Goal: Task Accomplishment & Management: Manage account settings

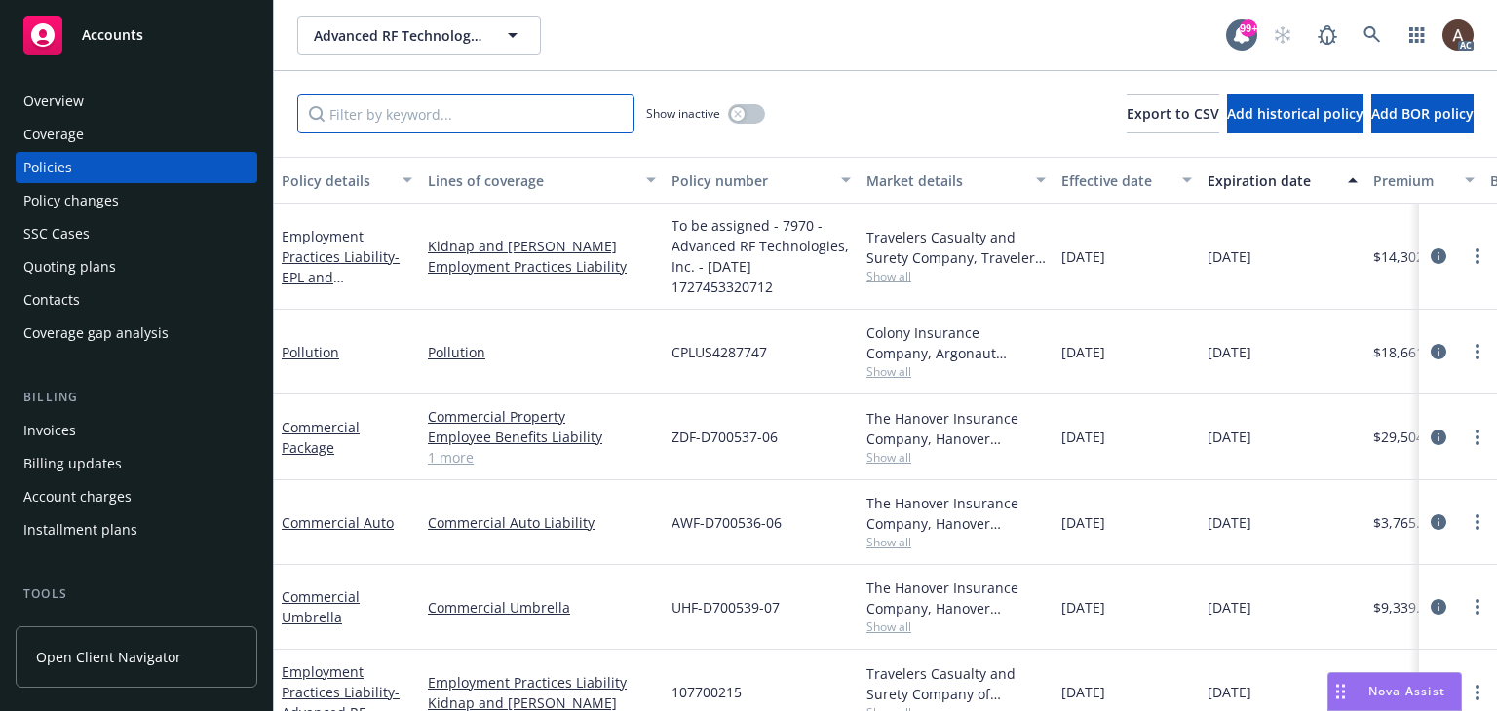
click at [464, 118] on input "Filter by keyword..." at bounding box center [465, 114] width 337 height 39
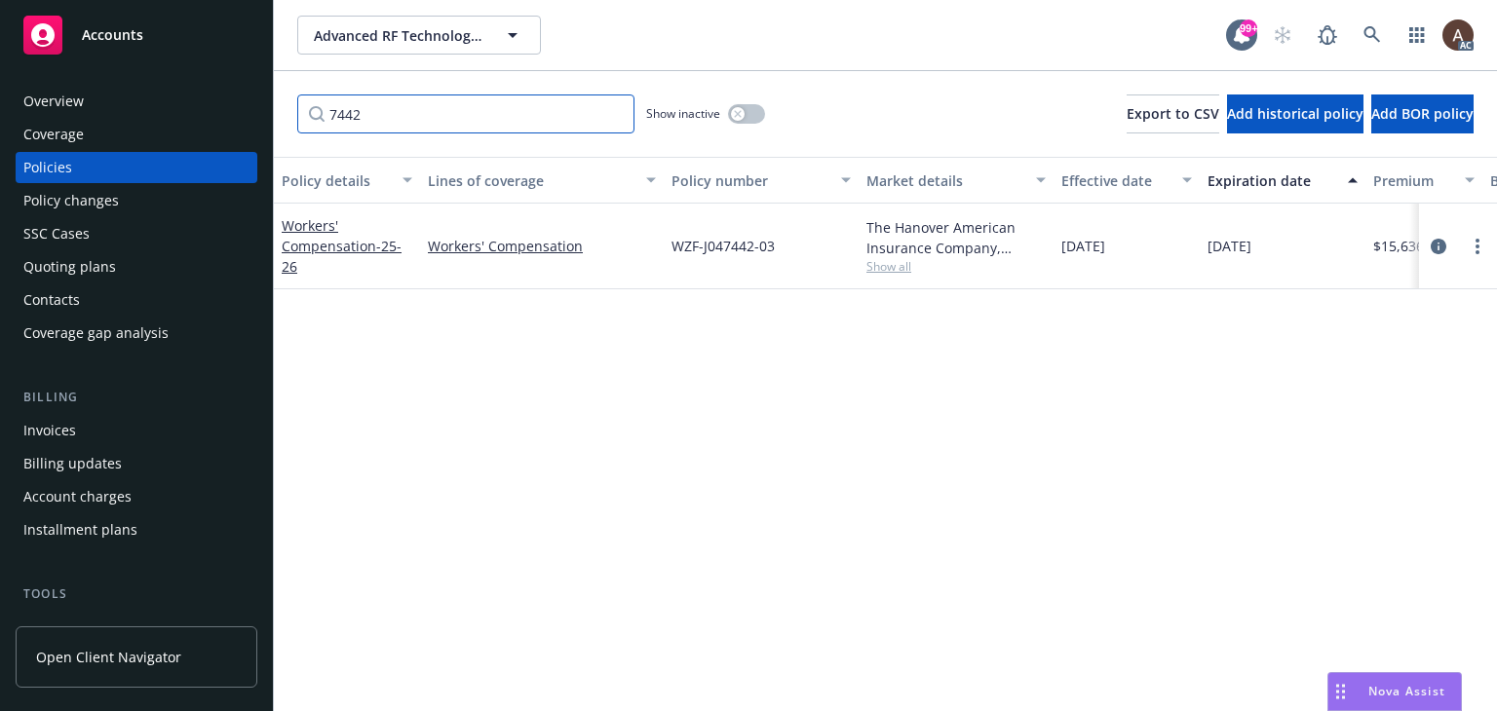
type input "7442"
click at [741, 113] on icon "button" at bounding box center [738, 114] width 8 height 8
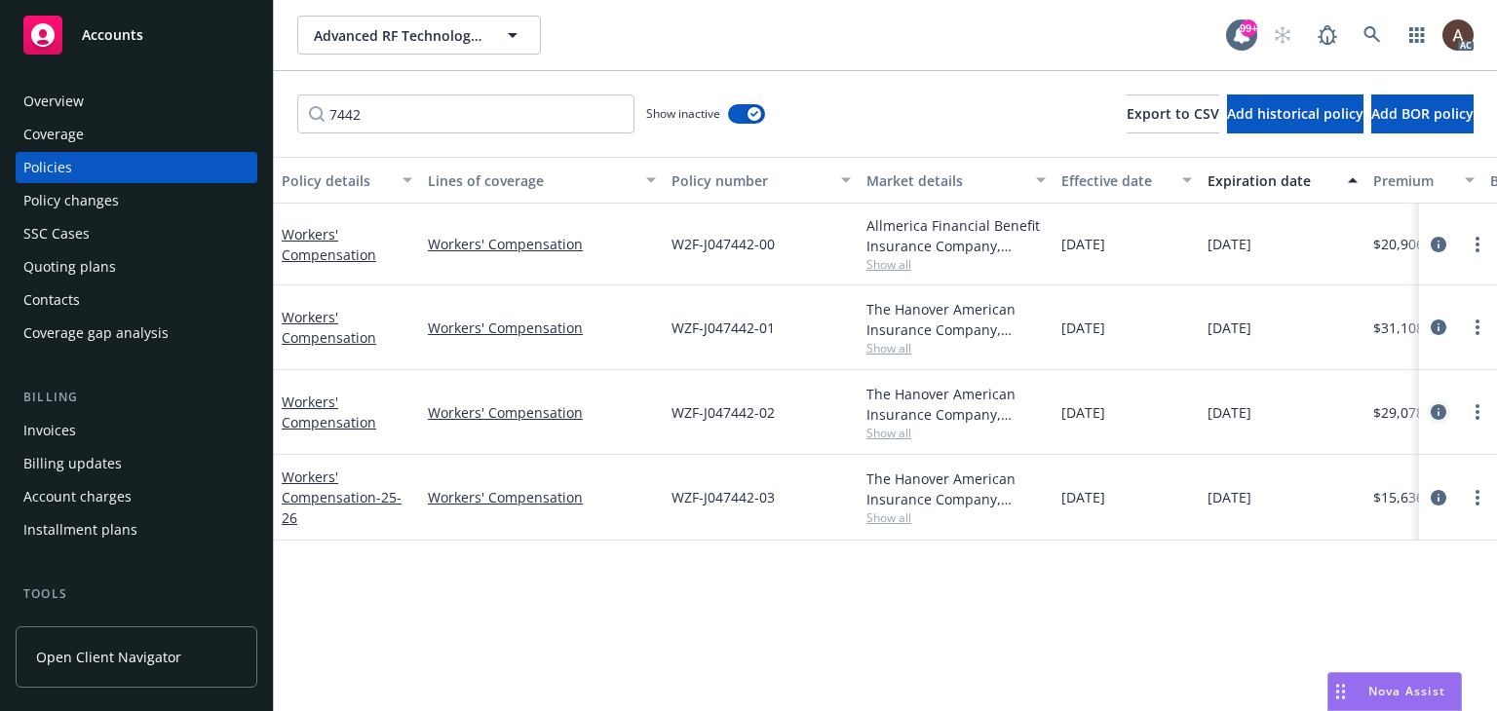
click at [1437, 414] on icon "circleInformation" at bounding box center [1439, 412] width 16 height 16
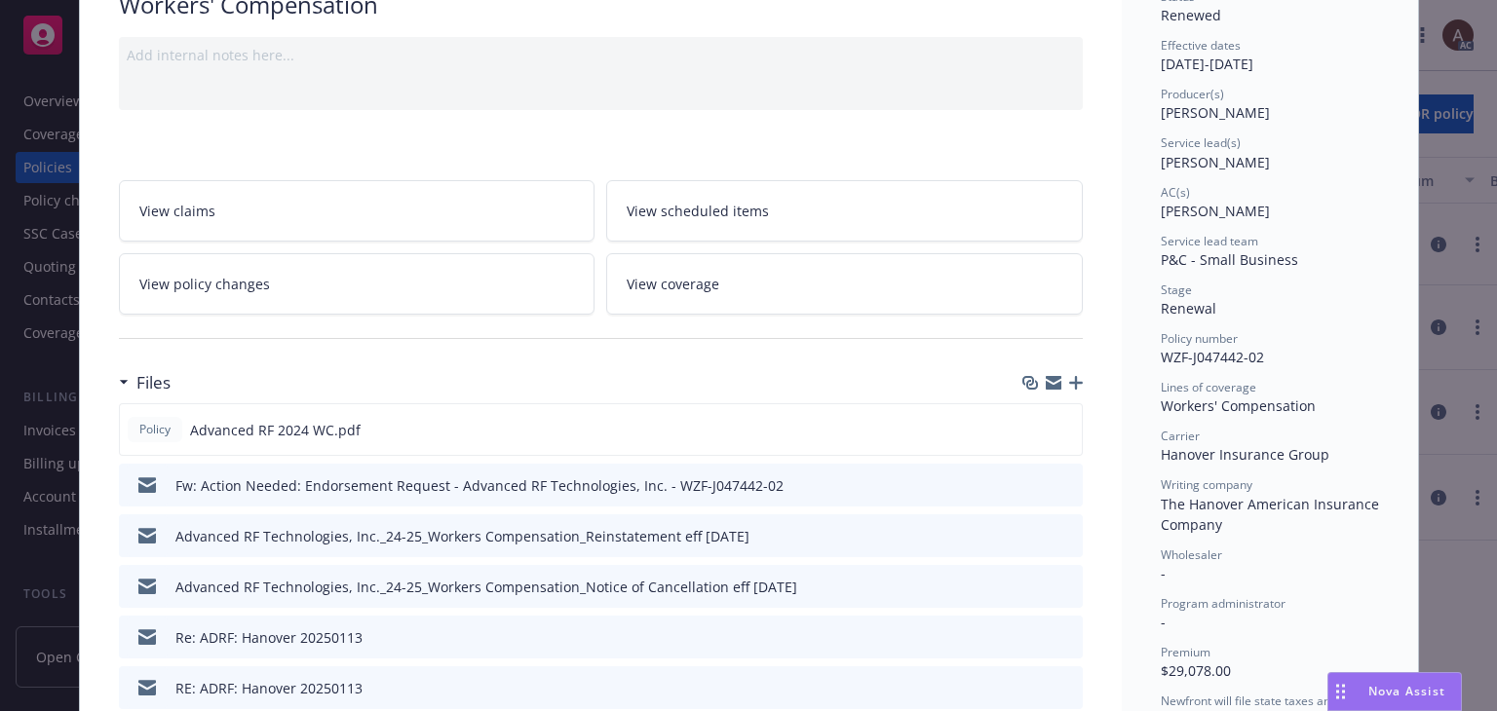
scroll to position [292, 0]
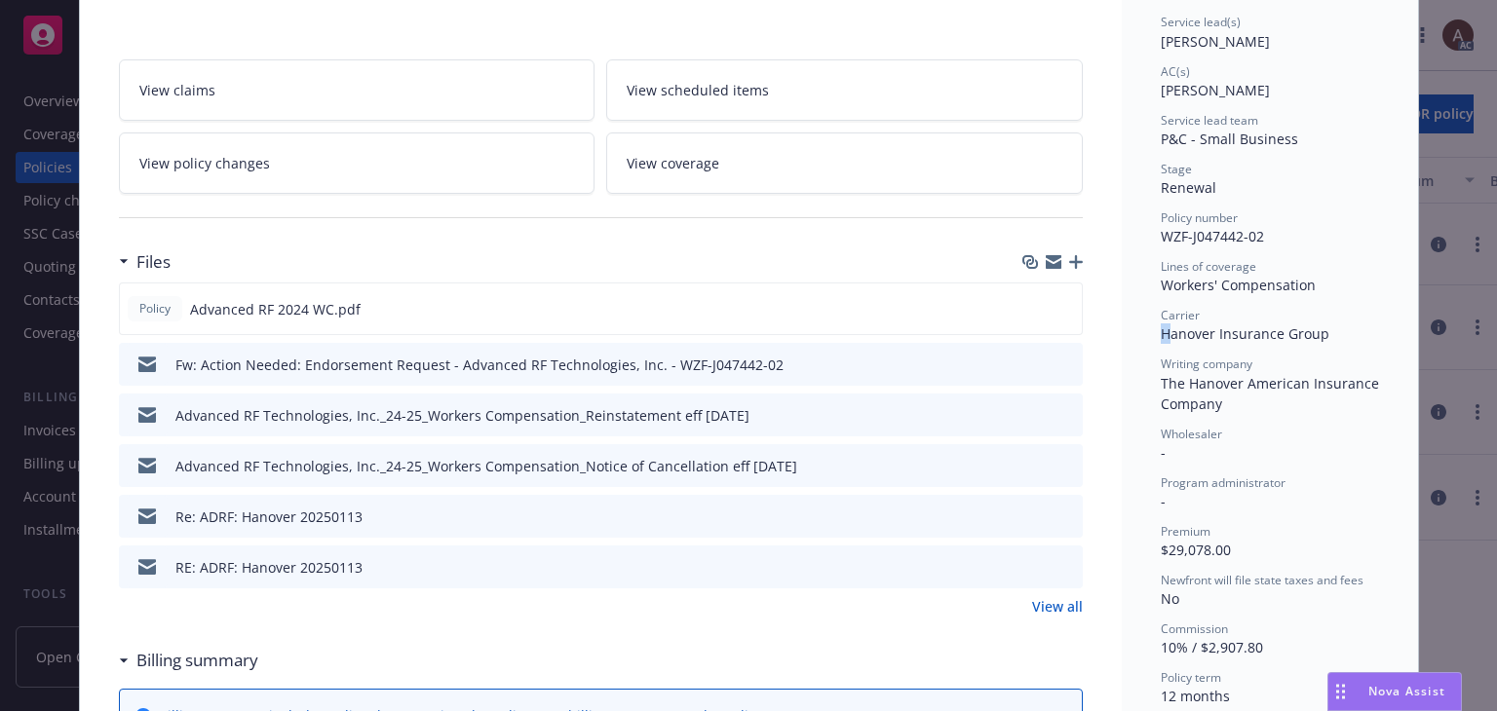
click at [1163, 331] on span "Hanover Insurance Group" at bounding box center [1245, 333] width 169 height 19
click at [1161, 330] on span "Hanover Insurance Group" at bounding box center [1245, 333] width 169 height 19
drag, startPoint x: 1165, startPoint y: 332, endPoint x: 1343, endPoint y: 332, distance: 177.4
click at [1343, 332] on div "Carrier Hanover Insurance Group" at bounding box center [1270, 325] width 218 height 37
copy span "Hanover Insurance Group"
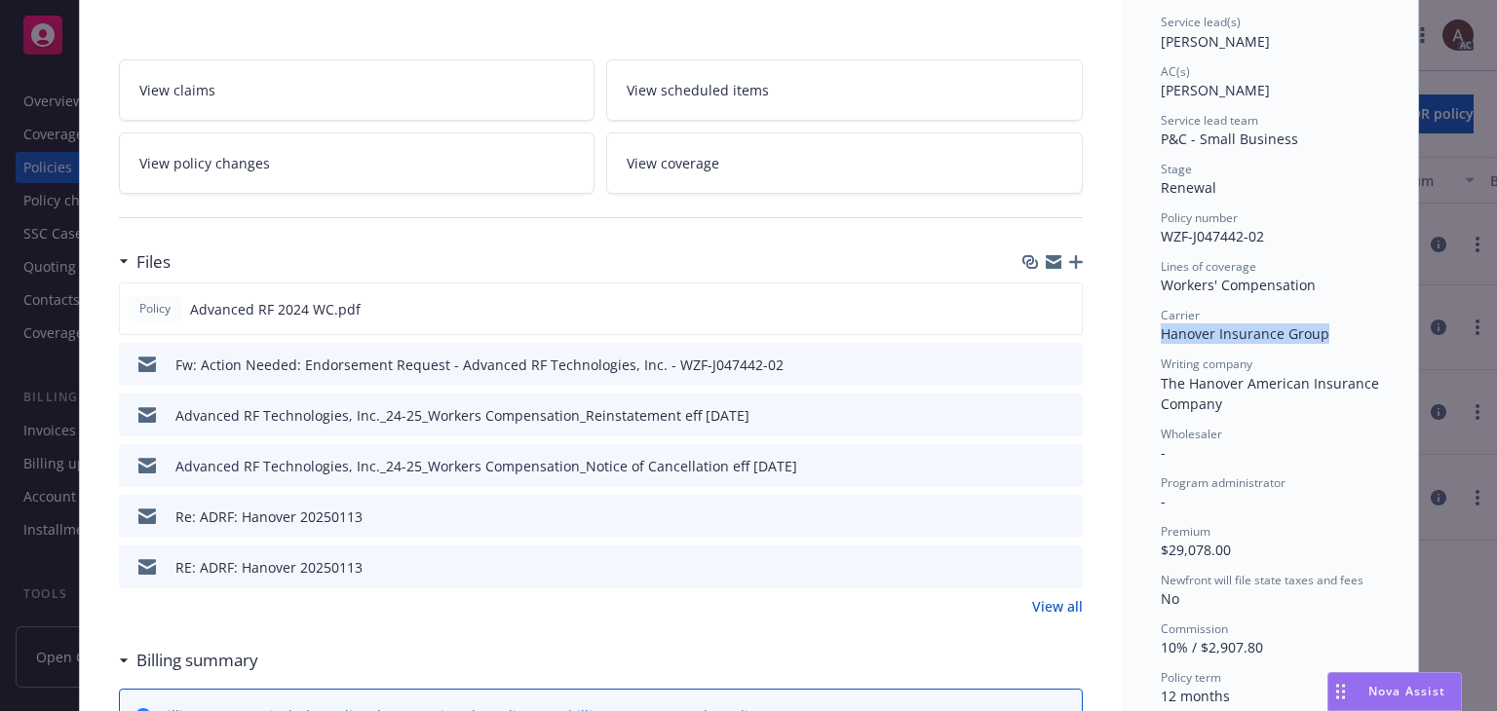
click at [257, 174] on link "View policy changes" at bounding box center [357, 163] width 477 height 61
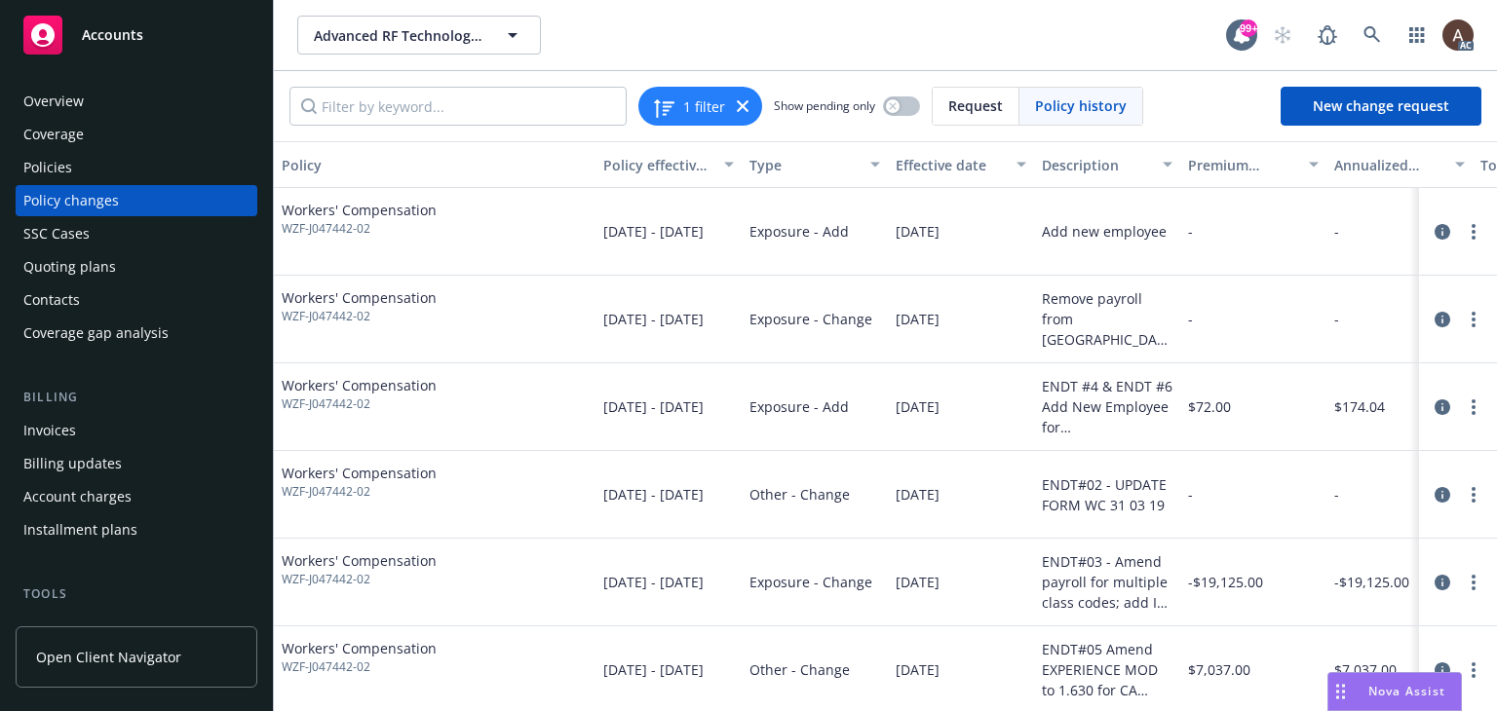
click at [148, 200] on div "Policy changes" at bounding box center [136, 200] width 226 height 31
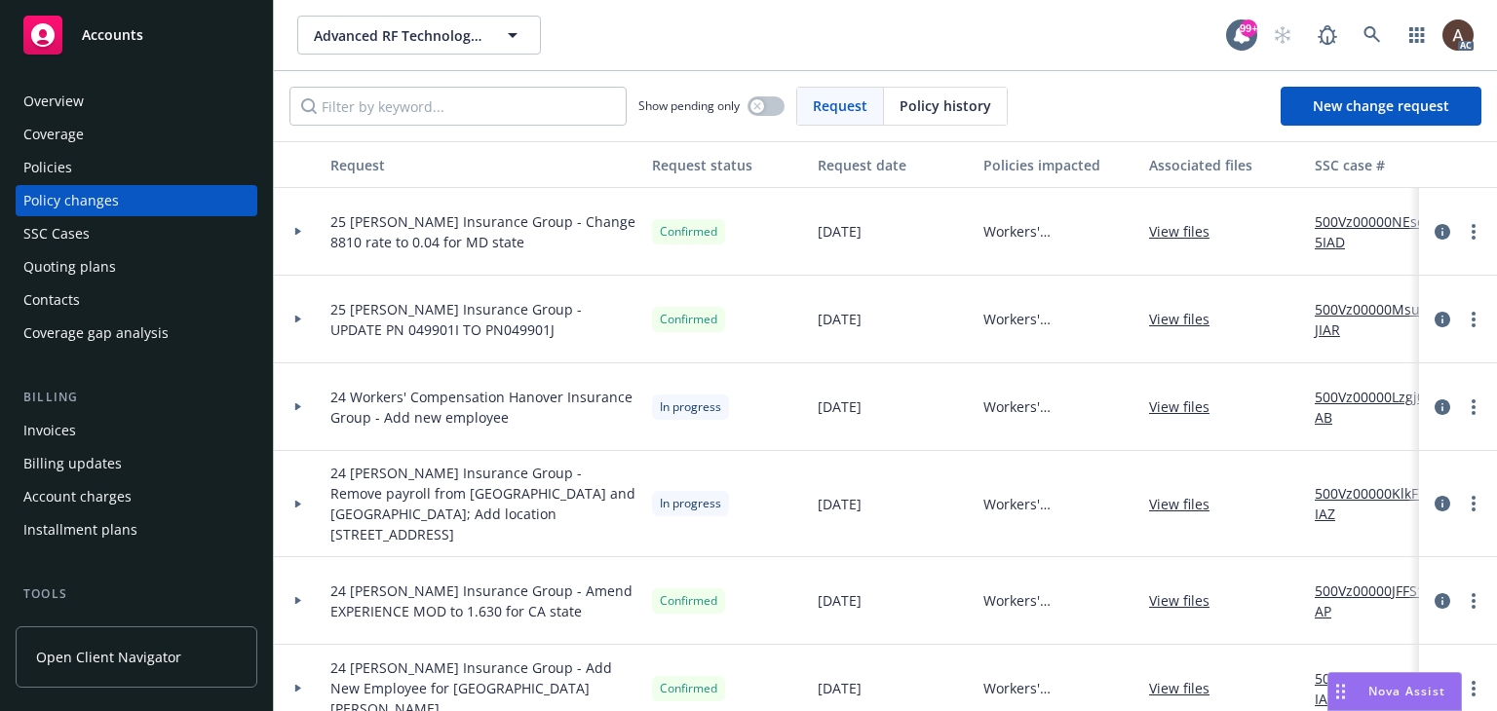
click at [297, 231] on icon at bounding box center [298, 232] width 6 height 8
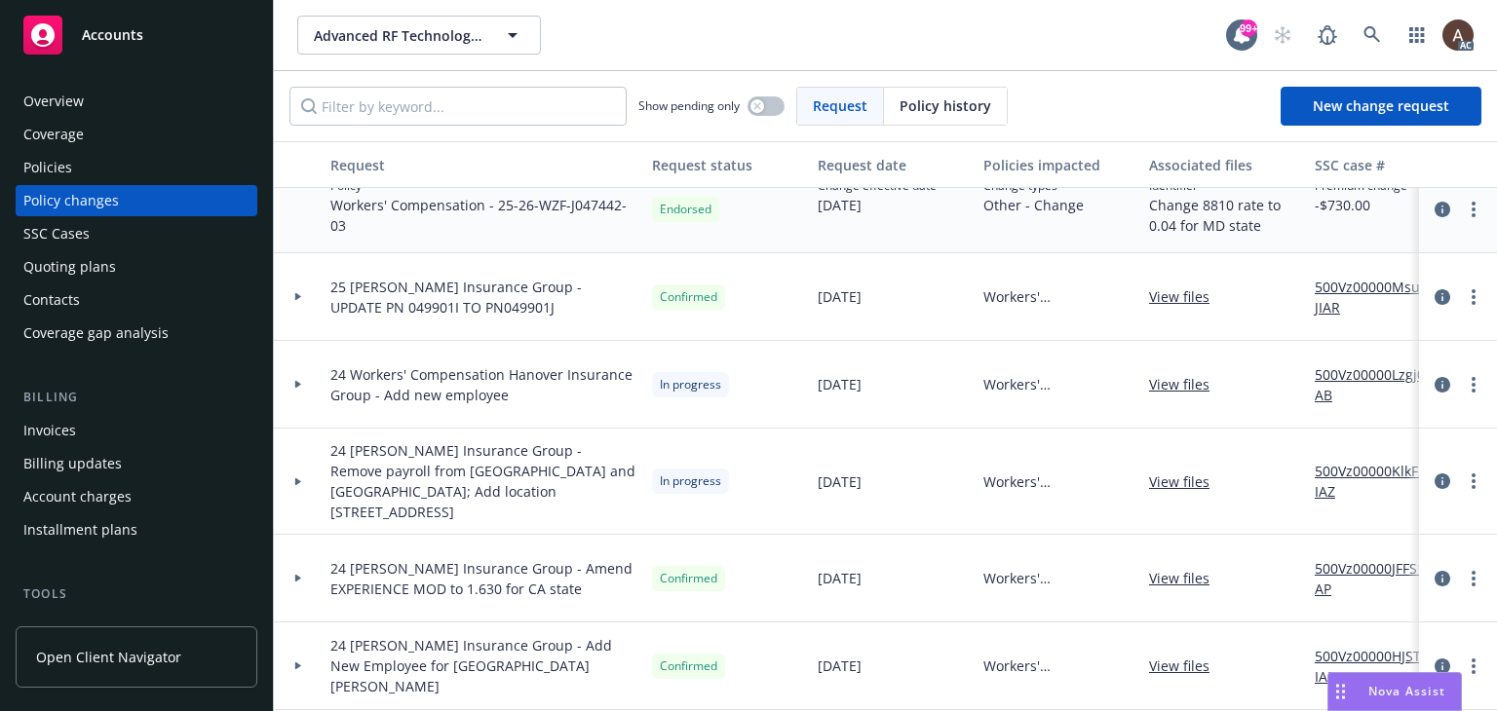
scroll to position [195, 0]
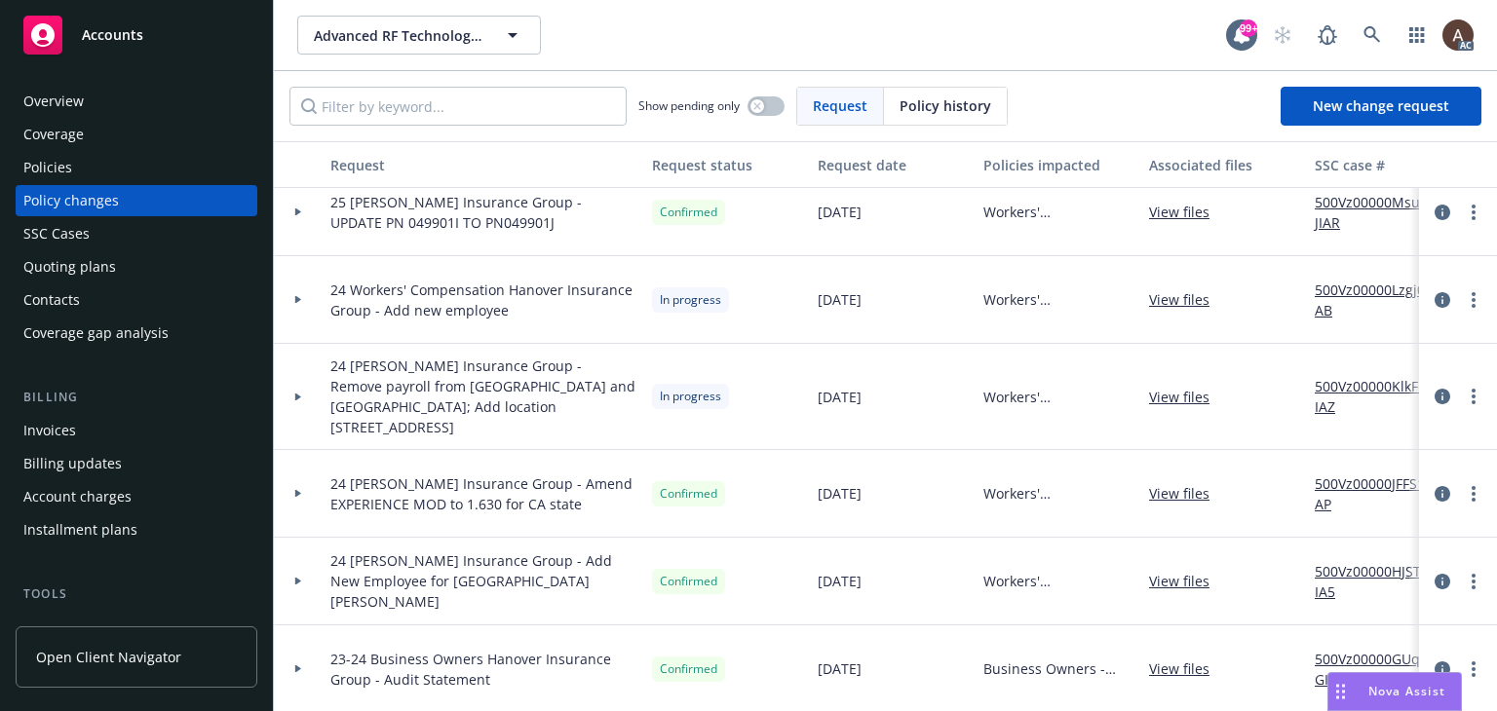
click at [300, 299] on icon at bounding box center [298, 299] width 8 height 7
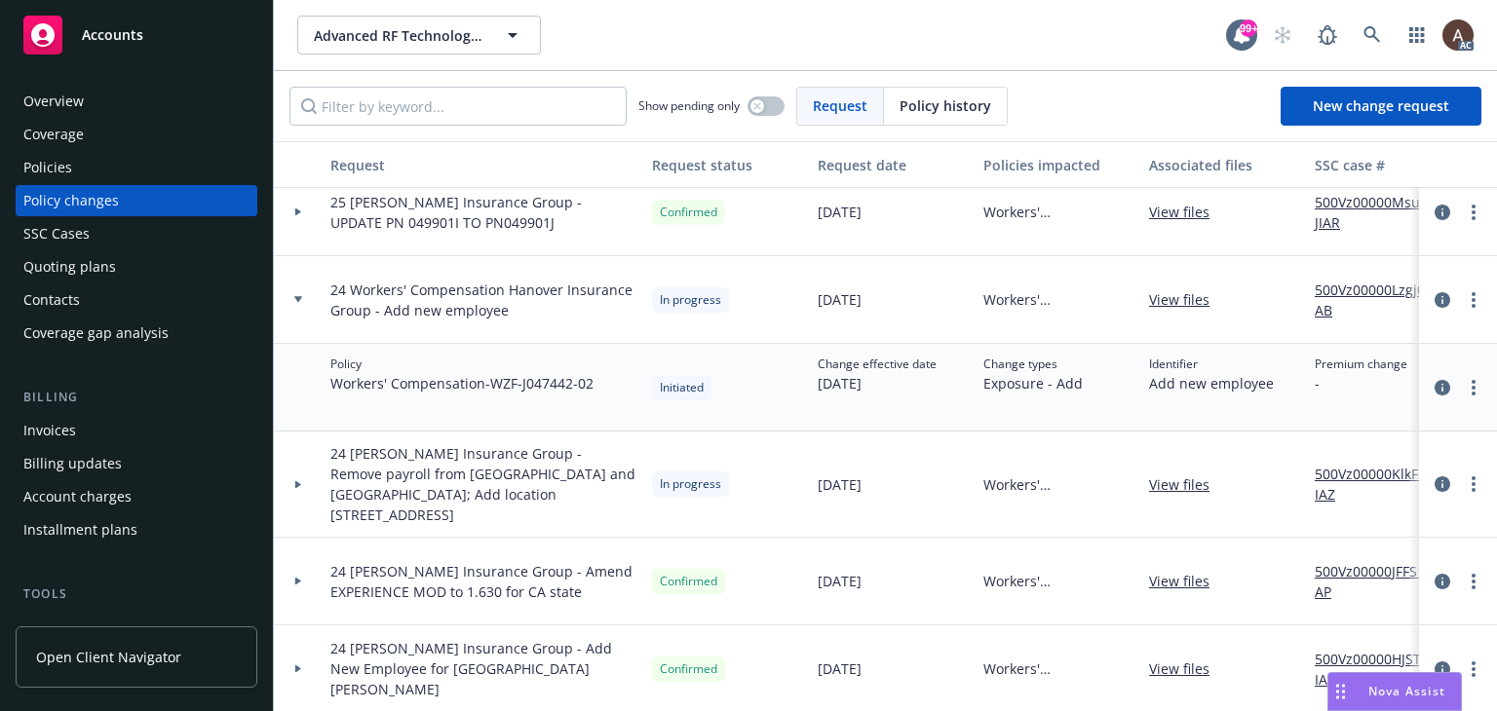
click at [1338, 287] on link "500Vz00000Lzgj0IAB" at bounding box center [1380, 300] width 131 height 41
drag, startPoint x: 331, startPoint y: 292, endPoint x: 370, endPoint y: 315, distance: 45.0
click at [370, 315] on span "24 Workers' Compensation Hanover Insurance Group - Add new employee" at bounding box center [483, 300] width 306 height 41
copy span "24 Workers' Compensation Hanover Insurance Group"
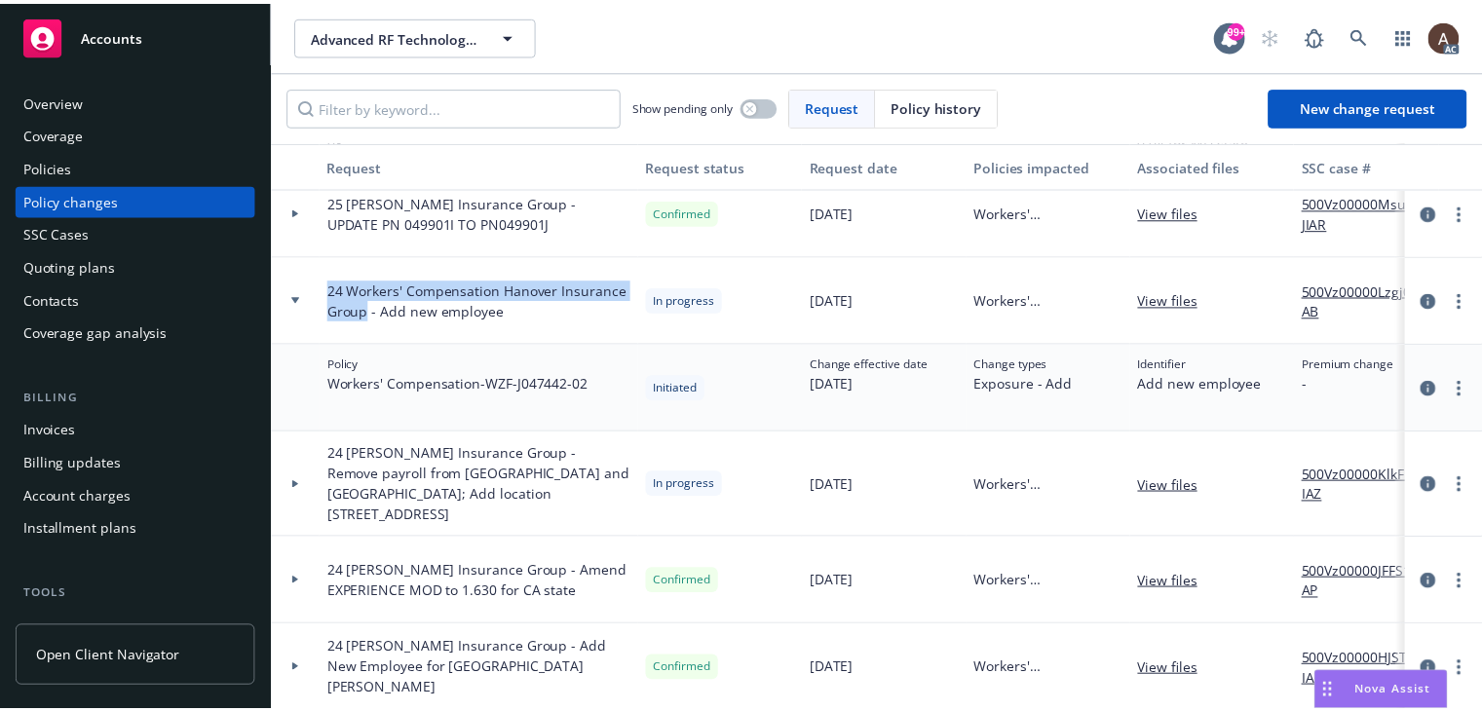
scroll to position [0, 0]
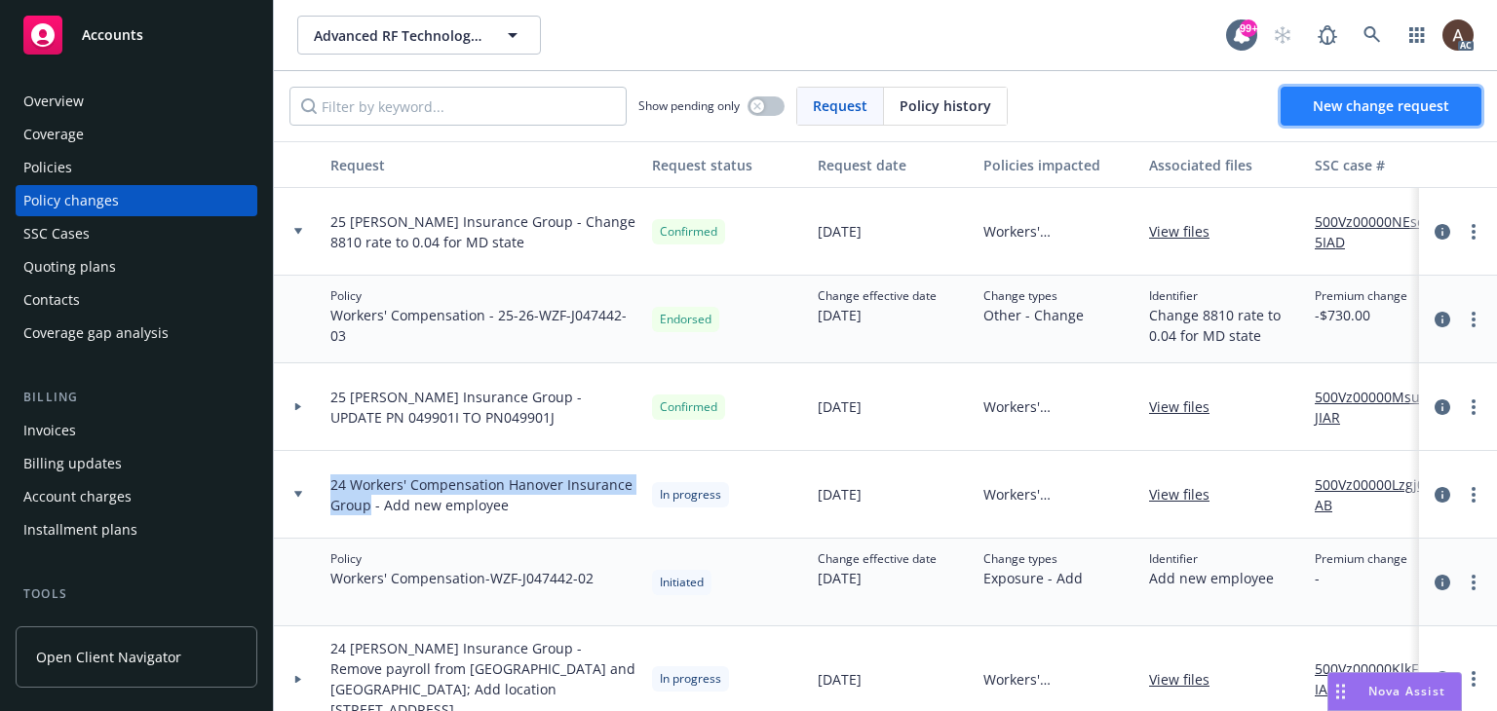
click at [1395, 106] on span "New change request" at bounding box center [1381, 105] width 136 height 19
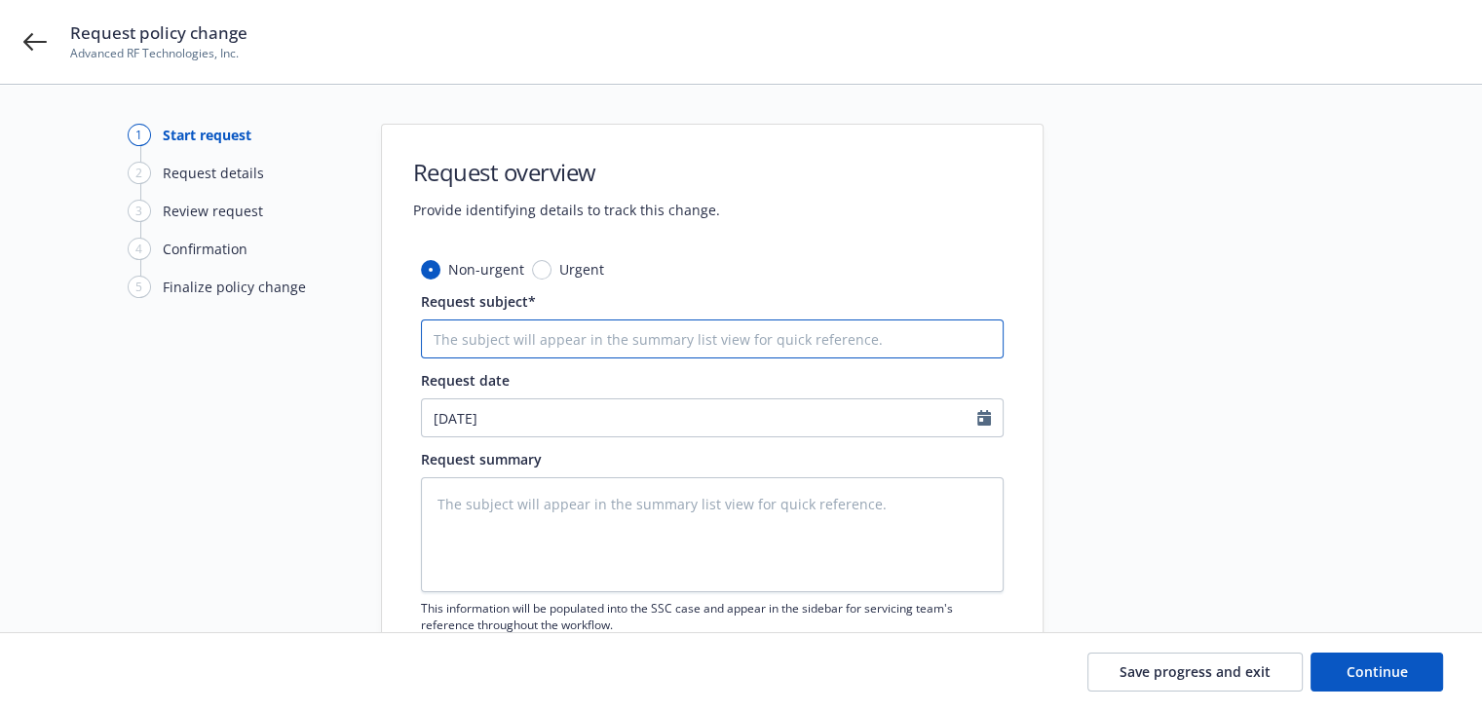
click at [468, 343] on input "Request subject*" at bounding box center [712, 339] width 583 height 39
paste input "24 Workers' Compensation Hanover Insurance Group"
type textarea "x"
type input "24 Workers' Compensation Hanover Insurance Group"
type textarea "x"
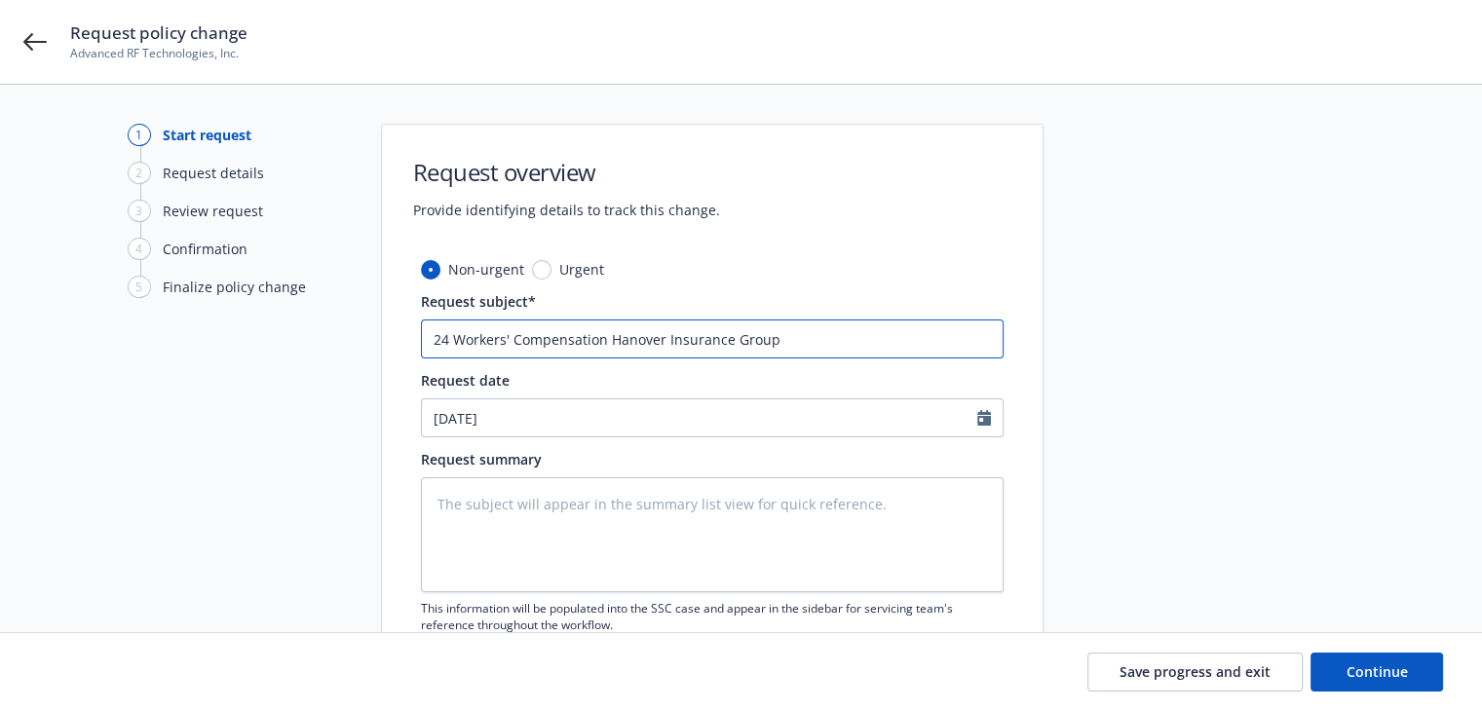
type input "24 Workers' Compensation Hanover Insurance Group"
type textarea "x"
type input "24 Workers' Compensation Hanover Insurance Group -"
type textarea "x"
type input "24 Workers' Compensation Hanover Insurance Group -"
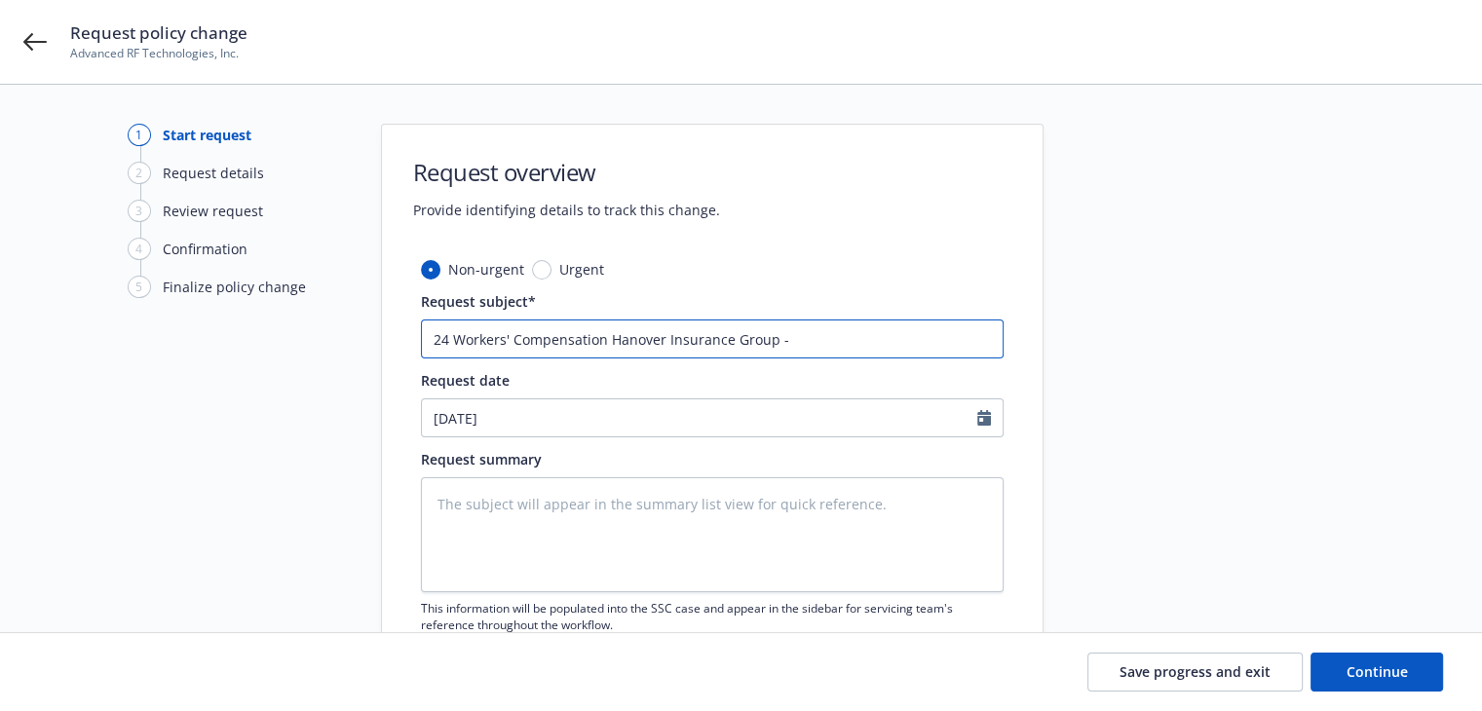
type textarea "x"
type input "24 Workers' Compensation Hanover Insurance Group - A"
type textarea "x"
type input "24 Workers' Compensation Hanover Insurance Group - Ad"
type textarea "x"
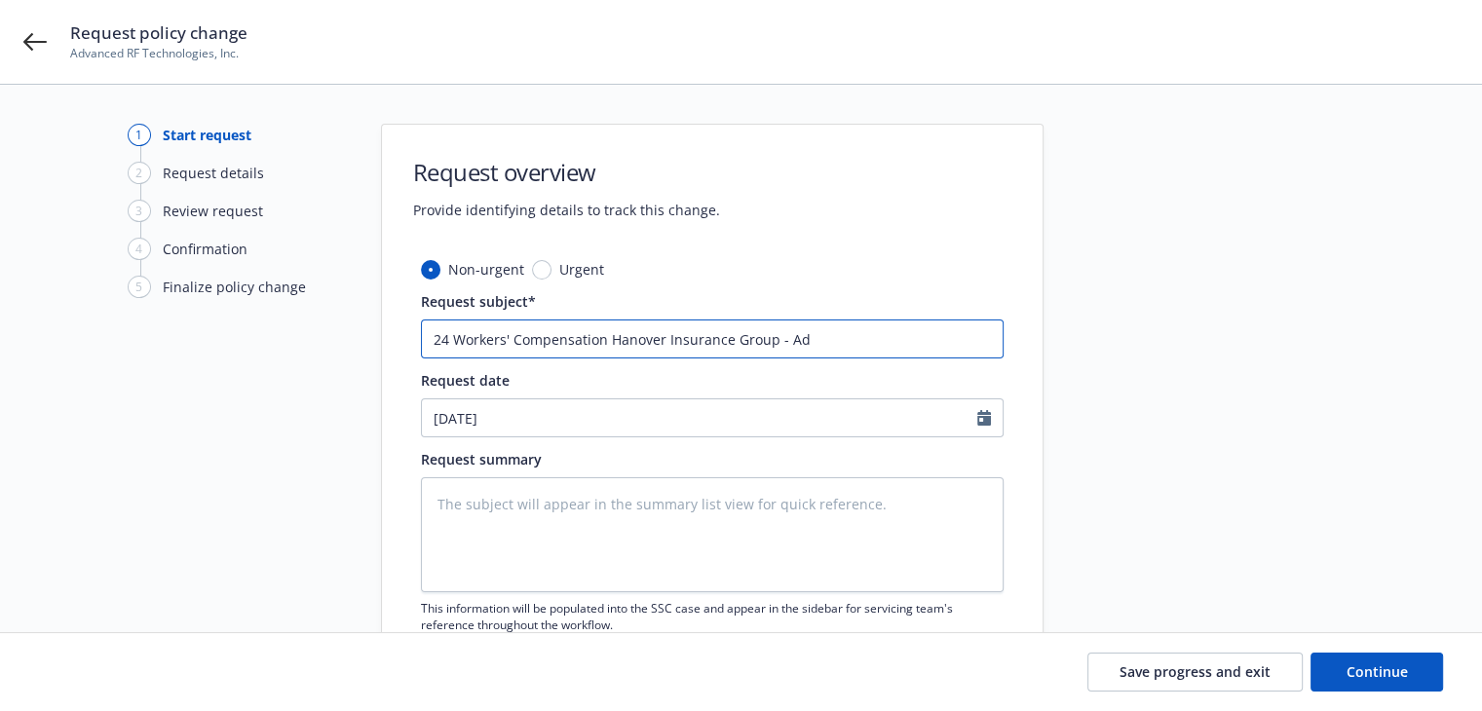
type input "24 Workers' Compensation Hanover Insurance Group - Add"
type textarea "x"
type input "24 Workers' Compensation Hanover Insurance Group - Add"
type textarea "x"
type input "24 Workers' Compensation Hanover Insurance Group - Add c"
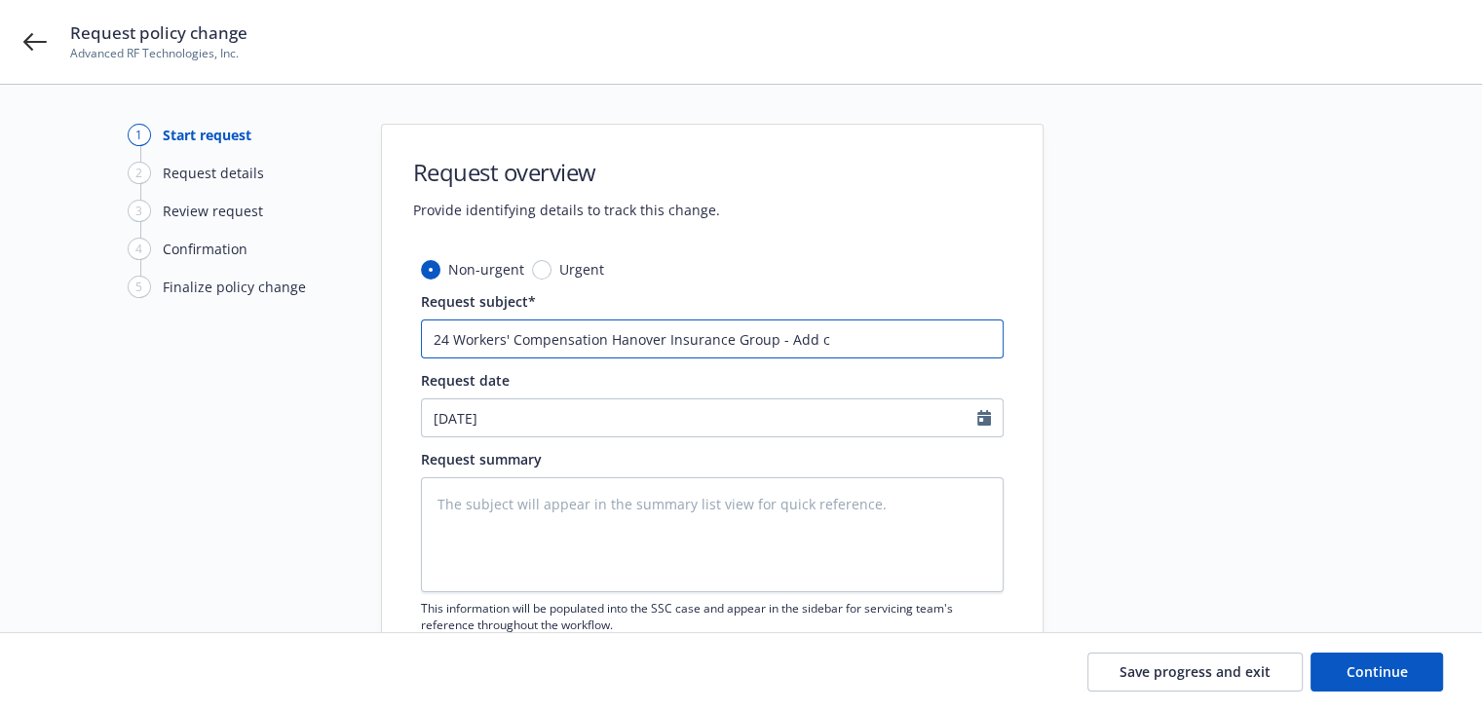
type textarea "x"
type input "24 Workers' Compensation Hanover Insurance Group - Add cl"
type textarea "x"
type input "24 Workers' Compensation Hanover Insurance Group - Add cla"
type textarea "x"
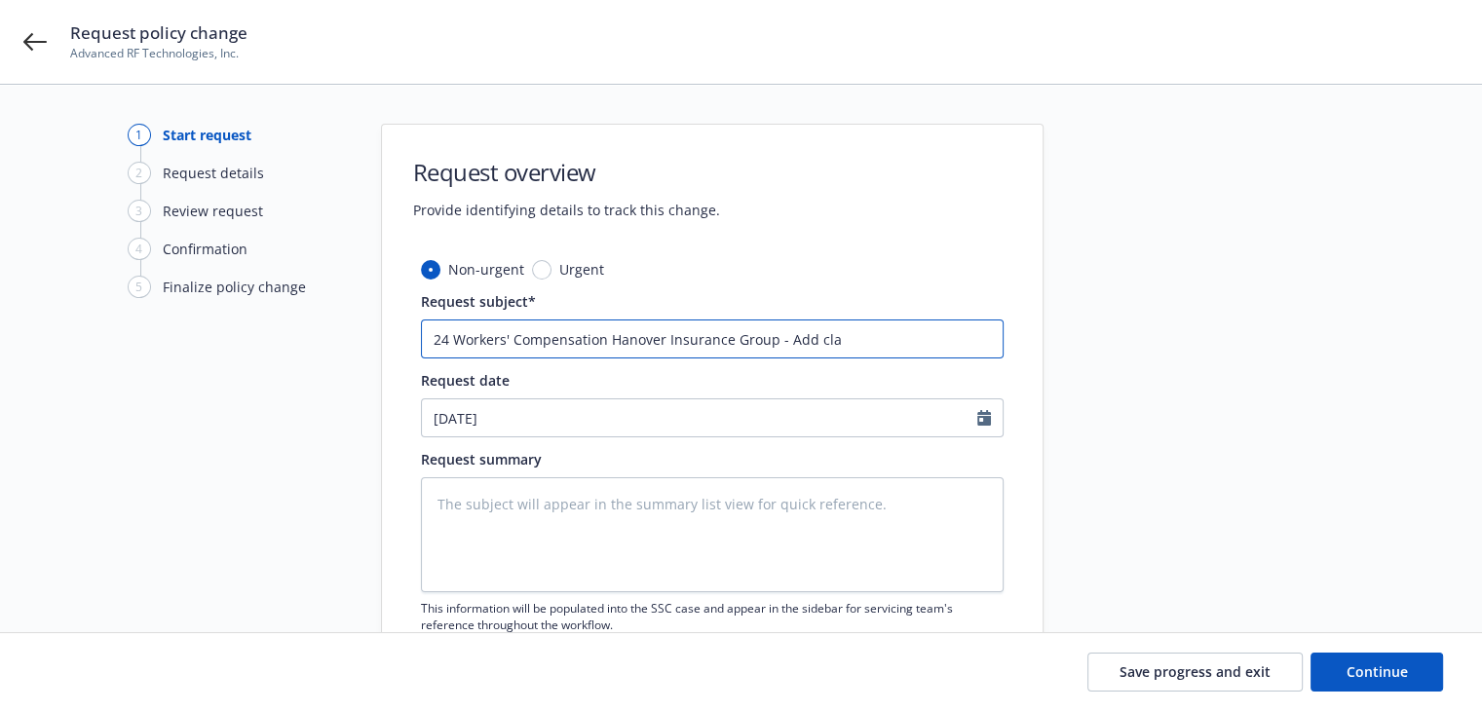
type input "24 Workers' Compensation Hanover Insurance Group - Add clas"
type textarea "x"
type input "24 Workers' Compensation Hanover Insurance Group - Add class"
type textarea "x"
type input "24 Workers' Compensation Hanover Insurance Group - Add class"
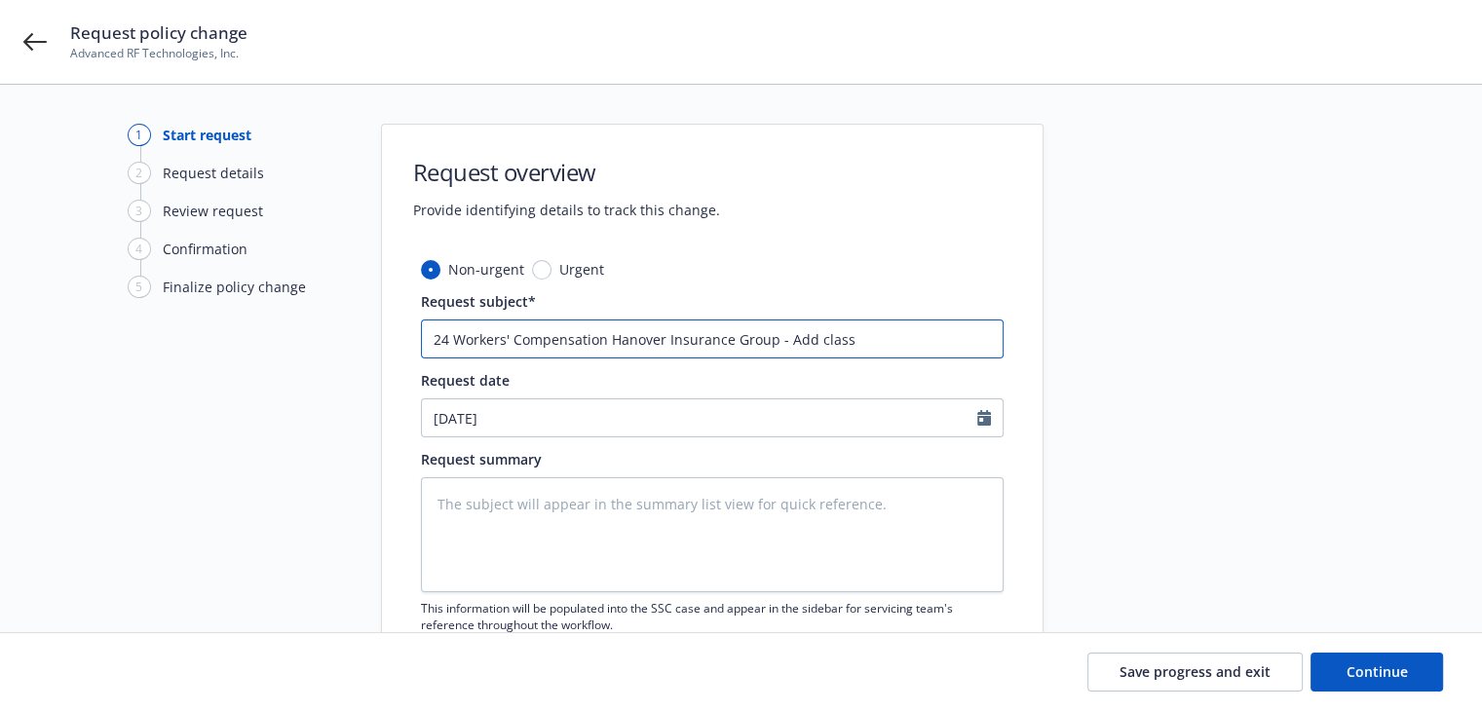
type textarea "x"
type input "24 Workers' Compensation Hanover Insurance Group - Add class c"
type textarea "x"
type input "24 Workers' Compensation Hanover Insurance Group - Add class co"
type textarea "x"
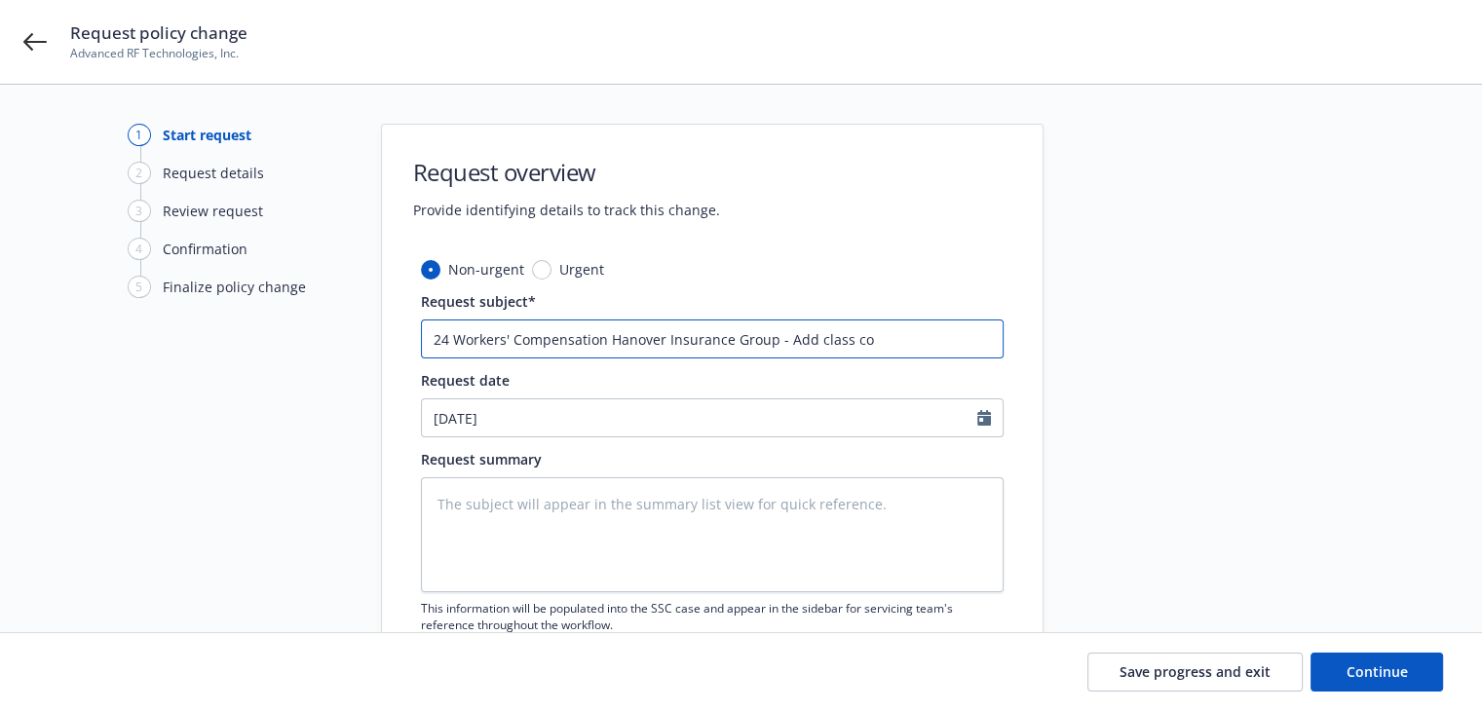
type input "24 Workers' Compensation Hanover Insurance Group - Add class cod"
type textarea "x"
type input "24 Workers' Compensation Hanover Insurance Group - Add class code"
type textarea "x"
type input "24 Workers' Compensation Hanover Insurance Group - Add class code"
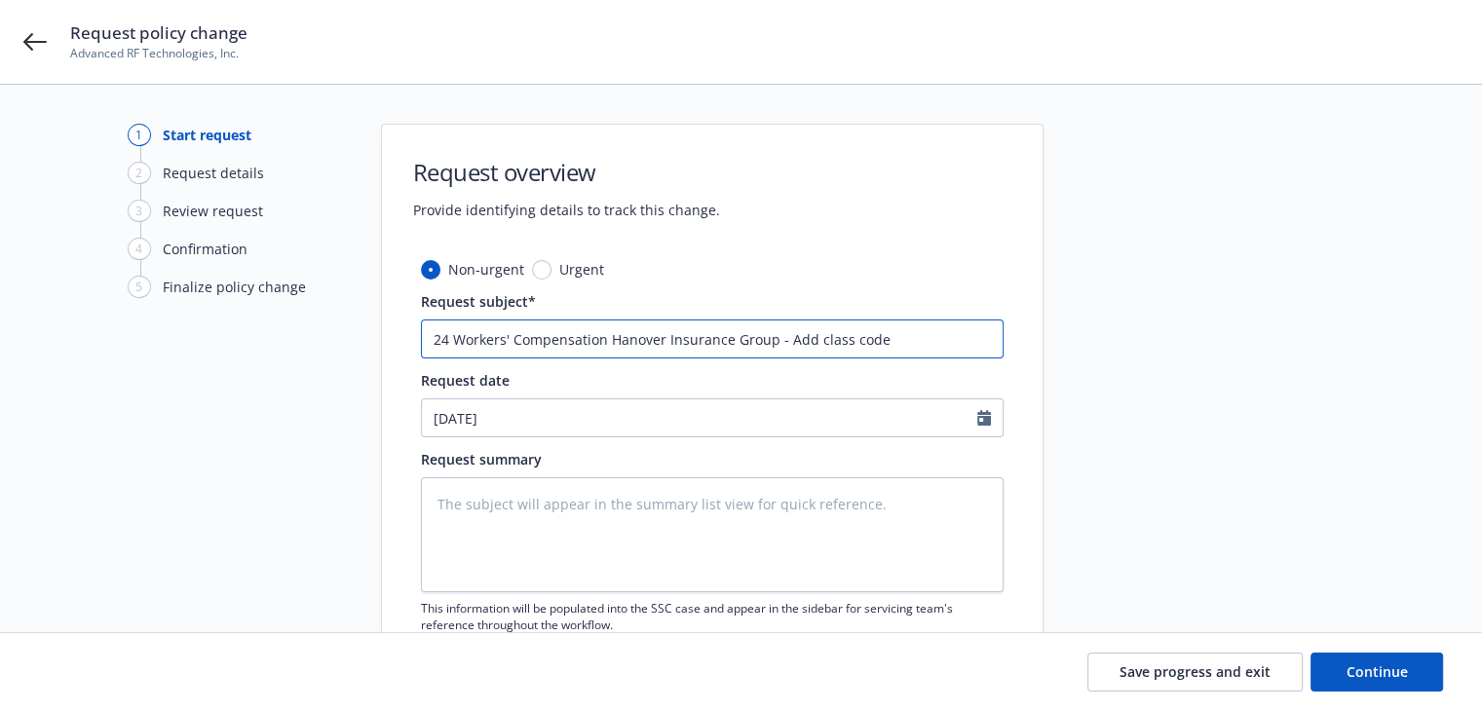
type textarea "x"
type input "24 Workers' Compensation Hanover Insurance Group - Add class code 8"
type textarea "x"
type input "24 Workers' Compensation Hanover Insurance Group - Add class code 87"
type textarea "x"
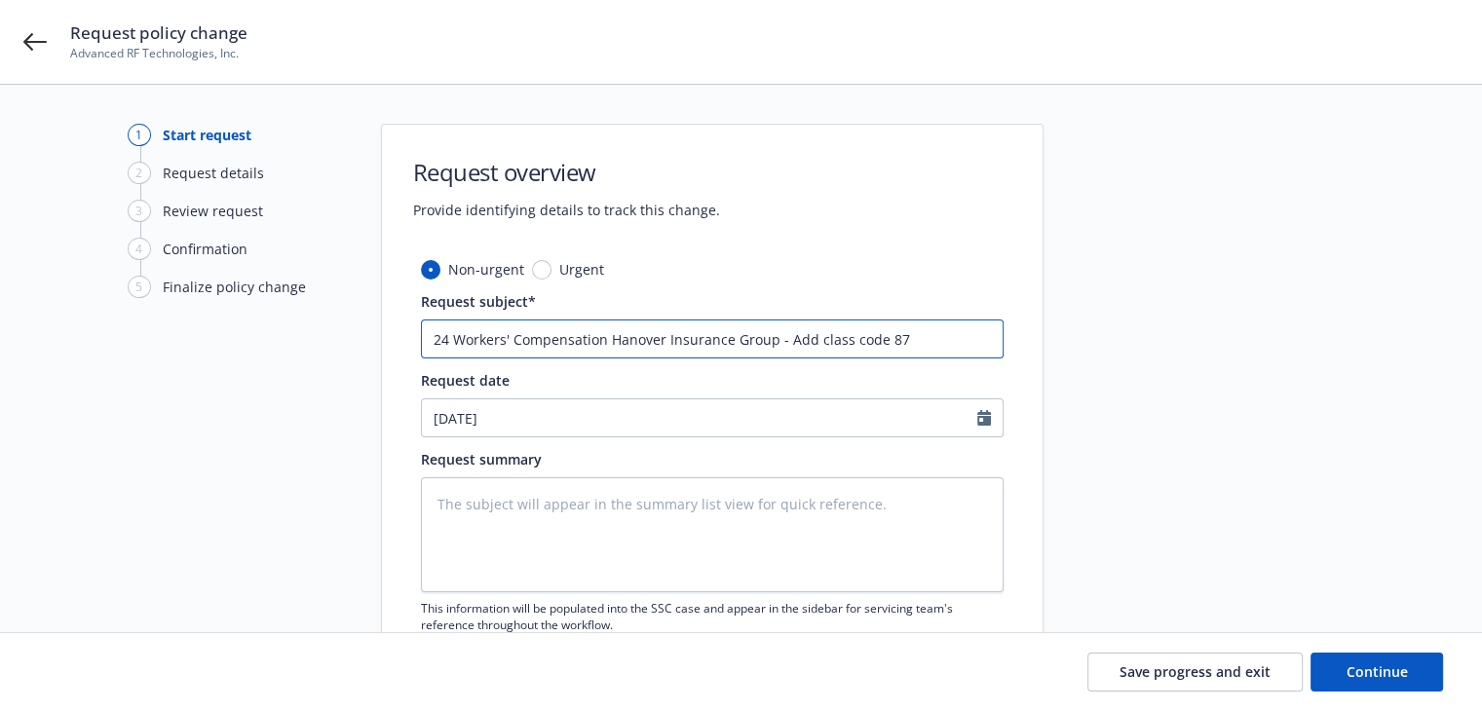
type input "24 Workers' Compensation Hanover Insurance Group - Add class code 874"
type textarea "x"
type input "24 Workers' Compensation Hanover Insurance Group - Add class code 8742"
type textarea "x"
type input "24 Workers' Compensation Hanover Insurance Group - Add class code 8742"
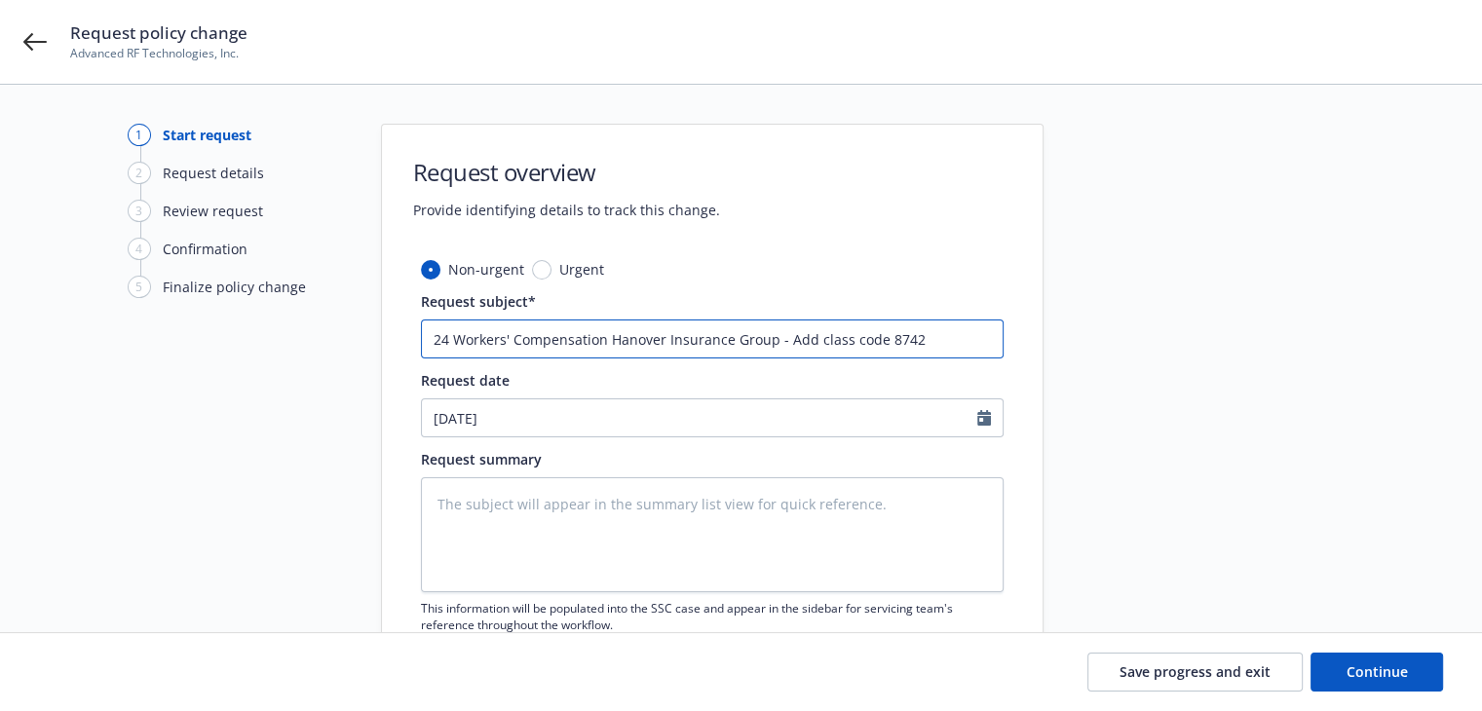
type textarea "x"
type input "24 Workers' Compensation Hanover Insurance Group - Add class code 8742 w"
type textarea "x"
type input "24 Workers' Compensation Hanover Insurance Group - Add class code 8742 wi"
type textarea "x"
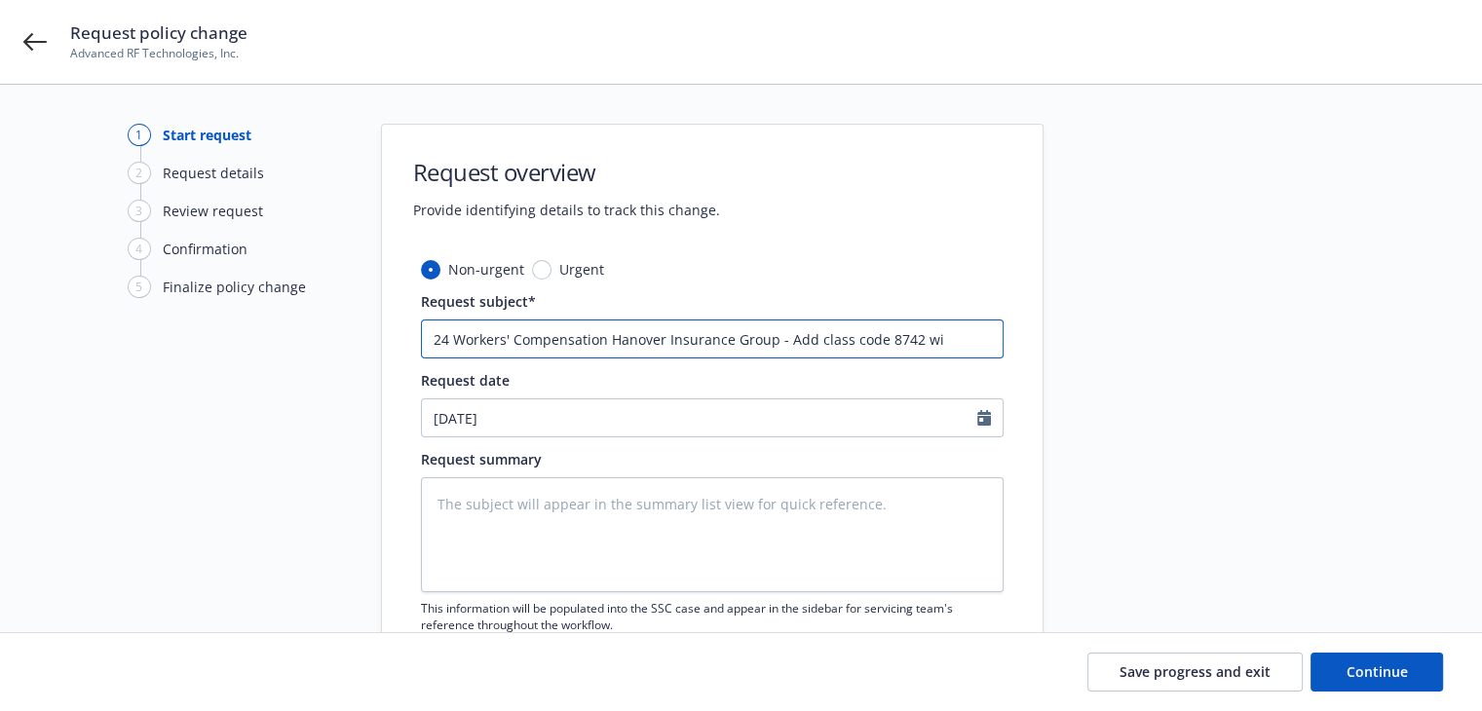
type input "24 Workers' Compensation Hanover Insurance Group - Add class code 8742 wit"
type textarea "x"
type input "24 Workers' Compensation Hanover Insurance Group - Add class code 8742 with"
type textarea "x"
type input "24 Workers' Compensation Hanover Insurance Group - Add class code 8742 with"
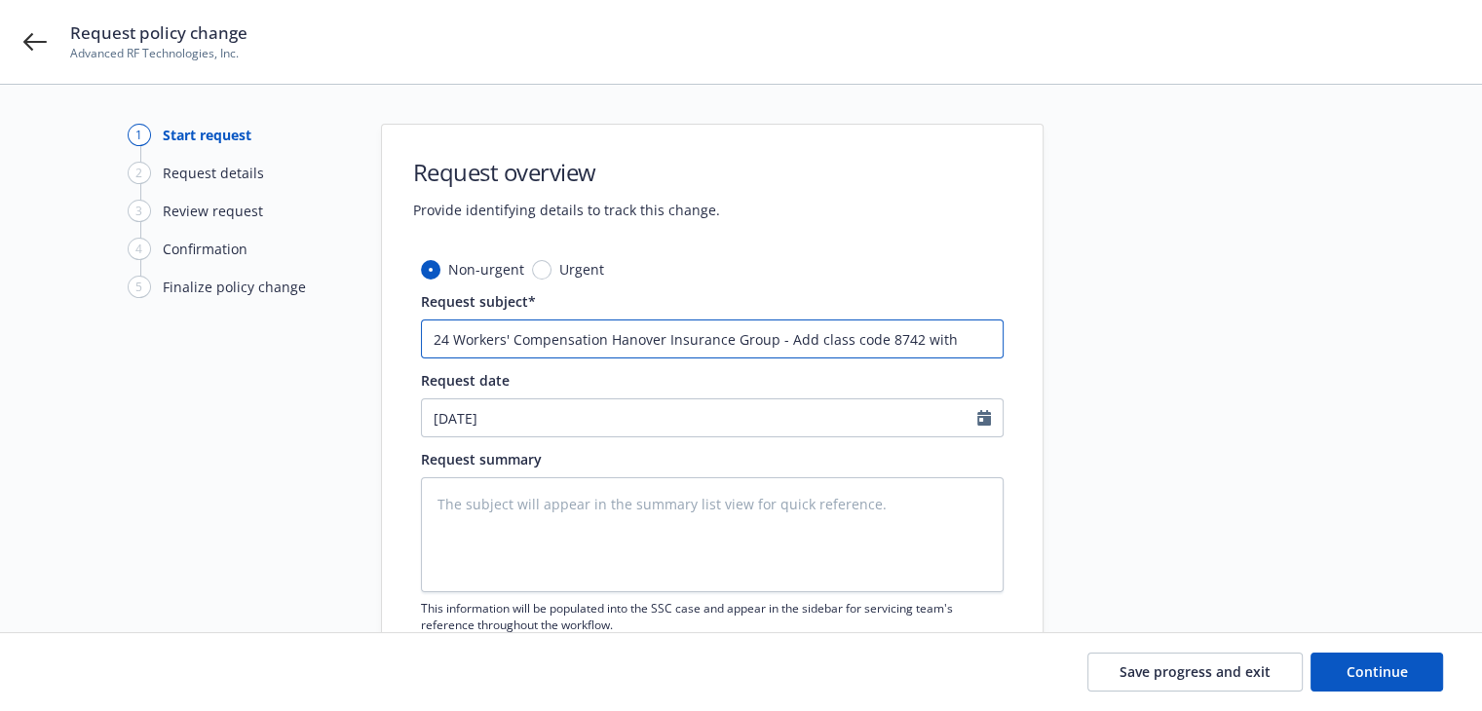
type textarea "x"
type input "24 Workers' Compensation Hanover Insurance Group - Add class code 8742 with i"
type textarea "x"
type input "24 Workers' Compensation Hanover Insurance Group - Add class code 8742 with if"
type textarea "x"
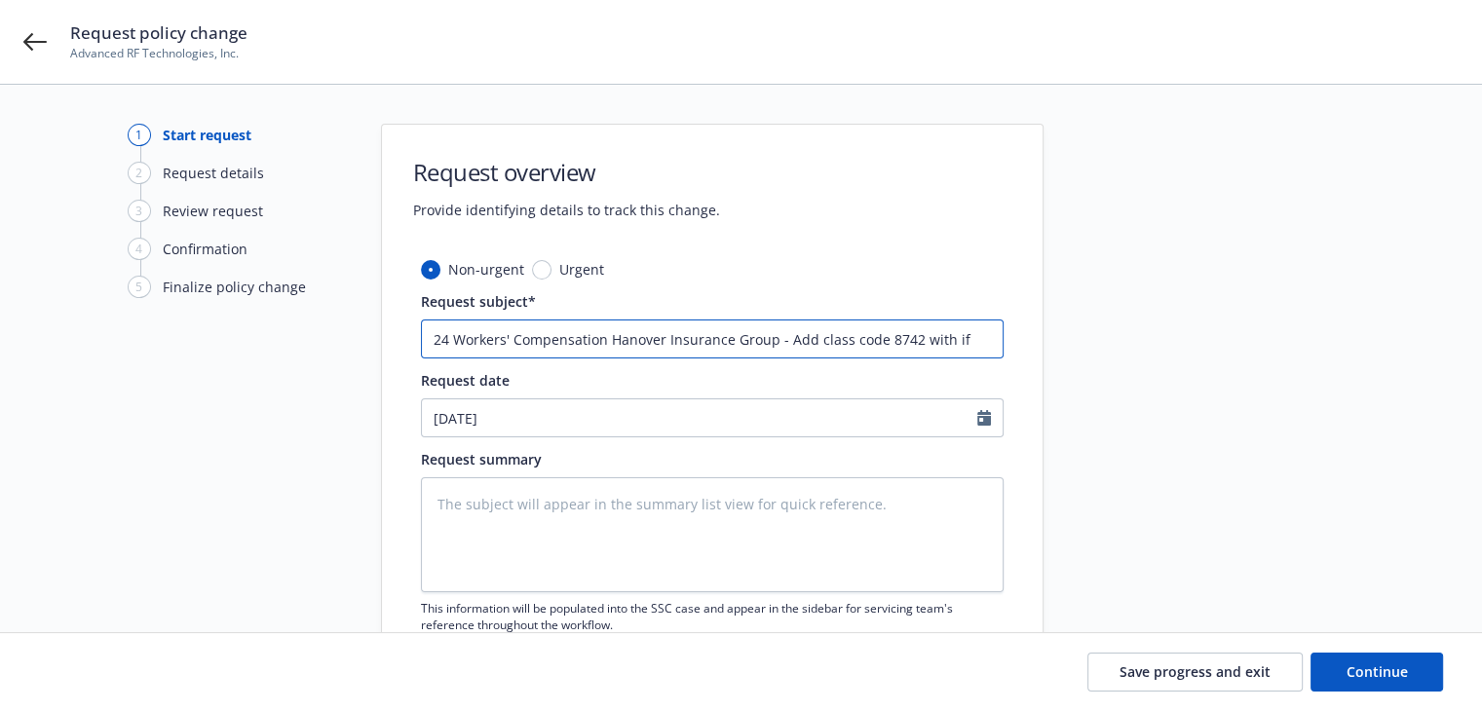
type input "24 Workers' Compensation Hanover Insurance Group - Add class code 8742 with if"
type textarea "x"
type input "24 Workers' Compensation Hanover Insurance Group - Add class code 8742 with if a"
type textarea "x"
type input "24 Workers' Compensation Hanover Insurance Group - Add class code 8742 with if …"
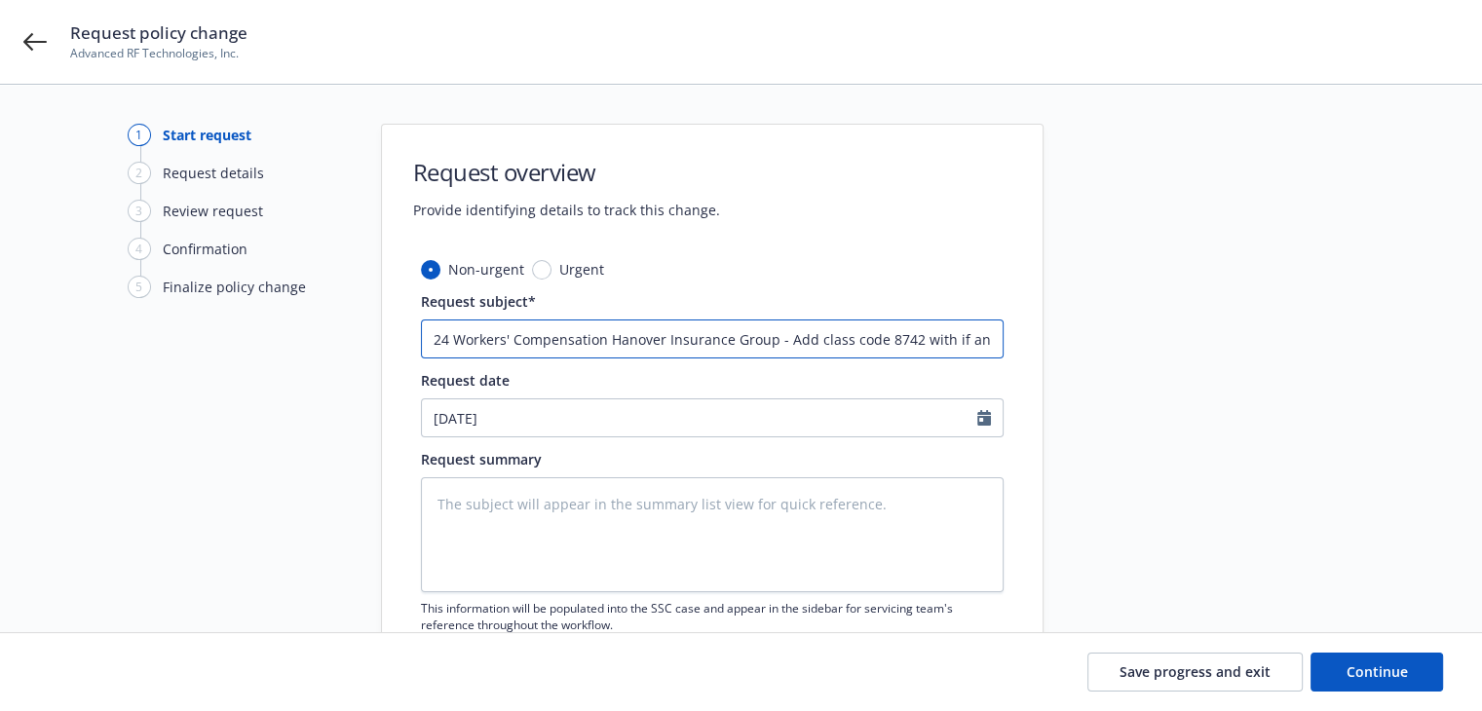
type textarea "x"
type input "24 Workers' Compensation Hanover Insurance Group - Add class code 8742 with if …"
type textarea "x"
type input "24 Workers' Compensation Hanover Insurance Group - Add class code 8742 with if …"
type textarea "x"
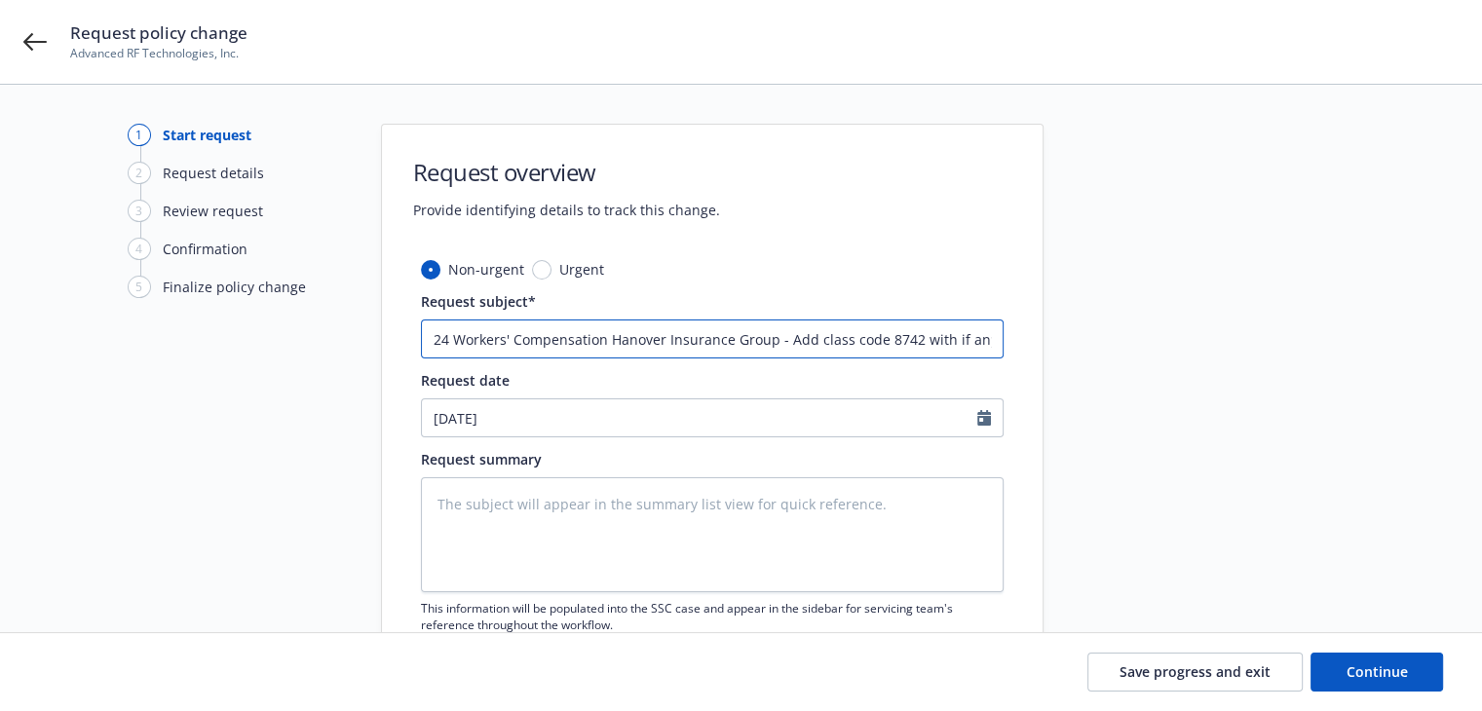
type input "24 Workers' Compensation Hanover Insurance Group - Add class code 8742 with if …"
type textarea "x"
type input "24 Workers' Compensation Hanover Insurance Group - Add class code 8742 with if …"
type textarea "x"
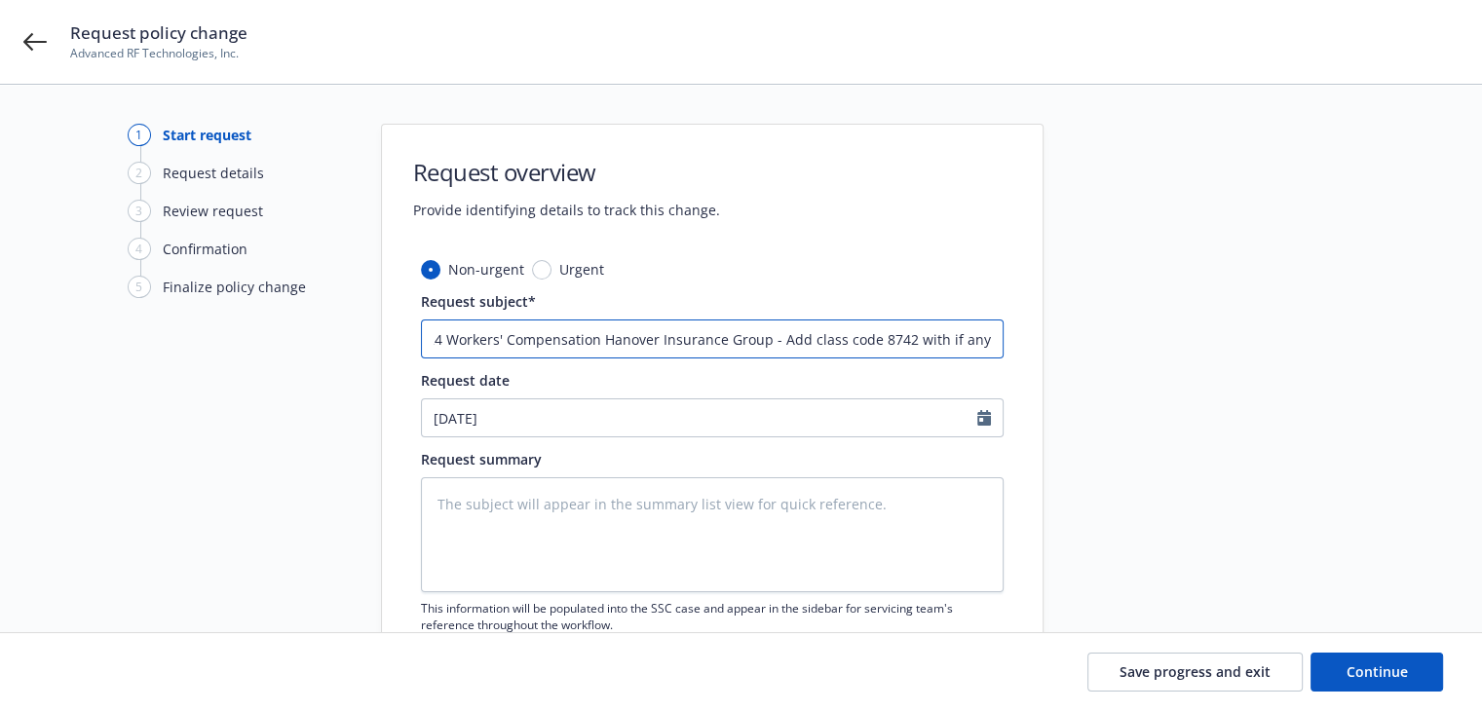
scroll to position [0, 10]
type input "24 Workers' Compensation Hanover Insurance Group - Add class code 8742 with if …"
drag, startPoint x: 955, startPoint y: 337, endPoint x: 1078, endPoint y: 337, distance: 122.8
click at [1078, 337] on div "1 Start request 2 Request details 3 Review request 4 Confirmation 5 Finalize po…" at bounding box center [740, 426] width 1435 height 605
click at [985, 334] on input "24 Workers' Compensation Hanover Insurance Group - Add class code 8742 with if …" at bounding box center [712, 339] width 583 height 39
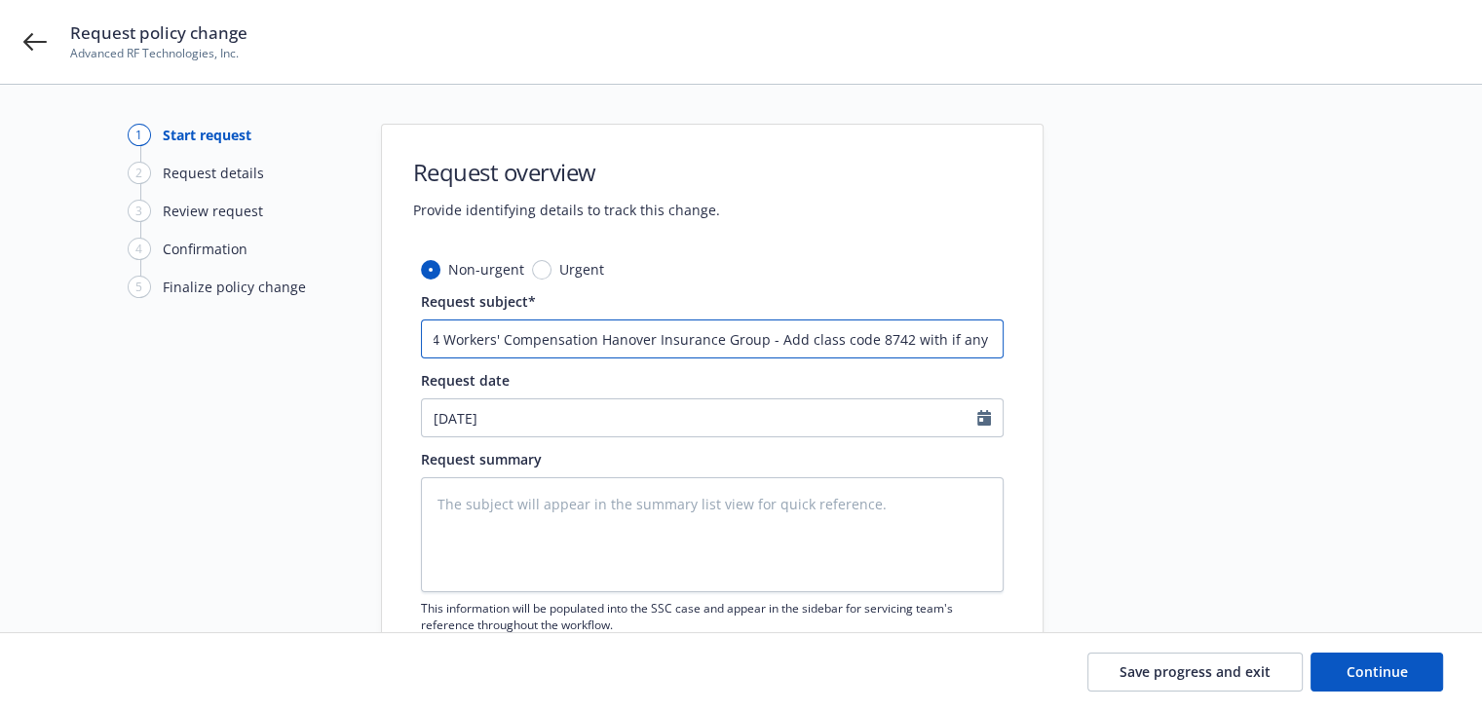
type textarea "x"
type input "24 Workers' Compensation Hanover Insurance Group - Add class code 8742 with if …"
type textarea "x"
type input "24 Workers' Compensation Hanover Insurance Group - Add class code 8742 with if …"
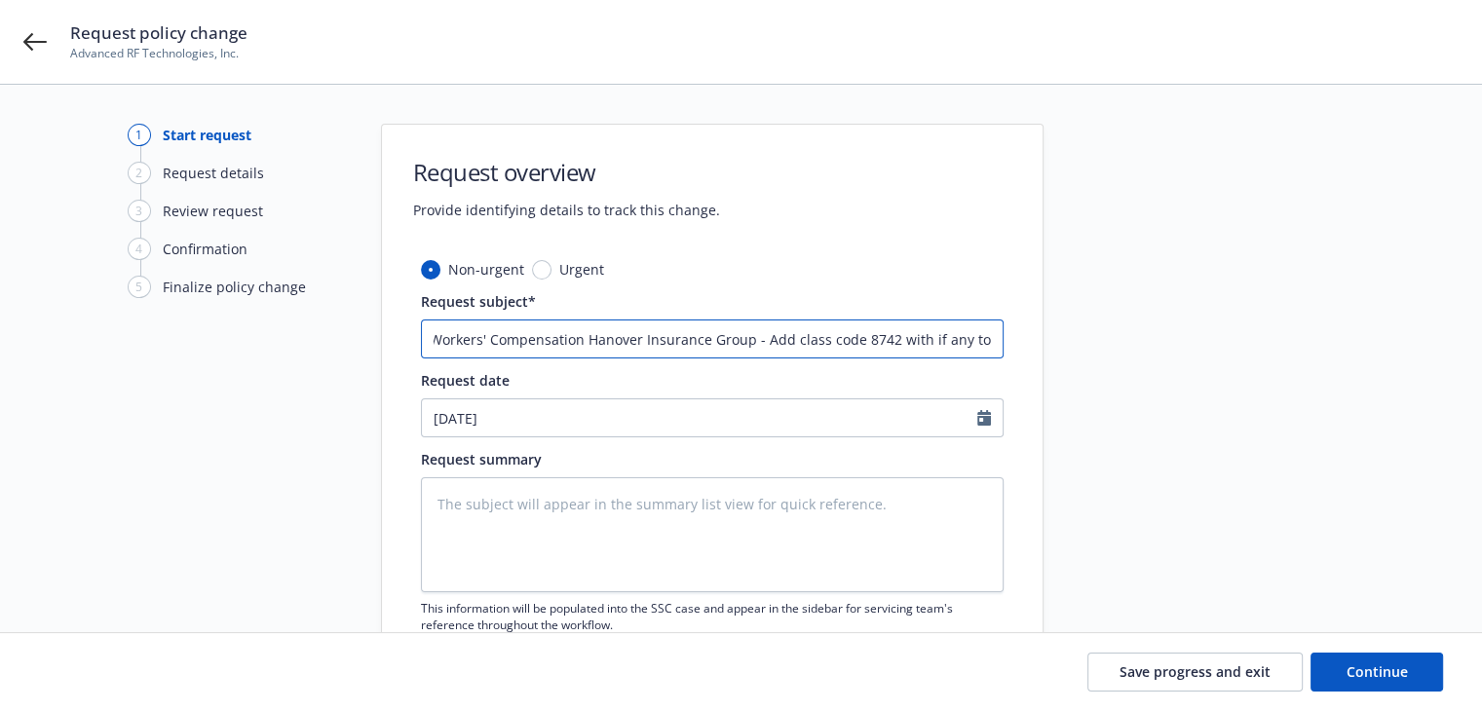
type textarea "x"
click at [754, 340] on input "24 Workers' Compensation Hanover Insurance Group - Add class code 8742 with if …" at bounding box center [712, 339] width 583 height 39
drag, startPoint x: 754, startPoint y: 340, endPoint x: 1189, endPoint y: 353, distance: 434.8
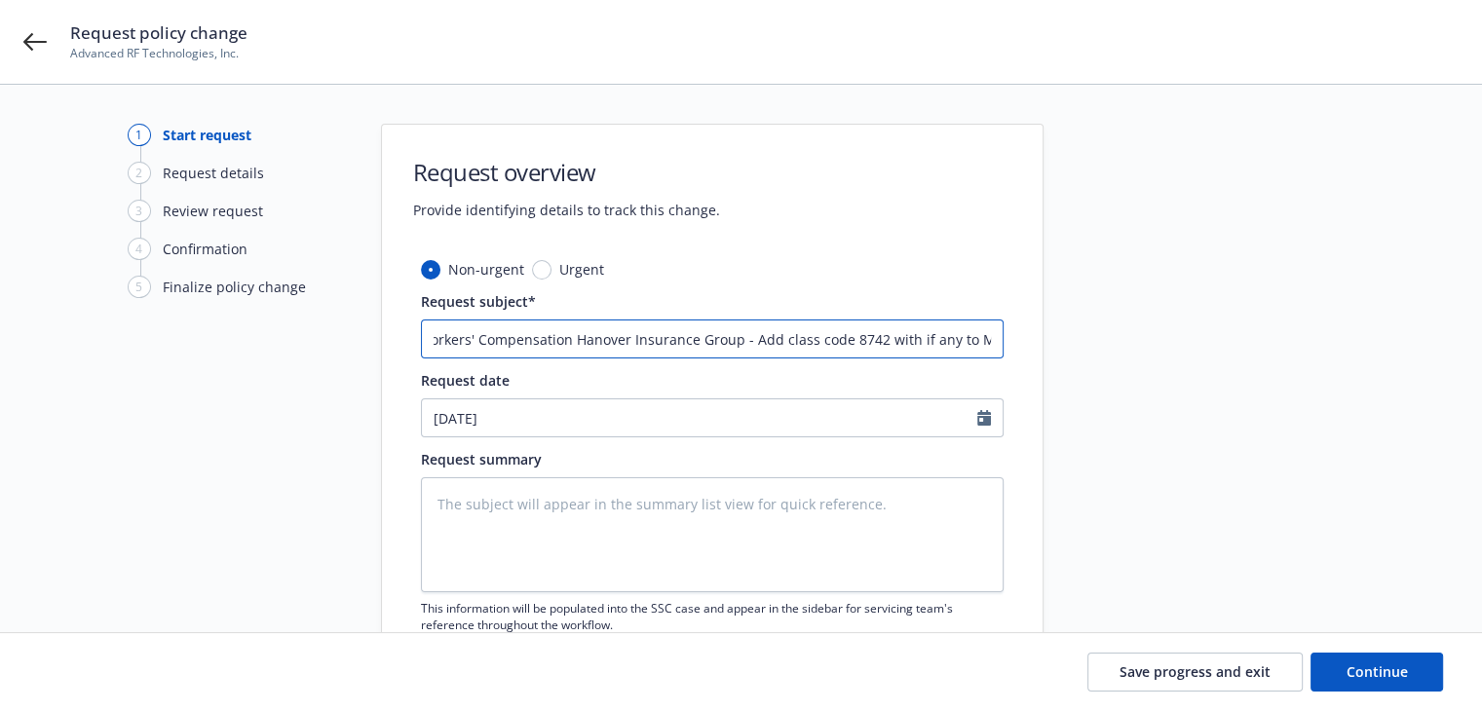
click at [1189, 353] on div "1 Start request 2 Request details 3 Review request 4 Confirmation 5 Finalize po…" at bounding box center [740, 426] width 1435 height 605
type input "24 Workers' Compensation Hanover Insurance Group - Add class code 8742 with if …"
click at [606, 528] on textarea at bounding box center [712, 534] width 583 height 115
paste textarea "Add class code 8742 with if any to MD"
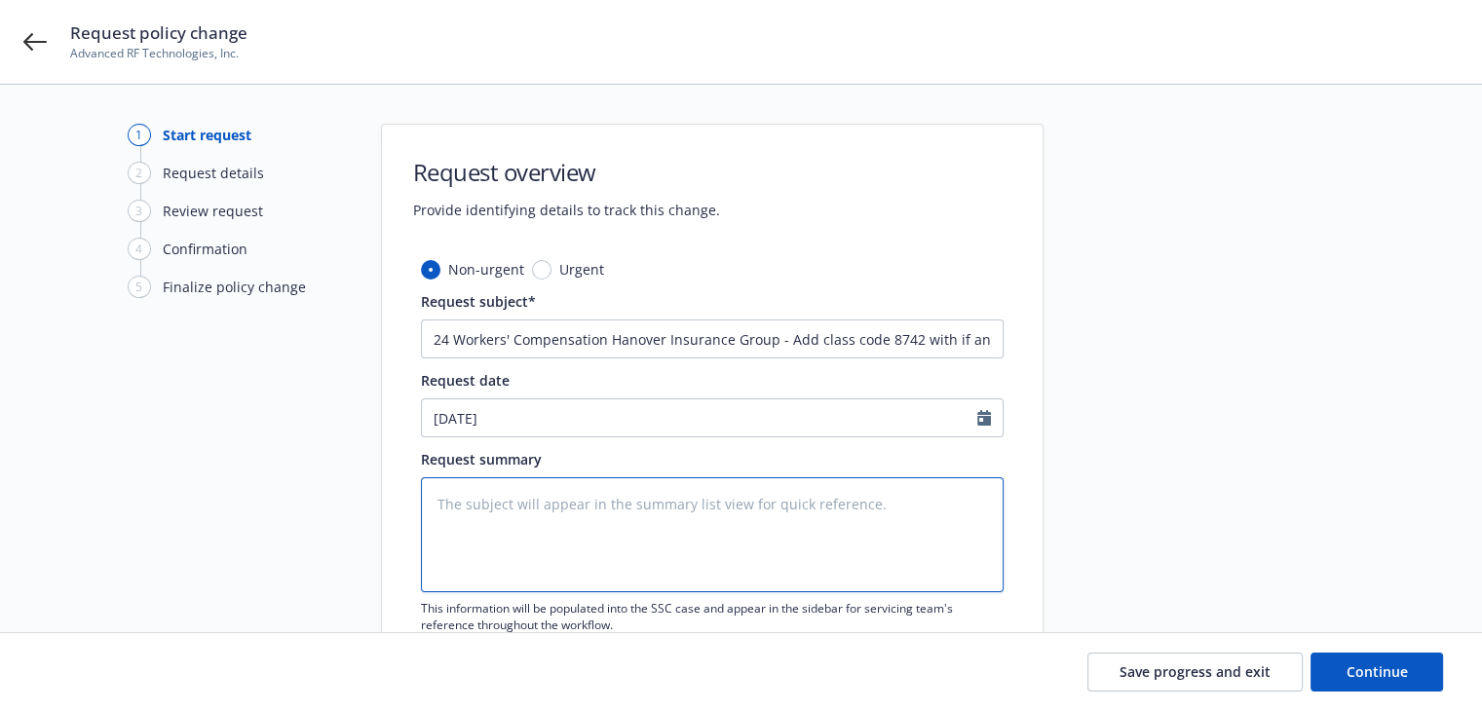
type textarea "x"
type textarea "Add class code 8742 with if any to MD"
click at [568, 552] on textarea "Add class code 8742 with if any to MD" at bounding box center [712, 534] width 583 height 115
click at [695, 507] on textarea "Add class code 8742 with if any to MD" at bounding box center [712, 534] width 583 height 115
type textarea "x"
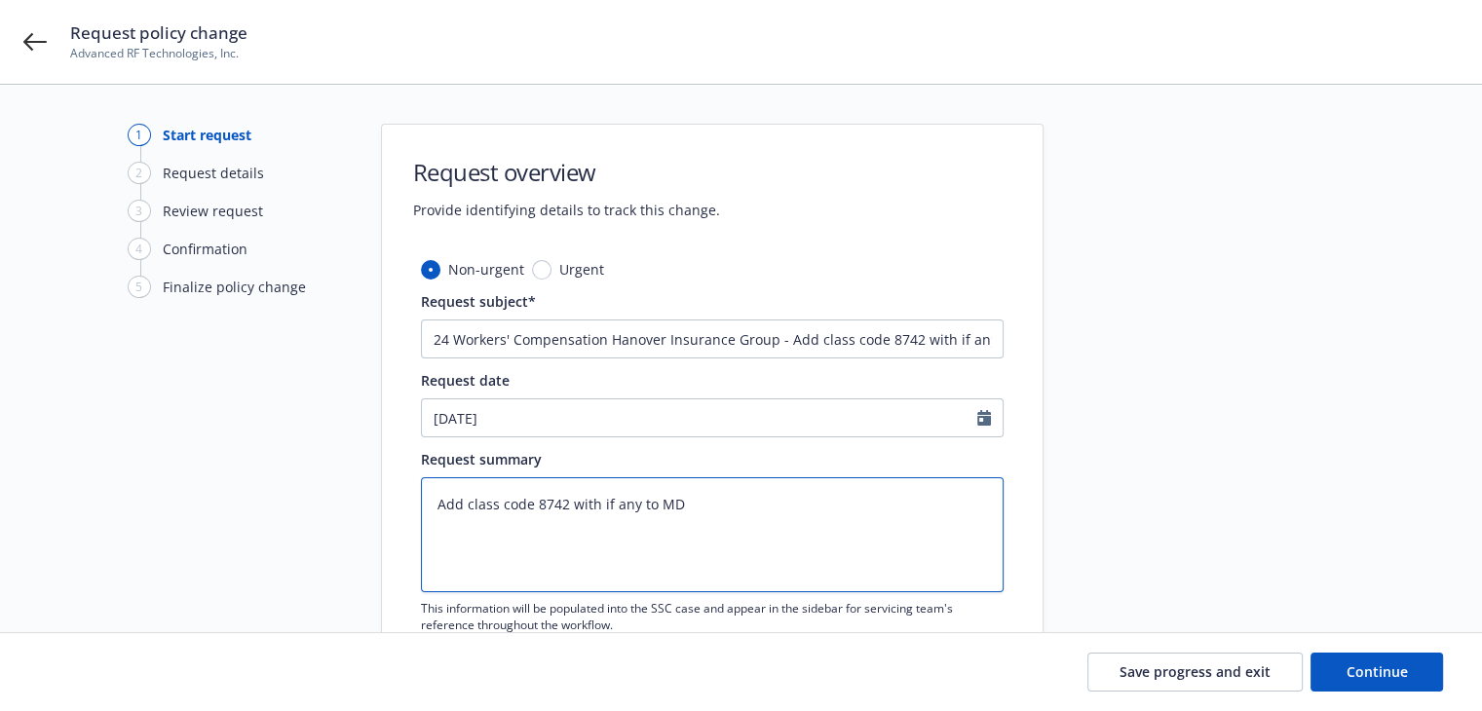
type textarea "Add class code 8742 with if any to MD"
type textarea "x"
type textarea "Add class code 8742 with if any to MD S"
type textarea "x"
type textarea "Add class code 8742 with if any to MD SA"
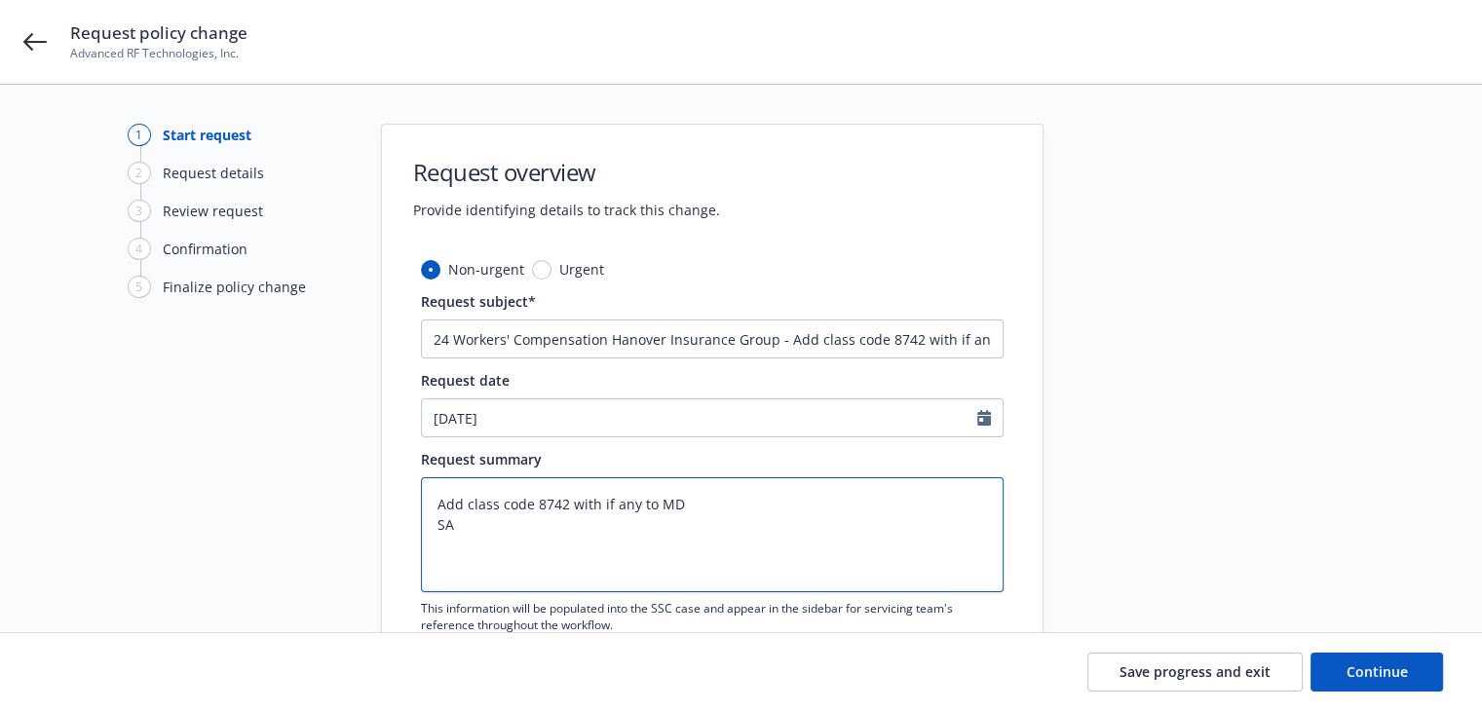
type textarea "x"
type textarea "Add class code 8742 with if any to MD SAL"
type textarea "x"
type textarea "Add class code 8742 with if any to MD SALE"
type textarea "x"
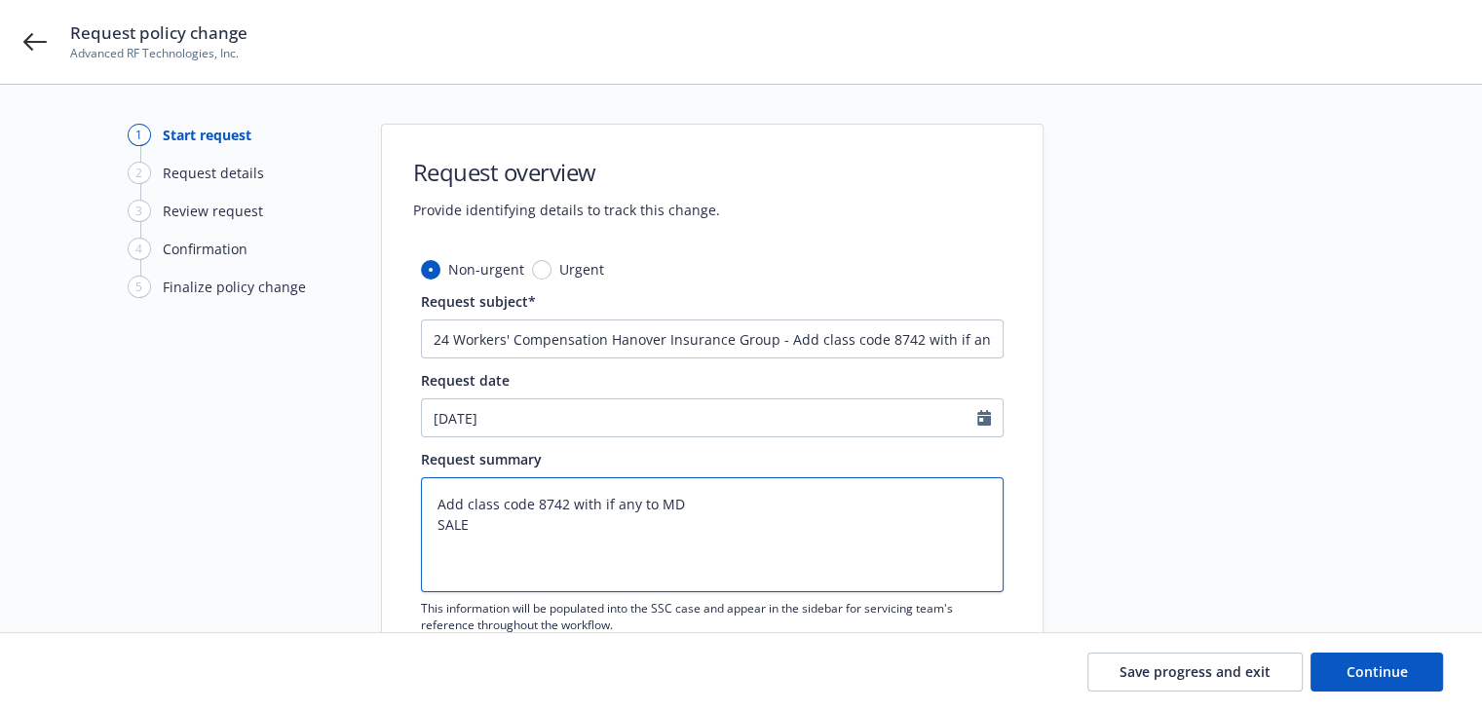
type textarea "Add class code 8742 with if any to MD SALES"
type textarea "x"
type textarea "Add class code 8742 with if any to MD SALESP"
type textarea "x"
type textarea "Add class code 8742 with if any to MD SALESPE"
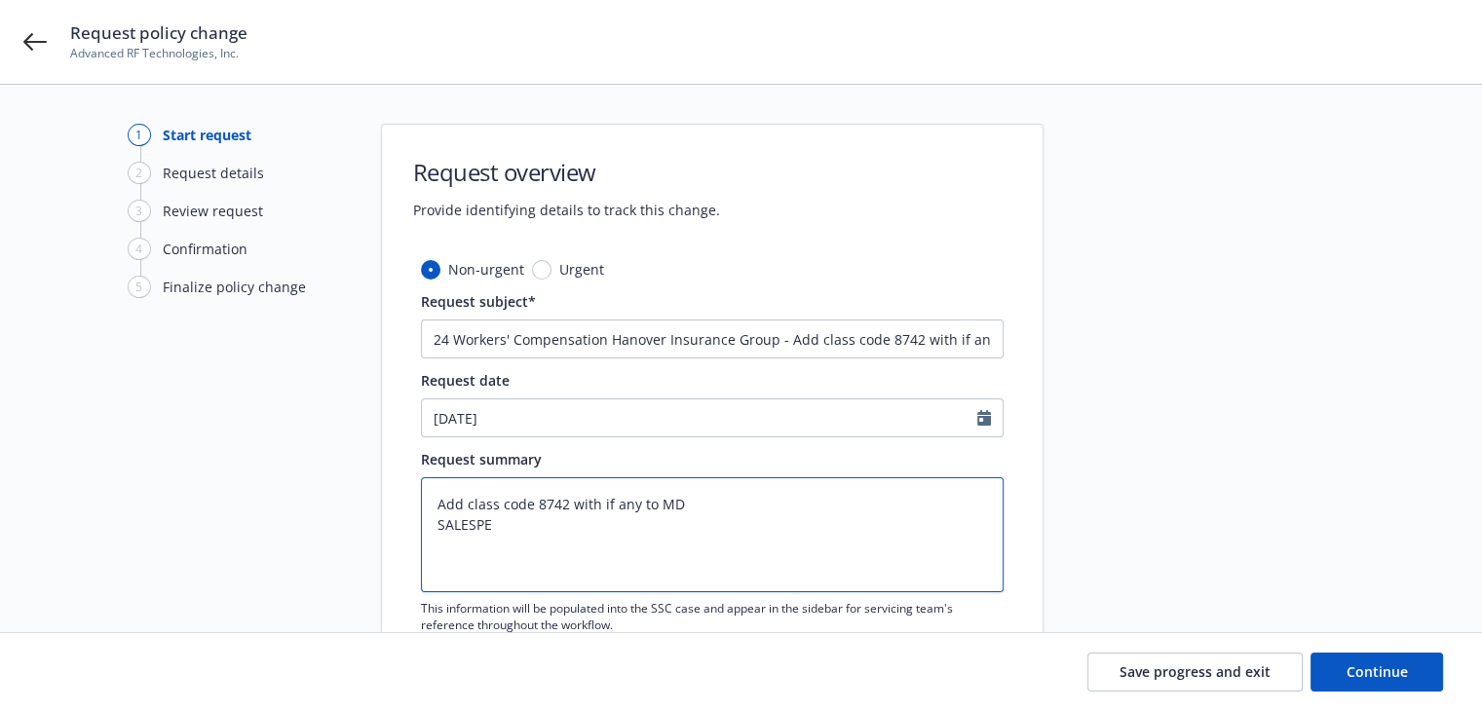
type textarea "x"
type textarea "Add class code 8742 with if any to MD SALESPER"
type textarea "x"
type textarea "Add class code 8742 with if any to MD SALESPERS"
type textarea "x"
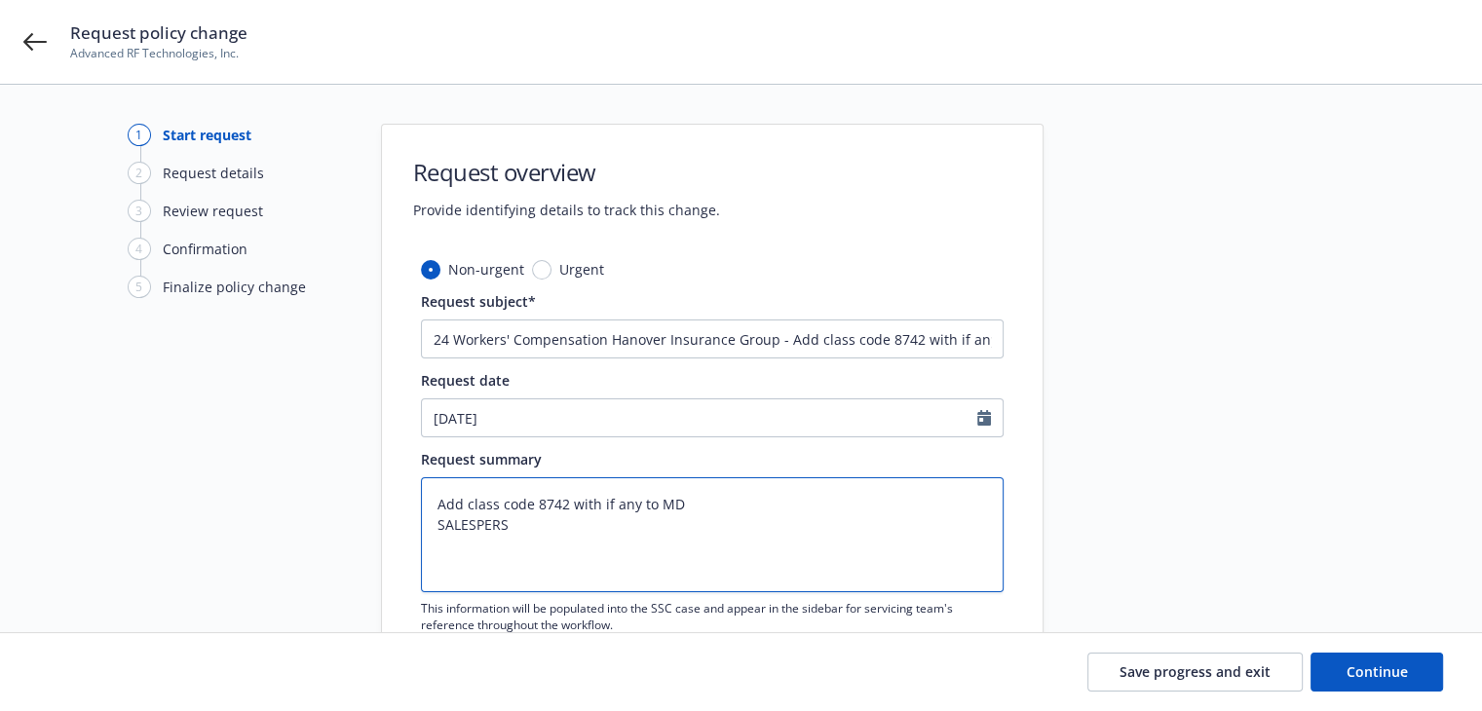
type textarea "Add class code 8742 with if any to MD SALESPERSO"
type textarea "x"
type textarea "Add class code 8742 with if any to MD SALESPERSON"
type textarea "x"
type textarea "Add class code 8742 with if any to MD SALESPERSONS"
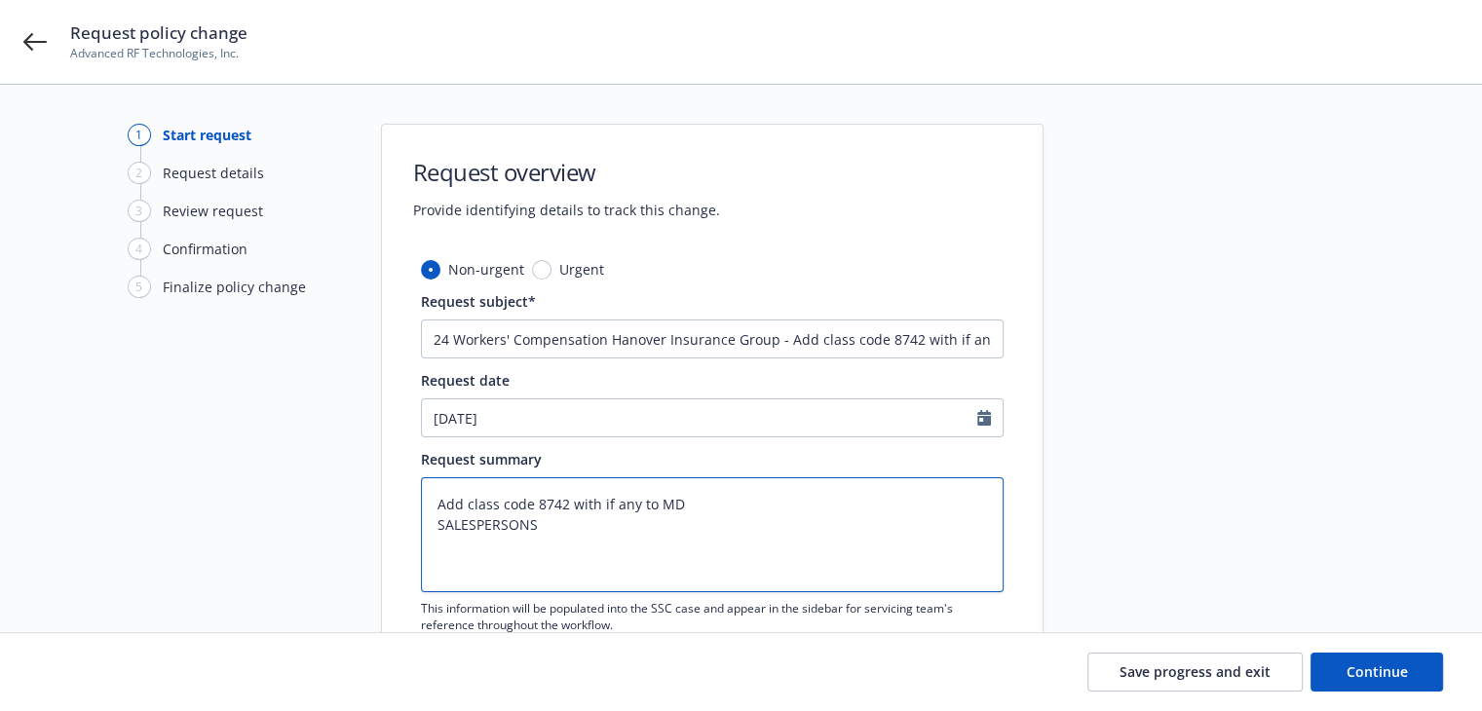
type textarea "x"
type textarea "Add class code 8742 with if any to MD SALESPERSONS"
type textarea "x"
type textarea "Add class code 8742 with if any to MD SALESPERSONS O"
type textarea "x"
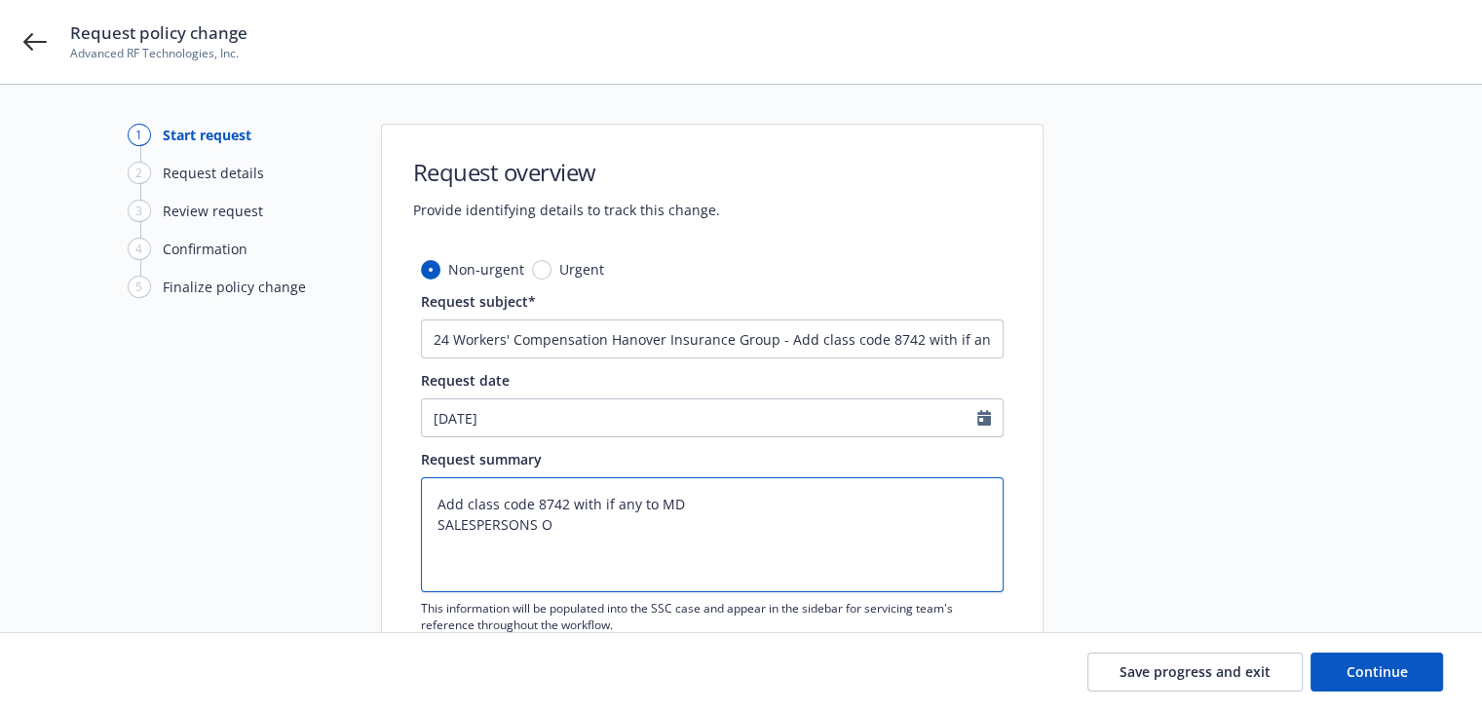
type textarea "Add class code 8742 with if any to MD SALESPERSONS OU"
type textarea "x"
type textarea "Add class code 8742 with if any to MD SALESPERSONS OUT"
type textarea "x"
type textarea "Add class code 8742 with if any to MD SALESPERSONS OUTS"
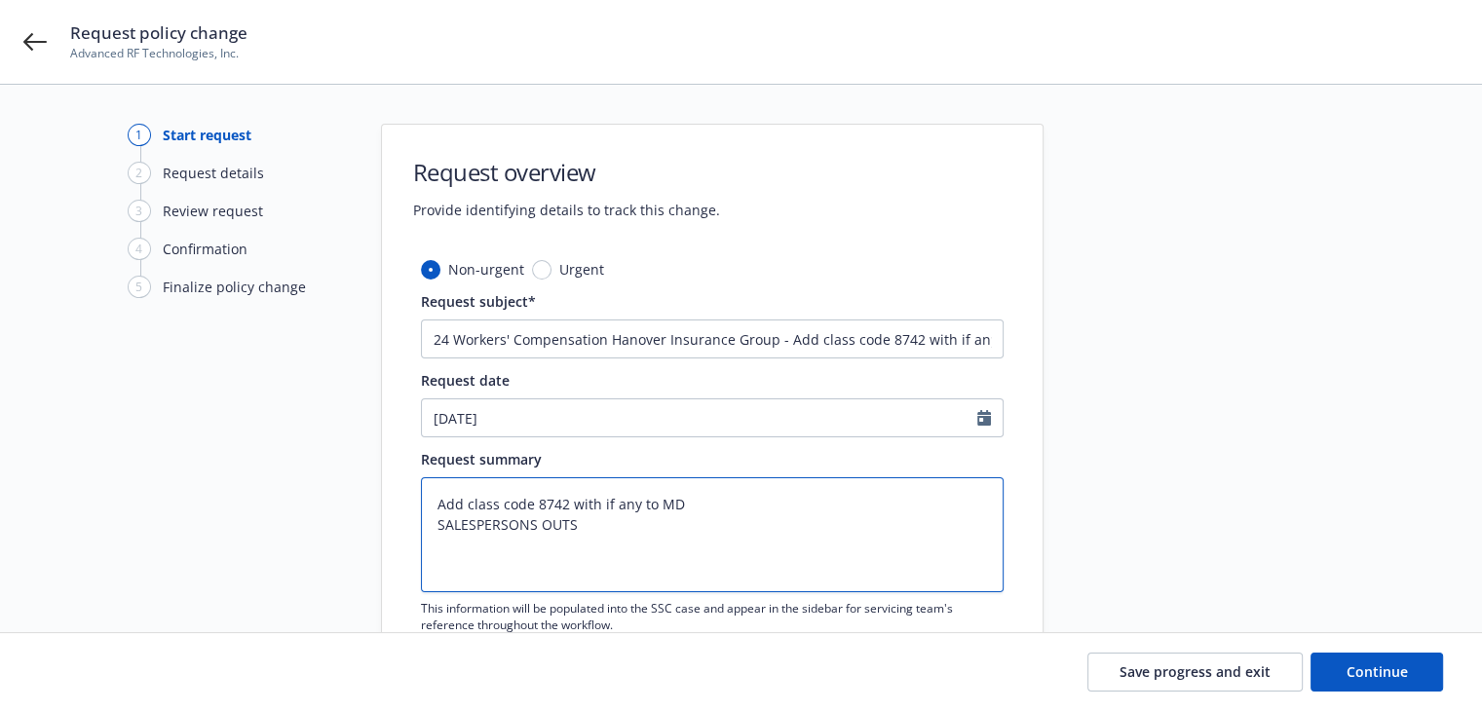
type textarea "x"
type textarea "Add class code 8742 with if any to MD SALESPERSONS OUTSI"
type textarea "x"
type textarea "Add class code 8742 with if any to MD SALESPERSONS OUTSID"
type textarea "x"
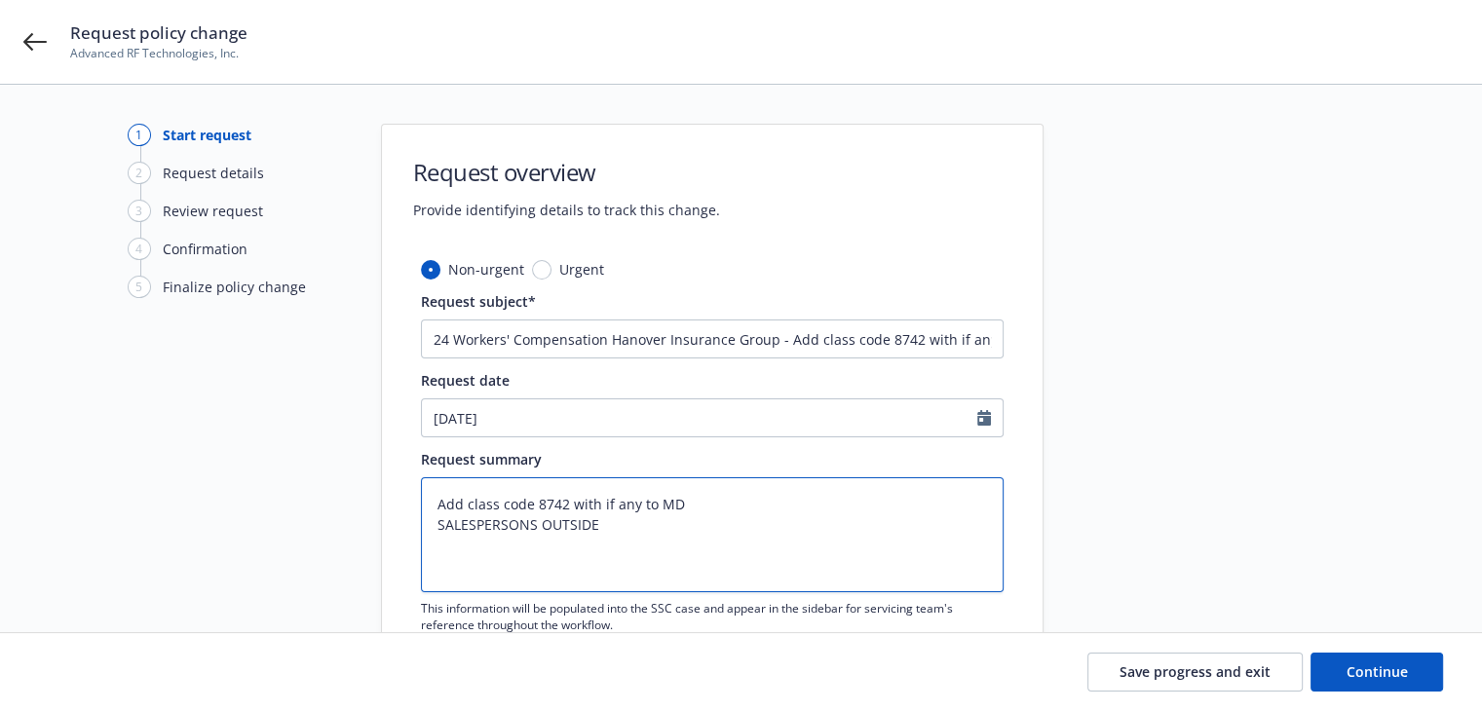
type textarea "Add class code 8742 with if any to MD SALESPERSONS OUTSIDE"
click at [518, 551] on textarea "Add class code 8742 with if any to MD SALESPERSONS OUTSIDE" at bounding box center [712, 534] width 583 height 115
drag, startPoint x: 435, startPoint y: 524, endPoint x: 613, endPoint y: 524, distance: 178.3
click at [613, 524] on textarea "Add class code 8742 with if any to MD SALESPERSONS OUTSIDE" at bounding box center [712, 534] width 583 height 115
click at [569, 507] on textarea "Add class code 8742 with if any to MD SALESPERSONS OUTSIDE" at bounding box center [712, 534] width 583 height 115
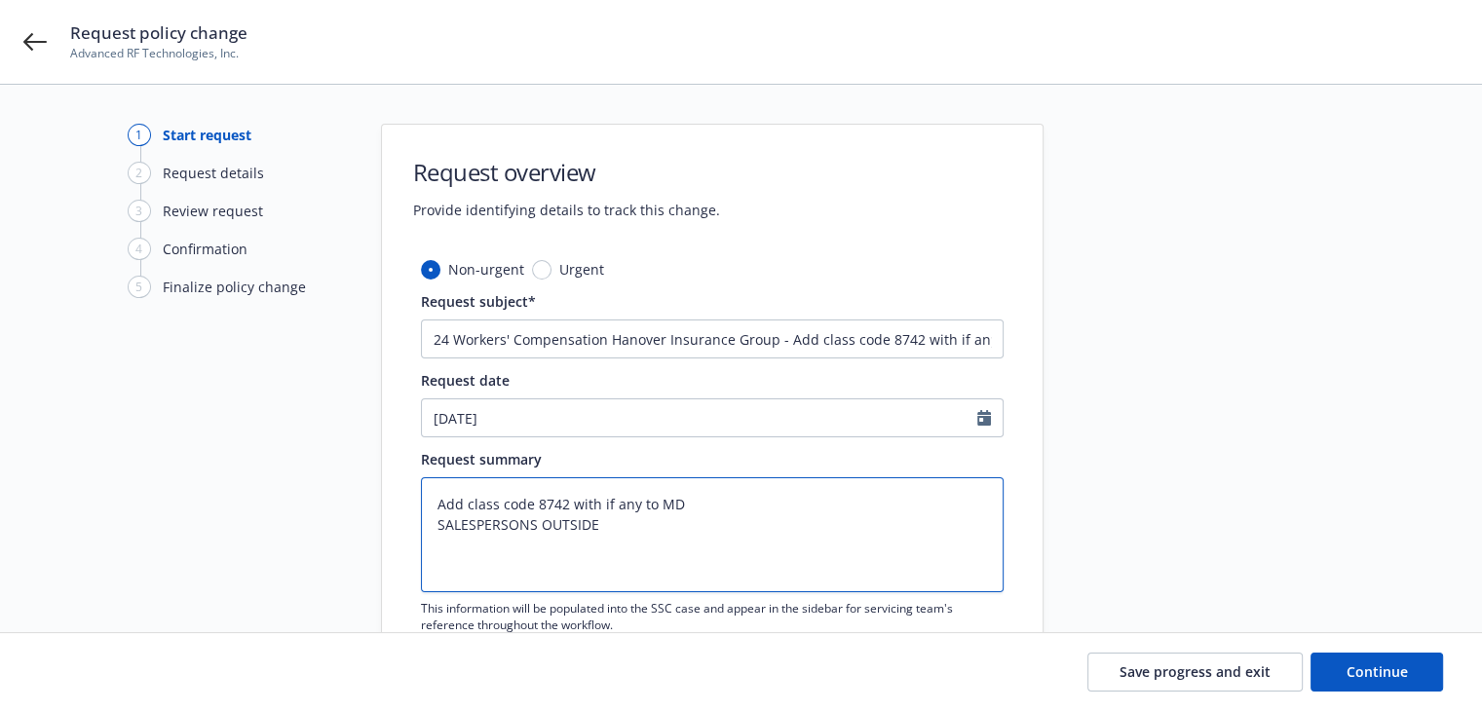
paste textarea "SALESPERSONS OUTSIDE"
type textarea "x"
type textarea "Add class code 8742 SALESPERSONS OUTSIDEwith if any to MD SALESPERSONS OUTSIDE"
type textarea "x"
type textarea "Add class code 8742 SALESPERSONS OUTSIDE with if any to MD SALESPERSONS OUTSIDE"
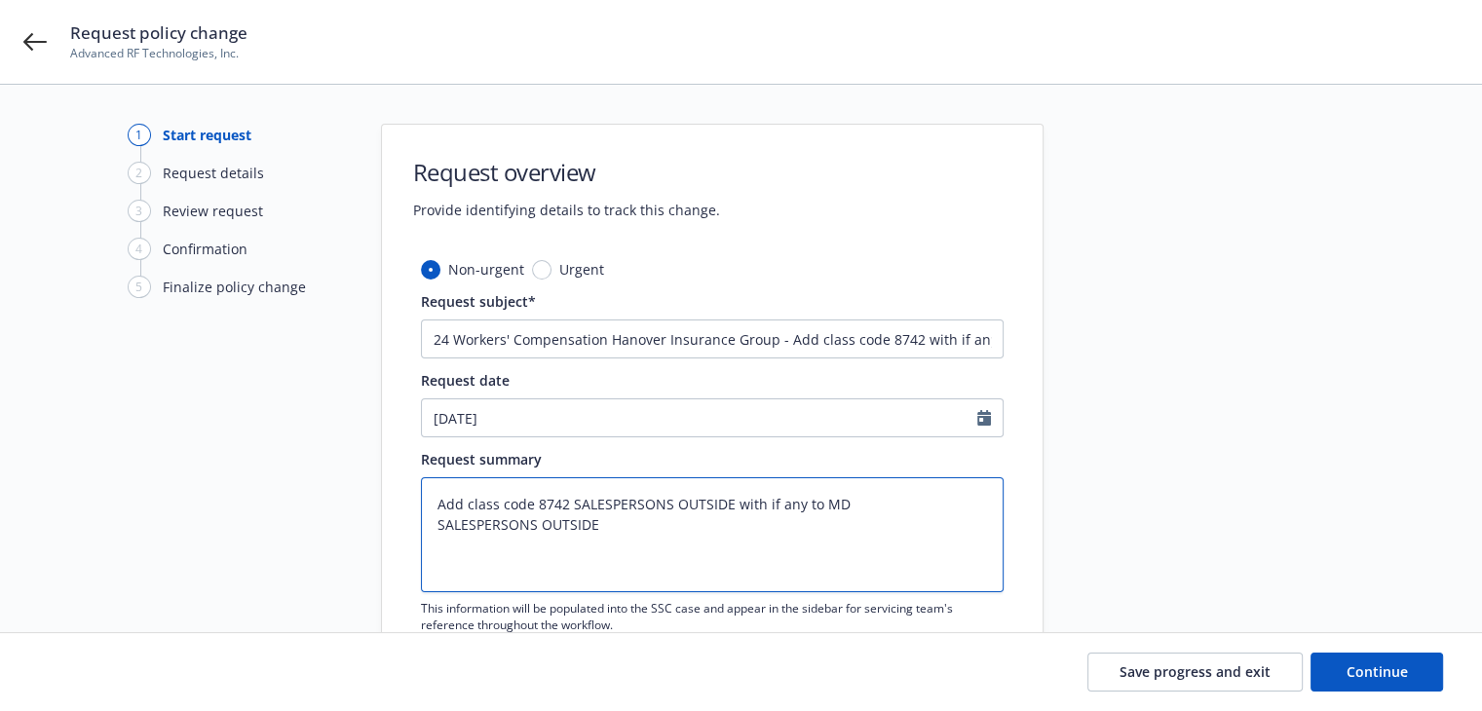
drag, startPoint x: 644, startPoint y: 526, endPoint x: 409, endPoint y: 523, distance: 234.9
click at [409, 523] on div "Non-urgent Urgent Request subject* 24 Workers' Compensation Hanover Insurance G…" at bounding box center [712, 493] width 661 height 469
type textarea "x"
type textarea "Add class code 8742 SALESPERSONS OUTSIDE with if any to MD"
click at [1426, 671] on button "Continue" at bounding box center [1377, 672] width 133 height 39
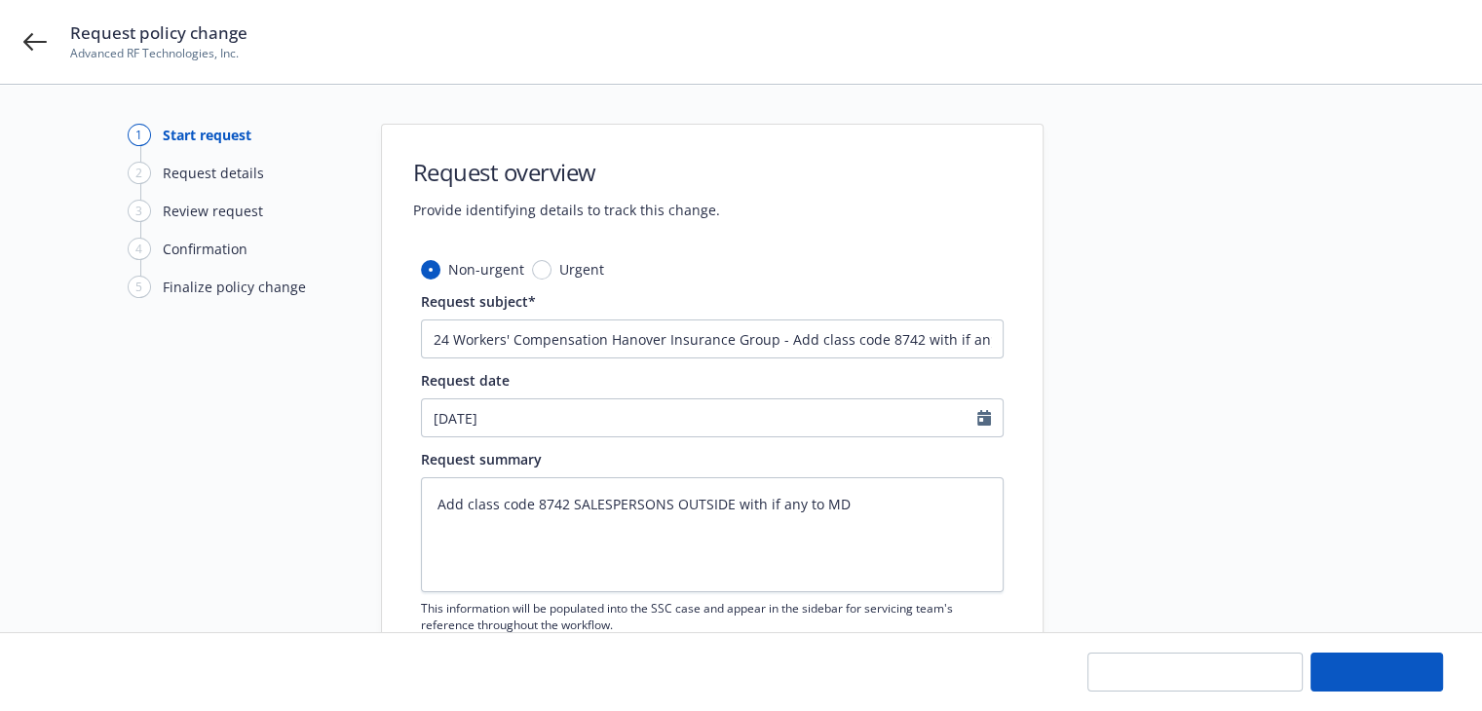
type textarea "x"
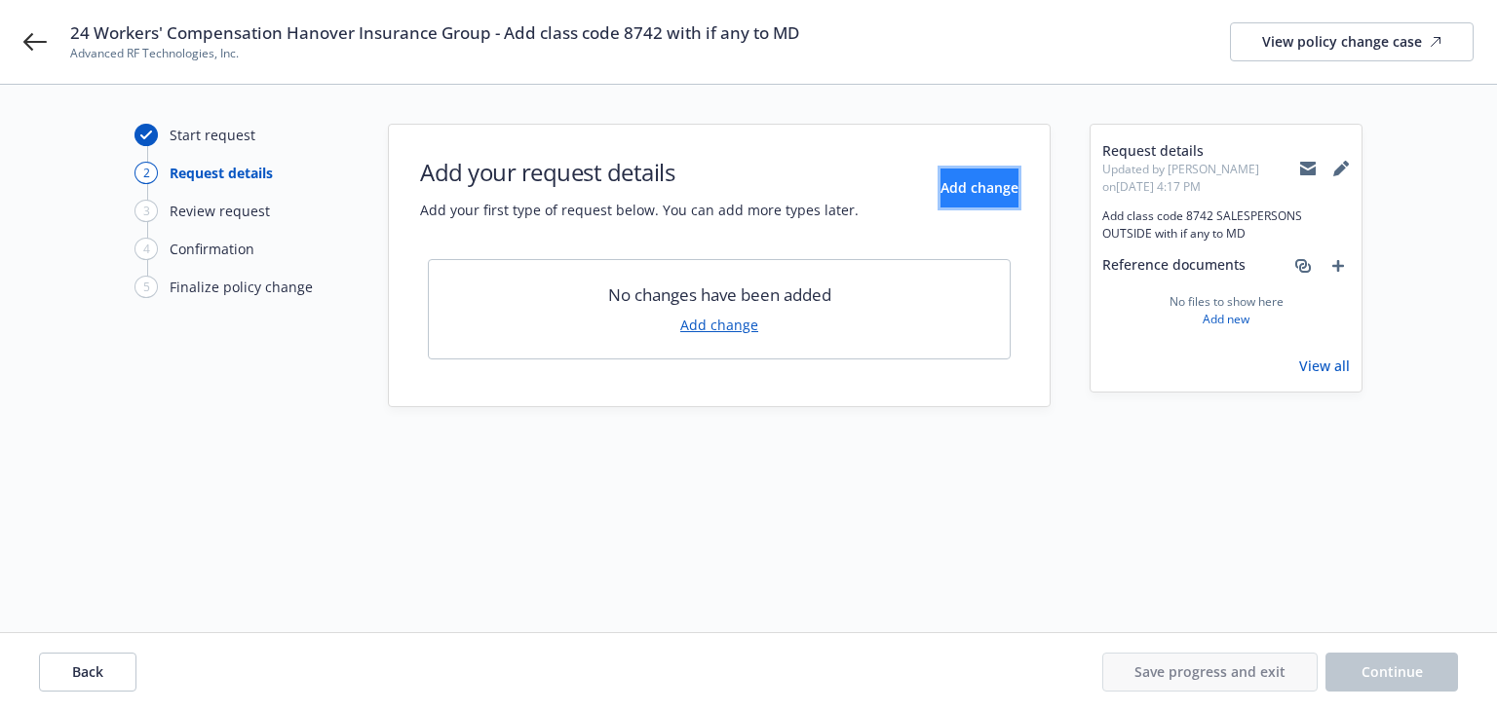
click at [948, 192] on span "Add change" at bounding box center [979, 187] width 78 height 19
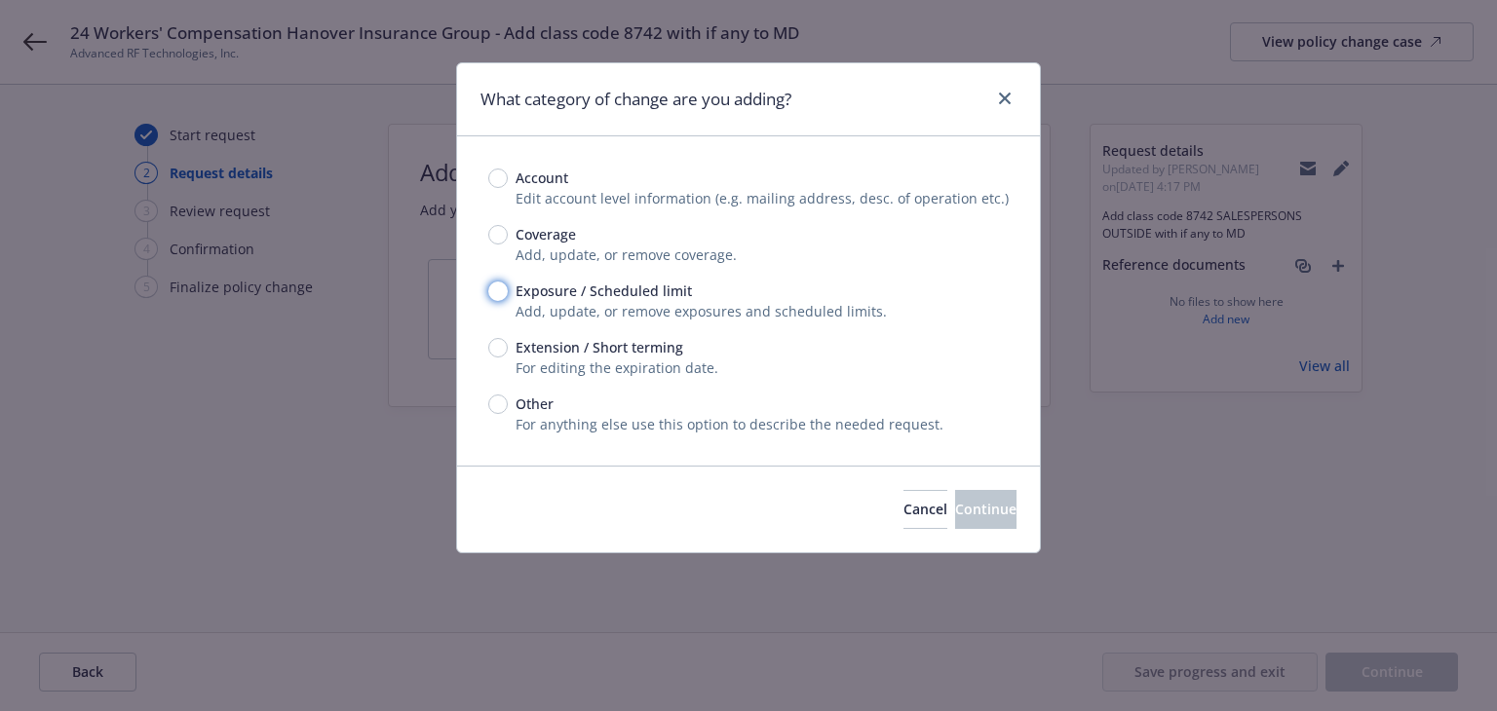
click at [501, 291] on input "Exposure / Scheduled limit" at bounding box center [497, 291] width 19 height 19
radio input "true"
click at [955, 512] on span "Continue" at bounding box center [985, 509] width 61 height 19
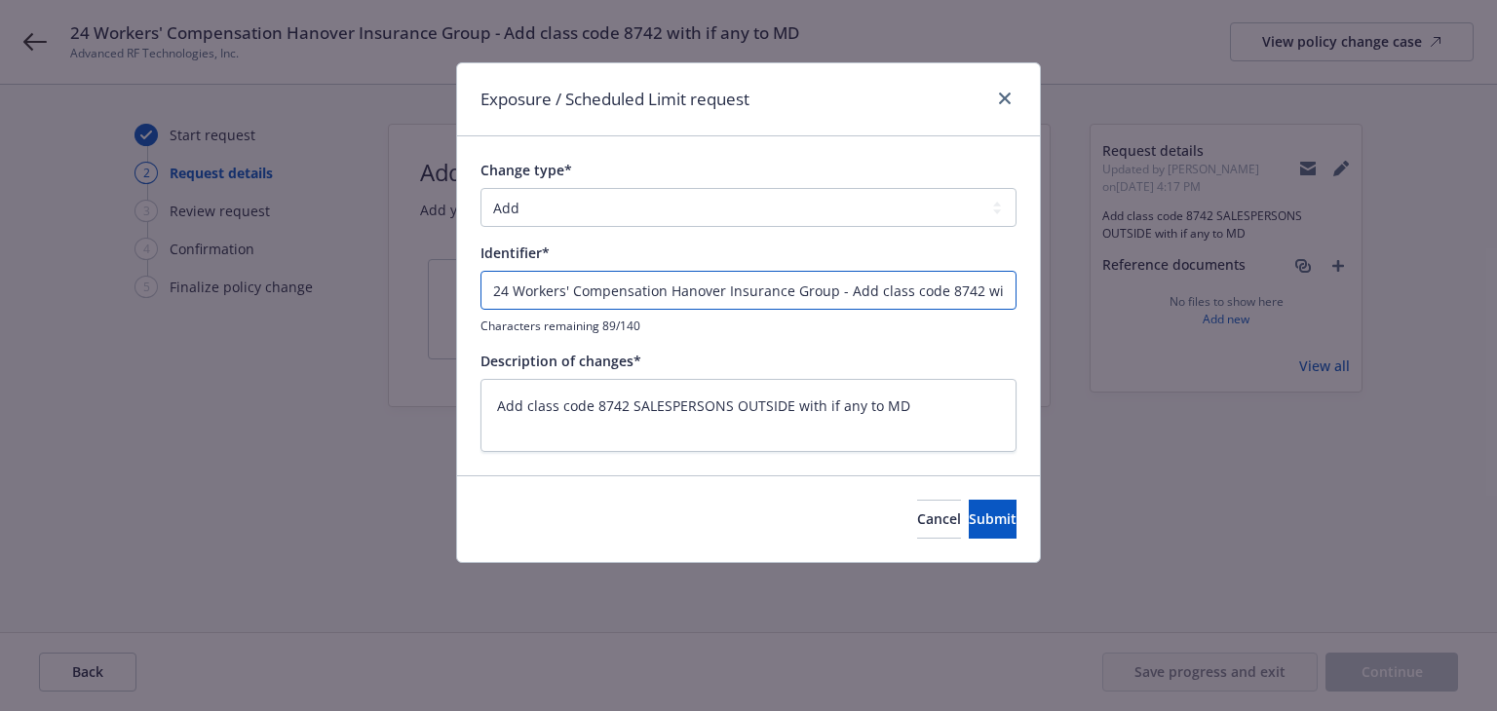
drag, startPoint x: 834, startPoint y: 291, endPoint x: -176, endPoint y: 264, distance: 1010.9
click at [0, 264] on html "24 Workers' Compensation Hanover Insurance Group - Add class code 8742 with if …" at bounding box center [748, 355] width 1497 height 711
type textarea "x"
type input "- Add class code 8742 with if any to MD"
type textarea "x"
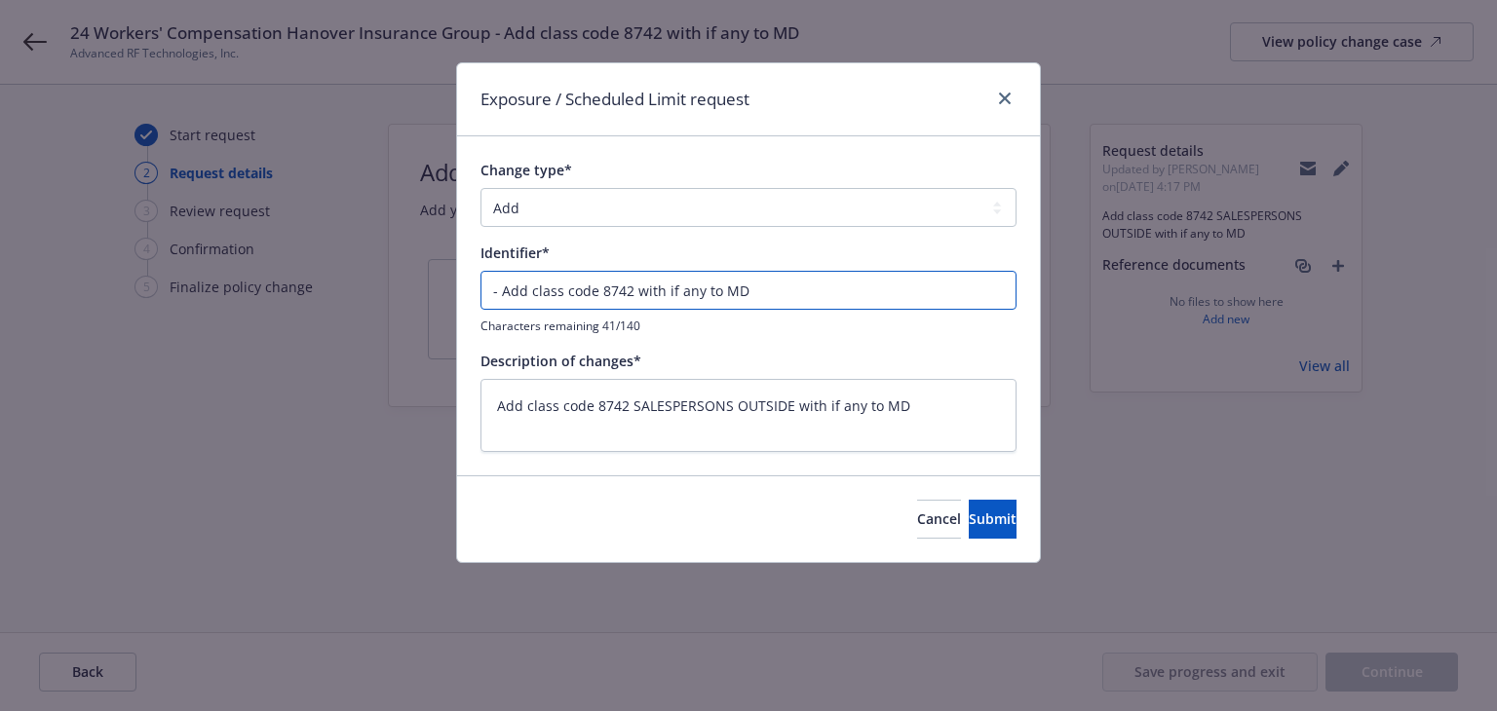
type input "E - Add class code 8742 with if any to MD"
type textarea "x"
type input "EN - Add class code 8742 with if any to MD"
type textarea "x"
type input "END - Add class code 8742 with if any to MD"
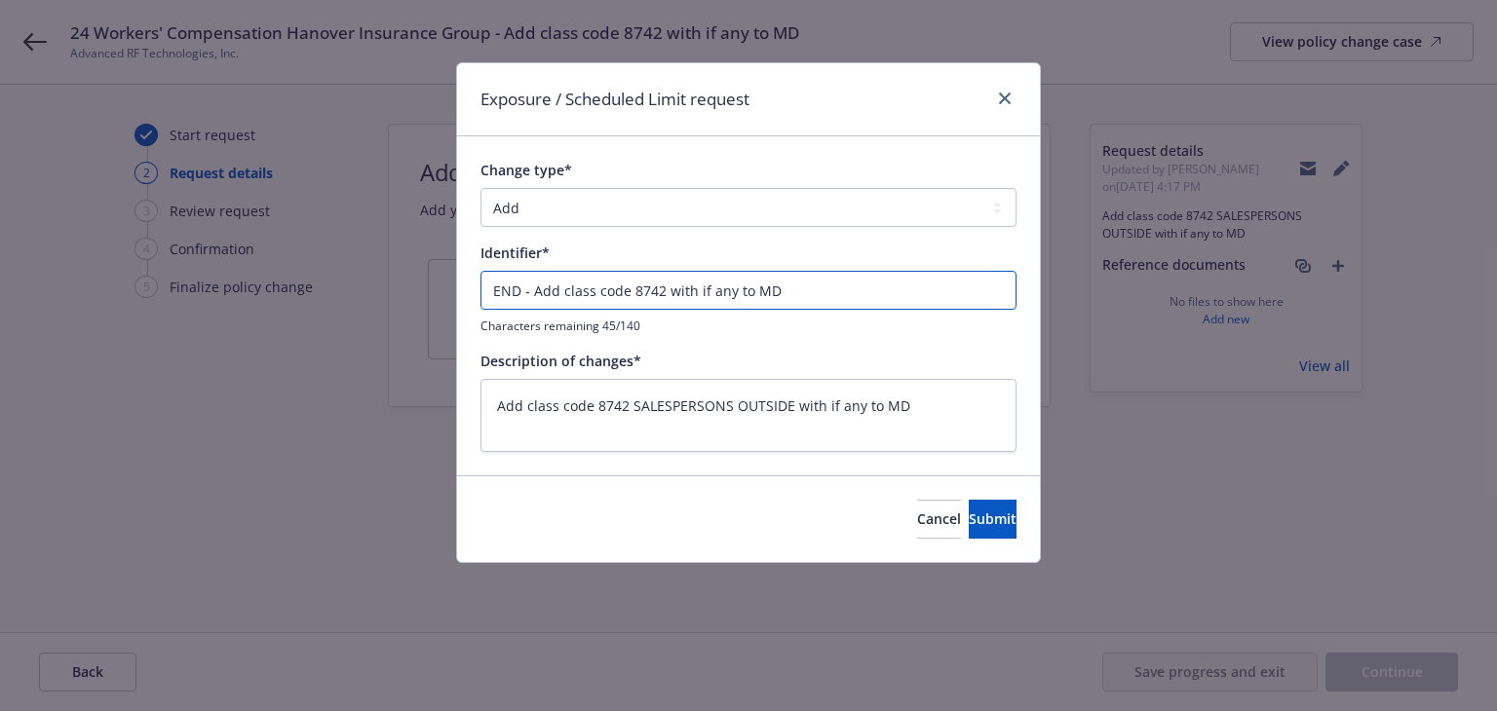
type textarea "x"
type input "ENDT - Add class code 8742 with if any to MD"
type textarea "x"
type input "ENDT# - Add class code 8742 with if any to MD"
type textarea "x"
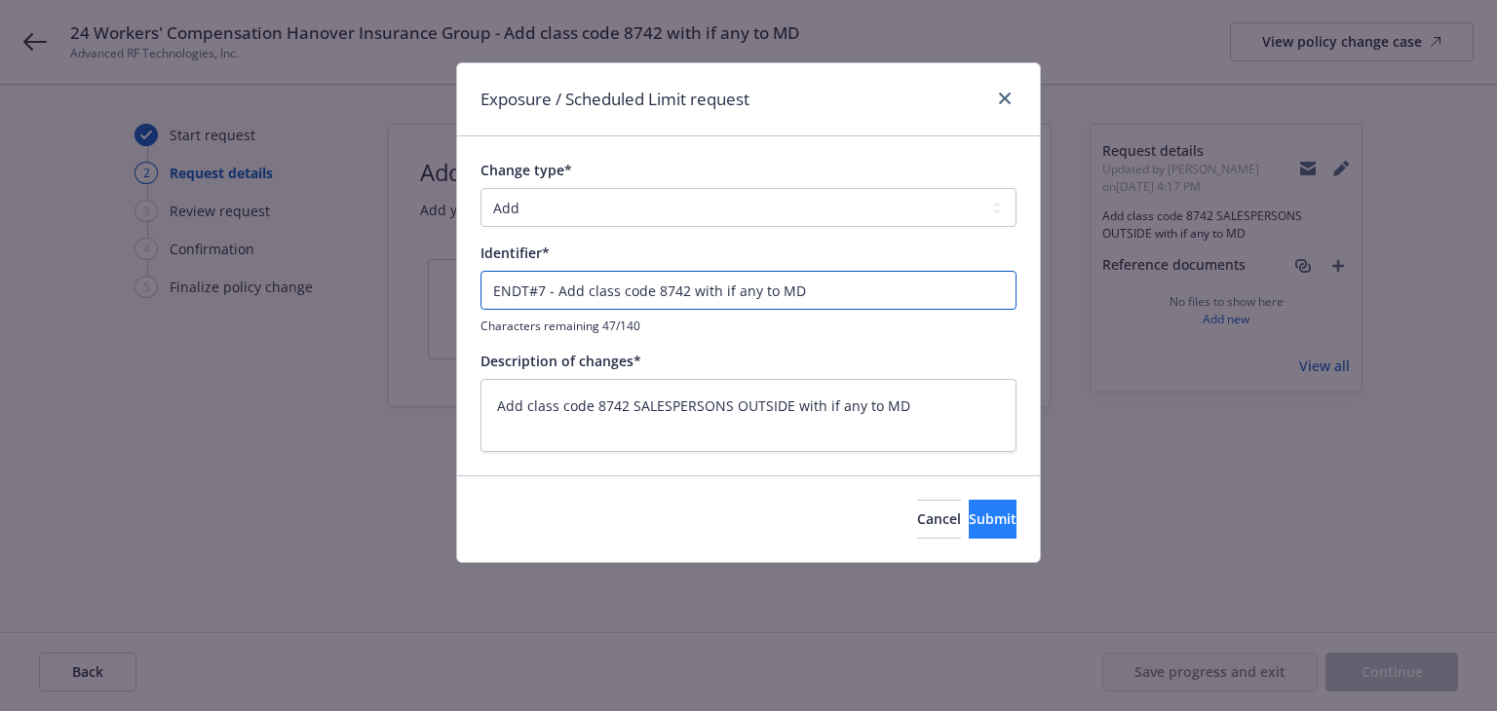
type input "ENDT#7 - Add class code 8742 with if any to MD"
click at [984, 523] on button "Submit" at bounding box center [993, 519] width 48 height 39
type textarea "x"
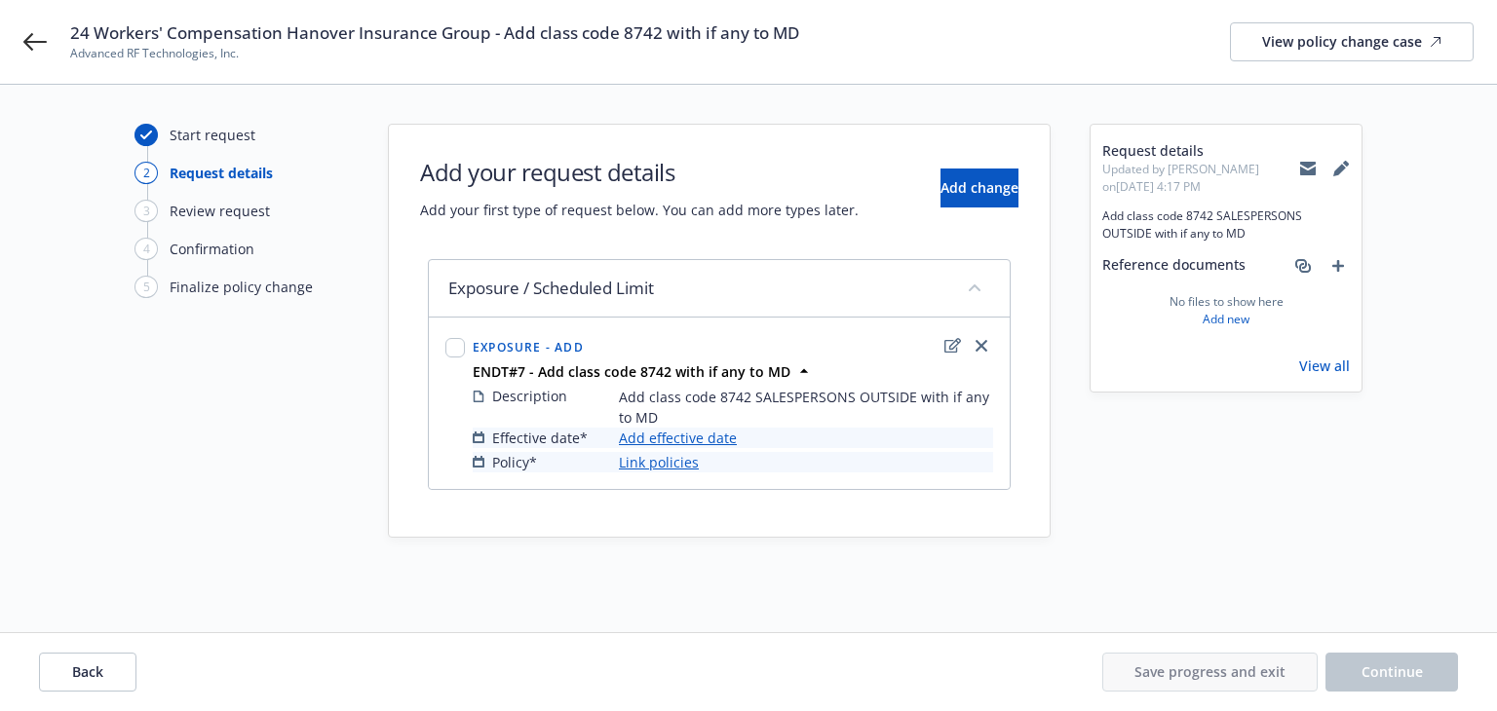
click at [694, 438] on link "Add effective date" at bounding box center [678, 438] width 118 height 20
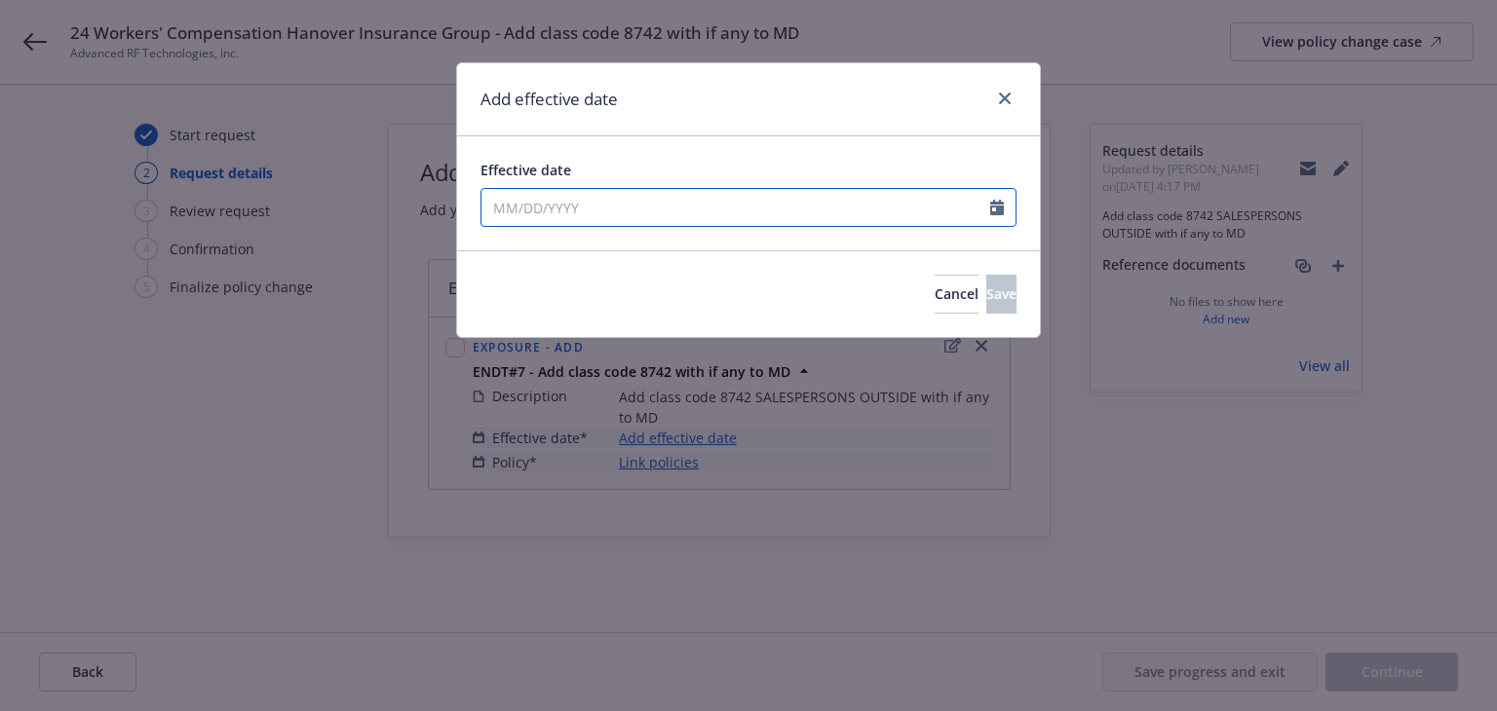
click at [631, 219] on input "Effective date" at bounding box center [735, 207] width 509 height 37
select select "8"
type input "06/13/2024"
click at [803, 101] on div "Add effective date" at bounding box center [748, 99] width 583 height 73
click at [986, 283] on button "Save" at bounding box center [1001, 294] width 30 height 39
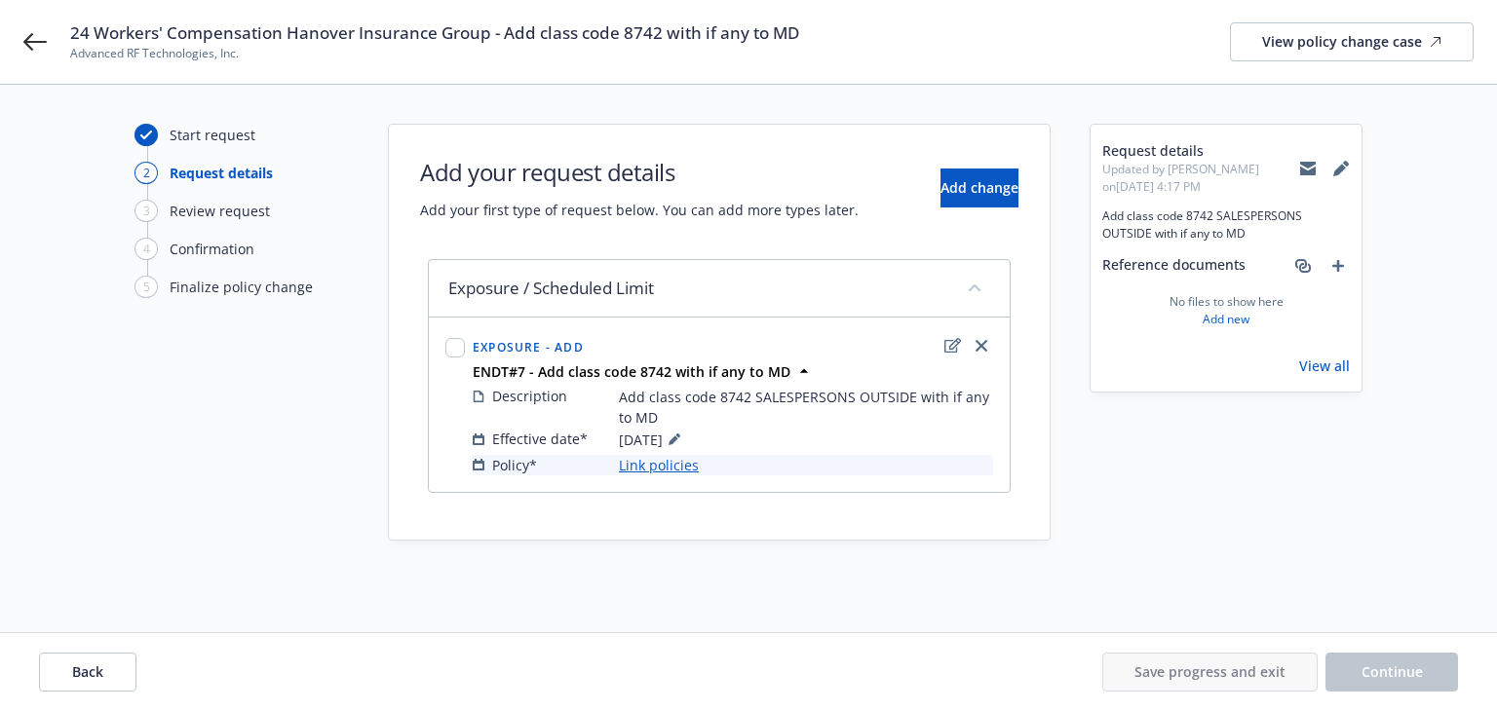
click at [678, 469] on link "Link policies" at bounding box center [659, 465] width 80 height 20
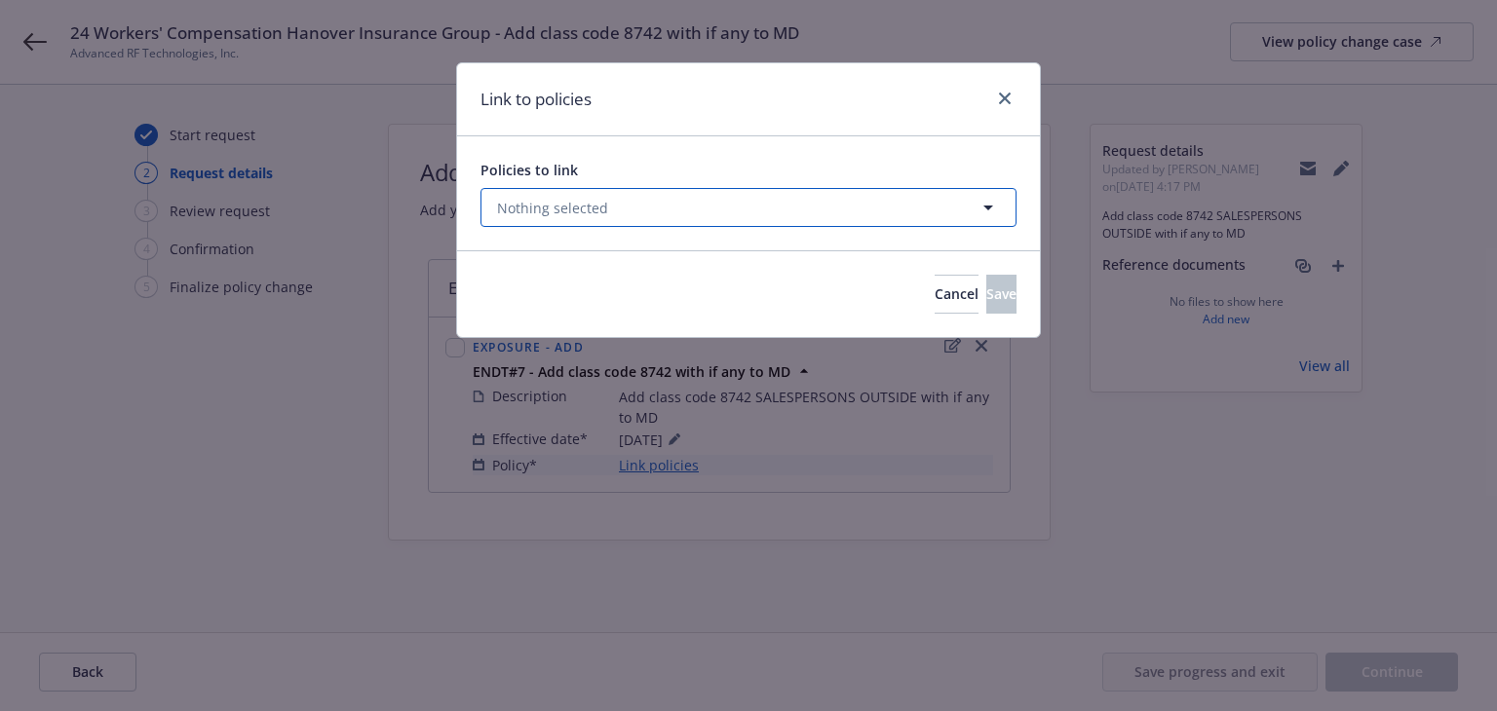
click at [734, 211] on button "Nothing selected" at bounding box center [748, 207] width 536 height 39
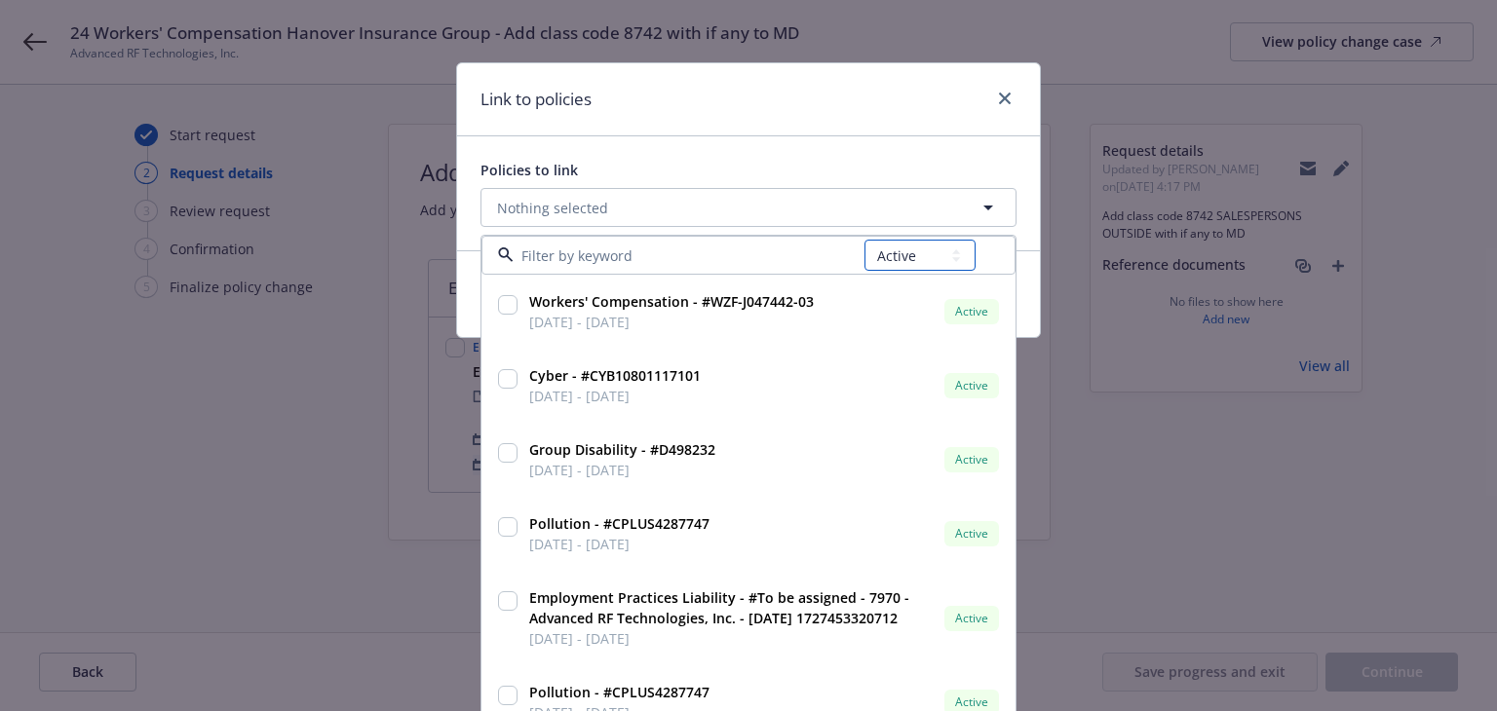
click at [918, 256] on select "All Active Upcoming Expired Cancelled" at bounding box center [919, 255] width 111 height 31
select select "EXPIRED"
click at [864, 240] on select "All Active Upcoming Expired Cancelled" at bounding box center [919, 255] width 111 height 31
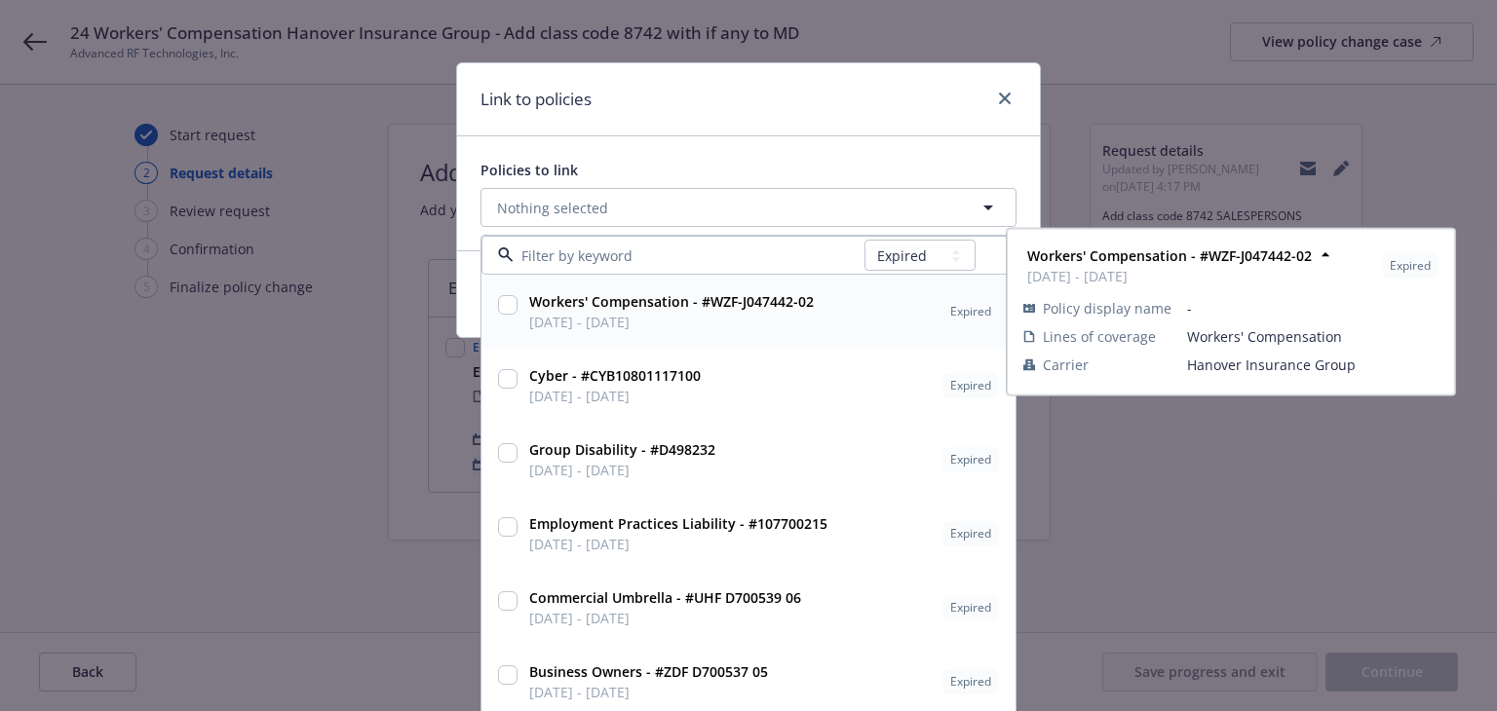
click at [667, 262] on input at bounding box center [689, 256] width 351 height 20
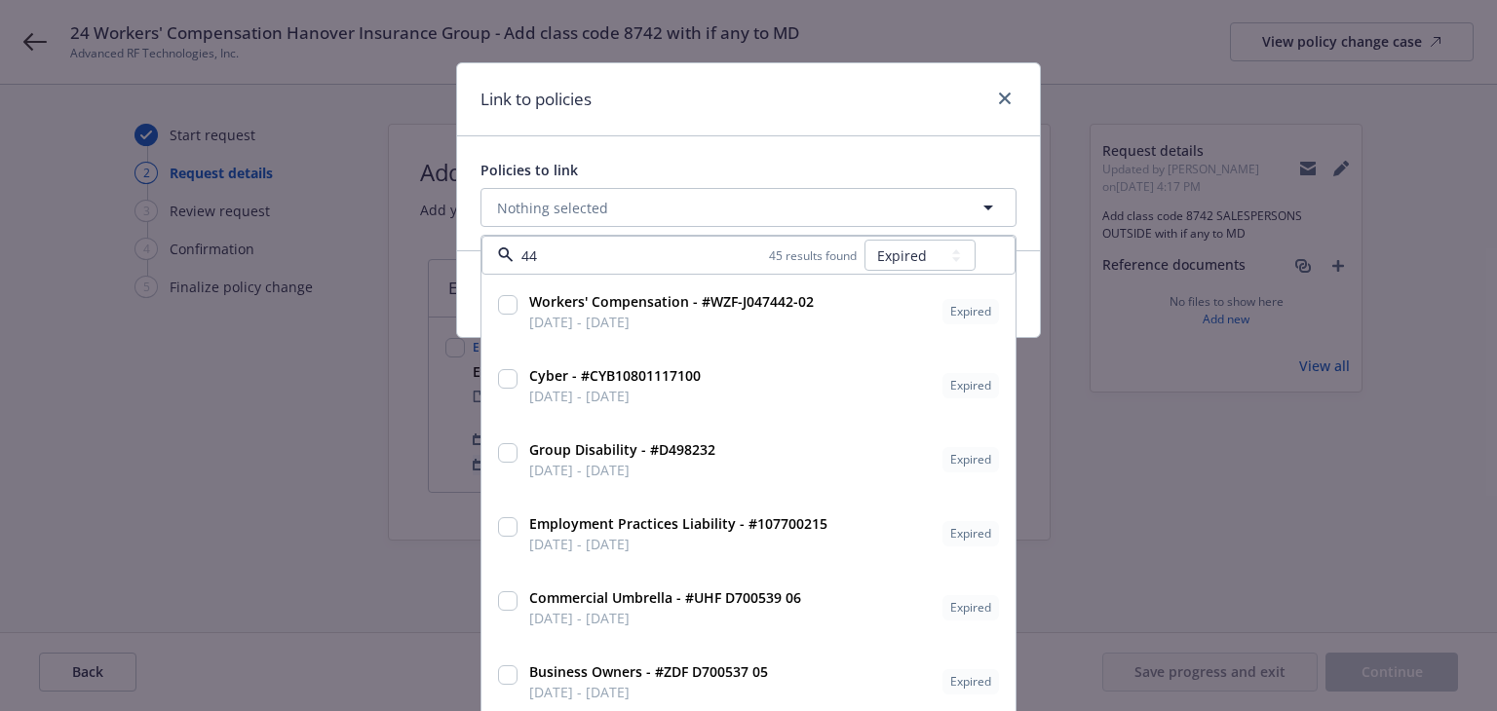
type input "442"
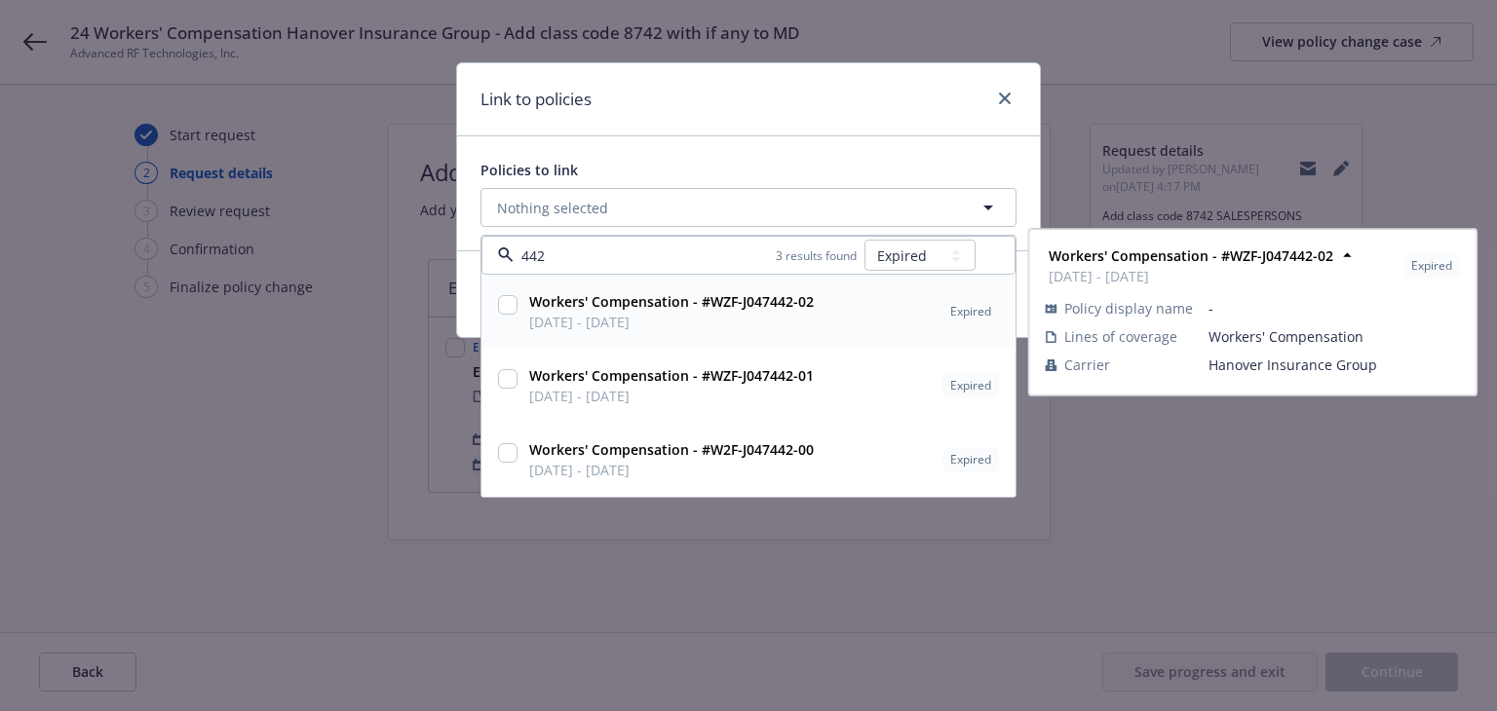
click at [782, 319] on span "06/13/2024 - 06/13/2025" at bounding box center [671, 322] width 285 height 20
checkbox input "true"
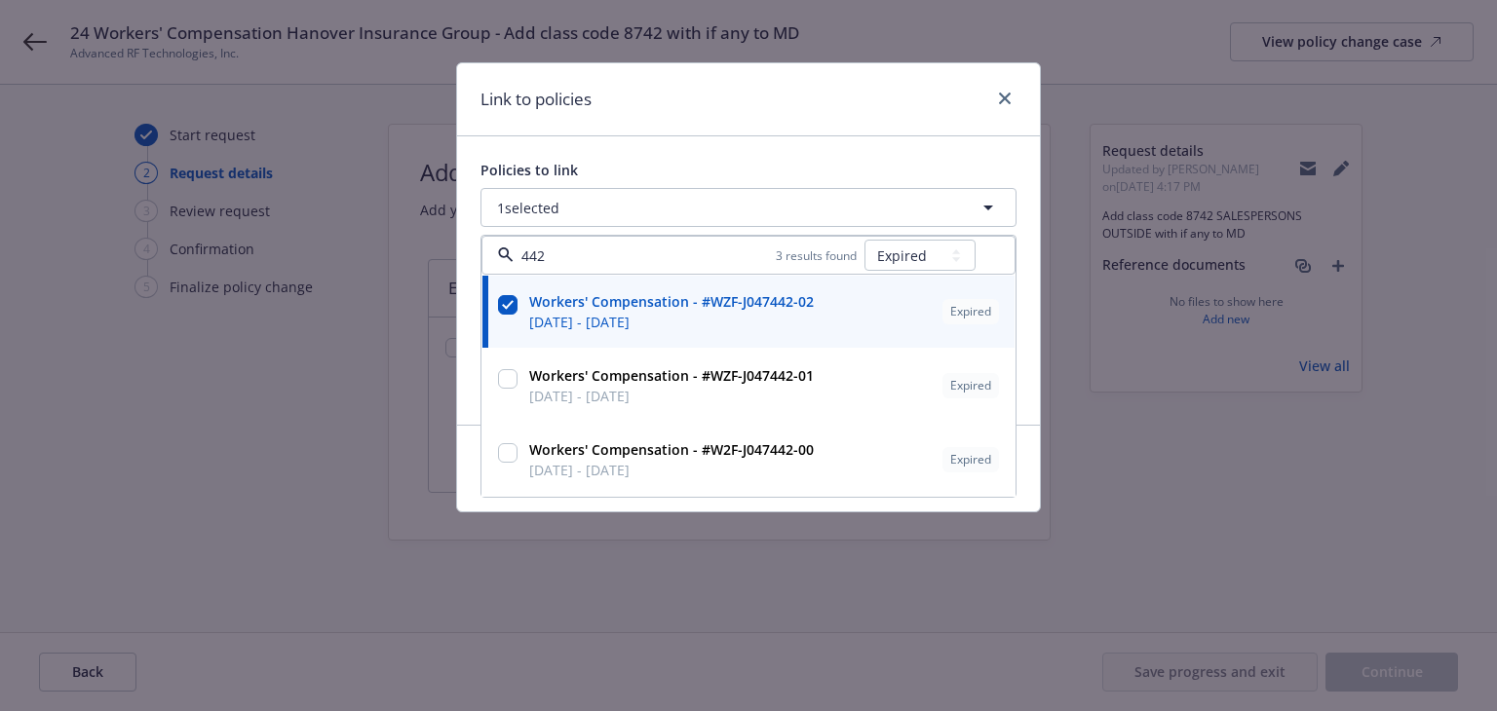
type input "442"
click at [838, 91] on div "Link to policies" at bounding box center [748, 99] width 583 height 73
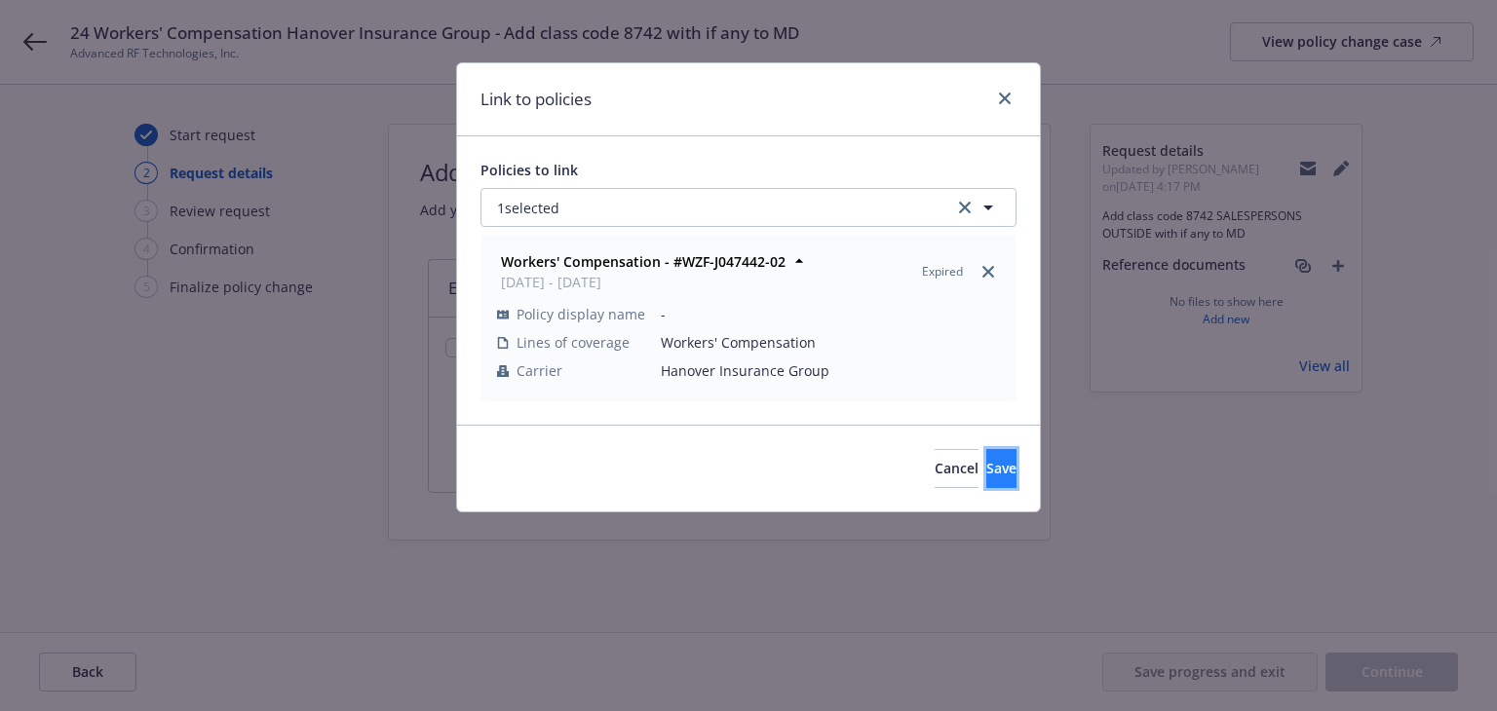
click at [986, 477] on button "Save" at bounding box center [1001, 468] width 30 height 39
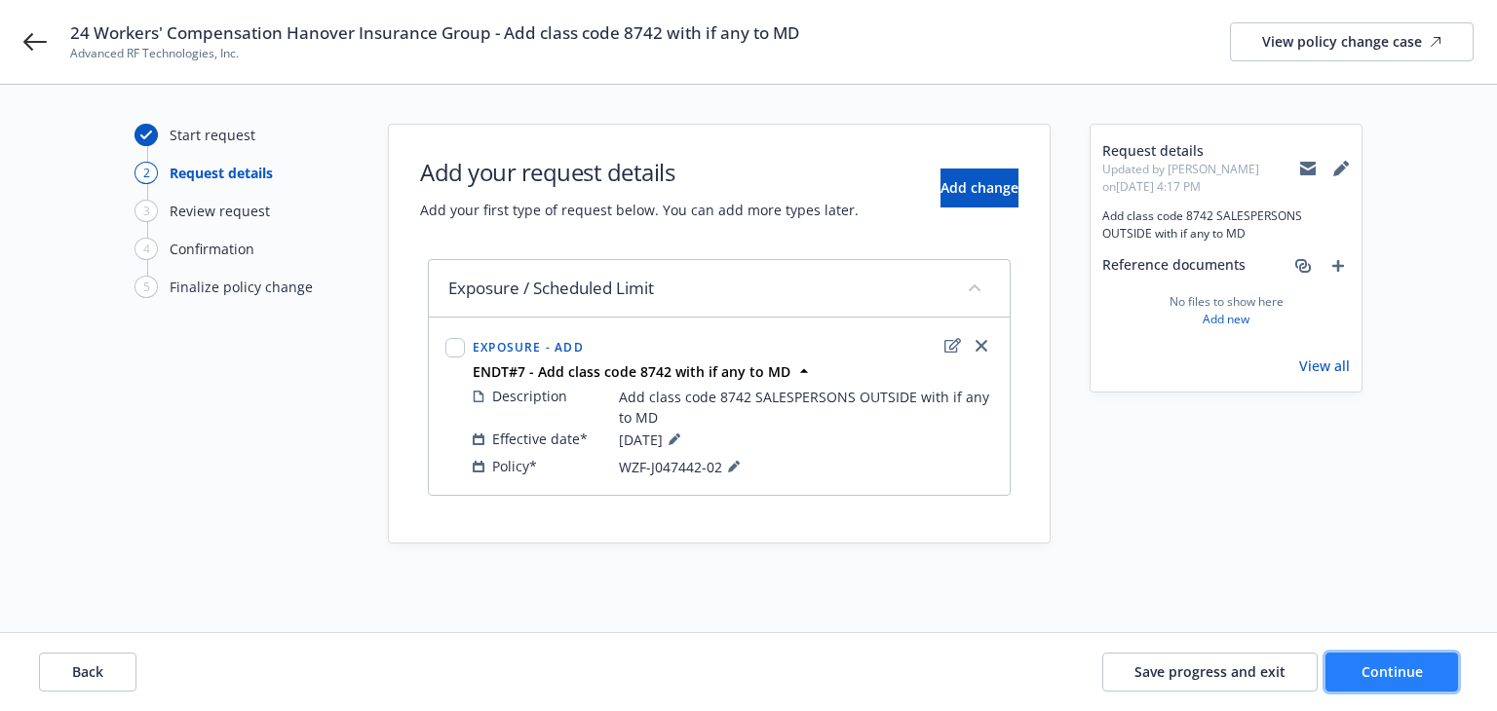
click at [1381, 665] on span "Continue" at bounding box center [1391, 672] width 61 height 19
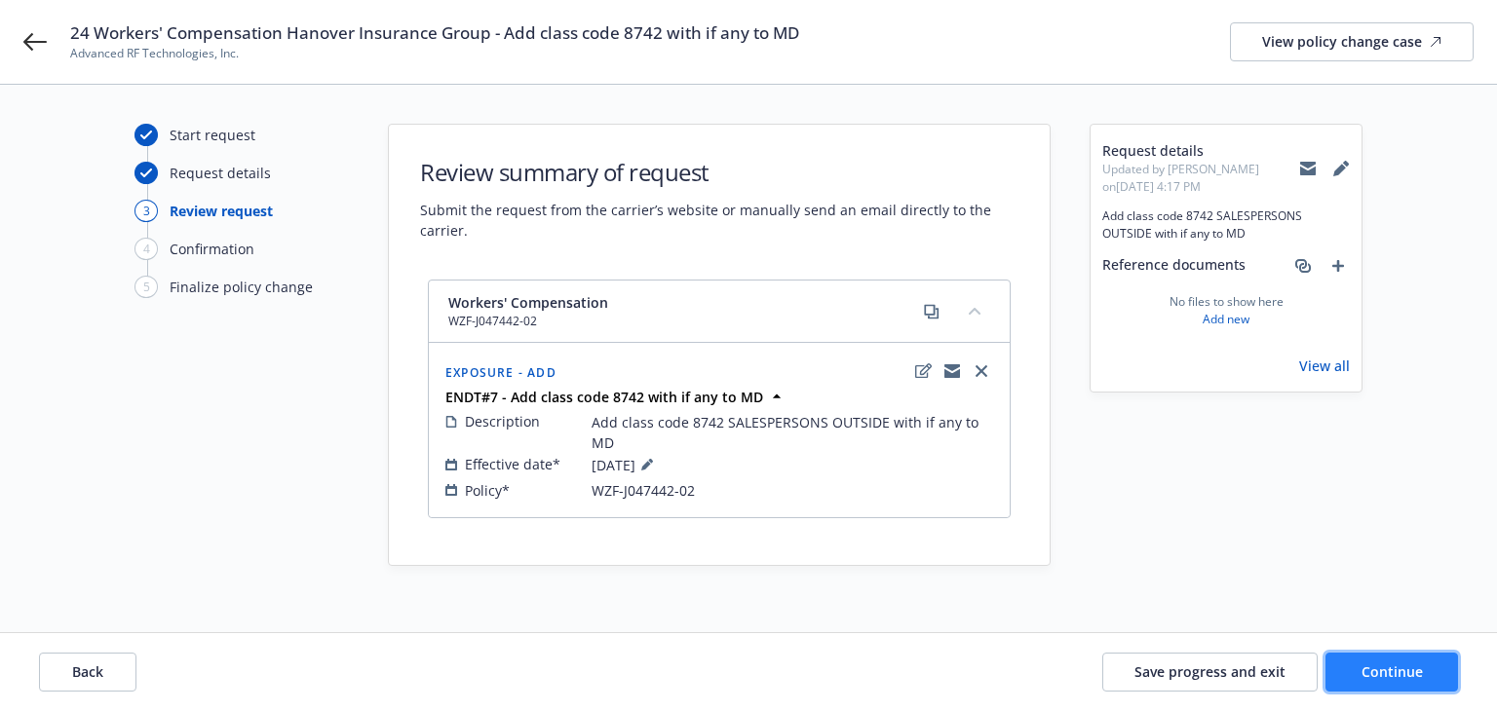
click at [1381, 665] on span "Continue" at bounding box center [1391, 672] width 61 height 19
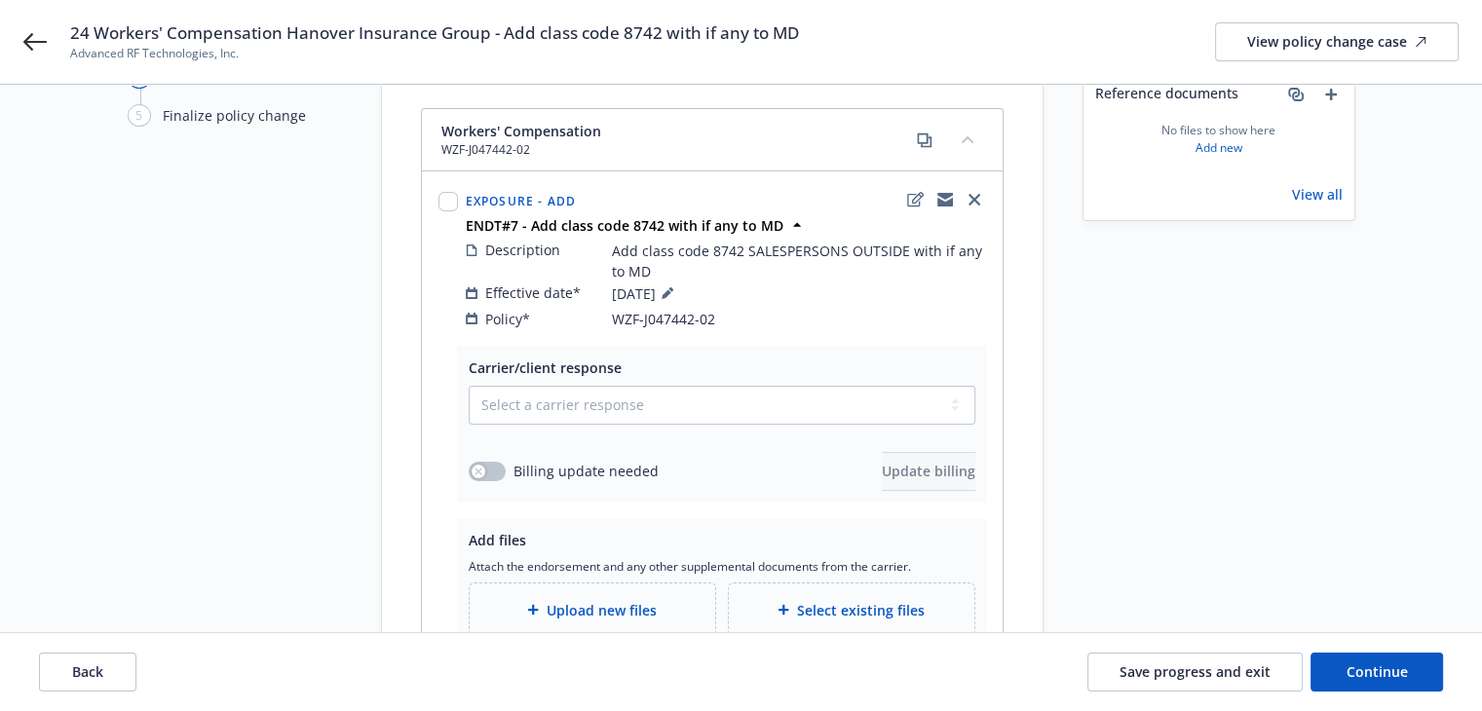
scroll to position [292, 0]
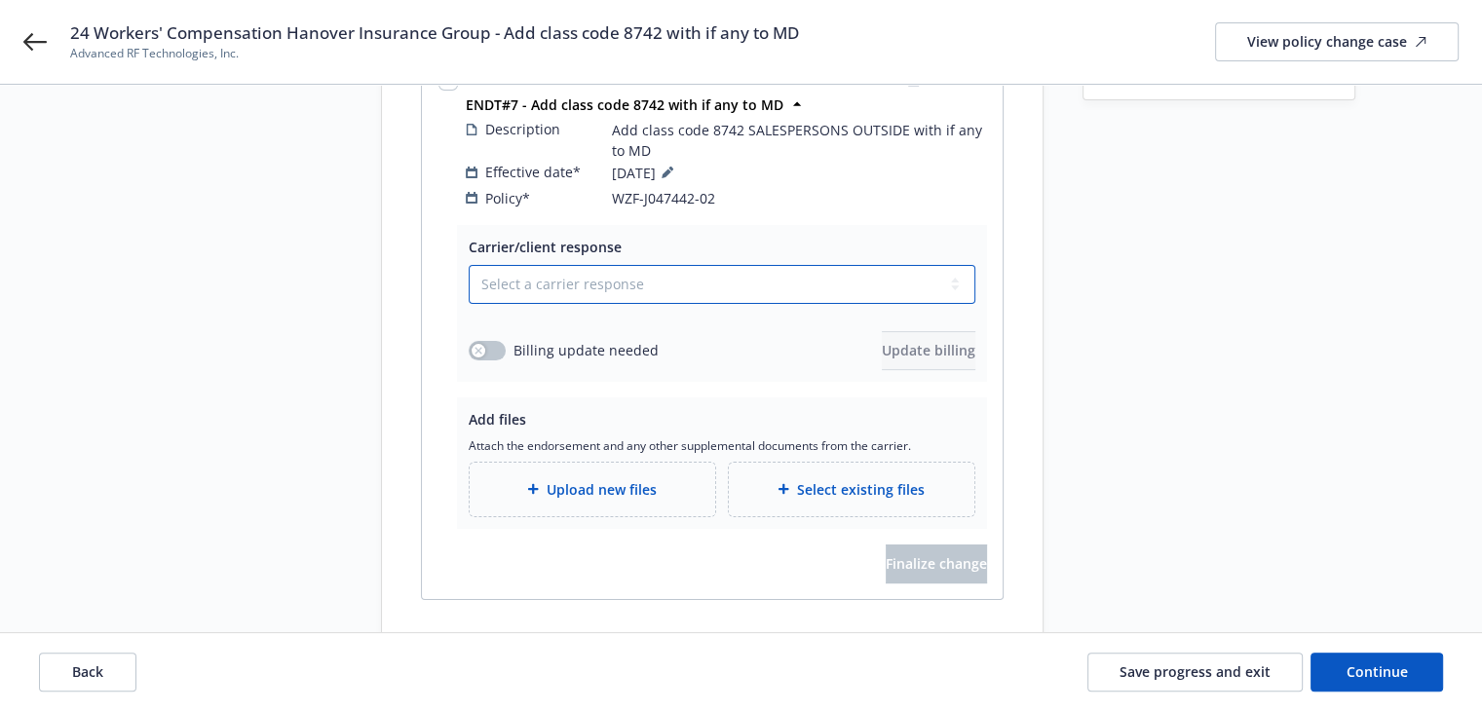
click at [545, 265] on select "Select a carrier response Accepted Accepted with revision No endorsement needed…" at bounding box center [722, 284] width 507 height 39
select select "ACCEPTED"
click at [469, 265] on select "Select a carrier response Accepted Accepted with revision No endorsement needed…" at bounding box center [722, 284] width 507 height 39
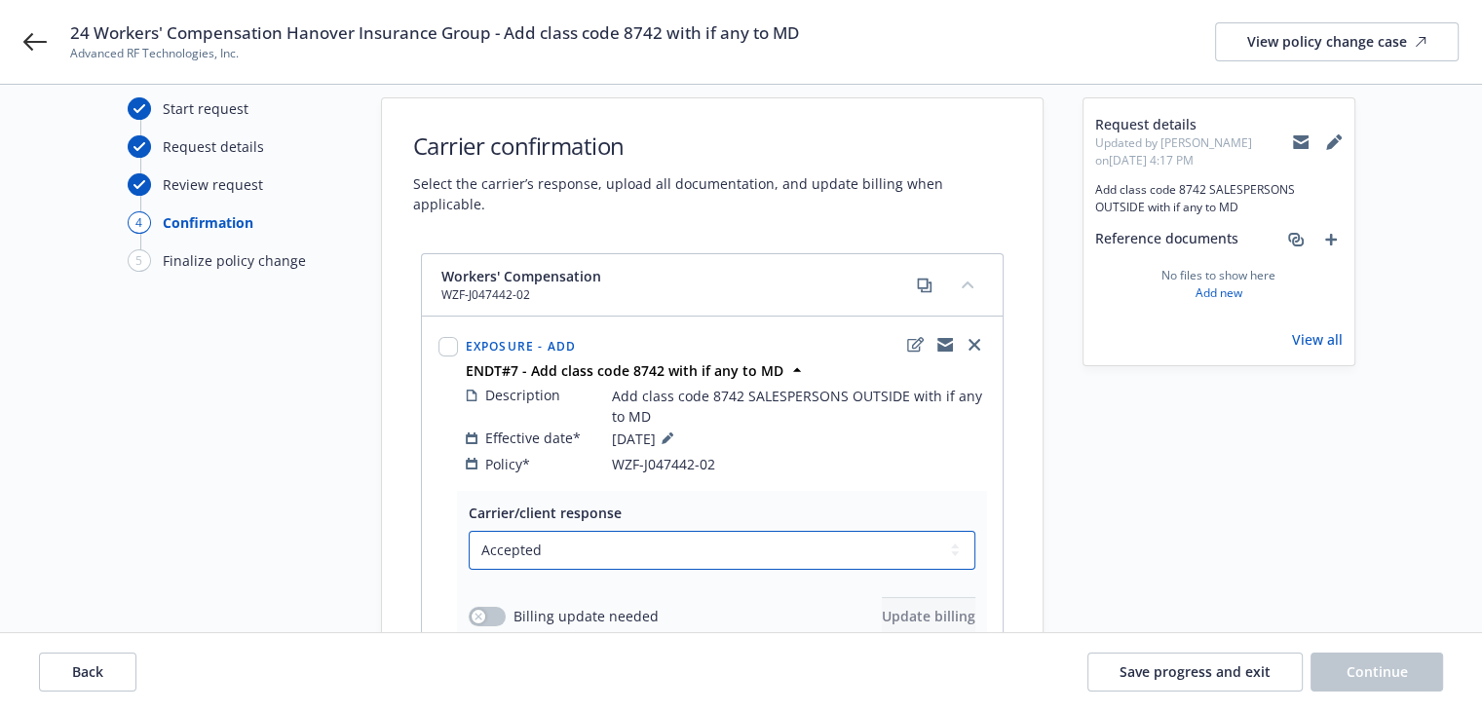
scroll to position [0, 0]
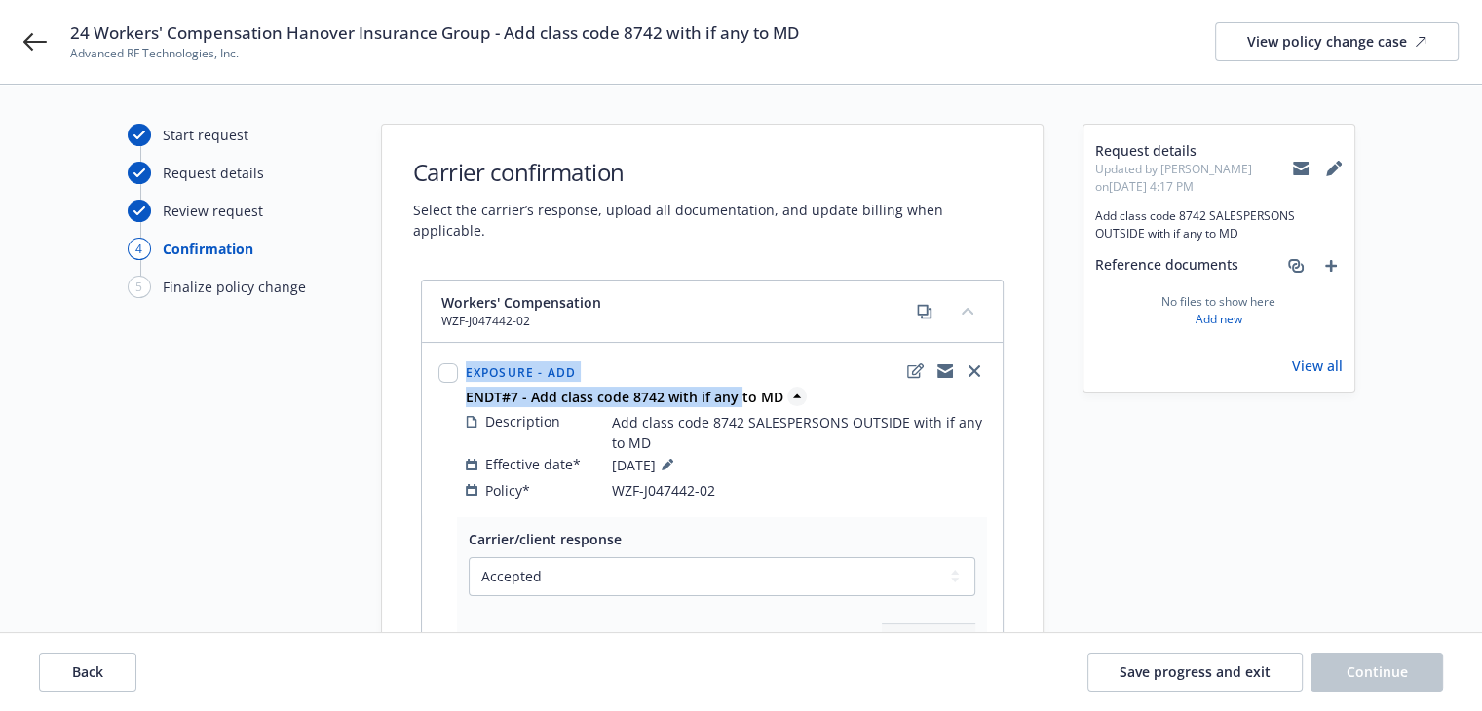
drag, startPoint x: 448, startPoint y: 382, endPoint x: 738, endPoint y: 376, distance: 289.5
click at [738, 376] on div "Exposure - Add ENDT#7 - Add class code 8742 with if any to MD Description Add c…" at bounding box center [712, 430] width 555 height 149
click at [368, 408] on div "Start request Request details Review request 4 Confirmation 5 Finalize policy c…" at bounding box center [740, 532] width 1435 height 817
drag, startPoint x: 459, startPoint y: 382, endPoint x: 743, endPoint y: 375, distance: 283.6
click at [743, 375] on div "Exposure - Add ENDT#7 - Add class code 8742 with if any to MD Description Add c…" at bounding box center [712, 430] width 555 height 149
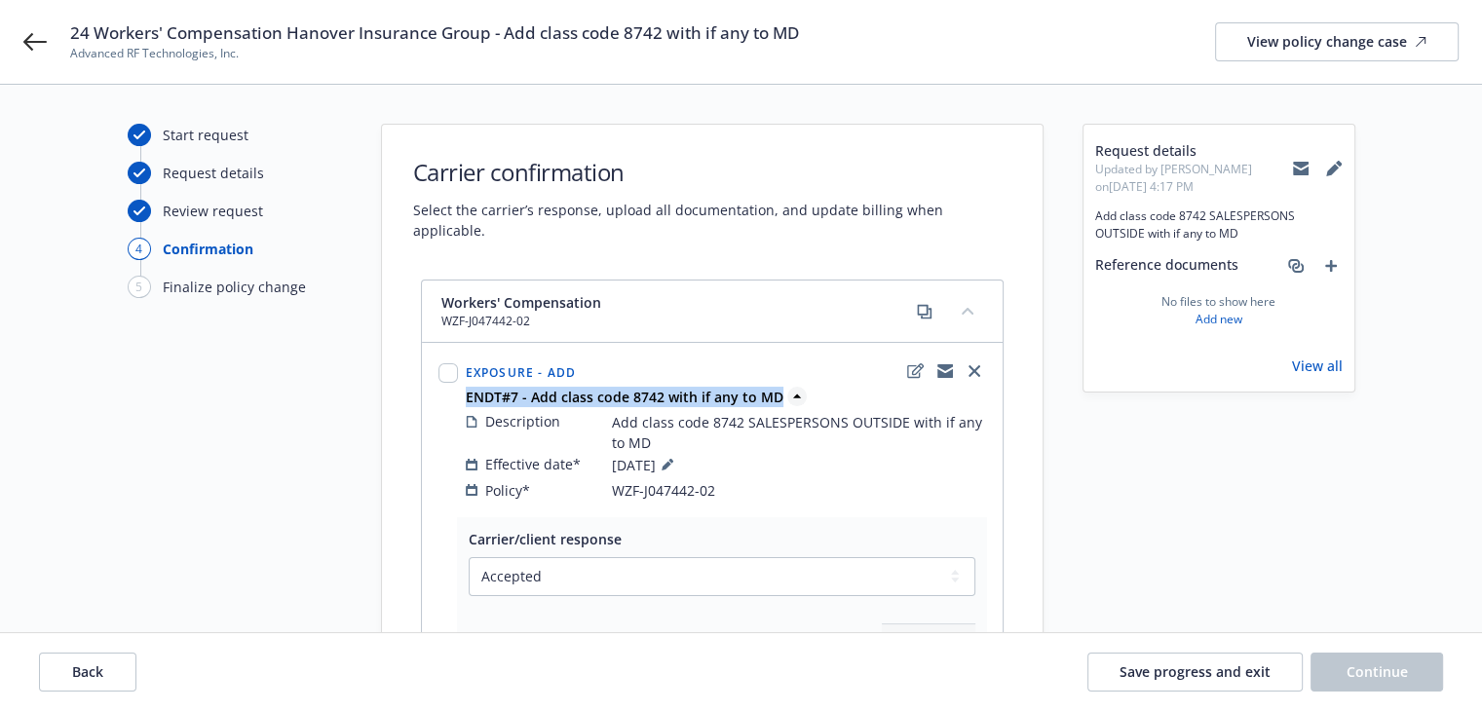
drag, startPoint x: 776, startPoint y: 379, endPoint x: 468, endPoint y: 381, distance: 307.9
click at [468, 387] on div "ENDT#7 - Add class code 8742 with if any to MD" at bounding box center [726, 397] width 528 height 20
copy strong "ENDT#7 - Add class code 8742 with if any to MD"
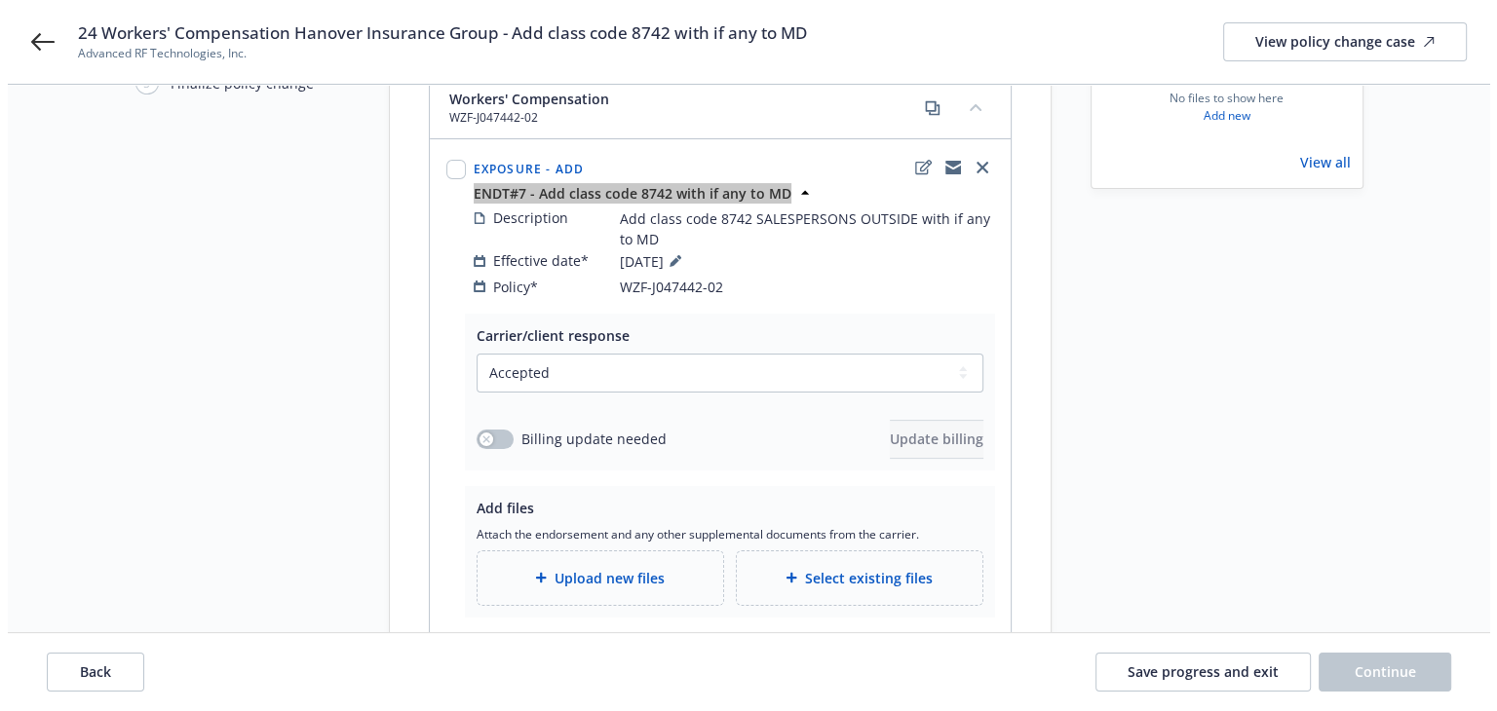
scroll to position [324, 0]
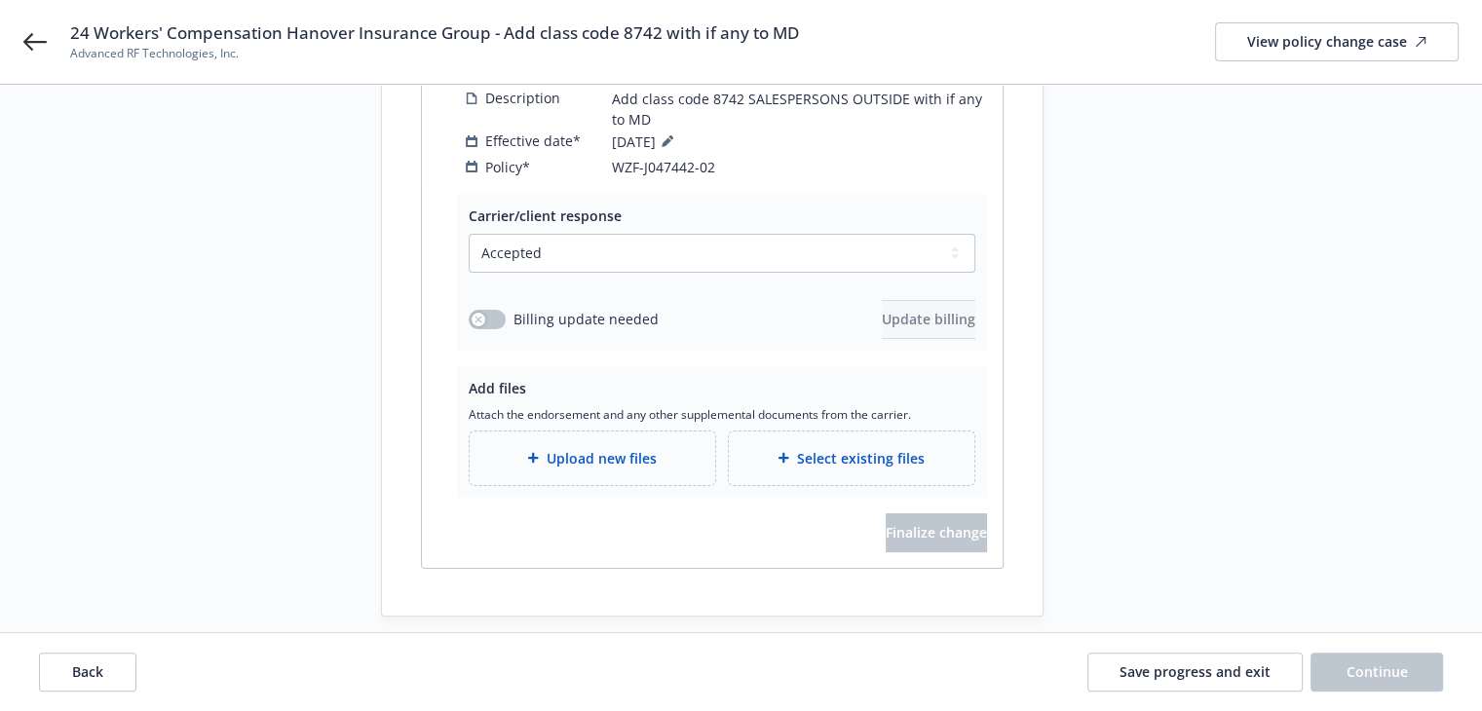
click at [572, 448] on span "Upload new files" at bounding box center [602, 458] width 110 height 20
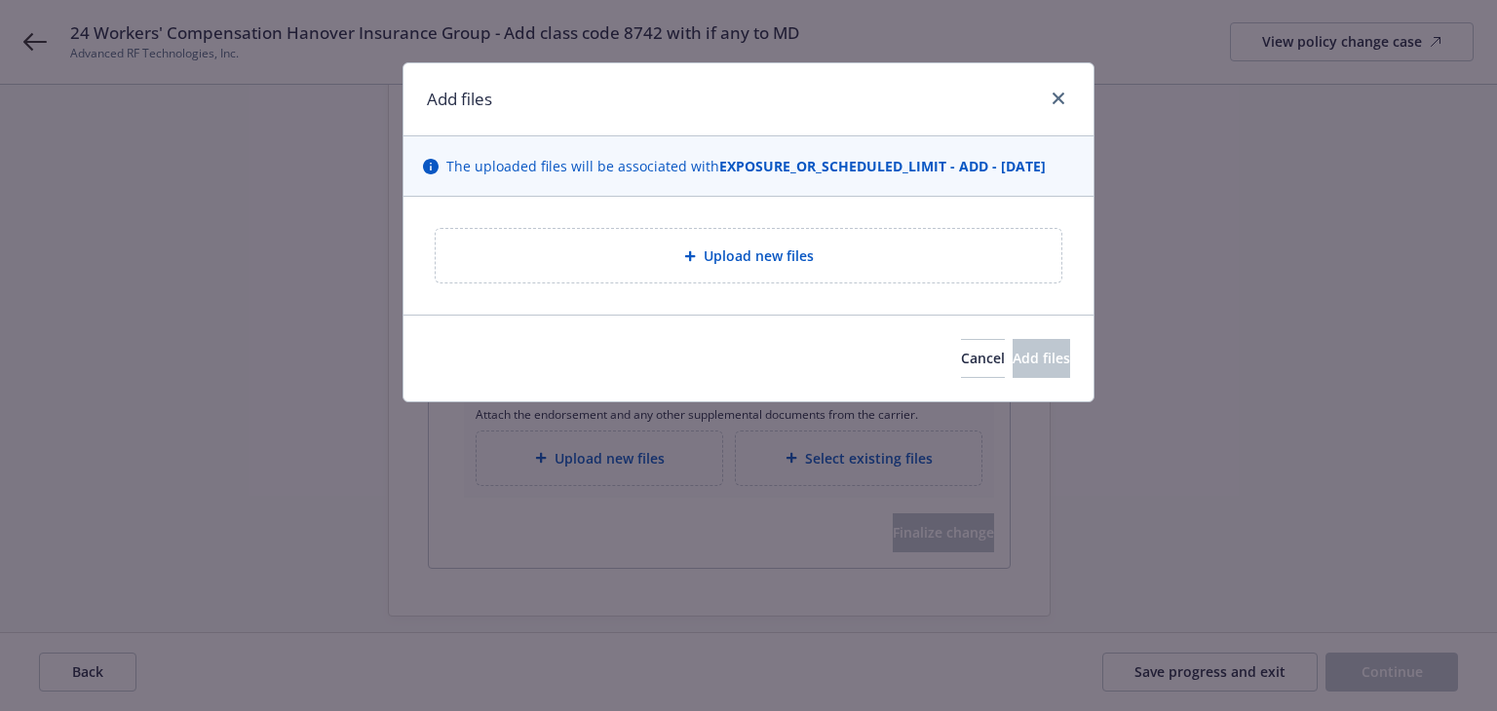
click at [662, 268] on div "Upload new files" at bounding box center [749, 256] width 626 height 54
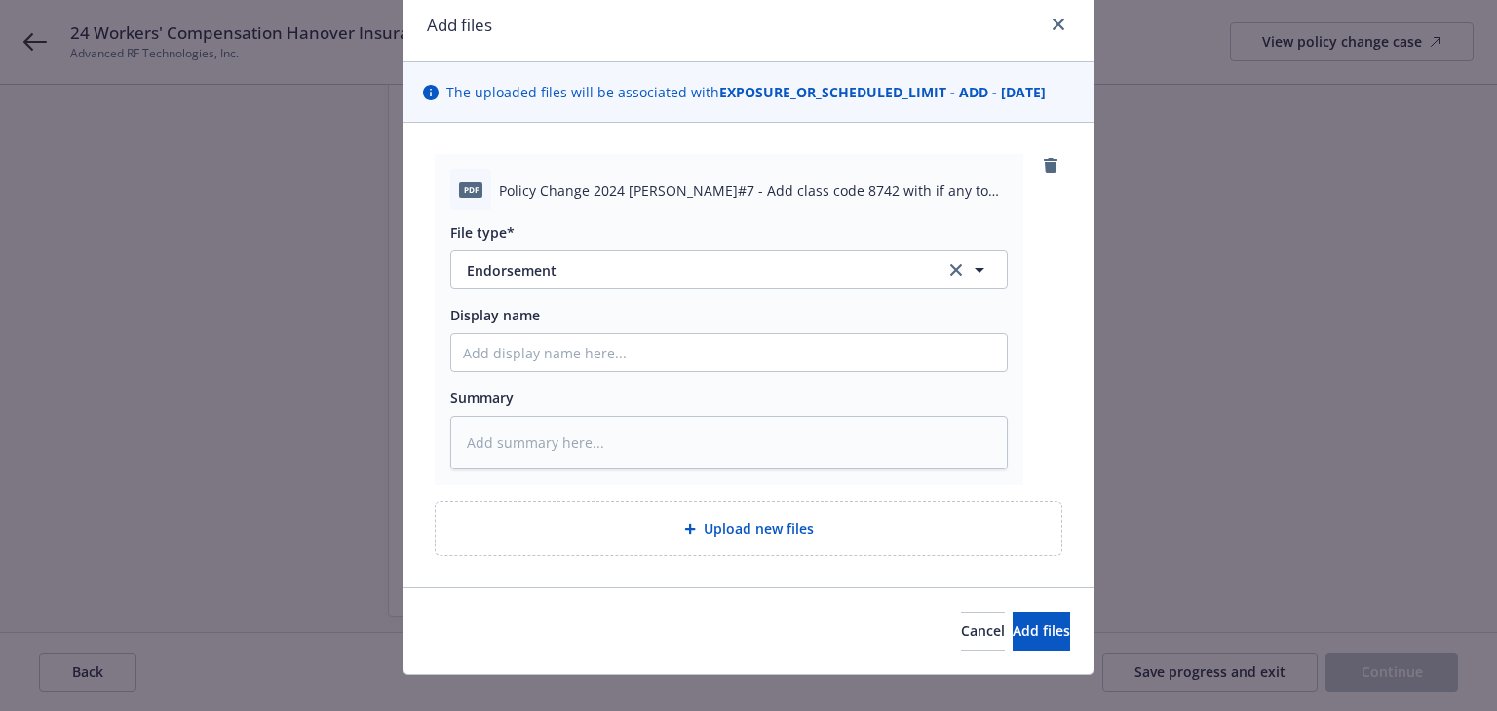
scroll to position [99, 0]
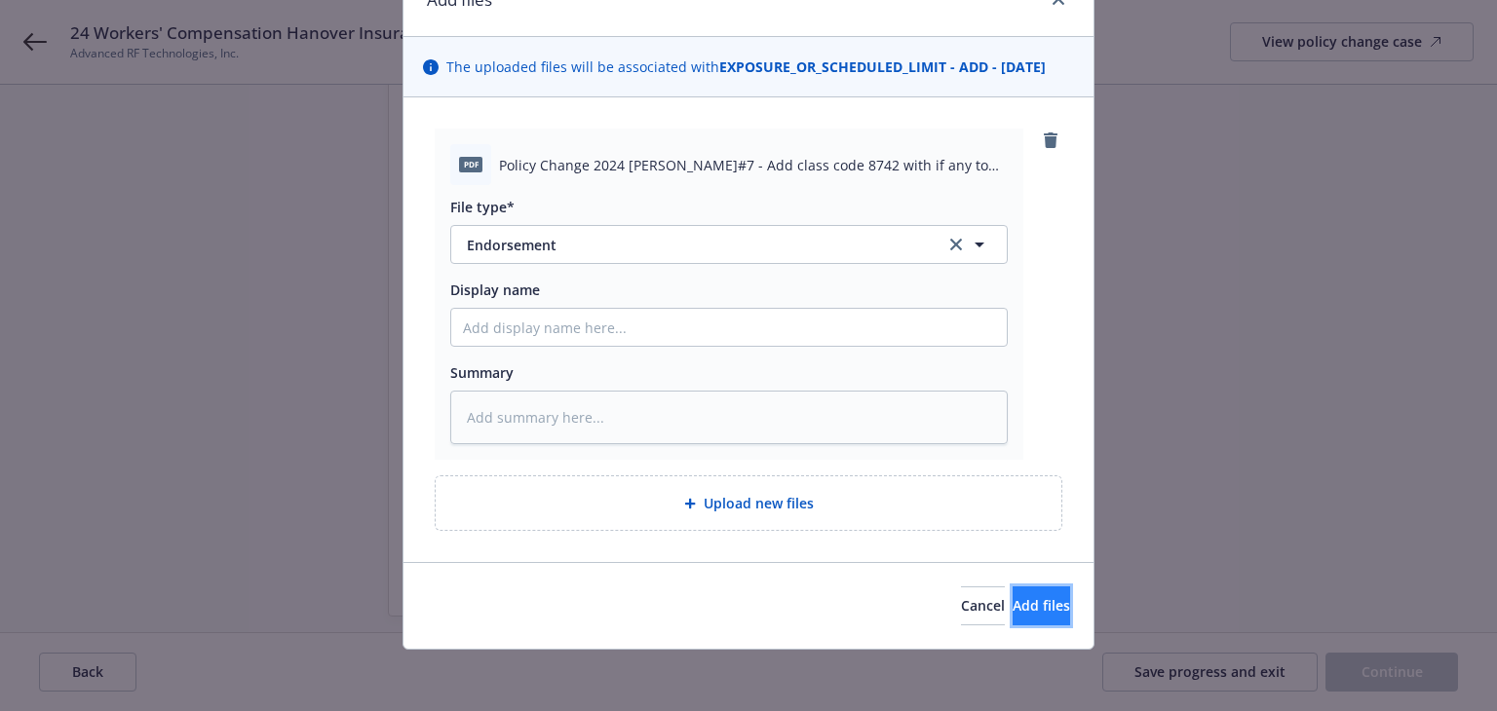
click at [1033, 607] on button "Add files" at bounding box center [1040, 606] width 57 height 39
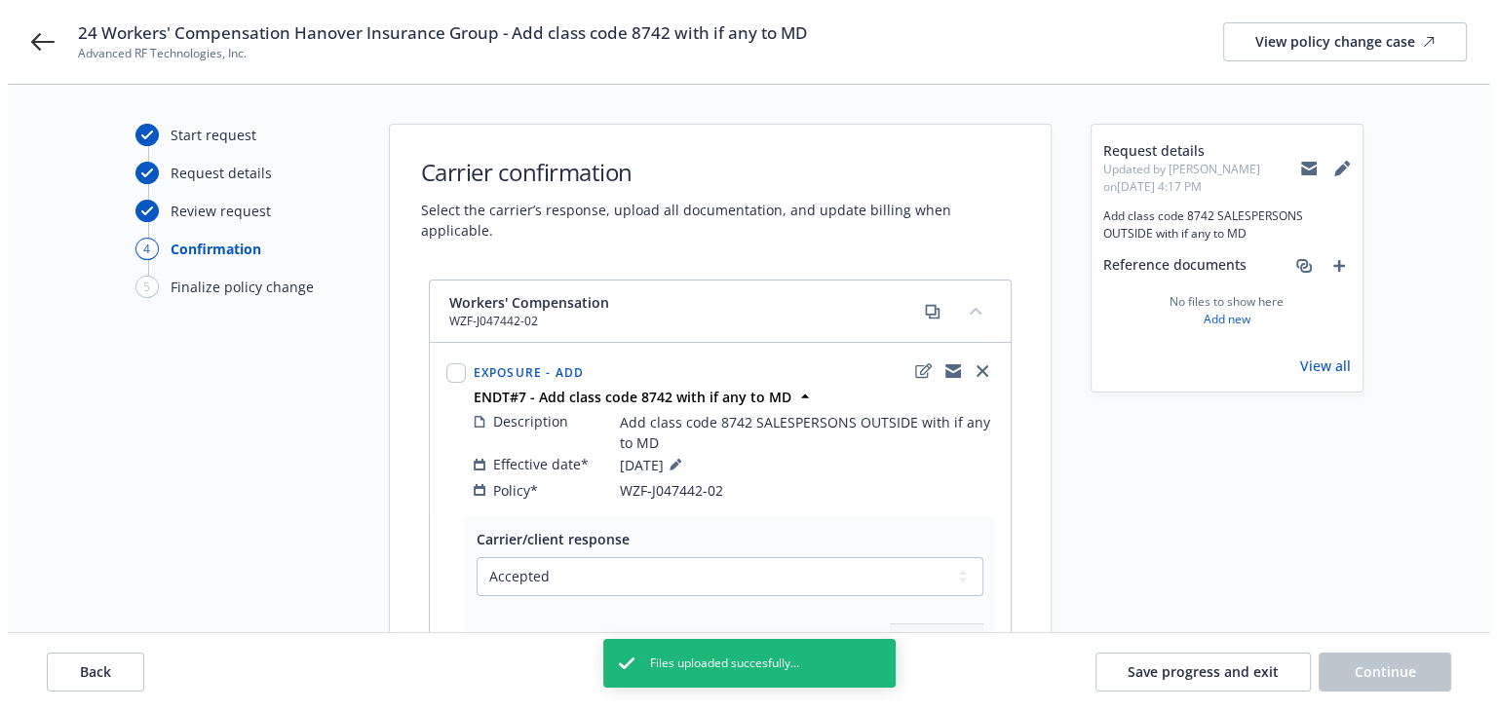
scroll to position [374, 0]
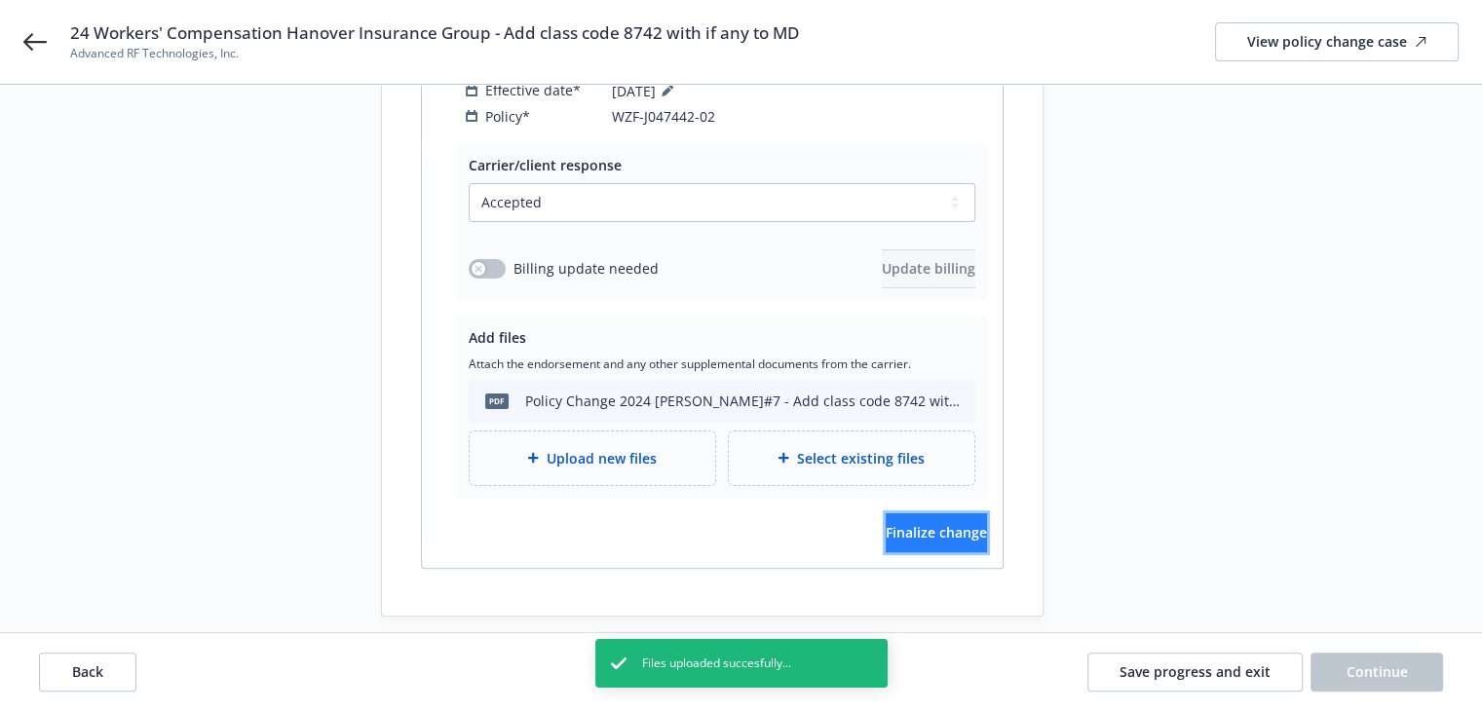
click at [942, 519] on button "Finalize change" at bounding box center [936, 533] width 101 height 39
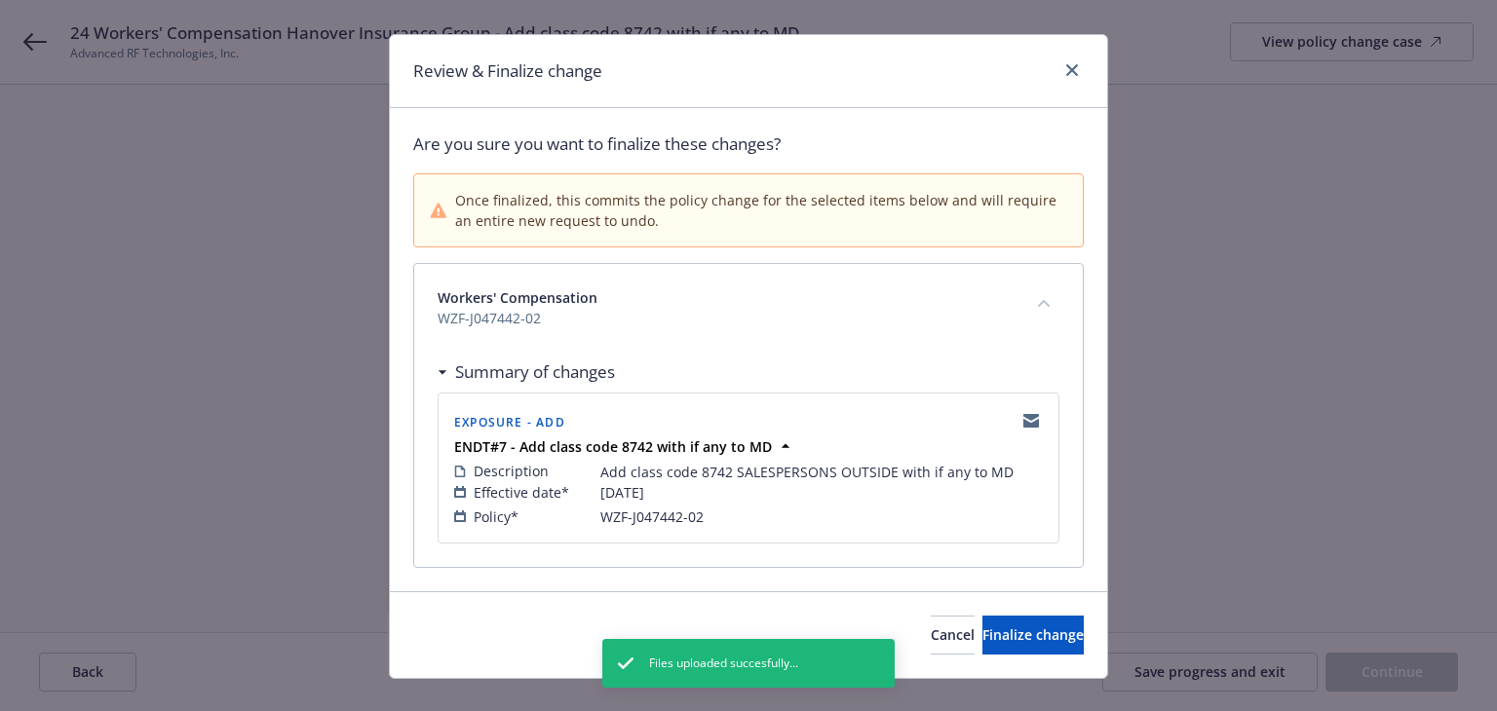
scroll to position [57, 0]
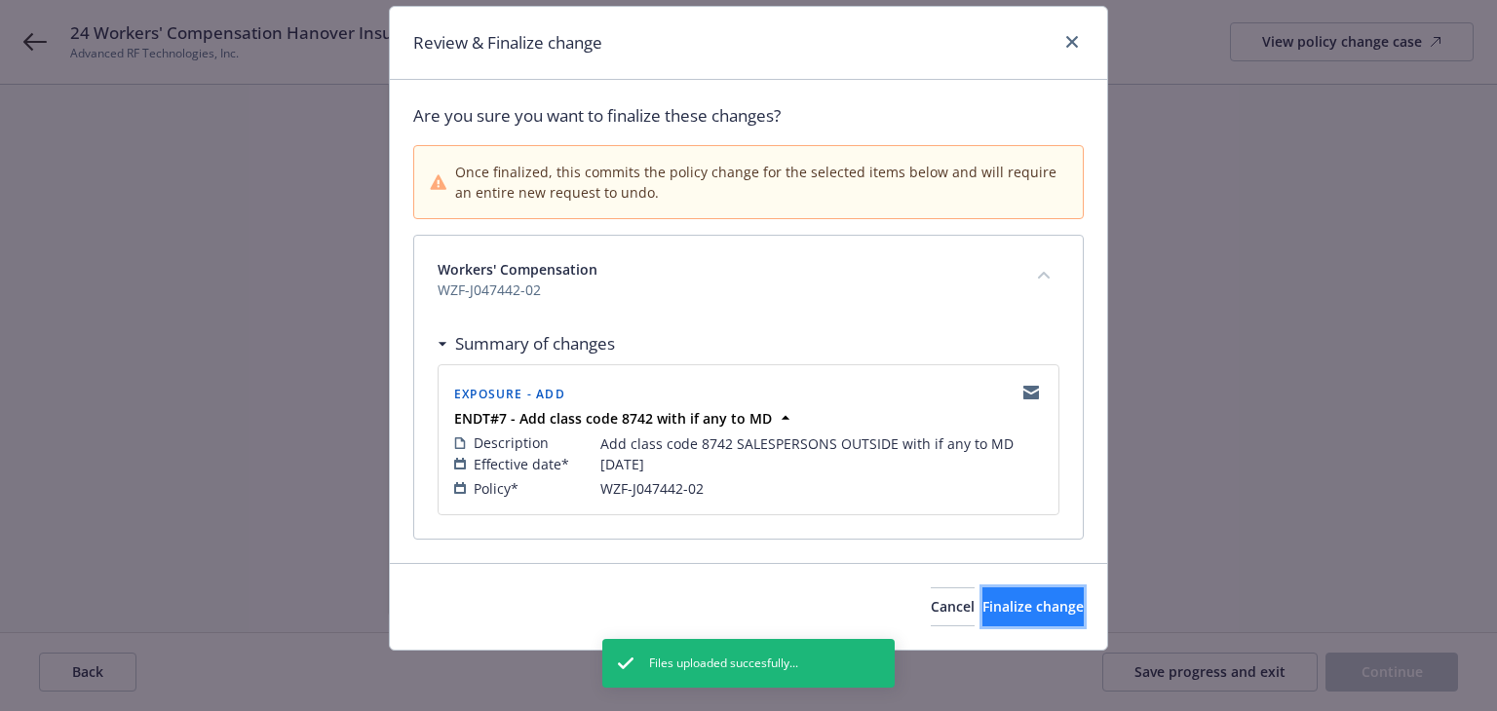
click at [982, 597] on span "Finalize change" at bounding box center [1032, 606] width 101 height 19
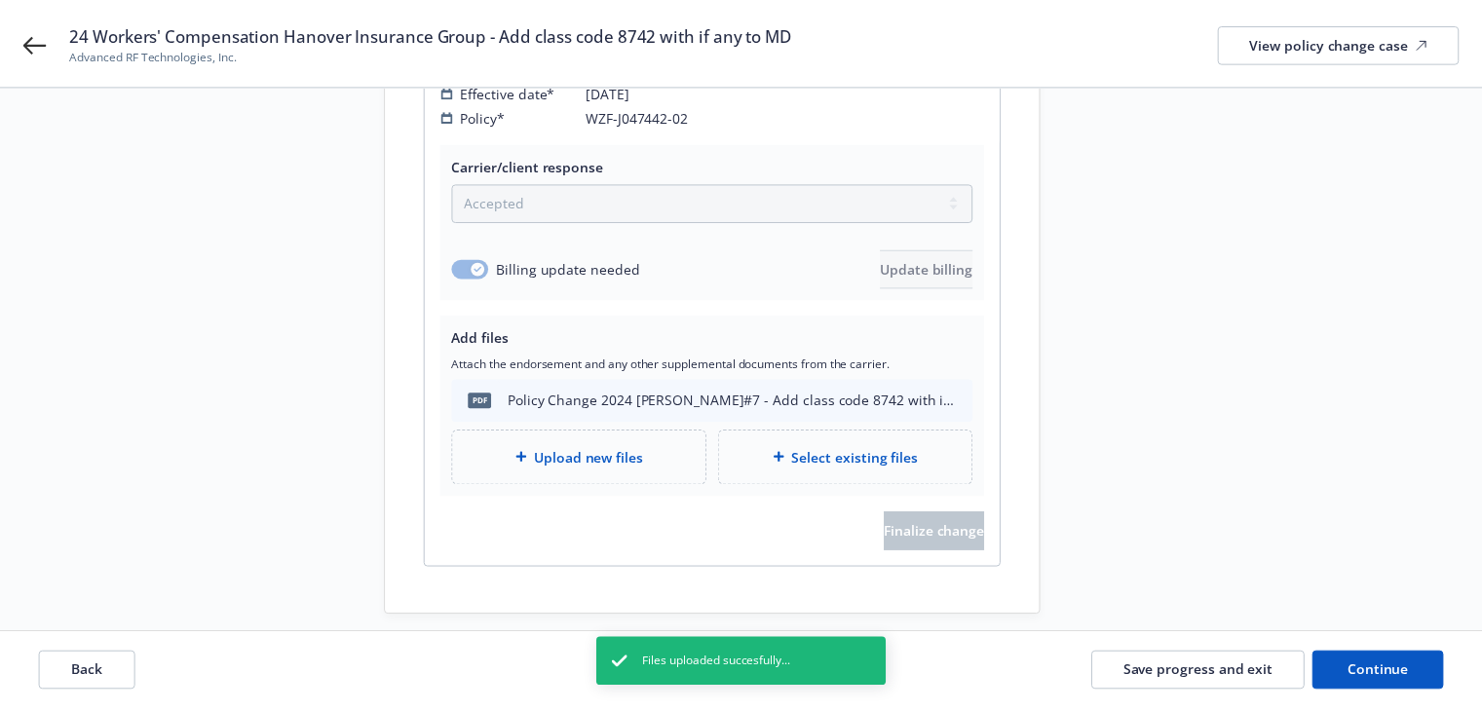
scroll to position [354, 0]
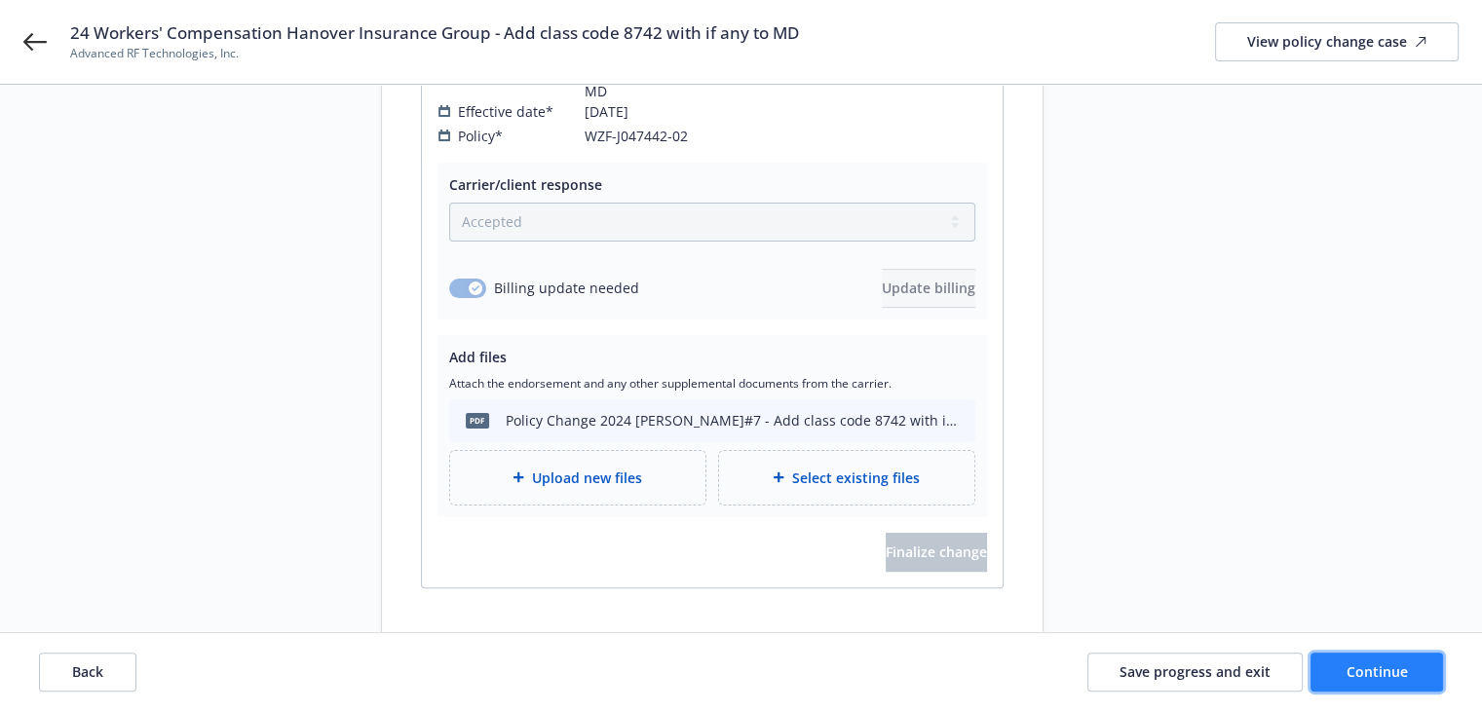
click at [1362, 683] on button "Continue" at bounding box center [1377, 672] width 133 height 39
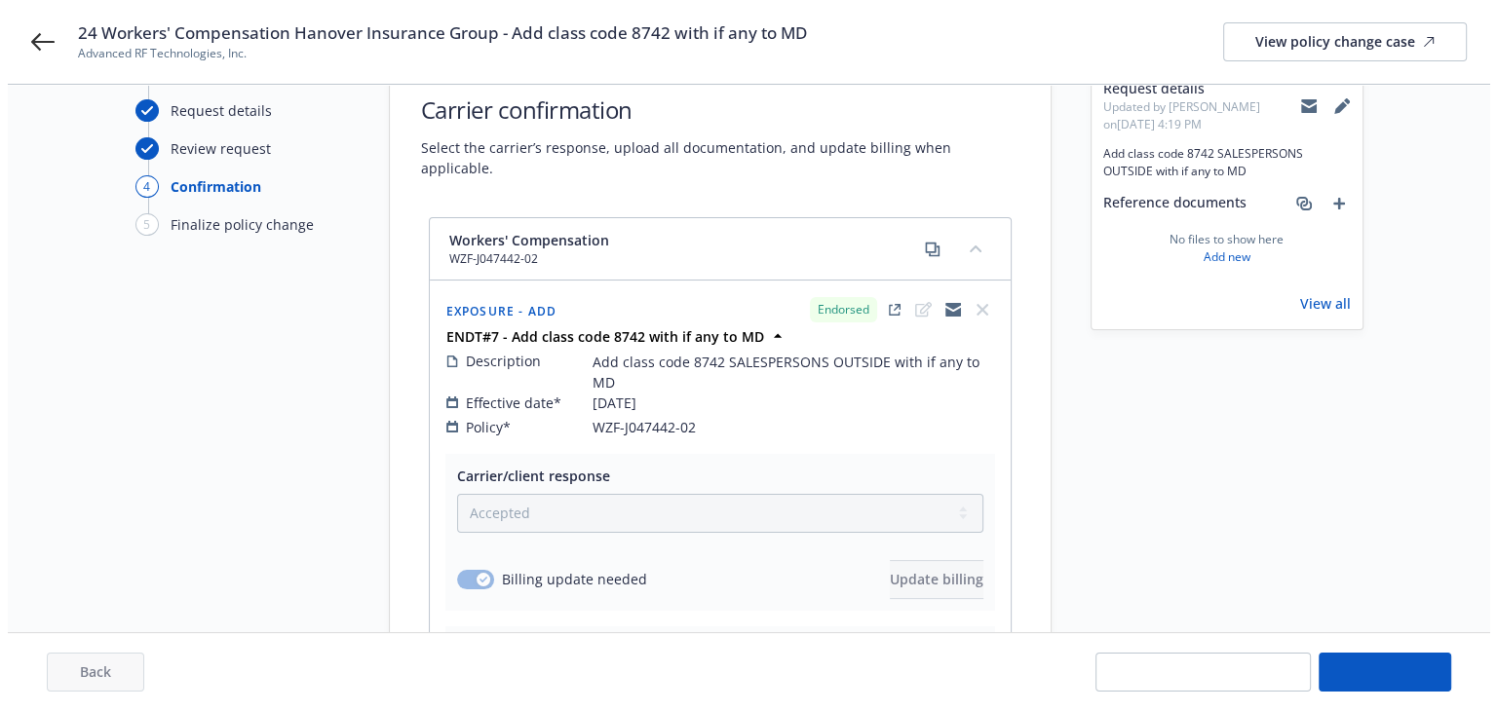
scroll to position [0, 0]
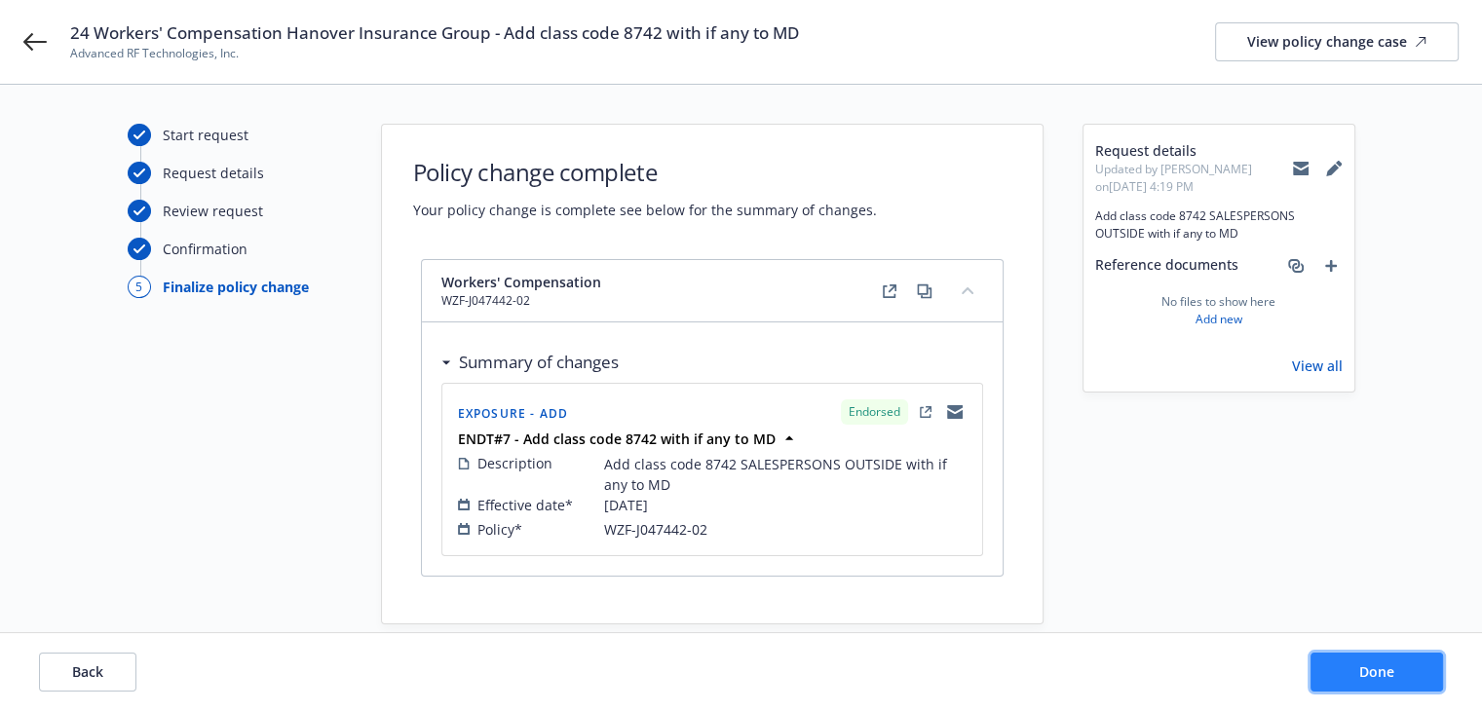
click at [1363, 683] on button "Done" at bounding box center [1377, 672] width 133 height 39
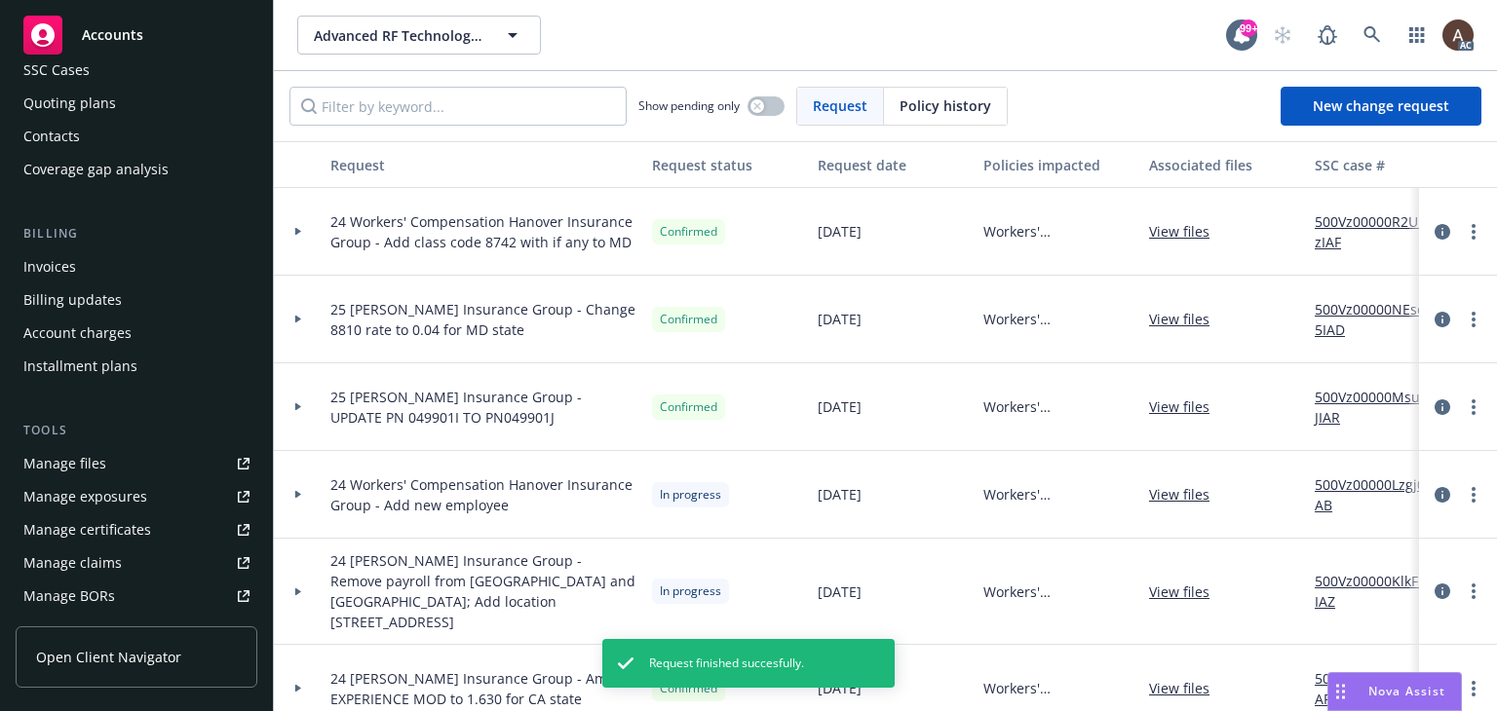
scroll to position [195, 0]
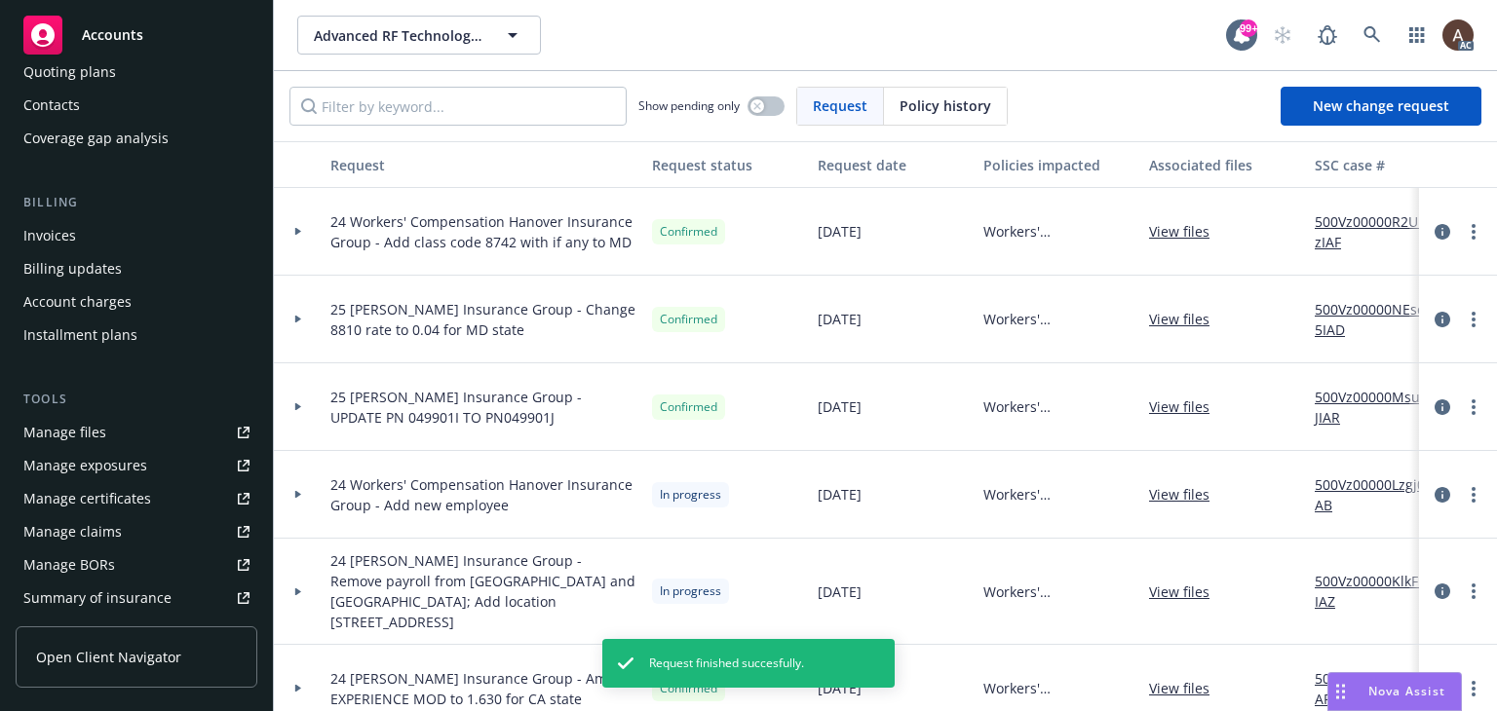
click at [137, 461] on div "Manage exposures" at bounding box center [85, 465] width 124 height 31
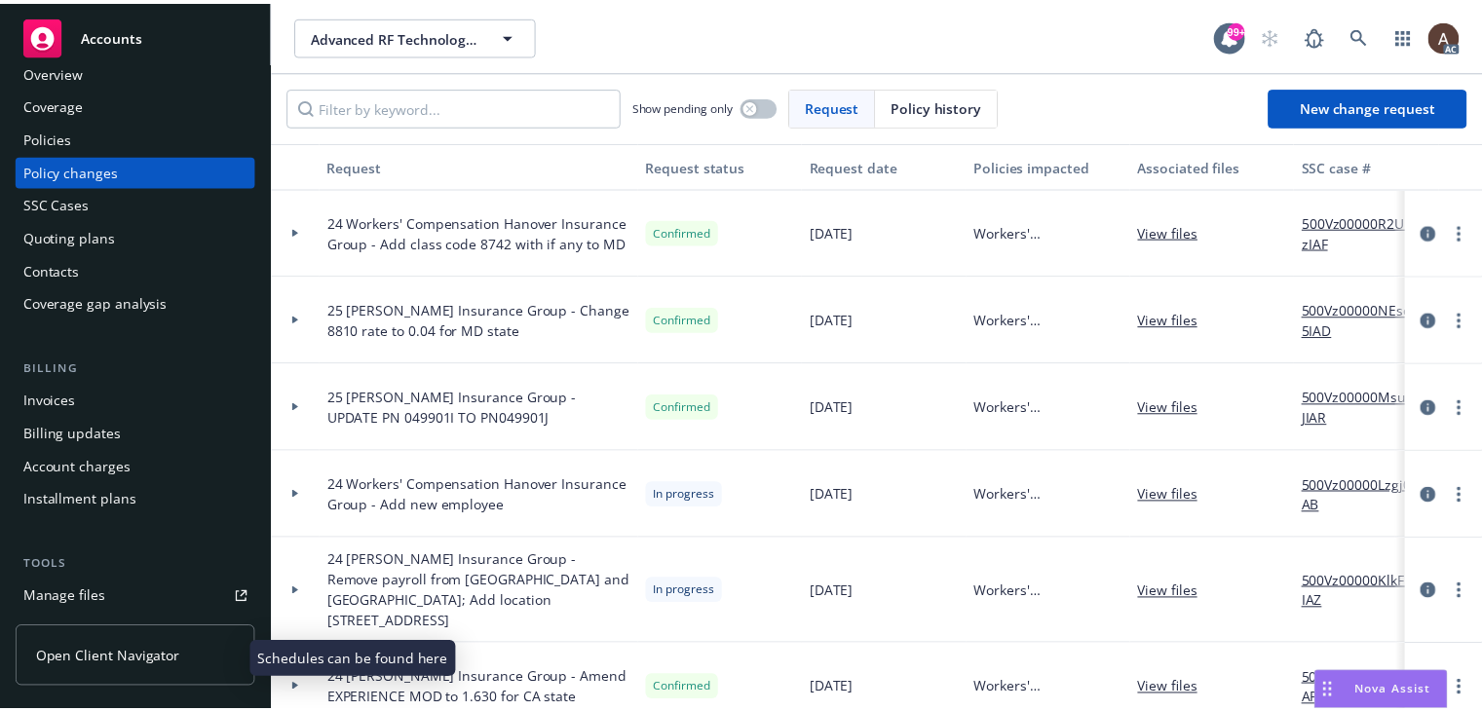
scroll to position [0, 0]
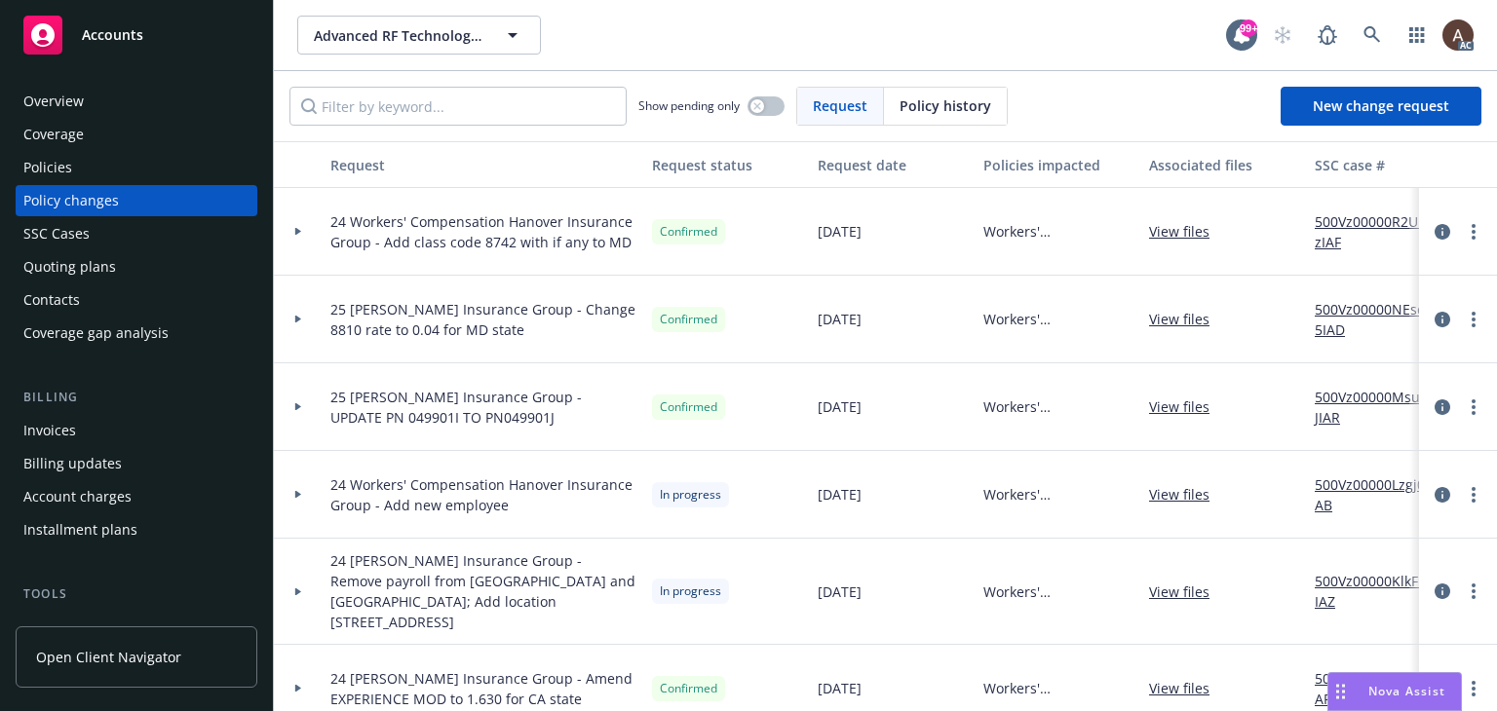
click at [297, 233] on icon at bounding box center [298, 232] width 6 height 8
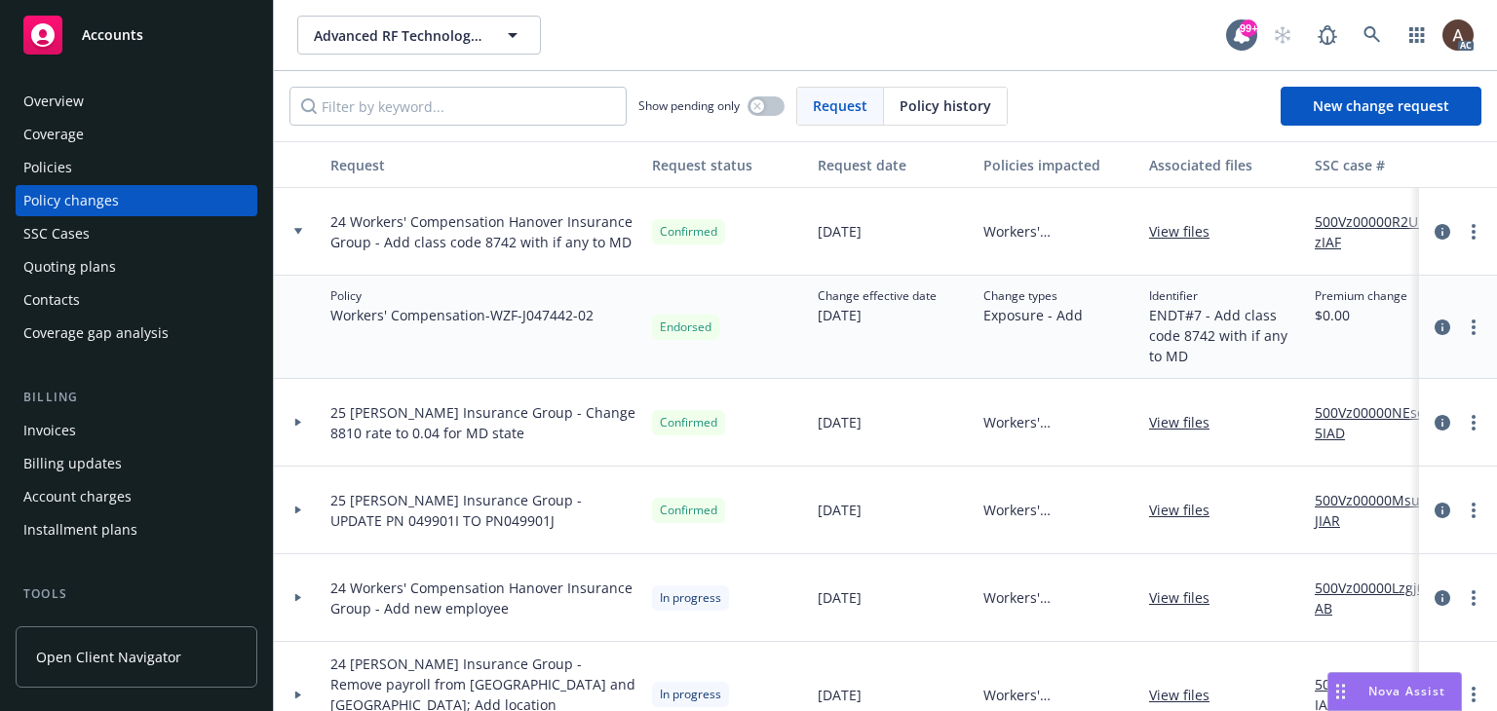
click at [1344, 222] on link "500Vz00000R2UbzIAF" at bounding box center [1380, 231] width 131 height 41
drag, startPoint x: 506, startPoint y: 224, endPoint x: 371, endPoint y: 254, distance: 137.8
click at [371, 254] on div "24 Workers' Compensation Hanover Insurance Group - Add class code 8742 with if …" at bounding box center [484, 232] width 322 height 88
copy span "Hanover Insurance Group"
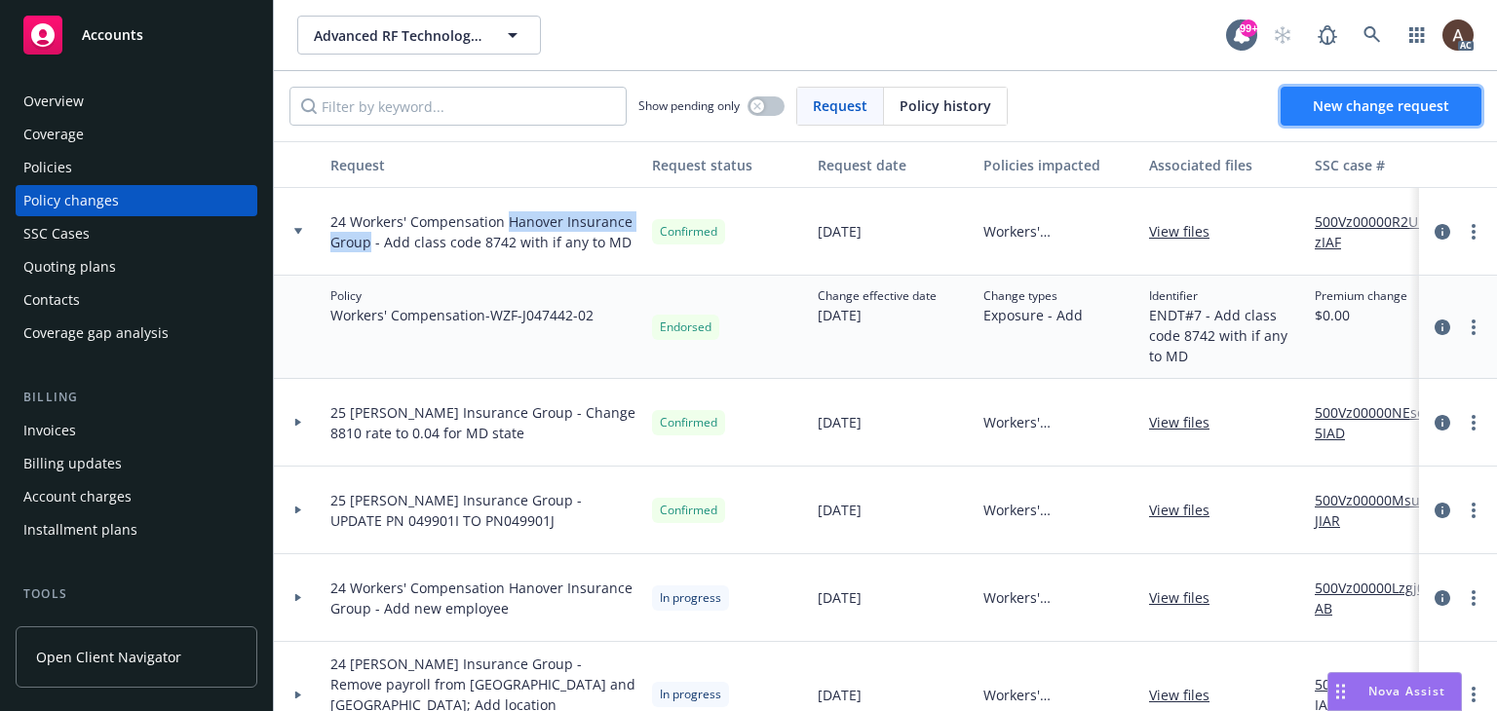
drag, startPoint x: 1342, startPoint y: 114, endPoint x: 1325, endPoint y: 114, distance: 16.6
click at [1342, 114] on span "New change request" at bounding box center [1381, 105] width 136 height 19
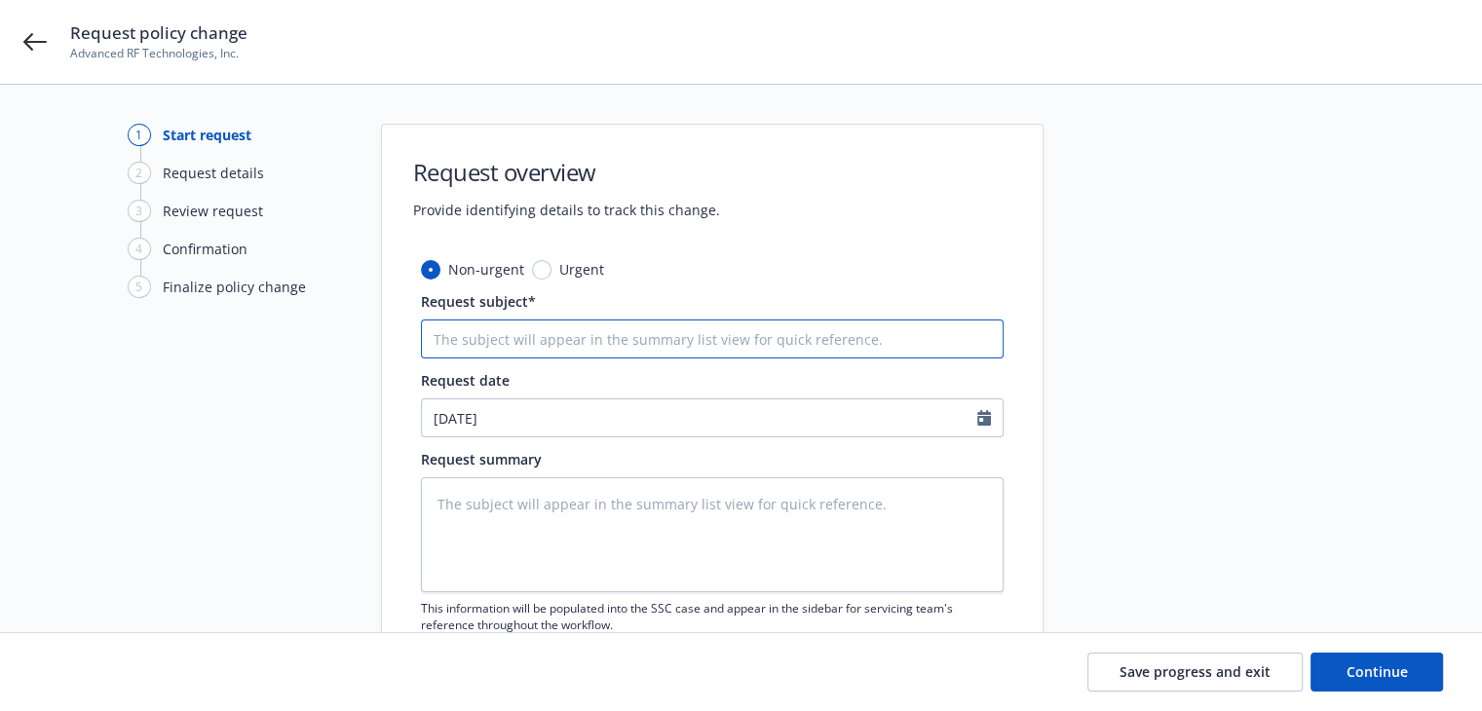
click at [588, 345] on input "Request subject*" at bounding box center [712, 339] width 583 height 39
paste input "24-25 Workers Compensation Hanover Insurance Group - Audit Statement"
type textarea "x"
type input "24-25 Workers Compensation Hanover Insurance Group - Audit Statement"
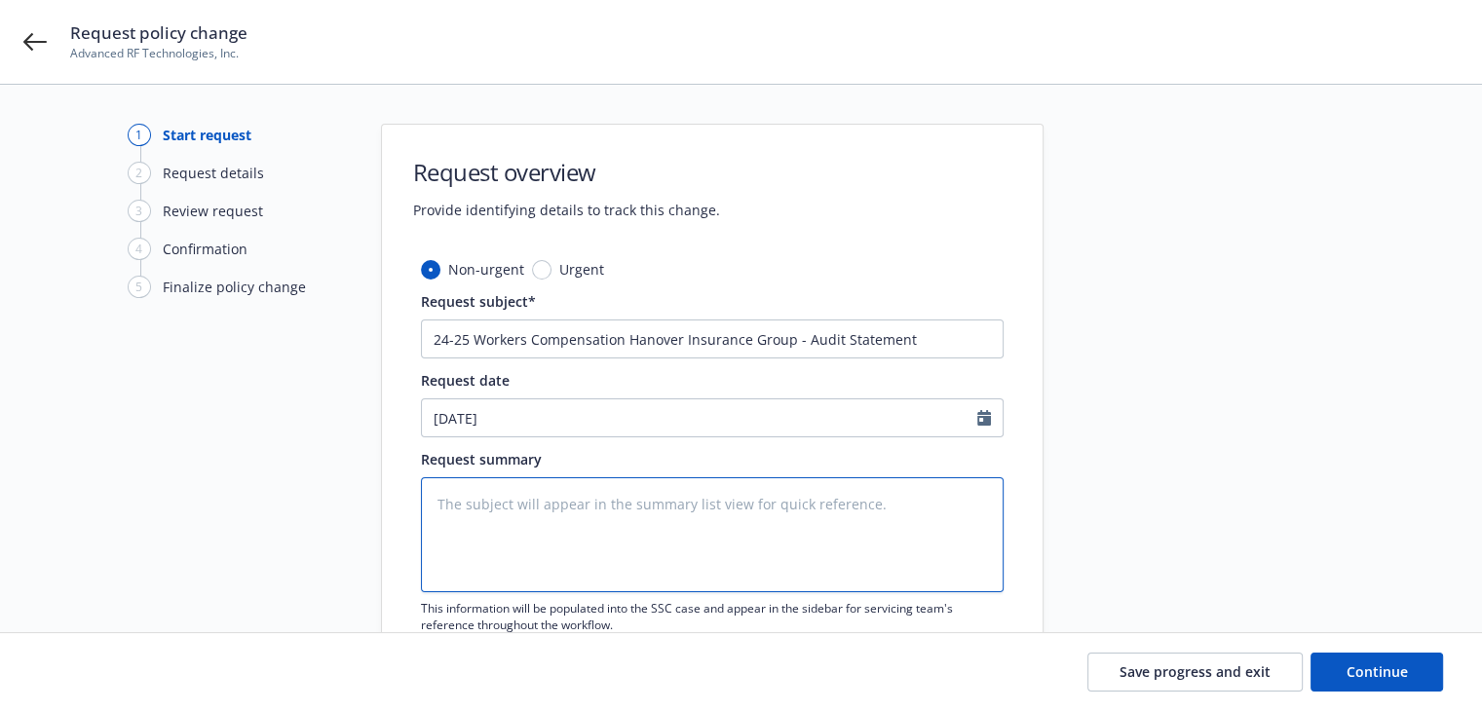
click at [494, 523] on textarea at bounding box center [712, 534] width 583 height 115
paste textarea "2024-2025 Final Audit Results Original Estimated Premium - $ Audited Actual Pre…"
type textarea "x"
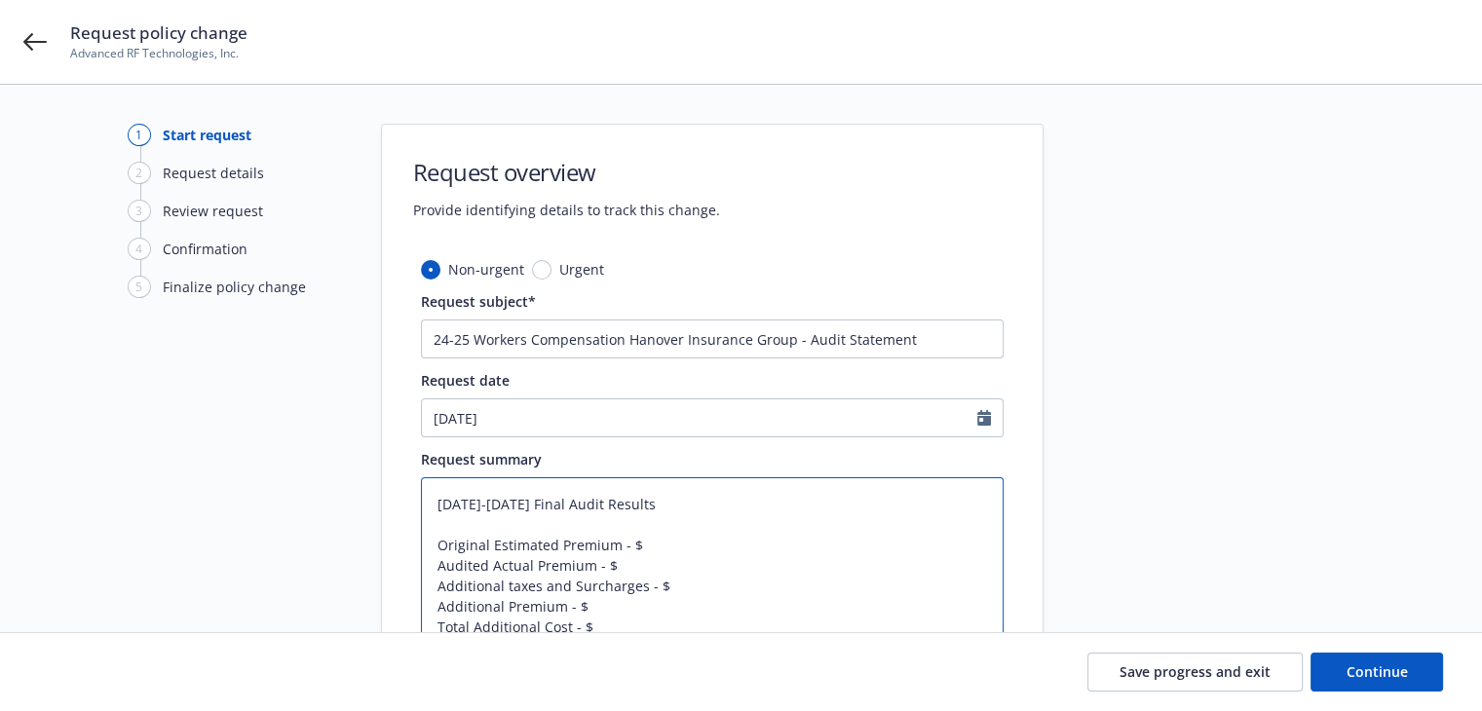
scroll to position [195, 0]
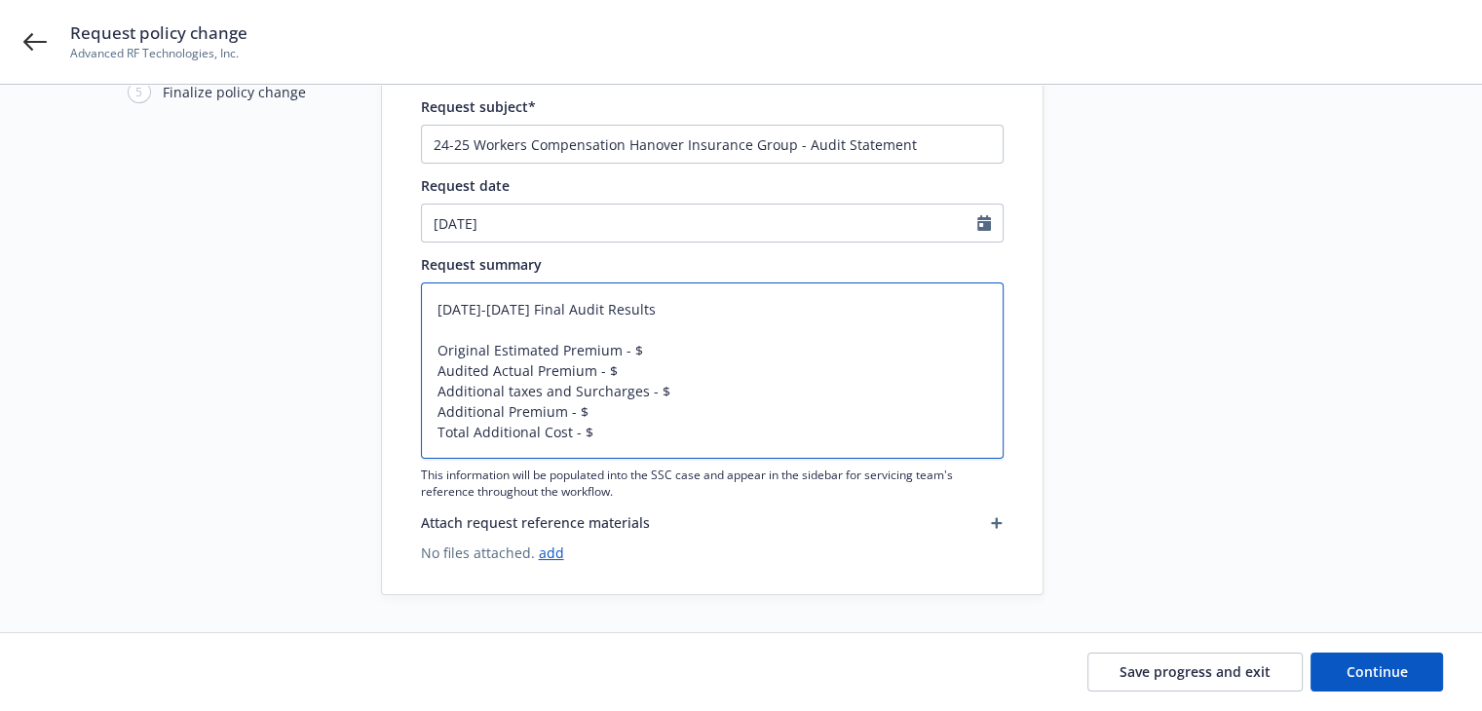
type textarea "2024-2025 Final Audit Results Original Estimated Premium - $ Audited Actual Pre…"
click at [635, 350] on textarea "2024-2025 Final Audit Results Original Estimated Premium - $ Audited Actual Pre…" at bounding box center [712, 371] width 583 height 176
type textarea "x"
type textarea "2024-2025 Final Audit Results Original Estimated Premium - $2 Audited Actual Pr…"
type textarea "x"
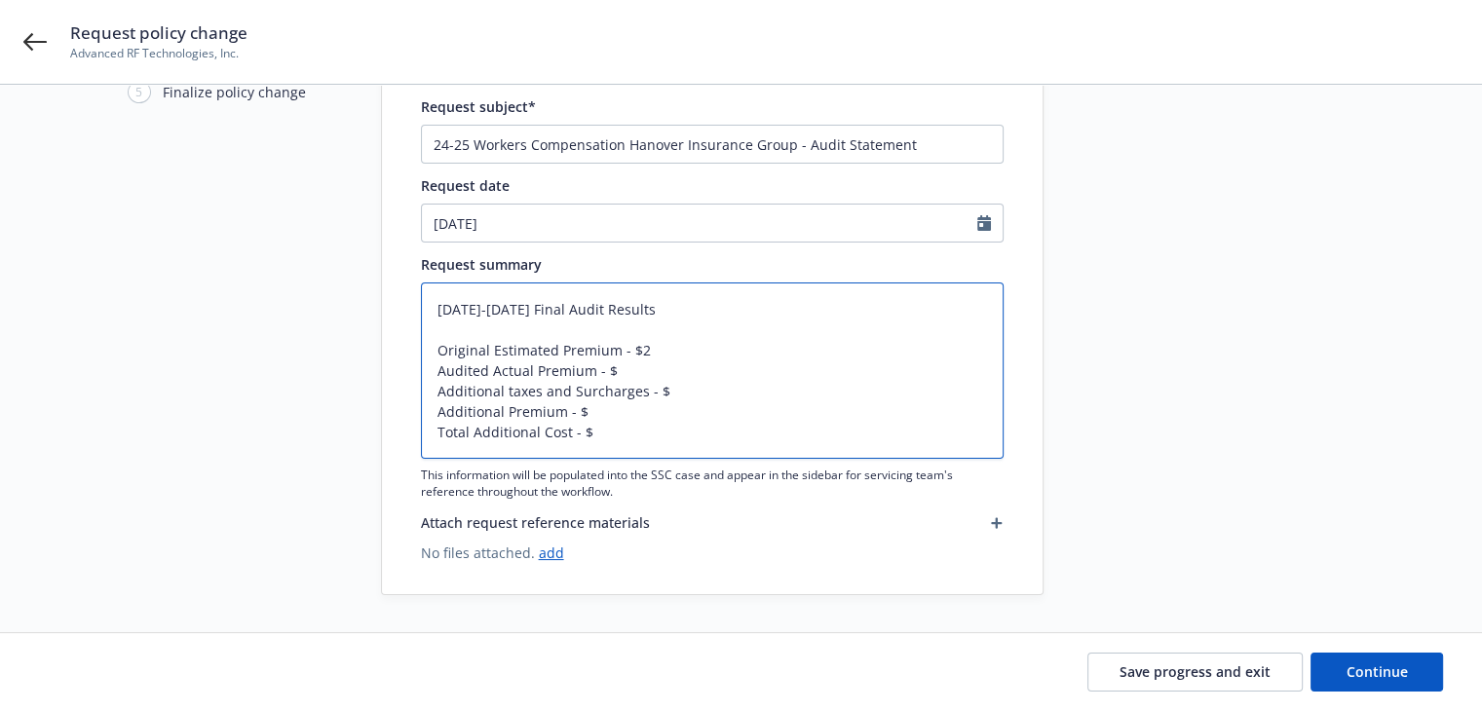
type textarea "2024-2025 Final Audit Results Original Estimated Premium - $28 Audited Actual P…"
type textarea "x"
type textarea "2024-2025 Final Audit Results Original Estimated Premium - $28, Audited Actual …"
type textarea "x"
type textarea "2024-2025 Final Audit Results Original Estimated Premium - $28,8 Audited Actual…"
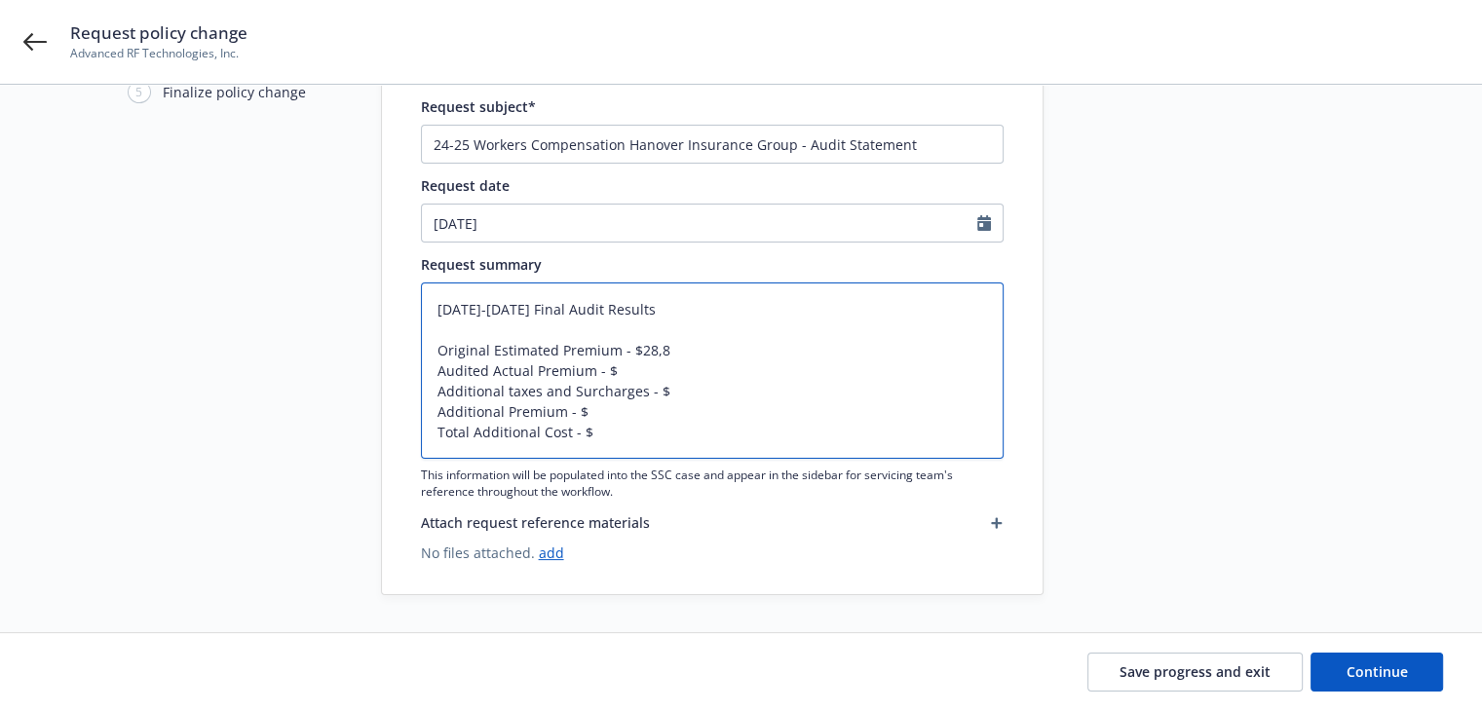
type textarea "x"
type textarea "2024-2025 Final Audit Results Original Estimated Premium - $28,86 Audited Actua…"
type textarea "x"
type textarea "2024-2025 Final Audit Results Original Estimated Premium - $28,867 Audited Actu…"
click at [620, 370] on textarea "2024-2025 Final Audit Results Original Estimated Premium - $28,867 Audited Actu…" at bounding box center [712, 371] width 583 height 176
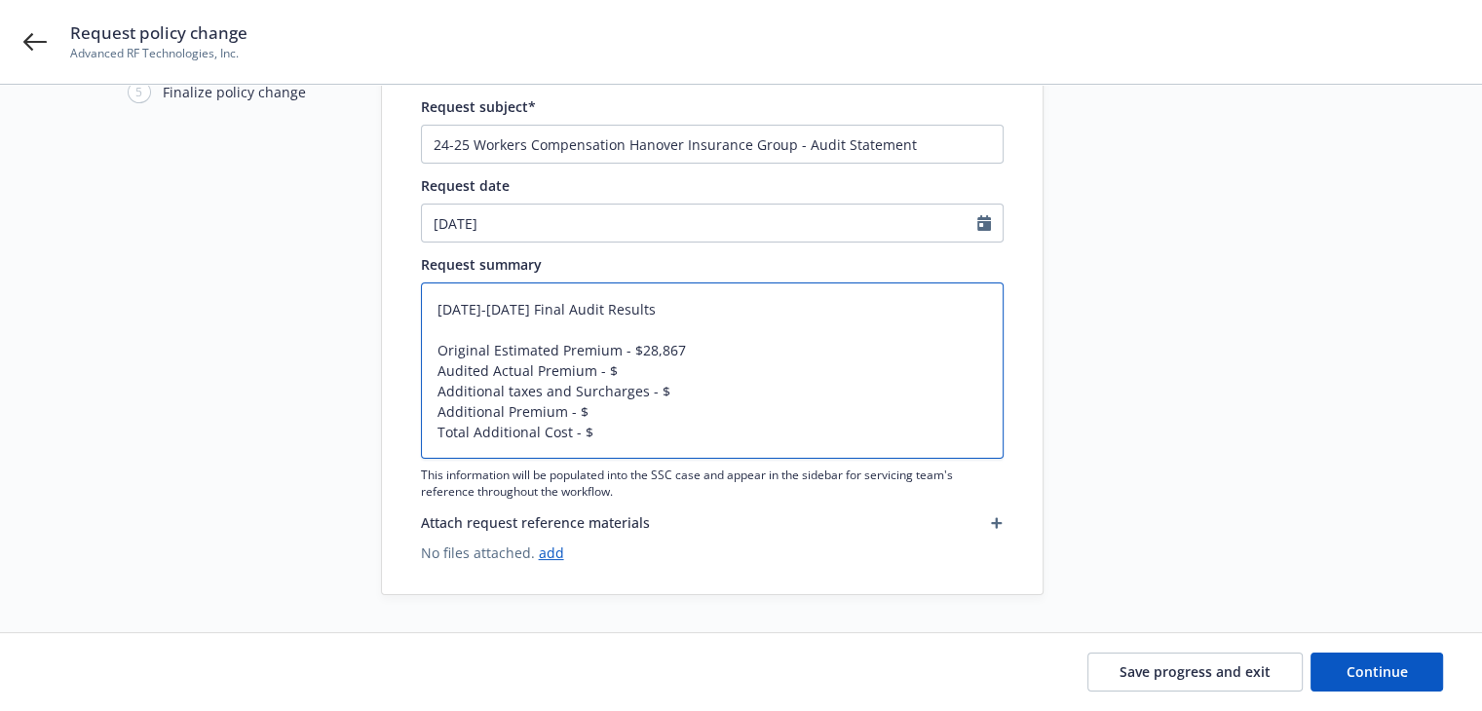
type textarea "x"
type textarea "2024-2025 Final Audit Results Original Estimated Premium - $28,867 Audited Actu…"
type textarea "x"
type textarea "2024-2025 Final Audit Results Original Estimated Premium - $28,867 Audited Actu…"
type textarea "x"
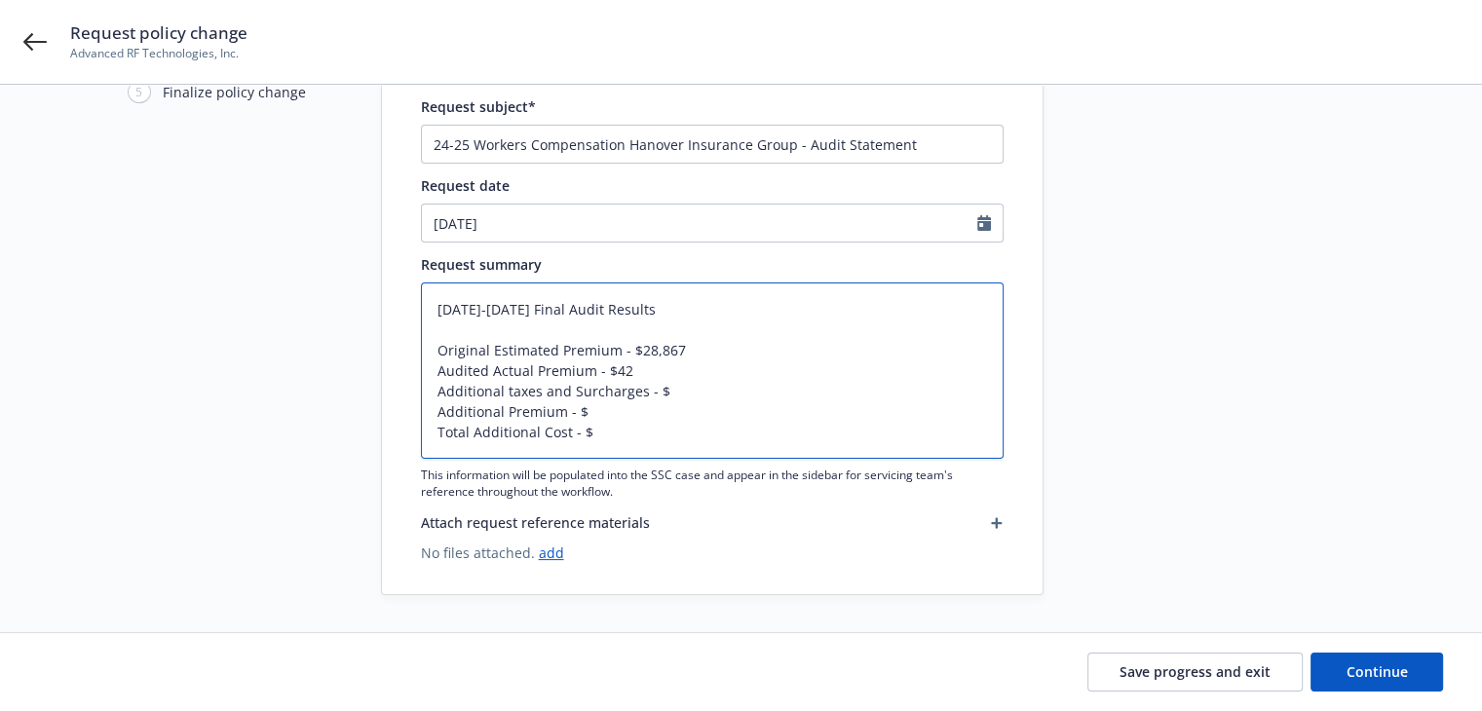
type textarea "2024-2025 Final Audit Results Original Estimated Premium - $28,867 Audited Actu…"
type textarea "x"
type textarea "2024-2025 Final Audit Results Original Estimated Premium - $28,867 Audited Actu…"
type textarea "x"
type textarea "2024-2025 Final Audit Results Original Estimated Premium - $28,867 Audited Actu…"
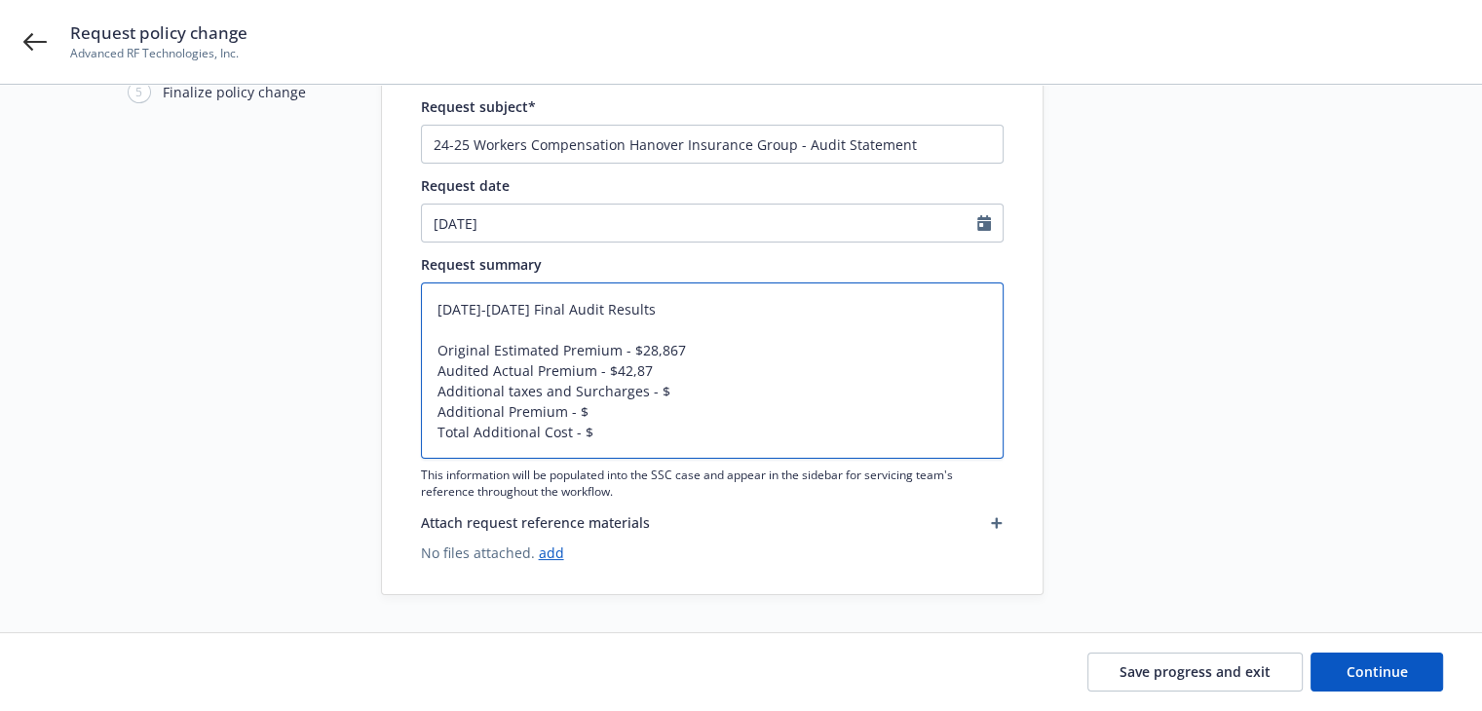
type textarea "x"
type textarea "2024-2025 Final Audit Results Original Estimated Premium - $28,867 Audited Actu…"
click at [668, 395] on textarea "2024-2025 Final Audit Results Original Estimated Premium - $28,867 Audited Actu…" at bounding box center [712, 371] width 583 height 176
type textarea "x"
type textarea "2024-2025 Final Audit Results Original Estimated Premium - $28,867 Audited Actu…"
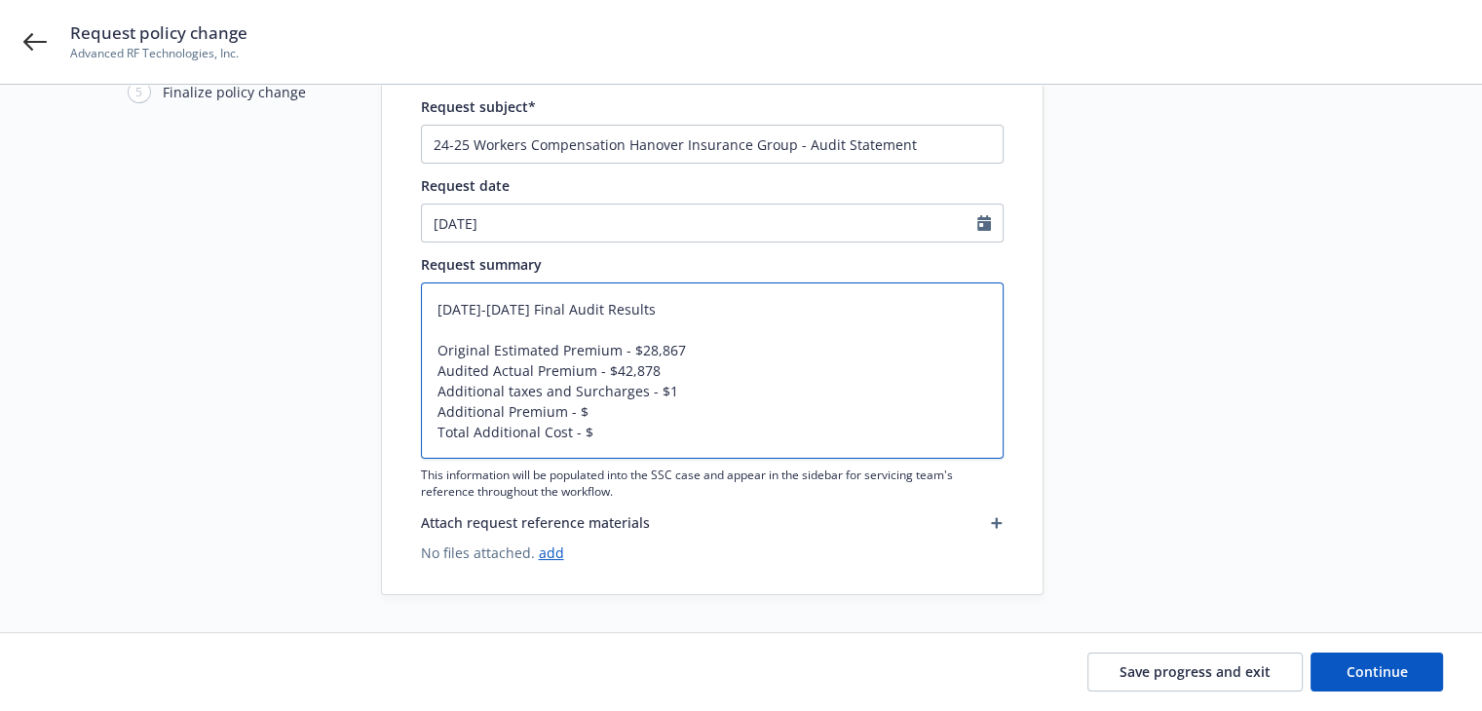
type textarea "x"
type textarea "2024-2025 Final Audit Results Original Estimated Premium - $28,867 Audited Actu…"
type textarea "x"
type textarea "2024-2025 Final Audit Results Original Estimated Premium - $28,867 Audited Actu…"
type textarea "x"
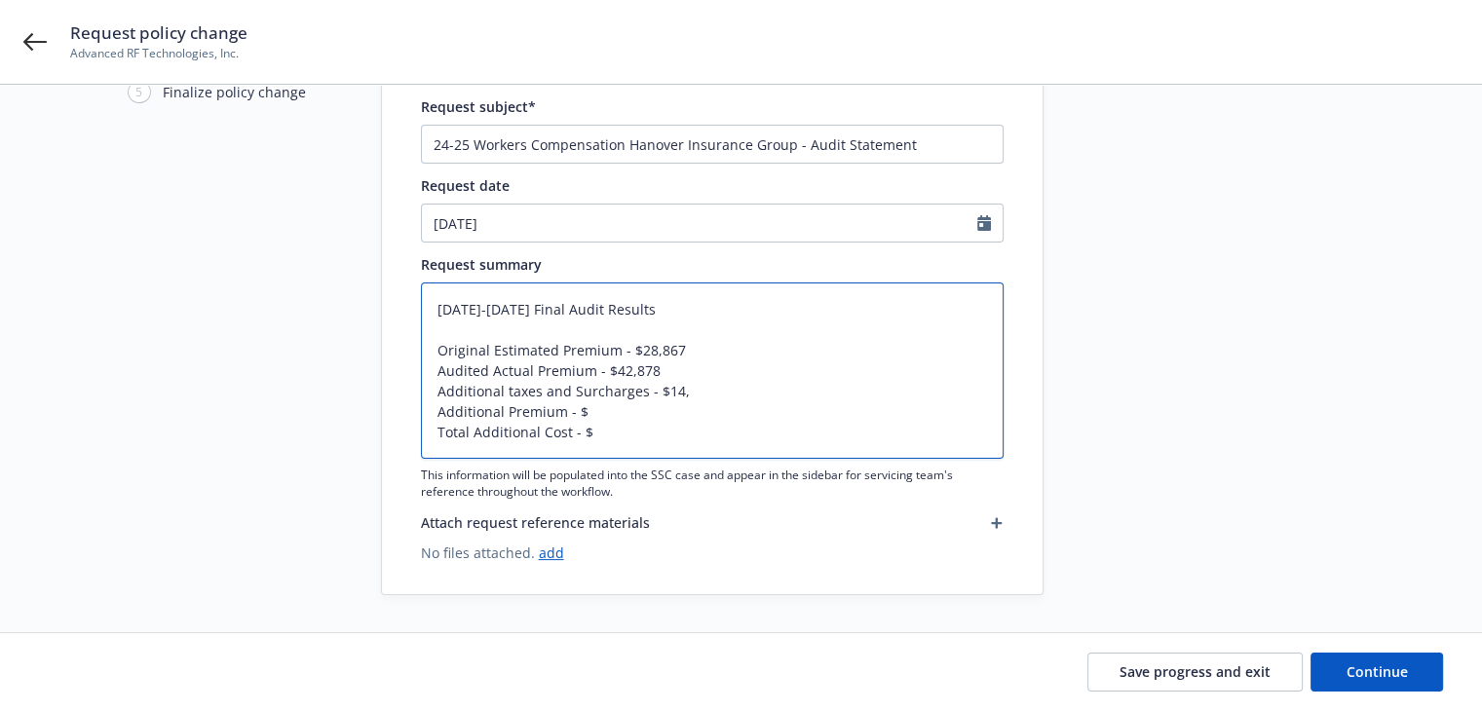
type textarea "2024-2025 Final Audit Results Original Estimated Premium - $28,867 Audited Actu…"
type textarea "x"
type textarea "2024-2025 Final Audit Results Original Estimated Premium - $28,867 Audited Actu…"
type textarea "x"
type textarea "2024-2025 Final Audit Results Original Estimated Premium - $28,867 Audited Actu…"
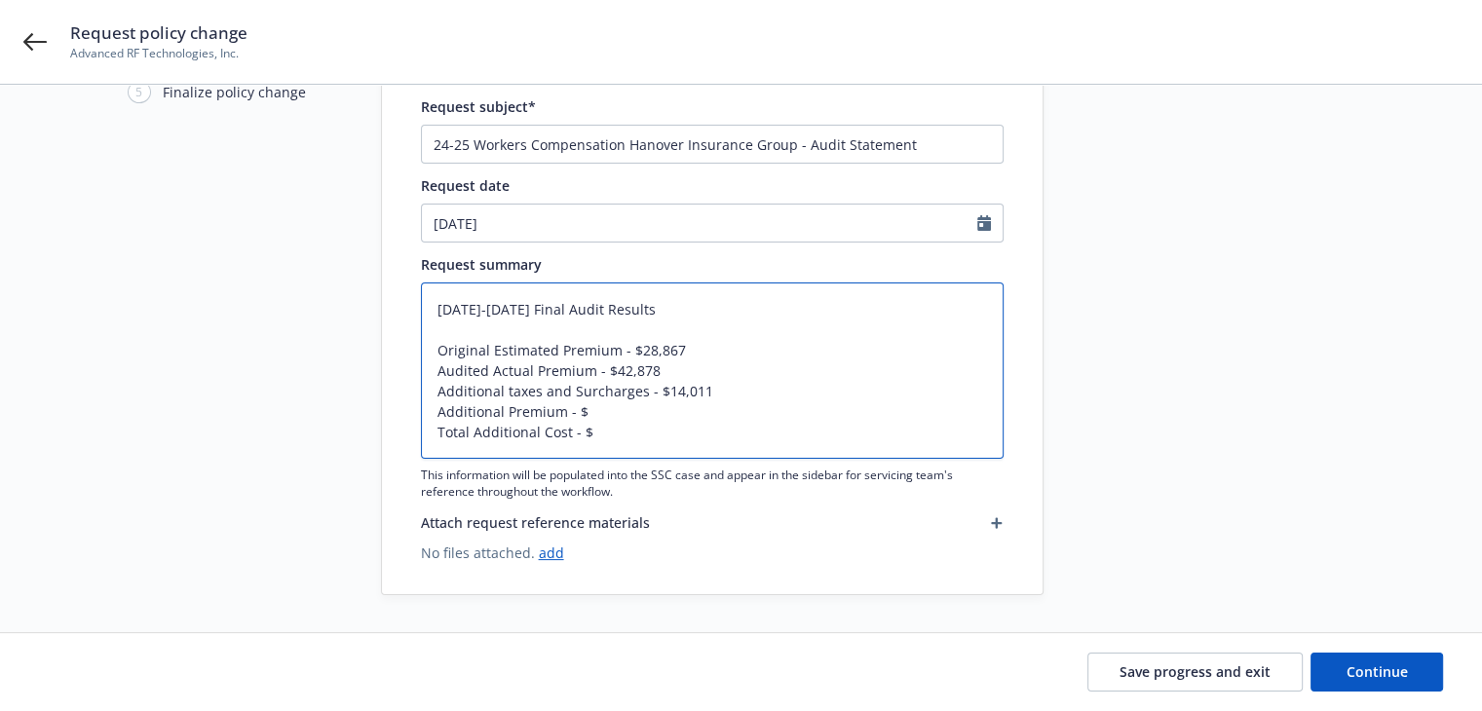
click at [615, 410] on textarea "2024-2025 Final Audit Results Original Estimated Premium - $28,867 Audited Actu…" at bounding box center [712, 371] width 583 height 176
type textarea "x"
click at [639, 428] on textarea "2024-2025 Final Audit Results Original Estimated Premium - $28,867 Audited Actu…" at bounding box center [712, 371] width 583 height 176
click at [807, 360] on textarea "2024-2025 Final Audit Results Original Estimated Premium - $28,867 Audited Actu…" at bounding box center [712, 371] width 583 height 176
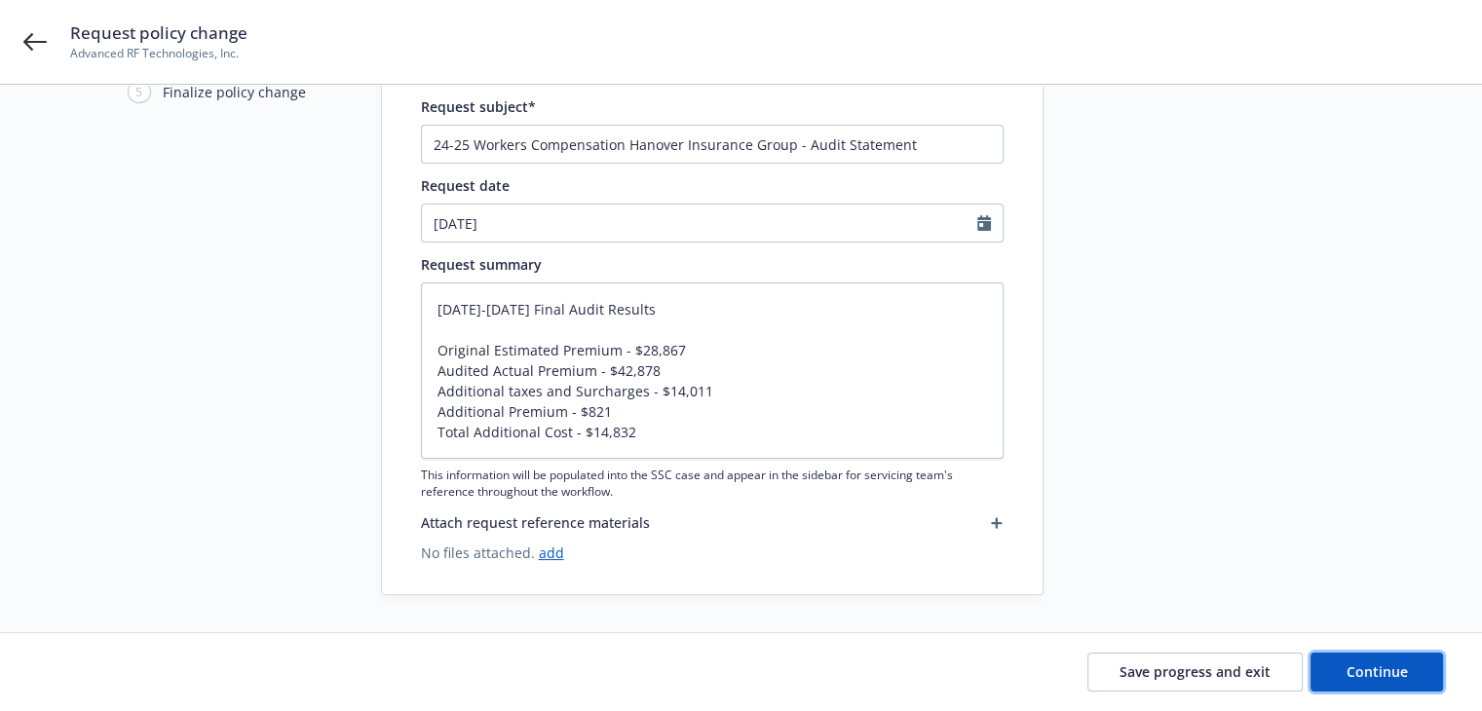
drag, startPoint x: 1380, startPoint y: 672, endPoint x: 1368, endPoint y: 580, distance: 93.3
click at [1381, 672] on span "Continue" at bounding box center [1377, 672] width 61 height 19
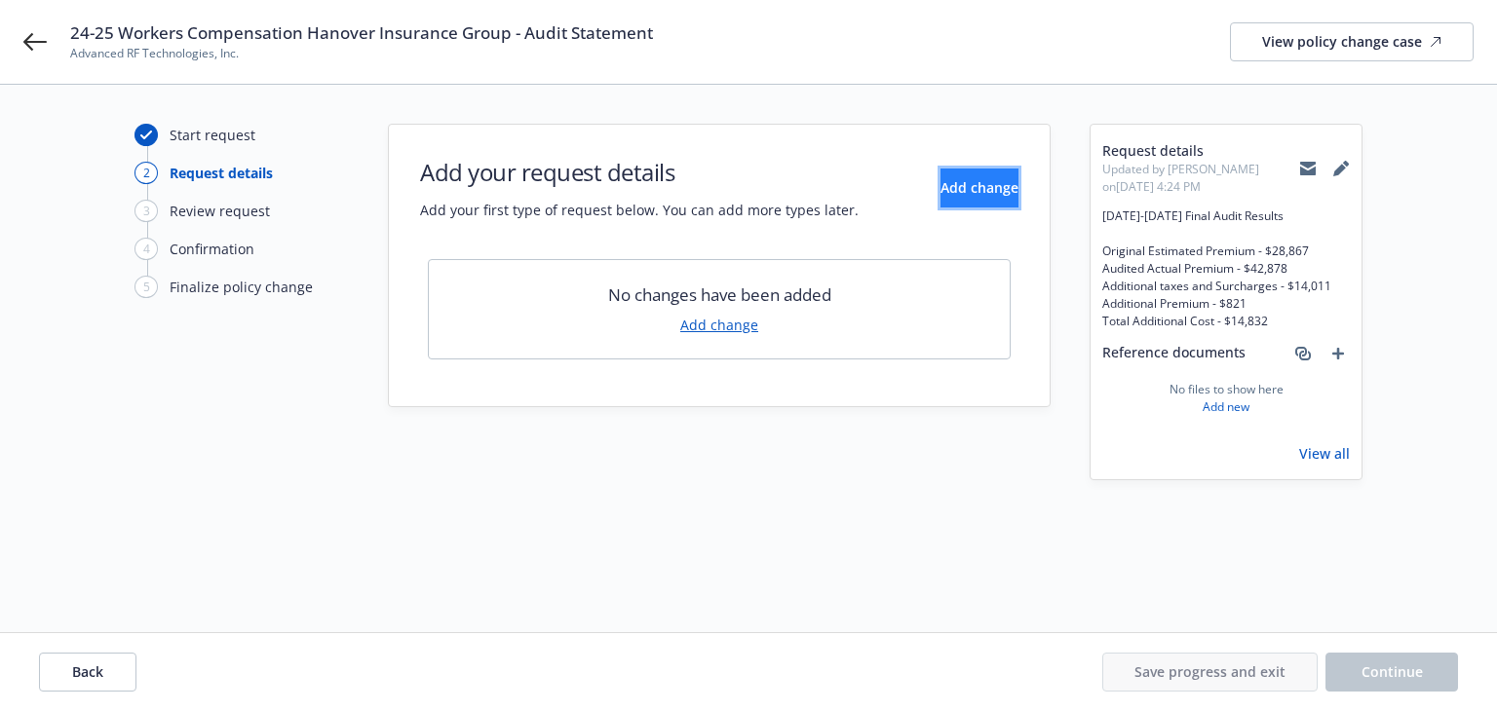
click at [943, 190] on span "Add change" at bounding box center [979, 187] width 78 height 19
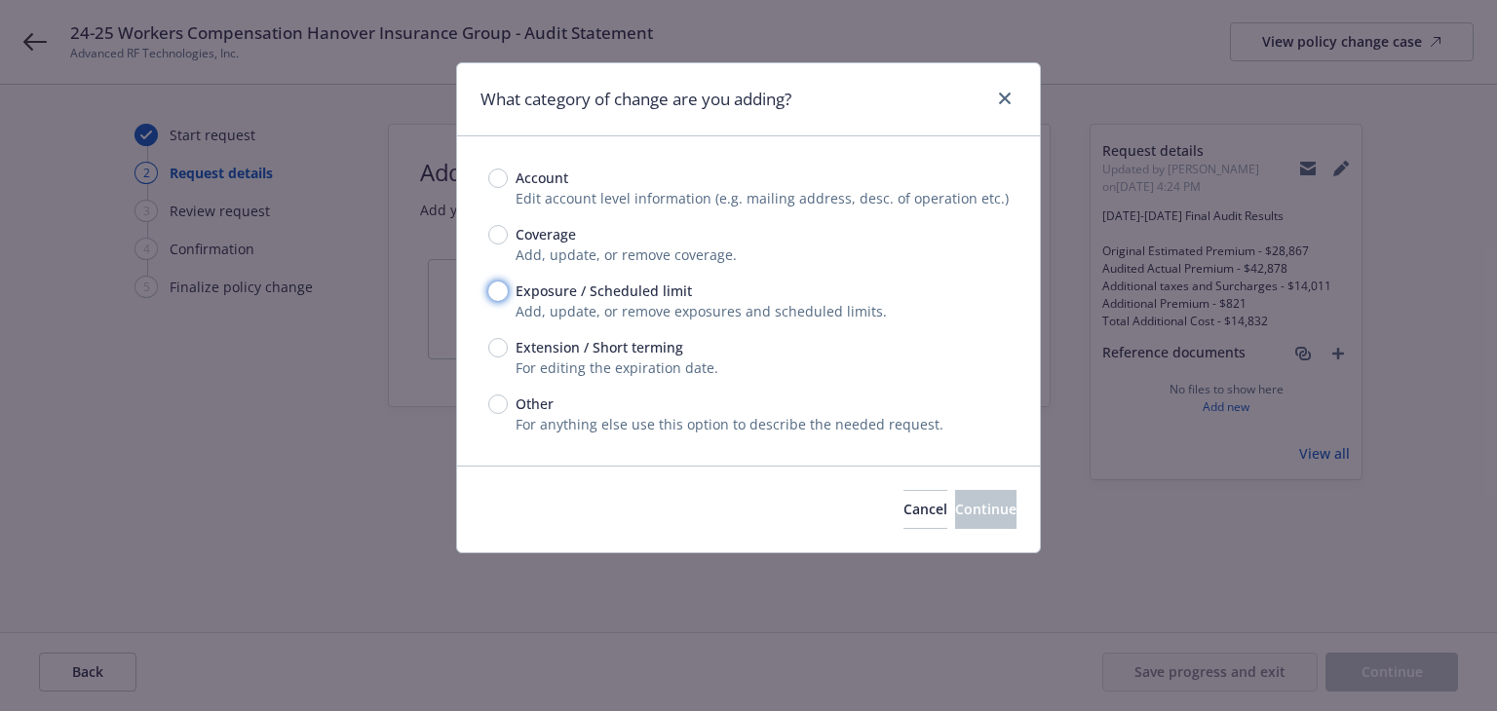
click at [500, 292] on input "Exposure / Scheduled limit" at bounding box center [497, 291] width 19 height 19
click at [955, 503] on button "Continue" at bounding box center [985, 509] width 61 height 39
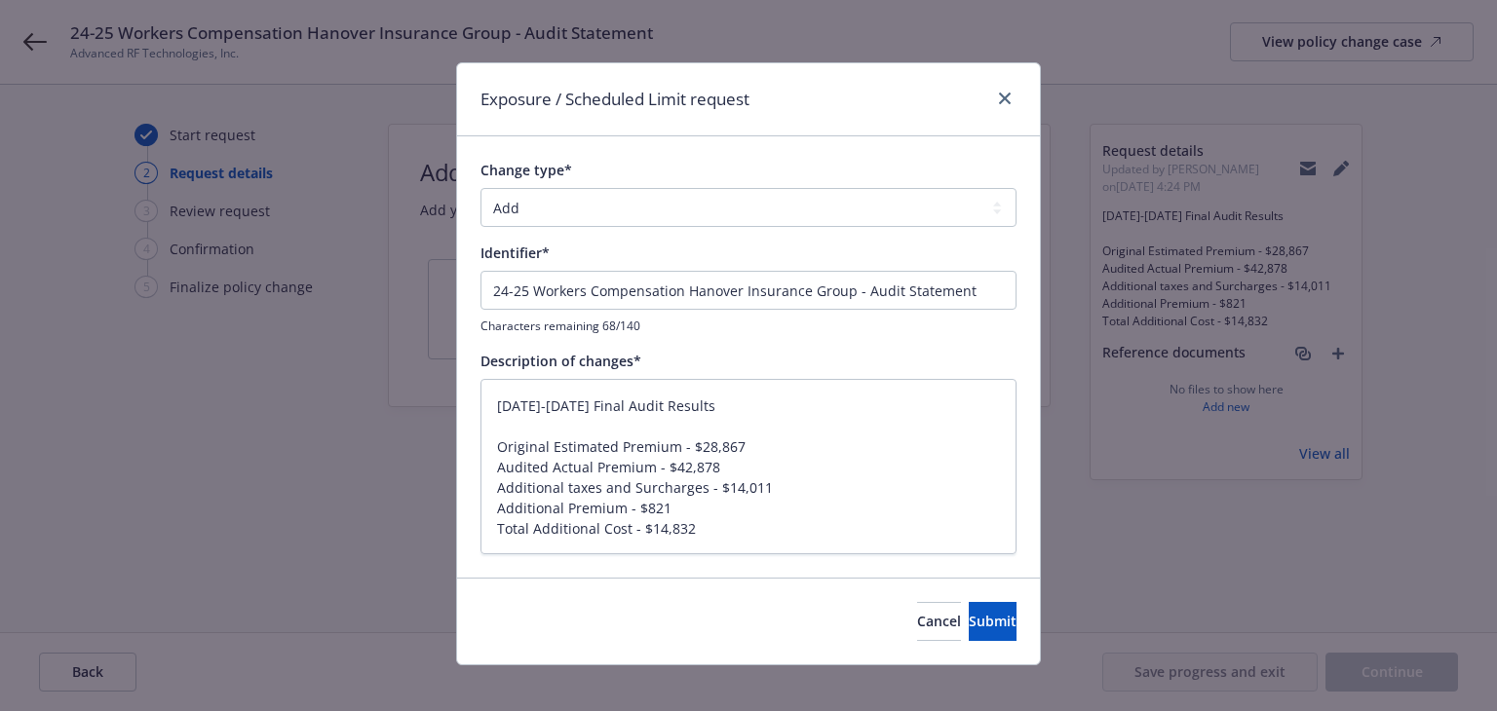
click at [663, 177] on div "Change type*" at bounding box center [748, 170] width 536 height 20
drag, startPoint x: 622, startPoint y: 209, endPoint x: 609, endPoint y: 217, distance: 15.4
click at [622, 209] on select "Add Audit Change Remove" at bounding box center [748, 207] width 536 height 39
click at [480, 188] on select "Add Audit Change Remove" at bounding box center [748, 207] width 536 height 39
drag, startPoint x: 697, startPoint y: 406, endPoint x: 313, endPoint y: 404, distance: 383.9
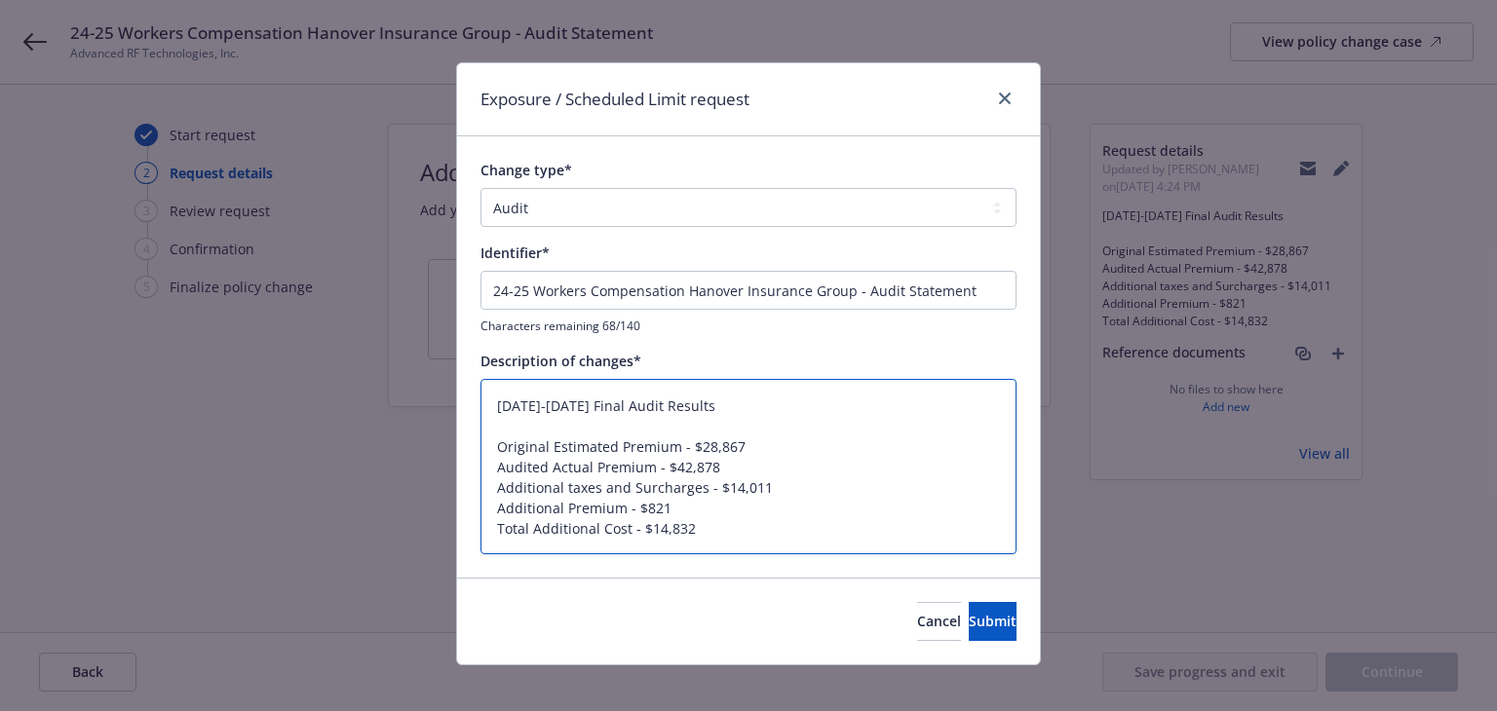
click at [313, 404] on div "Exposure / Scheduled Limit request Change type* Add Audit Change Remove Identif…" at bounding box center [748, 355] width 1497 height 711
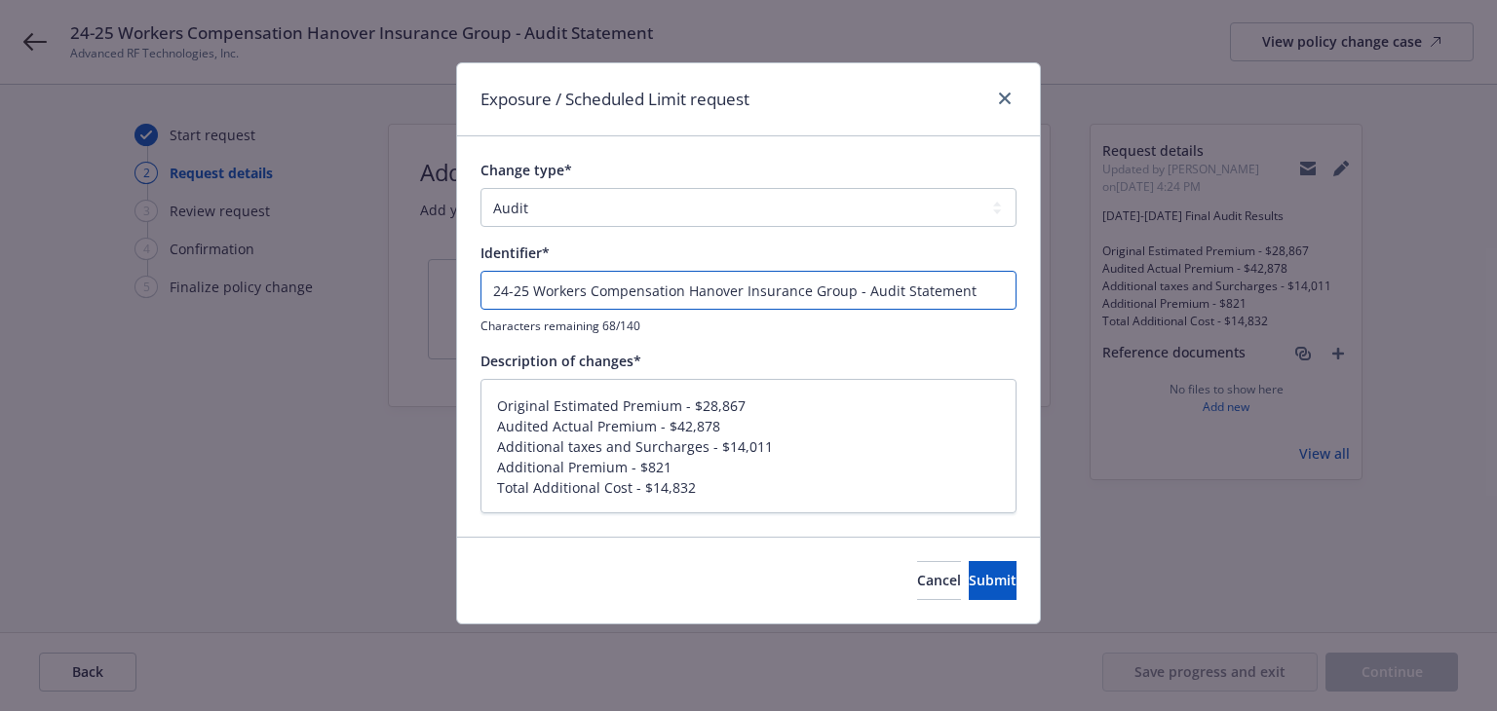
drag, startPoint x: 981, startPoint y: 295, endPoint x: 180, endPoint y: 278, distance: 801.2
click at [180, 278] on div "Exposure / Scheduled Limit request Change type* Add Audit Change Remove Identif…" at bounding box center [748, 355] width 1497 height 711
paste input "024-2025 Final Audit Results"
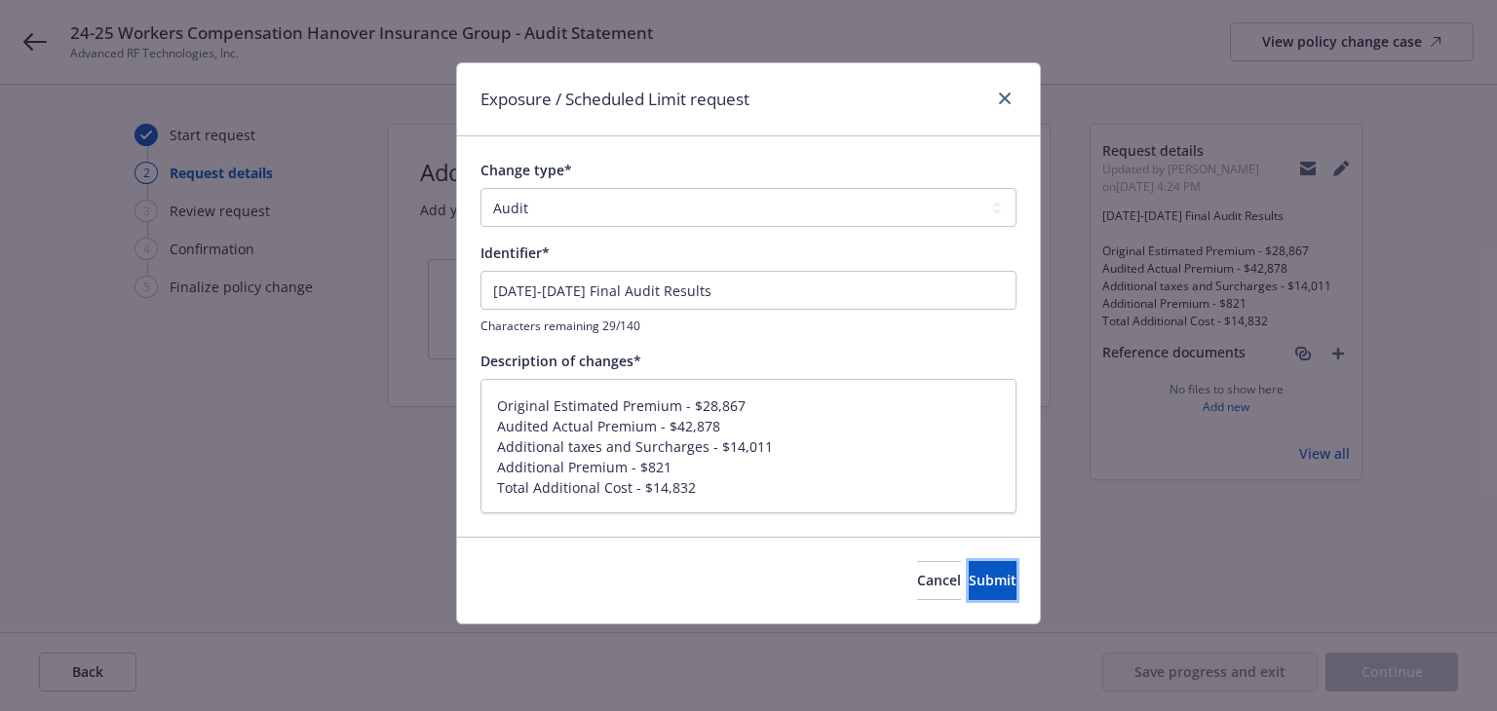
click at [969, 585] on span "Submit" at bounding box center [993, 580] width 48 height 19
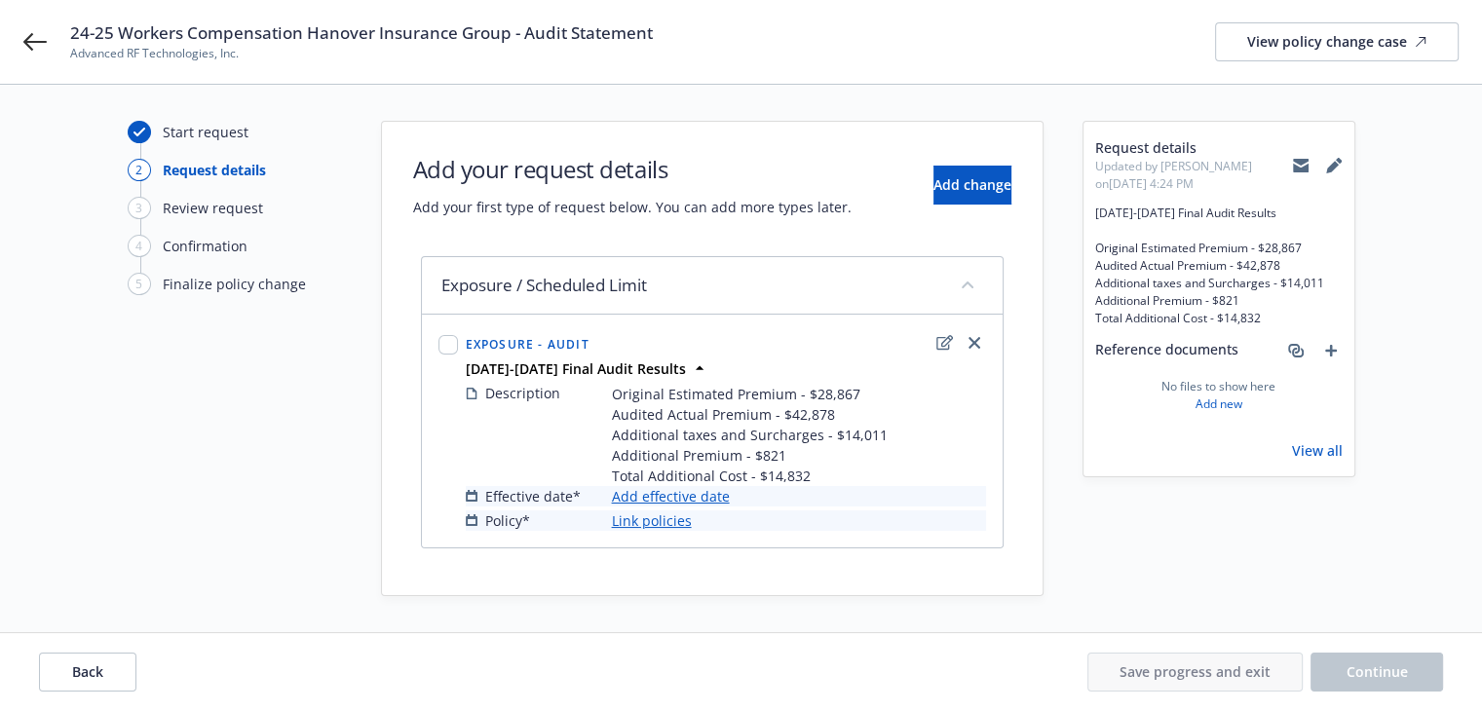
scroll to position [4, 0]
click at [710, 496] on link "Add effective date" at bounding box center [671, 495] width 118 height 20
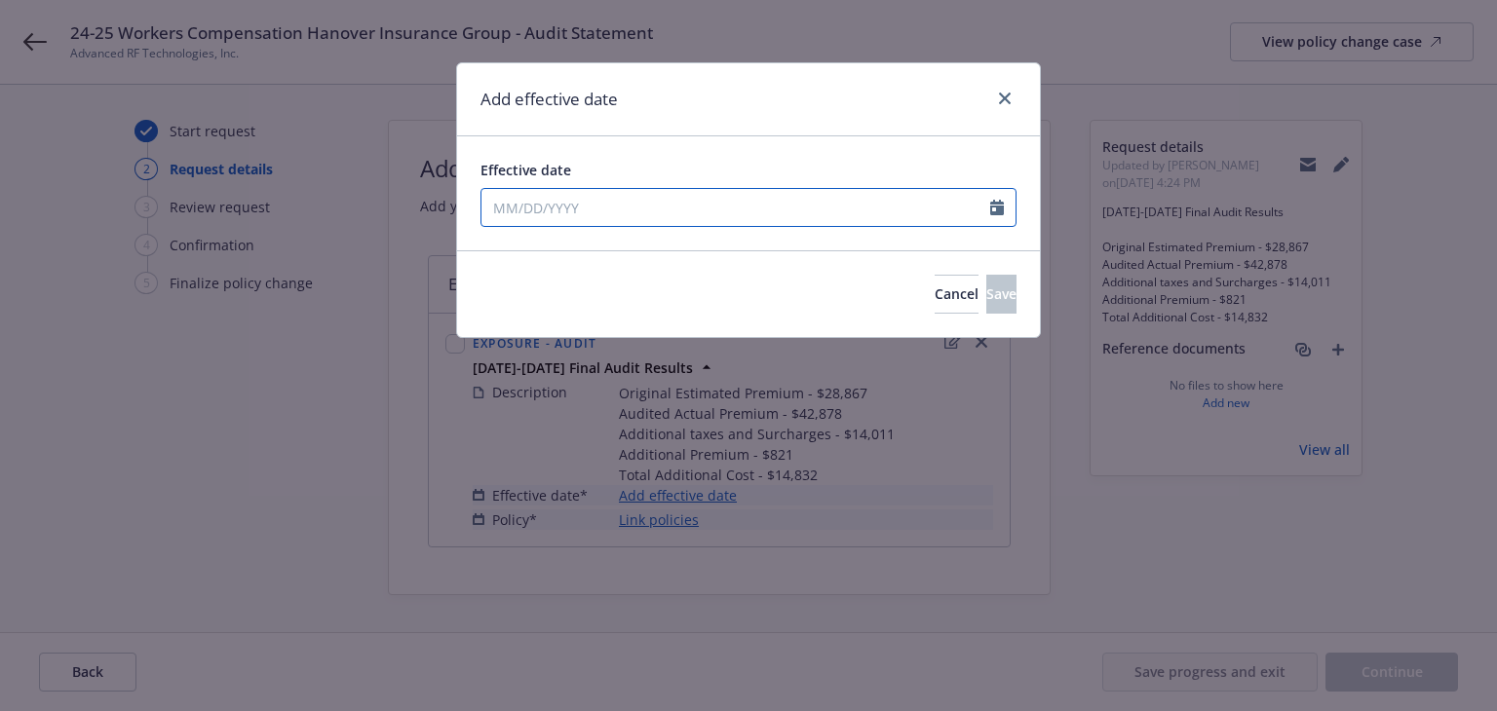
click at [559, 212] on input "Effective date" at bounding box center [735, 207] width 509 height 37
click at [725, 101] on div "Add effective date" at bounding box center [748, 99] width 583 height 73
click at [986, 297] on button "Save" at bounding box center [1001, 294] width 30 height 39
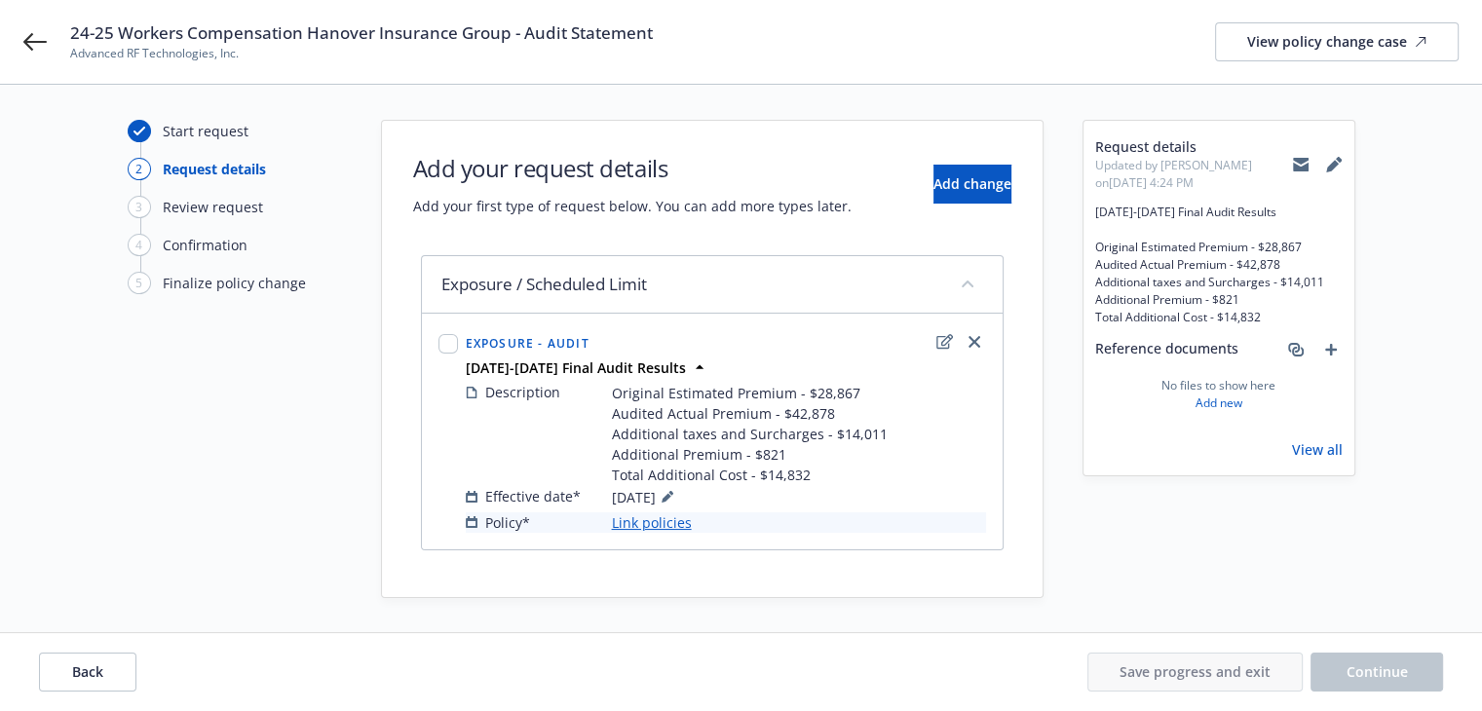
click at [673, 526] on link "Link policies" at bounding box center [652, 523] width 80 height 20
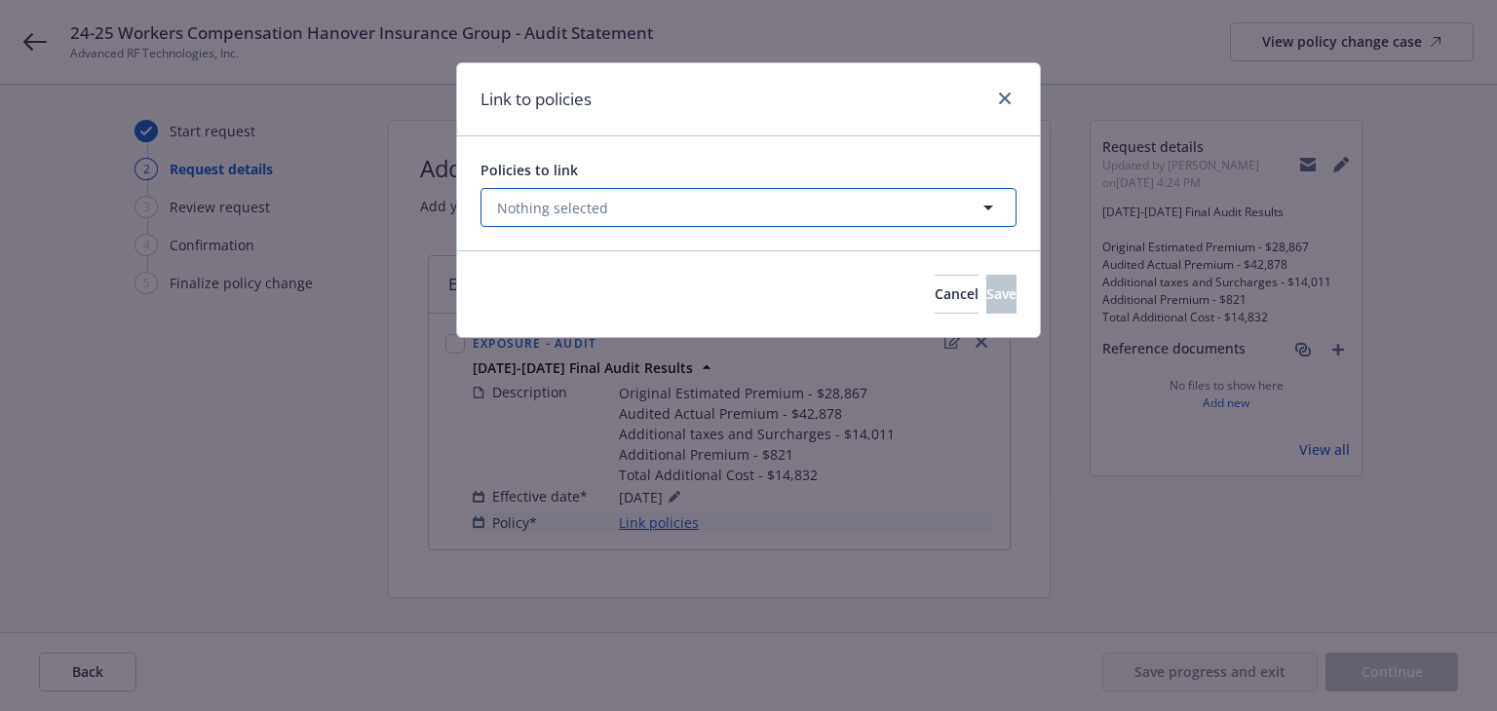
click at [903, 216] on button "Nothing selected" at bounding box center [748, 207] width 536 height 39
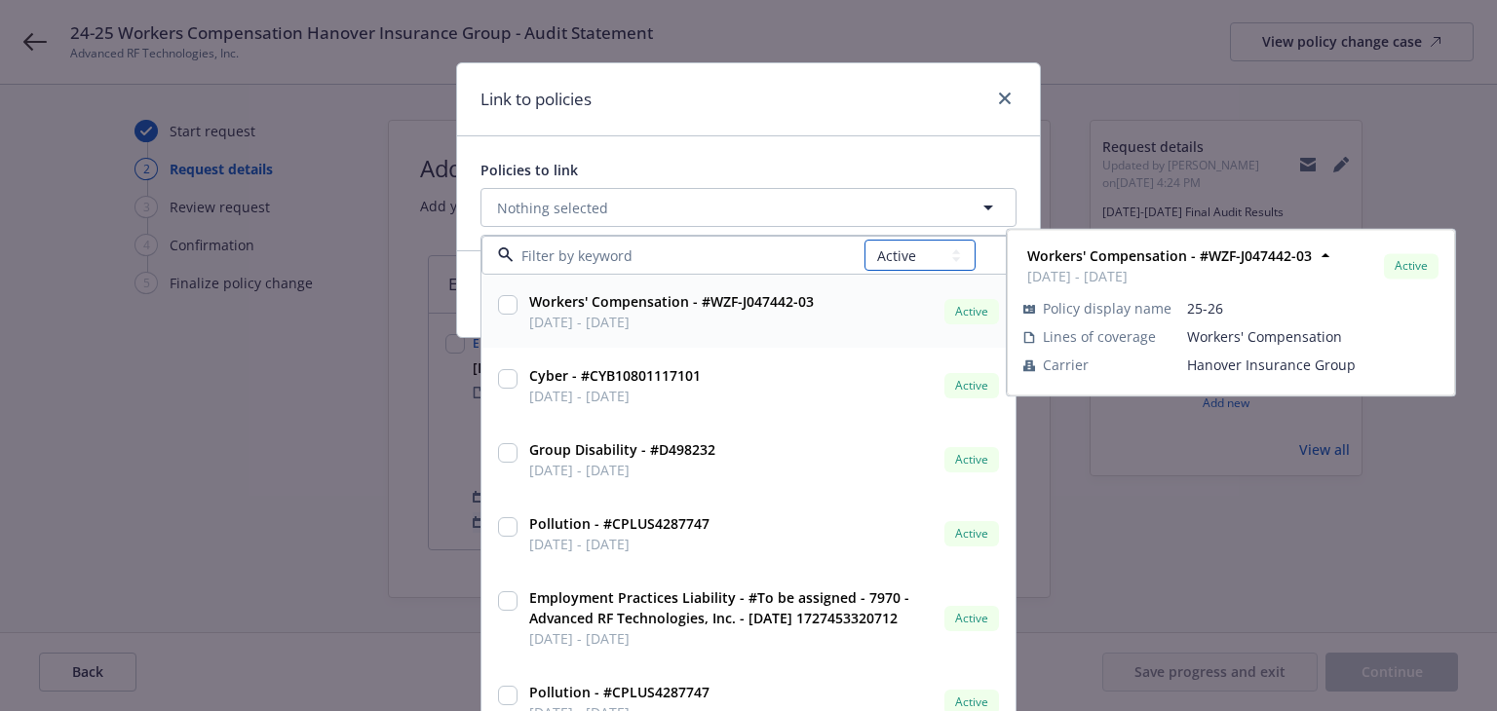
click at [900, 258] on select "All Active Upcoming Expired Cancelled" at bounding box center [919, 255] width 111 height 31
click at [864, 240] on select "All Active Upcoming Expired Cancelled" at bounding box center [919, 255] width 111 height 31
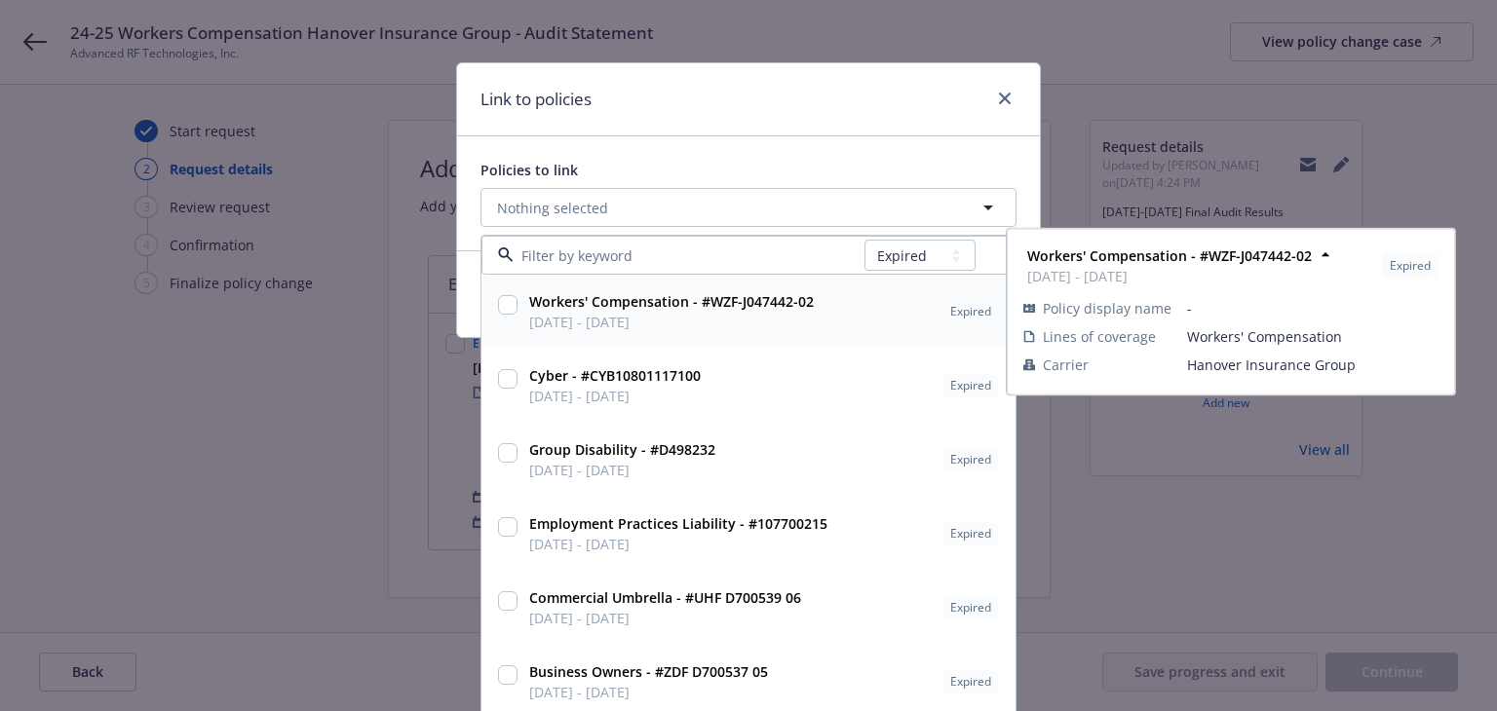
click at [748, 254] on input at bounding box center [689, 256] width 351 height 20
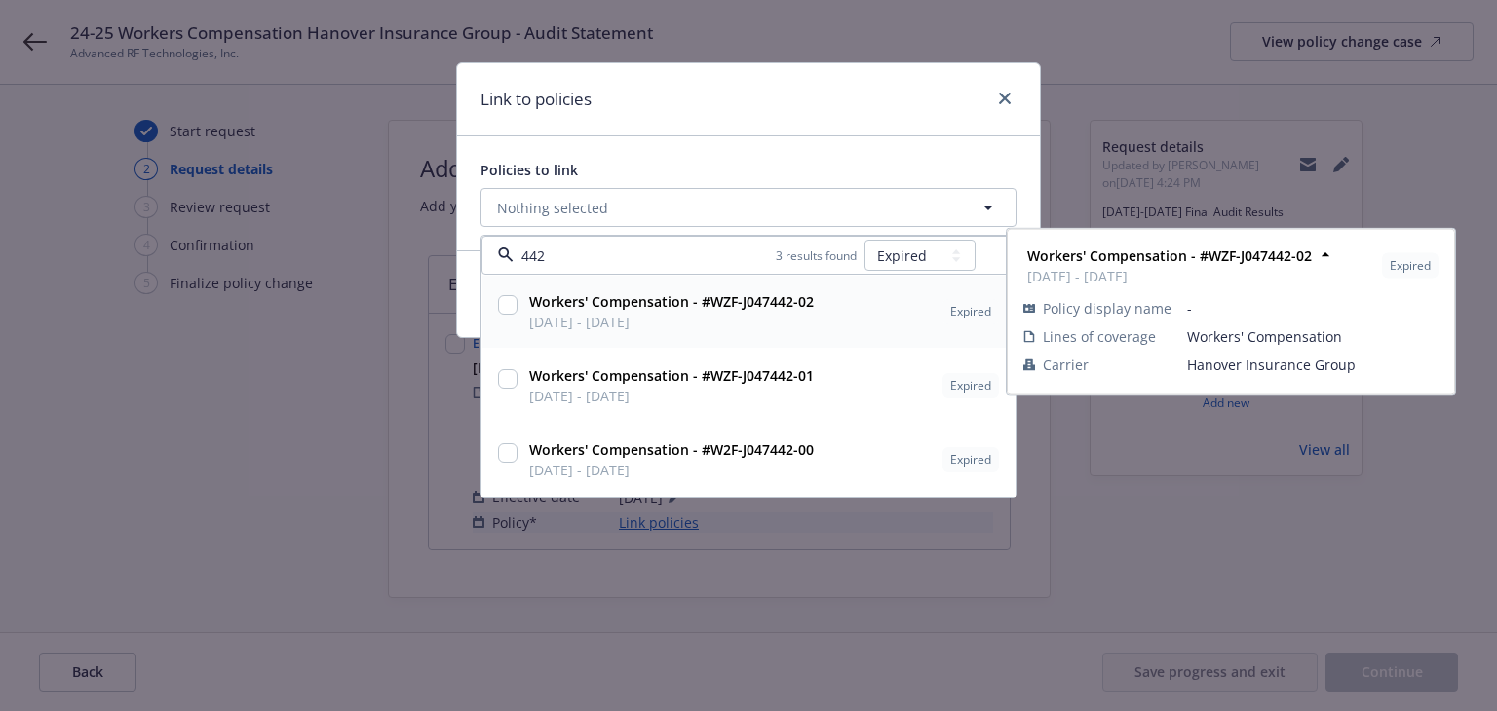
click at [749, 308] on strong "Workers' Compensation - #WZF-J047442-02" at bounding box center [671, 301] width 285 height 19
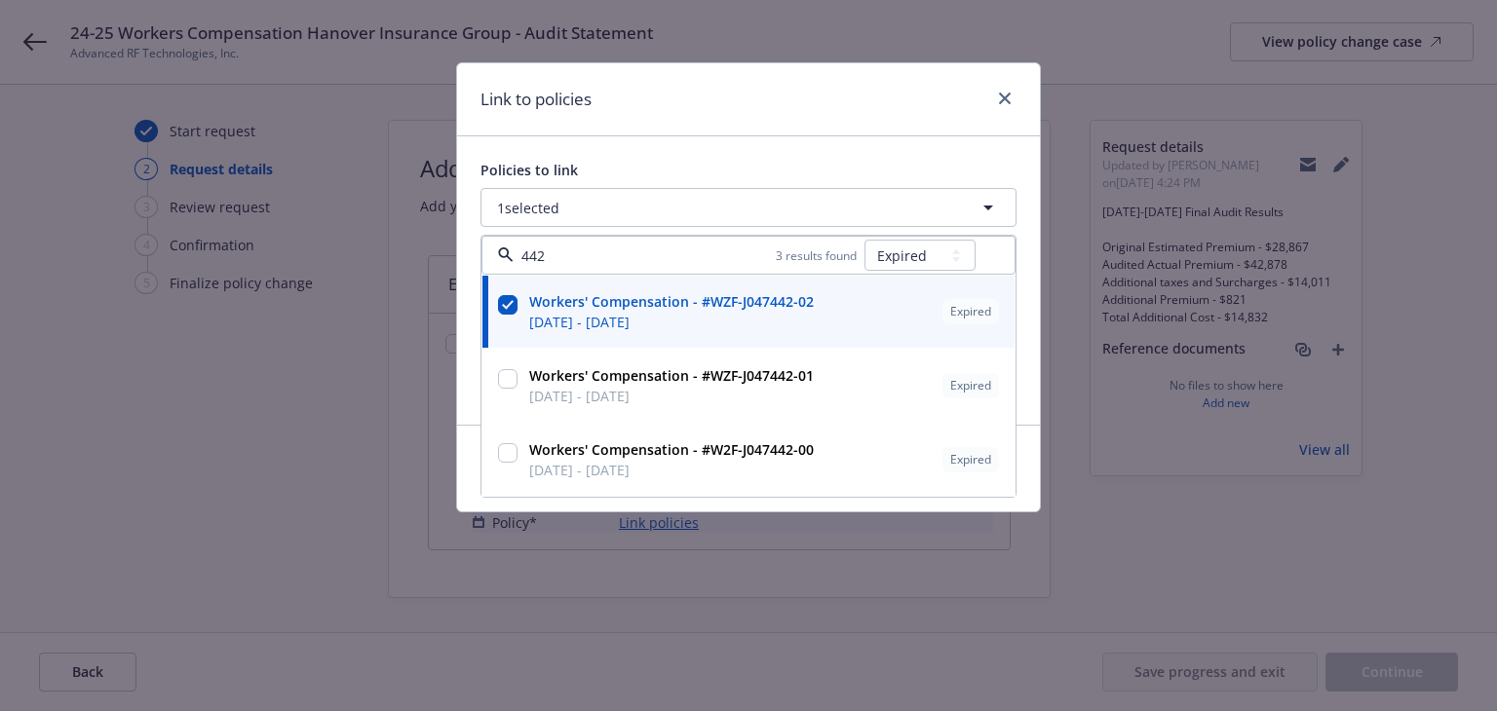
click at [924, 123] on div "Link to policies" at bounding box center [748, 99] width 583 height 73
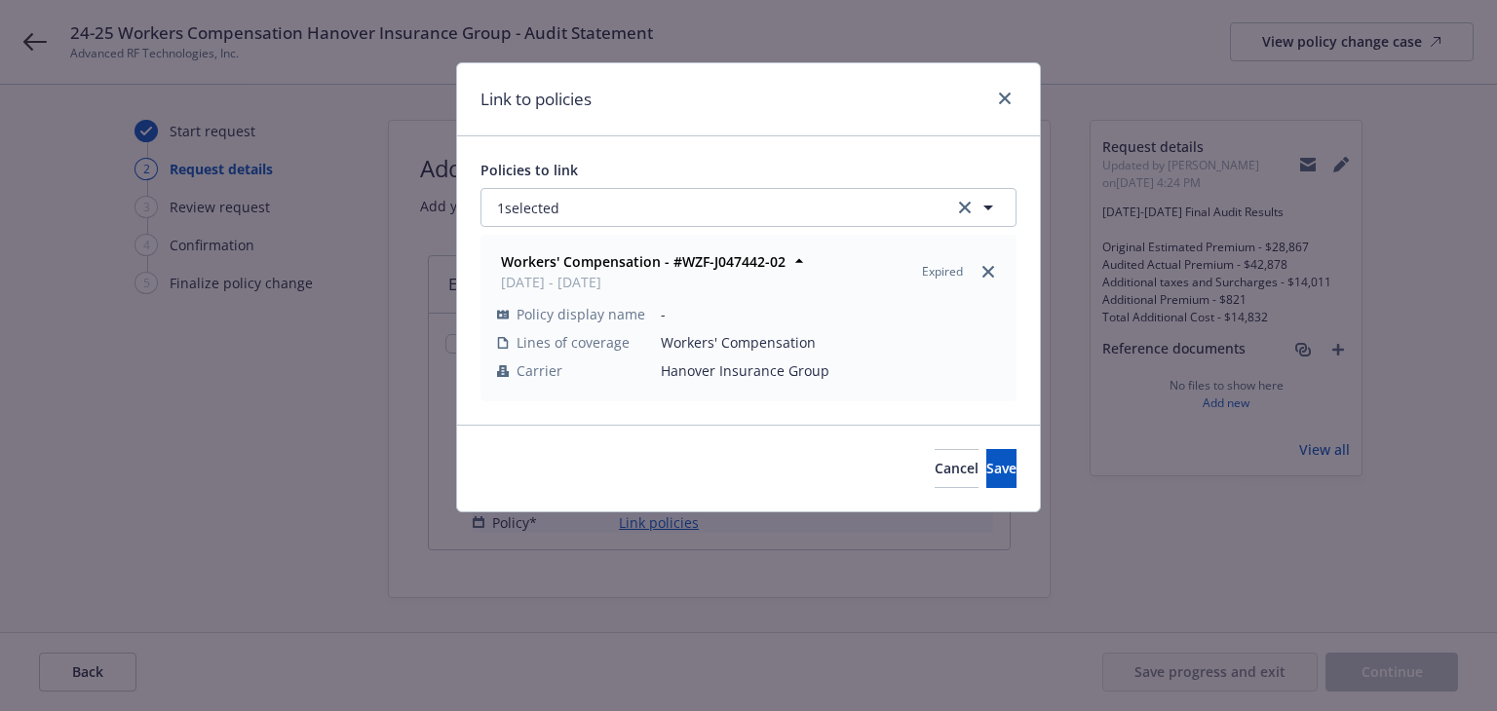
click at [1018, 469] on div "Cancel Save" at bounding box center [748, 468] width 583 height 87
click at [991, 469] on button "Save" at bounding box center [1001, 468] width 30 height 39
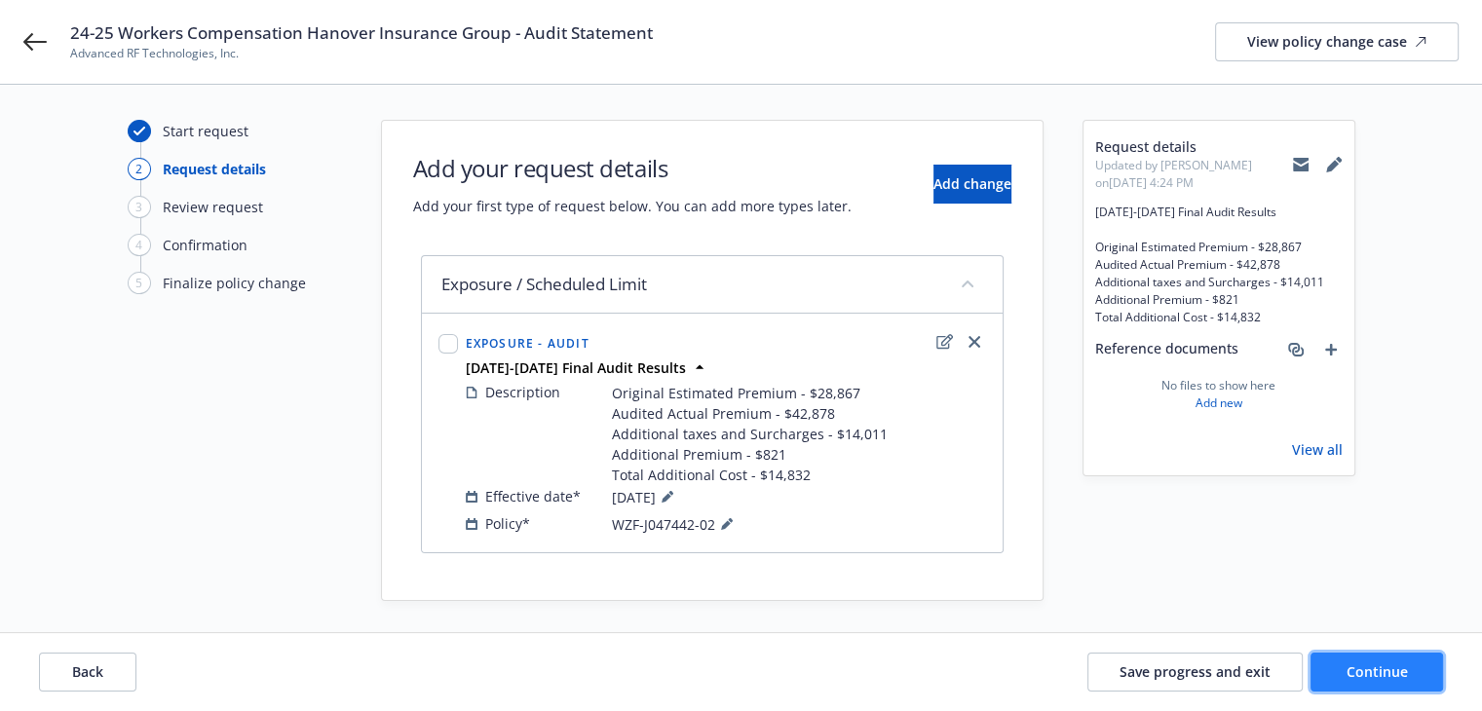
click at [1370, 668] on span "Continue" at bounding box center [1377, 672] width 61 height 19
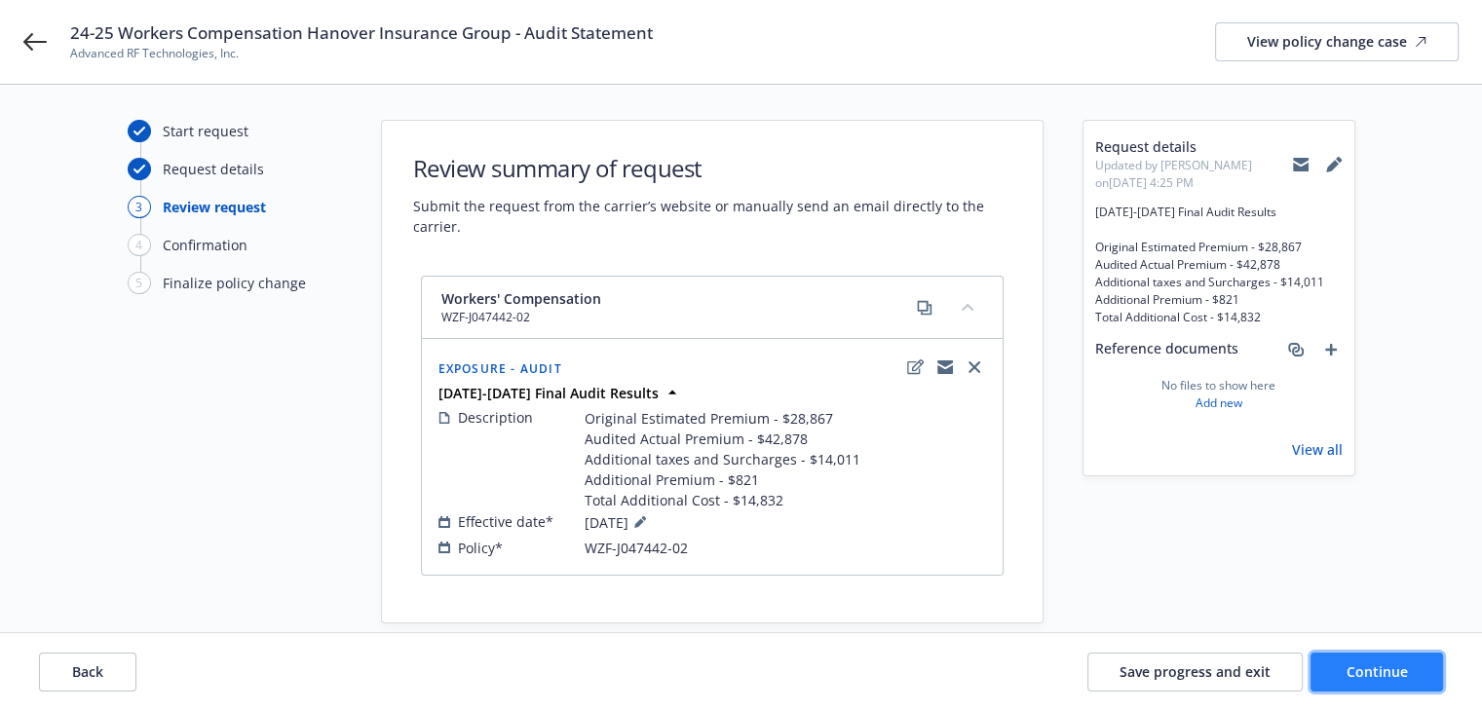
click at [1370, 667] on span "Continue" at bounding box center [1377, 672] width 61 height 19
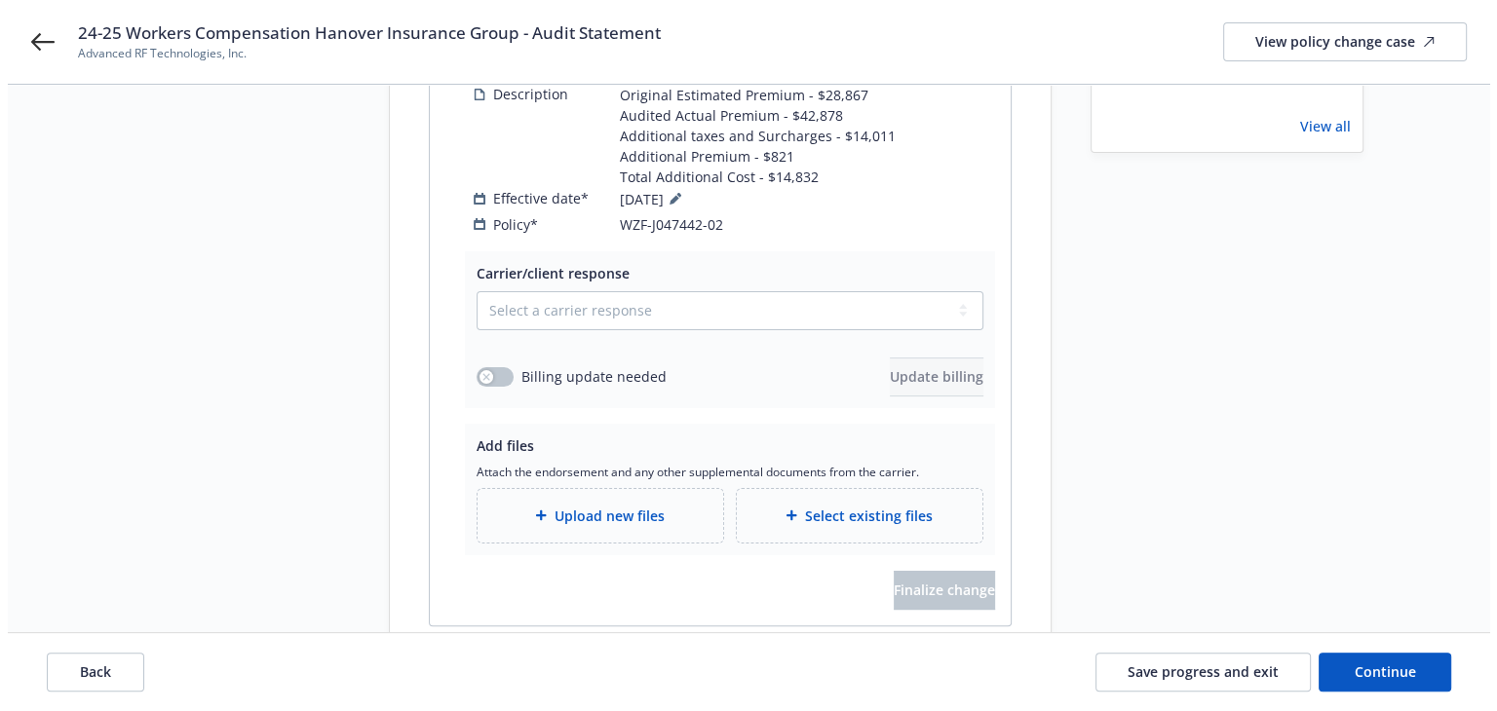
scroll to position [386, 0]
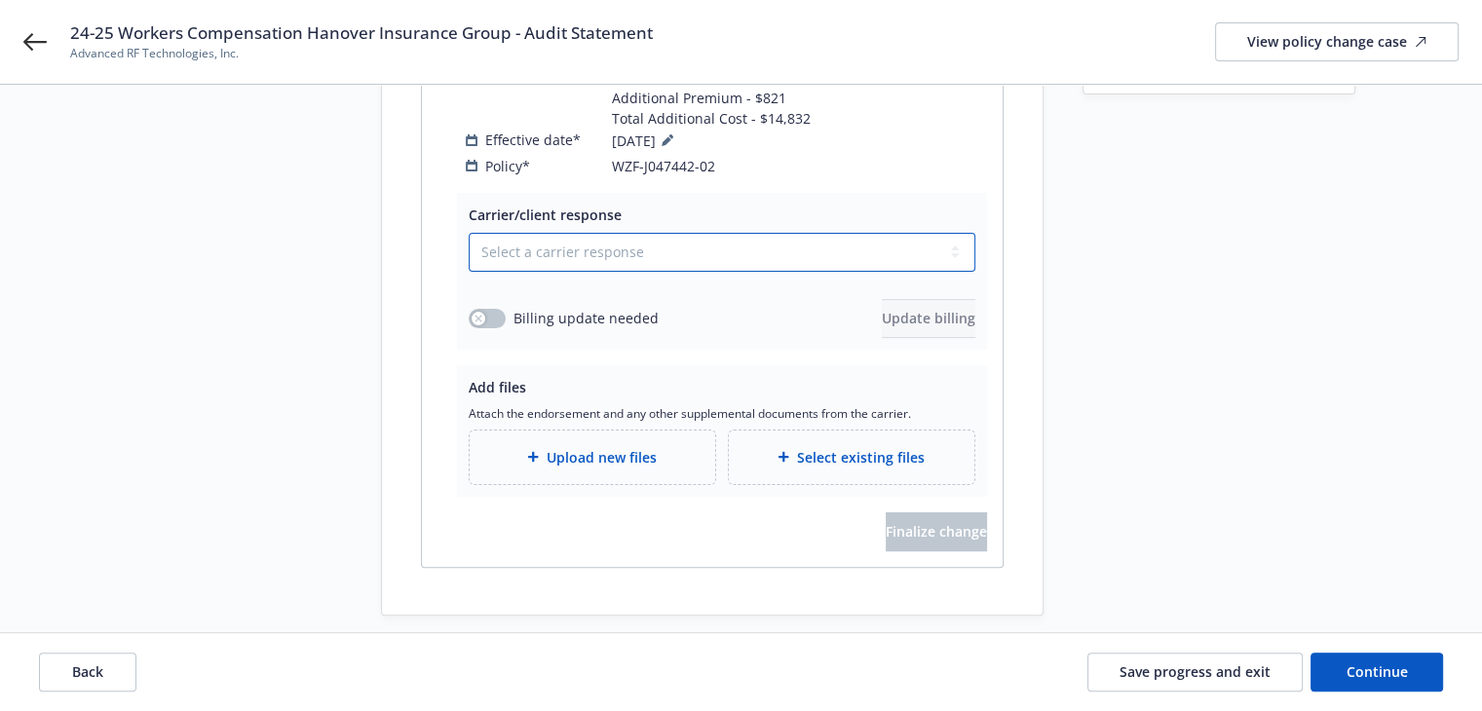
click at [553, 233] on select "Select a carrier response Accepted Accepted with revision No endorsement needed…" at bounding box center [722, 252] width 507 height 39
click at [469, 233] on select "Select a carrier response Accepted Accepted with revision No endorsement needed…" at bounding box center [722, 252] width 507 height 39
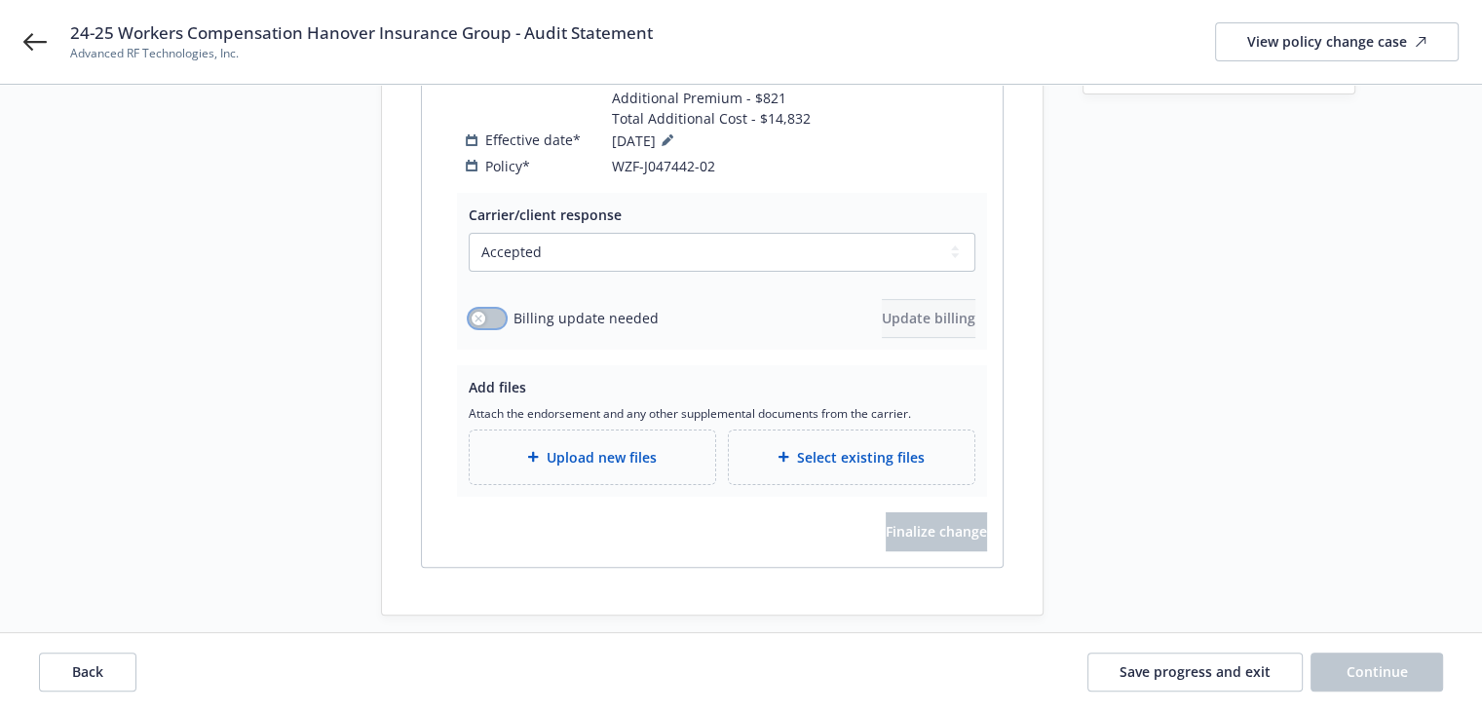
click at [478, 315] on icon "button" at bounding box center [479, 319] width 8 height 8
click at [882, 309] on span "Update billing" at bounding box center [929, 318] width 94 height 19
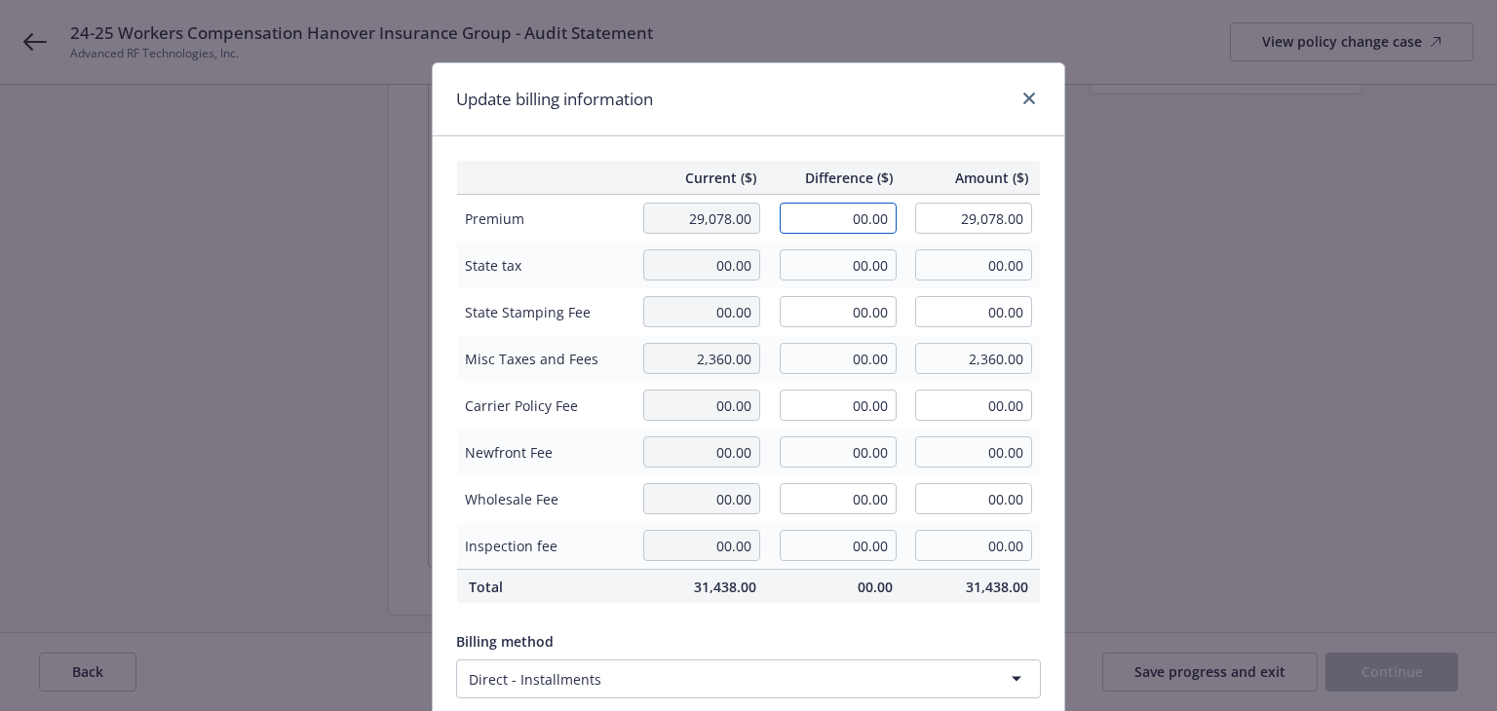
click at [833, 226] on input "00.00" at bounding box center [838, 218] width 117 height 31
click at [778, 106] on div "Update billing information" at bounding box center [748, 99] width 631 height 73
click at [830, 360] on input "00.00" at bounding box center [838, 358] width 117 height 31
click at [814, 98] on div "Update billing information" at bounding box center [748, 99] width 631 height 73
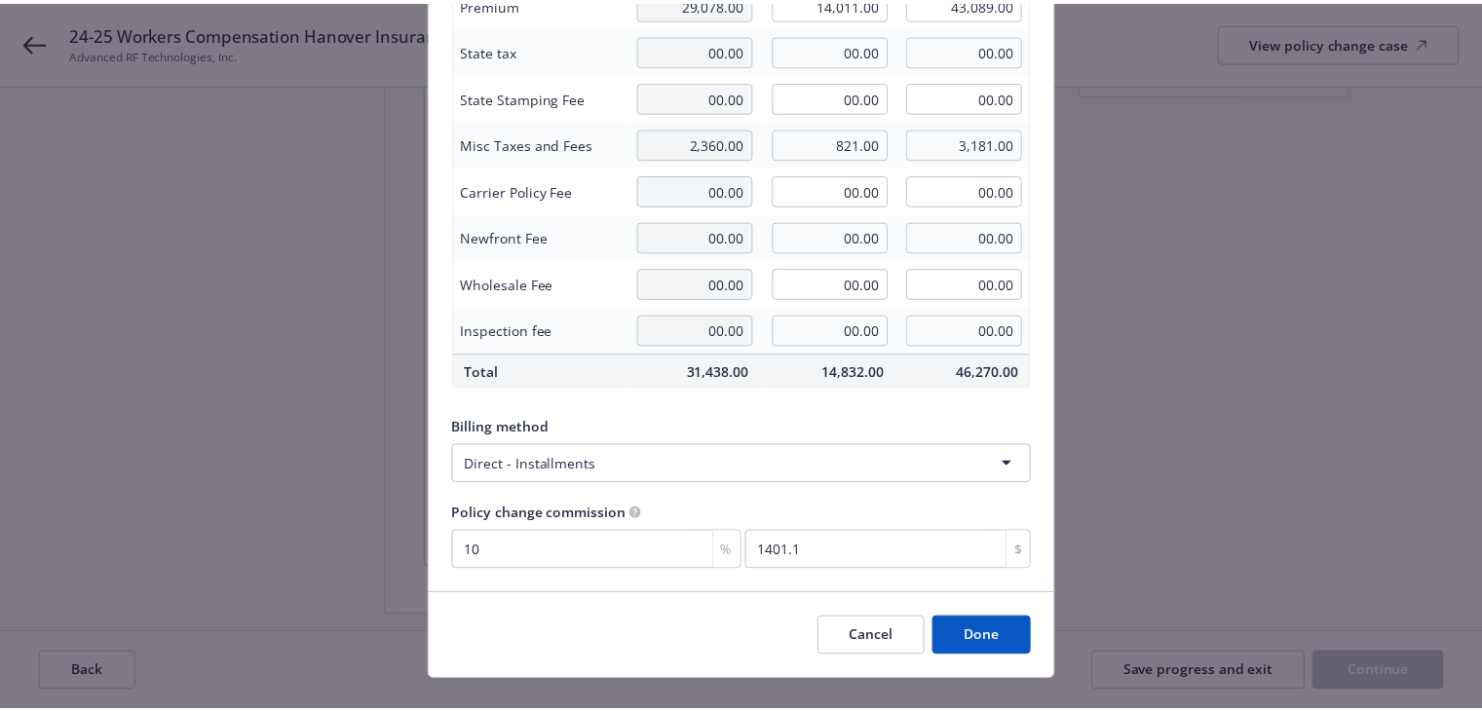
scroll to position [247, 0]
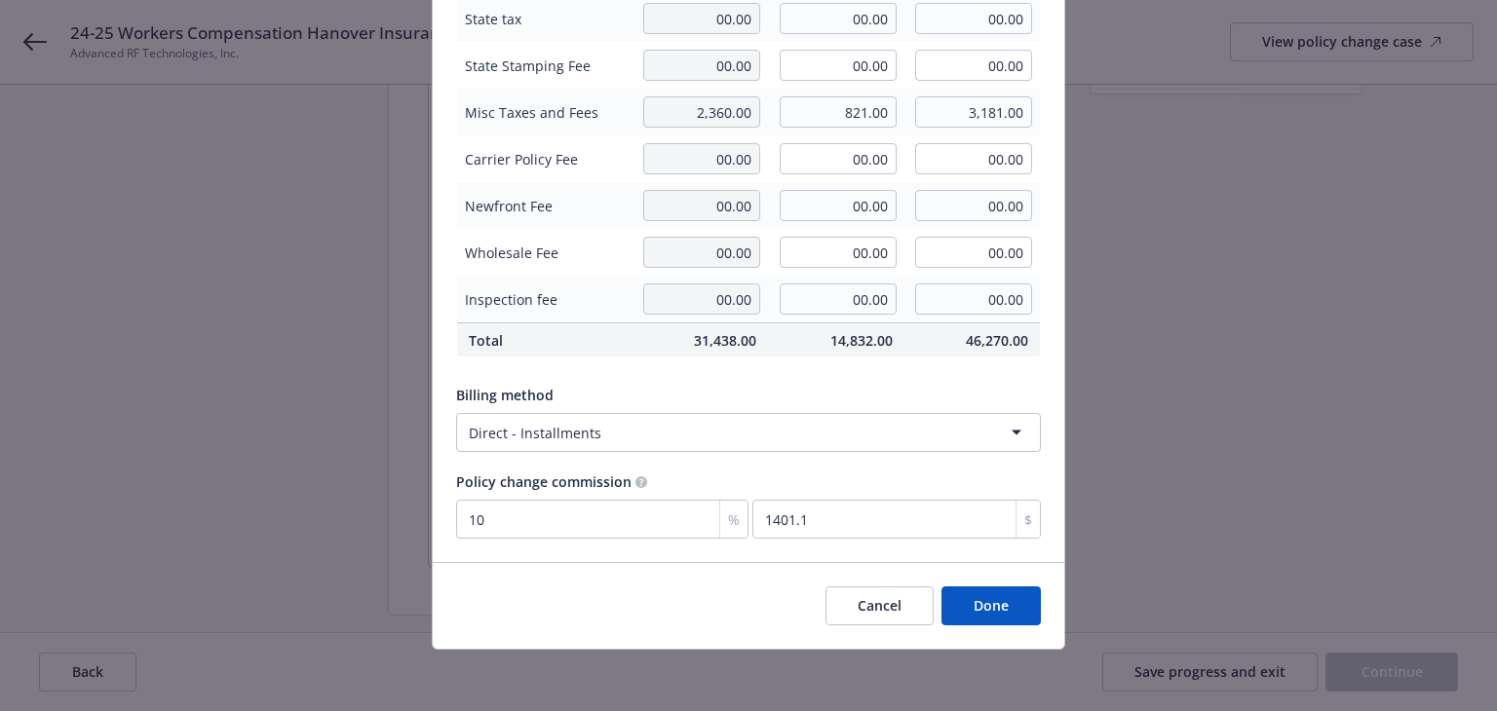
click at [977, 611] on button "Done" at bounding box center [990, 606] width 99 height 39
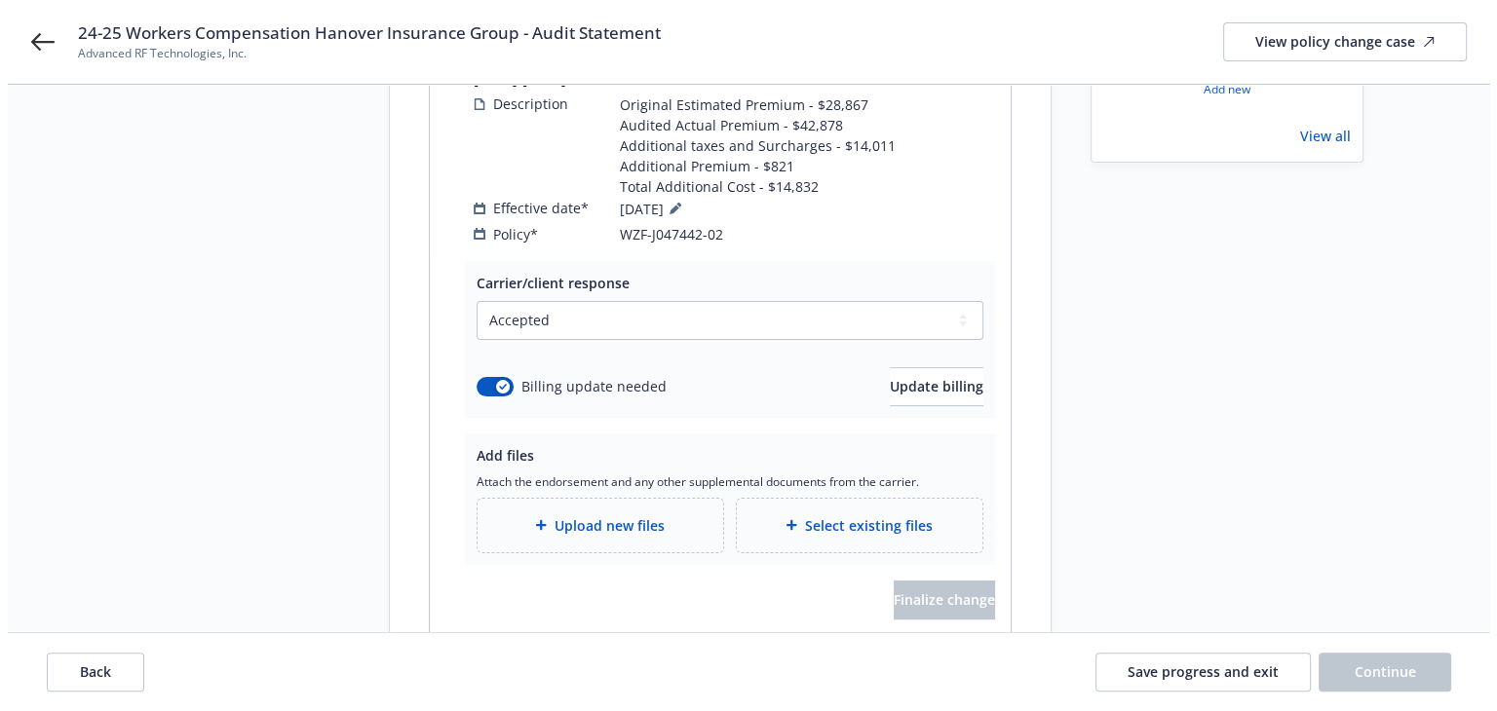
scroll to position [288, 0]
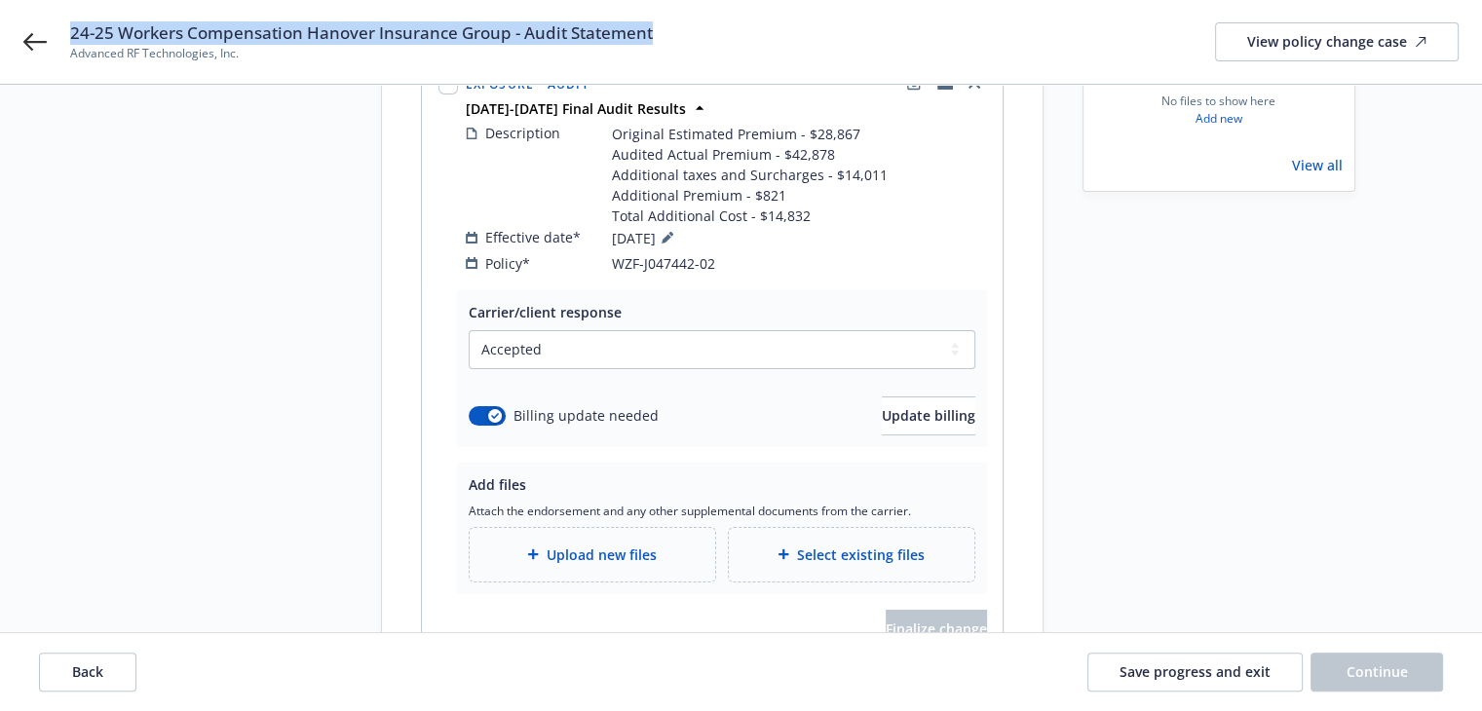
drag, startPoint x: 70, startPoint y: 34, endPoint x: 681, endPoint y: 28, distance: 611.0
click at [681, 28] on div "24-25 Workers Compensation Hanover Insurance Group - Audit Statement Advanced R…" at bounding box center [764, 41] width 1389 height 41
copy span "24-25 Workers Compensation Hanover Insurance Group - Audit Statement"
click at [298, 529] on div "Start request Request details Review request 4 Confirmation 5 Finalize policy c…" at bounding box center [235, 274] width 214 height 878
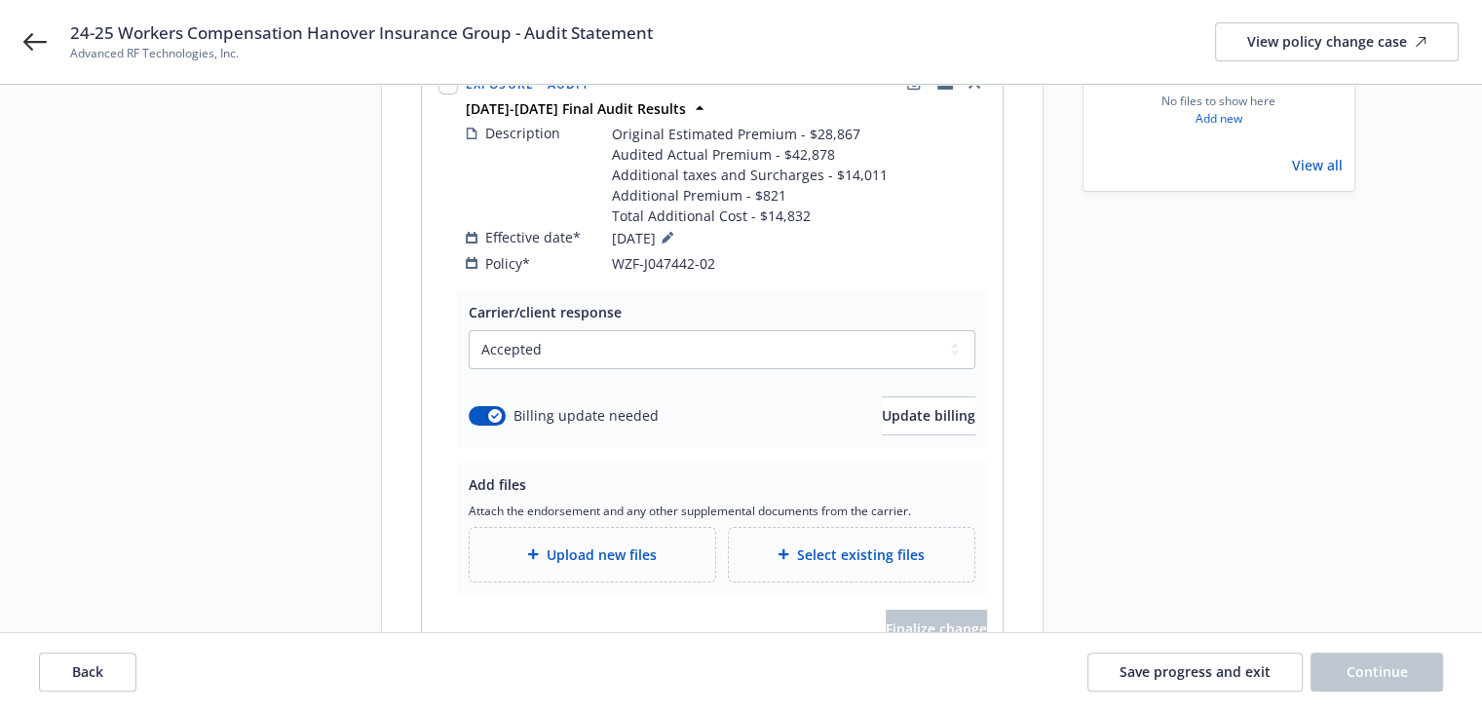
click at [552, 545] on span "Upload new files" at bounding box center [602, 555] width 110 height 20
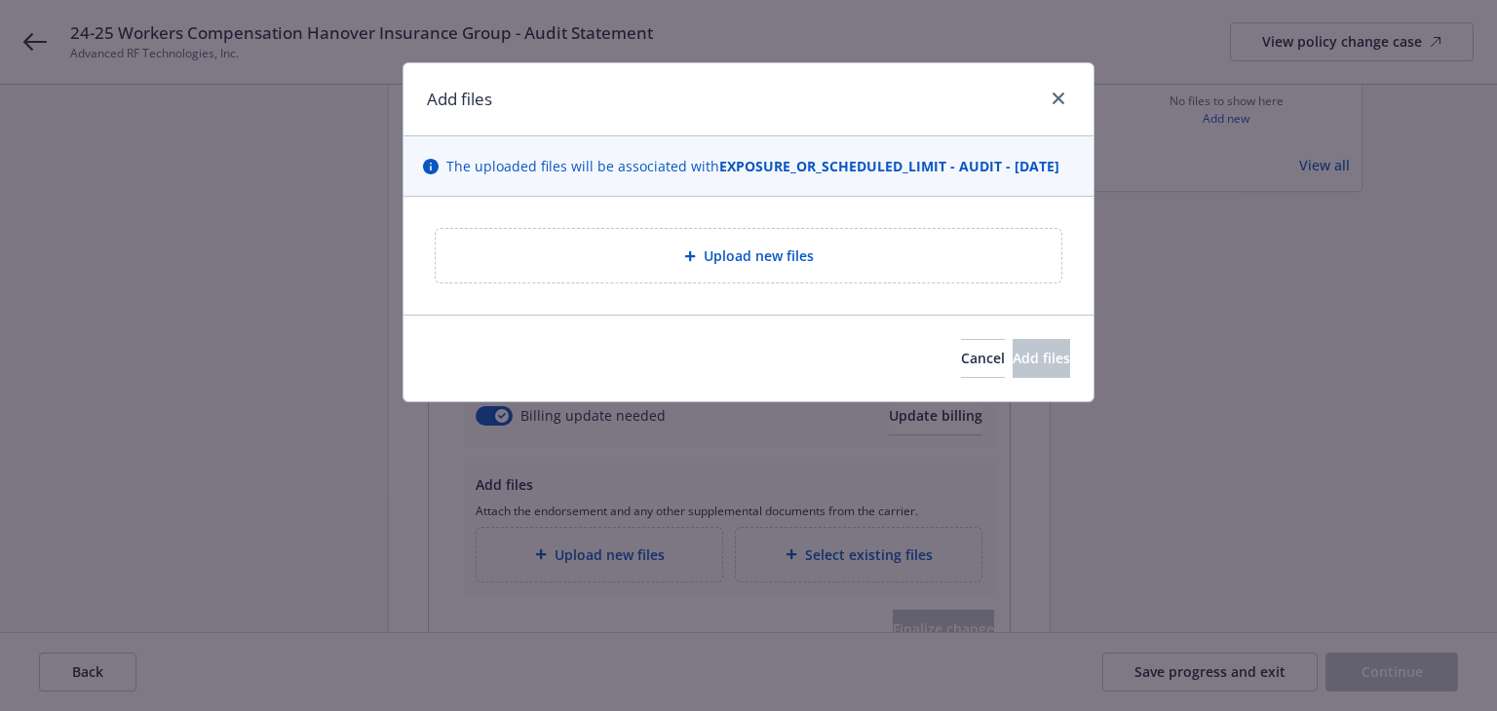
click at [624, 267] on div "Upload new files" at bounding box center [748, 256] width 594 height 22
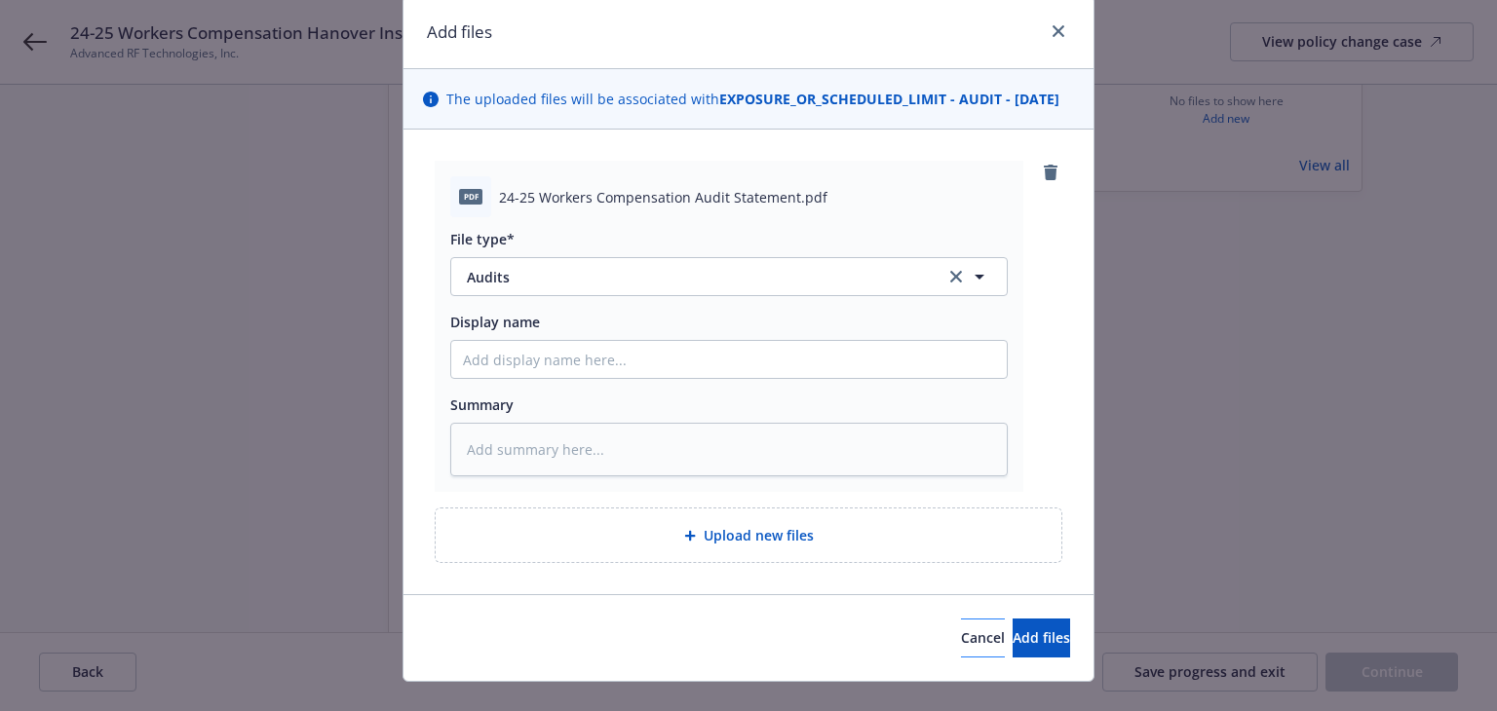
scroll to position [120, 0]
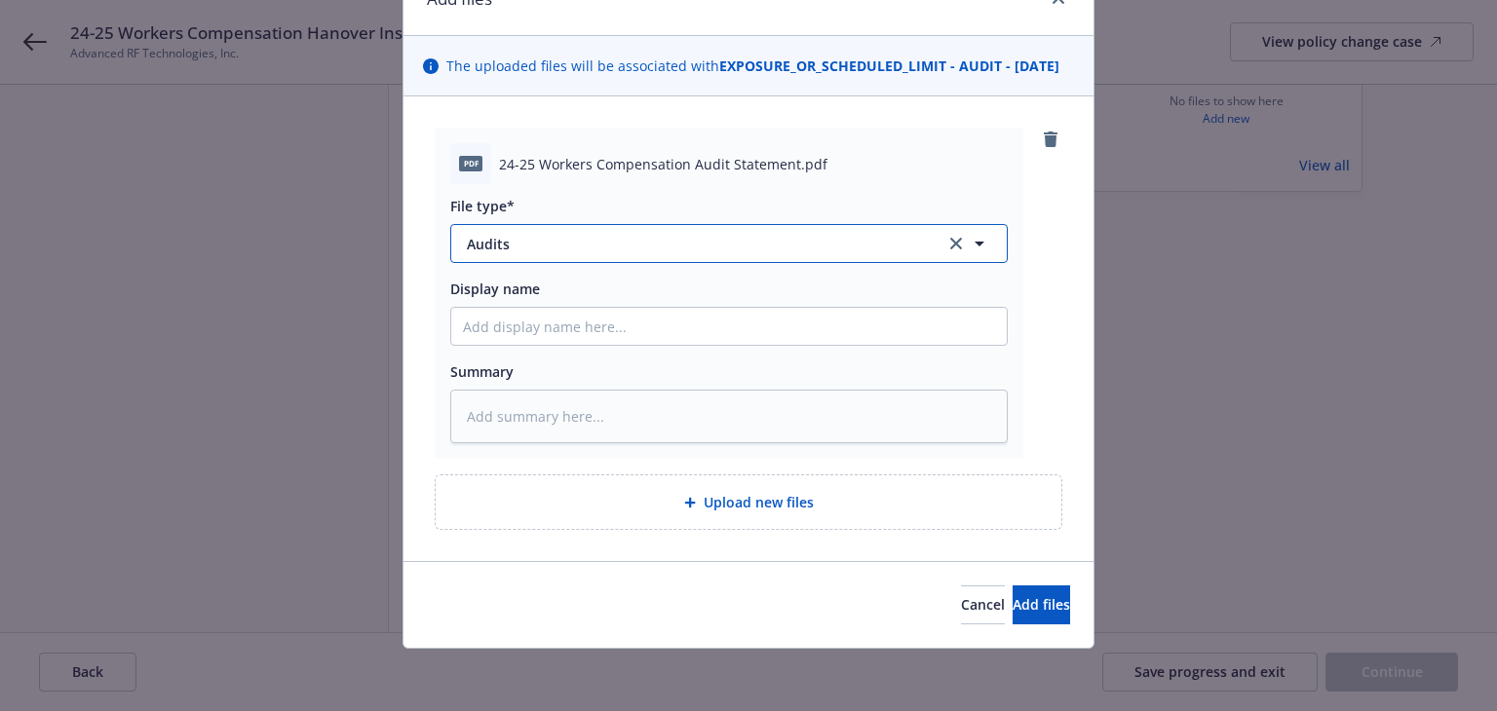
click at [729, 248] on span "Audits" at bounding box center [692, 244] width 451 height 20
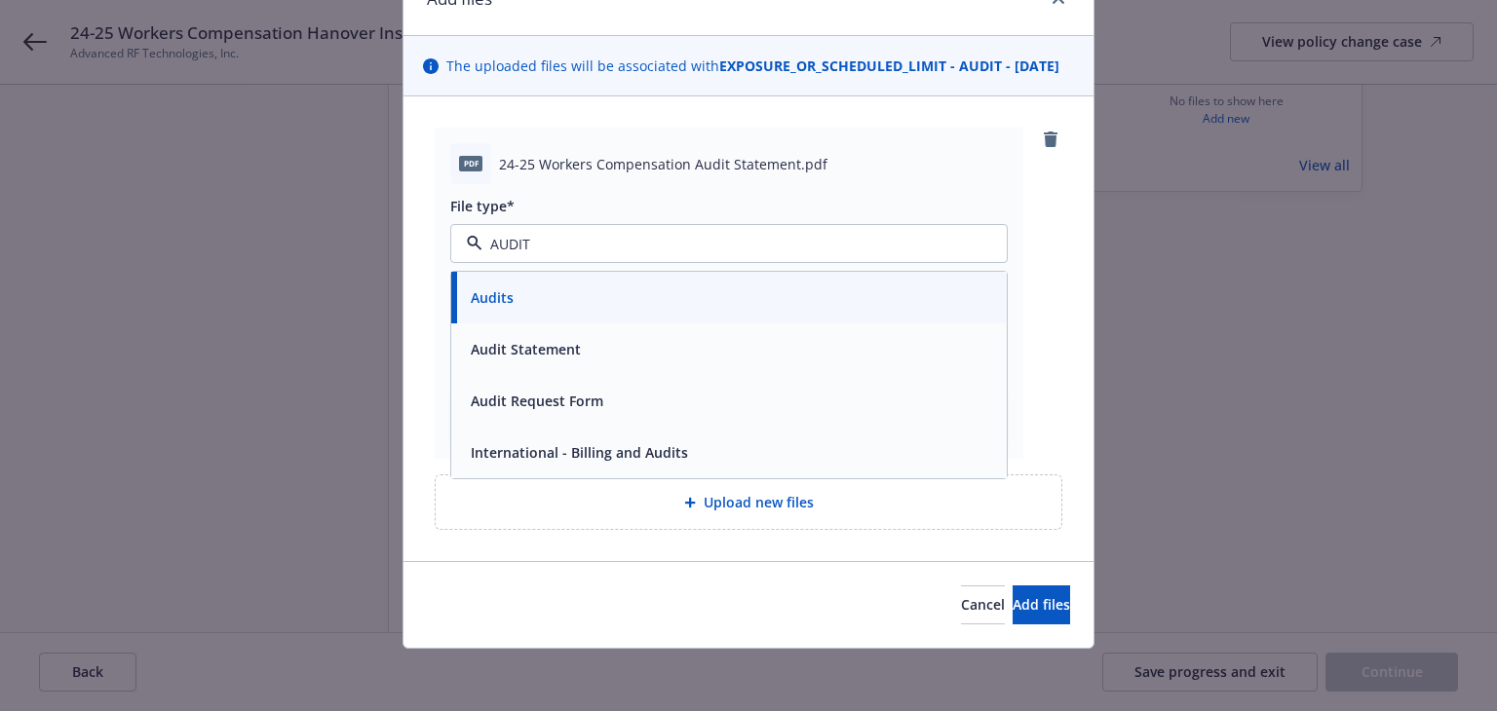
click at [612, 354] on div "Audit Statement" at bounding box center [729, 349] width 532 height 28
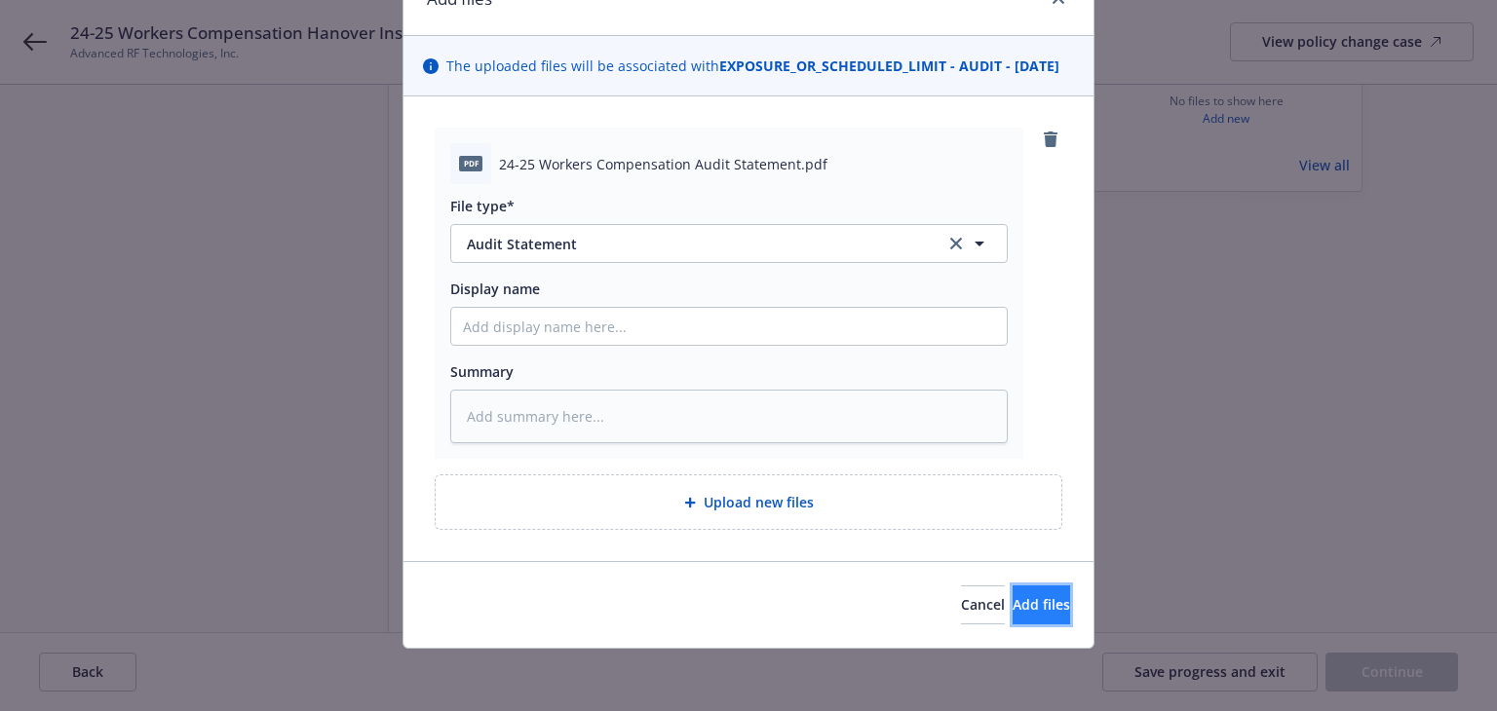
click at [1012, 613] on span "Add files" at bounding box center [1040, 604] width 57 height 19
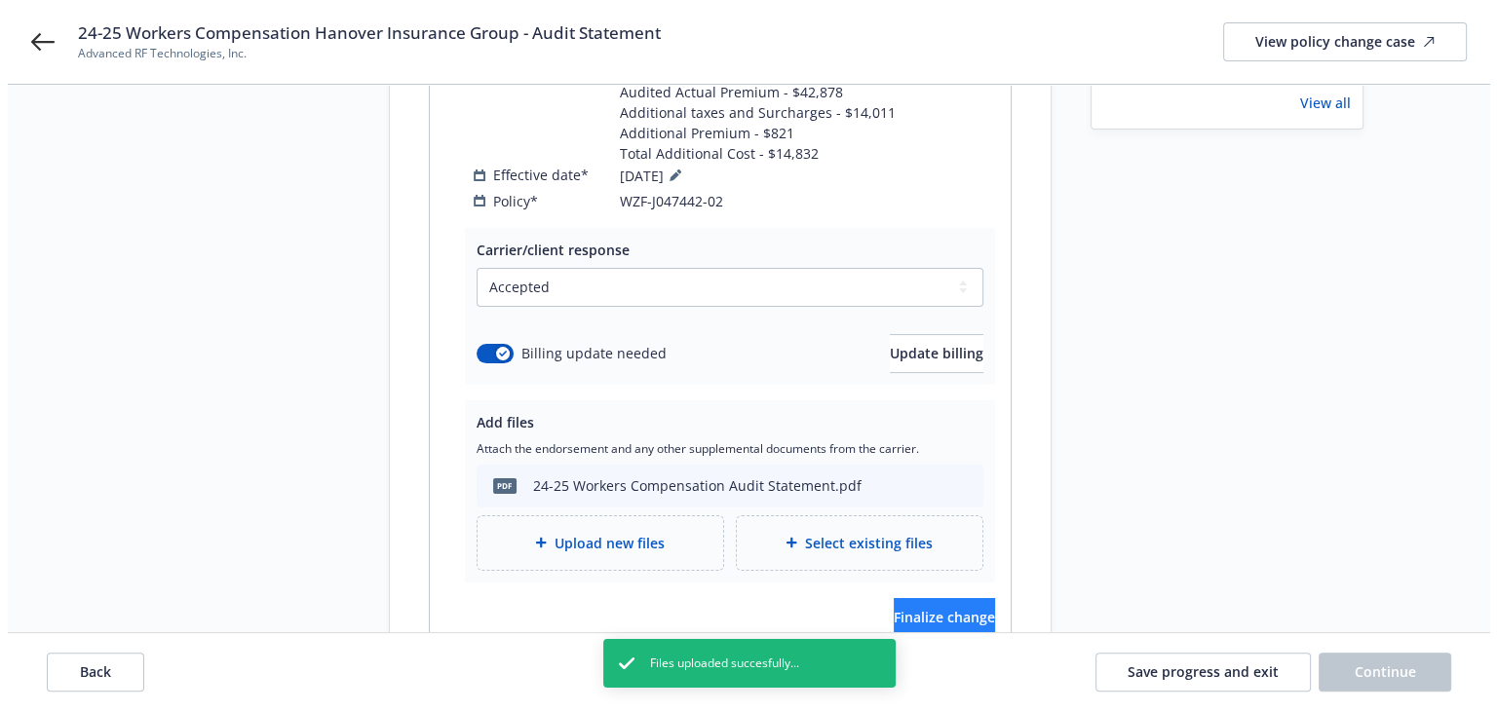
scroll to position [437, 0]
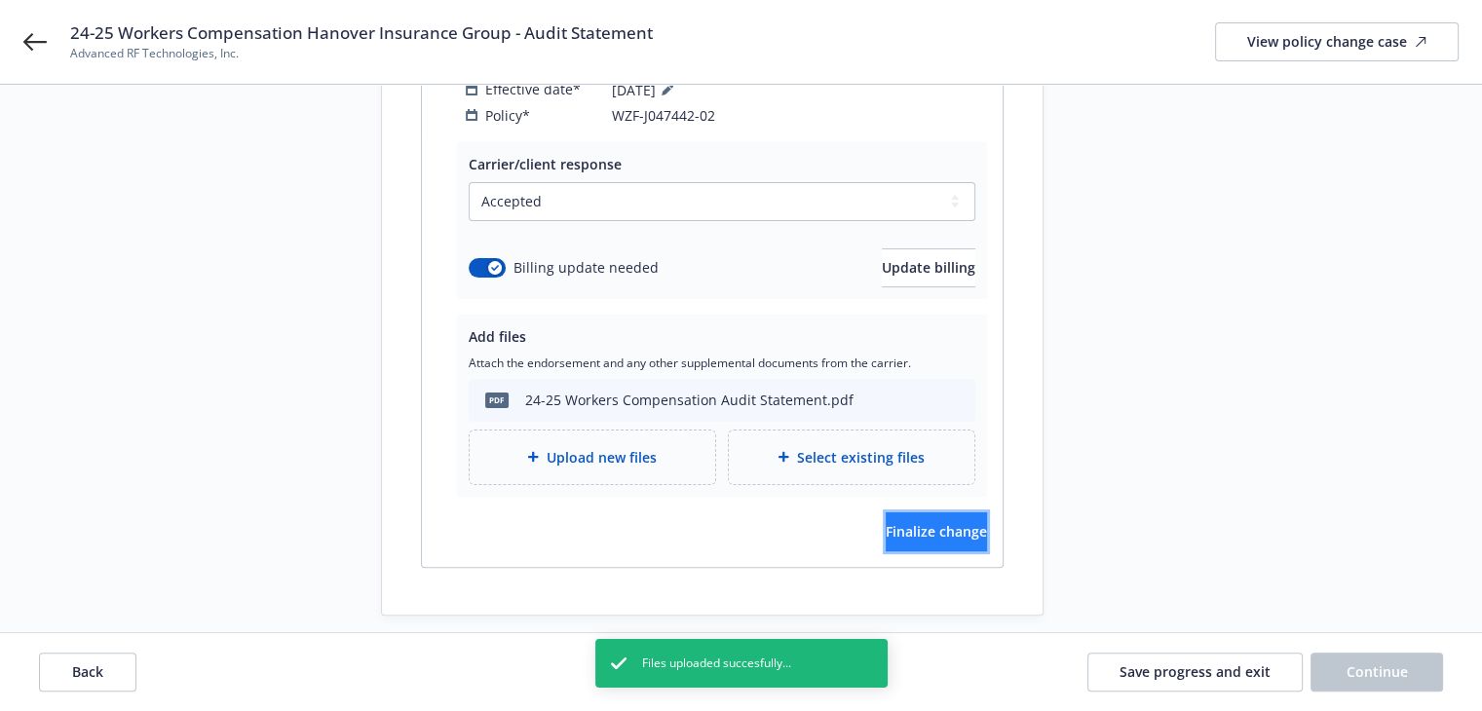
click at [901, 519] on button "Finalize change" at bounding box center [936, 532] width 101 height 39
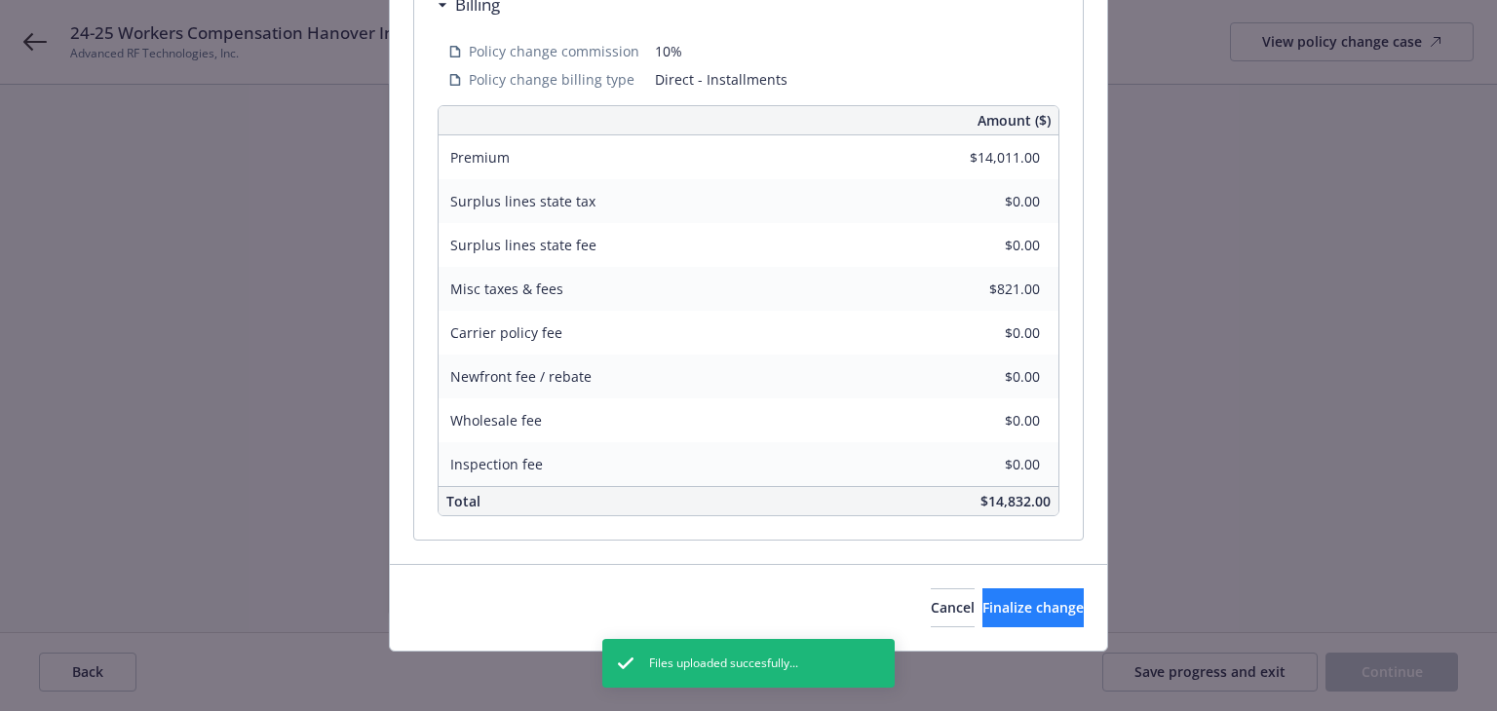
scroll to position [686, 0]
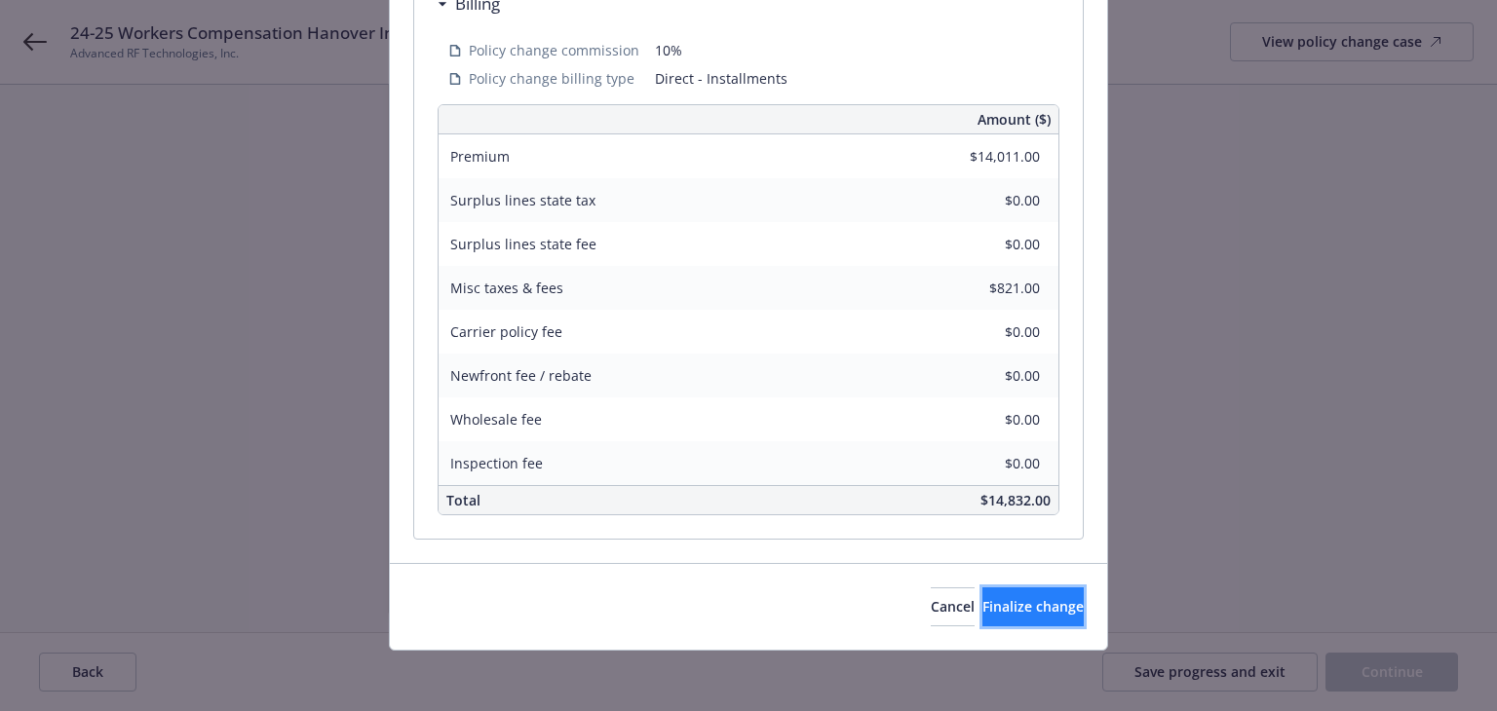
click at [1025, 615] on button "Finalize change" at bounding box center [1032, 607] width 101 height 39
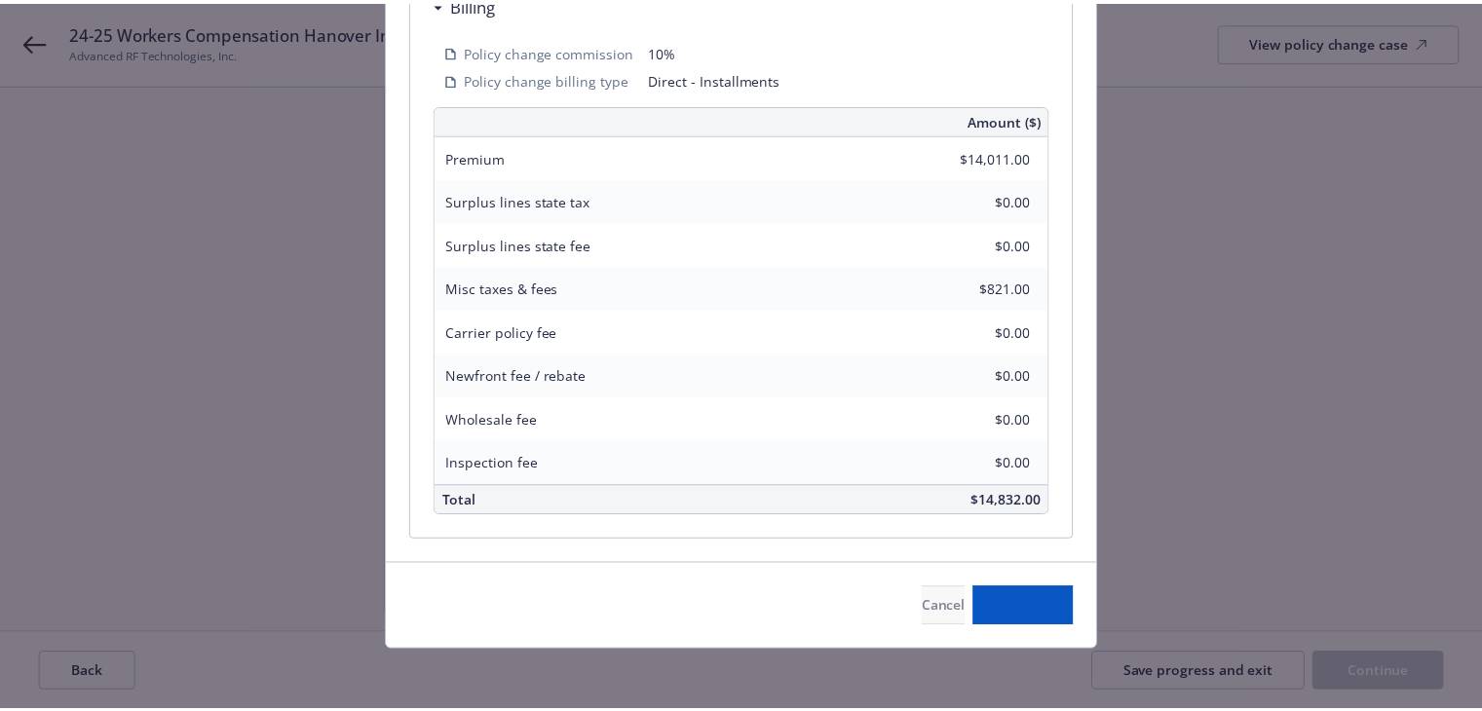
scroll to position [436, 0]
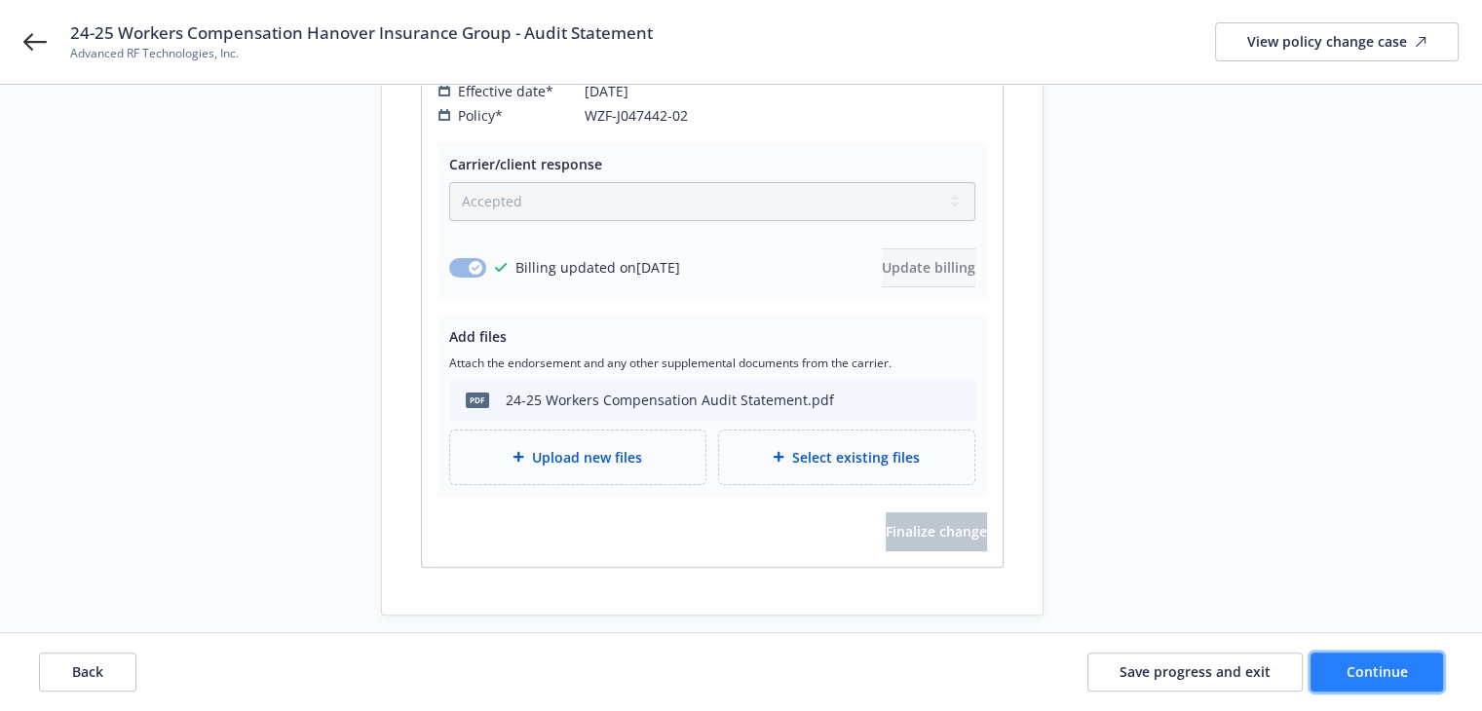
click at [1359, 664] on span "Continue" at bounding box center [1377, 672] width 61 height 19
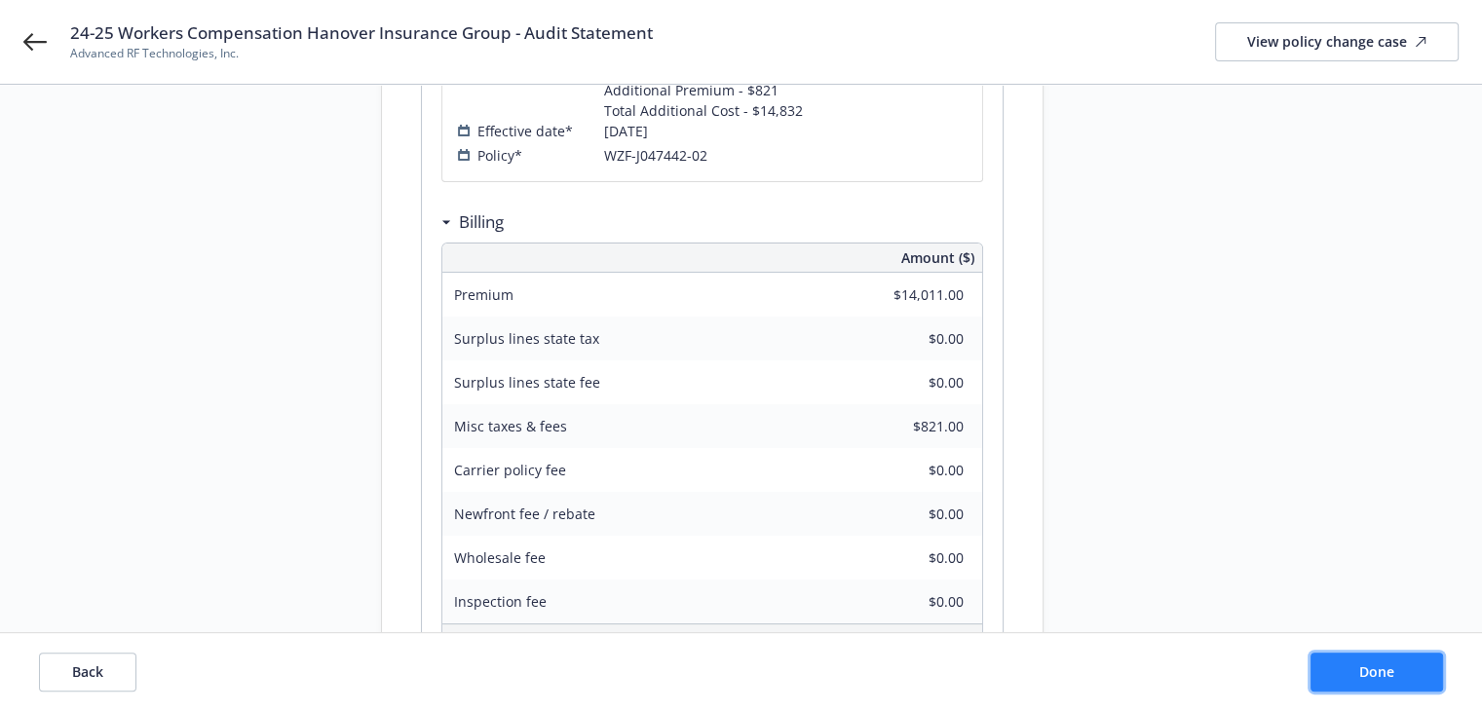
click at [1359, 664] on span "Done" at bounding box center [1376, 672] width 35 height 19
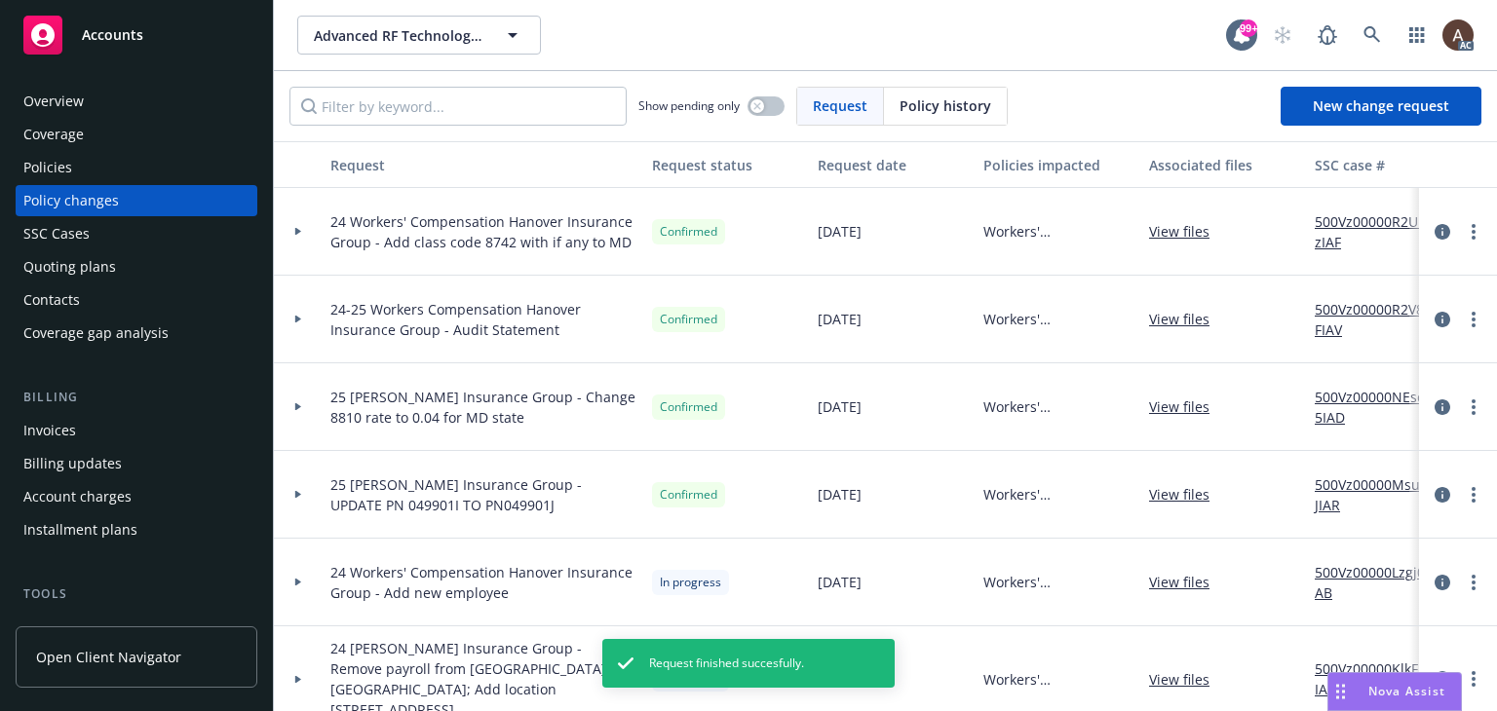
click at [296, 313] on div at bounding box center [298, 320] width 49 height 88
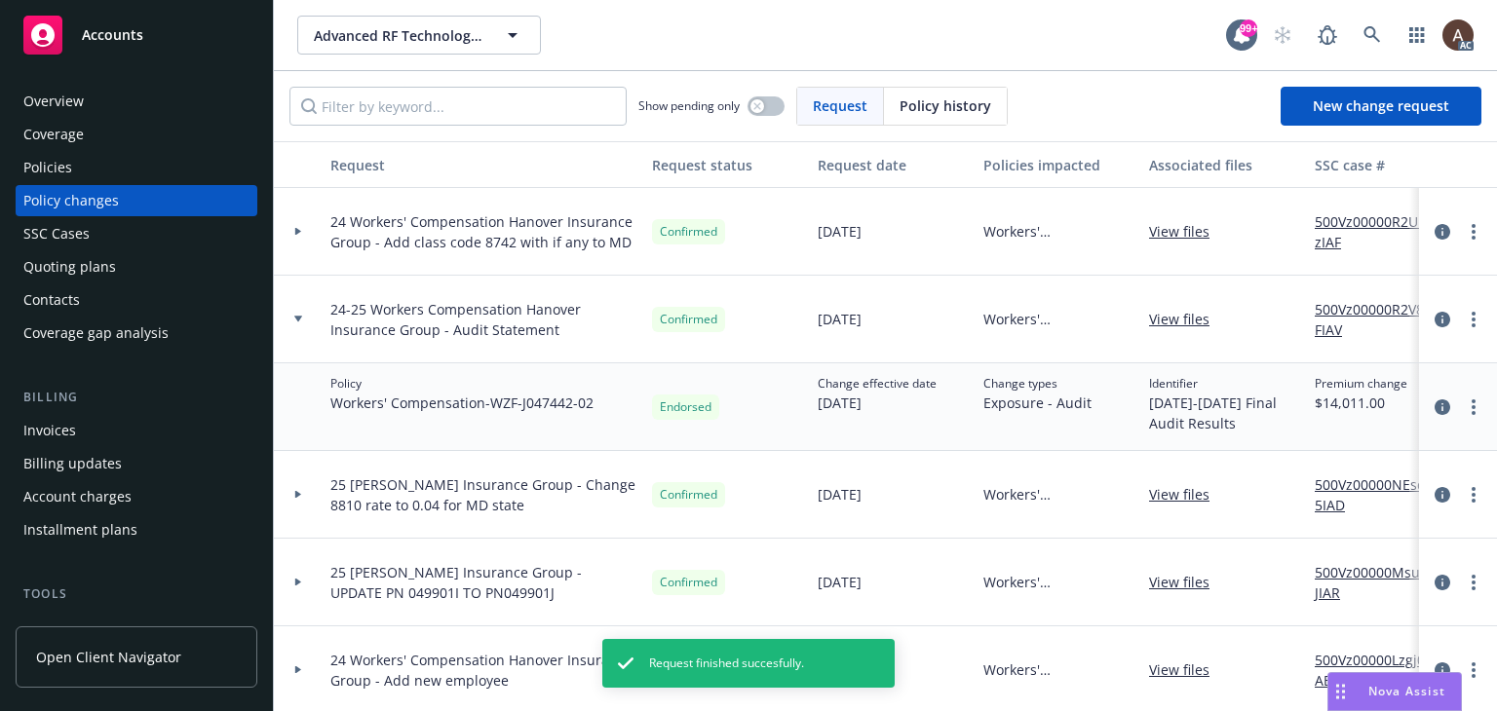
click at [1349, 318] on link "500Vz00000R2V8FIAV" at bounding box center [1380, 319] width 131 height 41
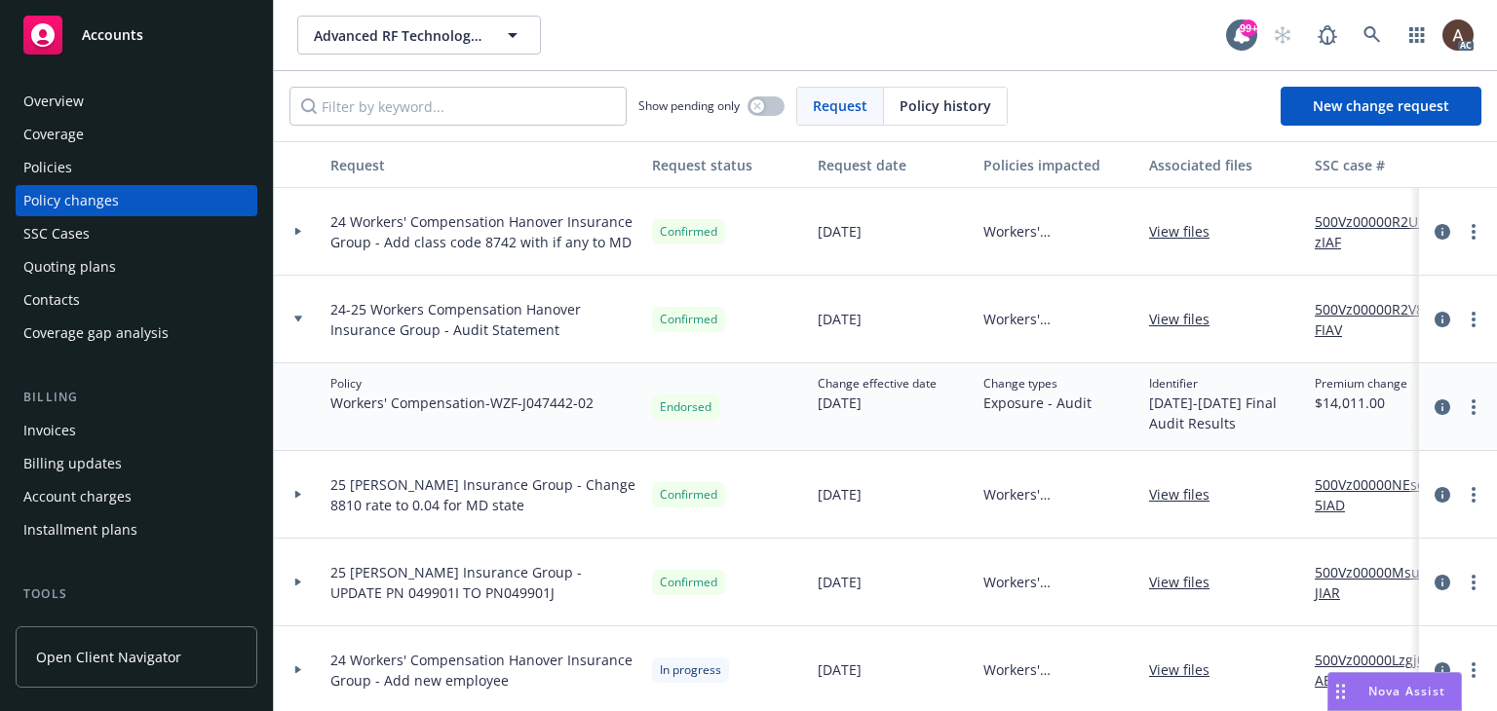
scroll to position [0, 1]
click at [1471, 321] on icon "more" at bounding box center [1473, 320] width 4 height 16
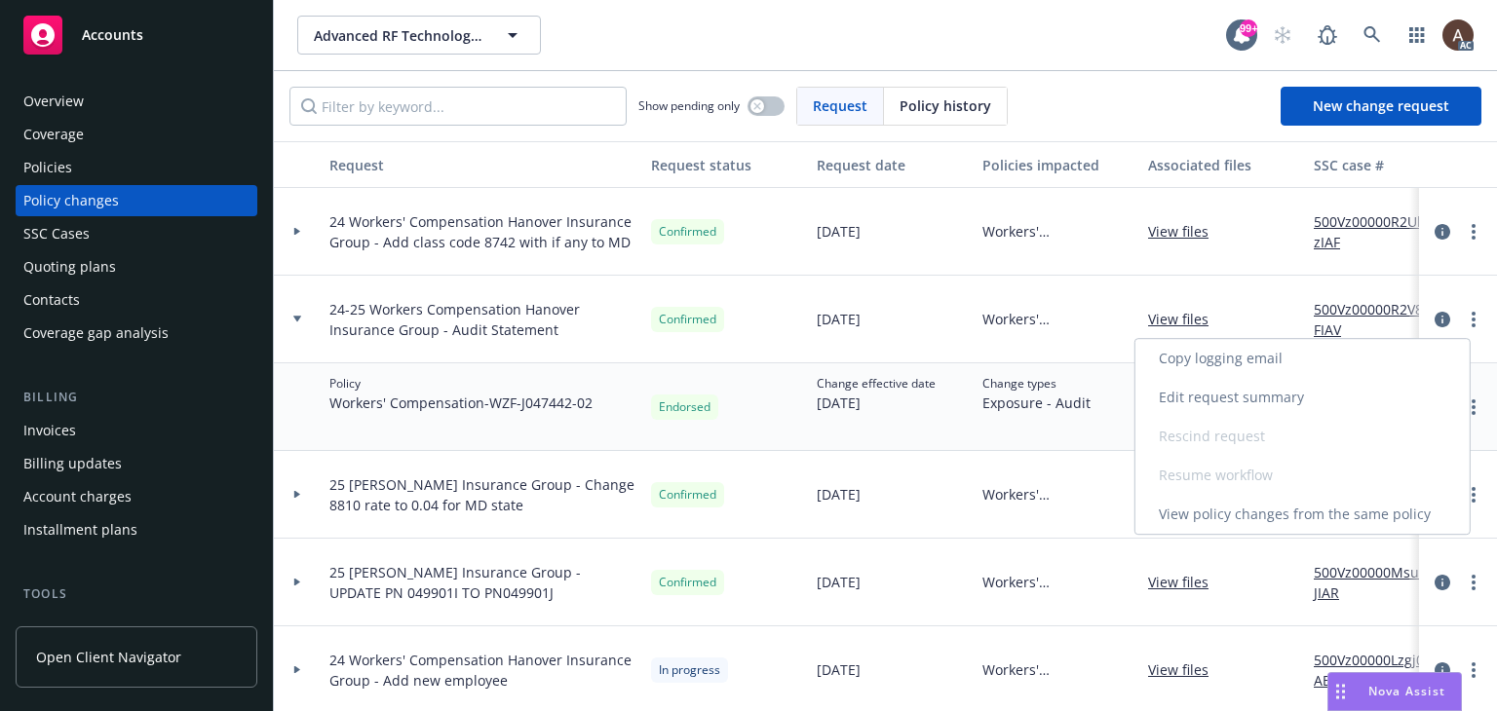
click at [1250, 359] on link "Copy logging email" at bounding box center [1302, 358] width 334 height 39
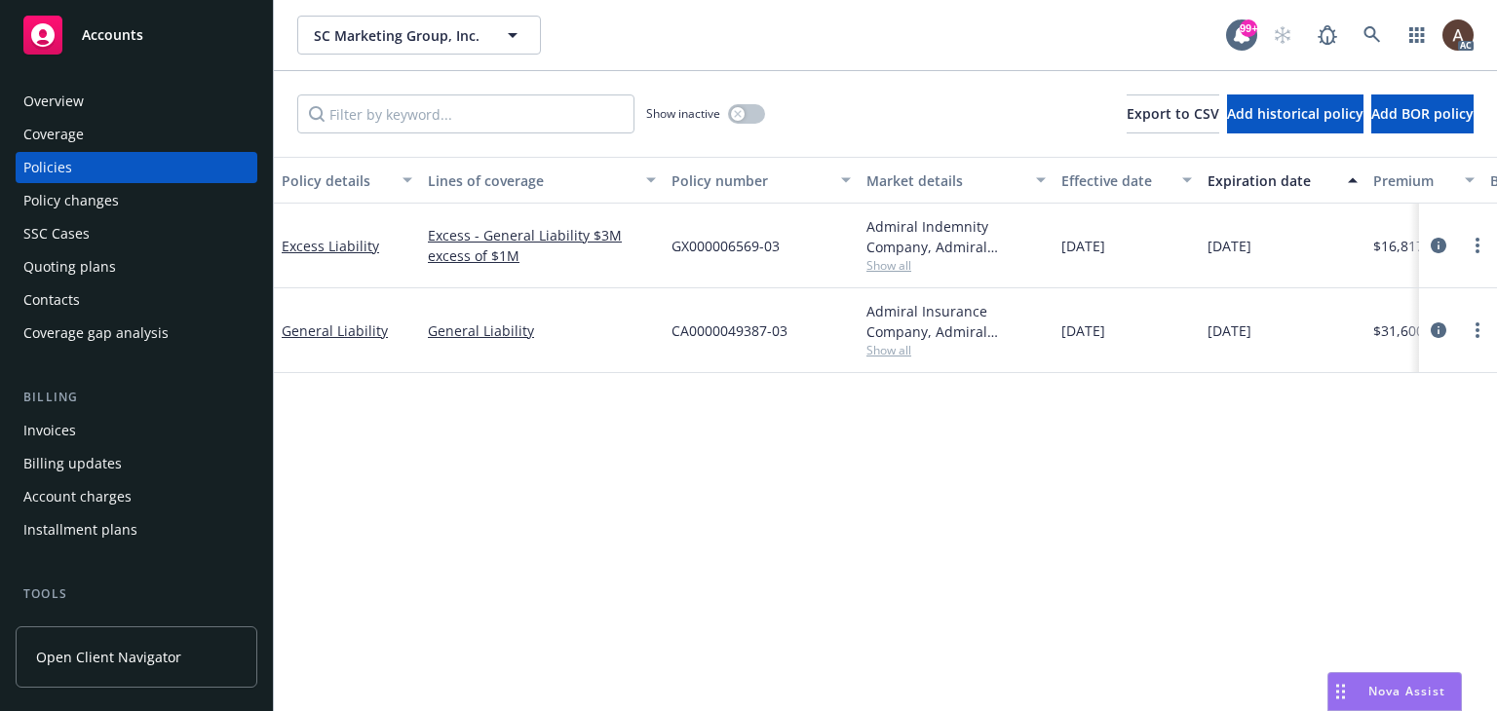
click at [453, 470] on div "Policy details Lines of coverage Policy number Market details Effective date Ex…" at bounding box center [885, 434] width 1223 height 554
click at [501, 120] on input "Filter by keyword..." at bounding box center [465, 114] width 337 height 39
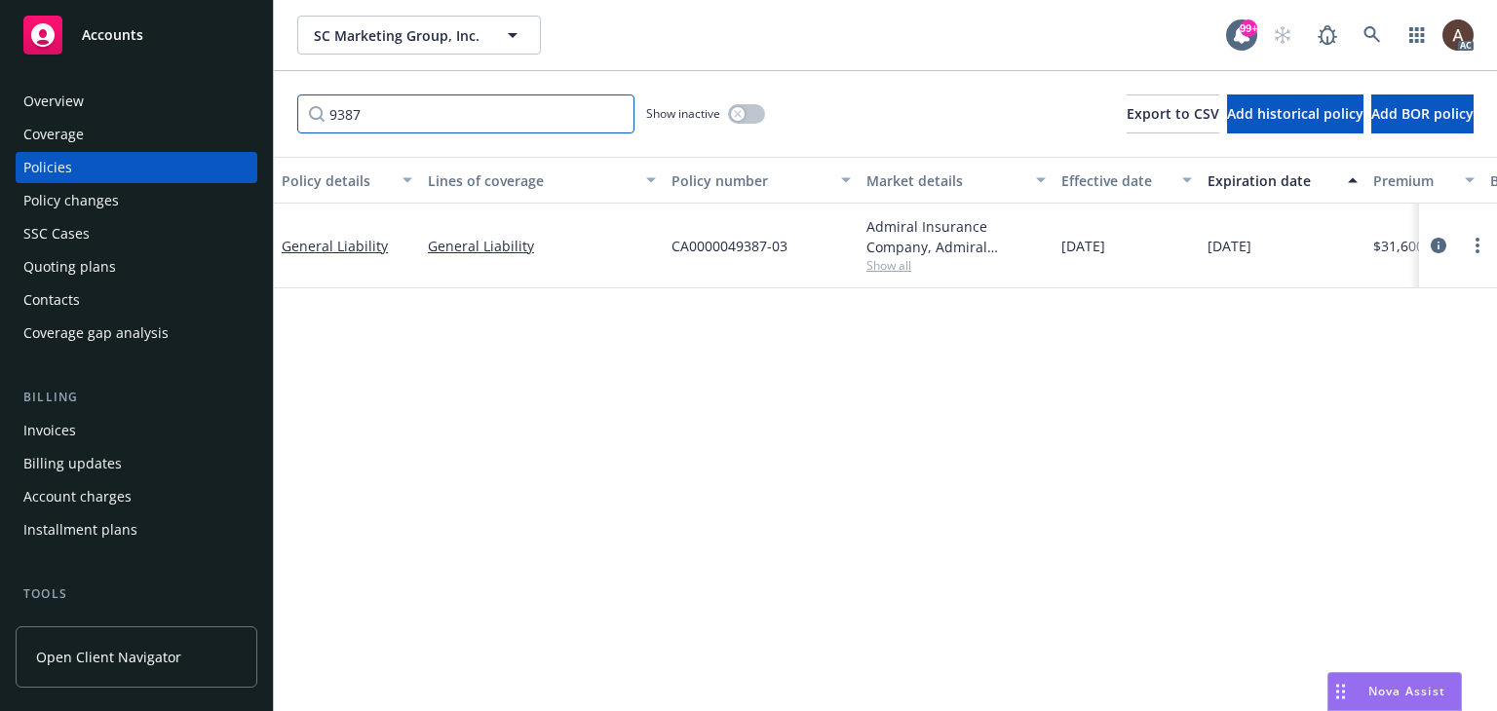
type input "9387"
click at [734, 118] on div "button" at bounding box center [738, 114] width 14 height 14
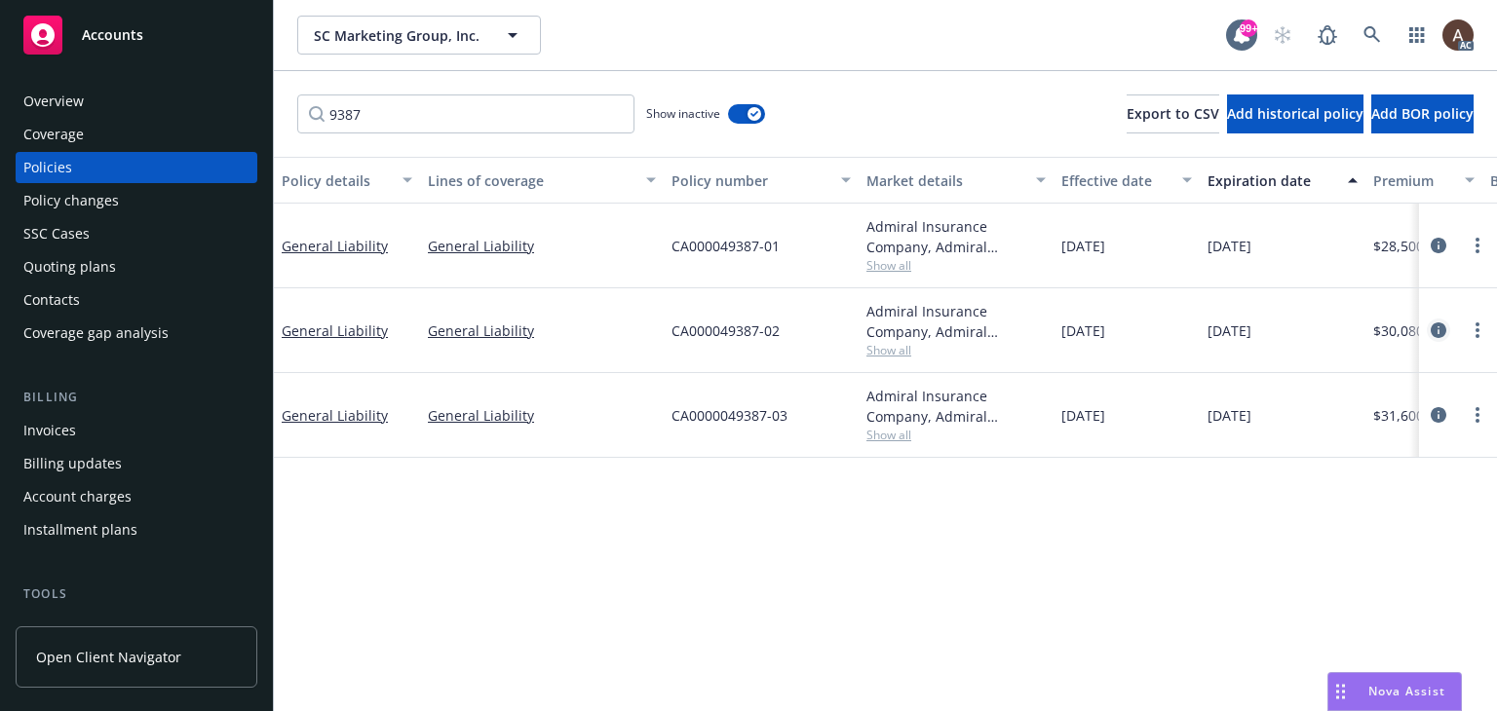
click at [1440, 327] on icon "circleInformation" at bounding box center [1439, 331] width 16 height 16
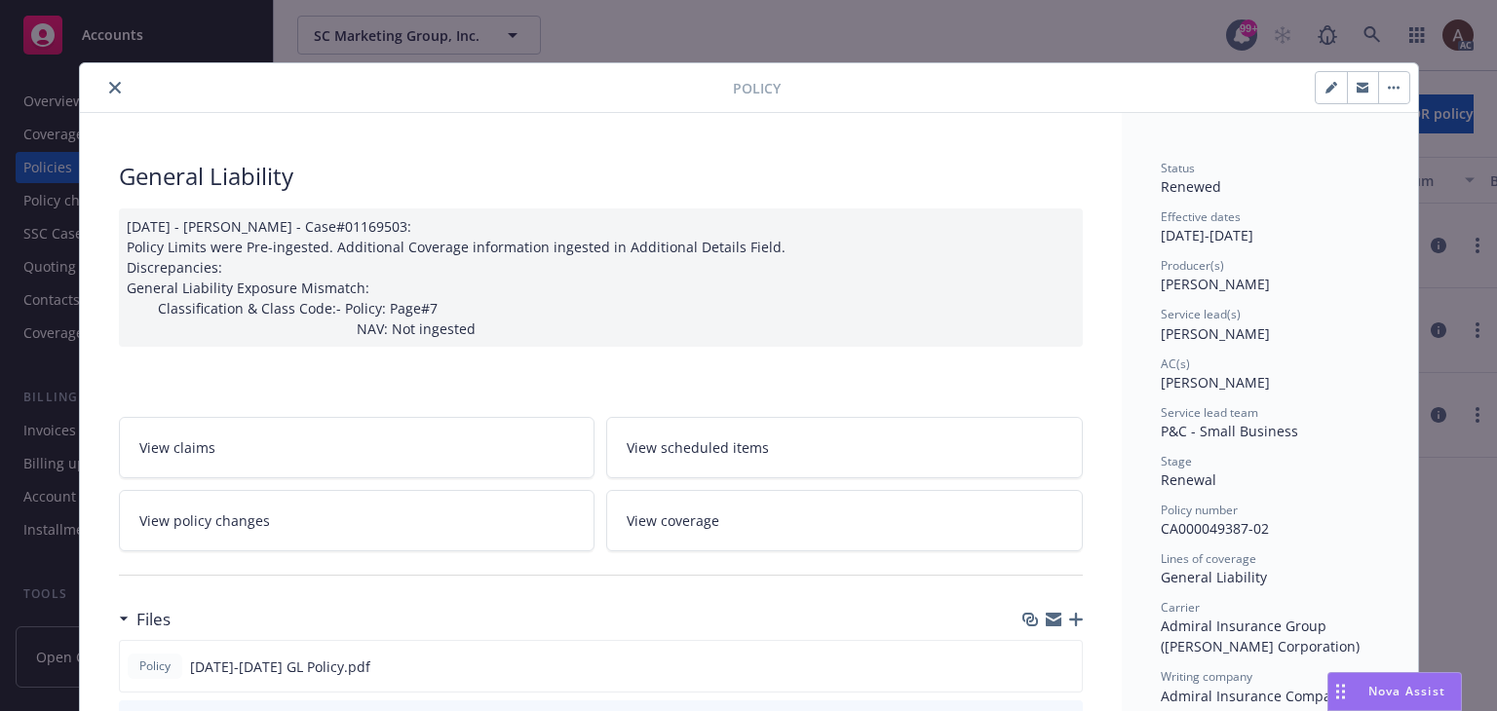
scroll to position [292, 0]
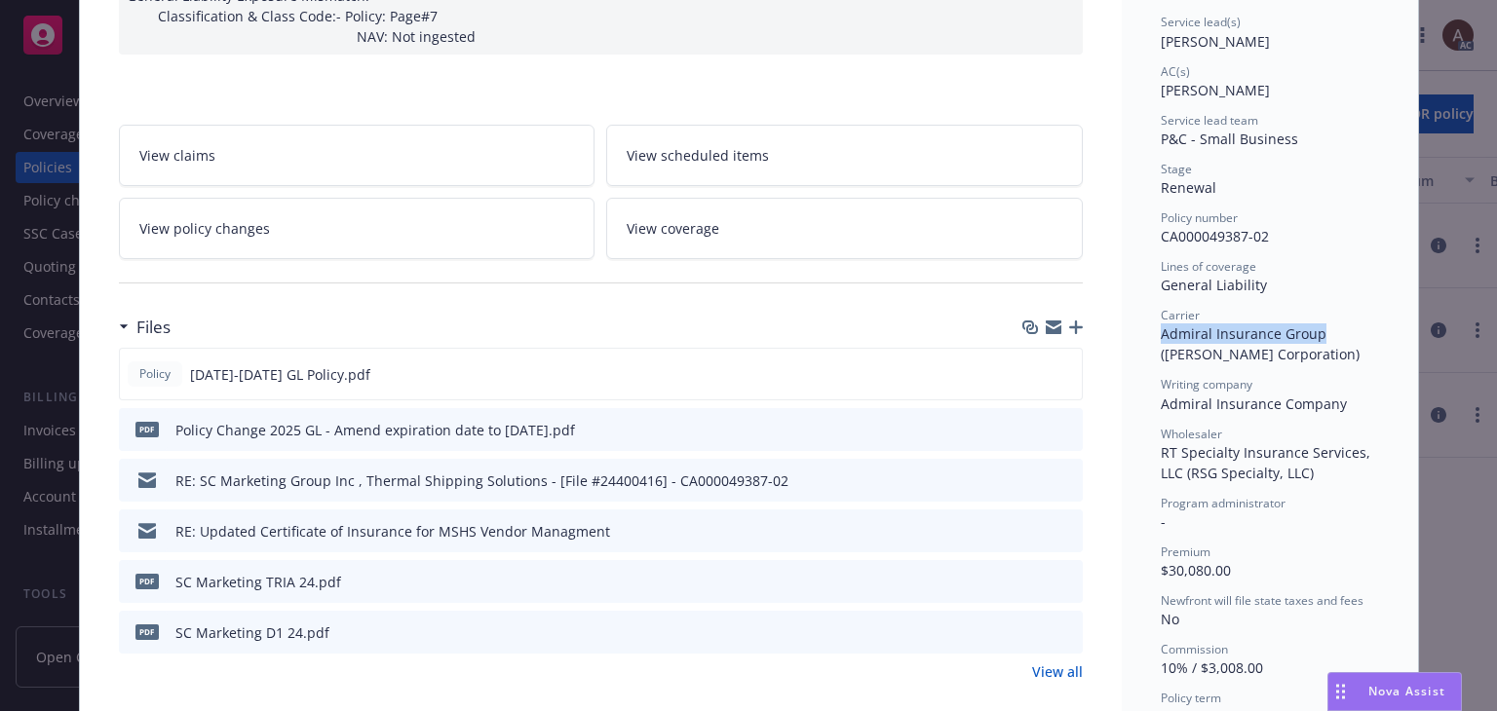
drag, startPoint x: 1155, startPoint y: 336, endPoint x: 1314, endPoint y: 332, distance: 158.9
click at [1314, 332] on span "Admiral Insurance Group (W.R. Berkley Corporation)" at bounding box center [1260, 343] width 199 height 39
copy span "Admiral Insurance Group"
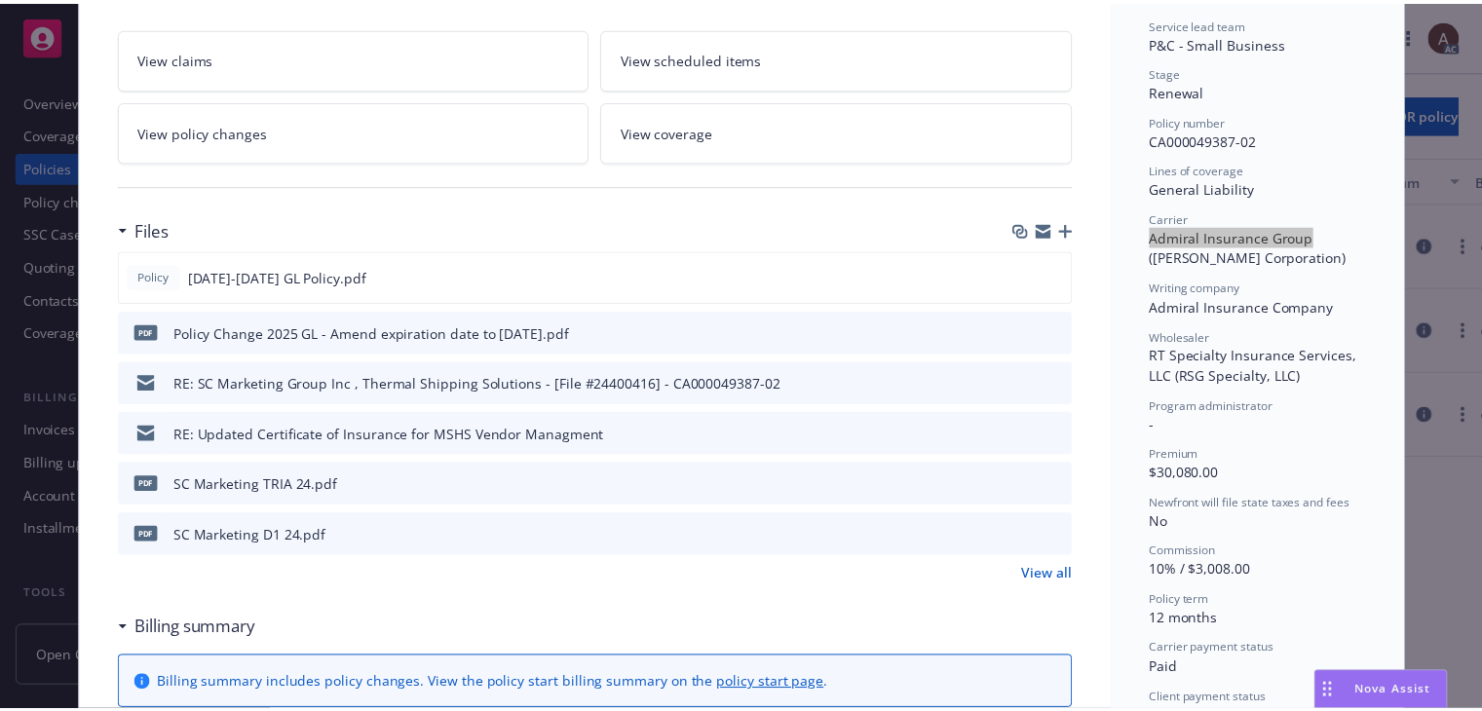
scroll to position [0, 0]
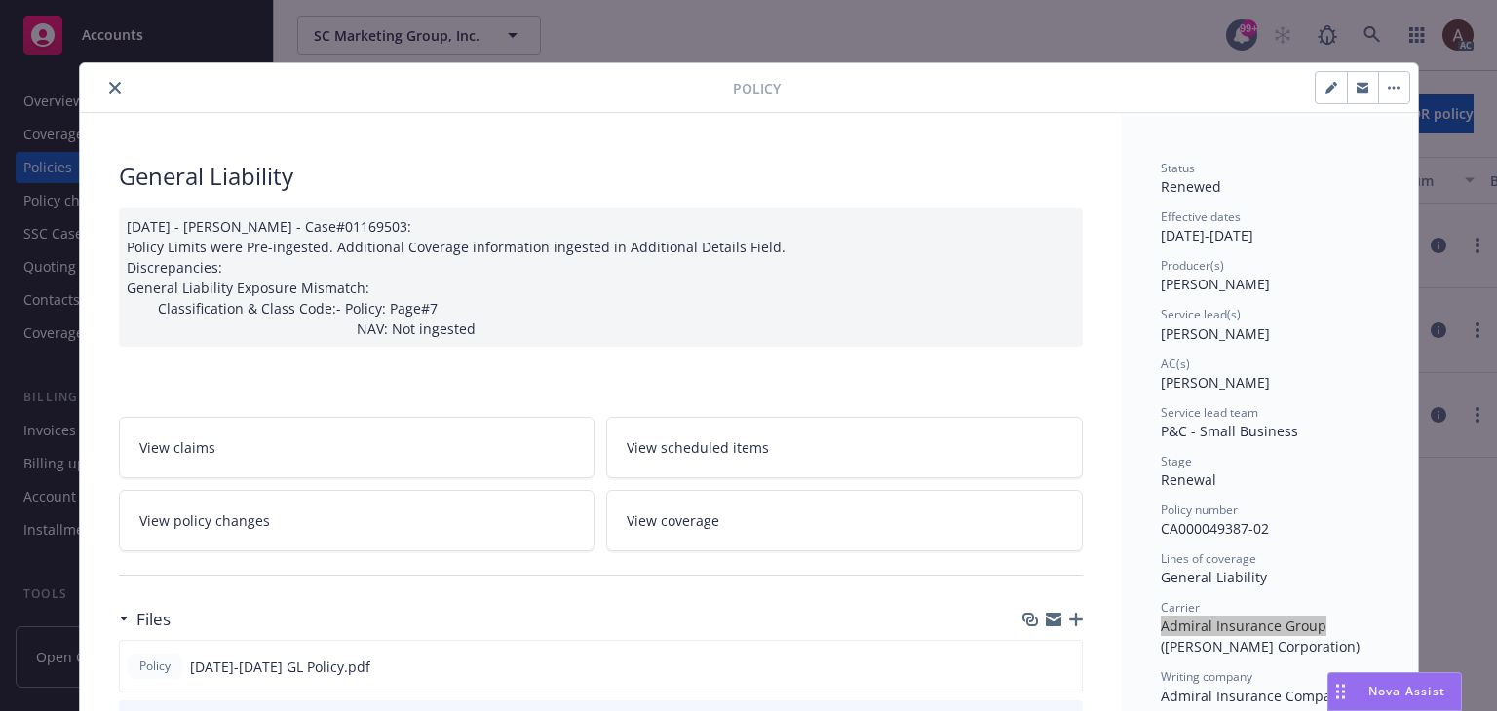
click at [287, 533] on link "View policy changes" at bounding box center [357, 520] width 477 height 61
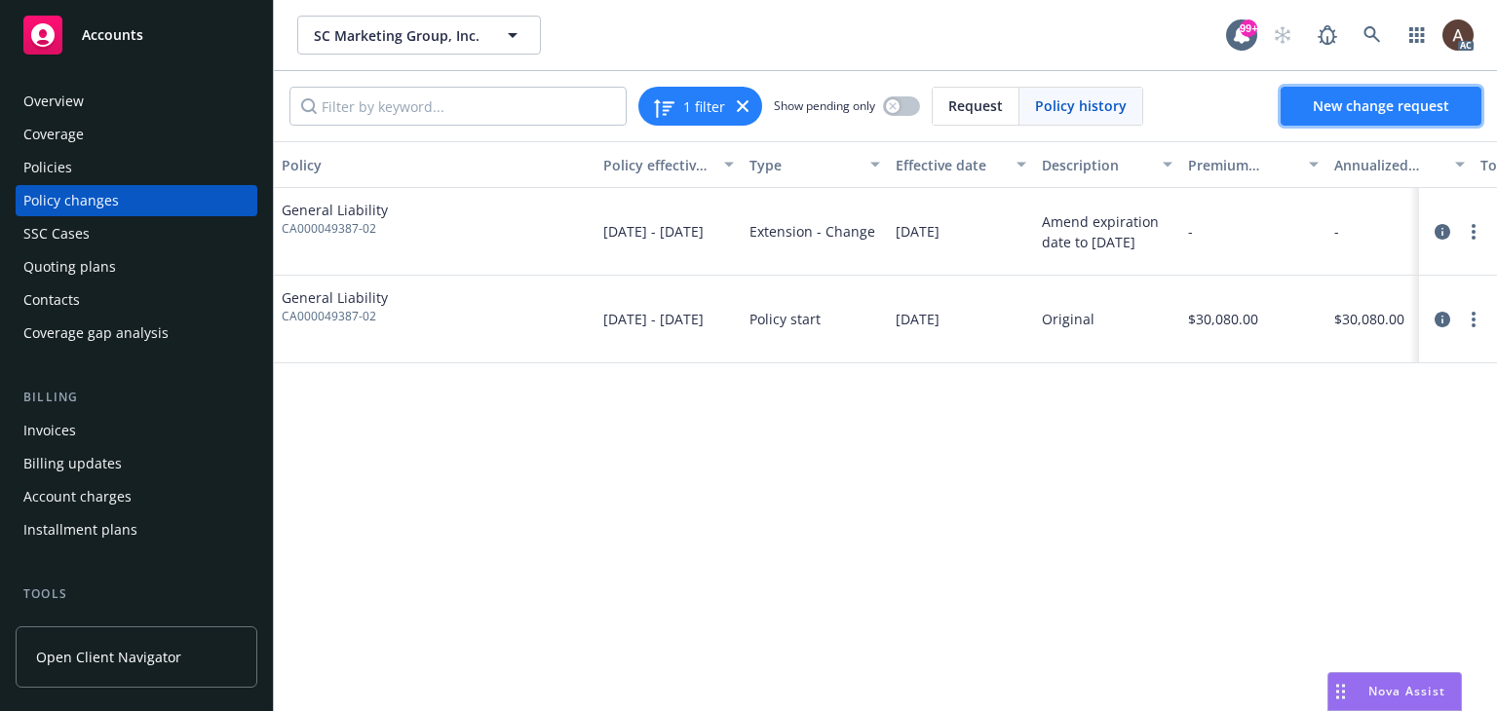
click at [1318, 101] on span "New change request" at bounding box center [1381, 105] width 136 height 19
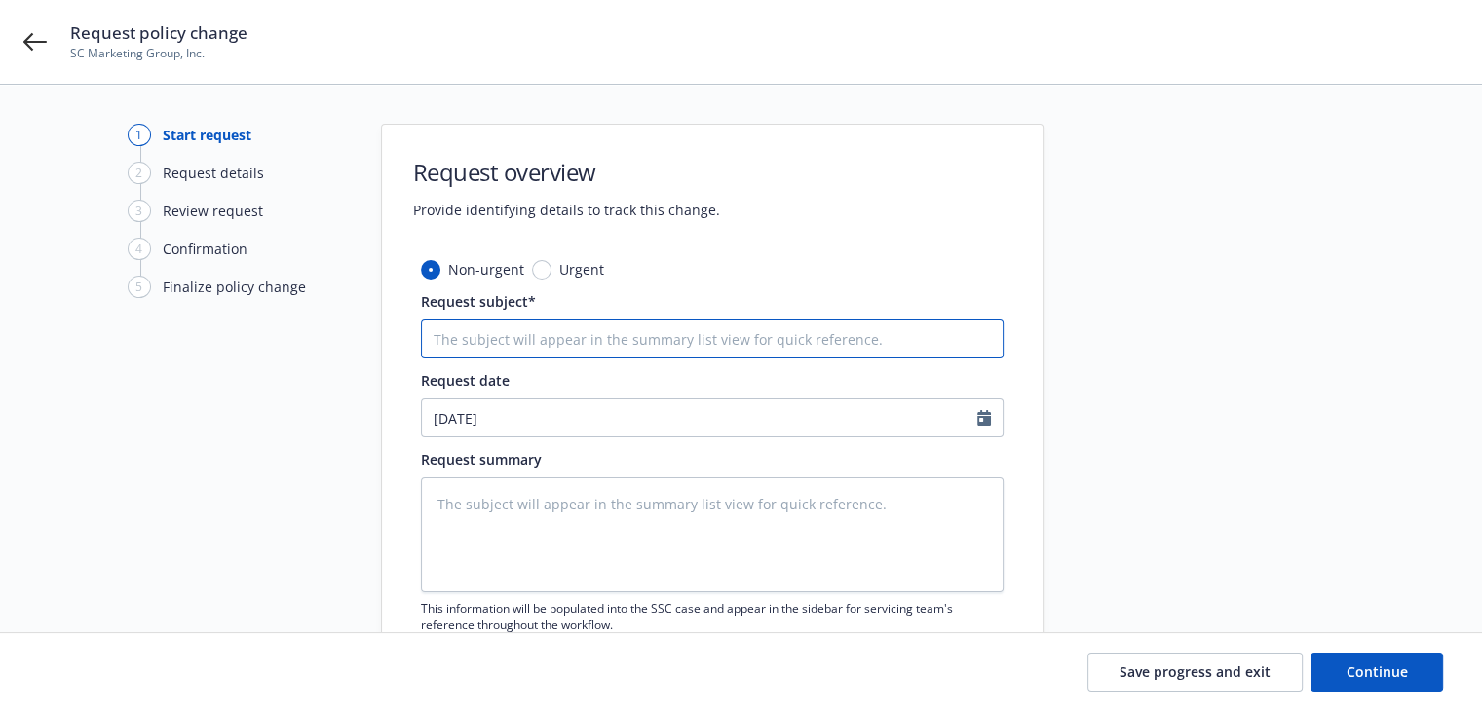
click at [526, 343] on input "Request subject*" at bounding box center [712, 339] width 583 height 39
paste input "24-25 General Liability Admiral Insurance Group/RT Specialty Insurance Services…"
type textarea "x"
type input "24-25 General Liability Admiral Insurance Group/RT Specialty Insurance Services…"
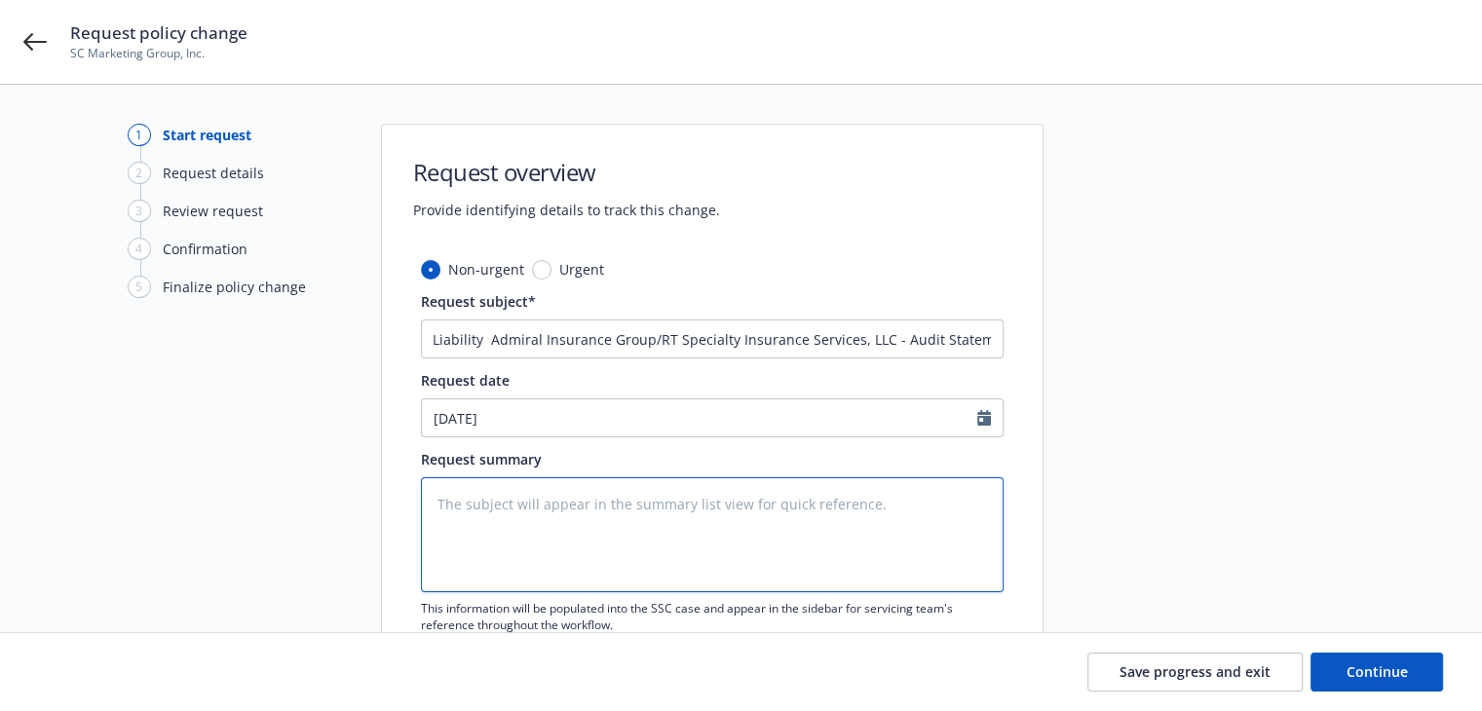
scroll to position [0, 0]
click at [590, 517] on textarea at bounding box center [712, 534] width 583 height 115
click at [582, 336] on input "24-25 General Liability Admiral Insurance Group/RT Specialty Insurance Services…" at bounding box center [712, 339] width 583 height 39
type textarea "x"
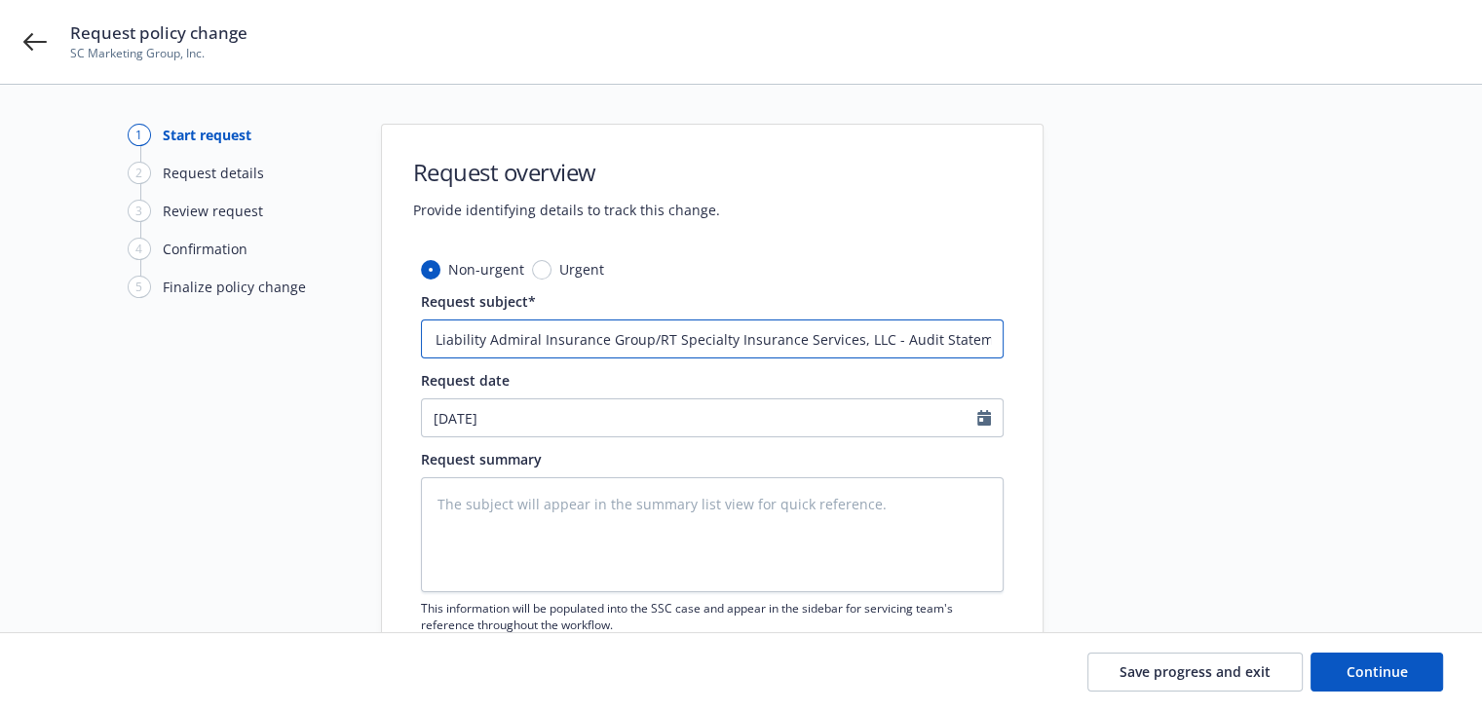
drag, startPoint x: 704, startPoint y: 340, endPoint x: 1074, endPoint y: 340, distance: 370.3
click at [1074, 340] on div "1 Start request 2 Request details 3 Review request 4 Confirmation 5 Finalize po…" at bounding box center [740, 426] width 1435 height 605
type input "24-25 General Liability Admiral Insurance Group/RT Specialty Insurance Services…"
click at [655, 526] on textarea at bounding box center [712, 534] width 583 height 115
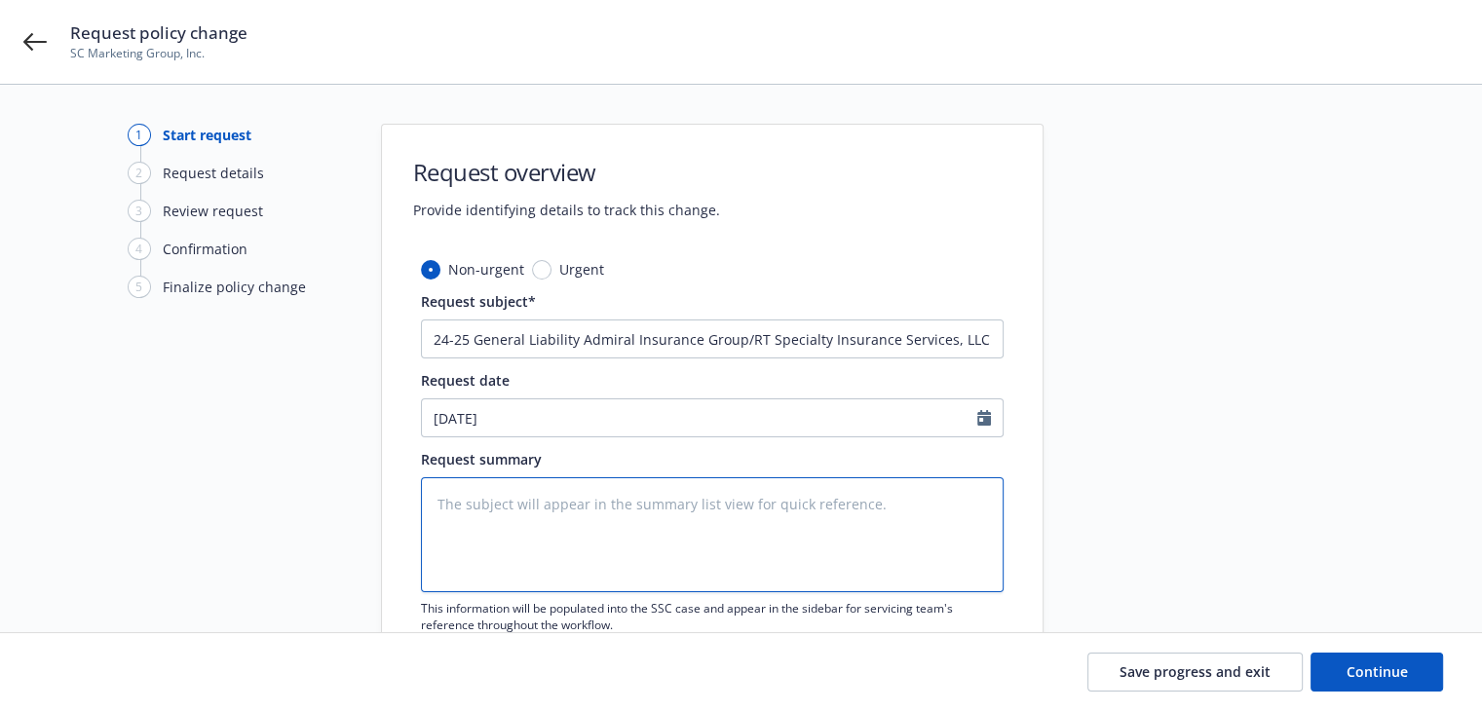
click at [686, 526] on textarea at bounding box center [712, 534] width 583 height 115
paste textarea "2024-2025 Final Audit Results Original Estimated Premium - $ Audited Actual Pre…"
type textarea "x"
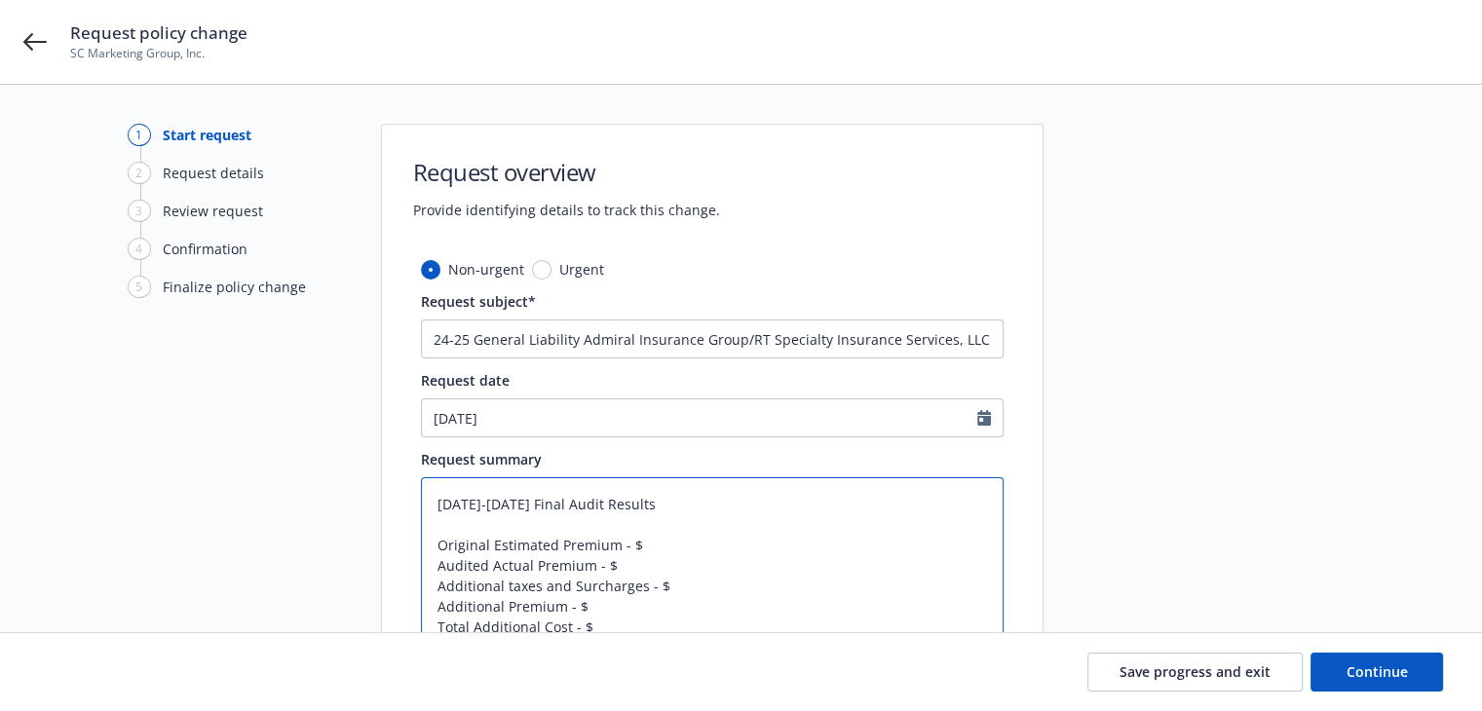
type textarea "2024-2025 Final Audit Results Original Estimated Premium - $ Audited Actual Pre…"
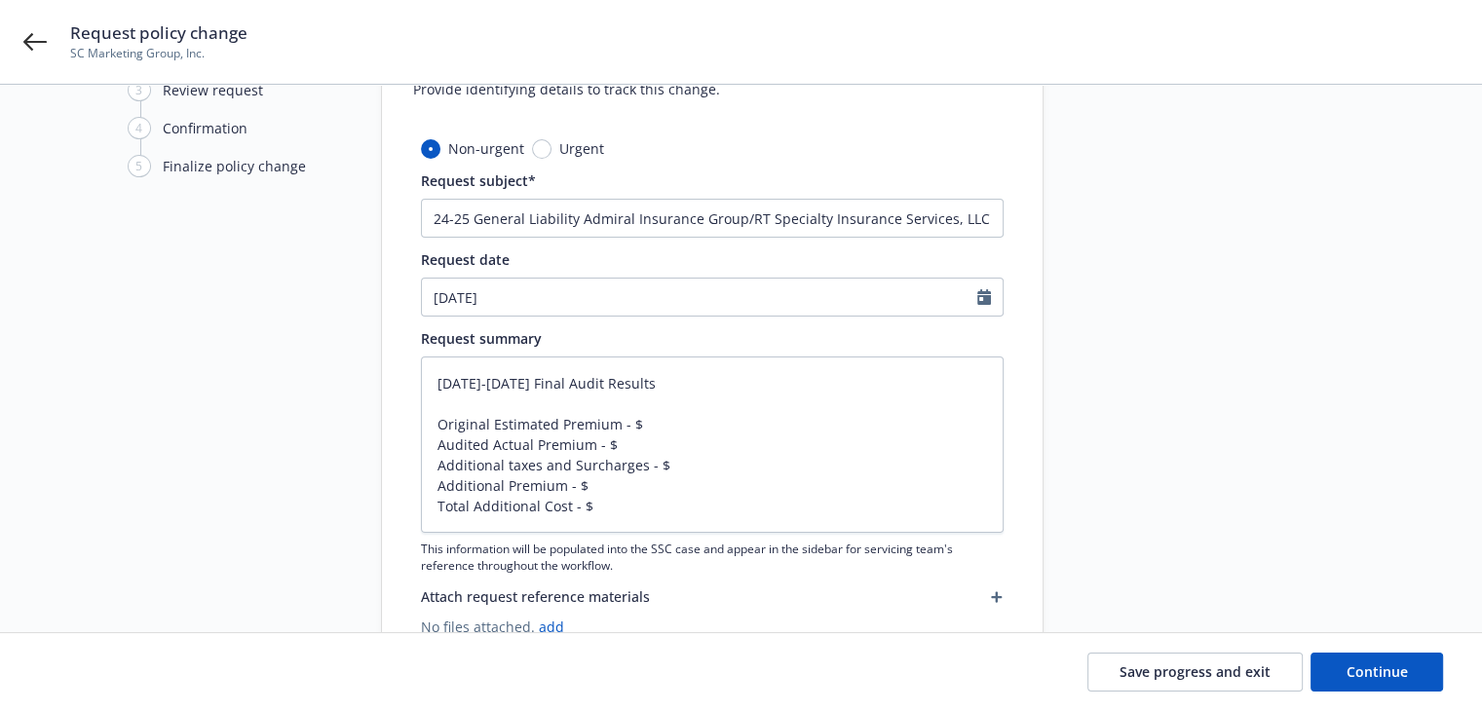
scroll to position [195, 0]
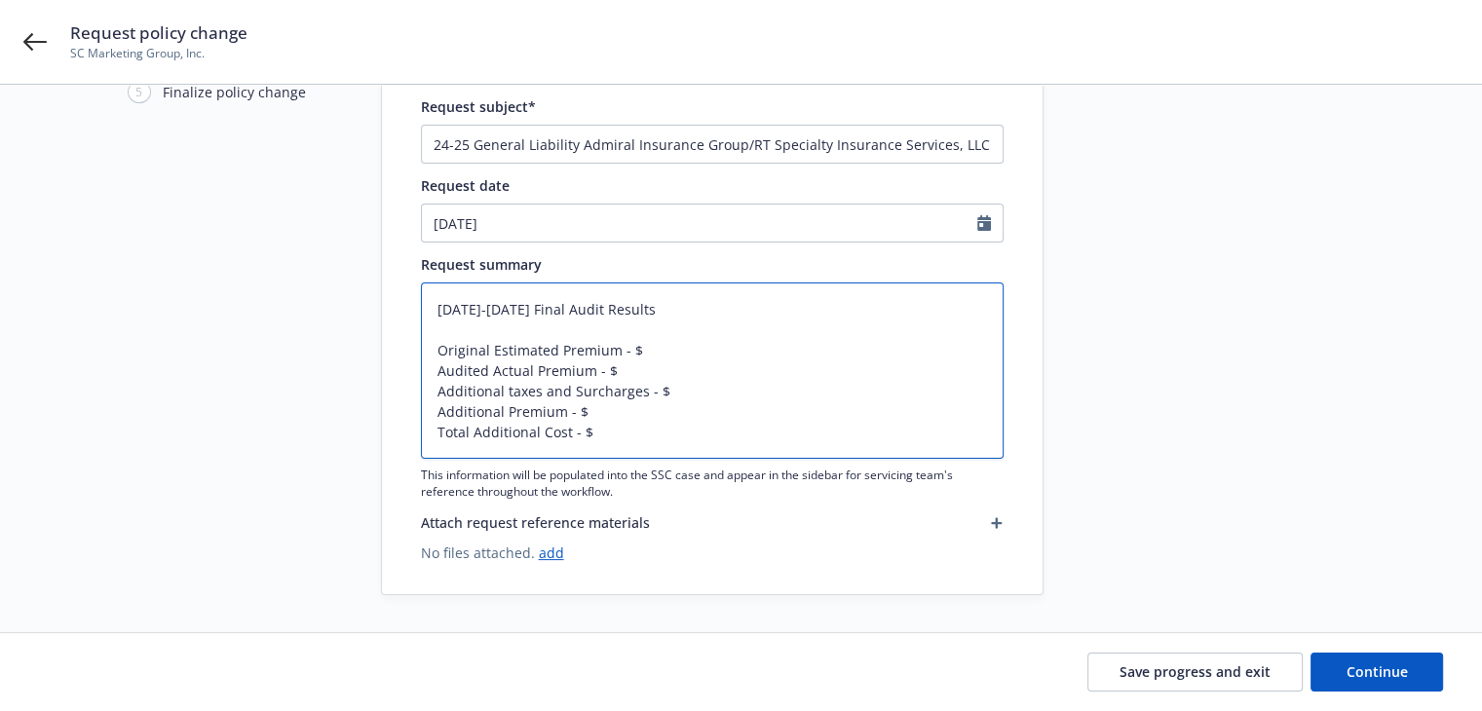
click at [640, 350] on textarea "2024-2025 Final Audit Results Original Estimated Premium - $ Audited Actual Pre…" at bounding box center [712, 371] width 583 height 176
type textarea "x"
type textarea "2024-2025 Final Audit Results Original Estimated Premium - $3 Audited Actual Pr…"
type textarea "x"
type textarea "2024-2025 Final Audit Results Original Estimated Premium - $30 Audited Actual P…"
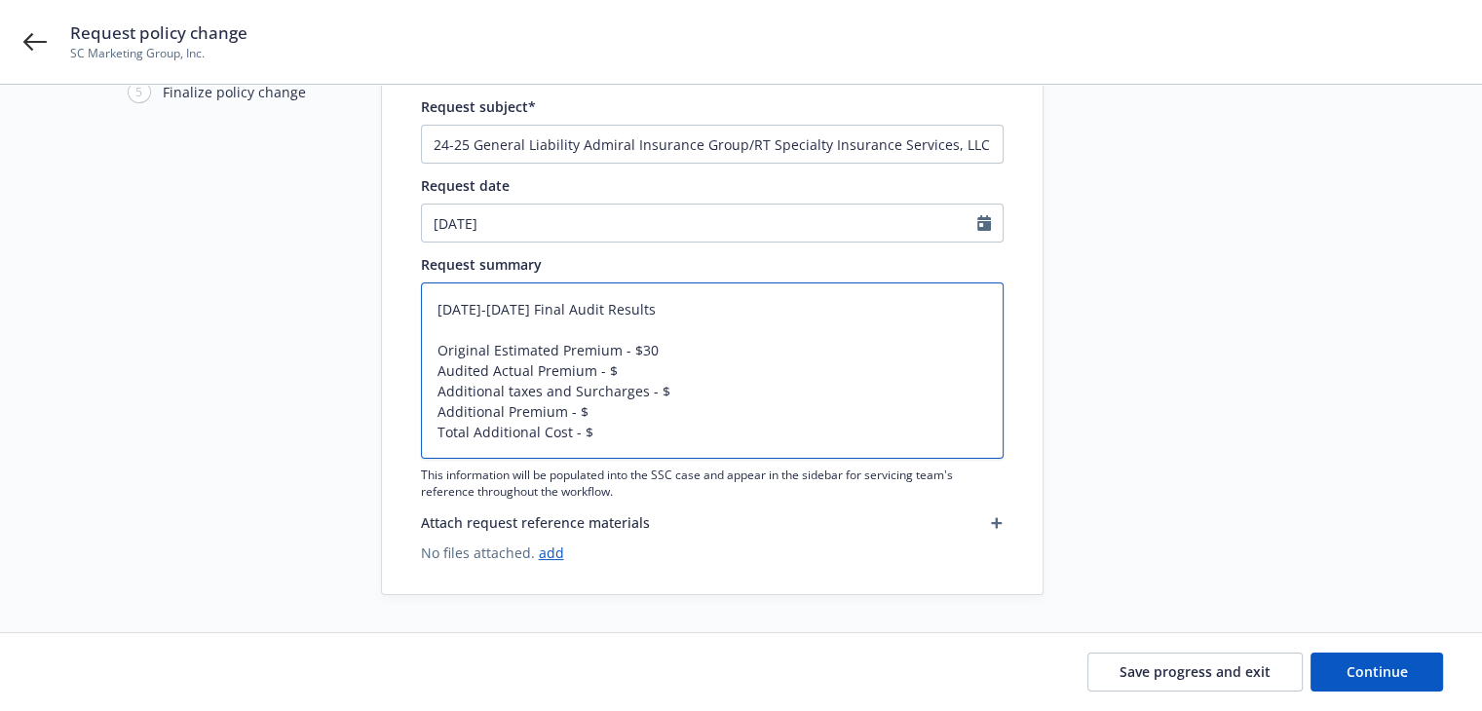
type textarea "x"
type textarea "2024-2025 Final Audit Results Original Estimated Premium - $30, Audited Actual …"
type textarea "x"
type textarea "2024-2025 Final Audit Results Original Estimated Premium - $30,0 Audited Actual…"
type textarea "x"
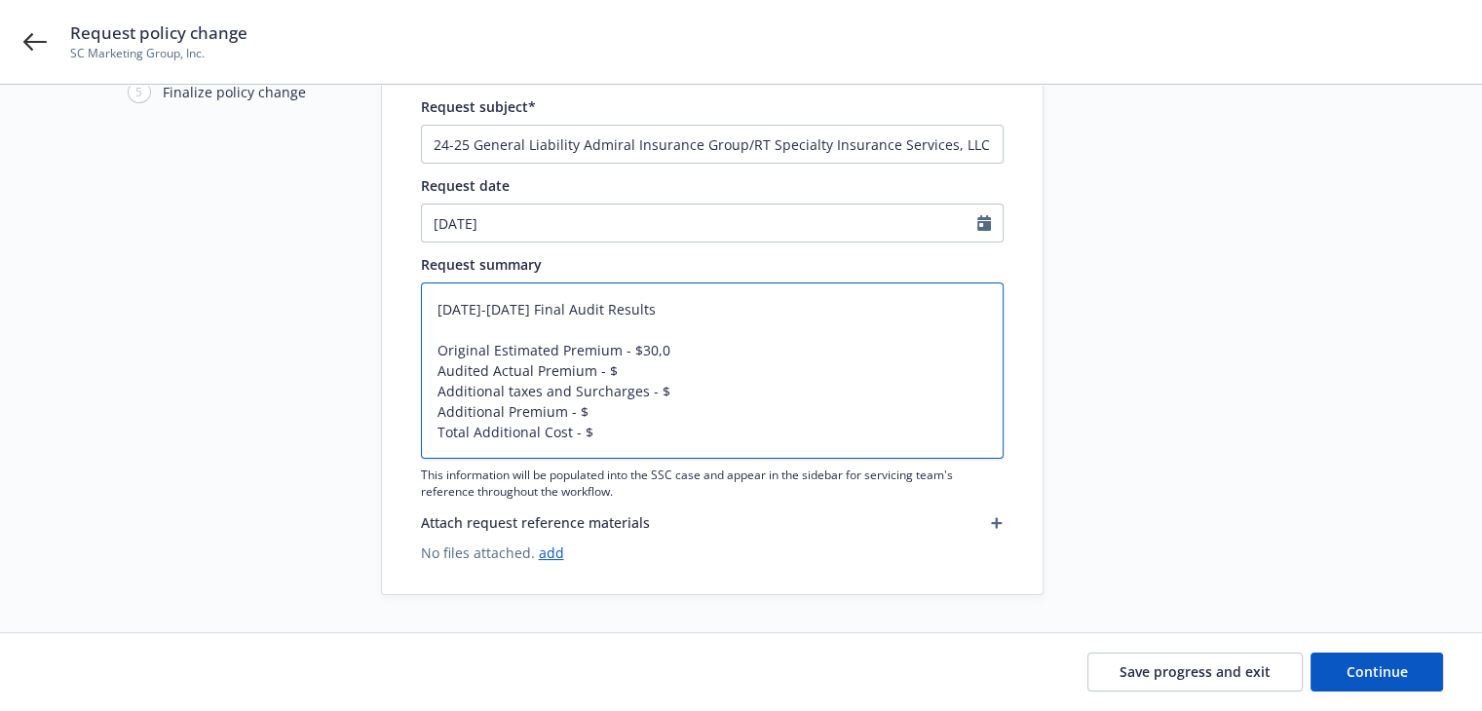
type textarea "2024-2025 Final Audit Results Original Estimated Premium - $30,08 Audited Actua…"
type textarea "x"
type textarea "2024-2025 Final Audit Results Original Estimated Premium - $30,080 Audited Actu…"
type textarea "x"
type textarea "2024-2025 Final Audit Results Original Estimated Premium - $30,080. Audited Act…"
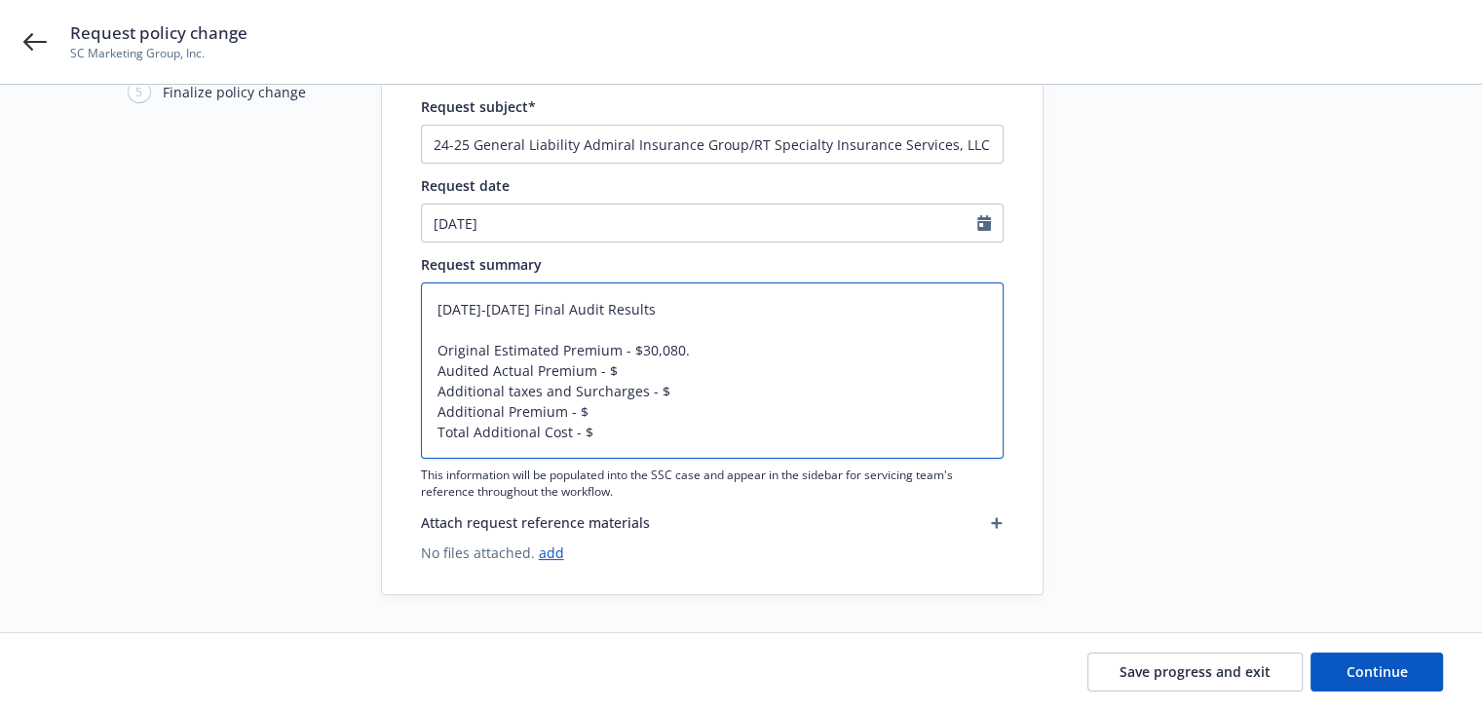
type textarea "x"
type textarea "2024-2025 Final Audit Results Original Estimated Premium - $30,080.0 Audited Ac…"
type textarea "x"
type textarea "2024-2025 Final Audit Results Original Estimated Premium - $30,080.00 Audited A…"
click at [644, 373] on textarea "2024-2025 Final Audit Results Original Estimated Premium - $30,080.00 Audited A…" at bounding box center [712, 371] width 583 height 176
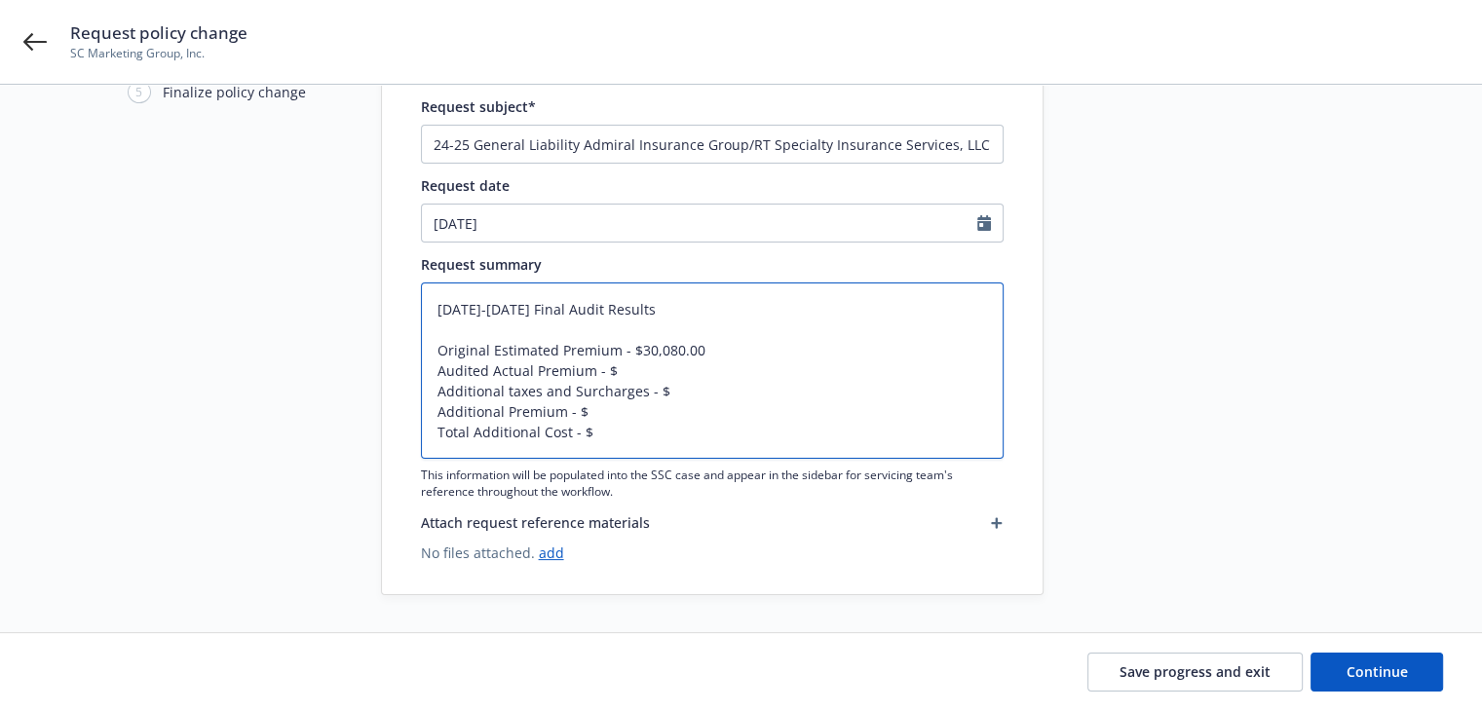
type textarea "x"
type textarea "2024-2025 Final Audit Results Original Estimated Premium - $30,080.00 Audited A…"
type textarea "x"
type textarea "2024-2025 Final Audit Results Original Estimated Premium - $30,080.00 Audited A…"
type textarea "x"
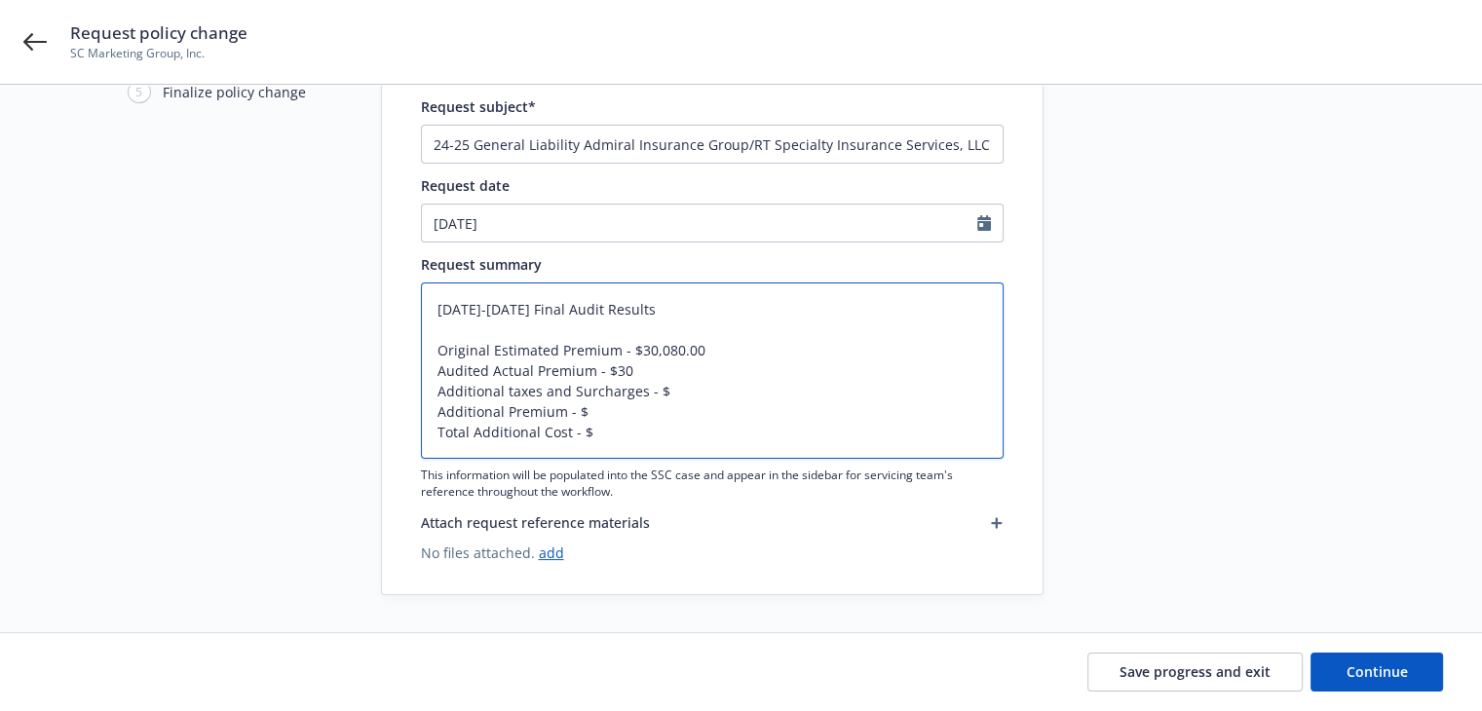
type textarea "2024-2025 Final Audit Results Original Estimated Premium - $30,080.00 Audited A…"
type textarea "x"
type textarea "2024-2025 Final Audit Results Original Estimated Premium - $30,080.00 Audited A…"
type textarea "x"
type textarea "2024-2025 Final Audit Results Original Estimated Premium - $30,080.00 Audited A…"
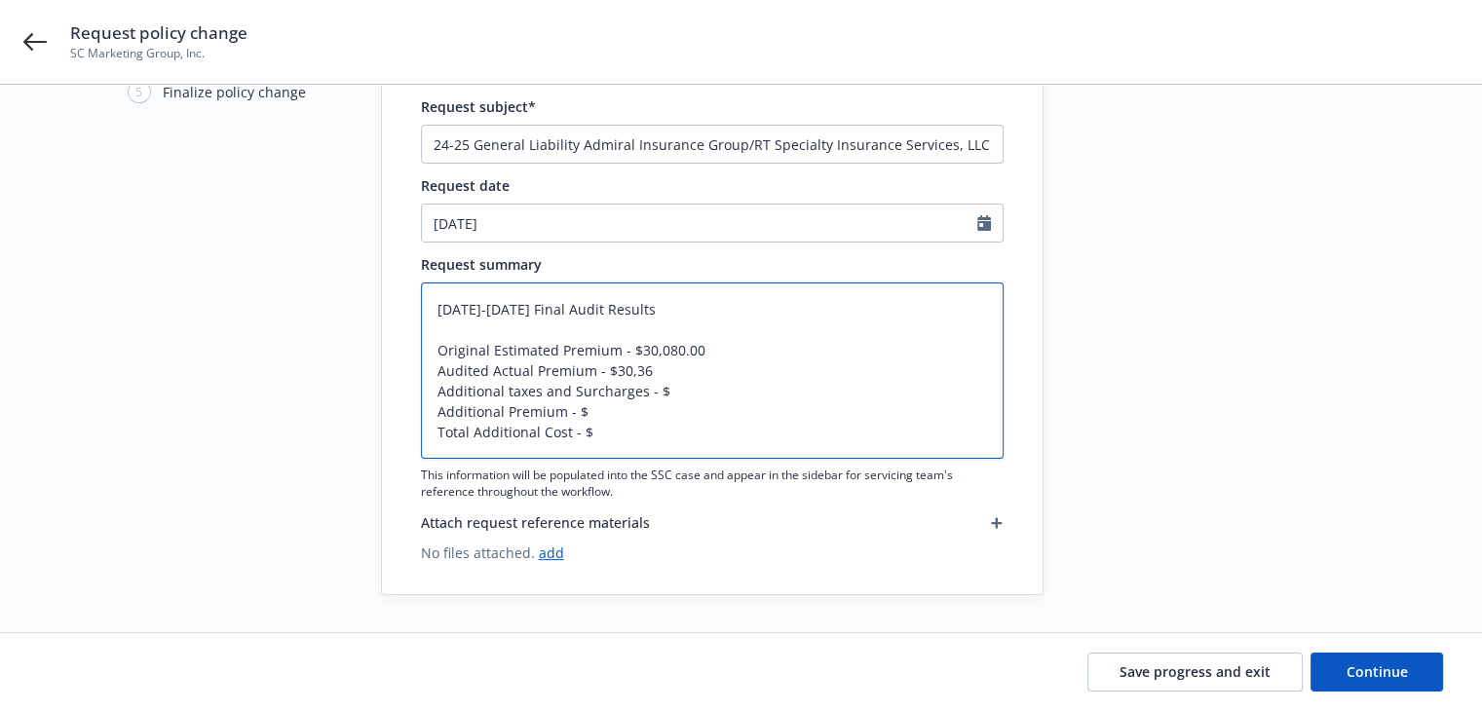
type textarea "x"
type textarea "2024-2025 Final Audit Results Original Estimated Premium - $30,080.00 Audited A…"
type textarea "x"
type textarea "2024-2025 Final Audit Results Original Estimated Premium - $30,080.00 Audited A…"
type textarea "x"
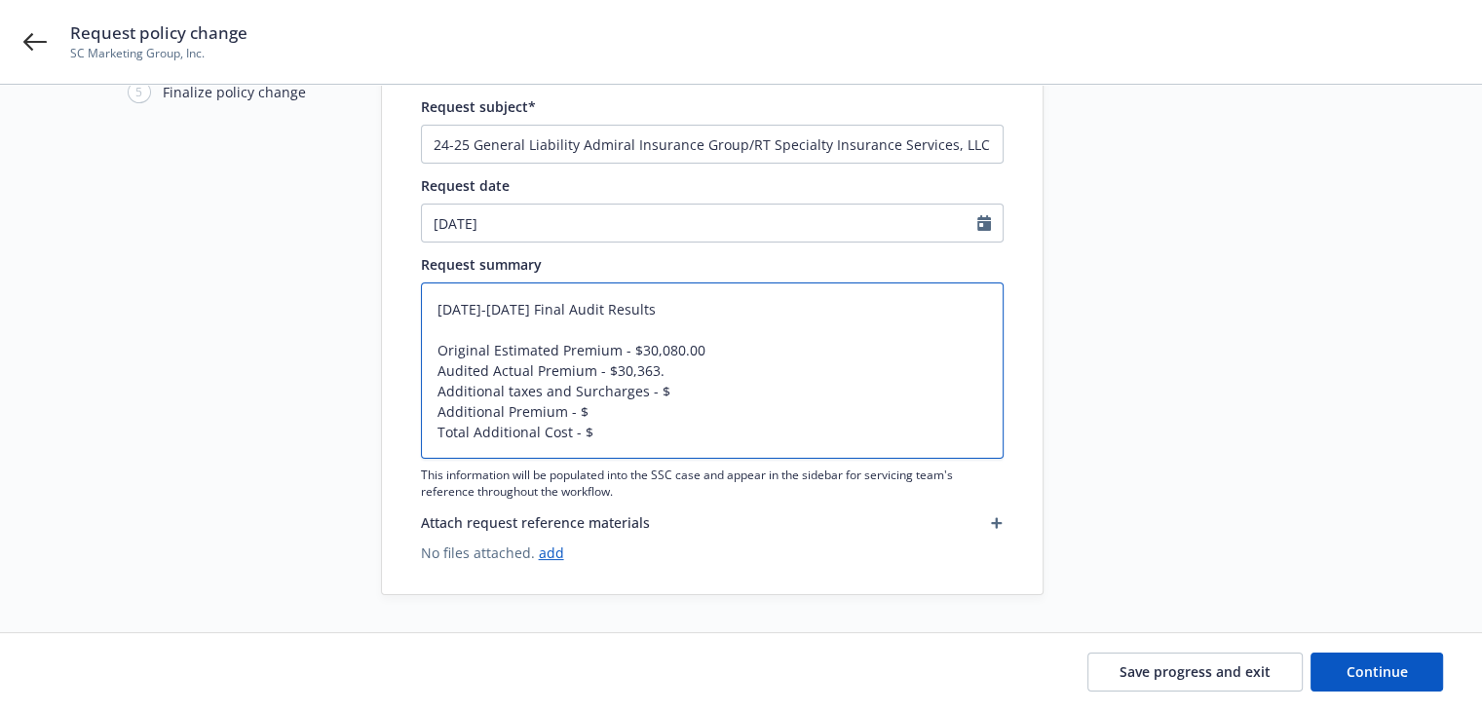
type textarea "2024-2025 Final Audit Results Original Estimated Premium - $30,080.00 Audited A…"
type textarea "x"
type textarea "2024-2025 Final Audit Results Original Estimated Premium - $30,080.00 Audited A…"
click at [663, 387] on textarea "2024-2025 Final Audit Results Original Estimated Premium - $30,080.00 Audited A…" at bounding box center [712, 371] width 583 height 176
type textarea "x"
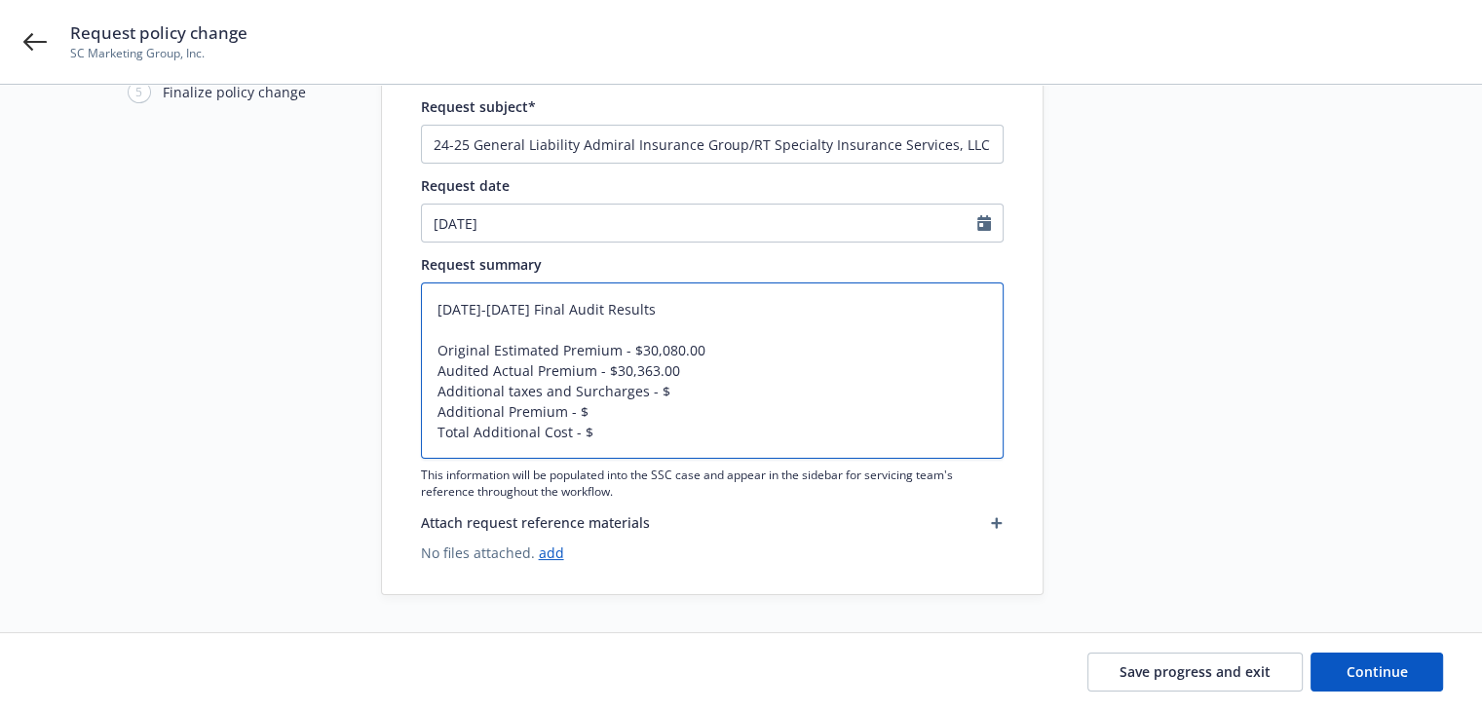
type textarea "2024-2025 Final Audit Results Original Estimated Premium - $30,080.00 Audited A…"
type textarea "x"
type textarea "2024-2025 Final Audit Results Original Estimated Premium - $30,080.00 Audited A…"
type textarea "x"
type textarea "2024-2025 Final Audit Results Original Estimated Premium - $30,080.00 Audited A…"
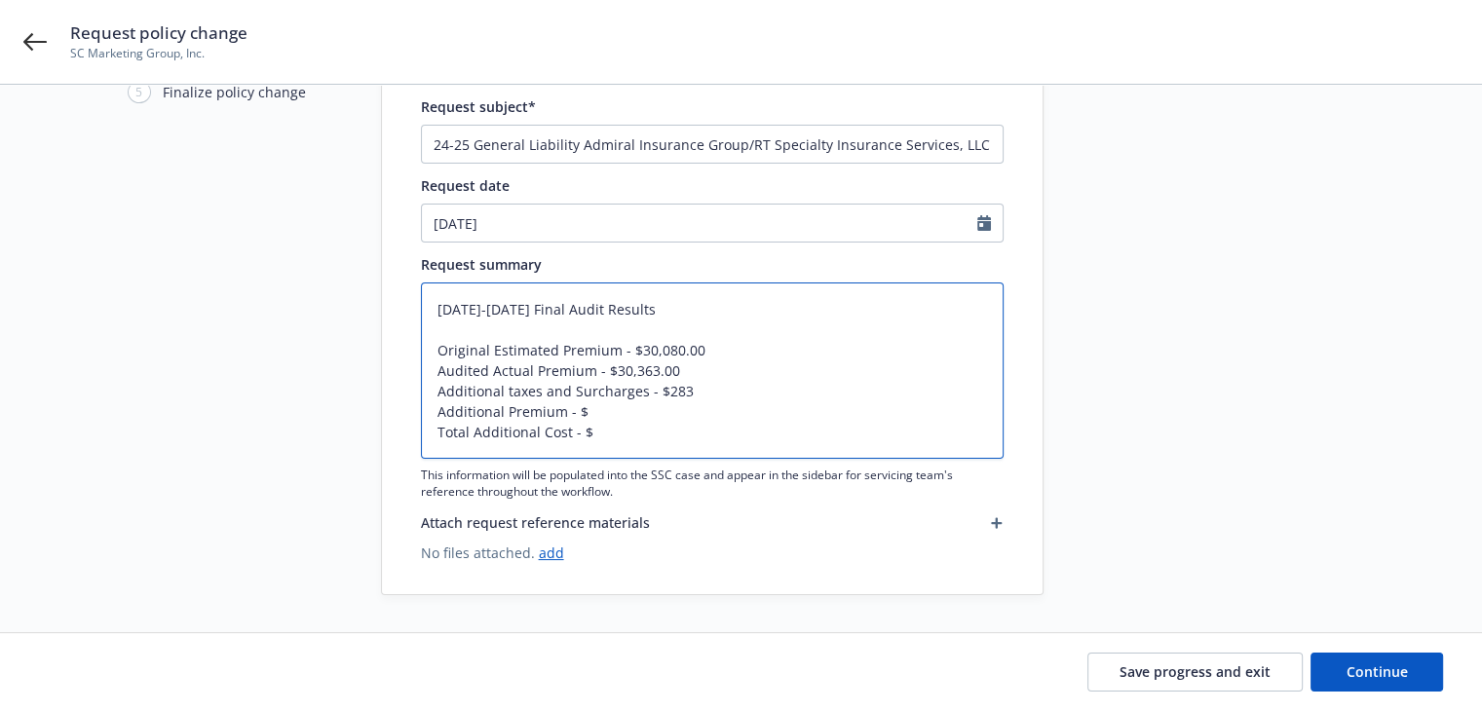
type textarea "x"
type textarea "2024-2025 Final Audit Results Original Estimated Premium - $30,080.00 Audited A…"
type textarea "x"
type textarea "2024-2025 Final Audit Results Original Estimated Premium - $30,080.00 Audited A…"
type textarea "x"
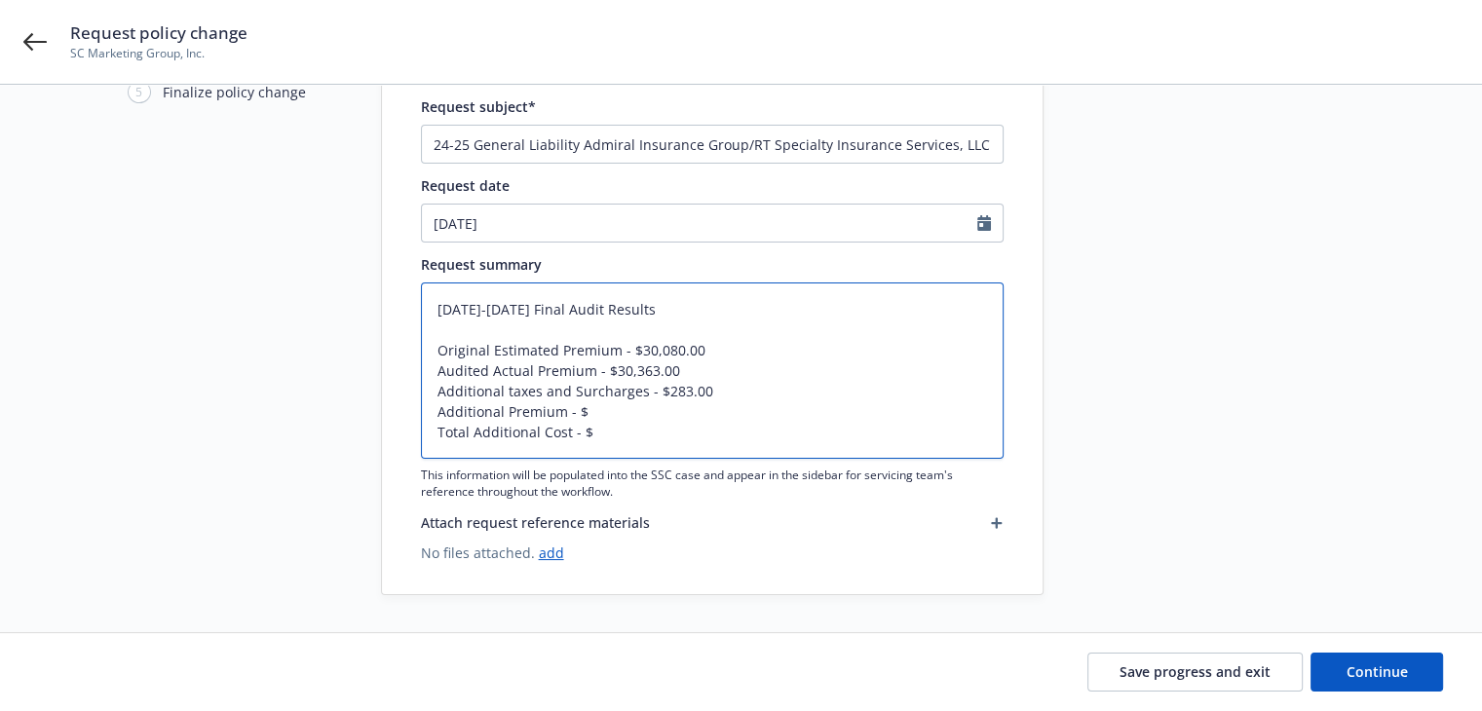
type textarea "2024-2025 Final Audit Results Original Estimated Premium - $30,080.00 Audited A…"
click at [608, 414] on textarea "2024-2025 Final Audit Results Original Estimated Premium - $30,080.00 Audited A…" at bounding box center [712, 371] width 583 height 176
type textarea "x"
type textarea "2024-2025 Final Audit Results Original Estimated Premium - $30,080.00 Audited A…"
drag, startPoint x: 662, startPoint y: 388, endPoint x: 716, endPoint y: 387, distance: 54.6
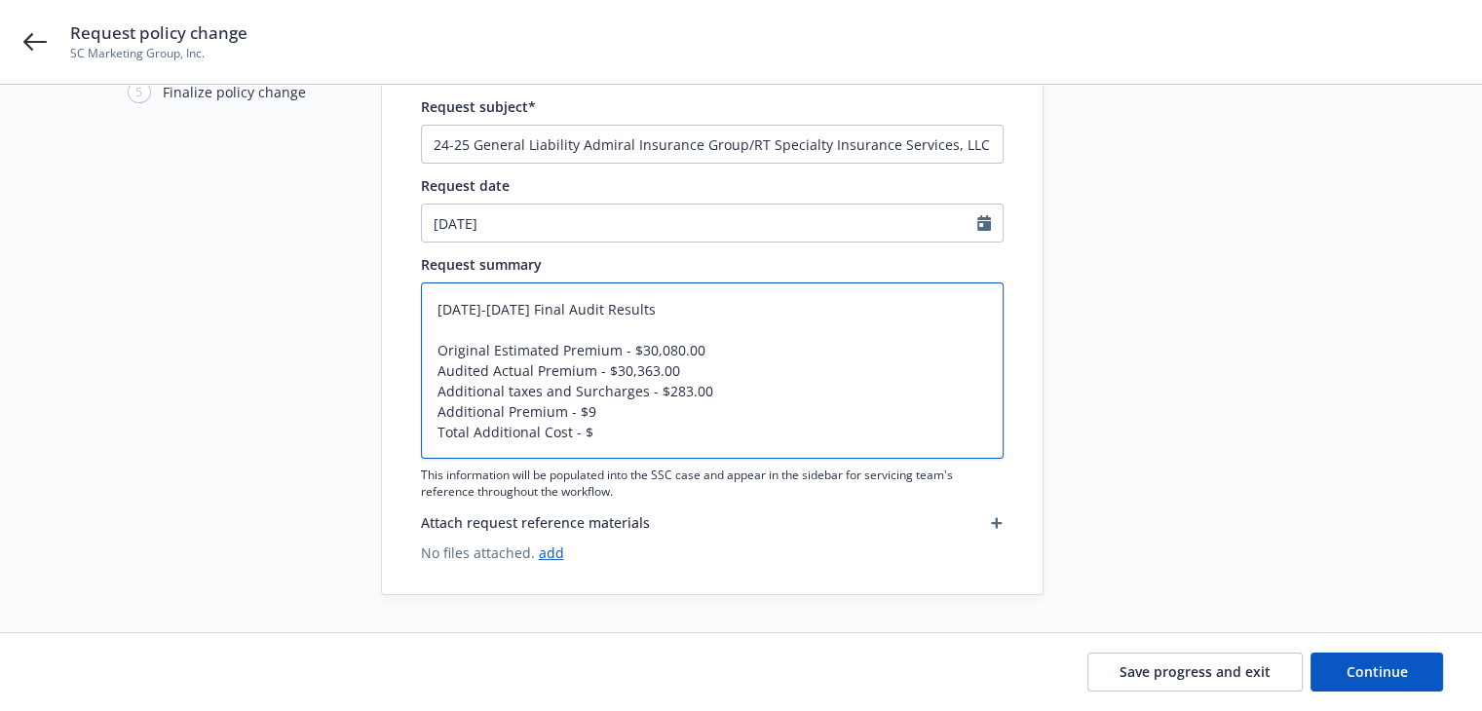
click at [716, 387] on textarea "2024-2025 Final Audit Results Original Estimated Premium - $30,080.00 Audited A…" at bounding box center [712, 371] width 583 height 176
type textarea "x"
type textarea "2024-2025 Final Audit Results Original Estimated Premium - $30,080.00 Audited A…"
click at [604, 407] on textarea "2024-2025 Final Audit Results Original Estimated Premium - $30,080.00 Audited A…" at bounding box center [712, 371] width 583 height 176
type textarea "x"
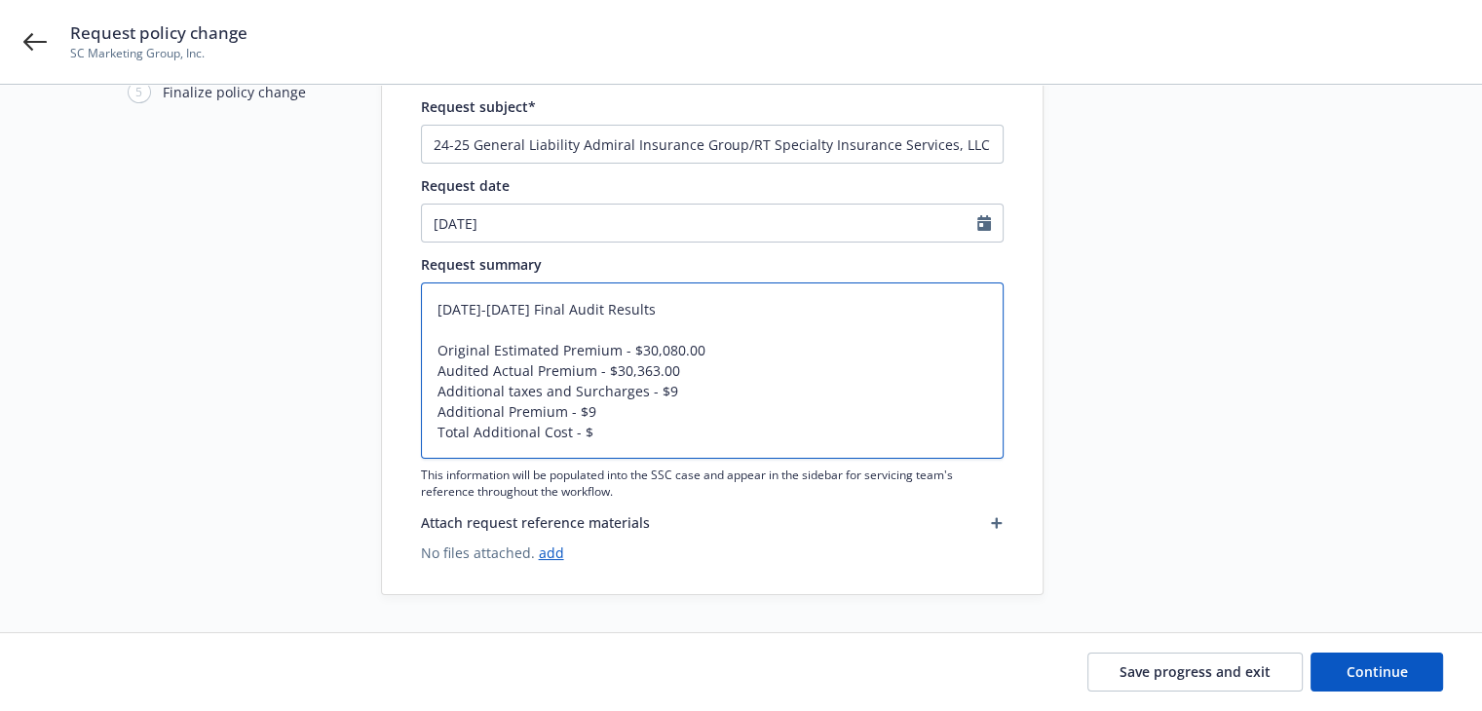
type textarea "2024-2025 Final Audit Results Original Estimated Premium - $30,080.00 Audited A…"
type textarea "x"
type textarea "2024-2025 Final Audit Results Original Estimated Premium - $30,080.00 Audited A…"
type textarea "x"
type textarea "2024-2025 Final Audit Results Original Estimated Premium - $30,080.00 Audited A…"
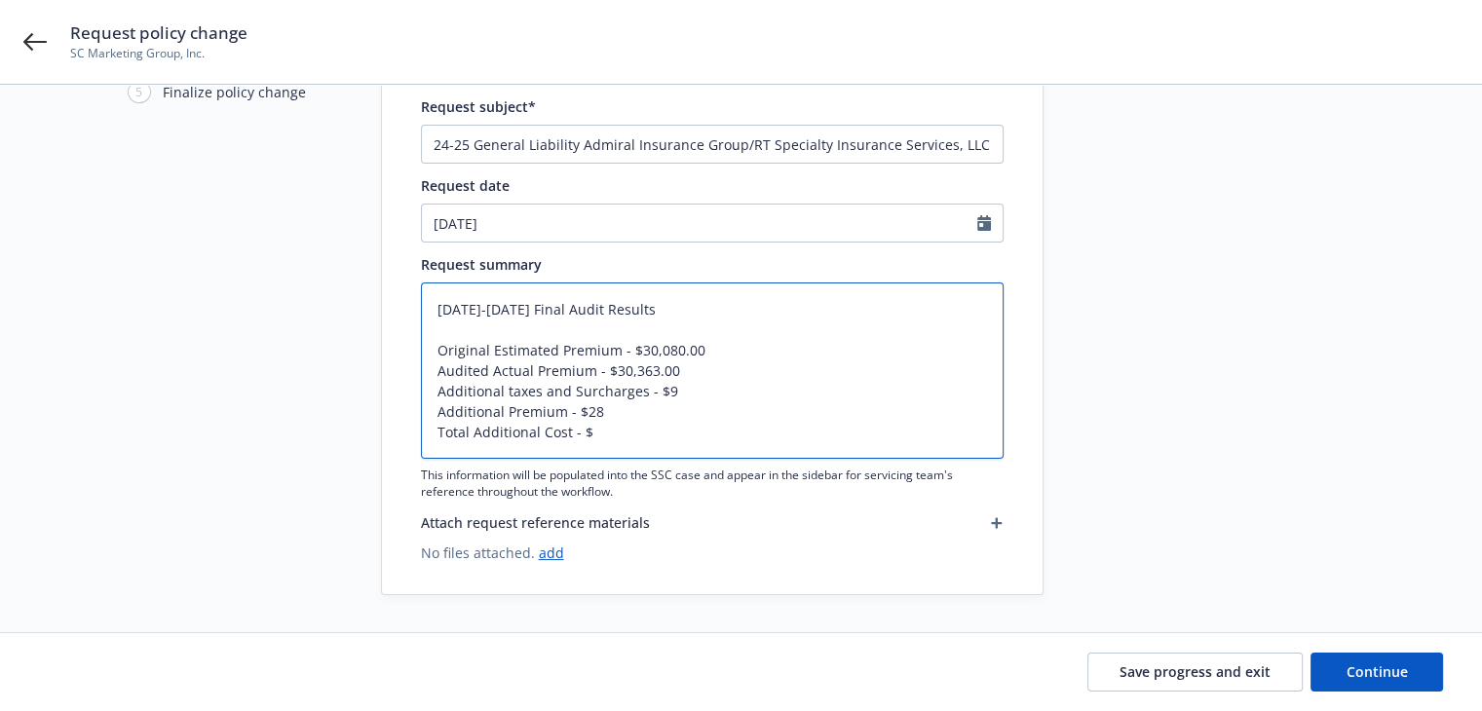
type textarea "x"
type textarea "2024-2025 Final Audit Results Original Estimated Premium - $30,080.00 Audited A…"
click at [706, 344] on textarea "2024-2025 Final Audit Results Original Estimated Premium - $30,080.00 Audited A…" at bounding box center [712, 371] width 583 height 176
type textarea "x"
type textarea "2024-2025 Final Audit Results Original Estimated Premium - $30,080.0 Audited Ac…"
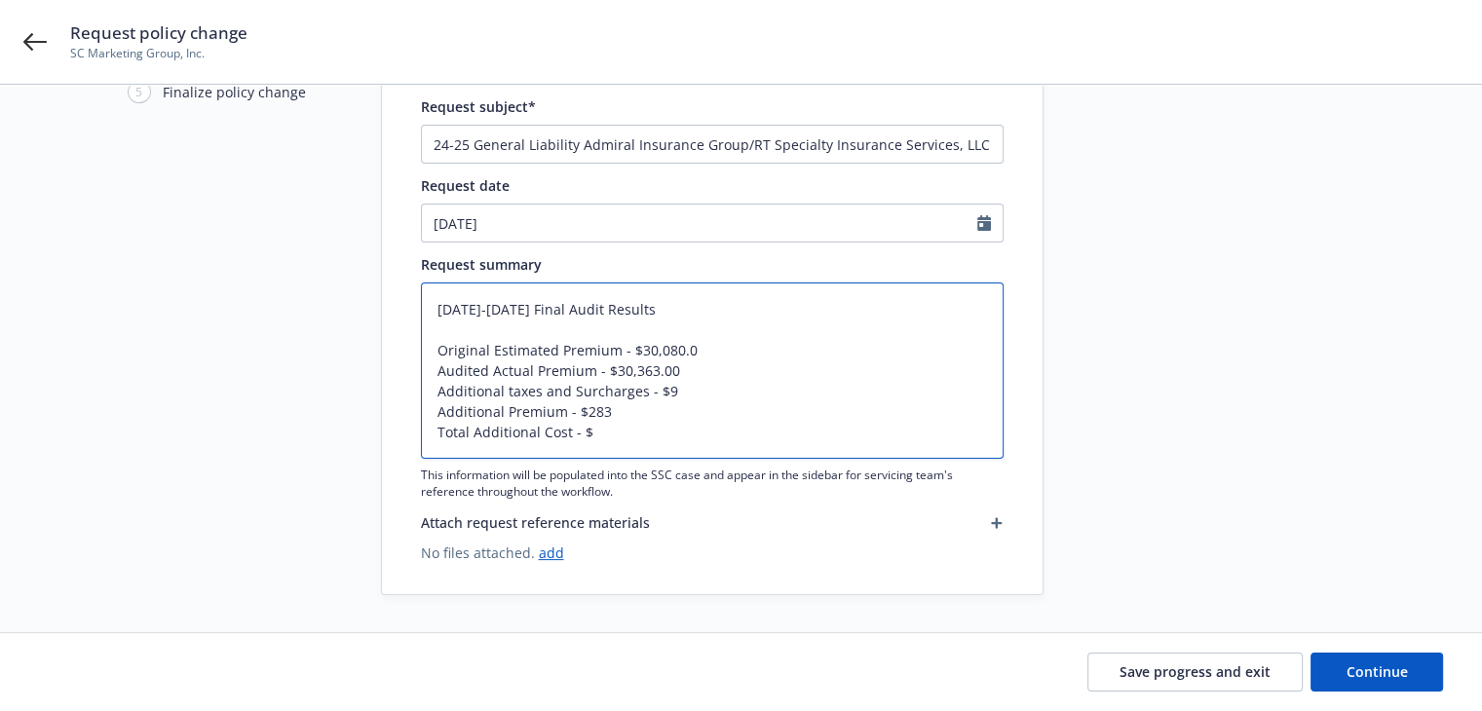
type textarea "x"
type textarea "2024-2025 Final Audit Results Original Estimated Premium - $30,080. Audited Act…"
type textarea "x"
type textarea "2024-2025 Final Audit Results Original Estimated Premium - $30,080 Audited Actu…"
click at [683, 367] on textarea "2024-2025 Final Audit Results Original Estimated Premium - $30,080 Audited Actu…" at bounding box center [712, 371] width 583 height 176
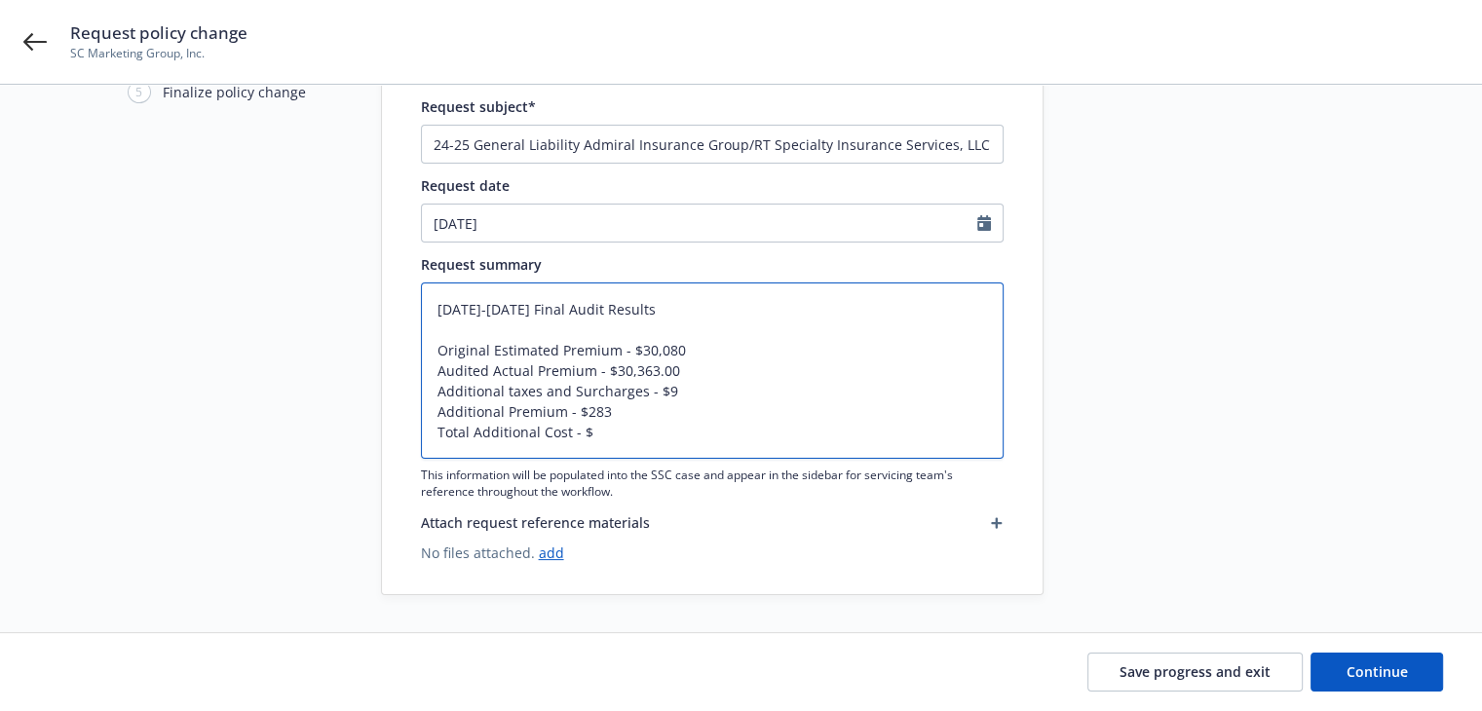
type textarea "x"
type textarea "2024-2025 Final Audit Results Original Estimated Premium - $30,080 Audited Actu…"
type textarea "x"
type textarea "2024-2025 Final Audit Results Original Estimated Premium - $30,080 Audited Actu…"
type textarea "x"
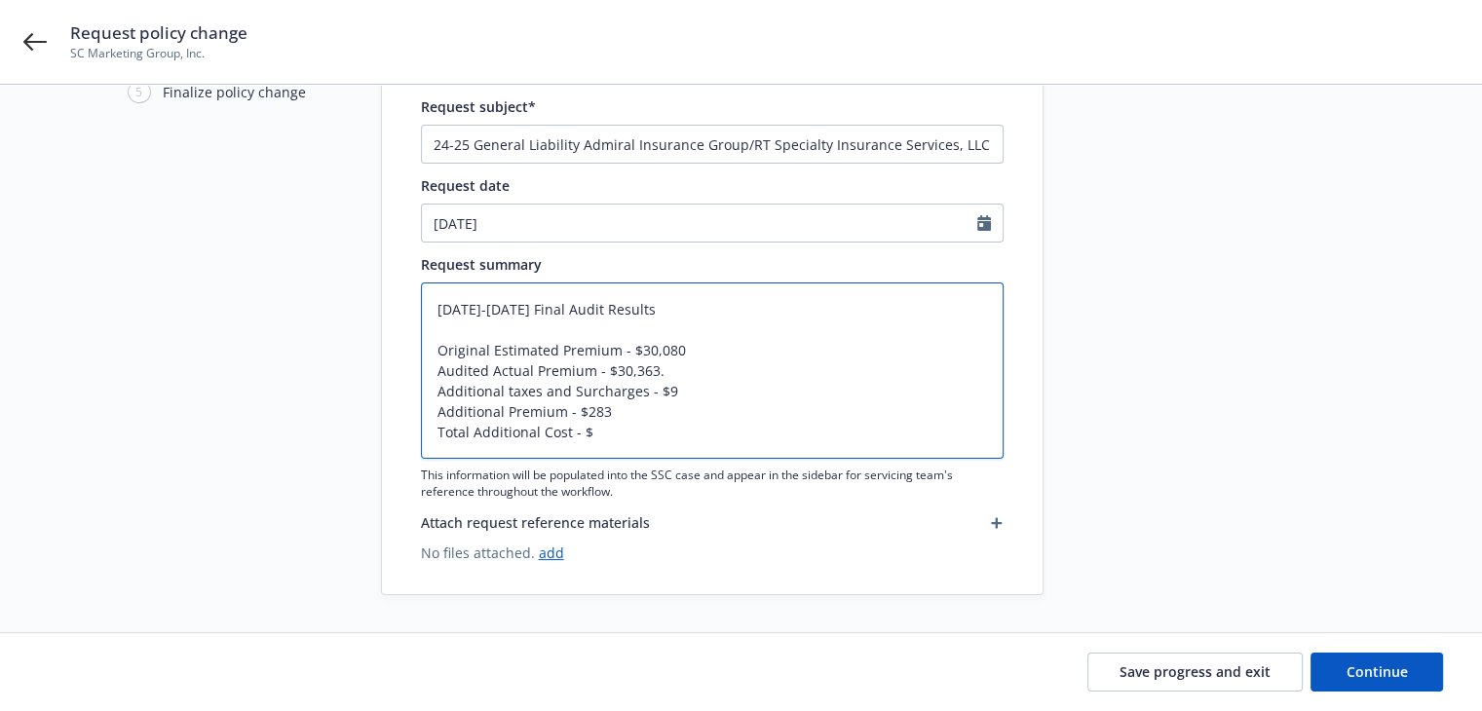
type textarea "2024-2025 Final Audit Results Original Estimated Premium - $30,080 Audited Actu…"
click at [620, 426] on textarea "2024-2025 Final Audit Results Original Estimated Premium - $30,080 Audited Actu…" at bounding box center [712, 371] width 583 height 176
click at [610, 437] on textarea "2024-2025 Final Audit Results Original Estimated Premium - $30,080 Audited Actu…" at bounding box center [712, 371] width 583 height 176
type textarea "x"
type textarea "2024-2025 Final Audit Results Original Estimated Premium - $30,080 Audited Actu…"
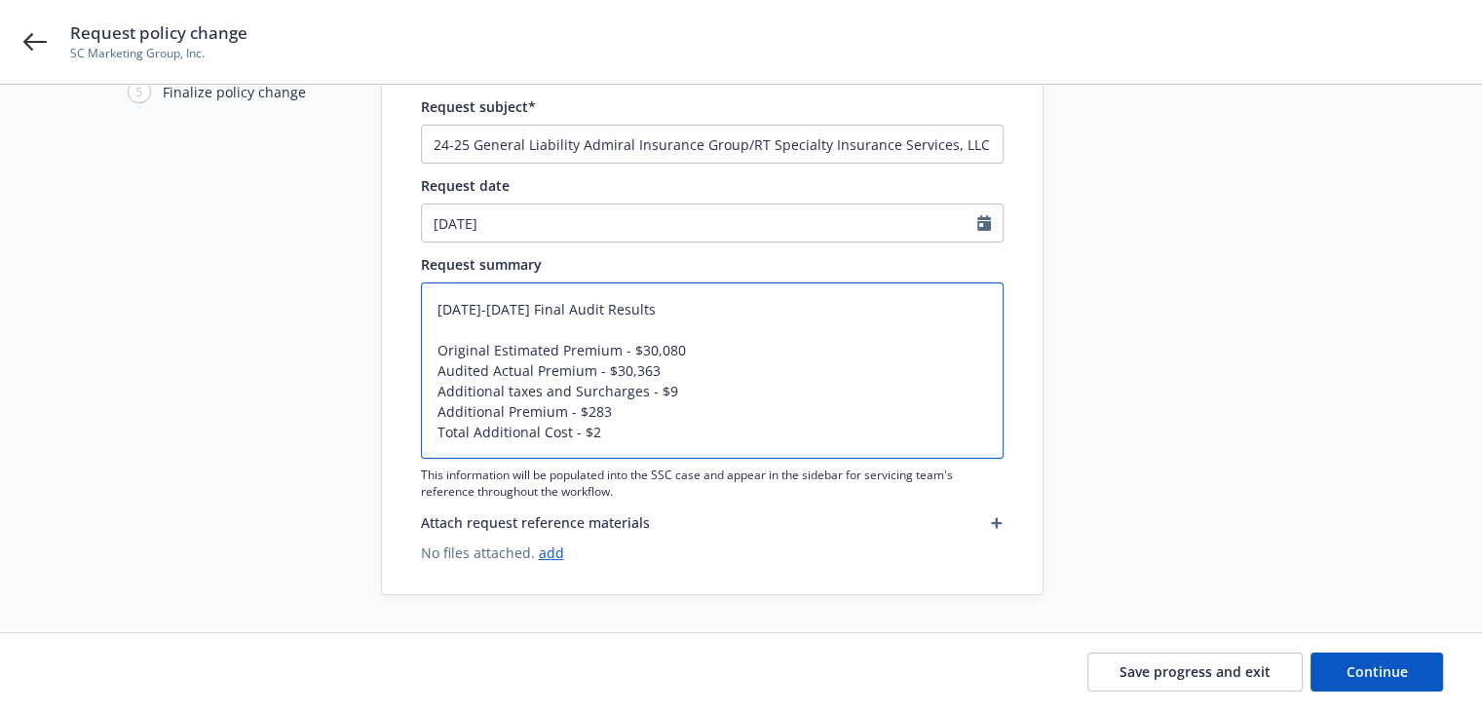
type textarea "x"
type textarea "2024-2025 Final Audit Results Original Estimated Premium - $30,080 Audited Actu…"
type textarea "x"
type textarea "2024-2025 Final Audit Results Original Estimated Premium - $30,080 Audited Actu…"
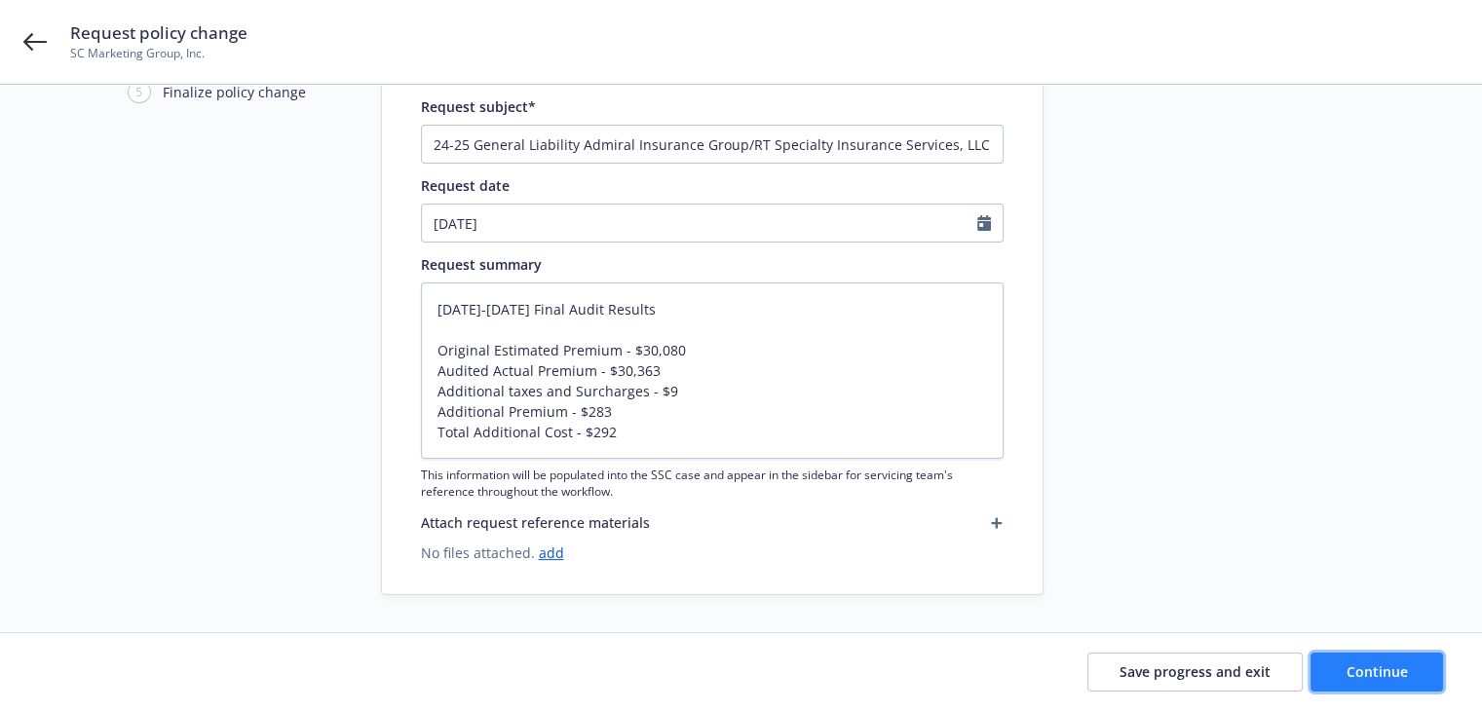
click at [1407, 671] on button "Continue" at bounding box center [1377, 672] width 133 height 39
type textarea "x"
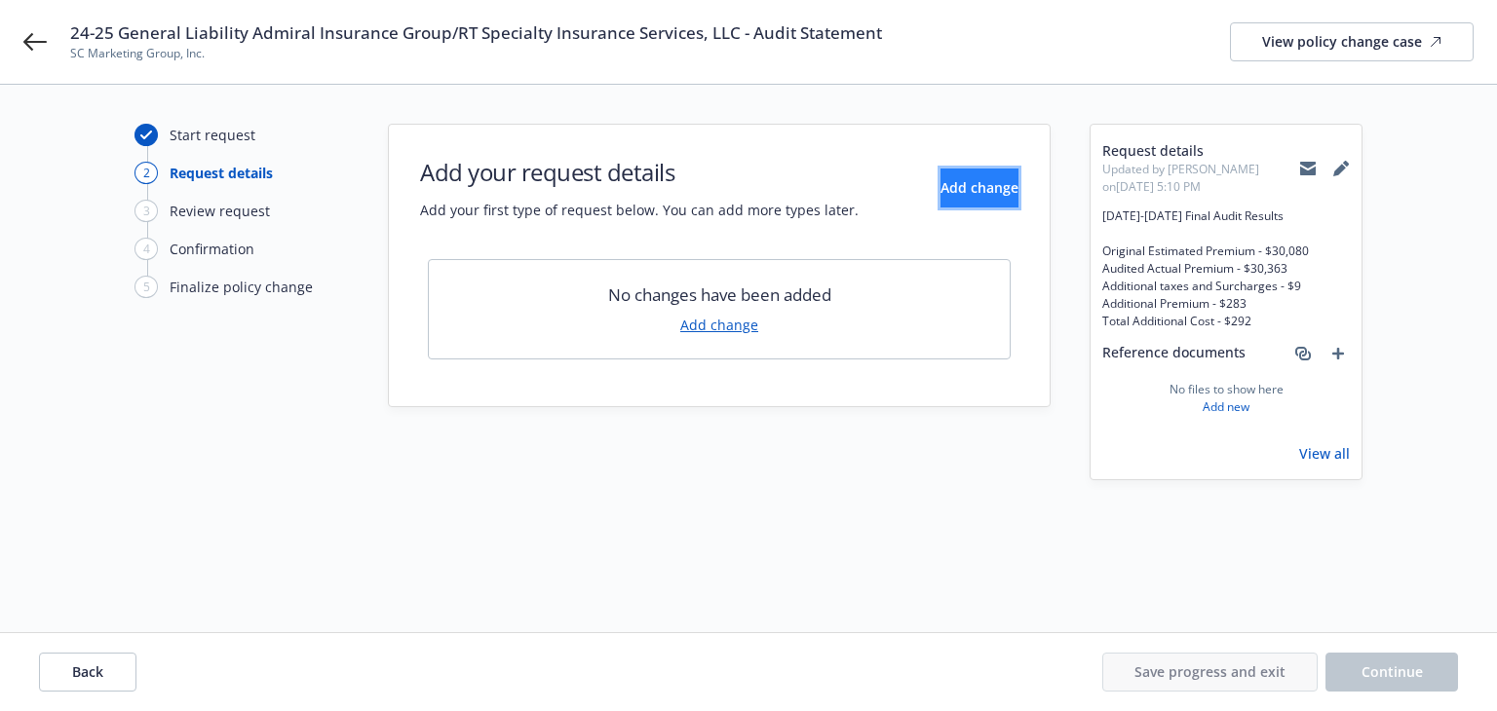
click at [1010, 195] on button "Add change" at bounding box center [979, 188] width 78 height 39
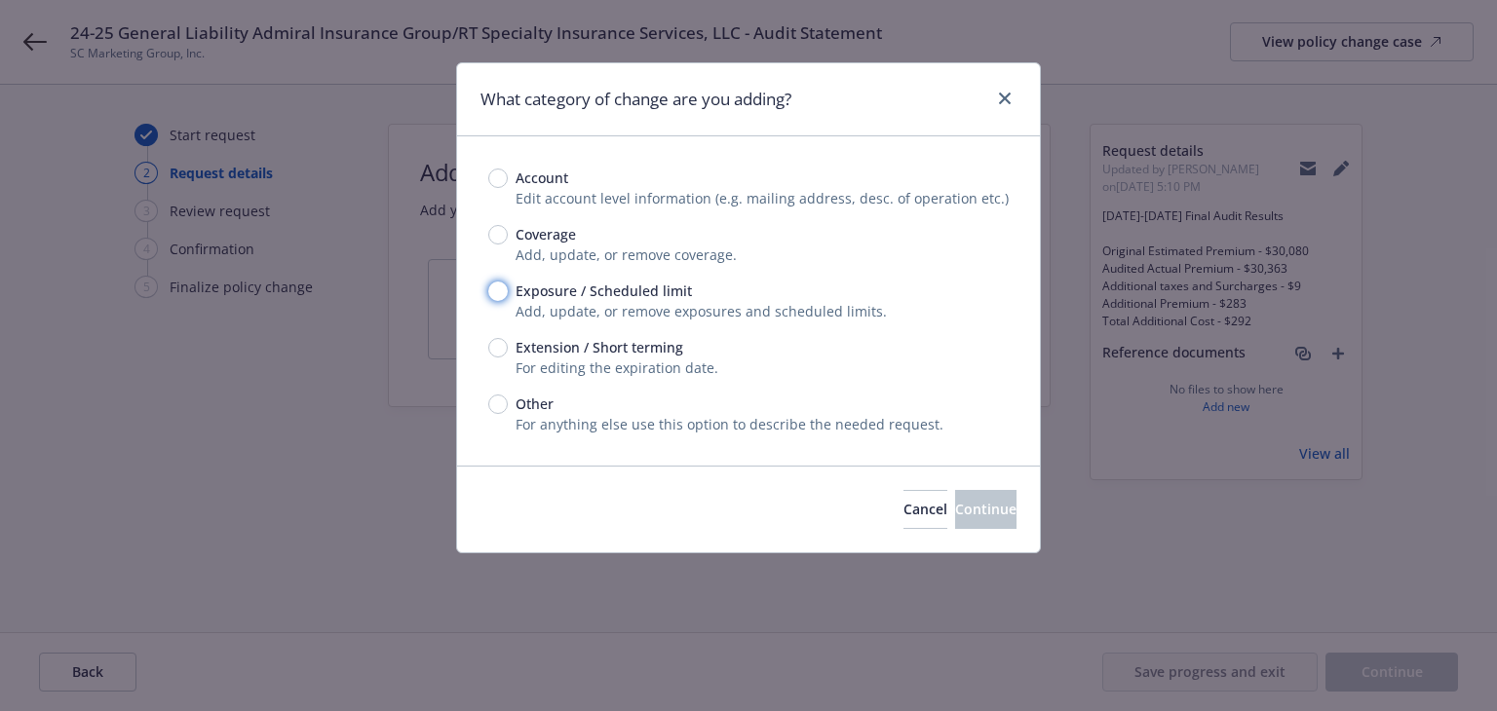
click at [499, 292] on input "Exposure / Scheduled limit" at bounding box center [497, 291] width 19 height 19
radio input "true"
click at [955, 506] on button "Continue" at bounding box center [985, 509] width 61 height 39
type textarea "x"
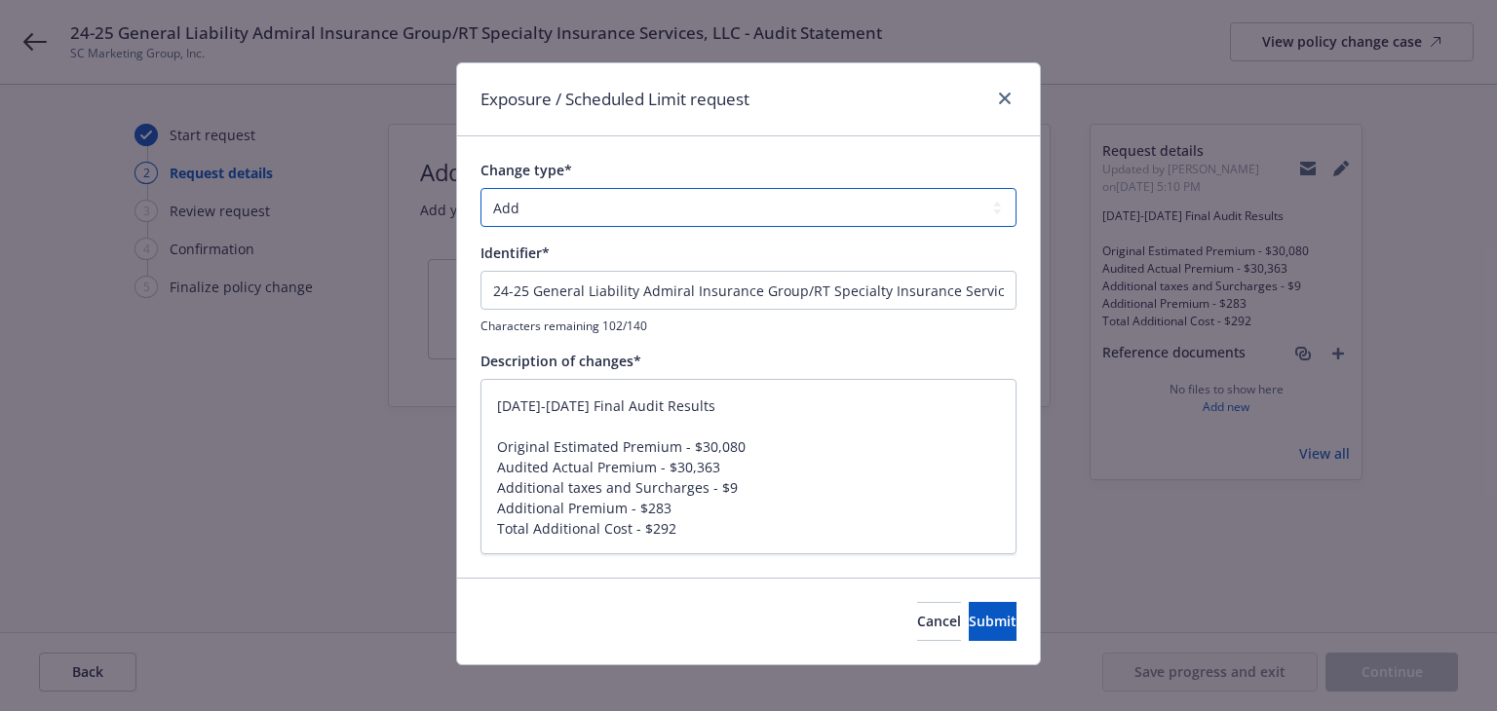
click at [625, 200] on select "Add Audit Change Remove" at bounding box center [748, 207] width 536 height 39
select select "AUDIT"
click at [480, 188] on select "Add Audit Change Remove" at bounding box center [748, 207] width 536 height 39
drag, startPoint x: 687, startPoint y: 406, endPoint x: 420, endPoint y: 411, distance: 267.0
click at [420, 411] on div "Exposure / Scheduled Limit request Change type* Add Audit Change Remove Identif…" at bounding box center [748, 355] width 1497 height 711
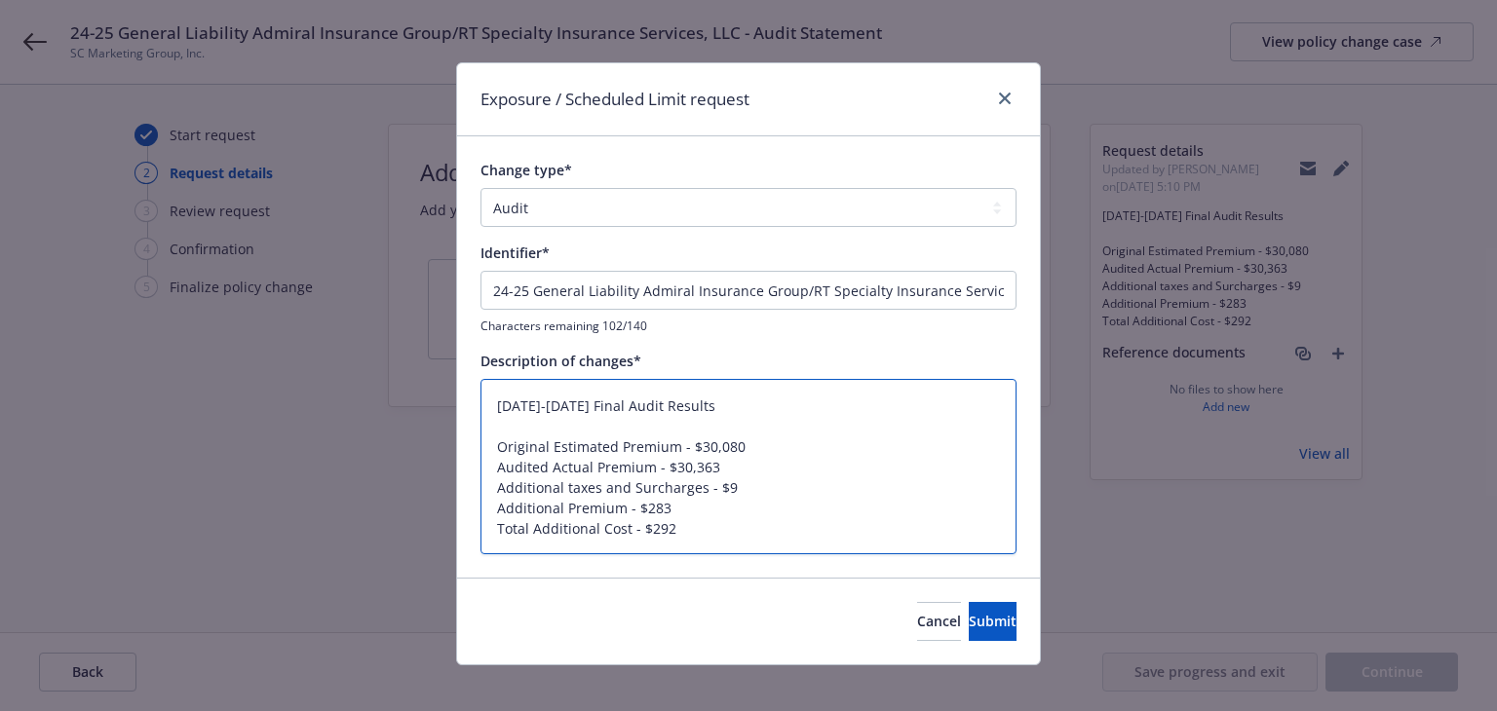
type textarea "x"
type textarea "Original Estimated Premium - $30,080 Audited Actual Premium - $30,363 Additiona…"
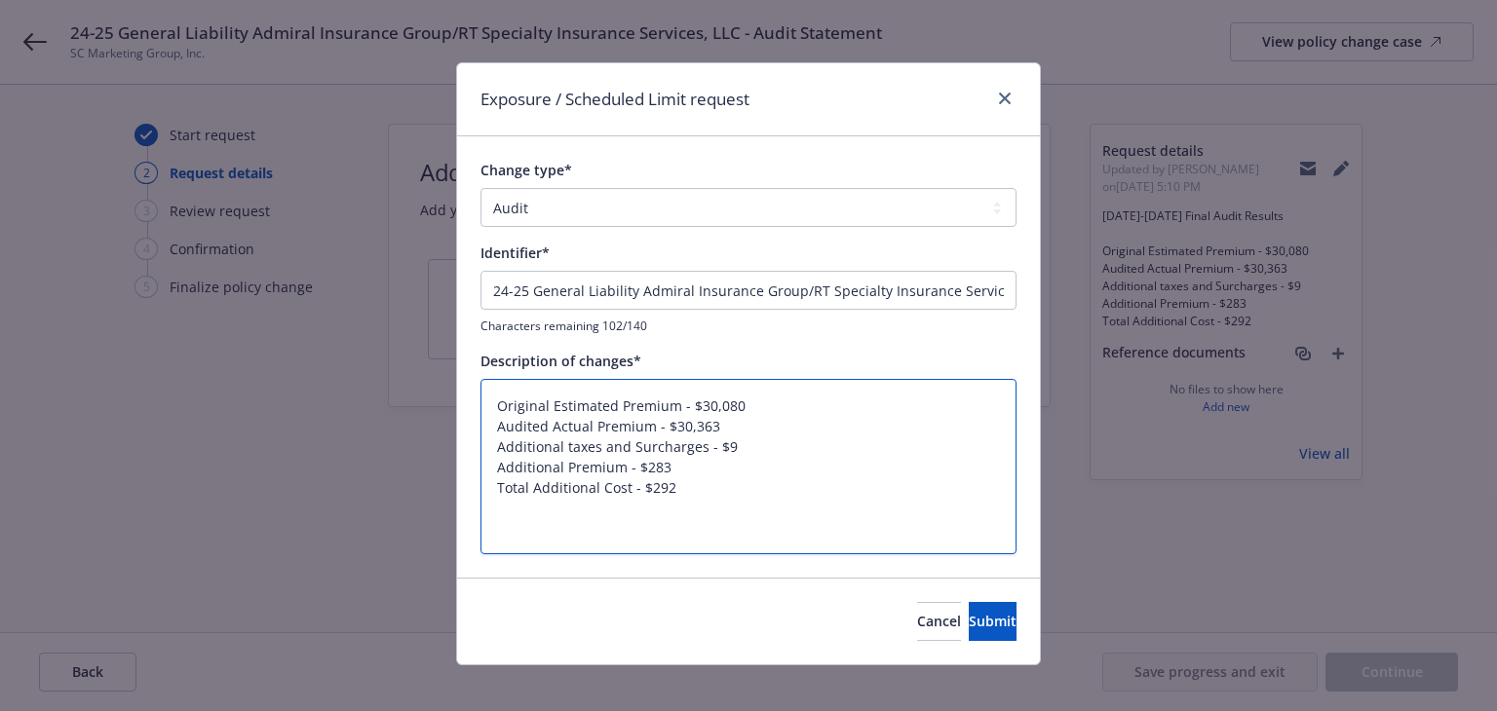
type textarea "x"
type textarea "Original Estimated Premium - $30,080 Audited Actual Premium - $30,363 Additiona…"
type textarea "x"
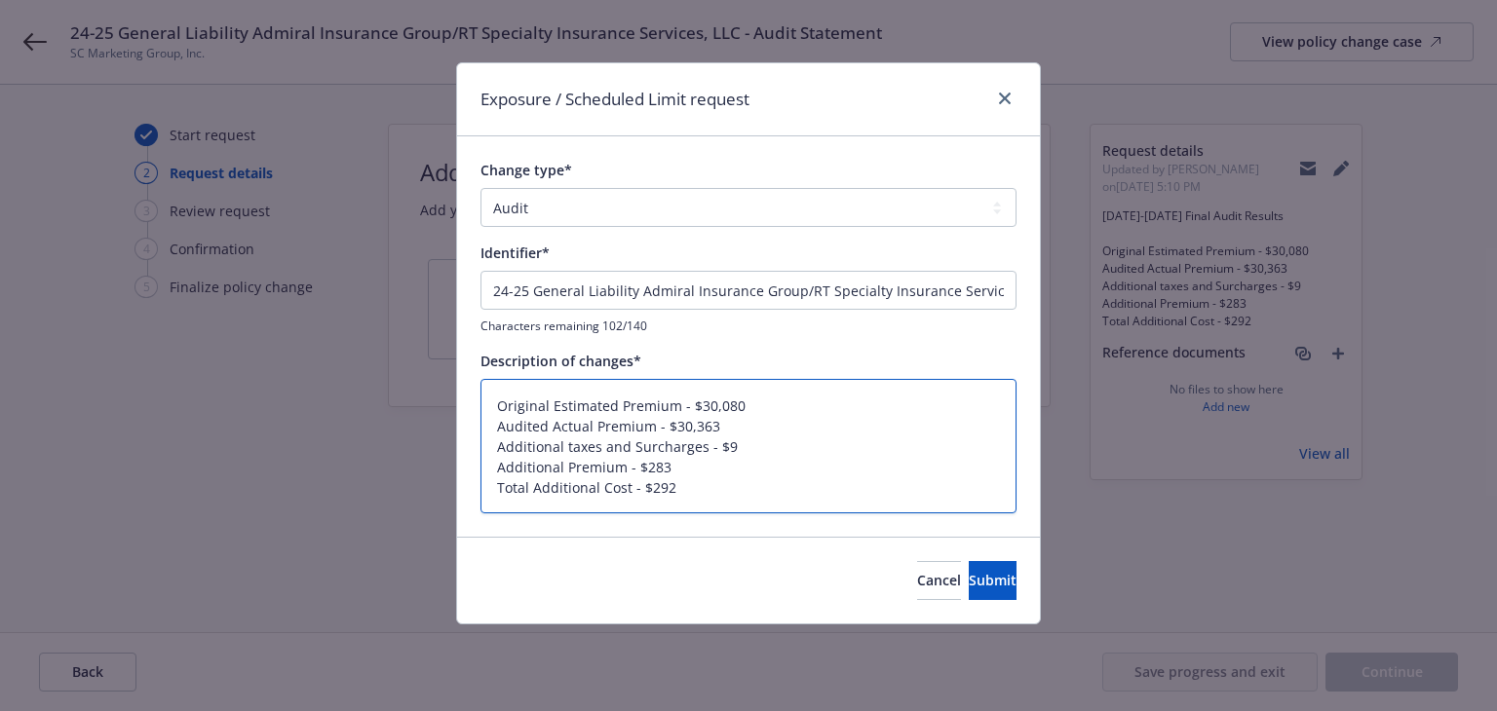
type textarea "Original Estimated Premium - $30,080 Audited Actual Premium - $30,363 Additiona…"
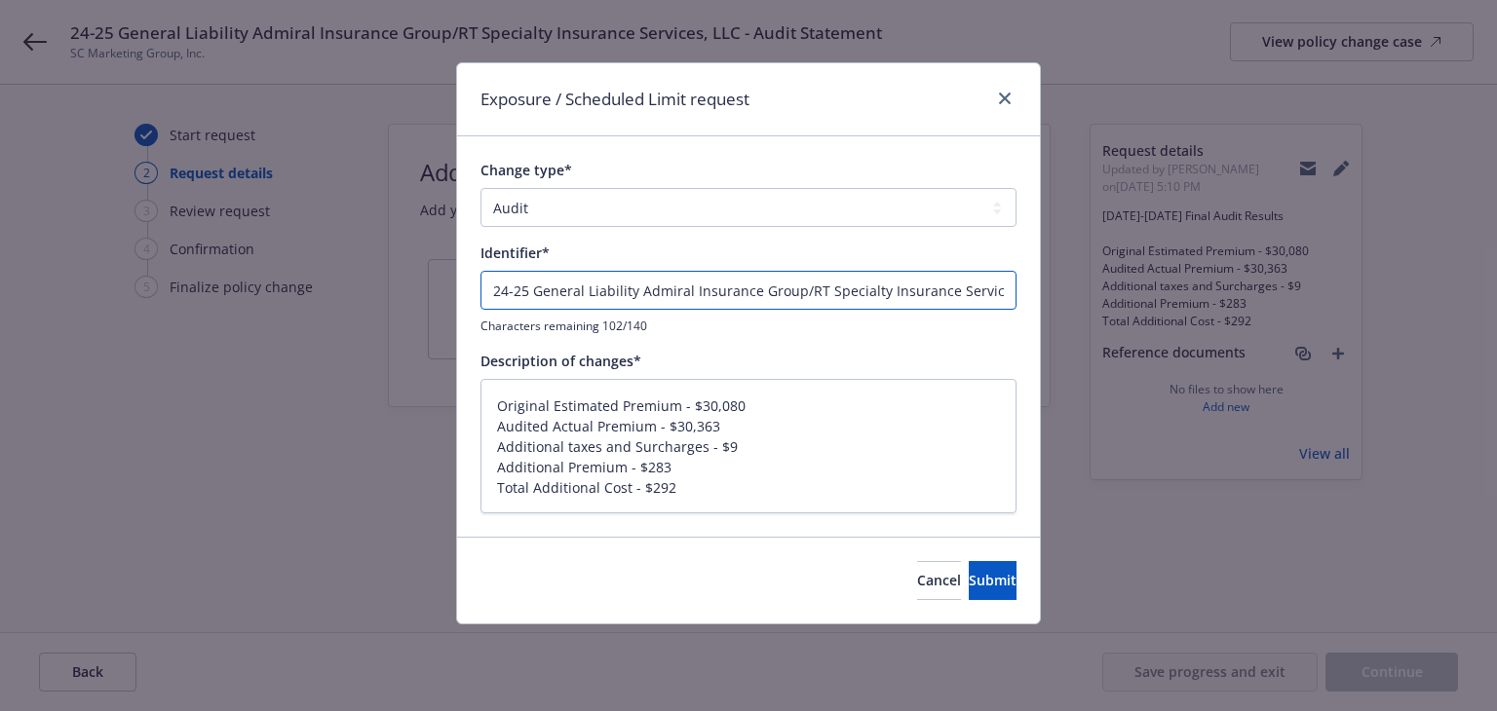
drag, startPoint x: 974, startPoint y: 290, endPoint x: 328, endPoint y: 272, distance: 646.3
click at [261, 272] on div "Exposure / Scheduled Limit request Change type* Add Audit Change Remove Identif…" at bounding box center [748, 355] width 1497 height 711
type textarea "x"
type input "ices, LLC - Audit Statement"
drag, startPoint x: 498, startPoint y: 270, endPoint x: 18, endPoint y: 248, distance: 480.9
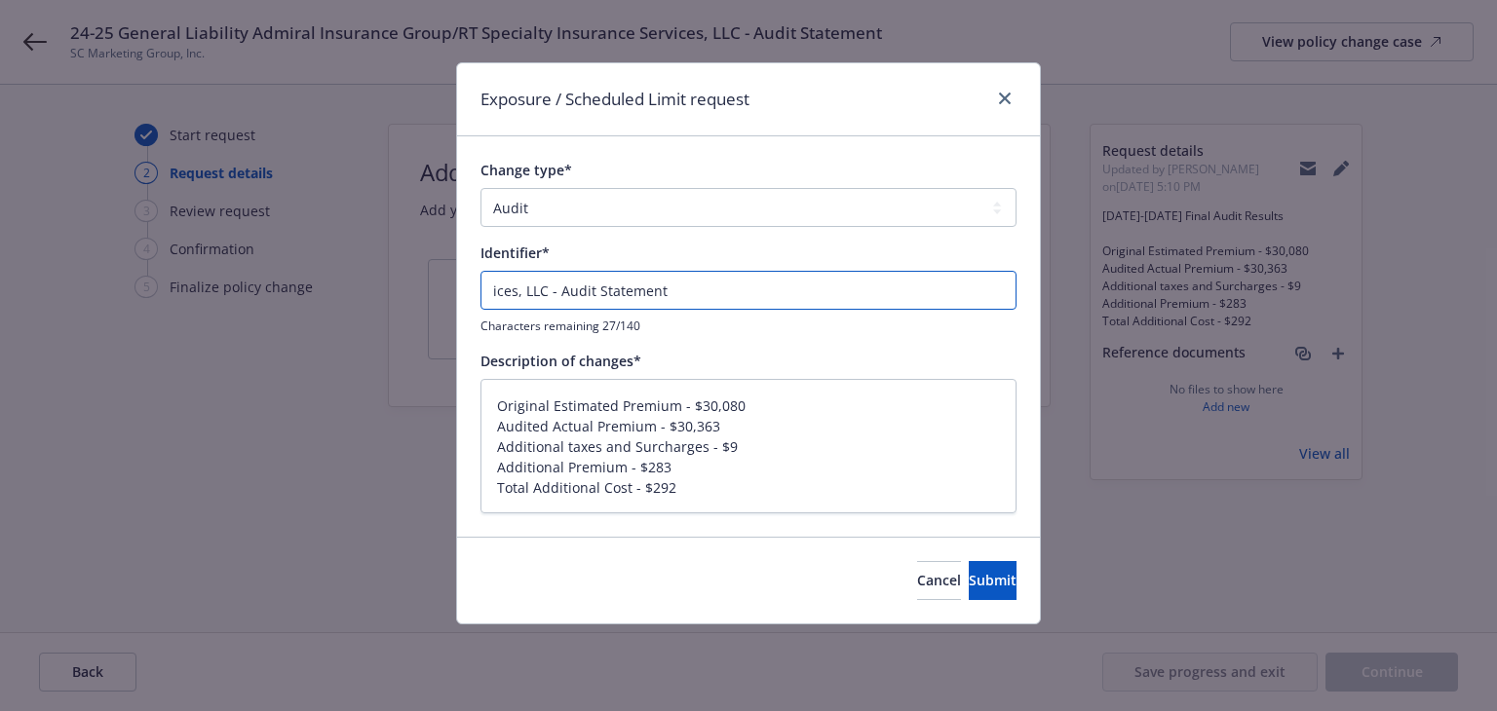
click at [19, 250] on div "Exposure / Scheduled Limit request Change type* Add Audit Change Remove Identif…" at bounding box center [748, 355] width 1497 height 711
paste input "2024-2025 Final Audit Results"
type textarea "x"
type input "2024-2025 Final Audit Results"
click at [969, 585] on span "Submit" at bounding box center [993, 580] width 48 height 19
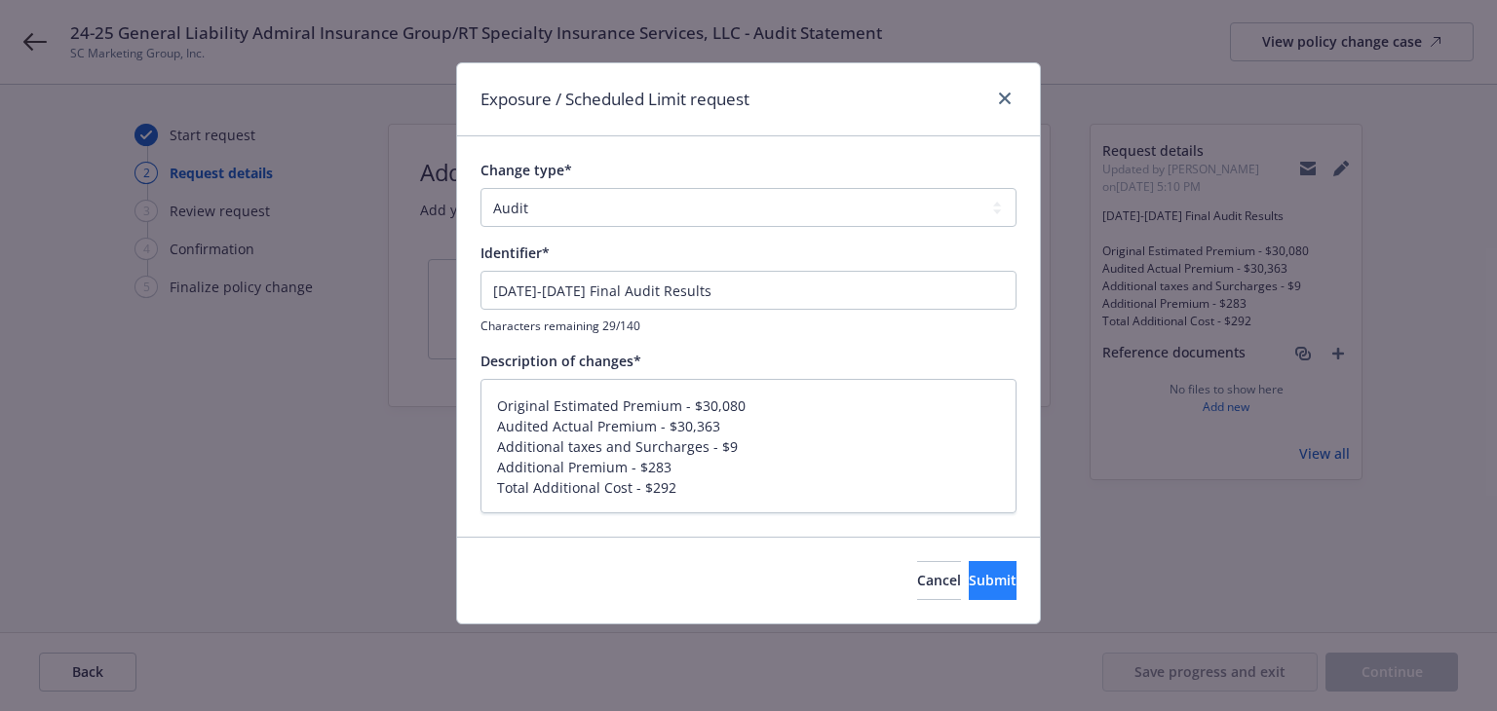
type textarea "x"
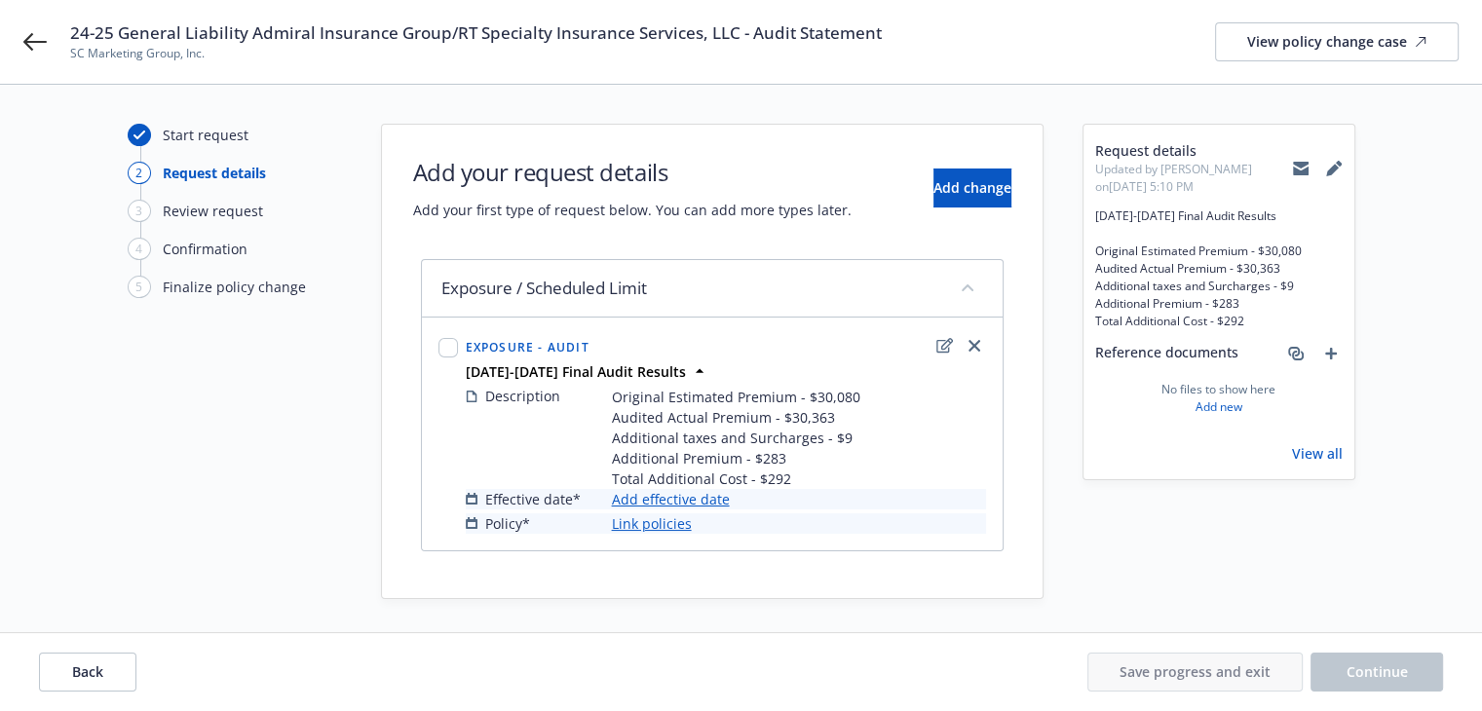
click at [686, 493] on link "Add effective date" at bounding box center [671, 499] width 118 height 20
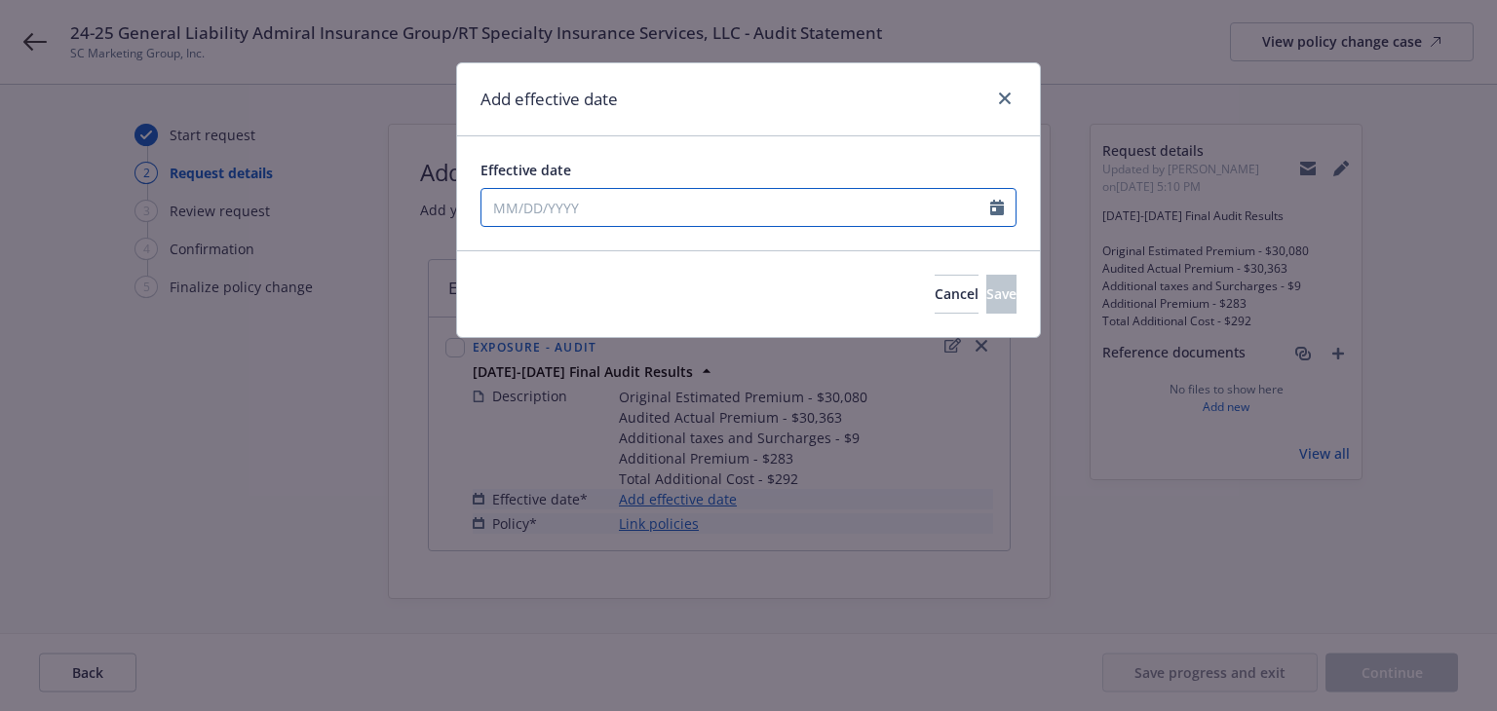
click at [737, 211] on input "Effective date" at bounding box center [735, 207] width 509 height 37
select select "8"
type input "[DATE]"
click at [758, 129] on div "Add effective date" at bounding box center [748, 99] width 583 height 73
click at [986, 299] on span "Save" at bounding box center [1001, 294] width 30 height 19
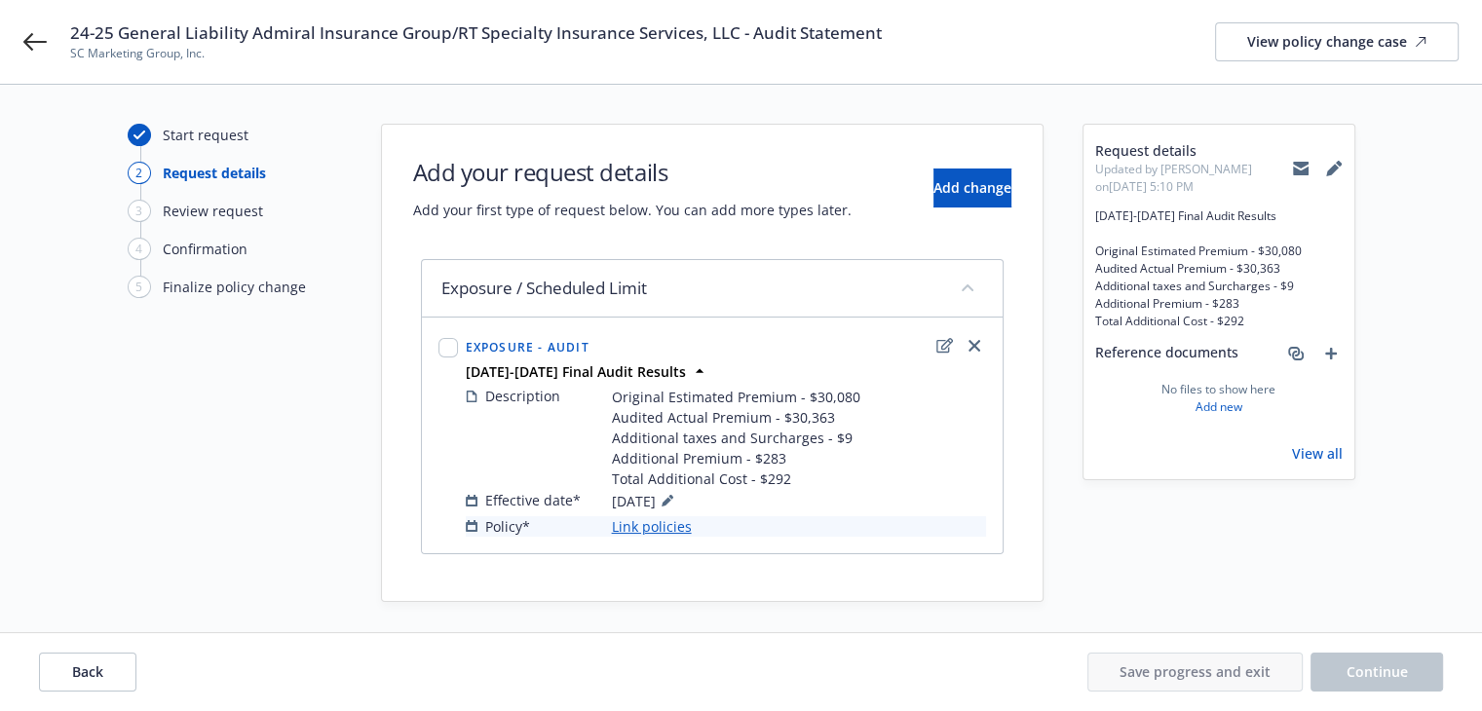
click at [660, 532] on link "Link policies" at bounding box center [652, 526] width 80 height 20
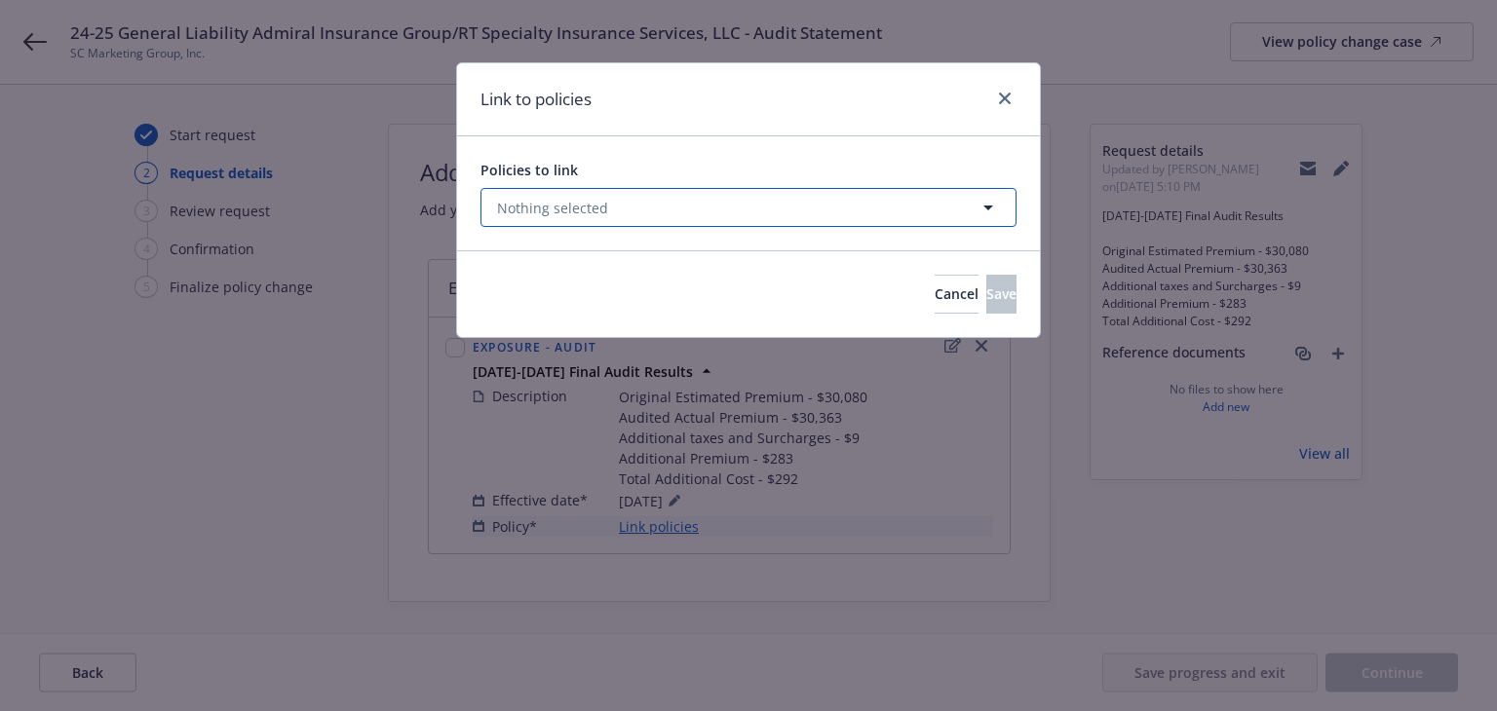
click at [787, 201] on button "Nothing selected" at bounding box center [748, 207] width 536 height 39
click at [912, 262] on select "All Active Upcoming Expired Cancelled" at bounding box center [919, 255] width 111 height 31
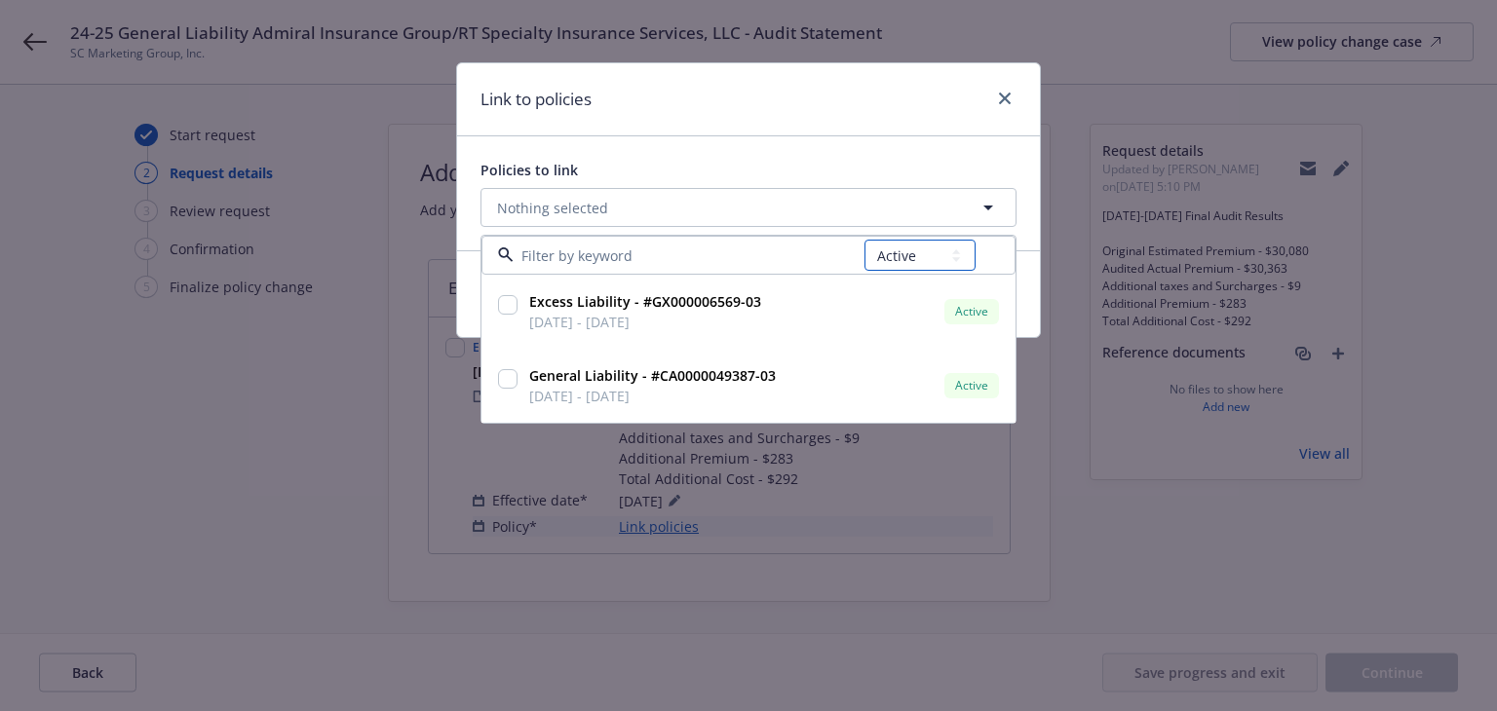
select select "EXPIRED"
click at [864, 240] on select "All Active Upcoming Expired Cancelled" at bounding box center [919, 255] width 111 height 31
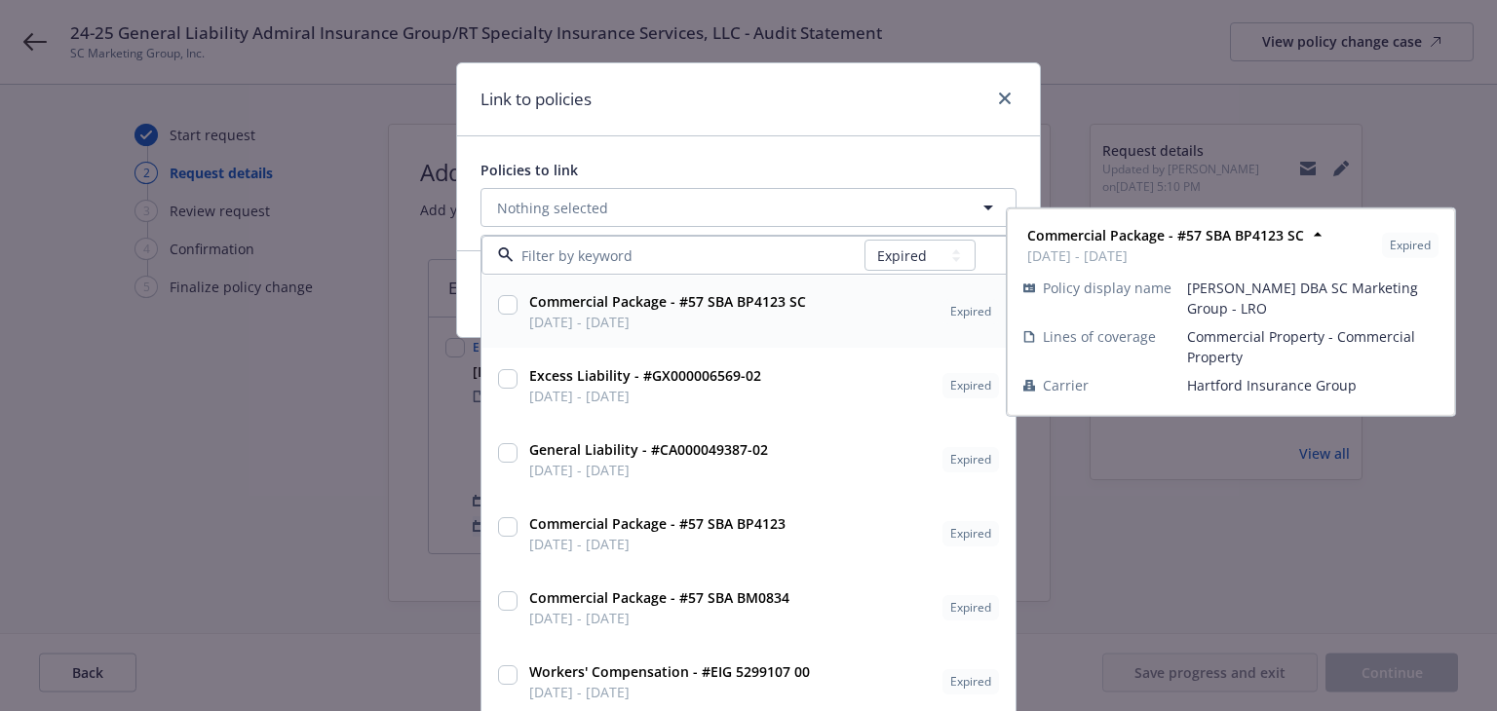
click at [699, 253] on input at bounding box center [689, 256] width 351 height 20
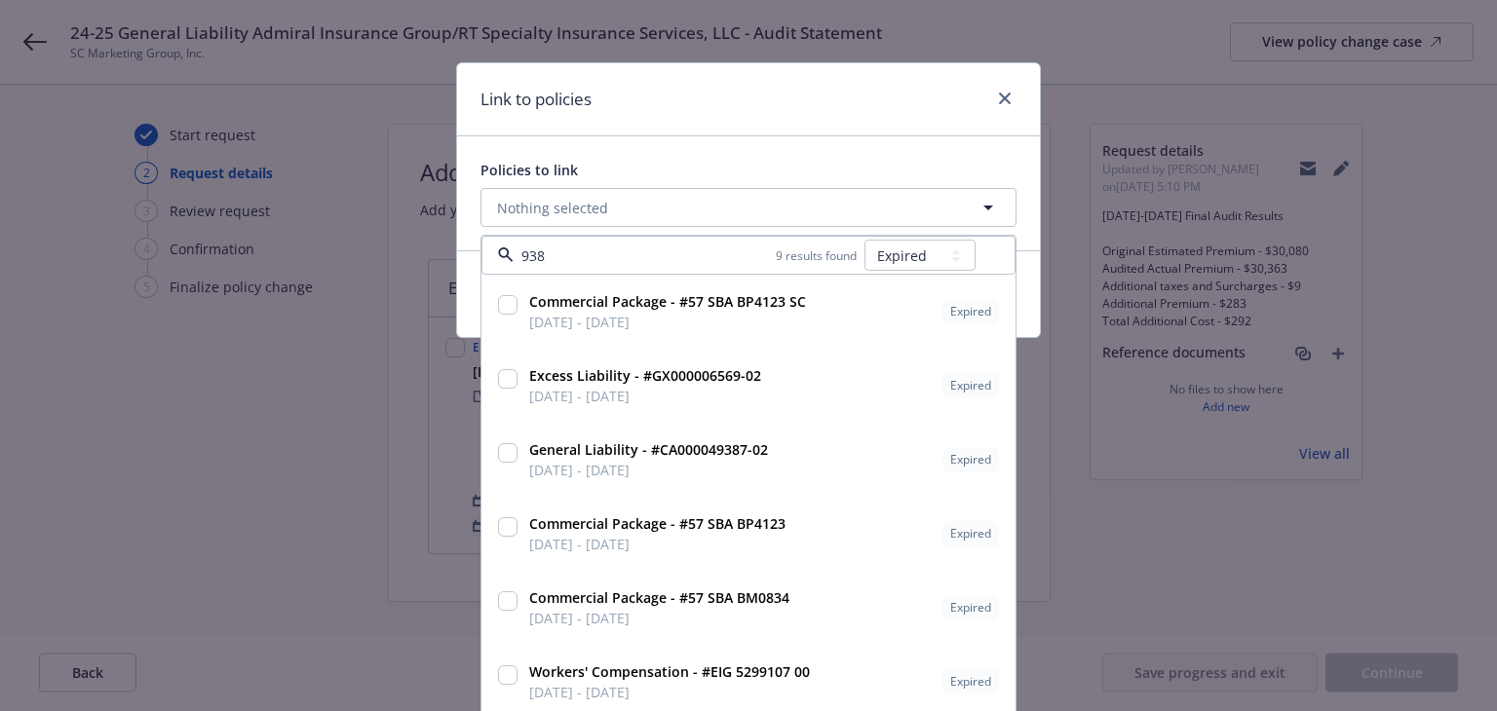
type input "9387"
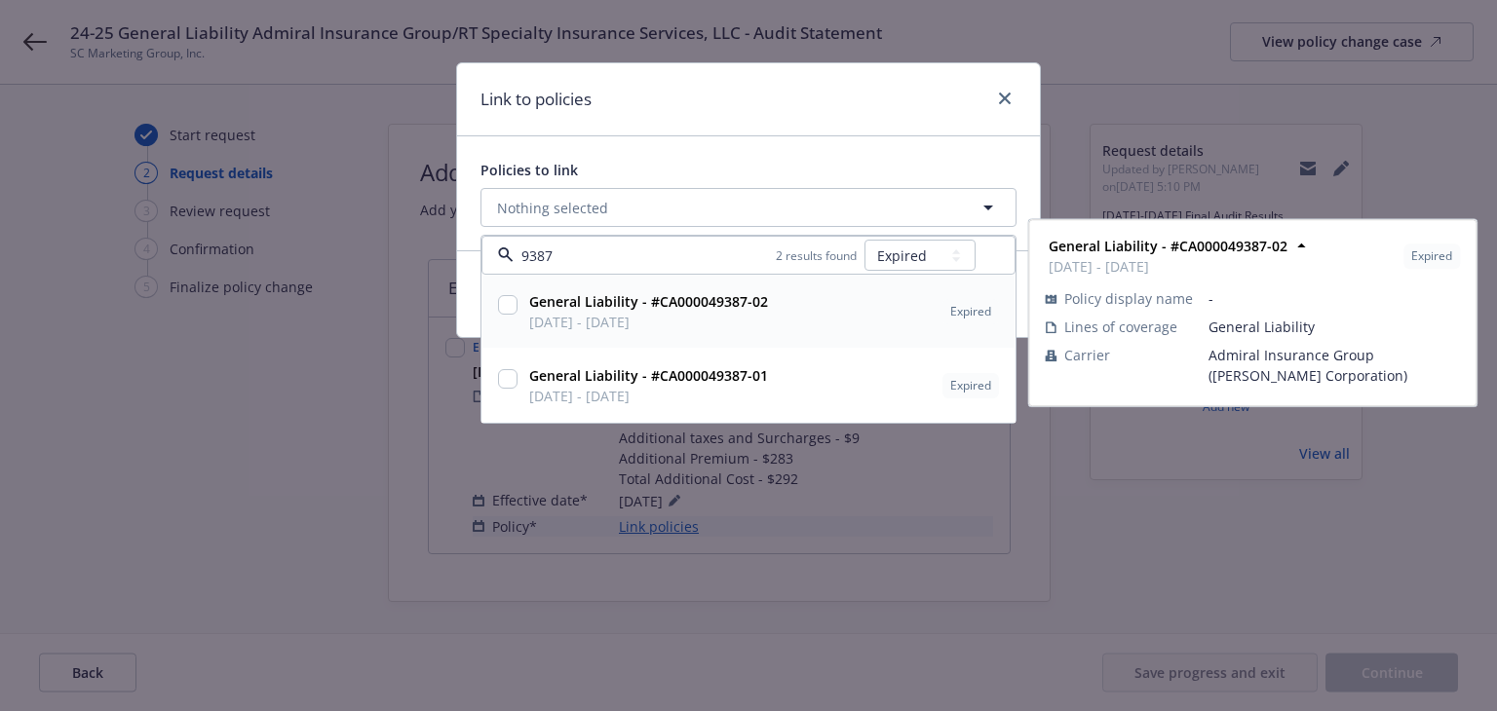
click at [747, 336] on div "General Liability - #CA000049387-02 06/07/2024 - 06/07/2025 Expired Policy disp…" at bounding box center [748, 312] width 532 height 72
checkbox input "true"
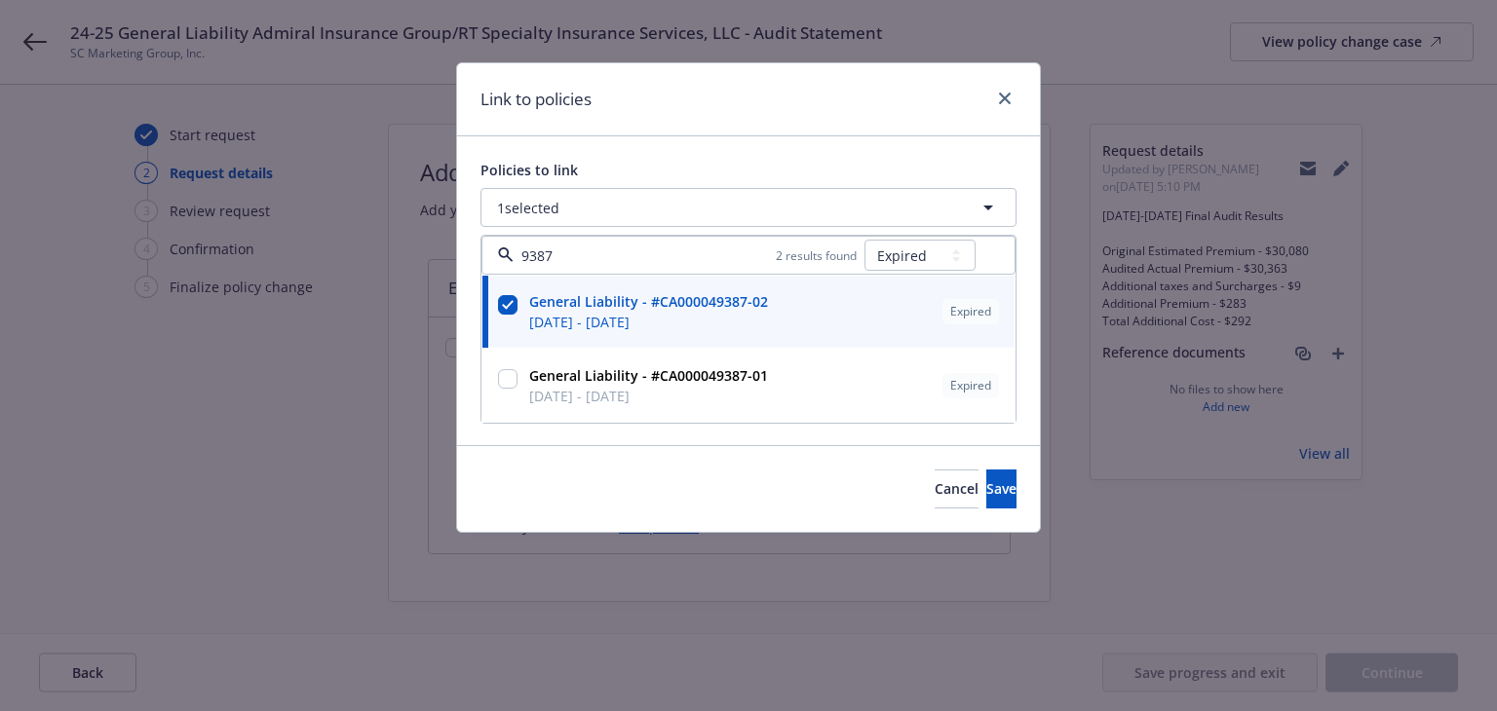
type input "9387"
click at [784, 110] on div "Link to policies" at bounding box center [748, 99] width 583 height 73
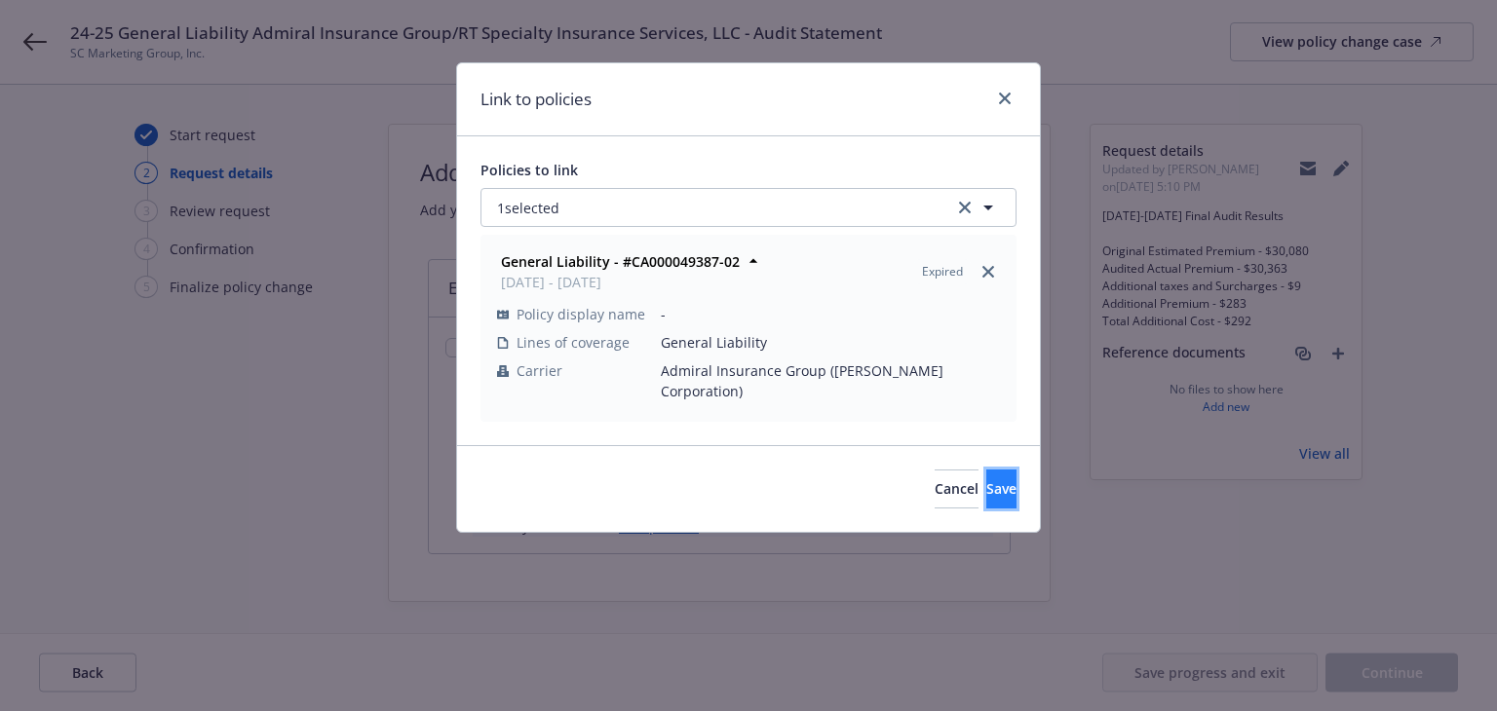
click at [986, 479] on span "Save" at bounding box center [1001, 488] width 30 height 19
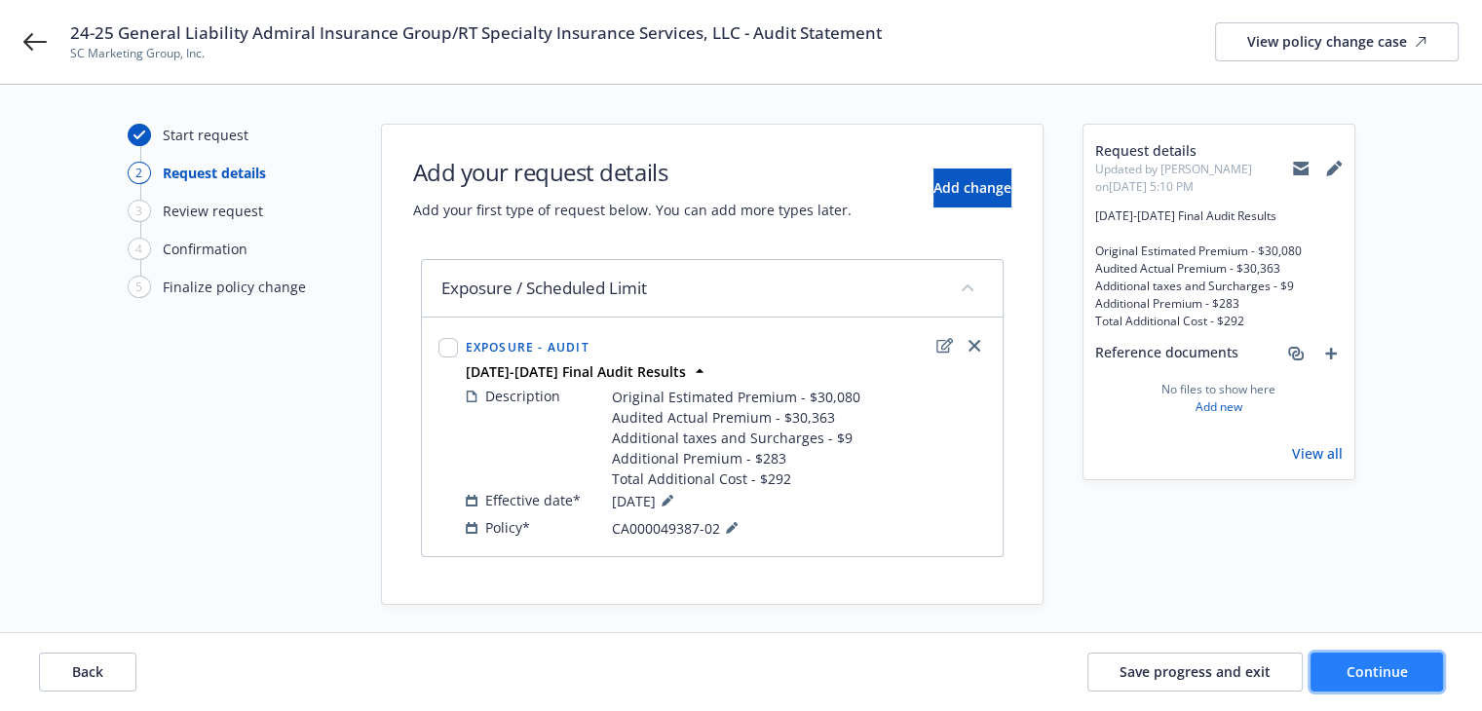
click at [1353, 681] on button "Continue" at bounding box center [1377, 672] width 133 height 39
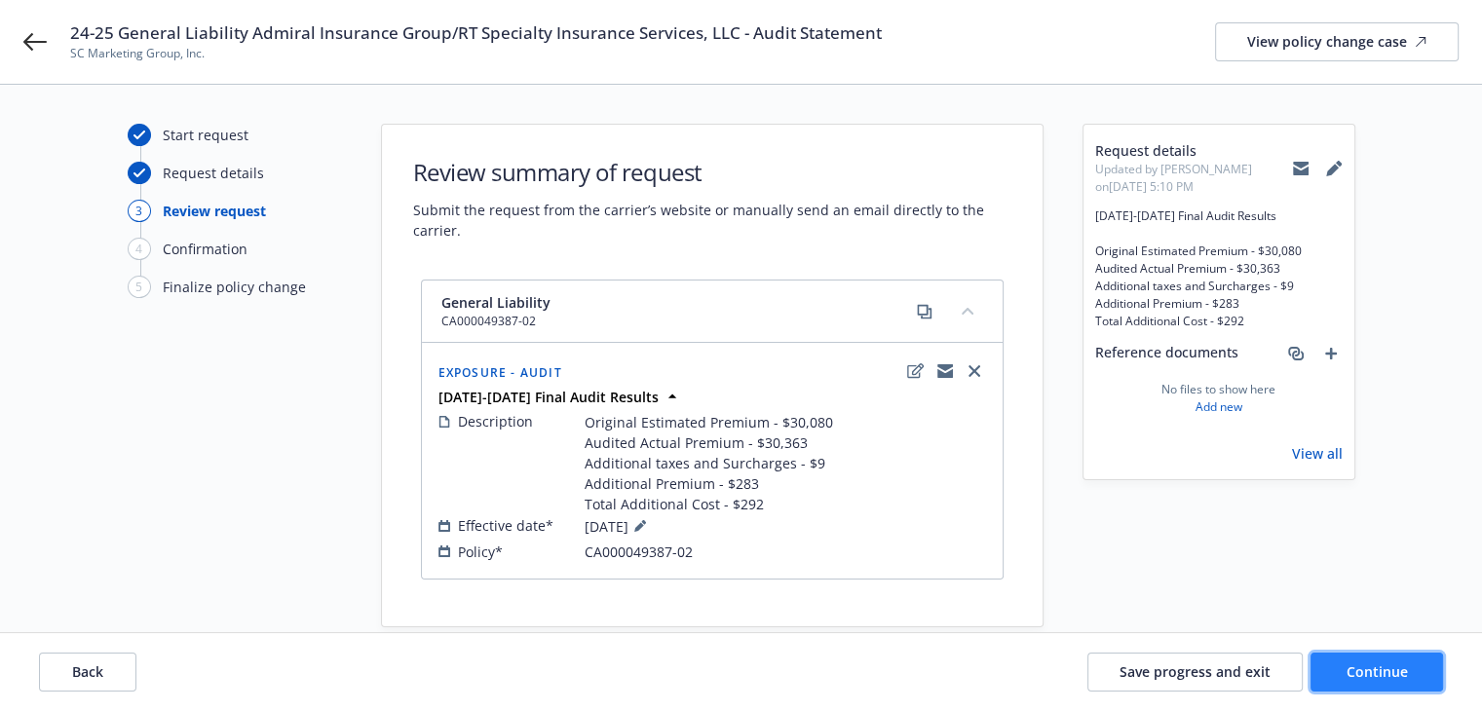
click at [1355, 675] on span "Continue" at bounding box center [1377, 672] width 61 height 19
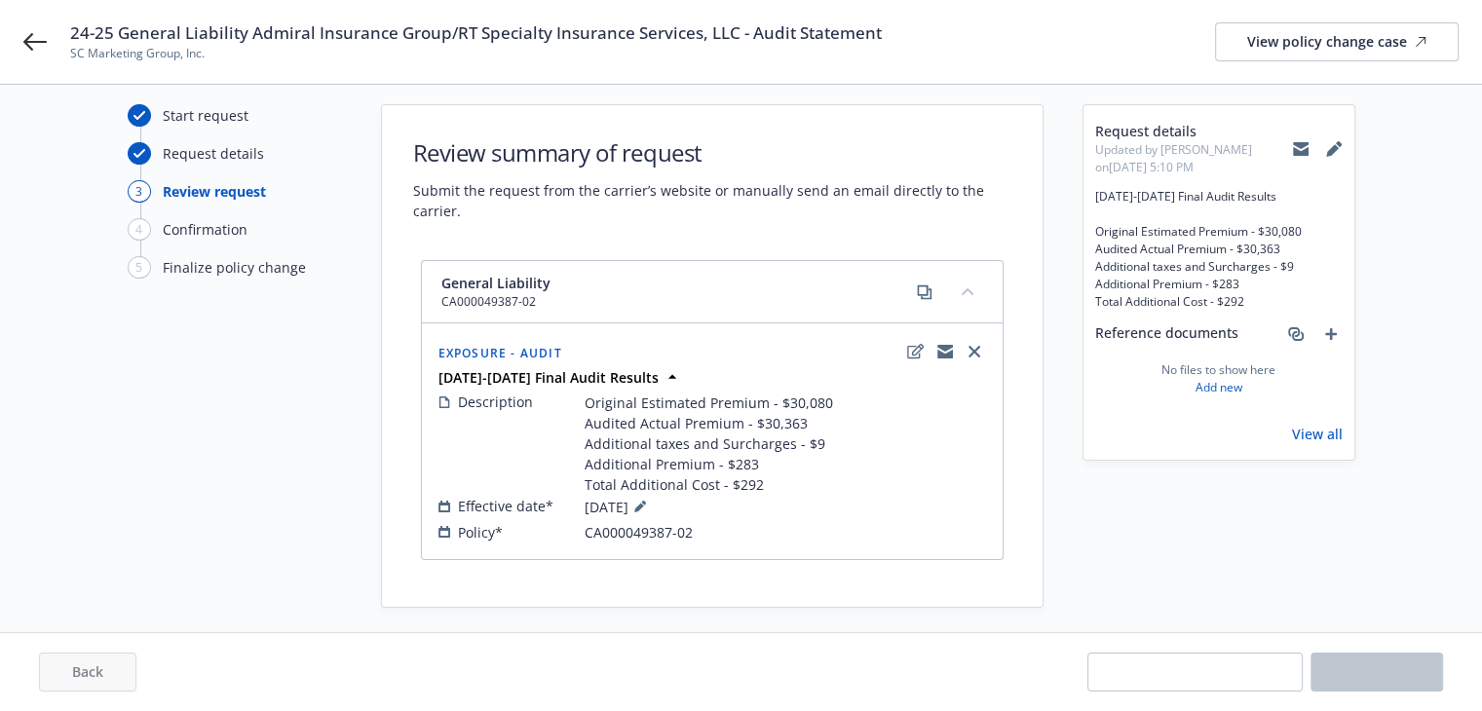
scroll to position [31, 0]
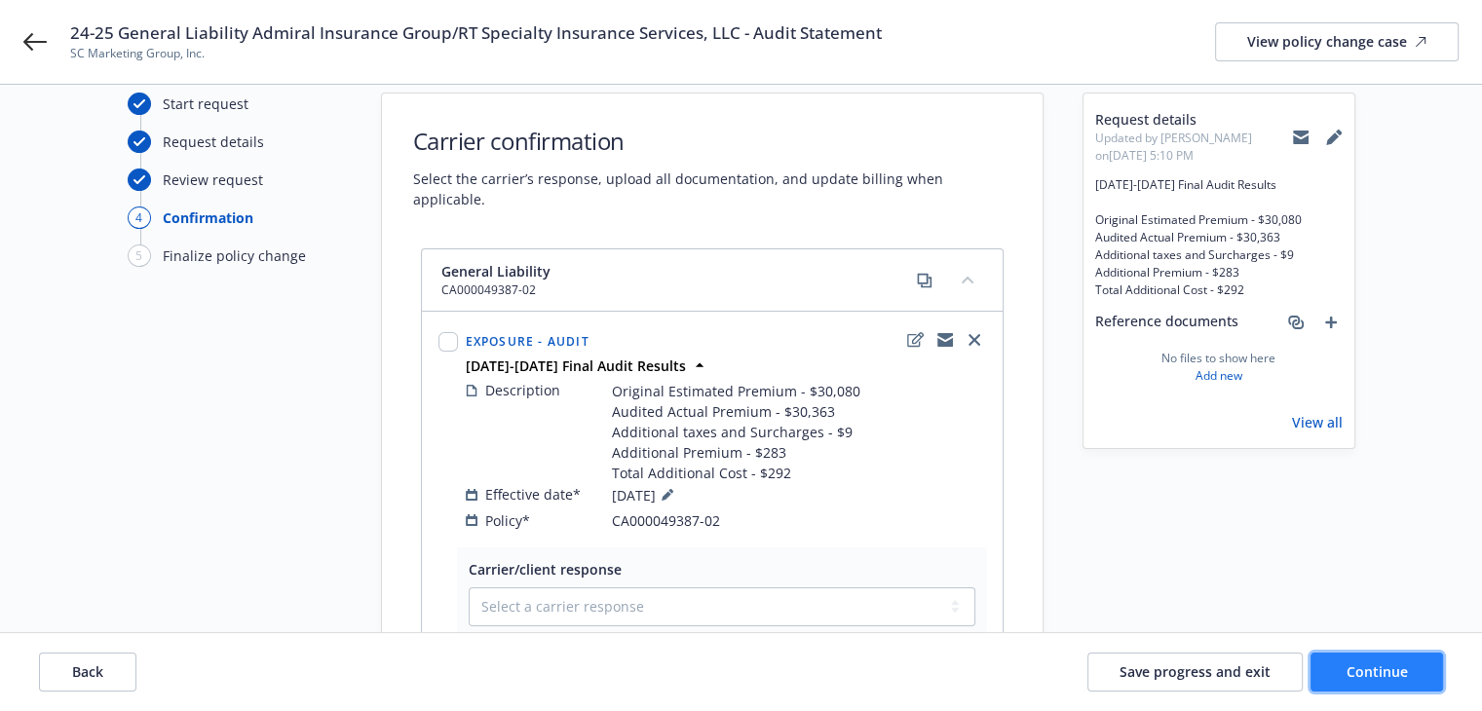
click at [1393, 674] on span "Continue" at bounding box center [1377, 672] width 61 height 19
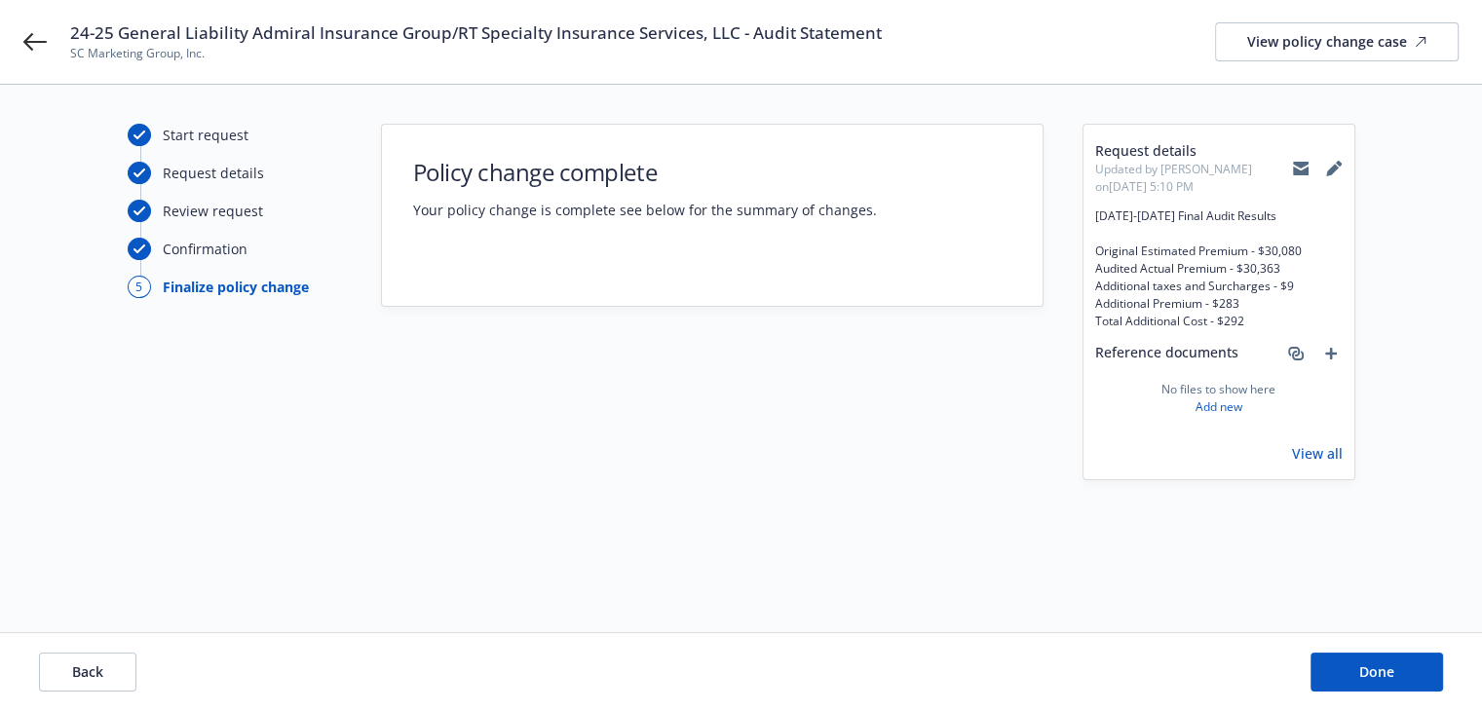
scroll to position [0, 0]
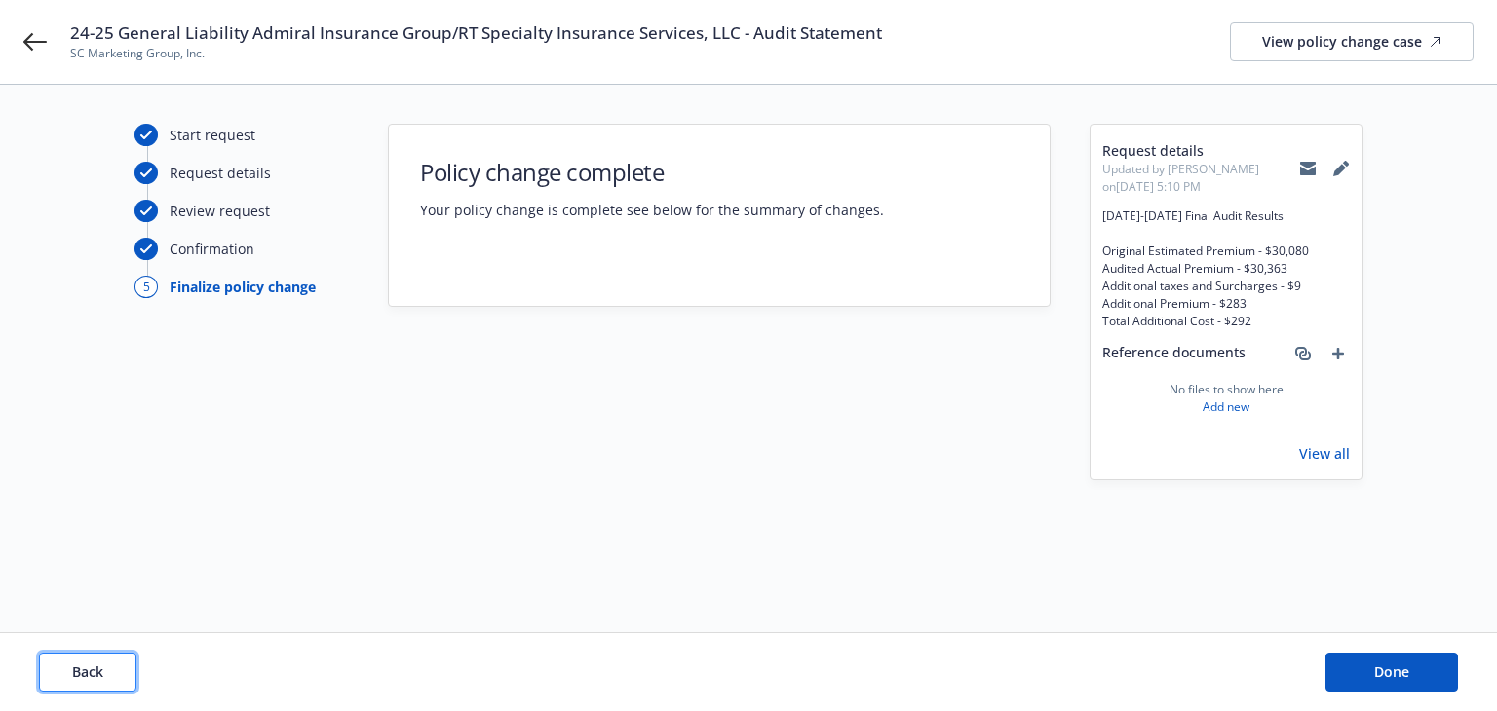
click at [98, 672] on span "Back" at bounding box center [87, 672] width 31 height 19
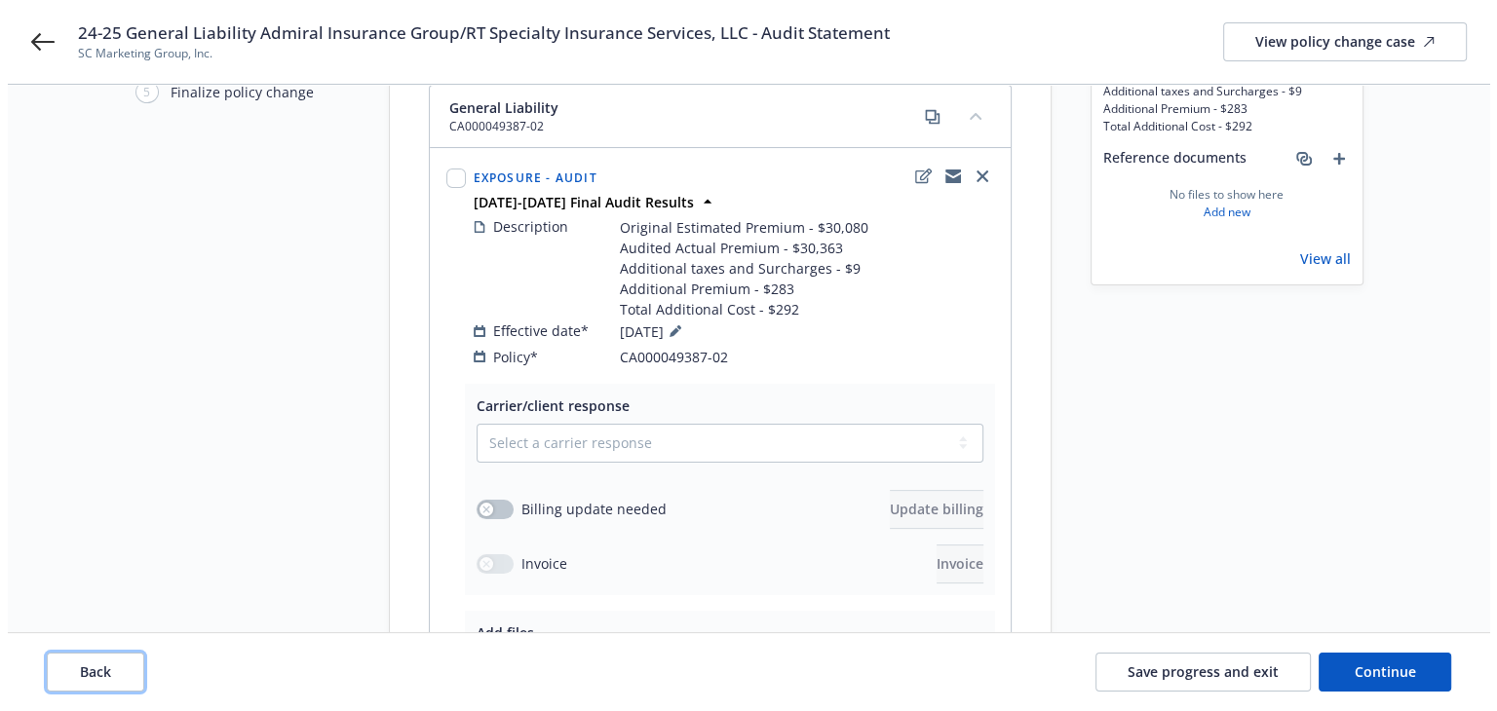
scroll to position [440, 0]
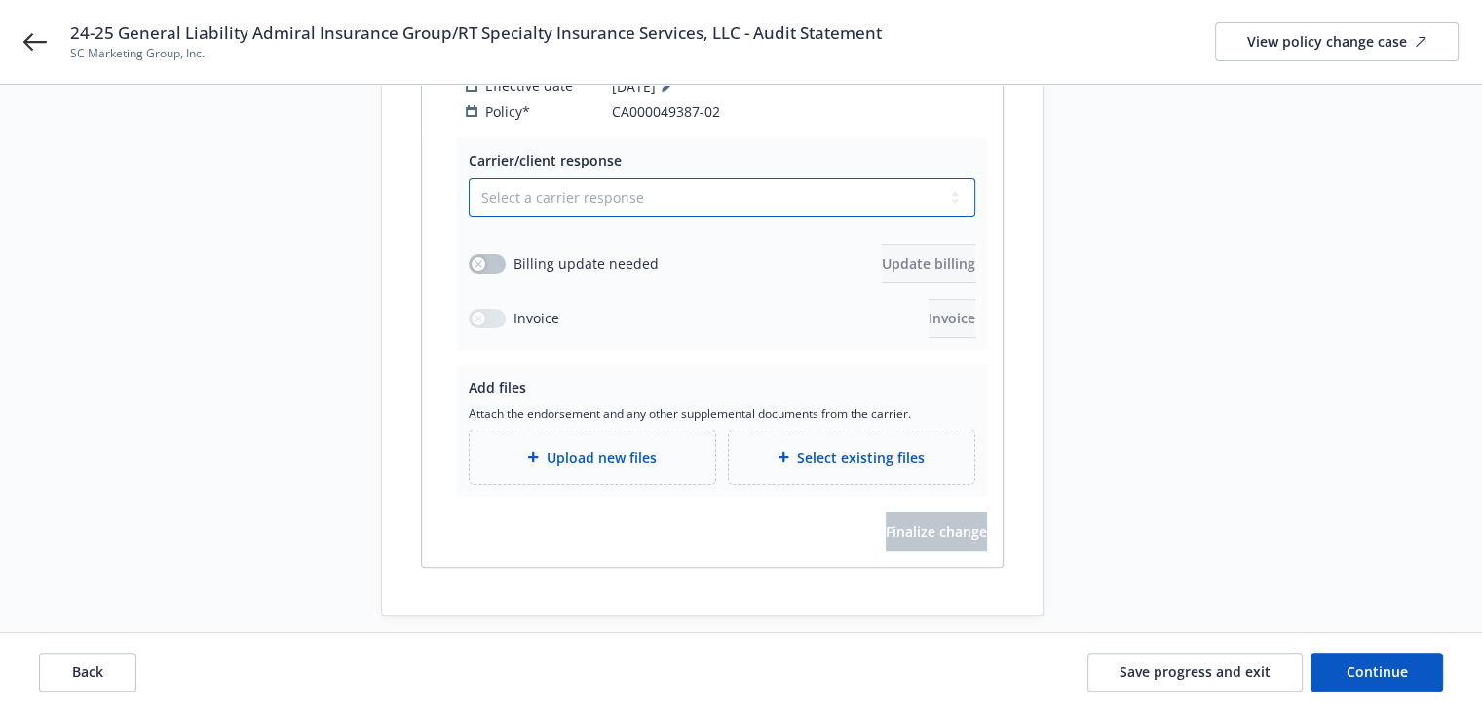
click at [519, 178] on select "Select a carrier response Accepted Accepted with revision No endorsement needed…" at bounding box center [722, 197] width 507 height 39
select select "ACCEPTED"
click at [469, 178] on select "Select a carrier response Accepted Accepted with revision No endorsement needed…" at bounding box center [722, 197] width 507 height 39
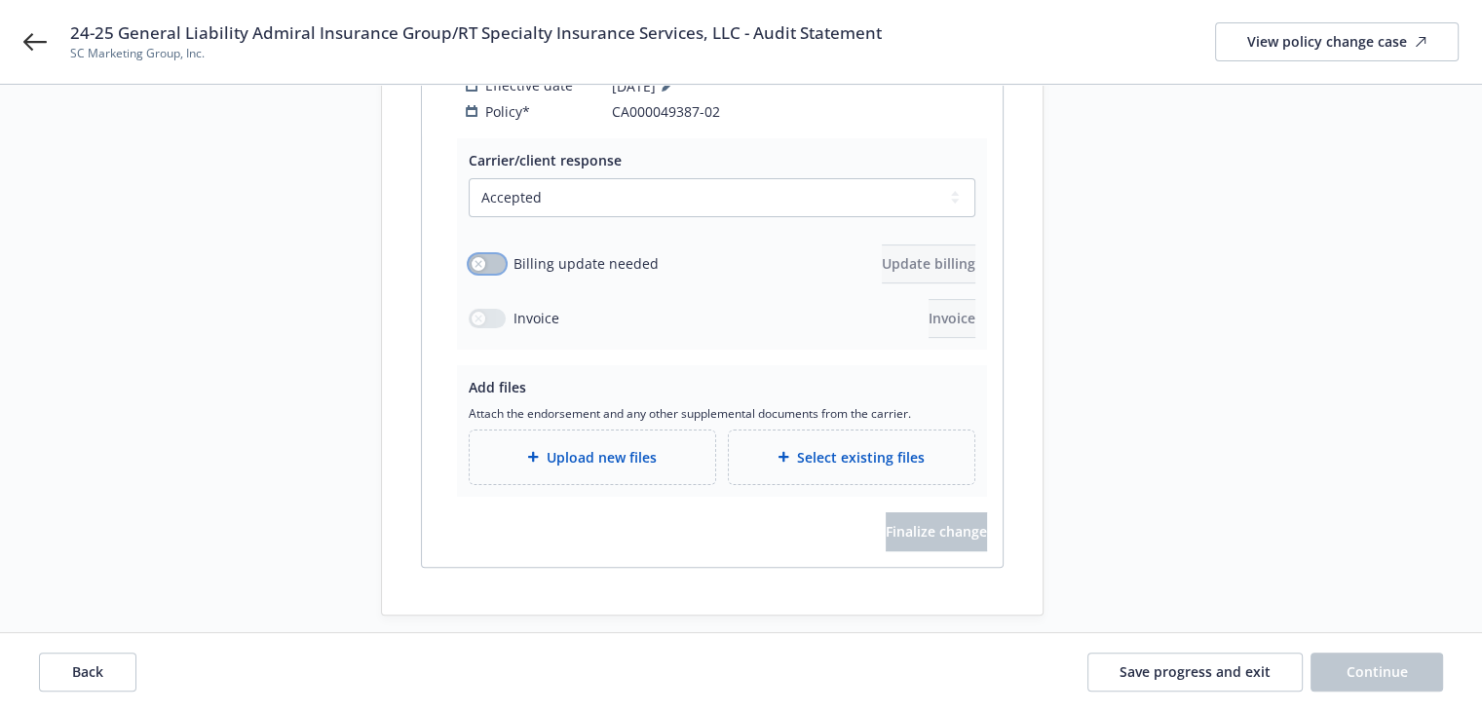
click at [475, 260] on icon "button" at bounding box center [479, 264] width 8 height 8
click at [882, 254] on span "Update billing" at bounding box center [929, 263] width 94 height 19
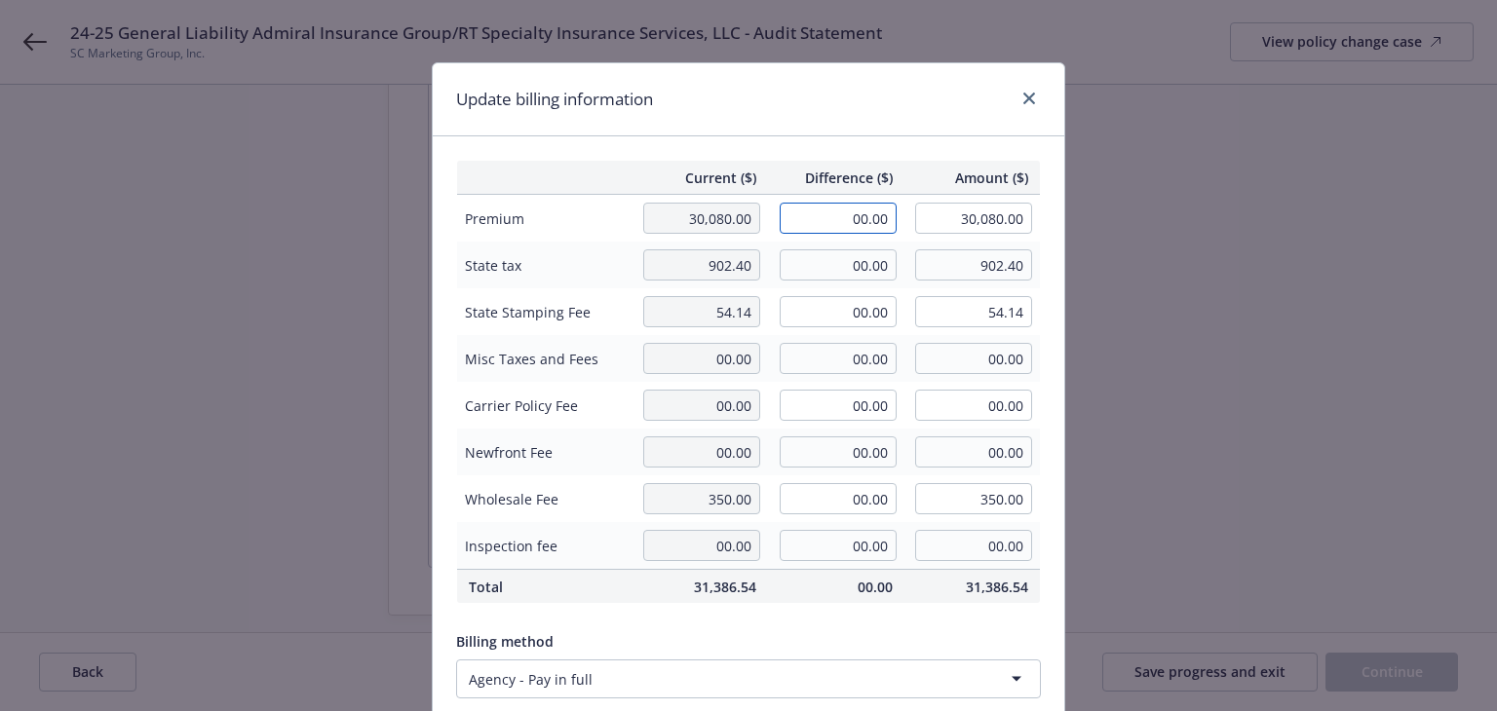
click at [810, 220] on input "00.00" at bounding box center [838, 218] width 117 height 31
type input "283.00"
type input "30,363.00"
type input "28.3"
drag, startPoint x: 830, startPoint y: 267, endPoint x: 920, endPoint y: 276, distance: 90.1
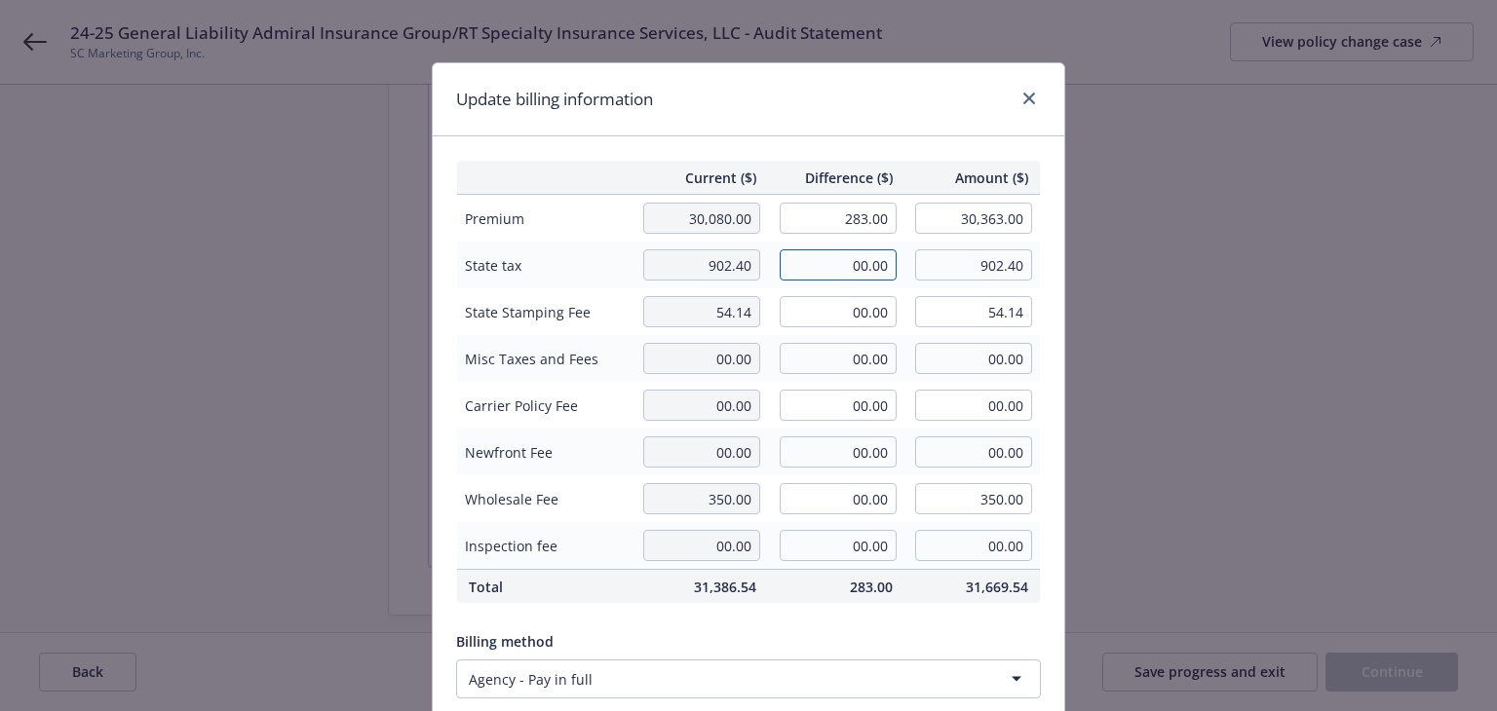
click at [920, 276] on tr "State tax 902.40 00.00 902.40" at bounding box center [749, 265] width 584 height 47
type input "8.49"
type input "910.89"
click at [825, 309] on input "00.00" at bounding box center [838, 311] width 117 height 31
type input "0.51"
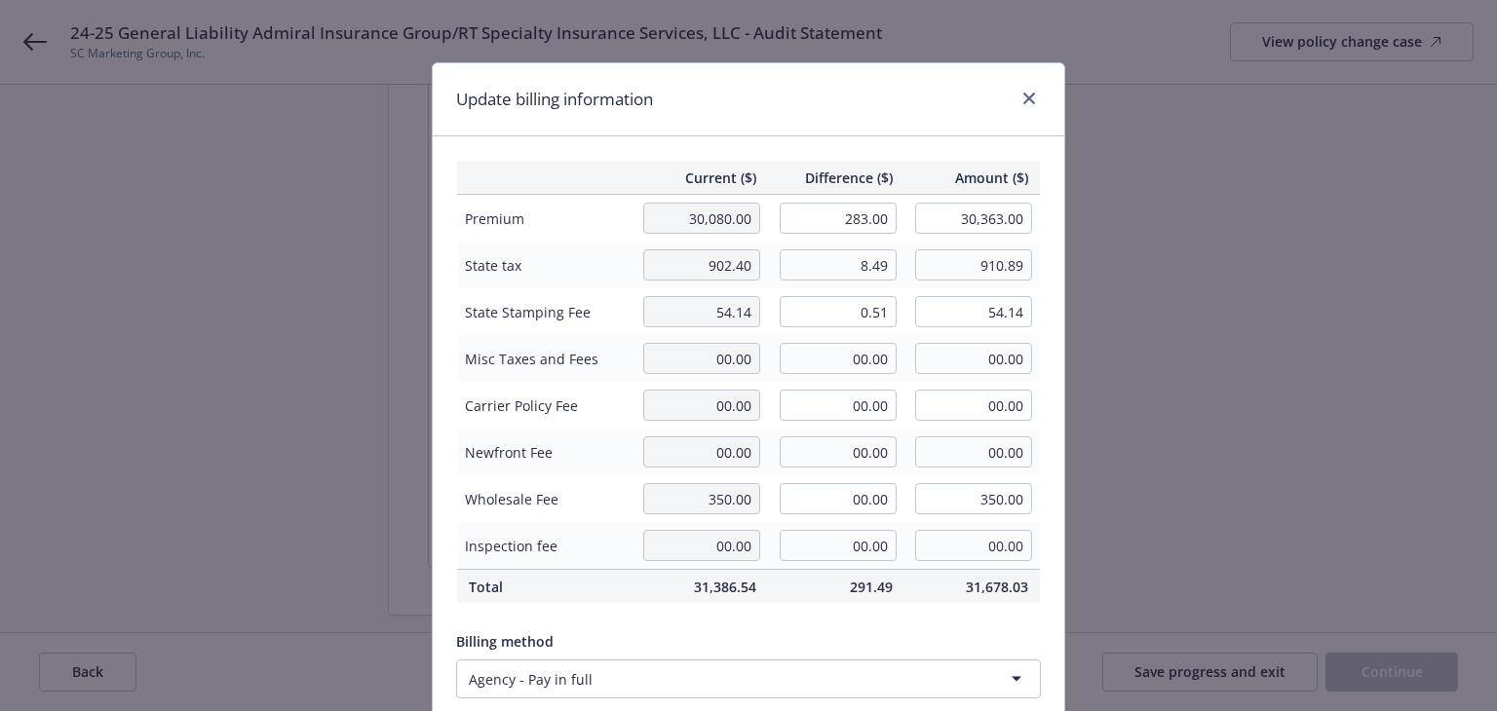
type input "54.65"
click at [771, 94] on div "Update billing information" at bounding box center [748, 99] width 631 height 73
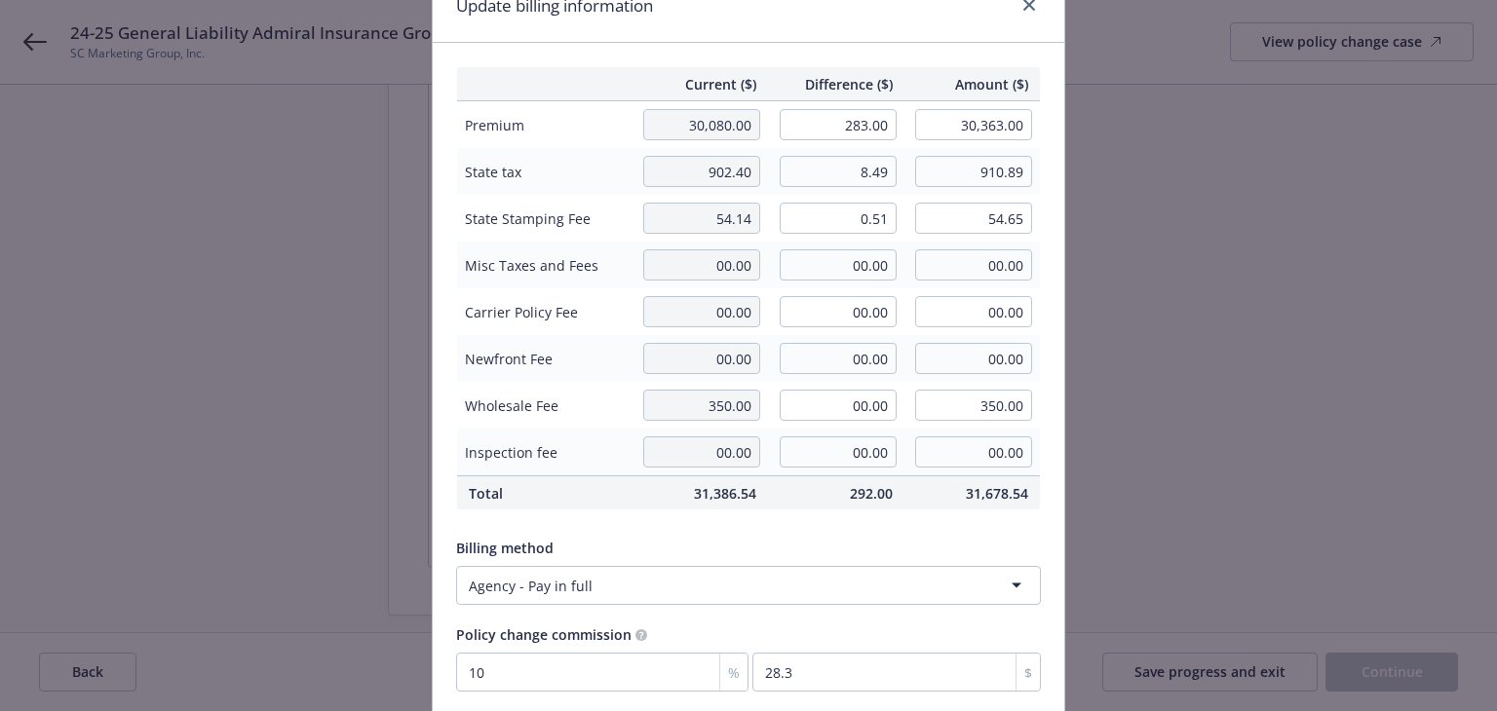
scroll to position [247, 0]
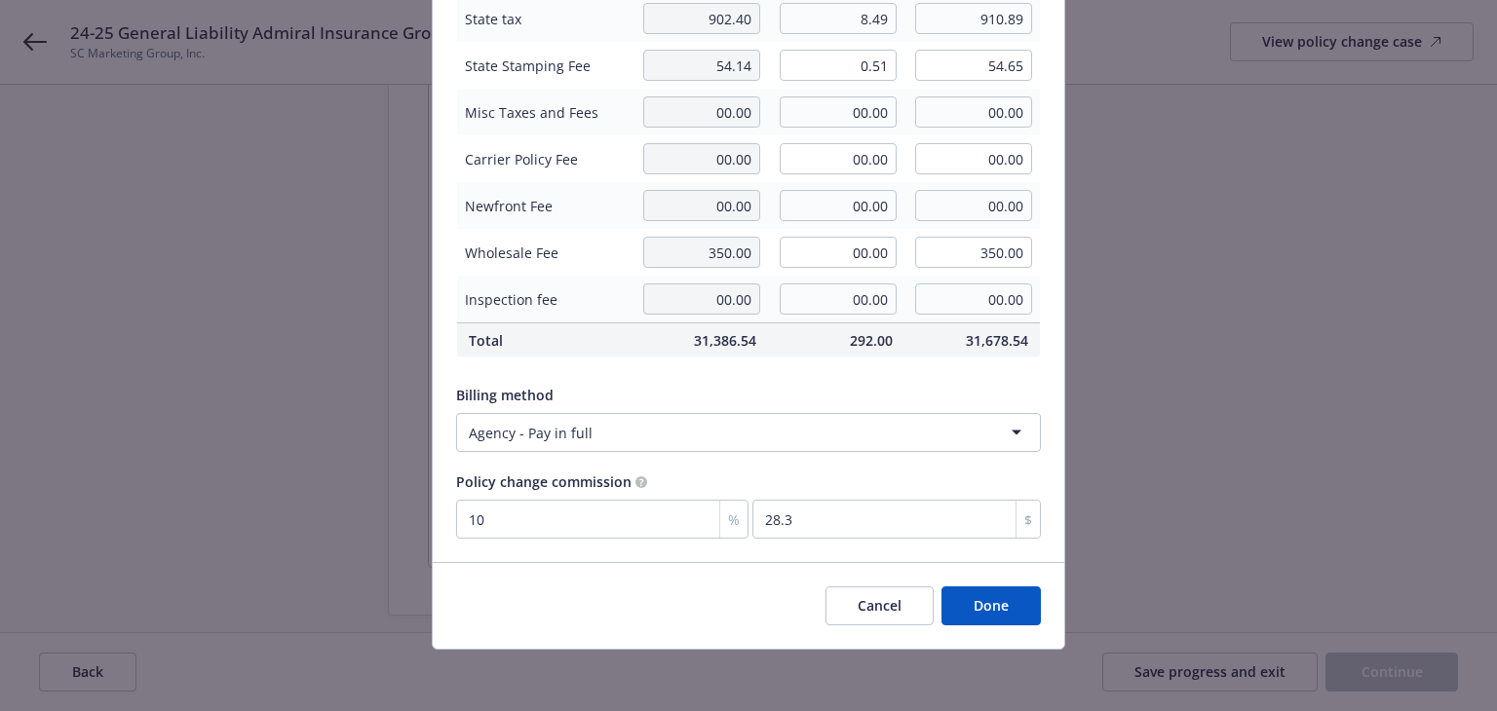
click at [975, 608] on button "Done" at bounding box center [990, 606] width 99 height 39
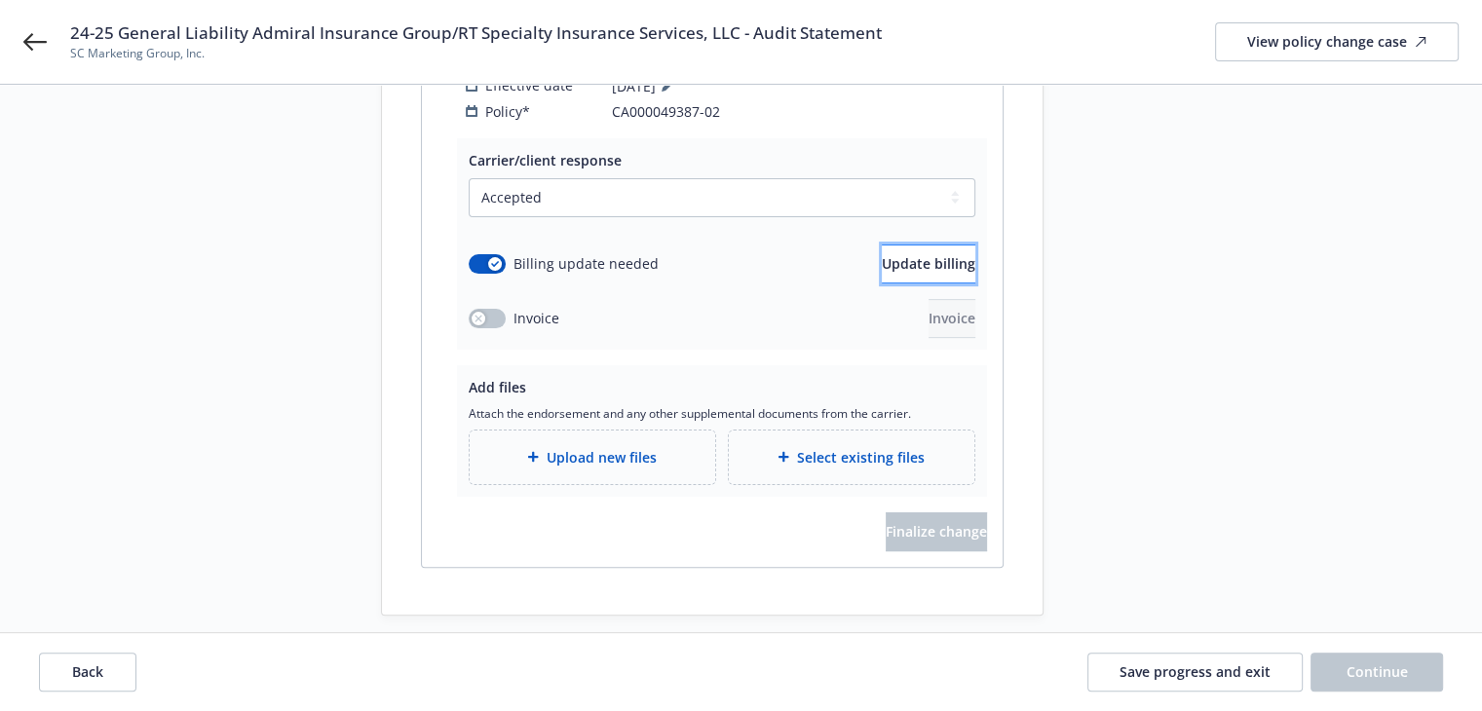
click at [899, 254] on span "Update billing" at bounding box center [929, 263] width 94 height 19
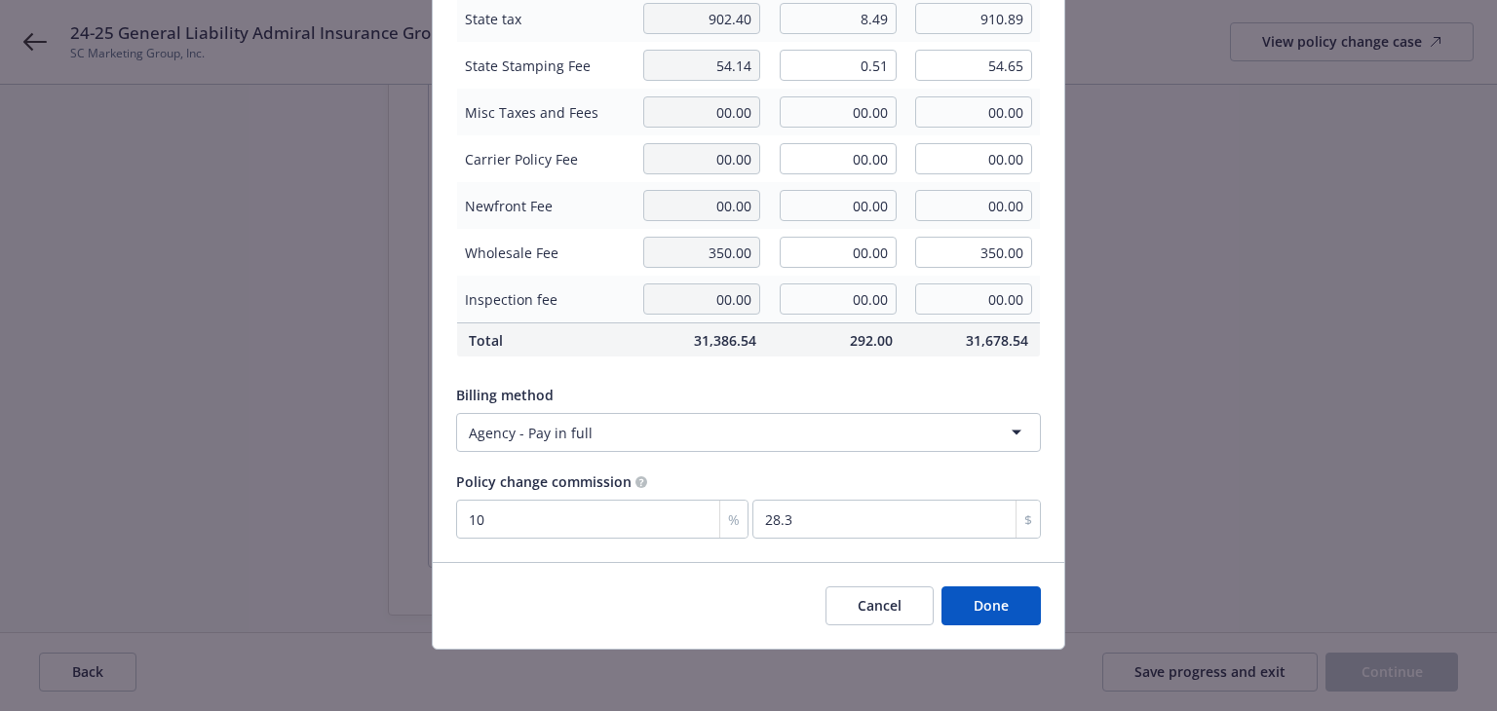
click at [974, 605] on button "Done" at bounding box center [990, 606] width 99 height 39
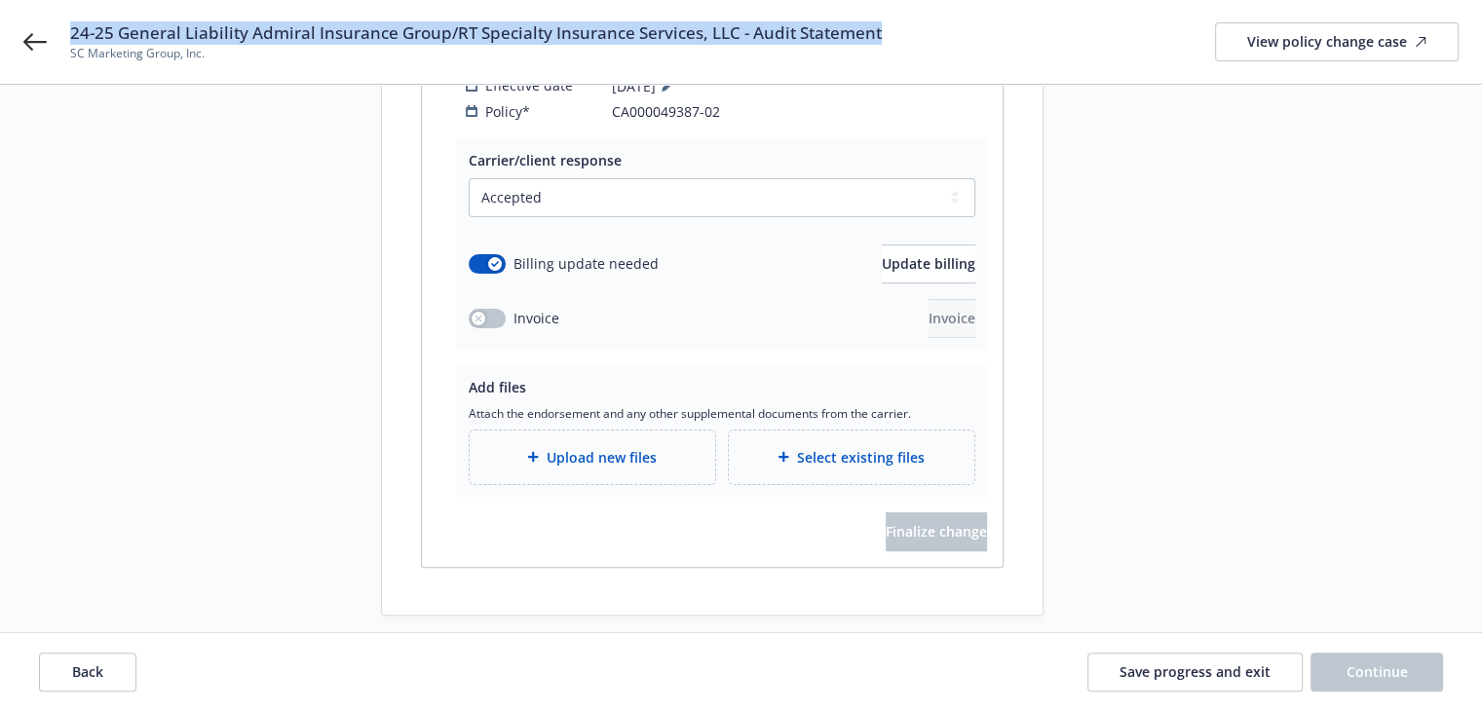
drag, startPoint x: 70, startPoint y: 33, endPoint x: 897, endPoint y: 33, distance: 826.3
click at [897, 33] on div "24-25 General Liability Admiral Insurance Group/RT Specialty Insurance Services…" at bounding box center [764, 41] width 1389 height 41
copy span "24-25 General Liability Admiral Insurance Group/RT Specialty Insurance Services…"
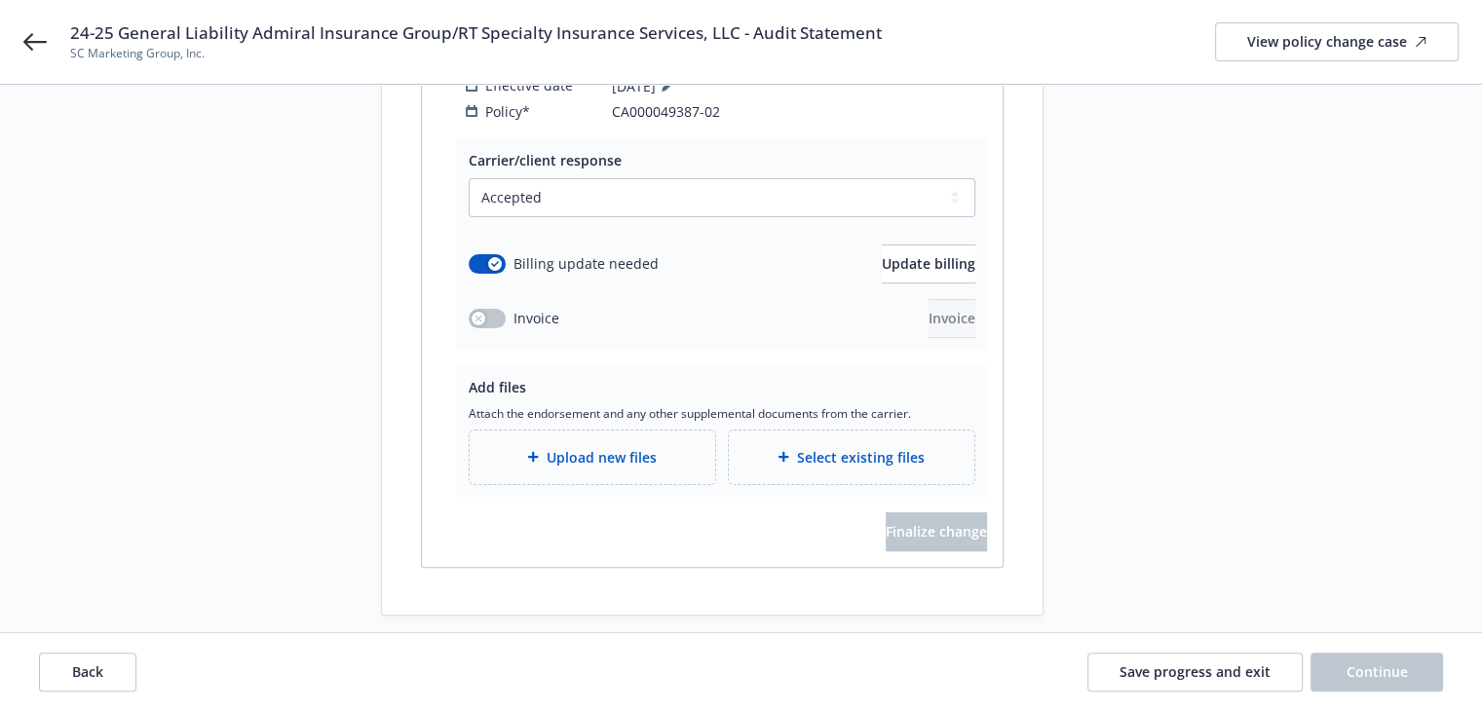
click at [1194, 399] on div "Request details Updated by Alice Wang on 08/21/2025, 5:10 PM 2024-2025 Final Au…" at bounding box center [1219, 149] width 273 height 933
click at [596, 447] on span "Upload new files" at bounding box center [602, 457] width 110 height 20
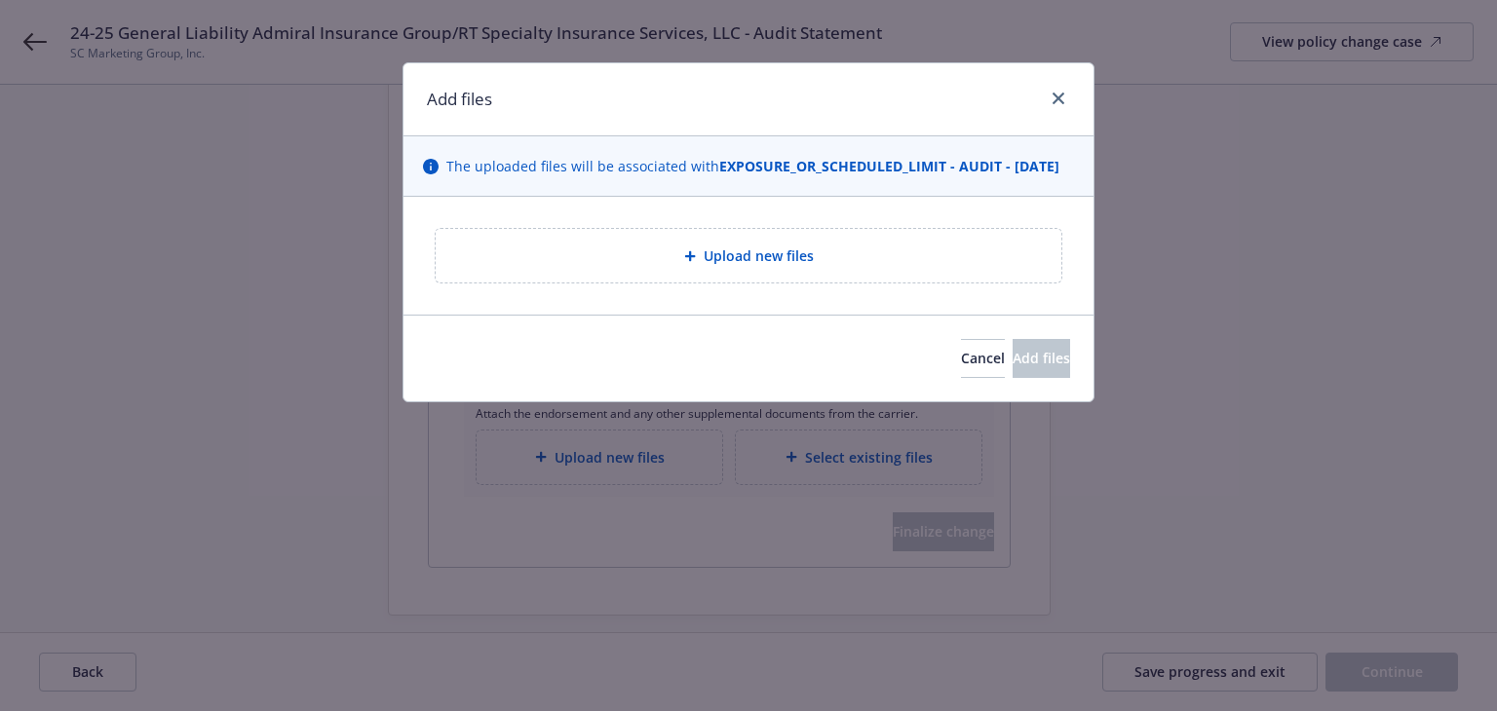
click at [674, 267] on div "Upload new files" at bounding box center [748, 256] width 594 height 22
type textarea "x"
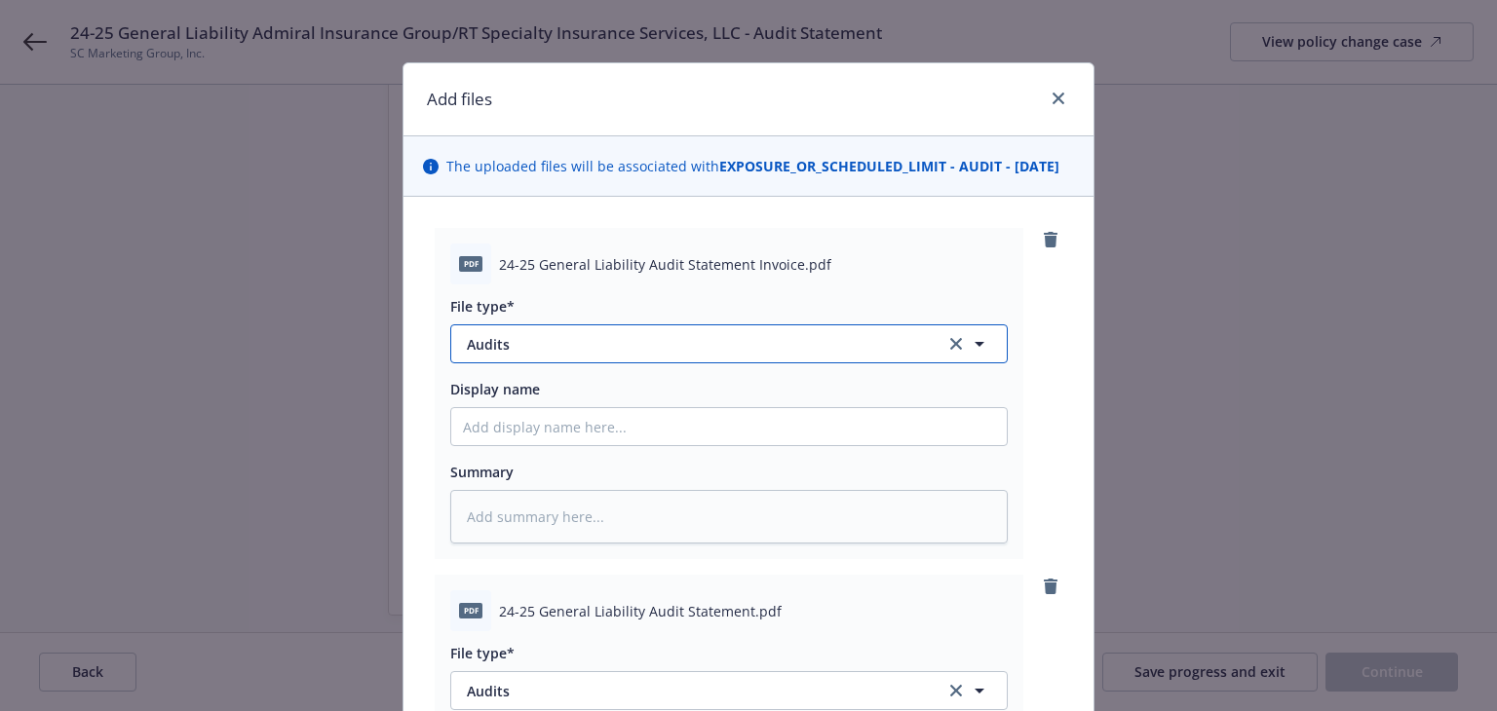
click at [647, 355] on span "Audits" at bounding box center [692, 344] width 451 height 20
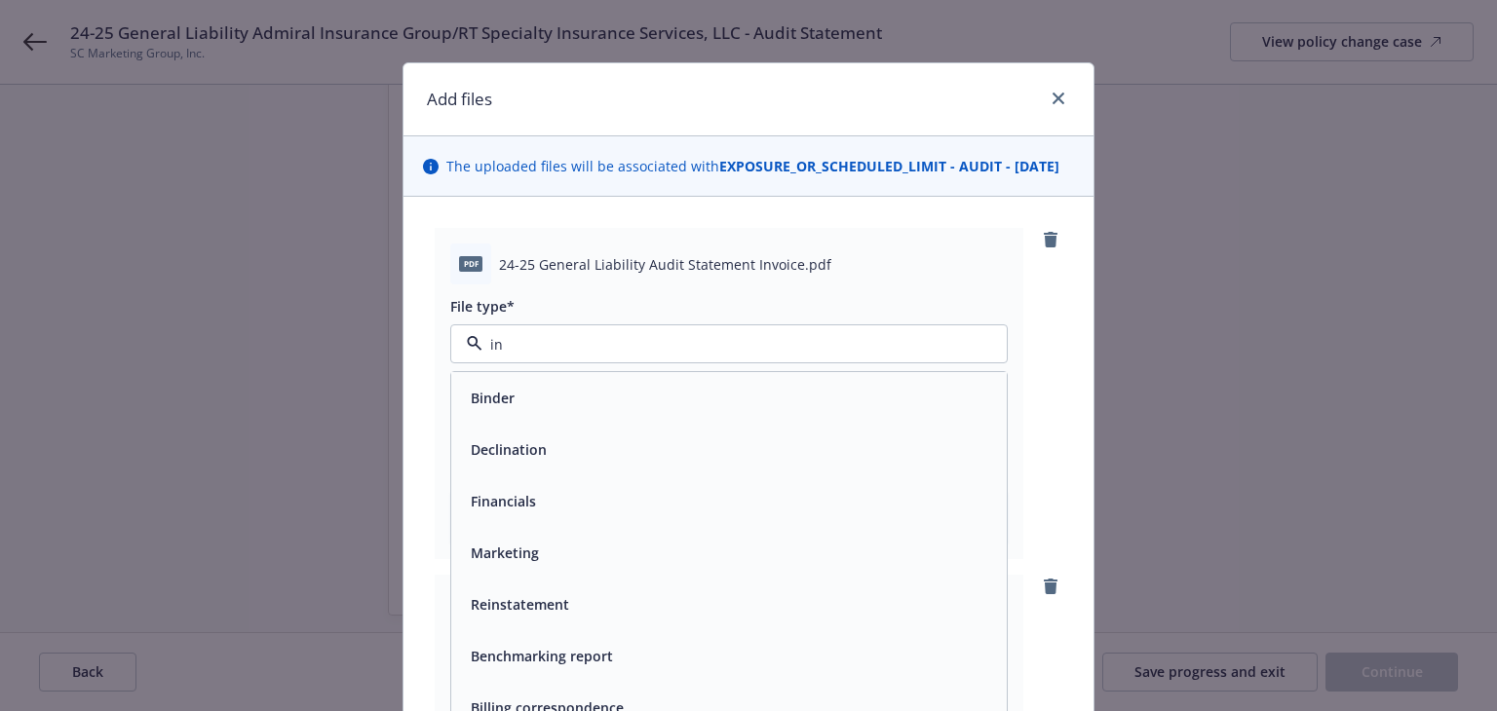
type input "inv"
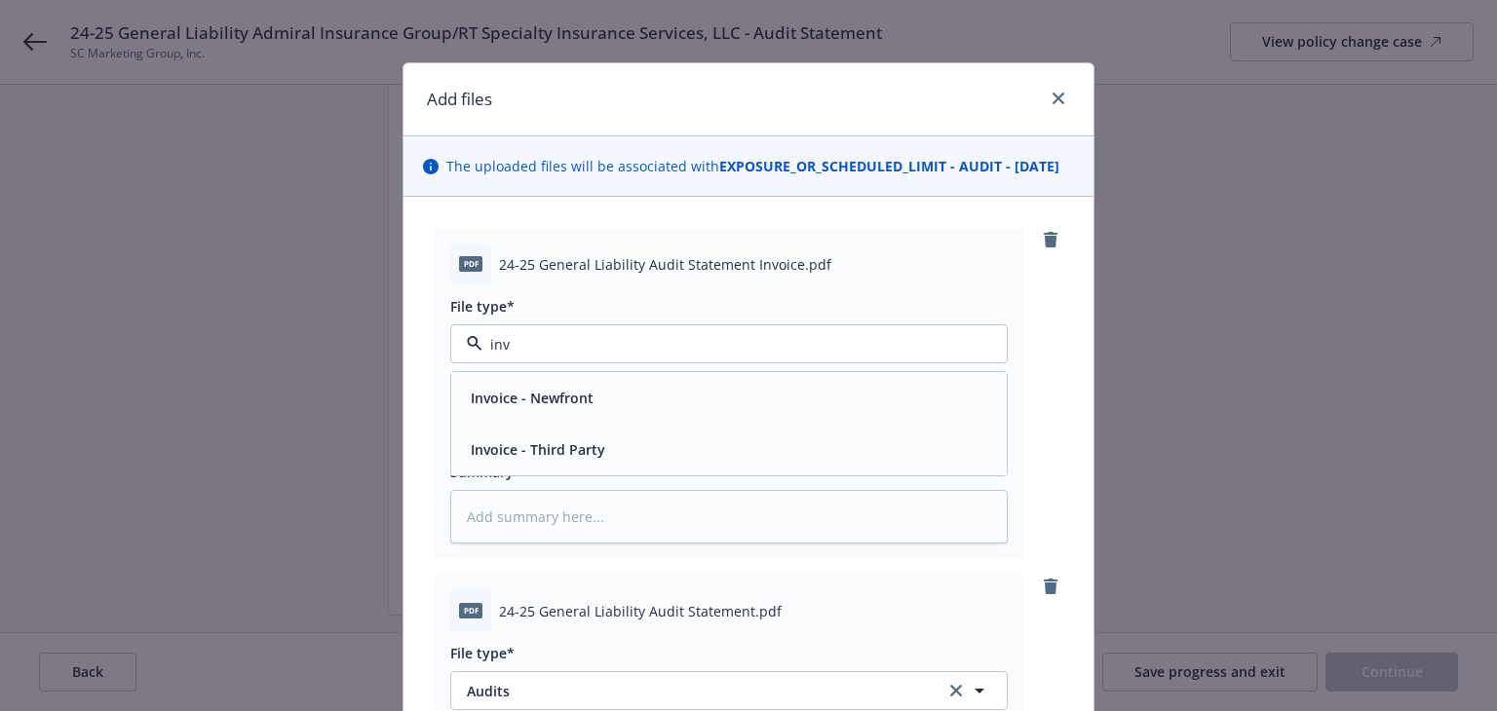
click at [571, 460] on span "Invoice - Third Party" at bounding box center [538, 449] width 134 height 20
type textarea "x"
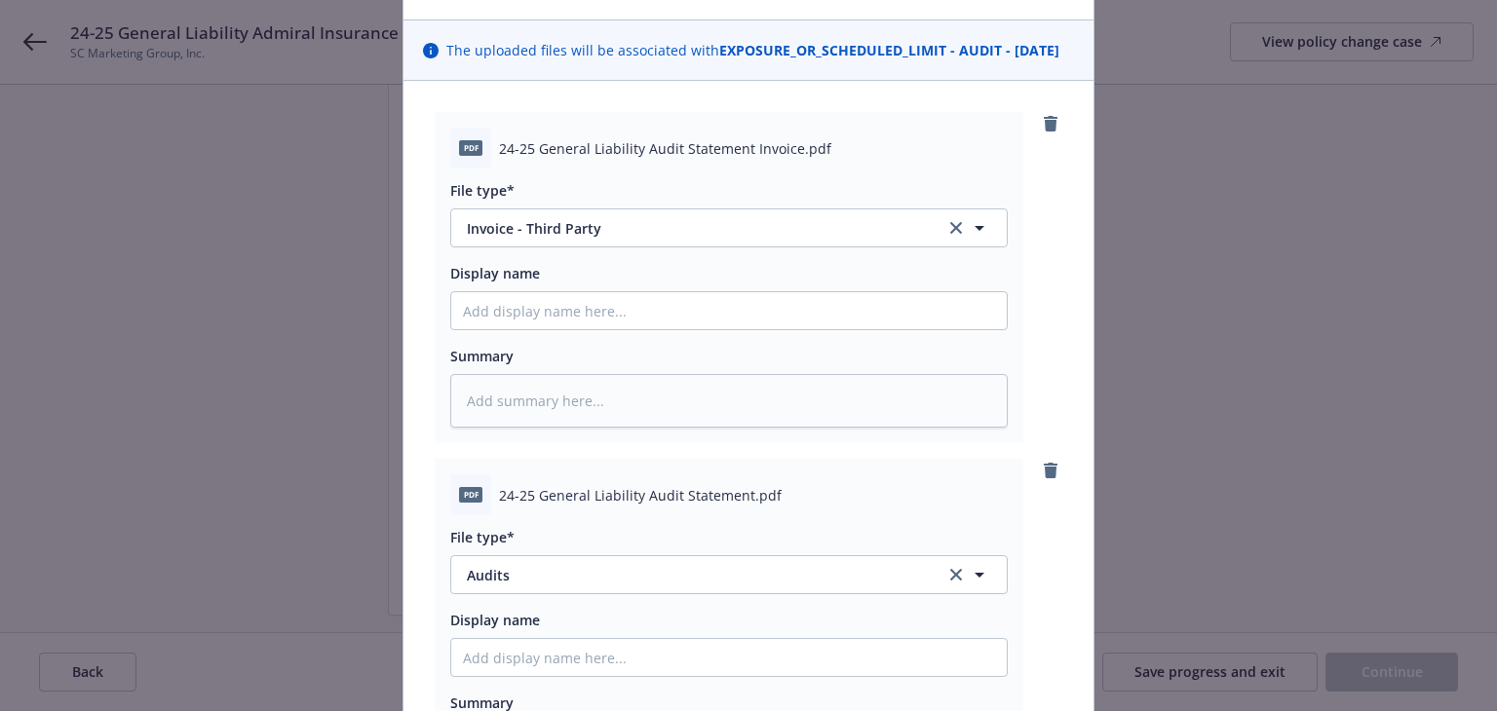
scroll to position [292, 0]
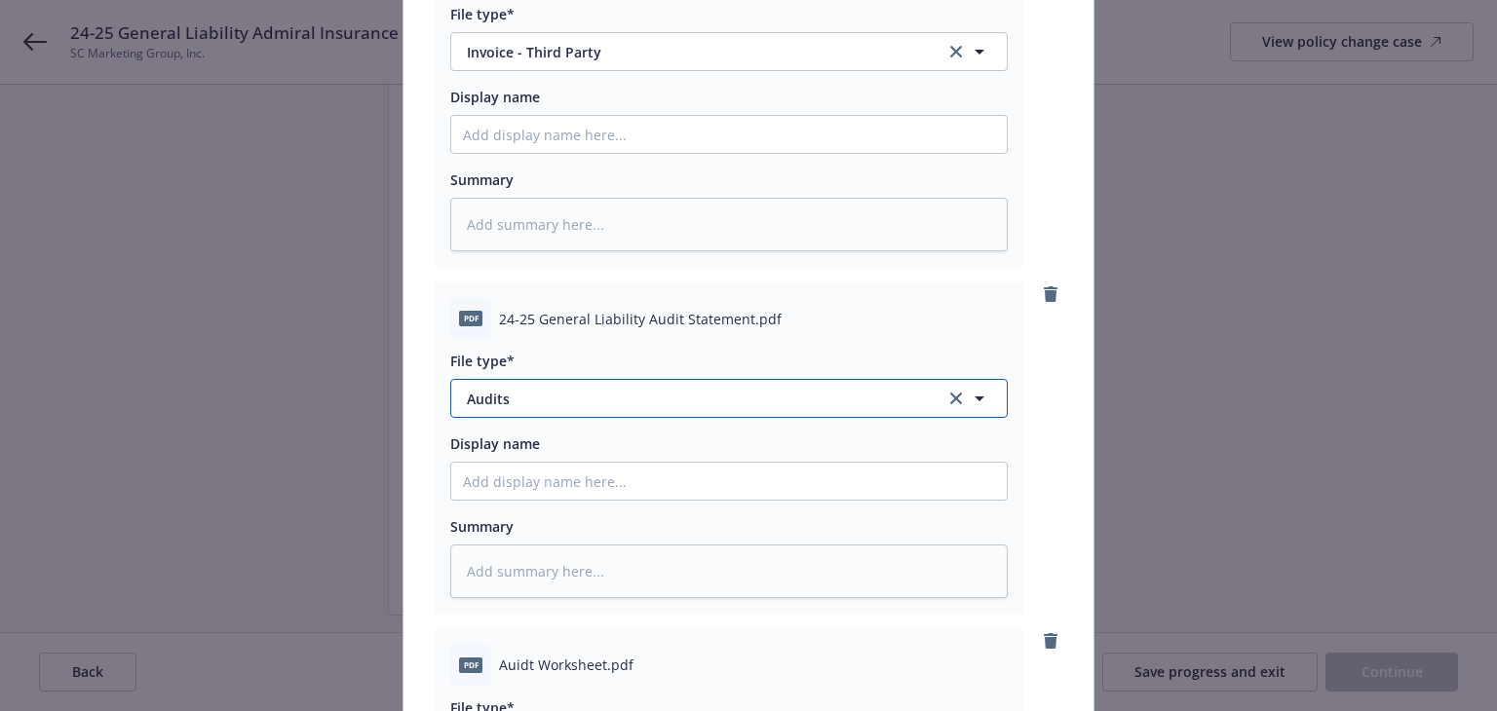
click at [571, 409] on span "Audits" at bounding box center [692, 399] width 451 height 20
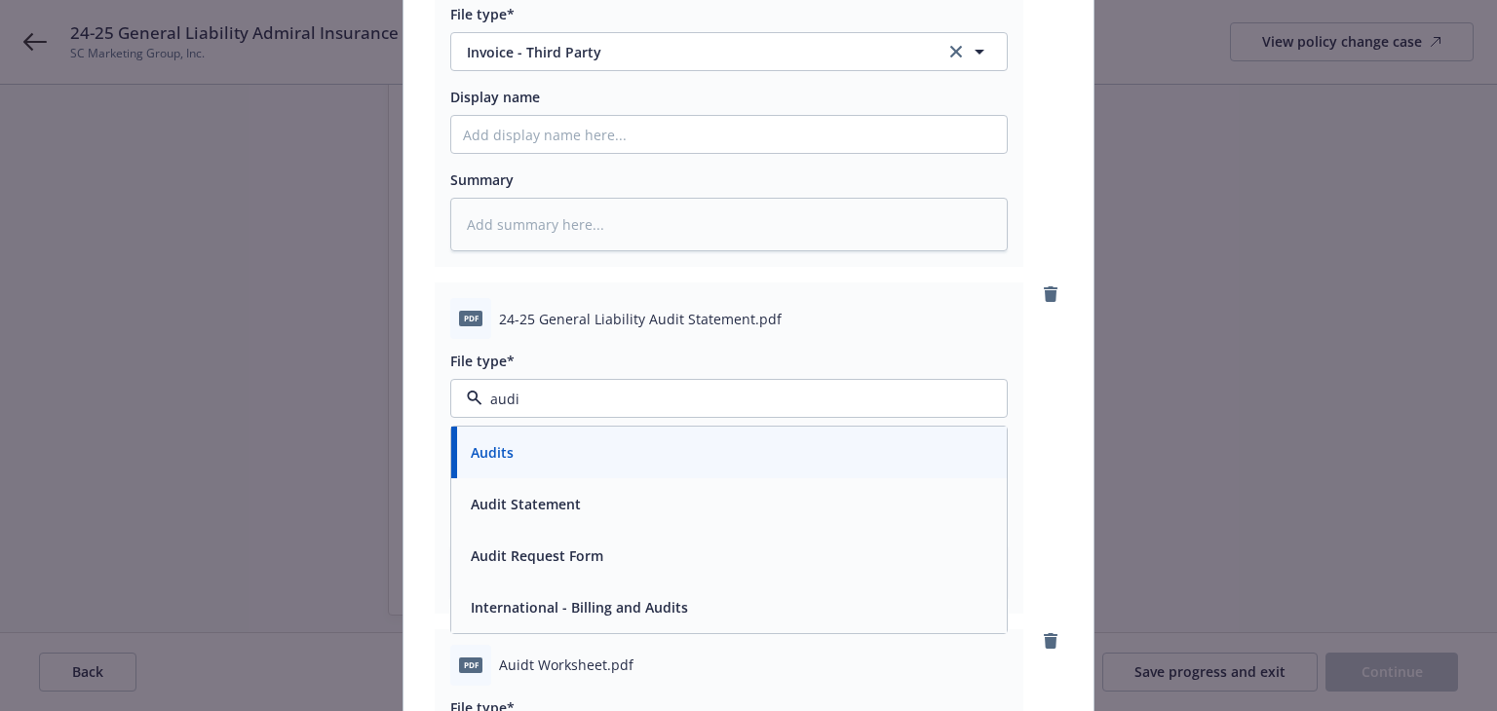
type input "audit"
click at [542, 515] on span "Audit Statement" at bounding box center [526, 504] width 110 height 20
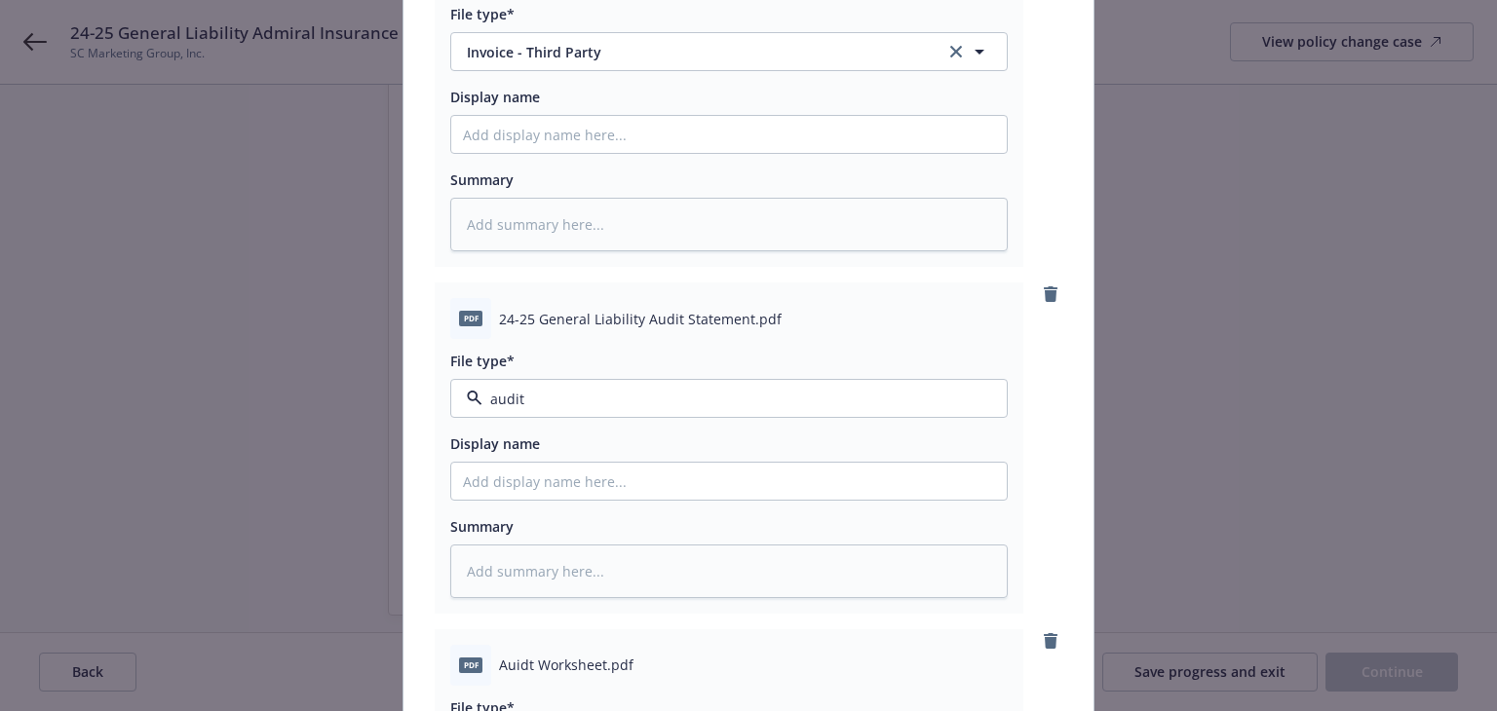
type textarea "x"
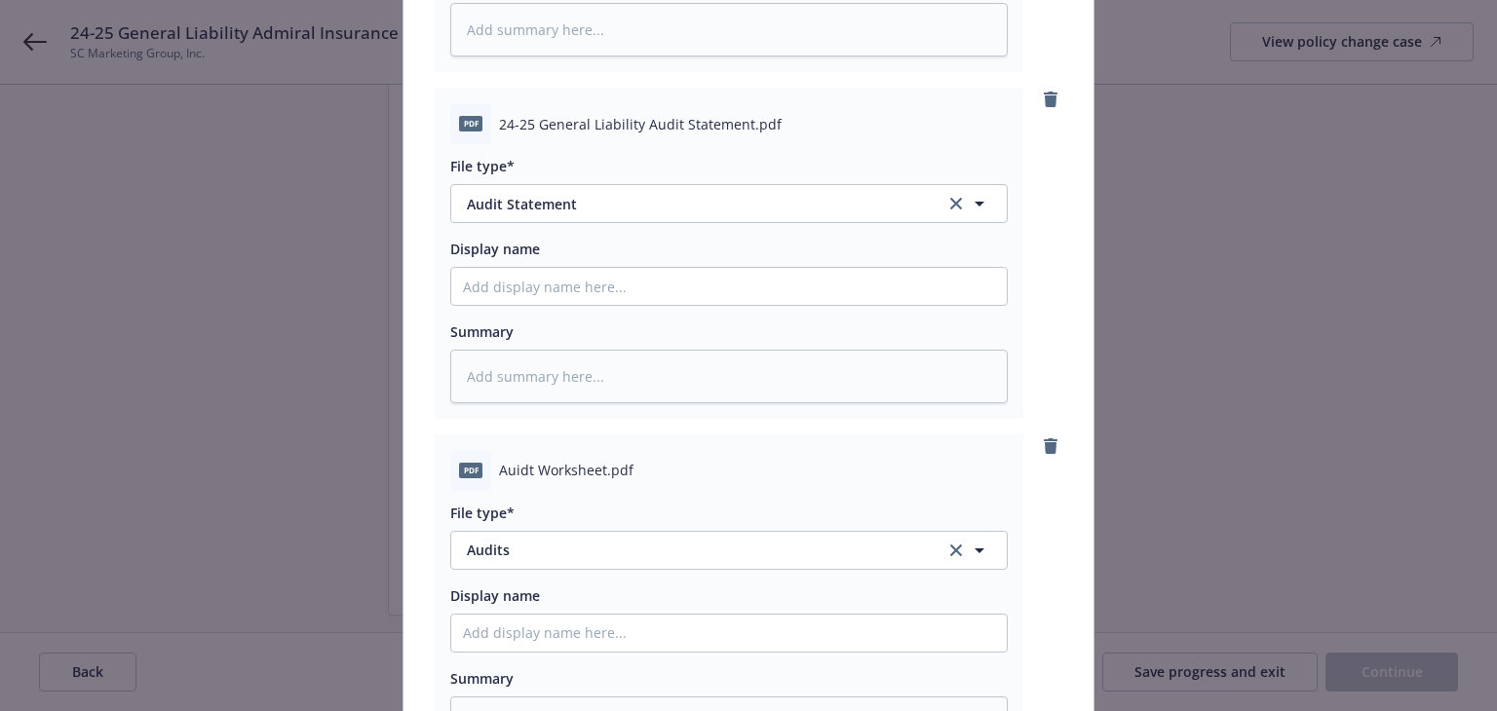
scroll to position [682, 0]
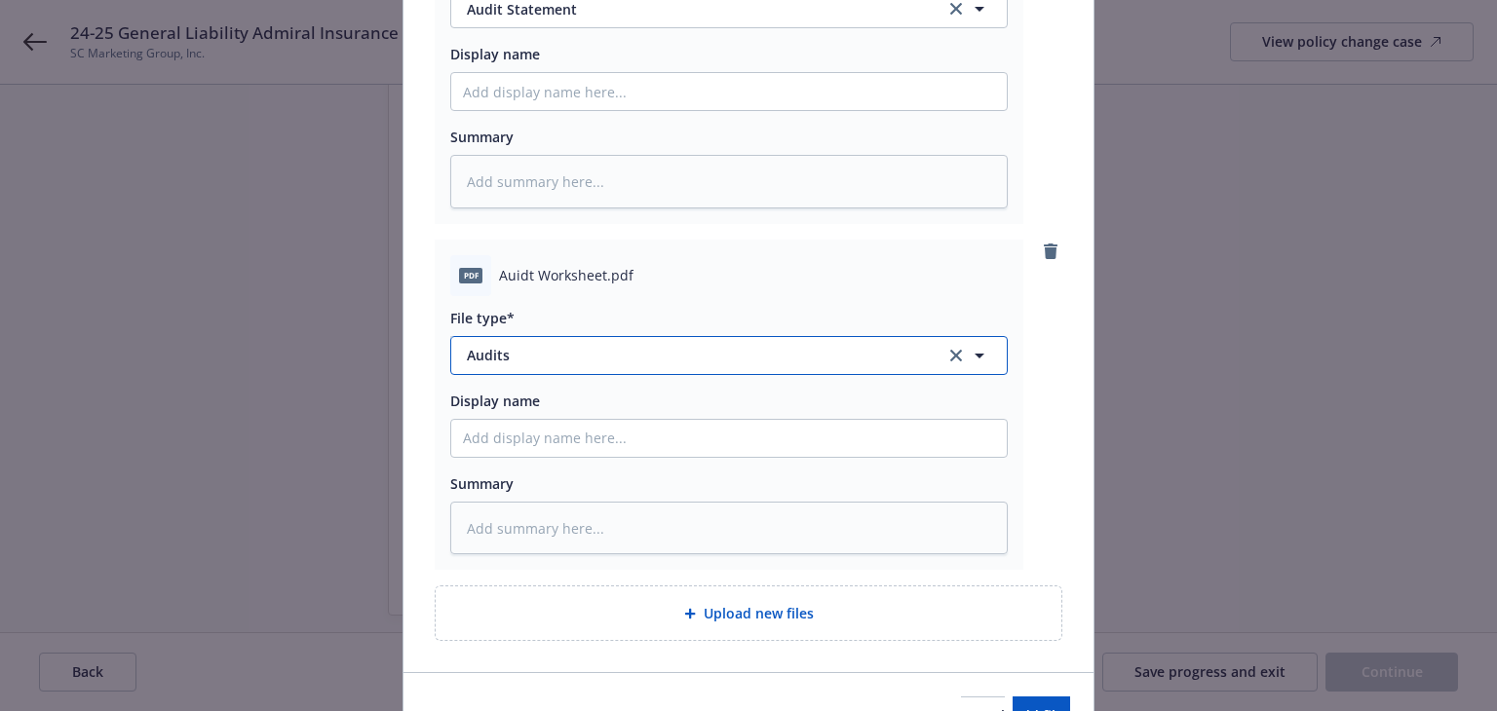
click at [534, 365] on span "Audits" at bounding box center [692, 355] width 451 height 20
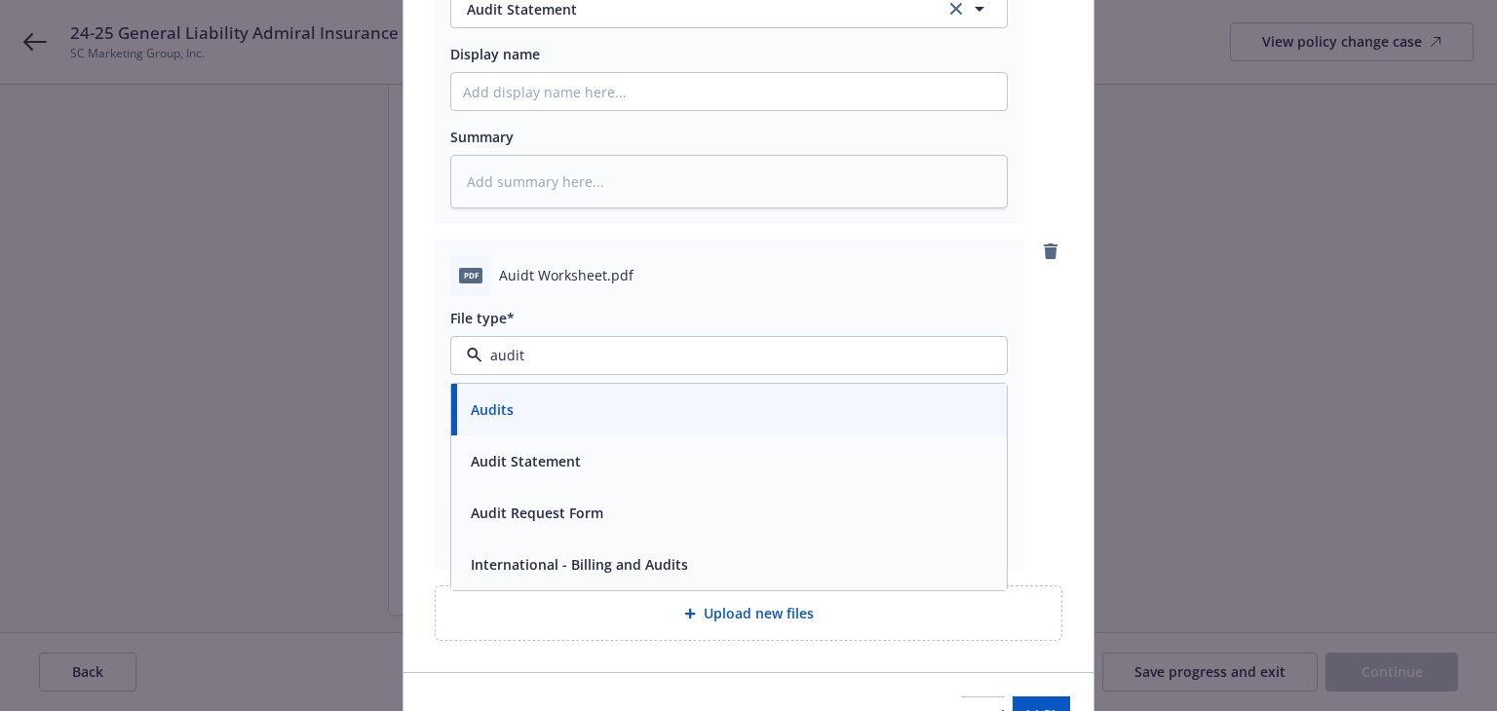
click at [514, 424] on div "Audits" at bounding box center [729, 410] width 532 height 28
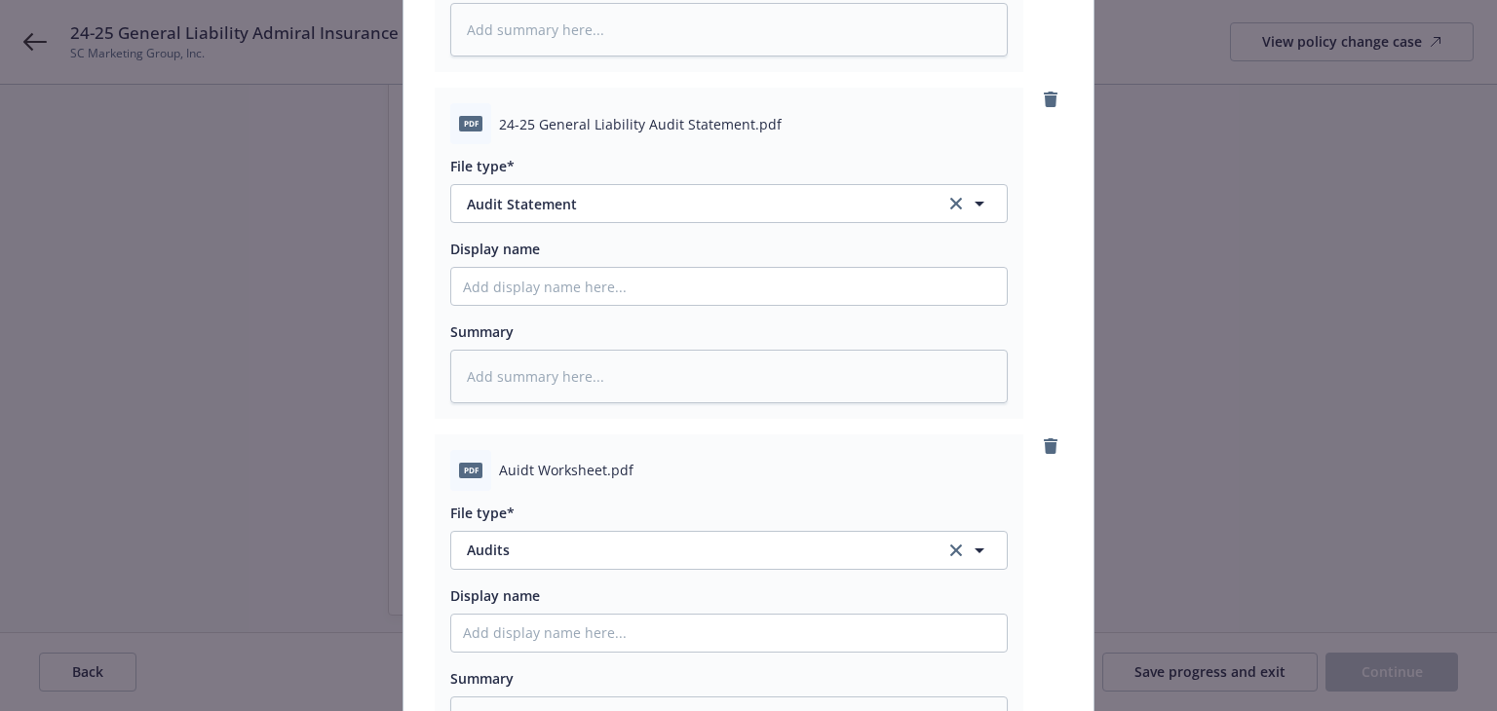
scroll to position [585, 0]
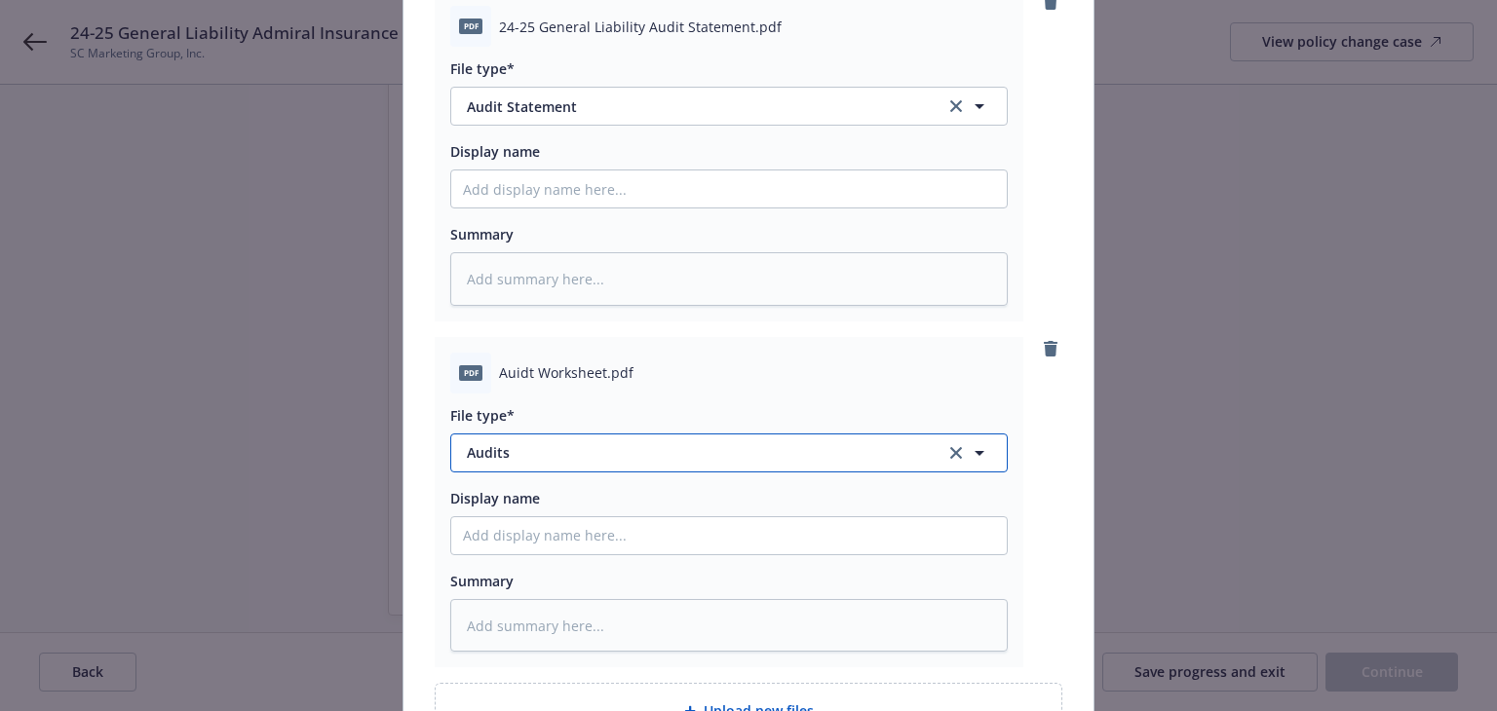
click at [585, 463] on span "Audits" at bounding box center [692, 452] width 451 height 20
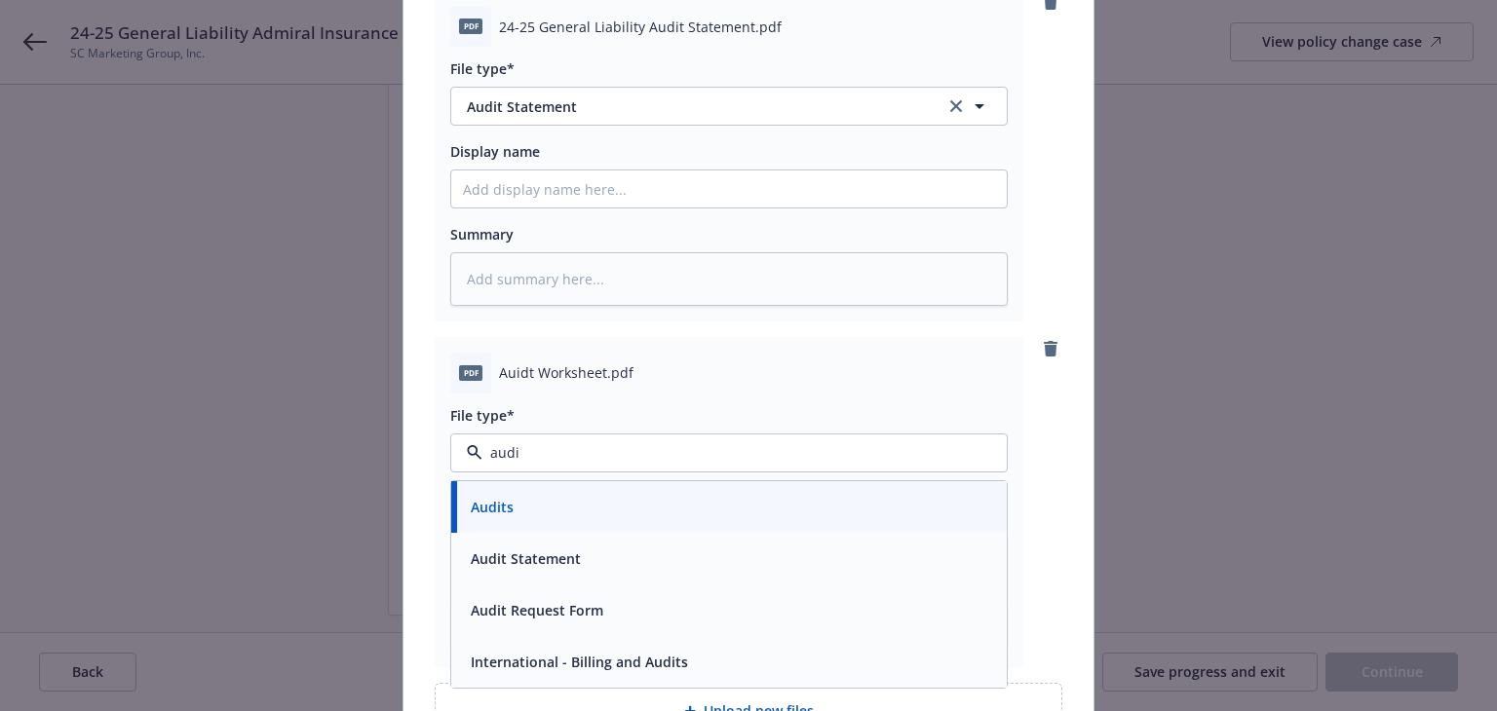
type input "audit"
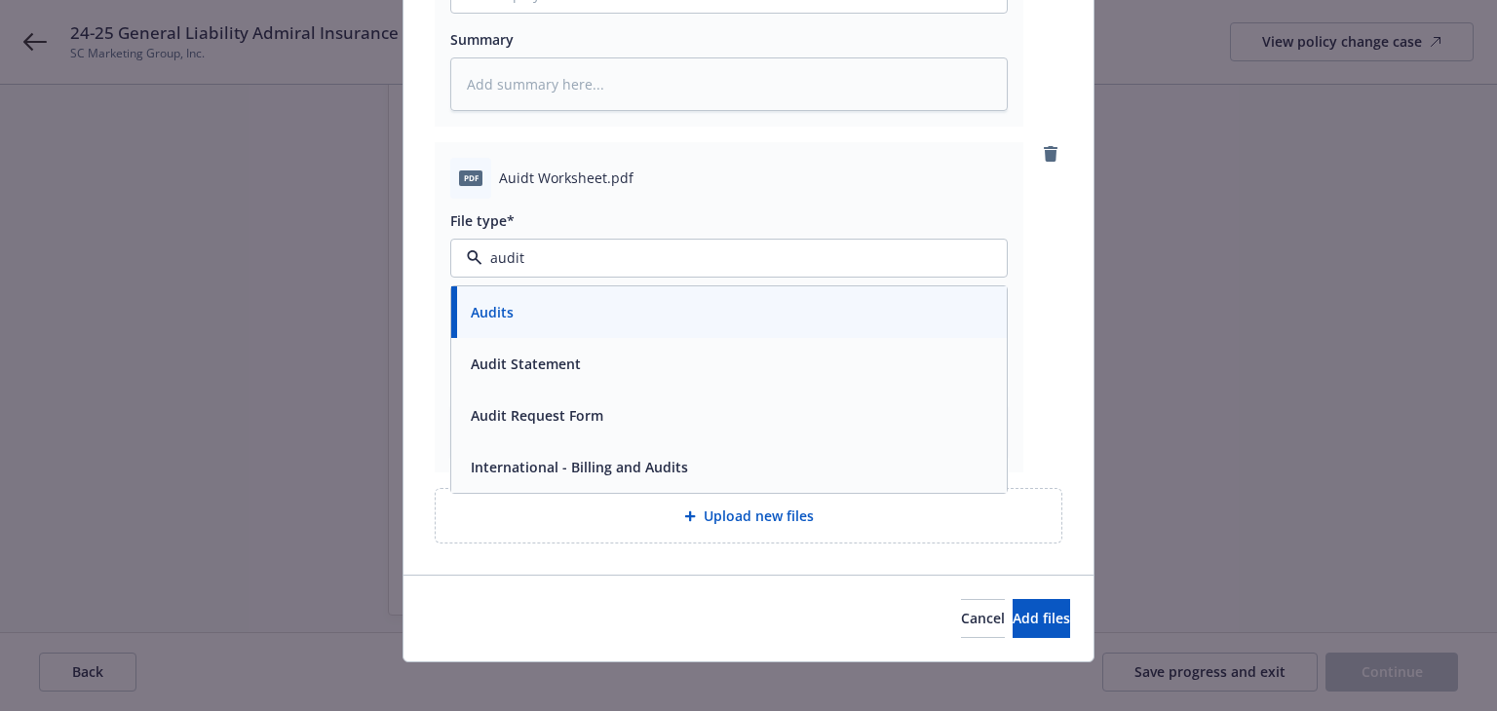
click at [561, 326] on div "Audits" at bounding box center [729, 312] width 532 height 28
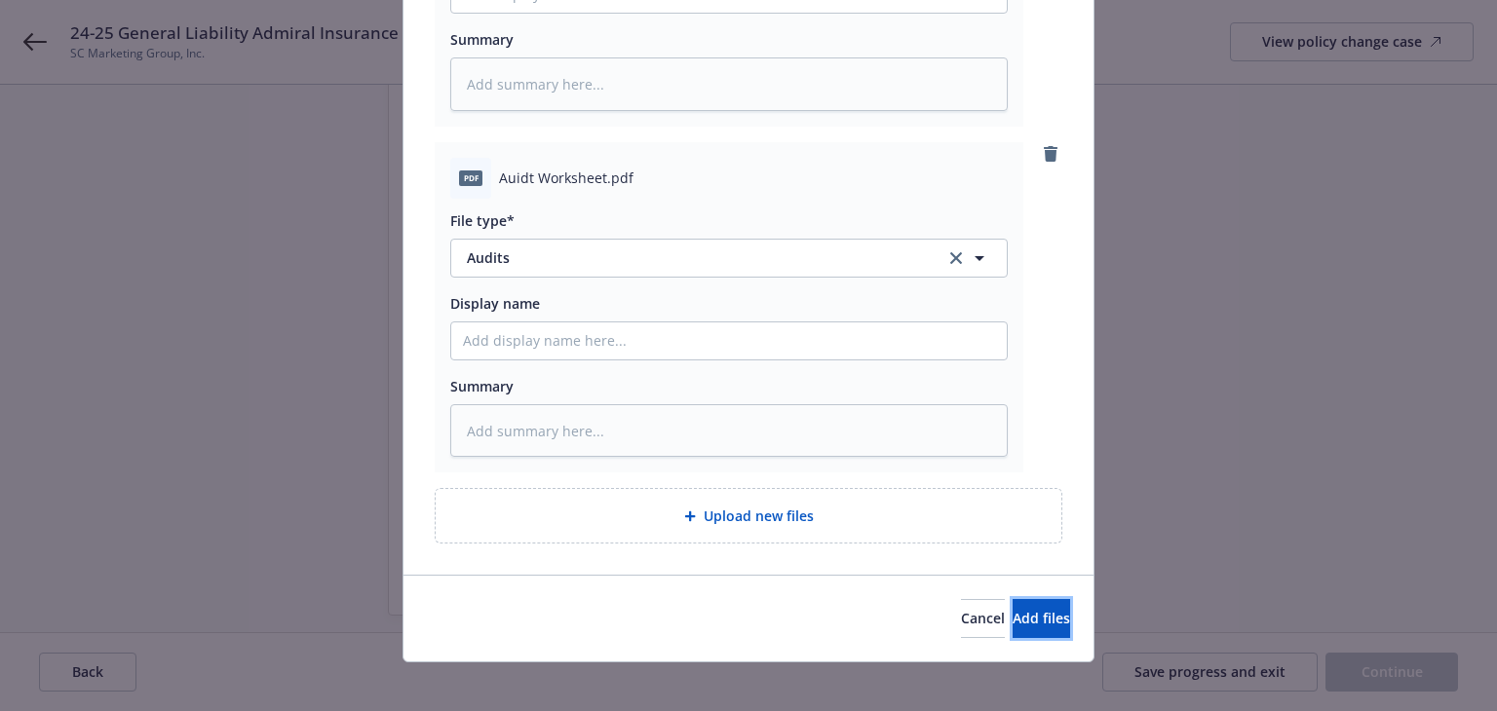
click at [1012, 628] on span "Add files" at bounding box center [1040, 618] width 57 height 19
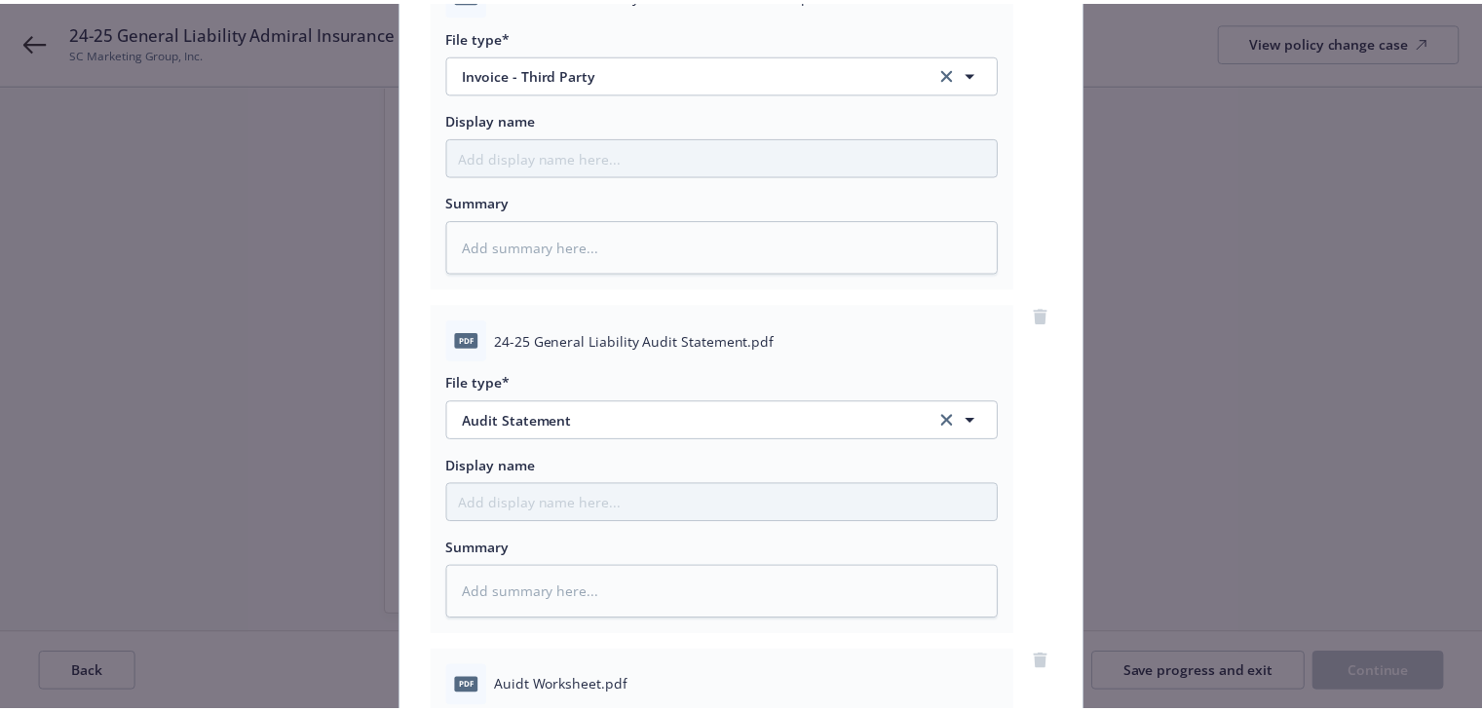
scroll to position [157, 0]
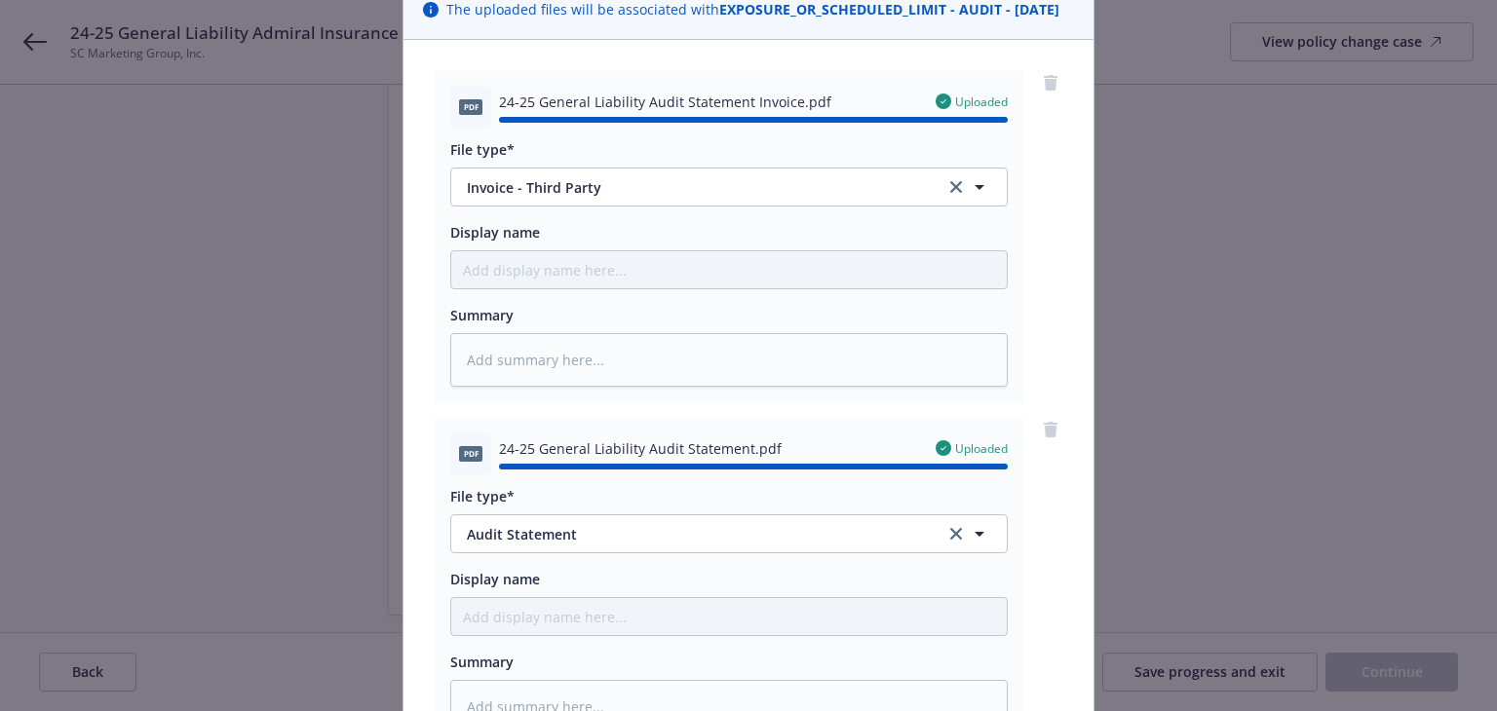
type textarea "x"
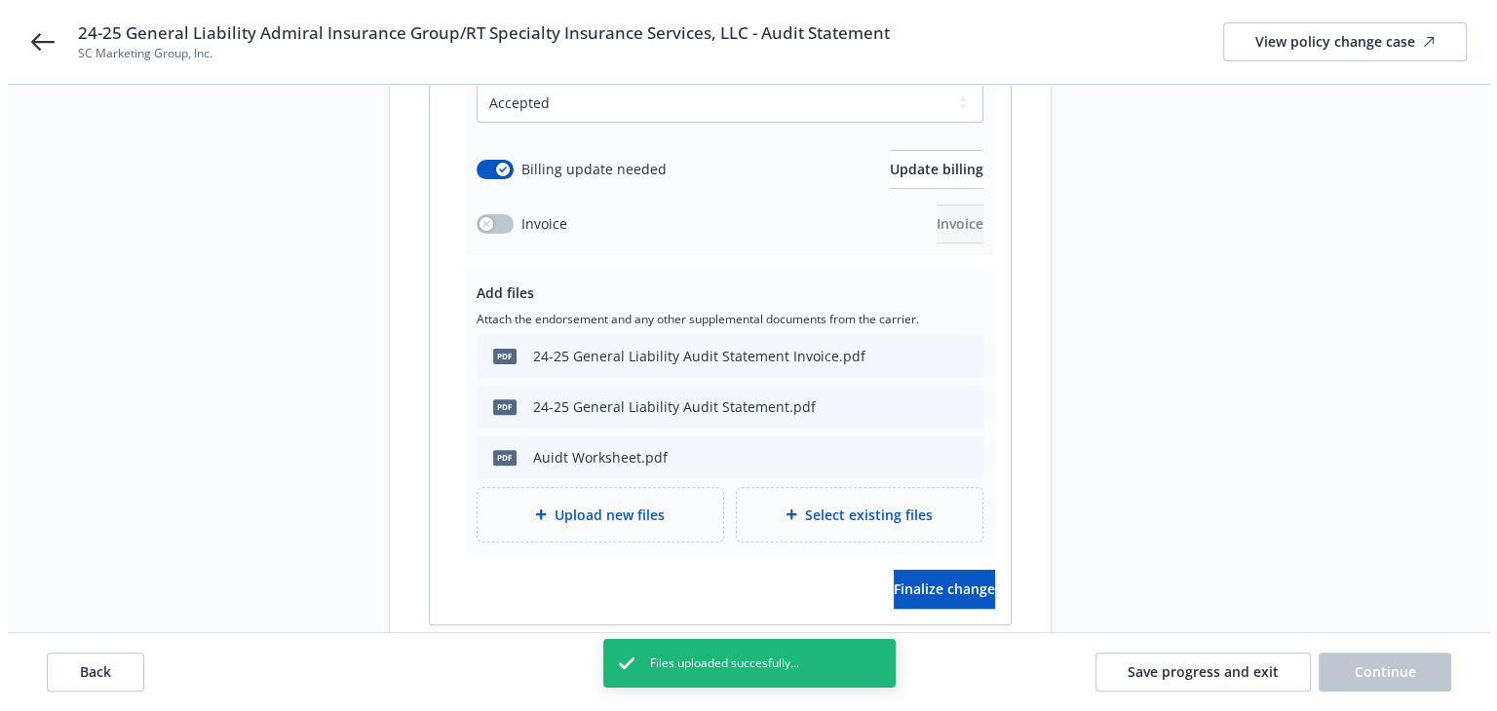
scroll to position [592, 0]
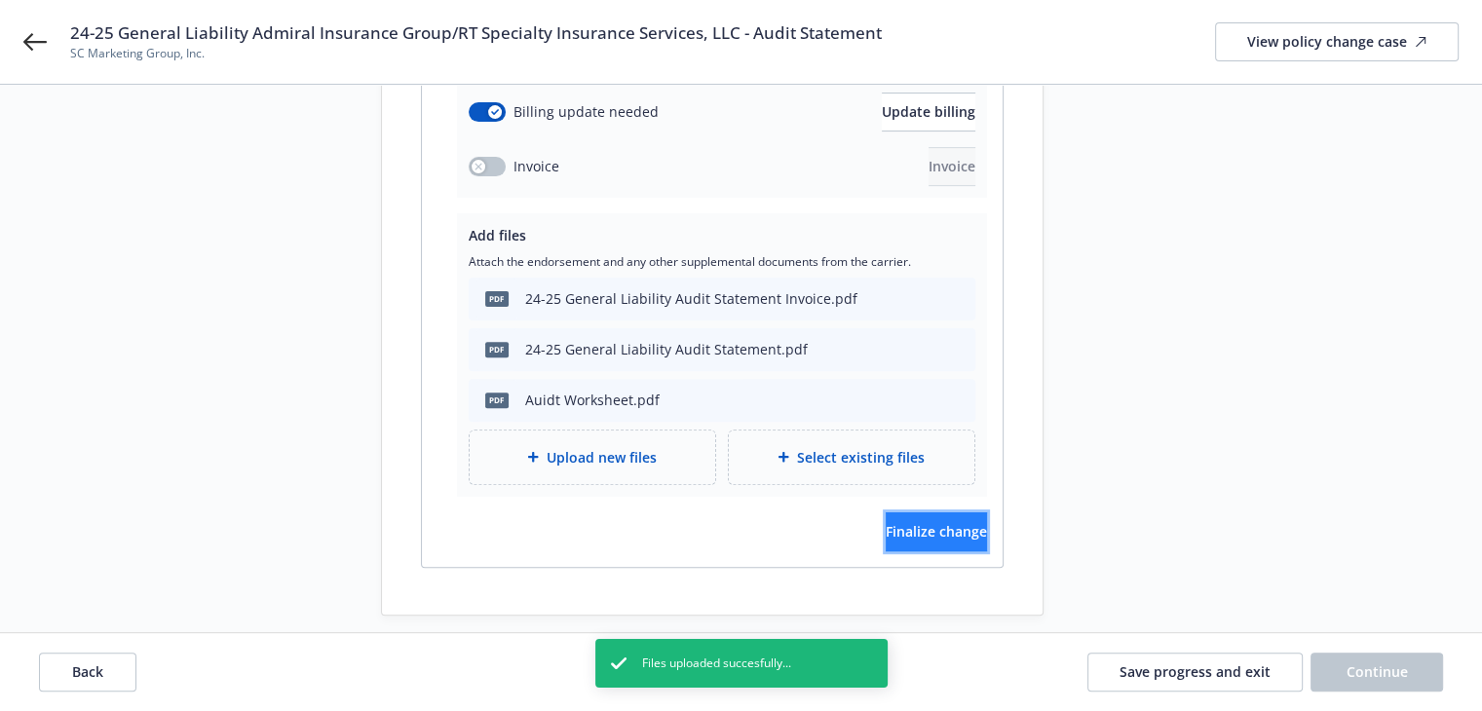
click at [886, 522] on span "Finalize change" at bounding box center [936, 531] width 101 height 19
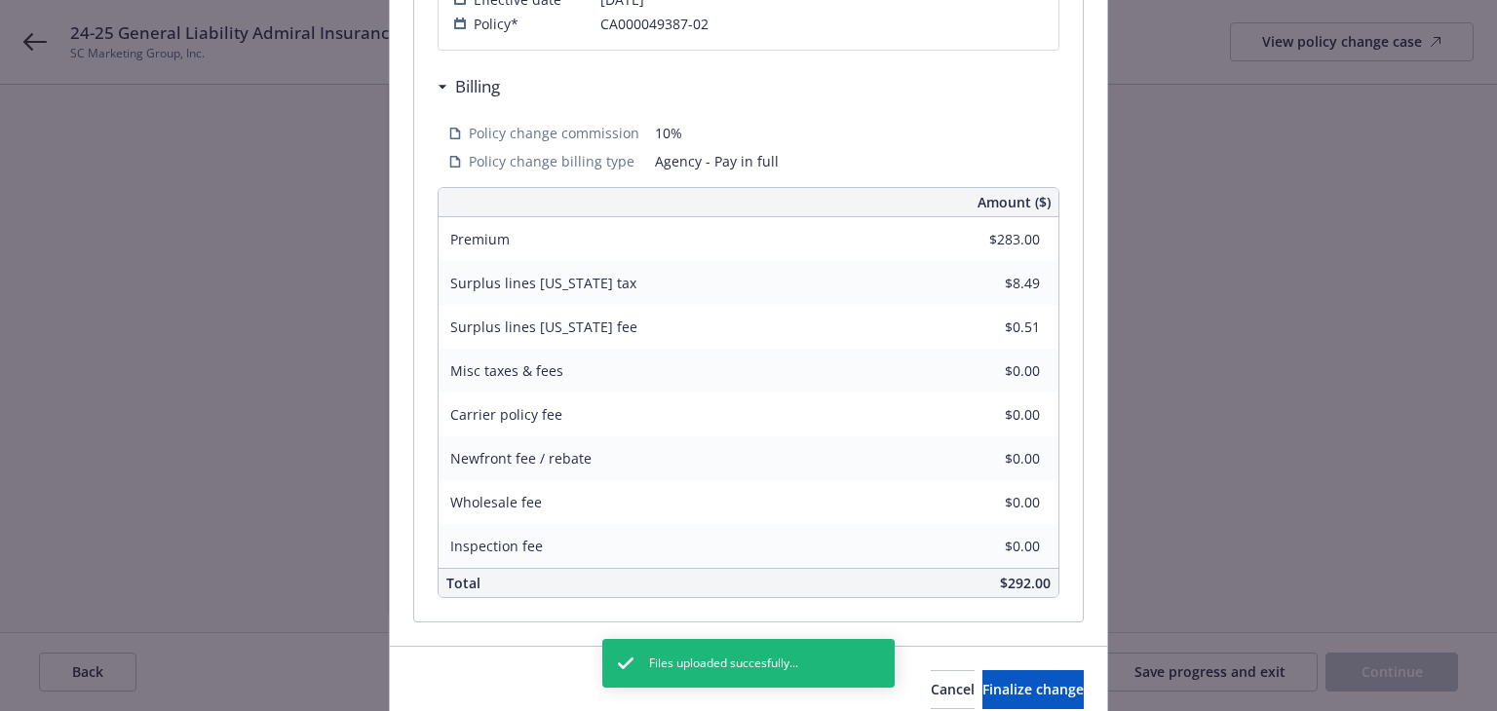
scroll to position [686, 0]
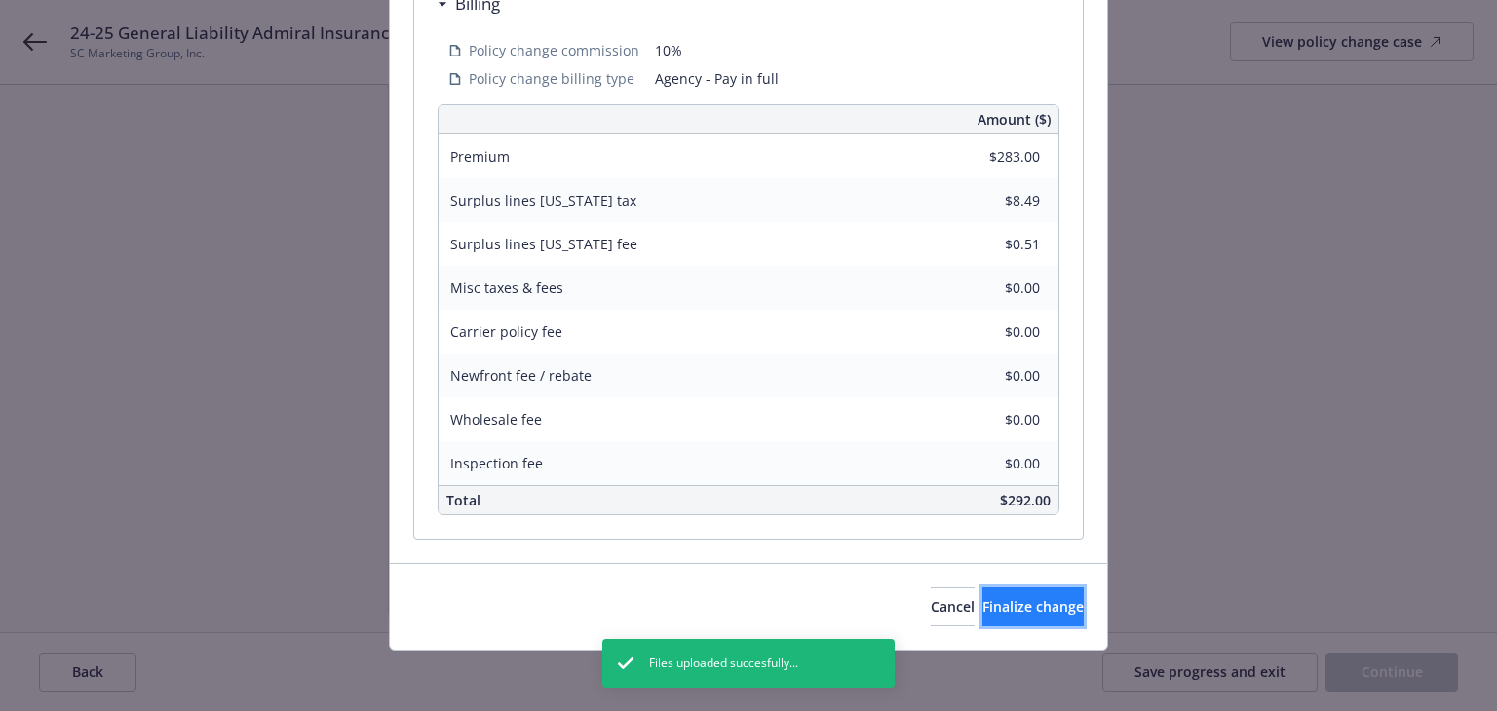
click at [1034, 598] on span "Finalize change" at bounding box center [1032, 606] width 101 height 19
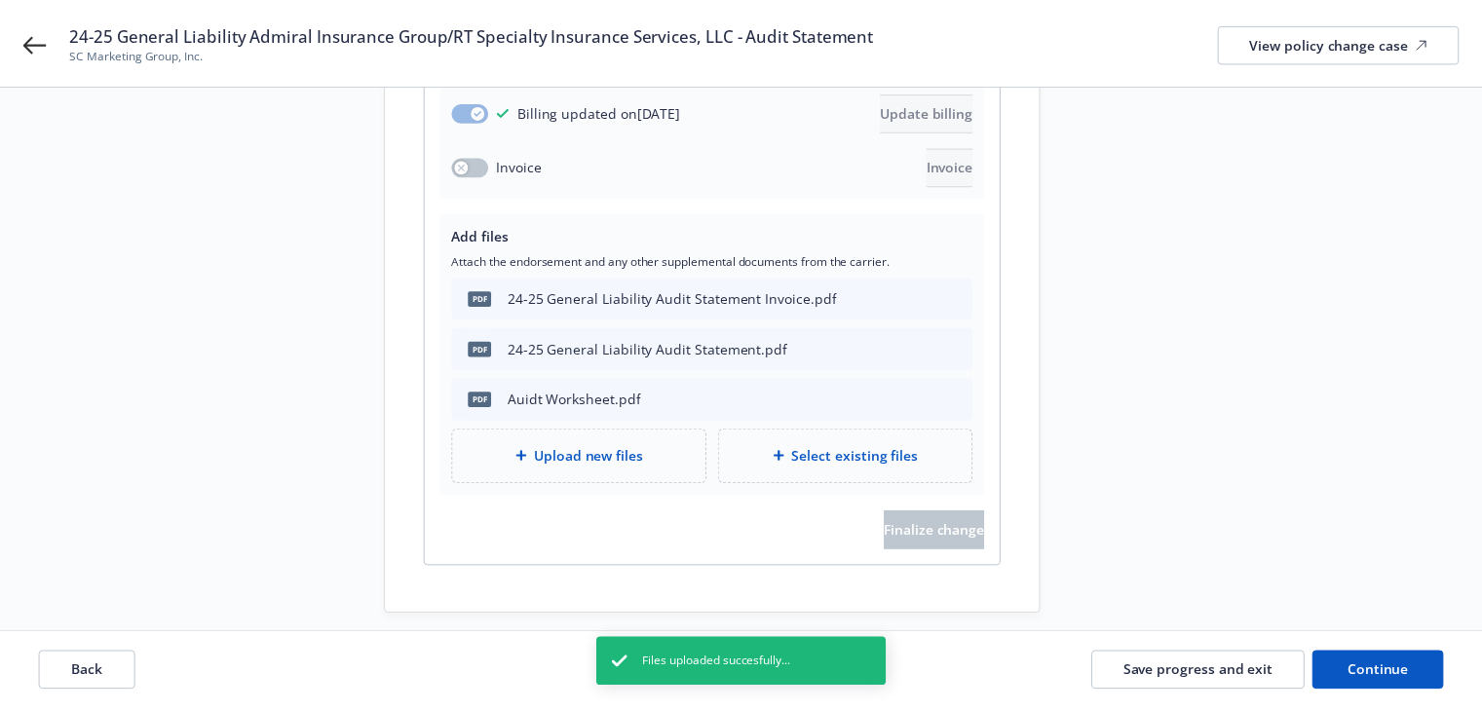
scroll to position [591, 0]
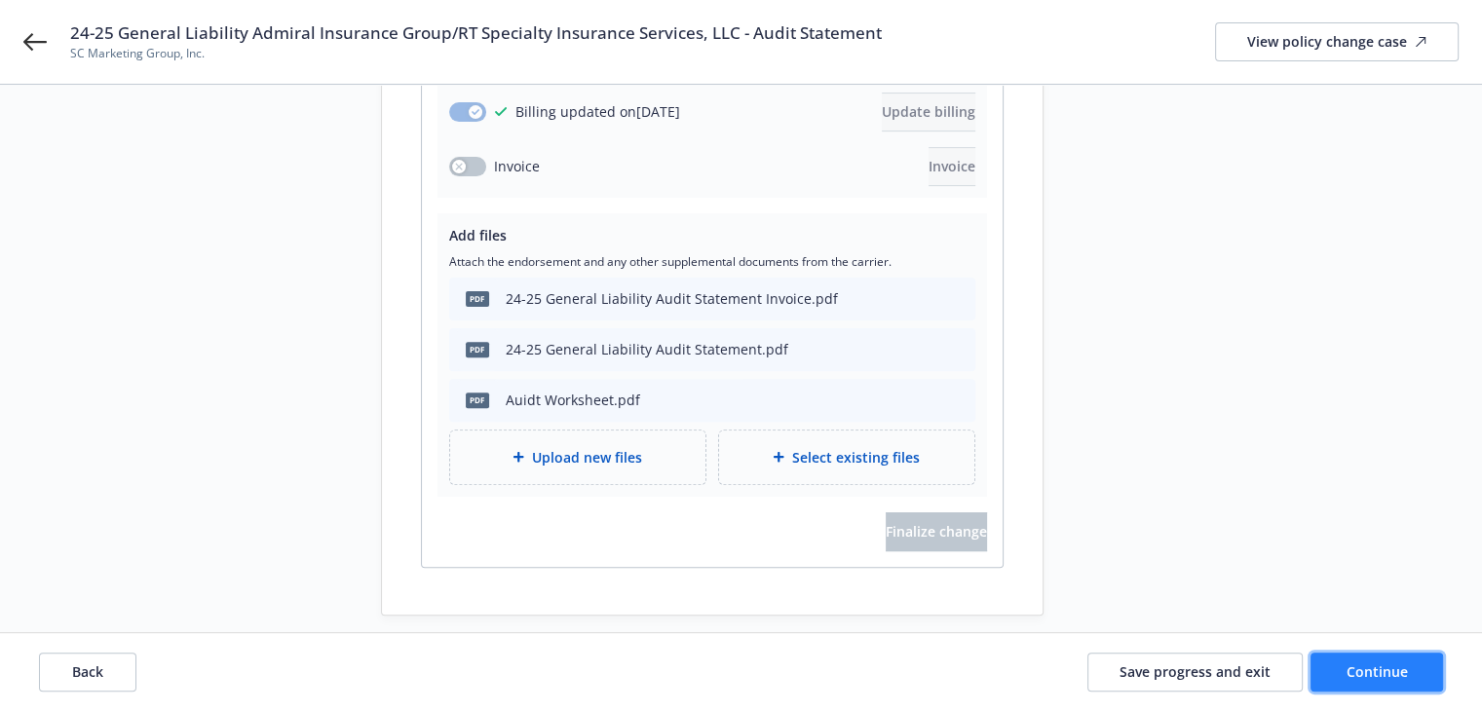
click at [1360, 653] on button "Continue" at bounding box center [1377, 672] width 133 height 39
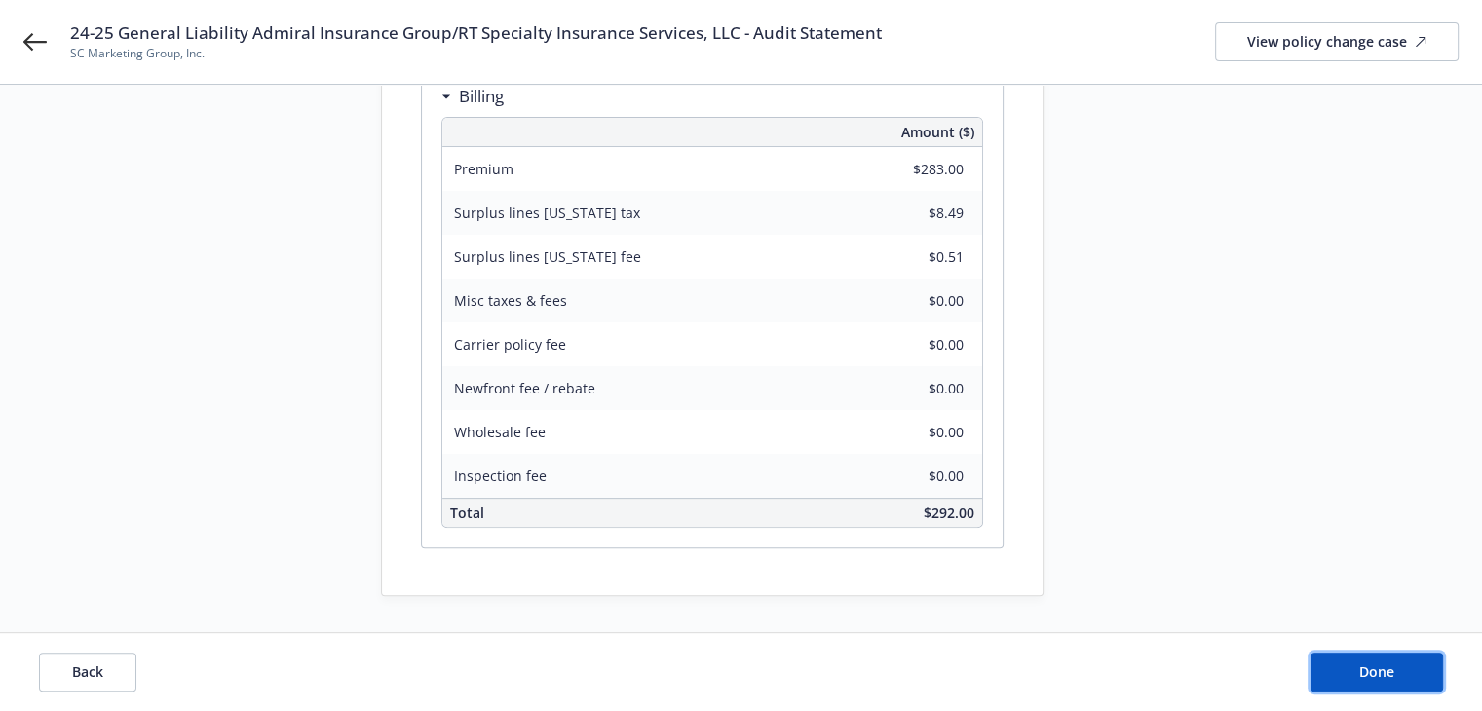
click at [1365, 666] on span "Done" at bounding box center [1376, 672] width 35 height 19
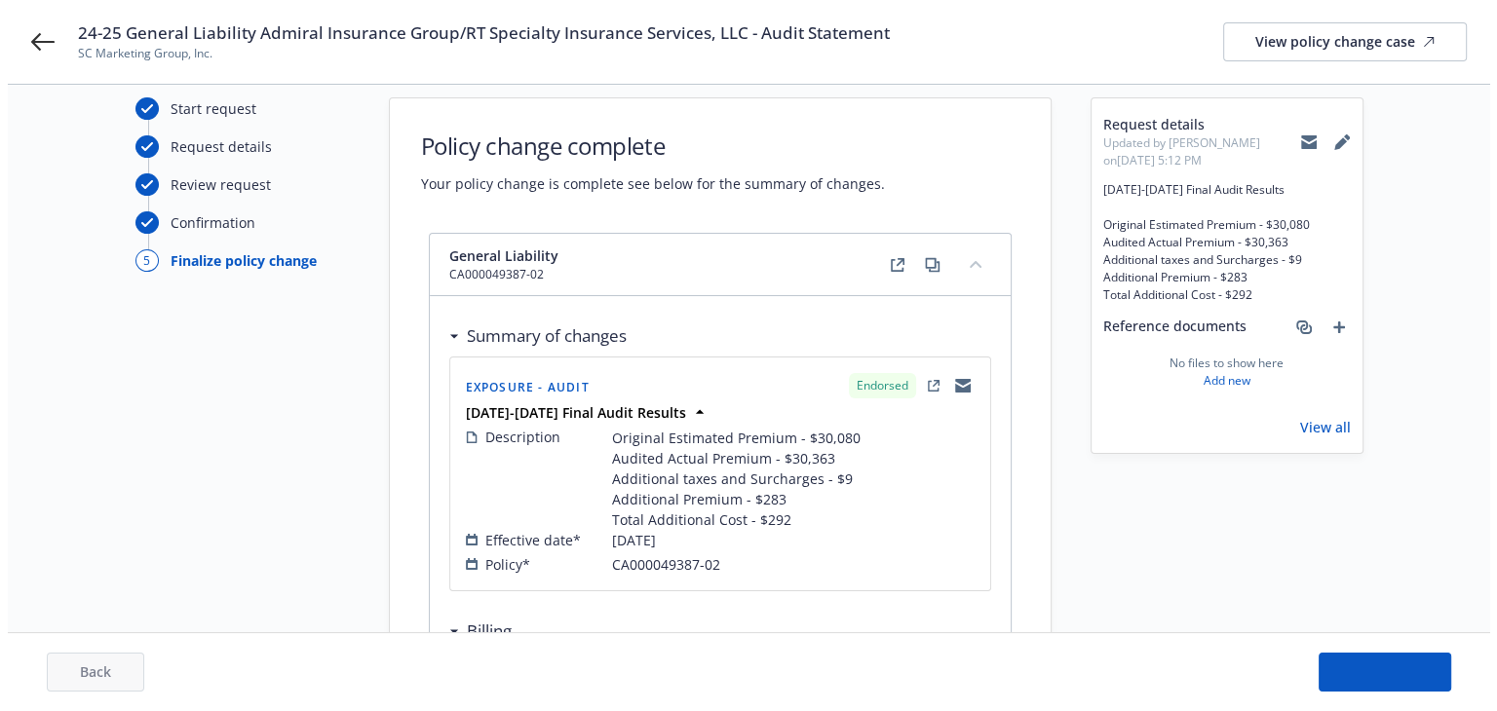
scroll to position [0, 0]
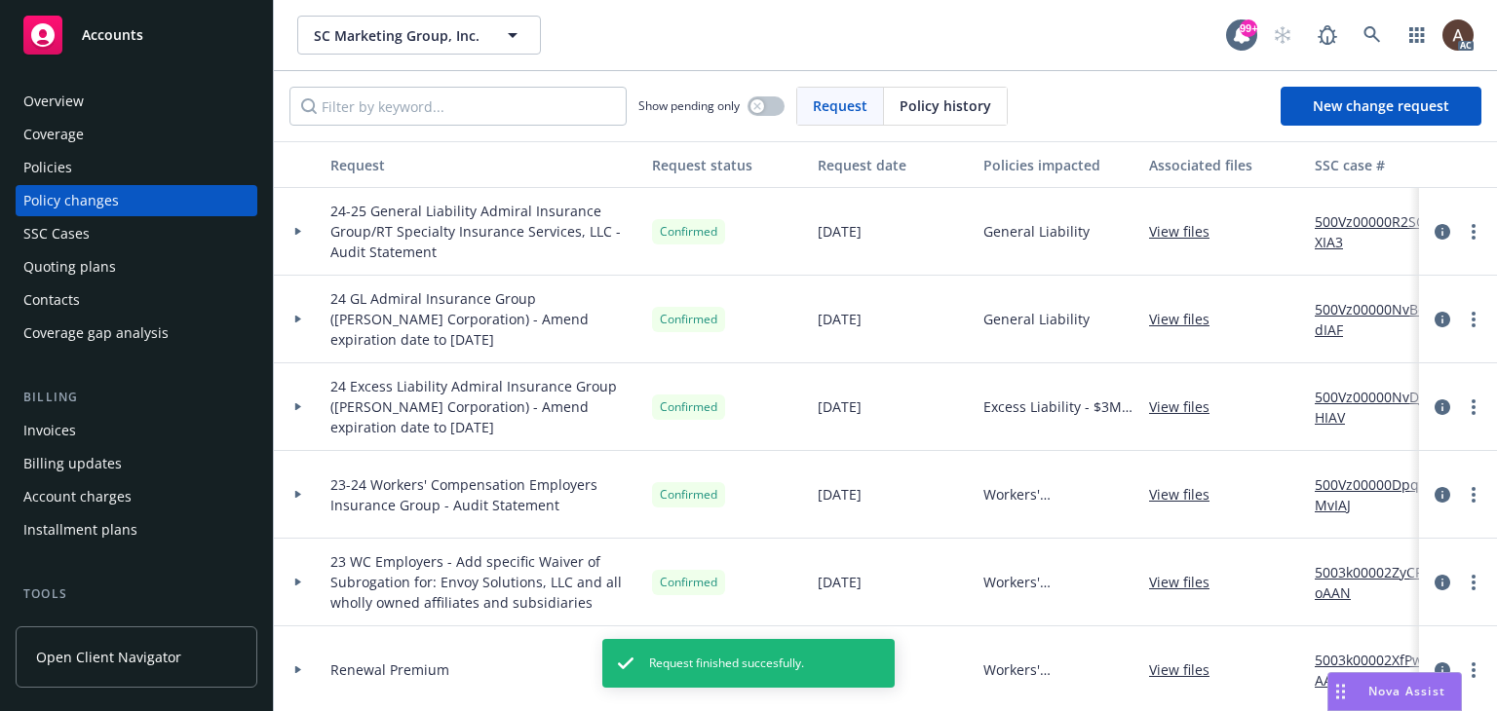
click at [299, 231] on icon at bounding box center [298, 232] width 6 height 8
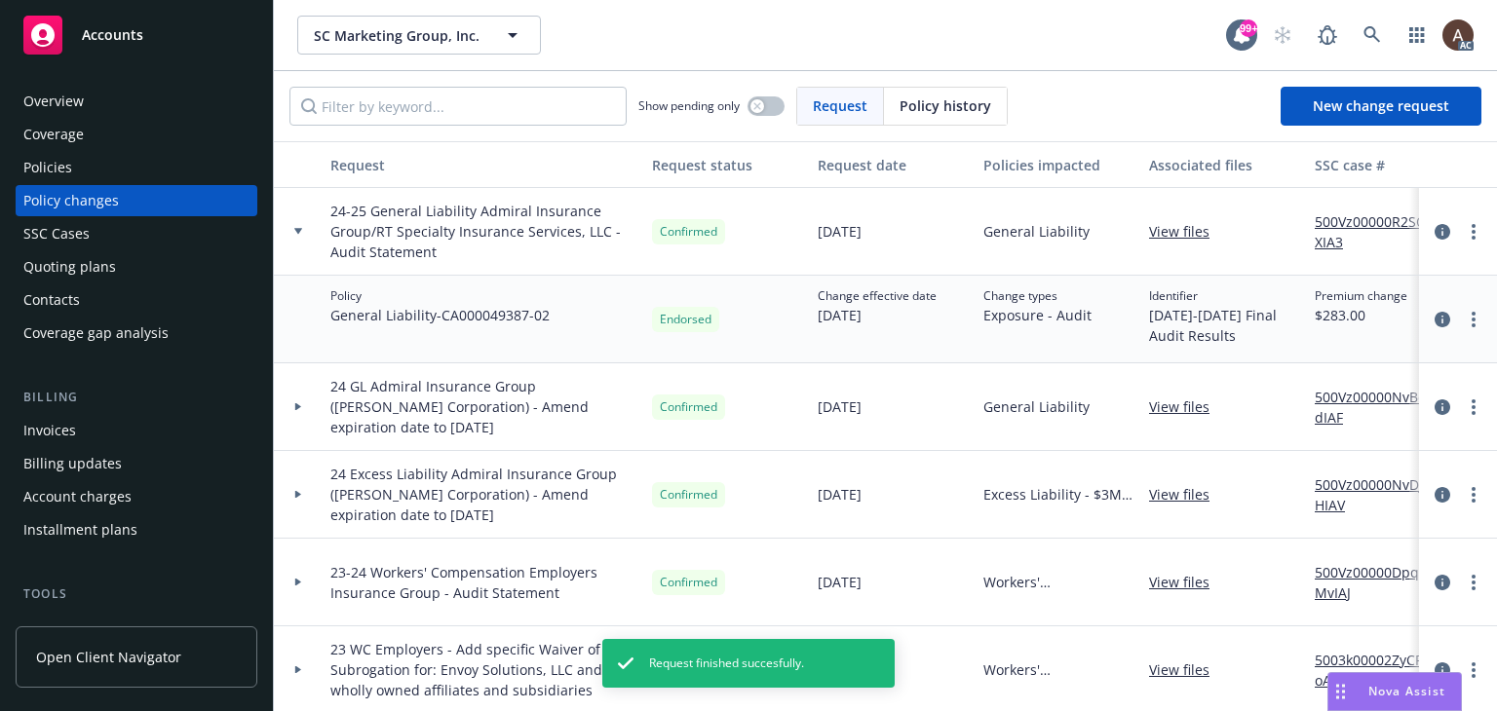
click at [1340, 223] on link "500Vz00000R2SQXIA3" at bounding box center [1380, 231] width 131 height 41
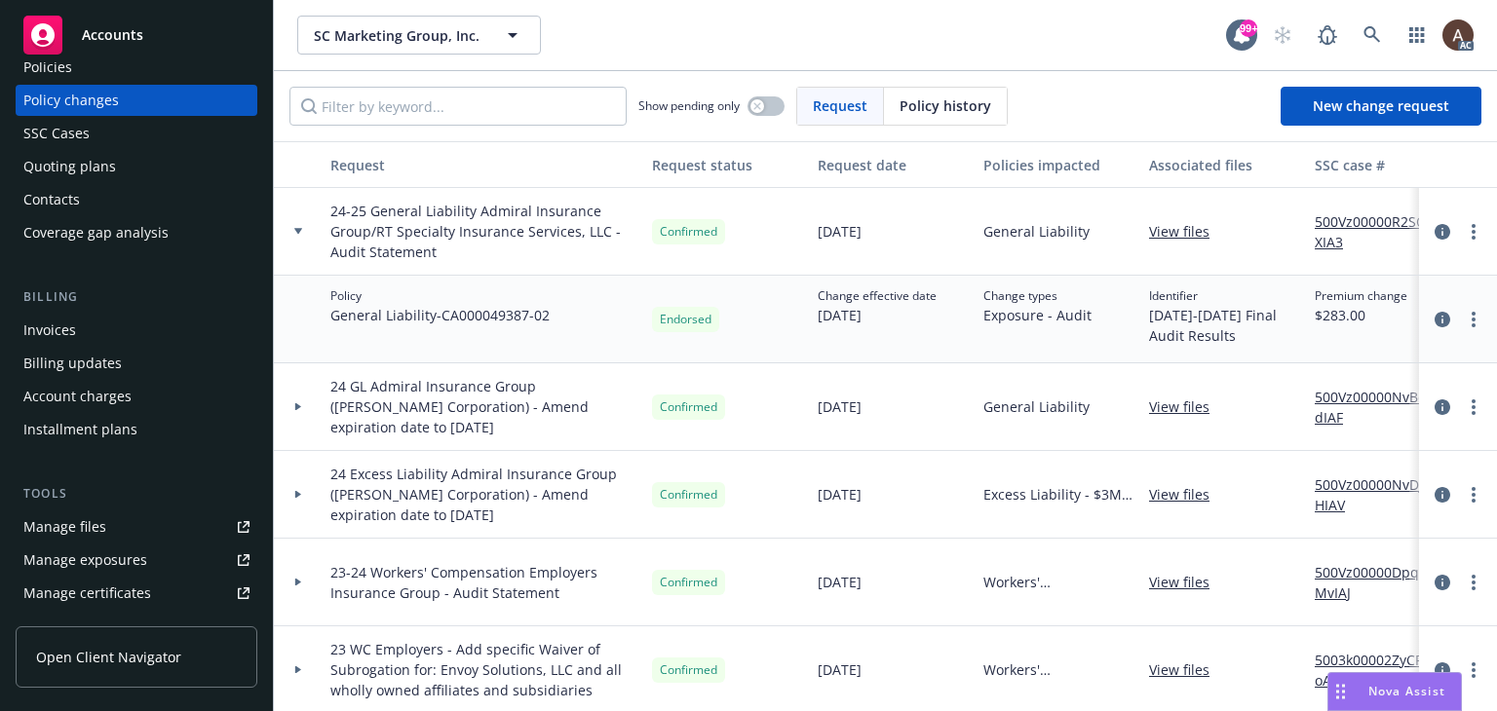
scroll to position [195, 0]
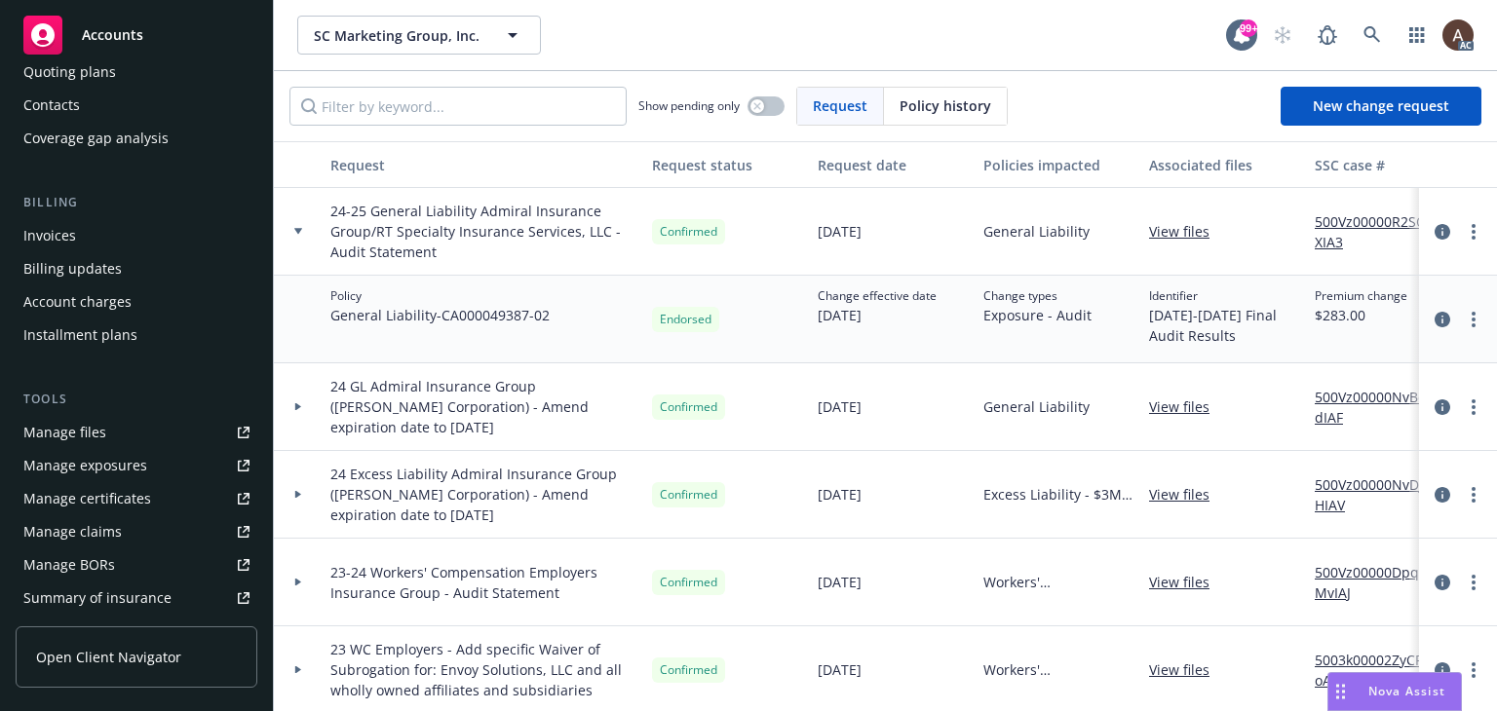
click at [144, 461] on link "Manage exposures" at bounding box center [137, 465] width 242 height 31
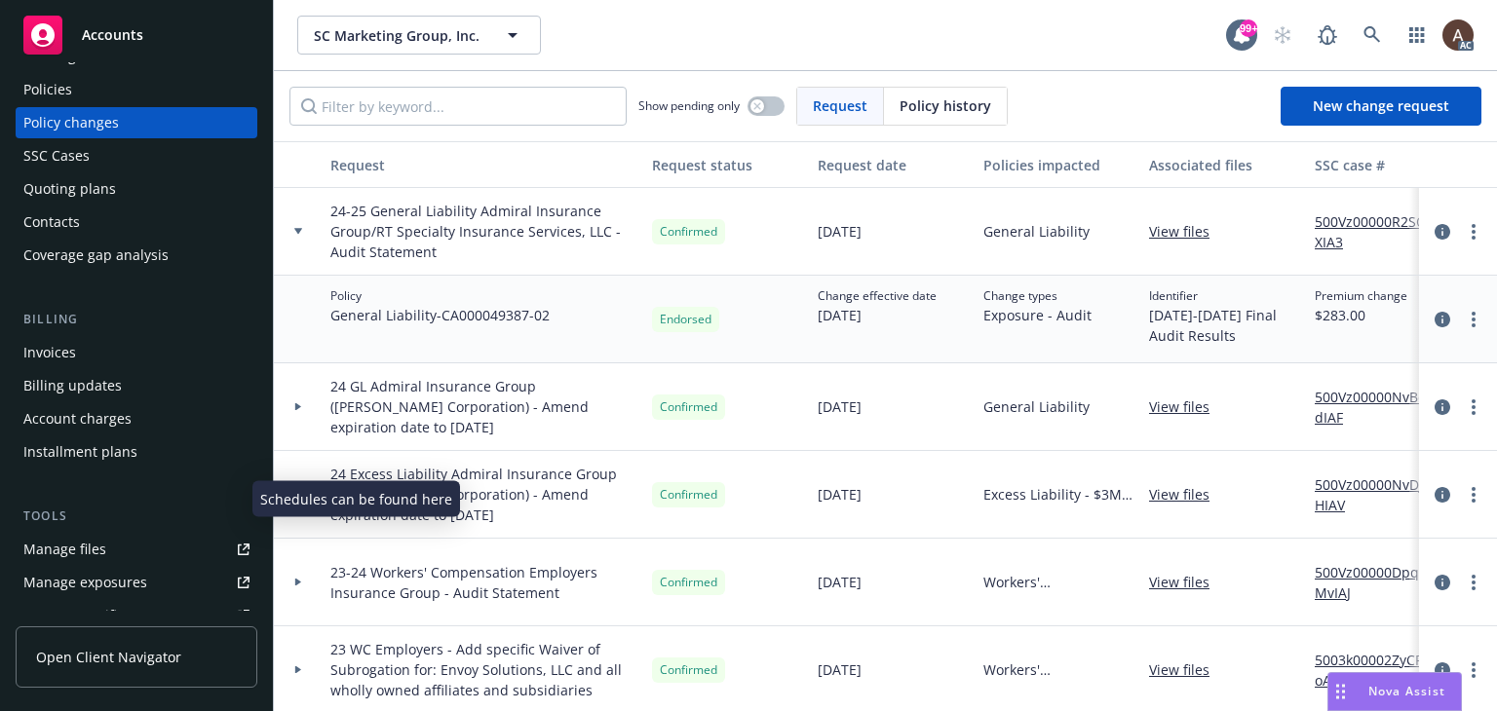
scroll to position [0, 0]
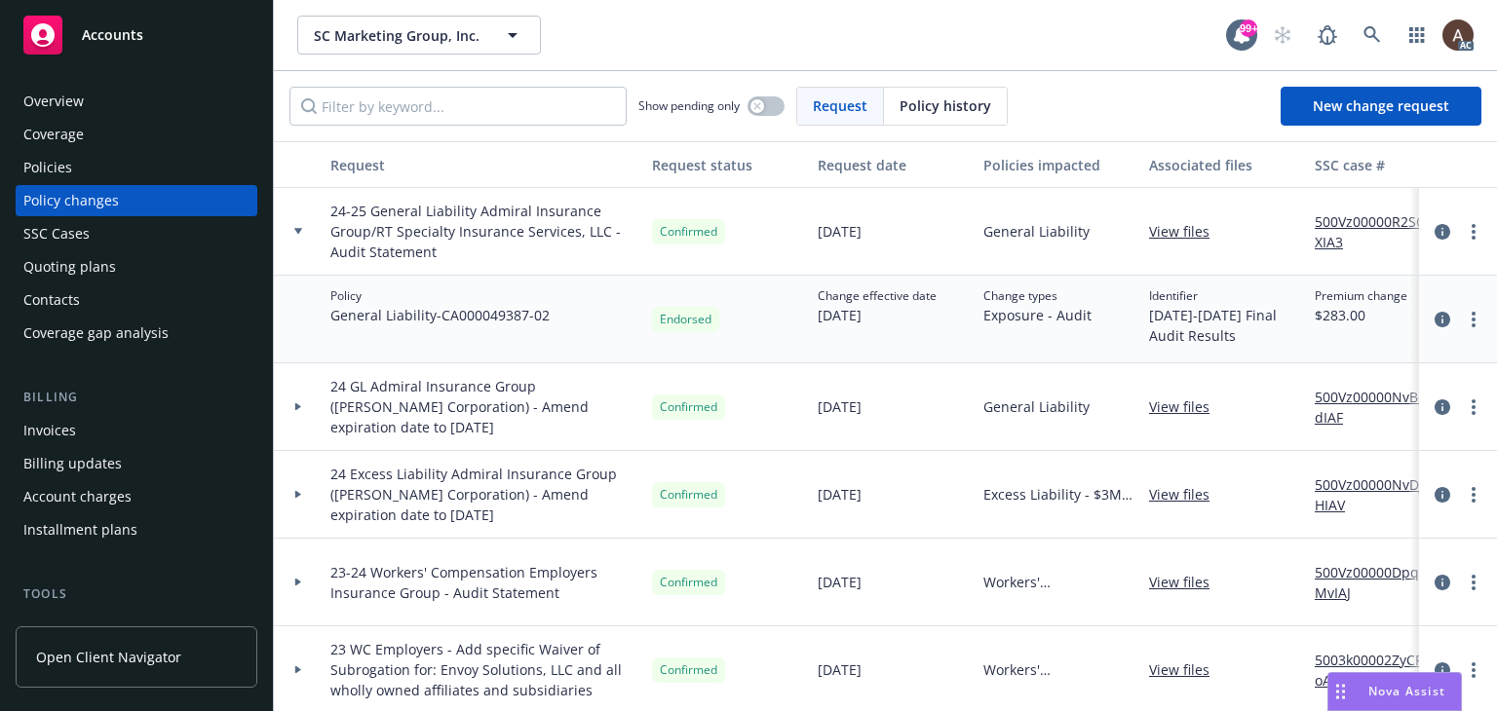
click at [85, 172] on div "Policies" at bounding box center [136, 167] width 226 height 31
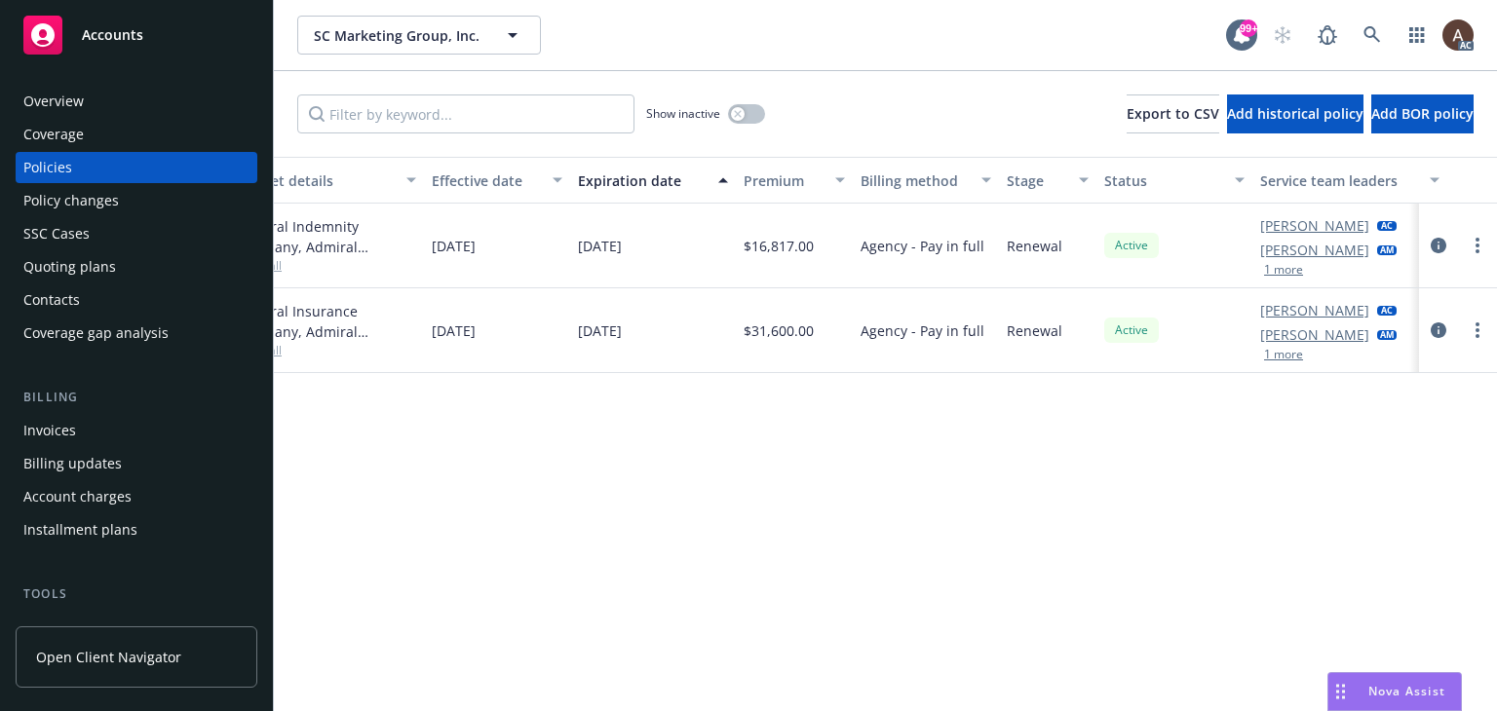
scroll to position [0, 658]
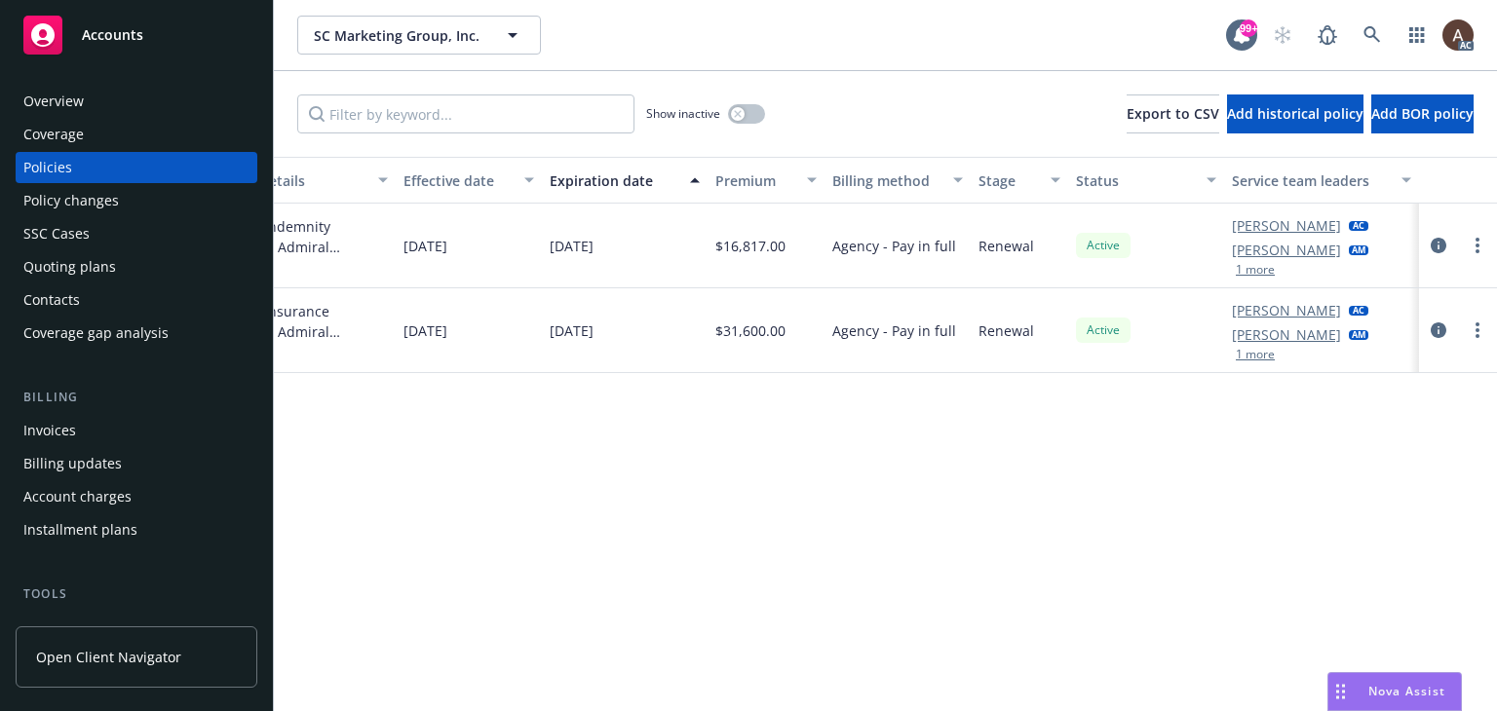
click at [654, 465] on div "Policy details Lines of coverage Policy number Market details Effective date Ex…" at bounding box center [885, 434] width 1223 height 554
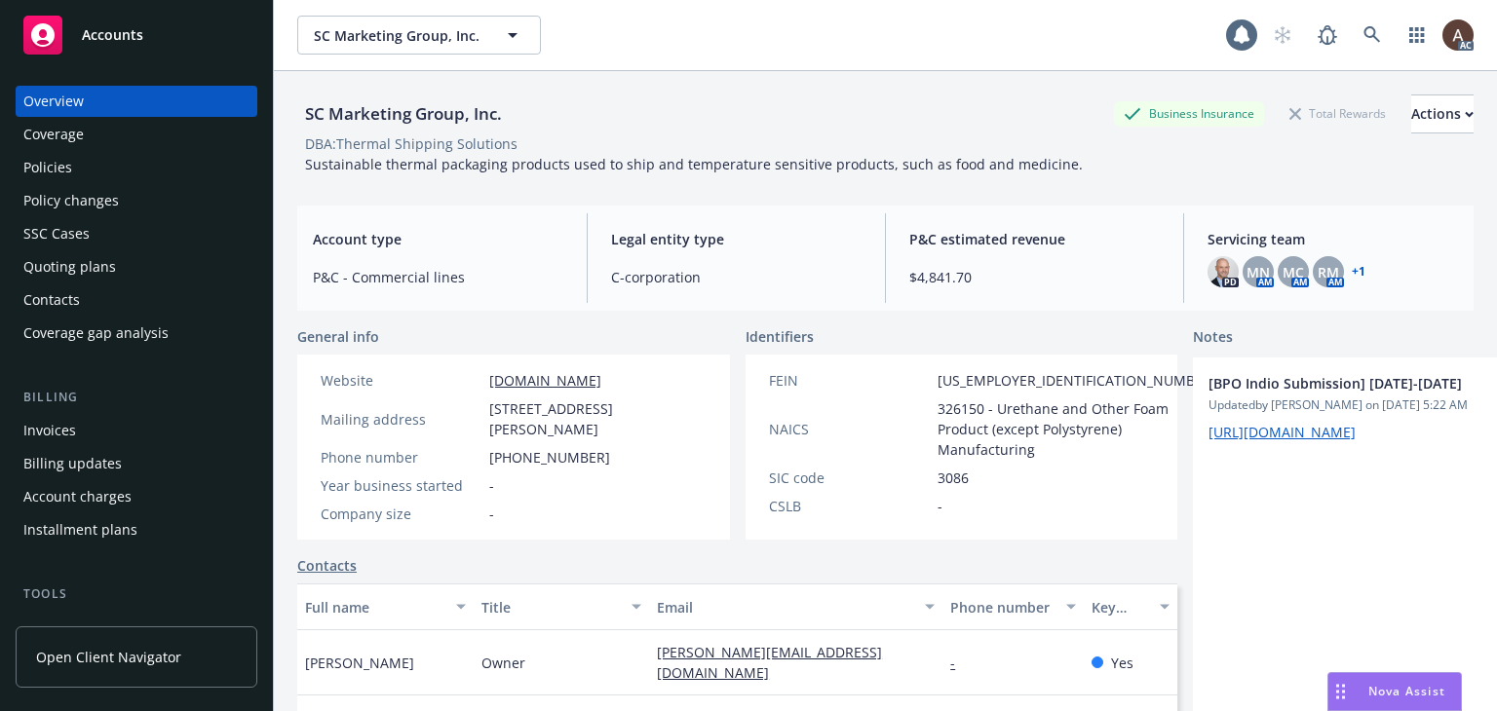
click at [132, 202] on div "Policy changes" at bounding box center [136, 200] width 226 height 31
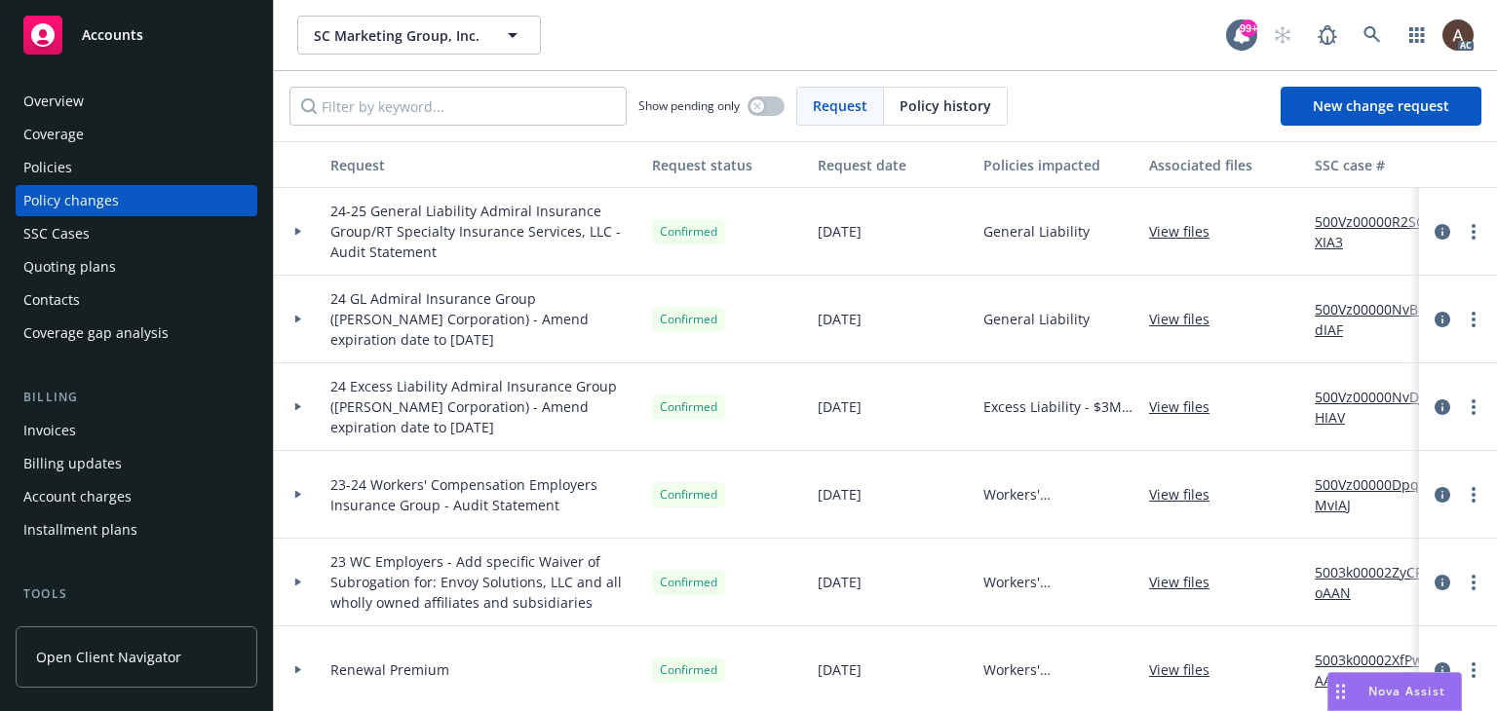
click at [83, 171] on div "Policies" at bounding box center [136, 167] width 226 height 31
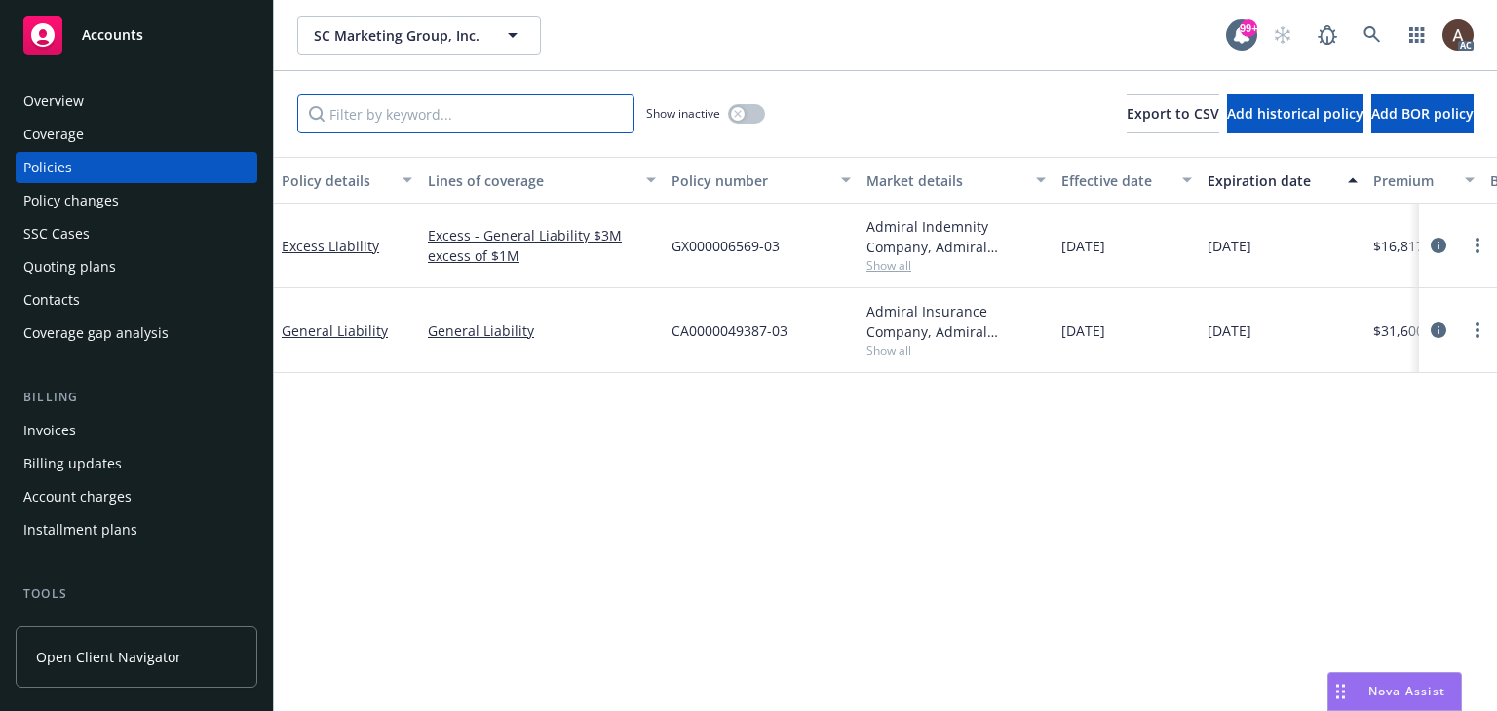
click at [555, 116] on input "Filter by keyword..." at bounding box center [465, 114] width 337 height 39
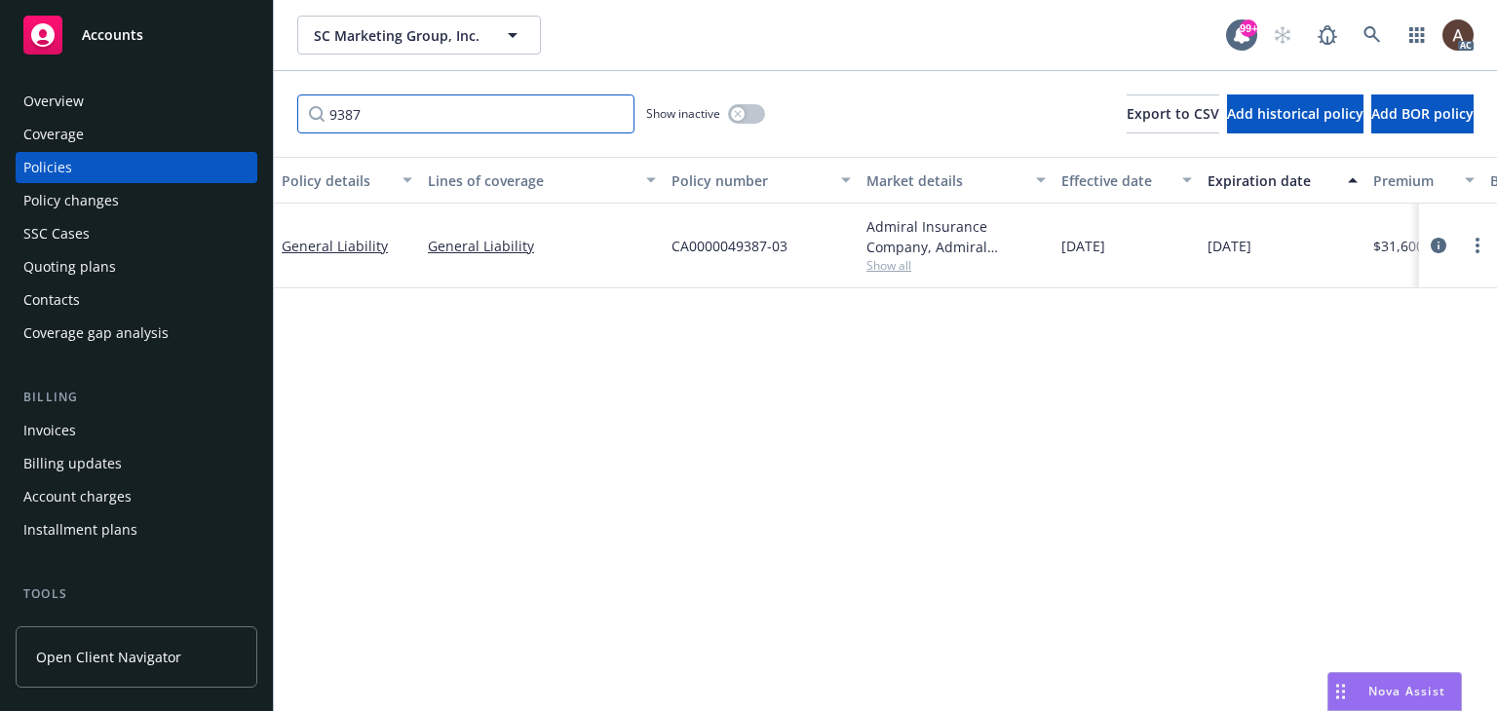
type input "9387"
click at [735, 114] on icon "button" at bounding box center [738, 114] width 8 height 8
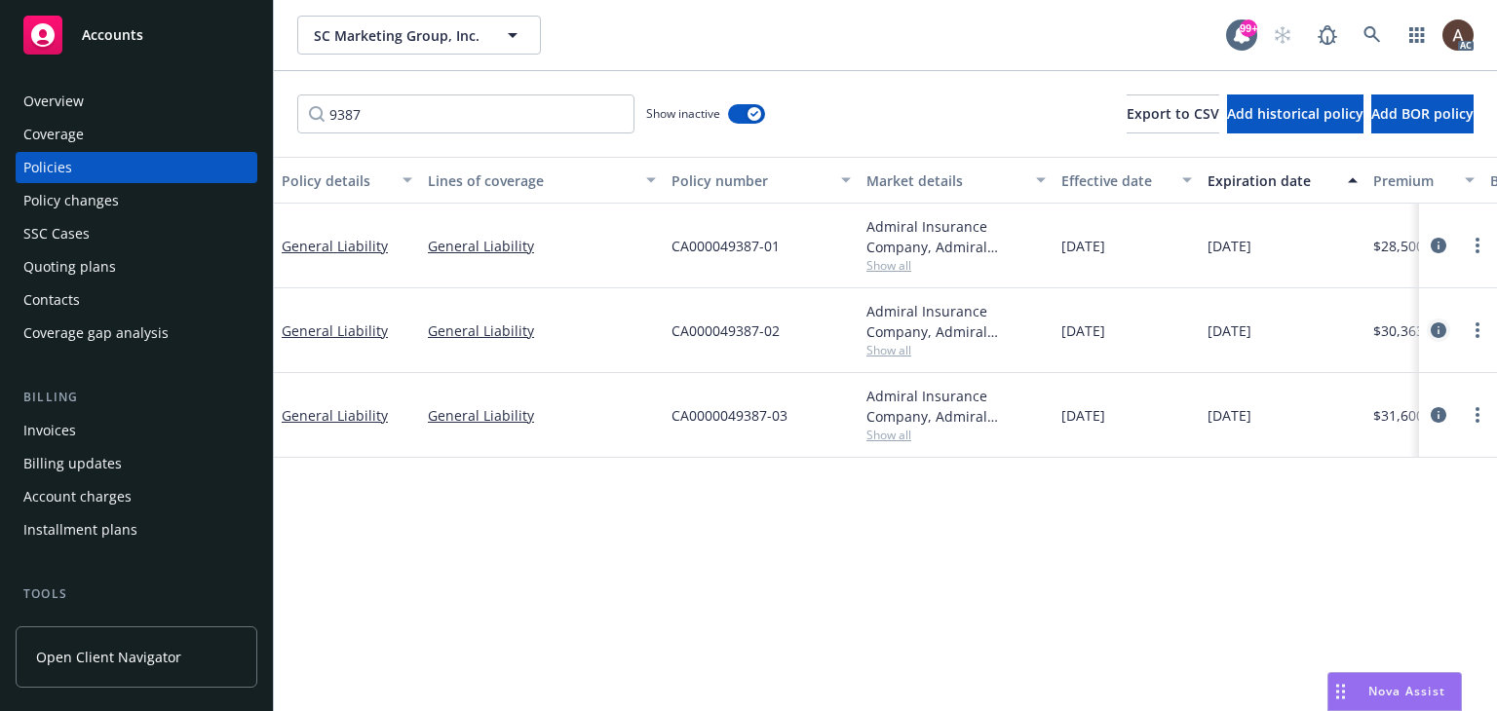
click at [1442, 327] on icon "circleInformation" at bounding box center [1439, 331] width 16 height 16
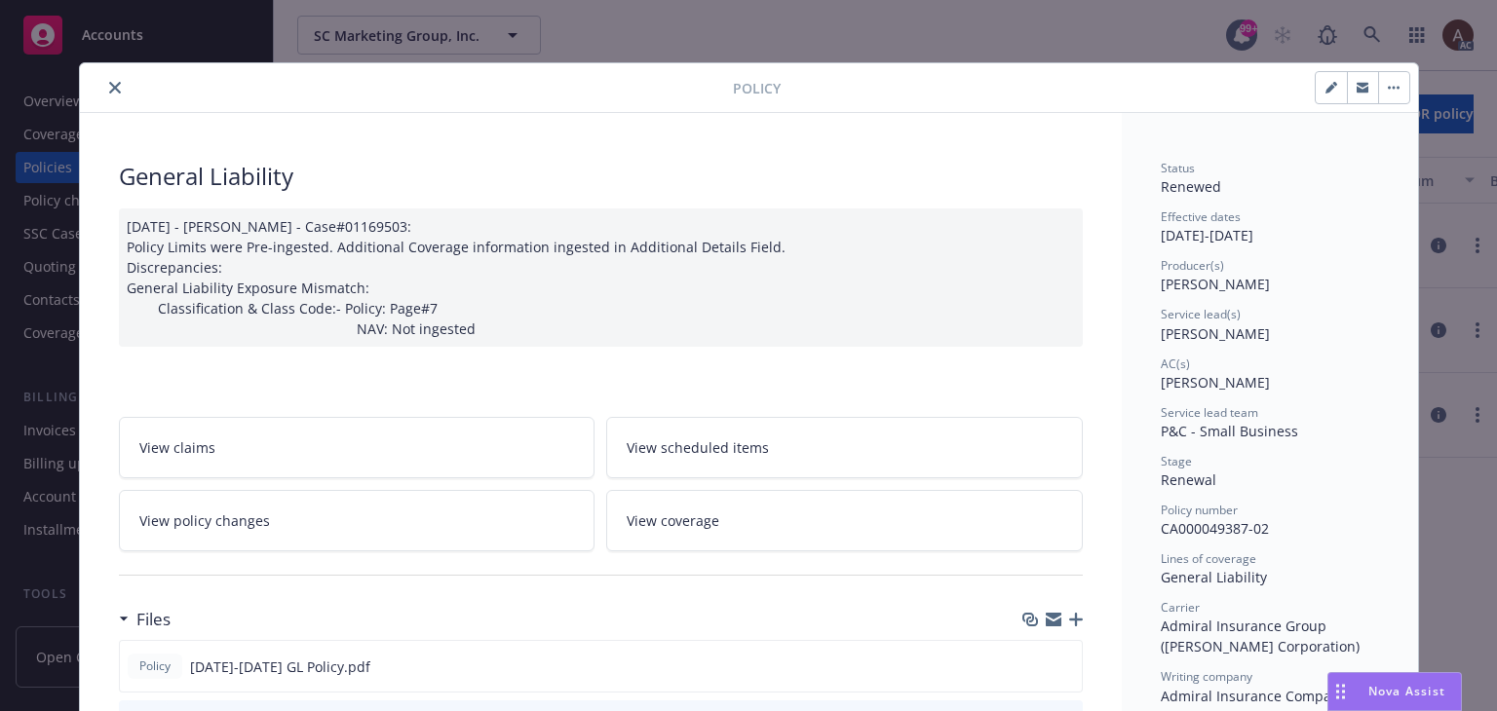
click at [483, 317] on div "07/09/2024 - Srilakshmi Netela - Case#01169503: Policy Limits were Pre-ingested…" at bounding box center [601, 278] width 964 height 138
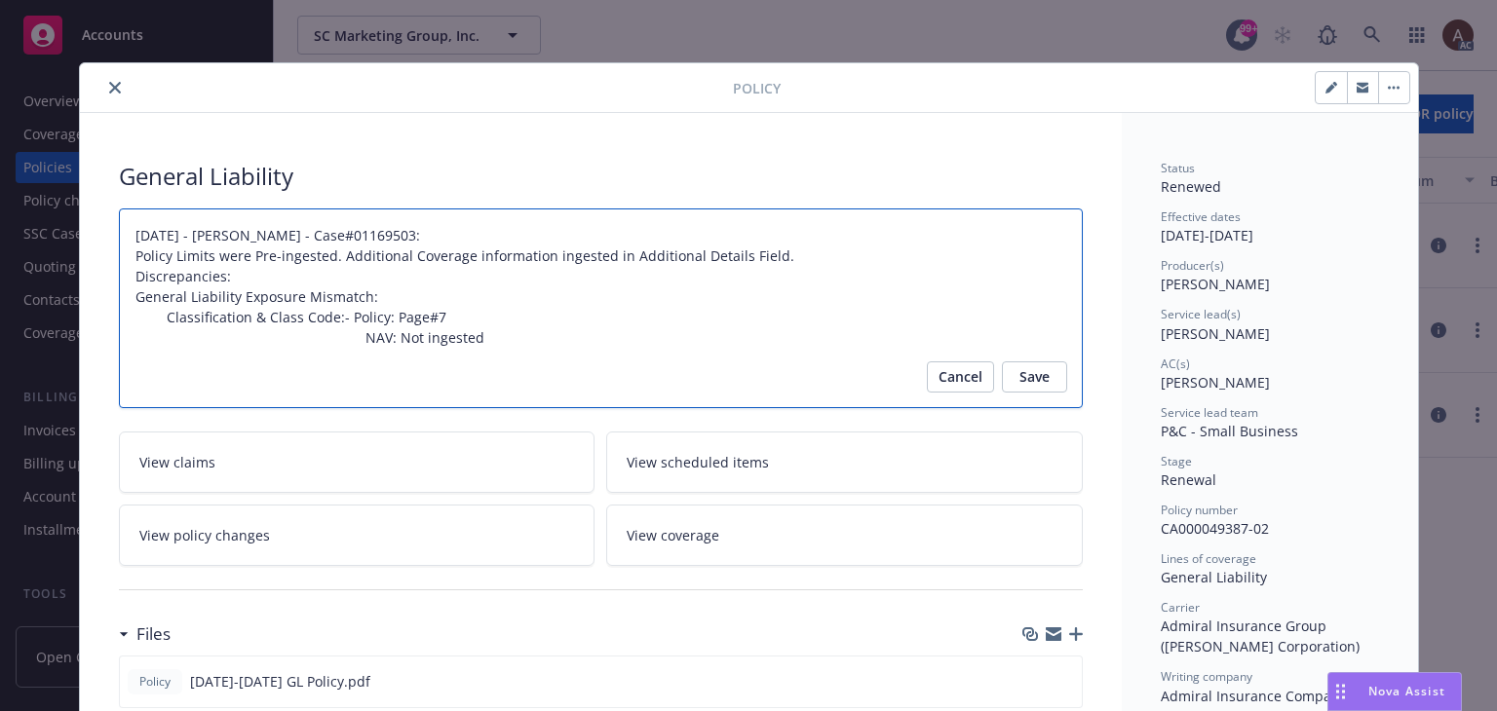
click at [476, 339] on textarea "07/09/2024 - Srilakshmi Netela - Case#01169503: Policy Limits were Pre-ingested…" at bounding box center [601, 309] width 964 height 201
type textarea "x"
type textarea "07/09/2024 - Srilakshmi Netela - Case#01169503: Policy Limits were Pre-ingested…"
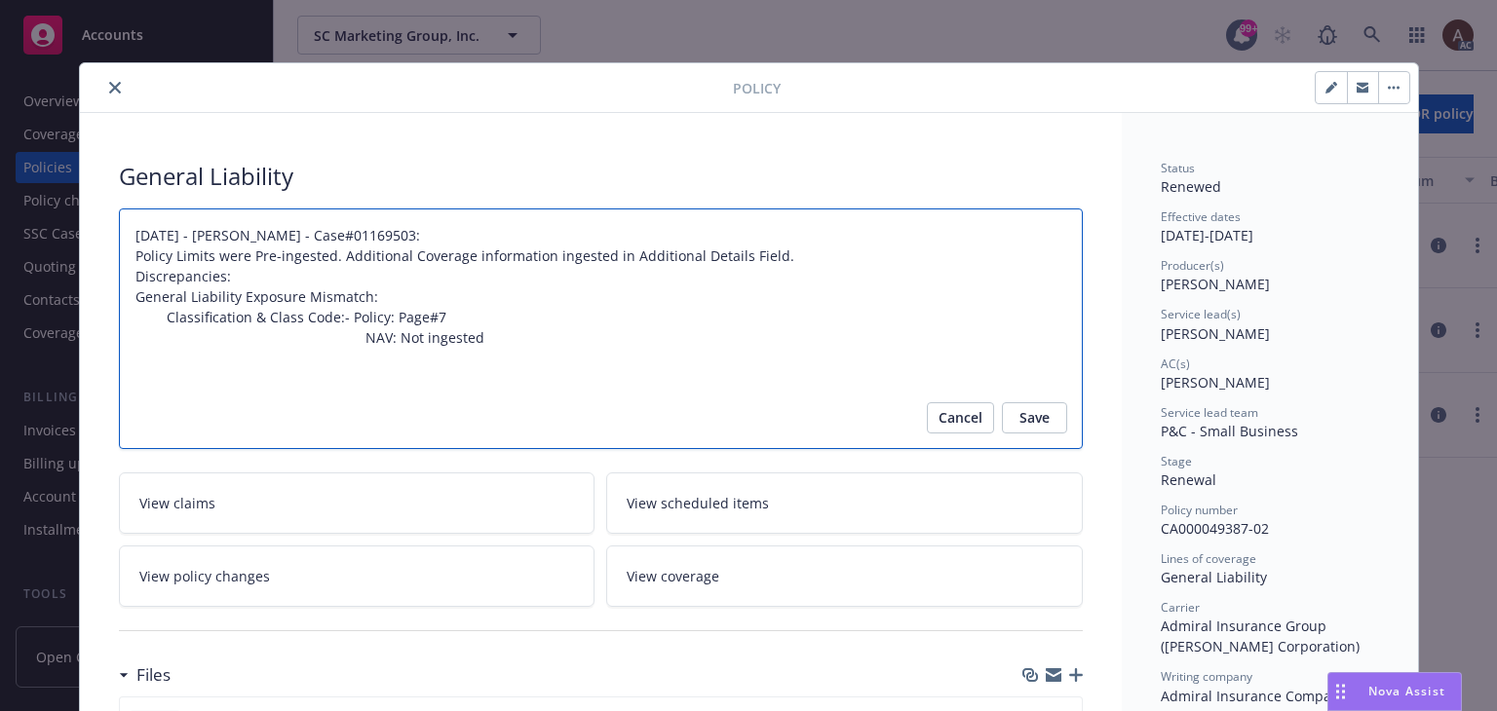
type textarea "x"
type textarea "07/09/2024 - Srilakshmi Netela - Case#01169503: Policy Limits were Pre-ingested…"
paste textarea "2024-2025 Final Audit Results Original Estimated Premium - $30,080 Audited Actu…"
type textarea "x"
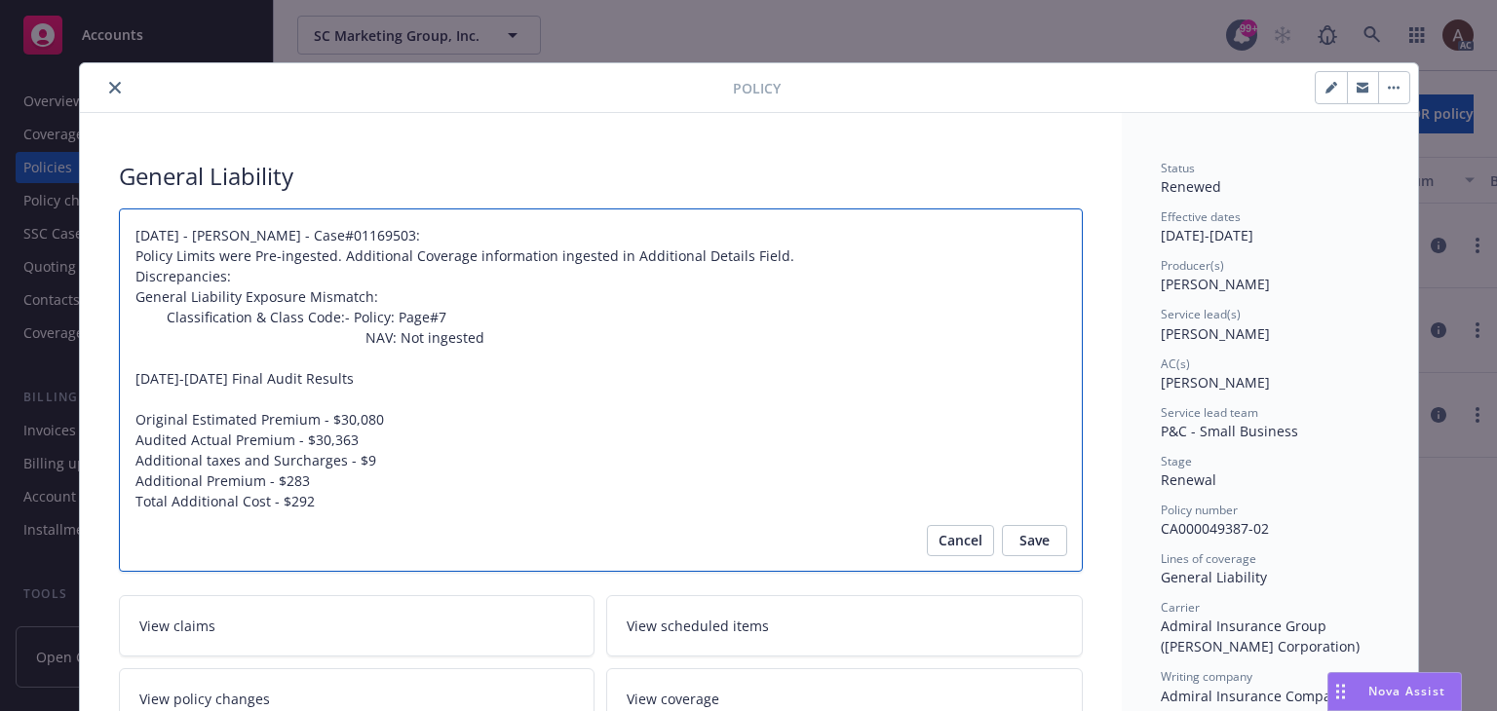
type textarea "07/09/2024 - Srilakshmi Netela - Case#01169503: Policy Limits were Pre-ingested…"
click at [281, 426] on textarea "07/09/2024 - Srilakshmi Netela - Case#01169503: Policy Limits were Pre-ingested…" at bounding box center [601, 391] width 964 height 364
drag, startPoint x: 135, startPoint y: 399, endPoint x: 122, endPoint y: 383, distance: 20.7
click at [122, 383] on textarea "07/09/2024 - Srilakshmi Netela - Case#01169503: Policy Limits were Pre-ingested…" at bounding box center [601, 391] width 964 height 364
paste textarea "Audit Complete: Summary:"
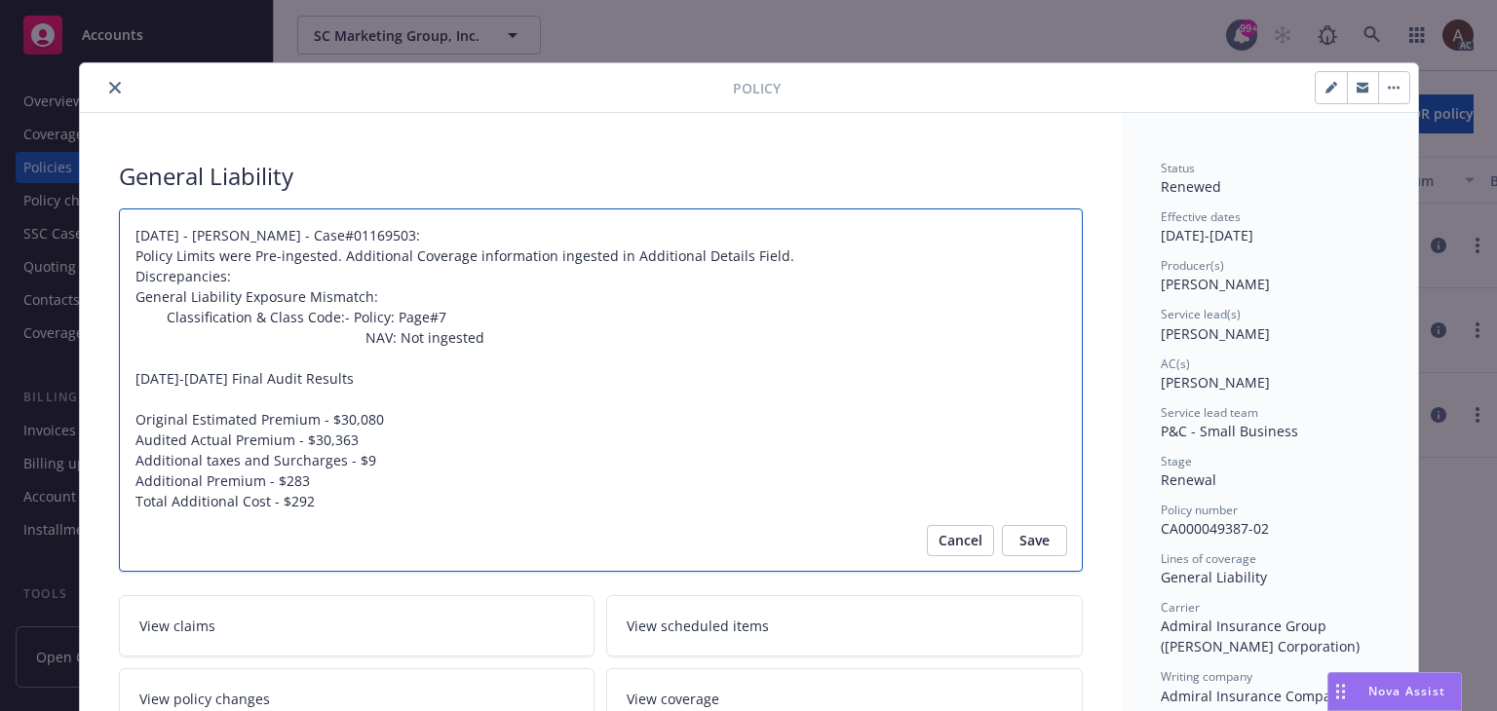
type textarea "x"
type textarea "07/09/2024 - Srilakshmi Netela - Case#01169503: Policy Limits were Pre-ingested…"
click at [242, 378] on textarea "07/09/2024 - Srilakshmi Netela - Case#01169503: Policy Limits were Pre-ingested…" at bounding box center [601, 391] width 964 height 364
type textarea "x"
type textarea "07/09/2024 - Srilakshmi Netela - Case#01169503: Policy Limits were Pre-ingested…"
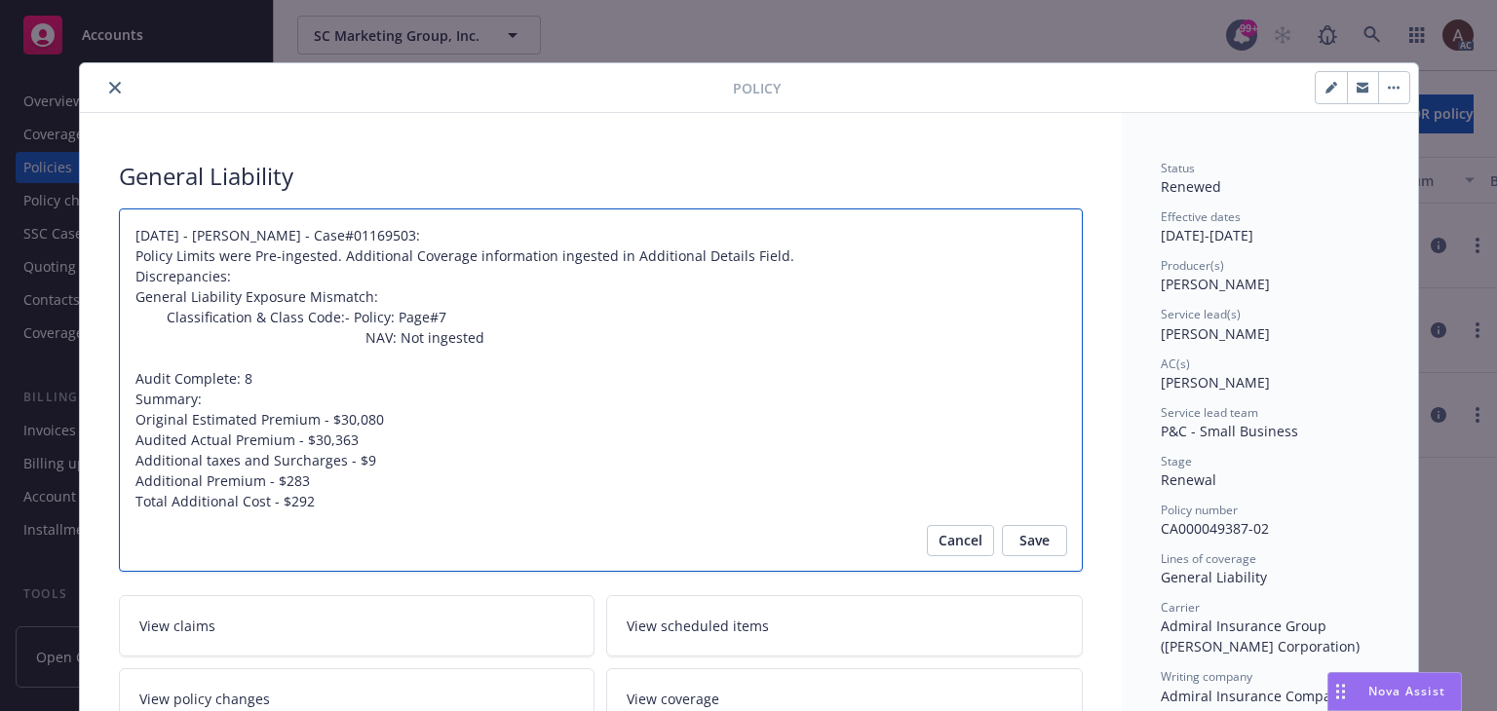
type textarea "x"
type textarea "07/09/2024 - Srilakshmi Netela - Case#01169503: Policy Limits were Pre-ingested…"
type textarea "x"
type textarea "07/09/2024 - Srilakshmi Netela - Case#01169503: Policy Limits were Pre-ingested…"
type textarea "x"
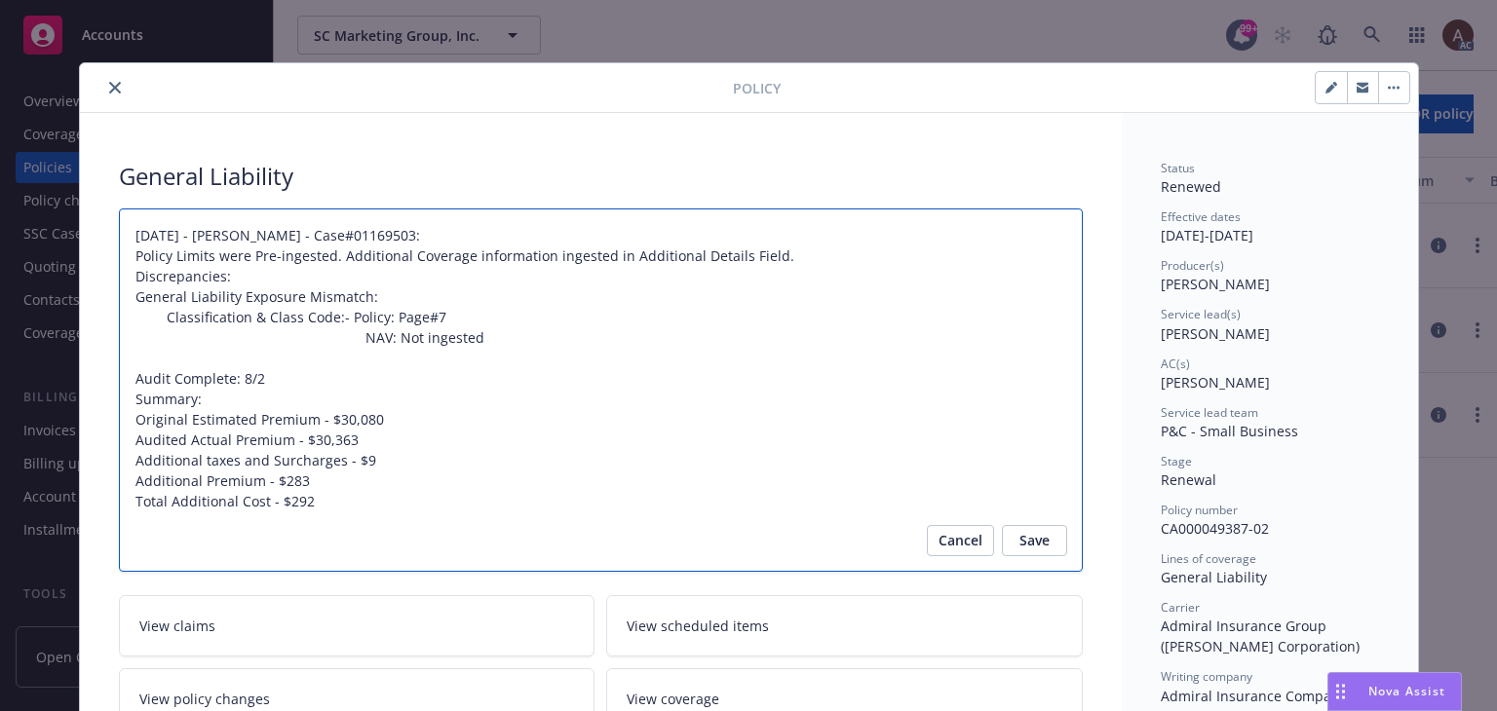
type textarea "07/09/2024 - Srilakshmi Netela - Case#01169503: Policy Limits were Pre-ingested…"
type textarea "x"
type textarea "07/09/2024 - Srilakshmi Netela - Case#01169503: Policy Limits were Pre-ingested…"
type textarea "x"
type textarea "07/09/2024 - Srilakshmi Netela - Case#01169503: Policy Limits were Pre-ingested…"
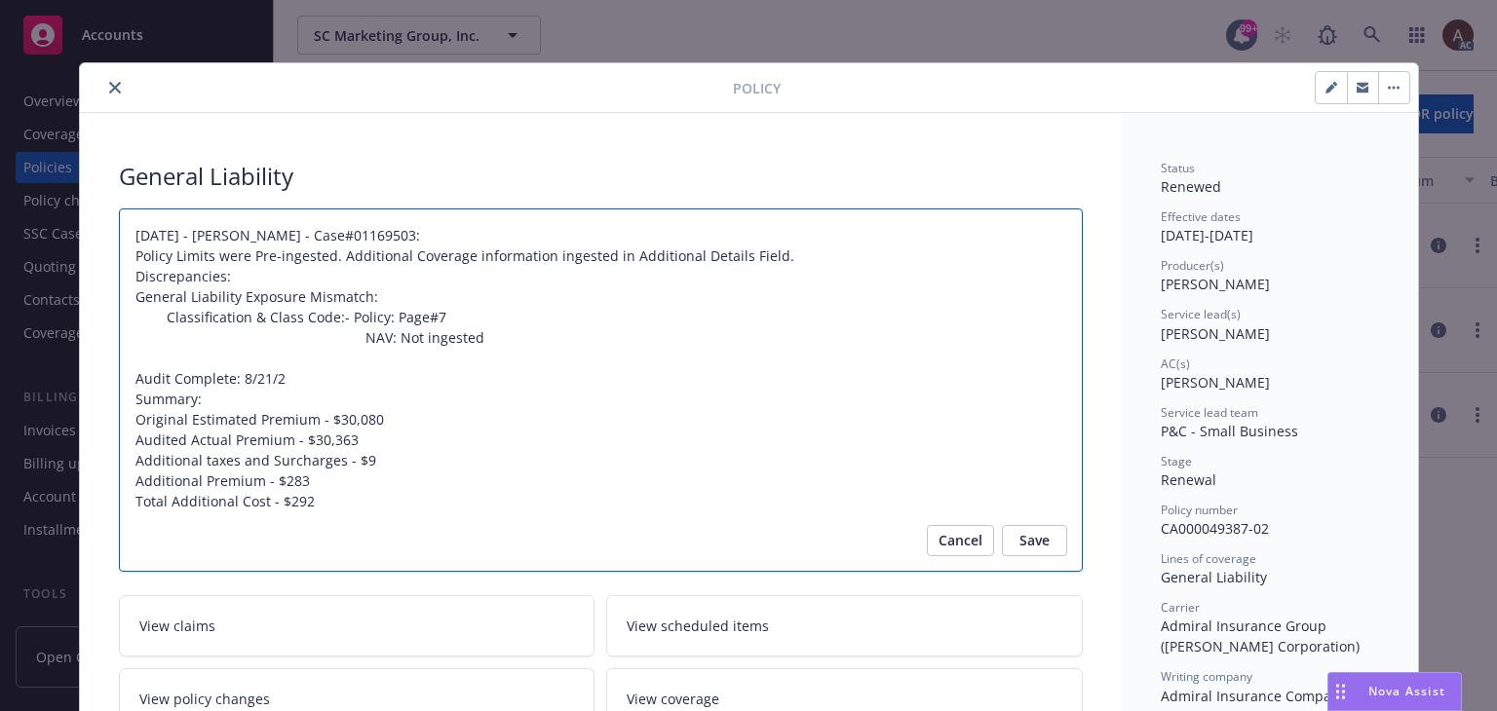
type textarea "x"
type textarea "07/09/2024 - Srilakshmi Netela - Case#01169503: Policy Limits were Pre-ingested…"
type textarea "x"
type textarea "07/09/2024 - Srilakshmi Netela - Case#01169503: Policy Limits were Pre-ingested…"
type textarea "x"
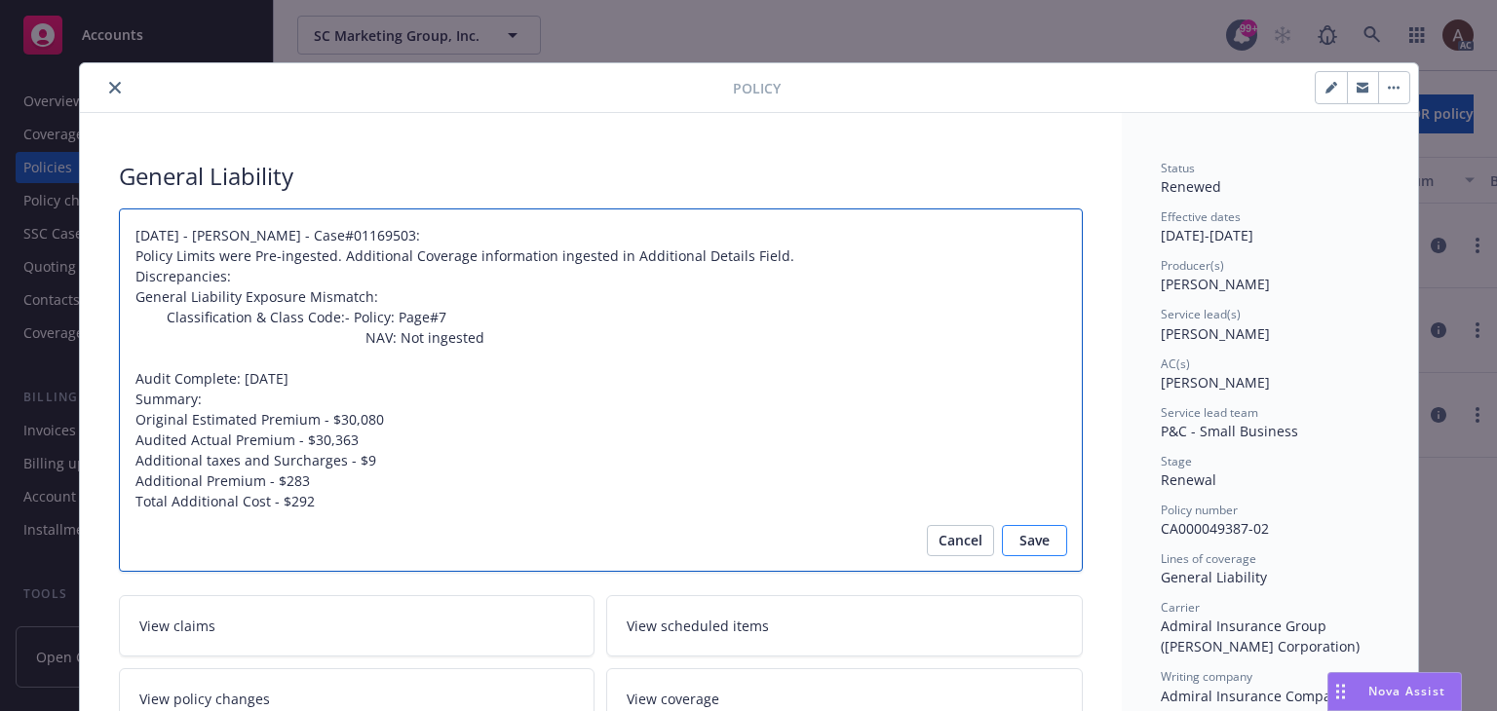
type textarea "07/09/2024 - Srilakshmi Netela - Case#01169503: Policy Limits were Pre-ingested…"
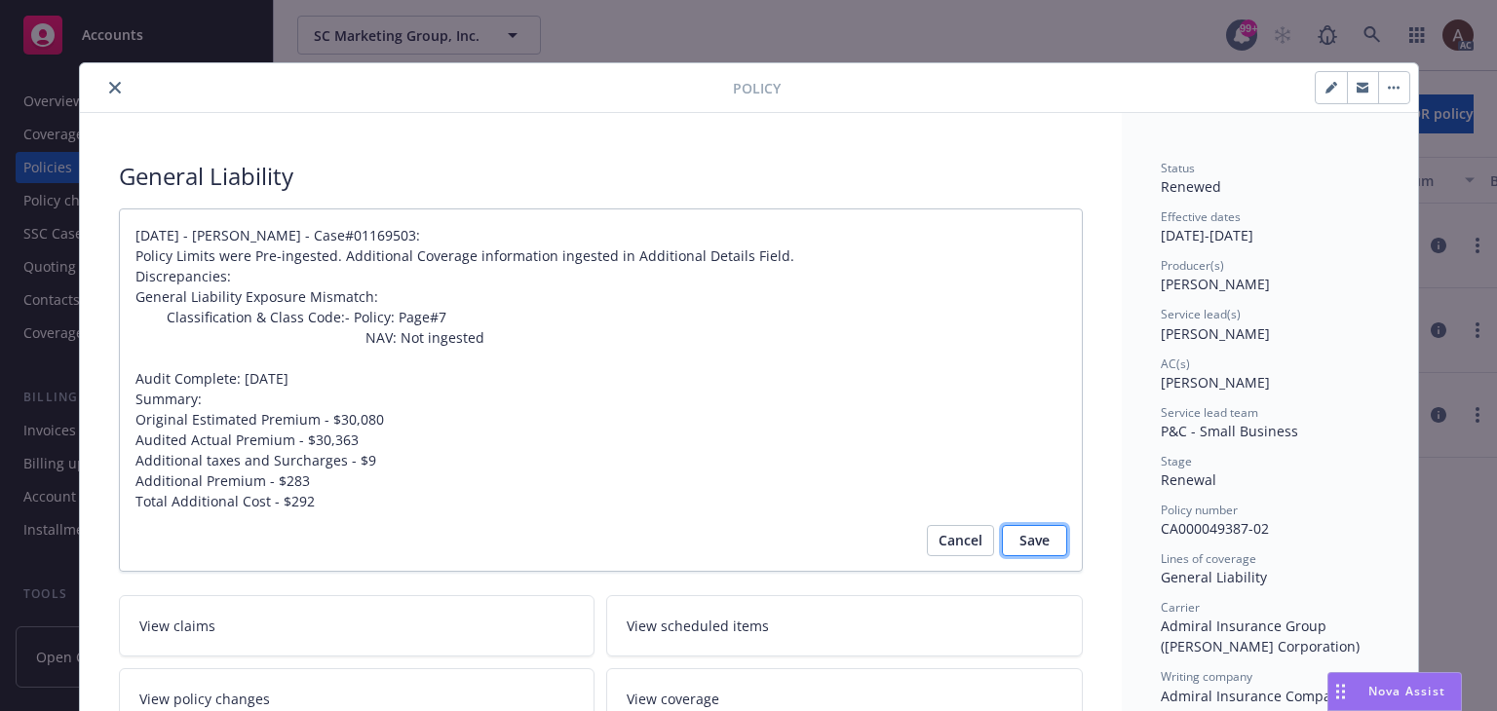
click at [1037, 550] on span "Save" at bounding box center [1034, 540] width 30 height 31
type textarea "x"
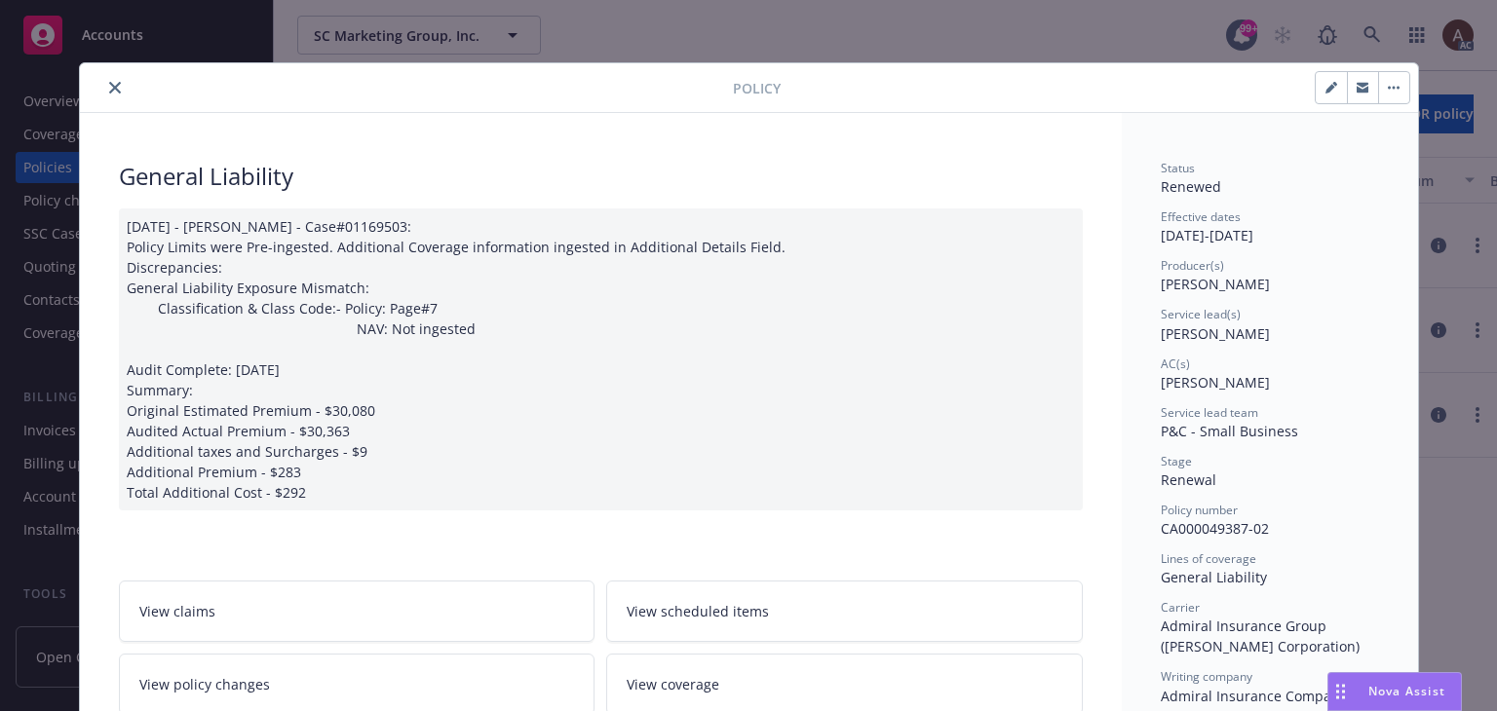
click at [109, 88] on icon "close" at bounding box center [115, 88] width 12 height 12
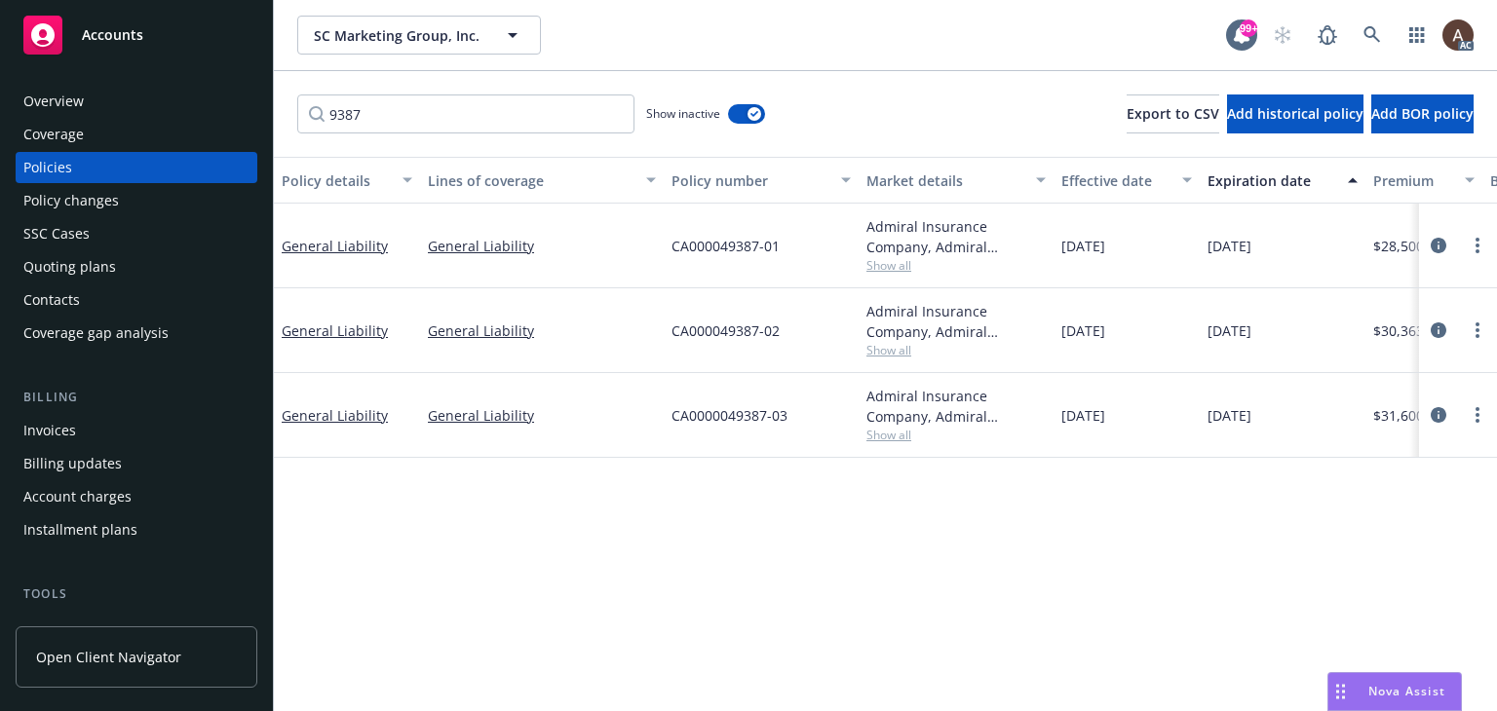
click at [63, 431] on div "Invoices" at bounding box center [49, 430] width 53 height 31
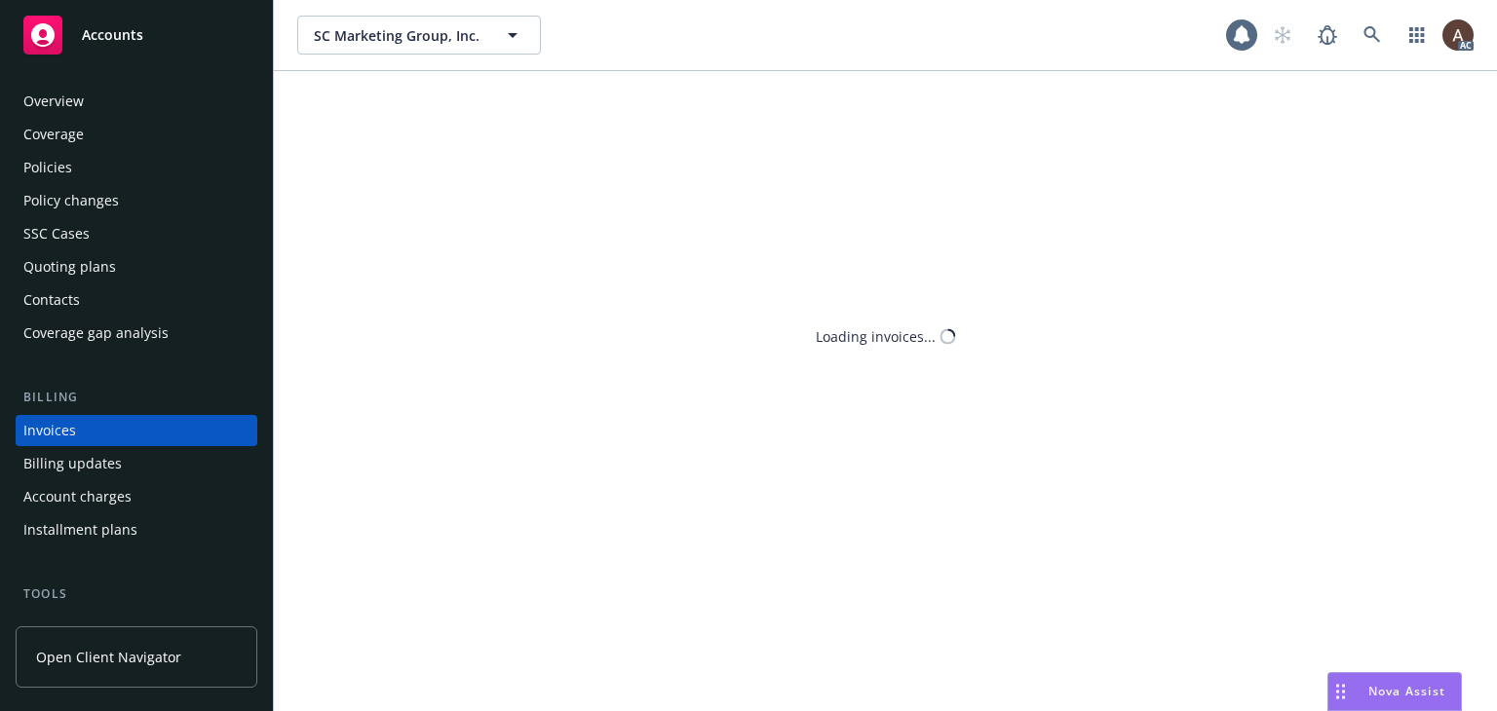
scroll to position [44, 0]
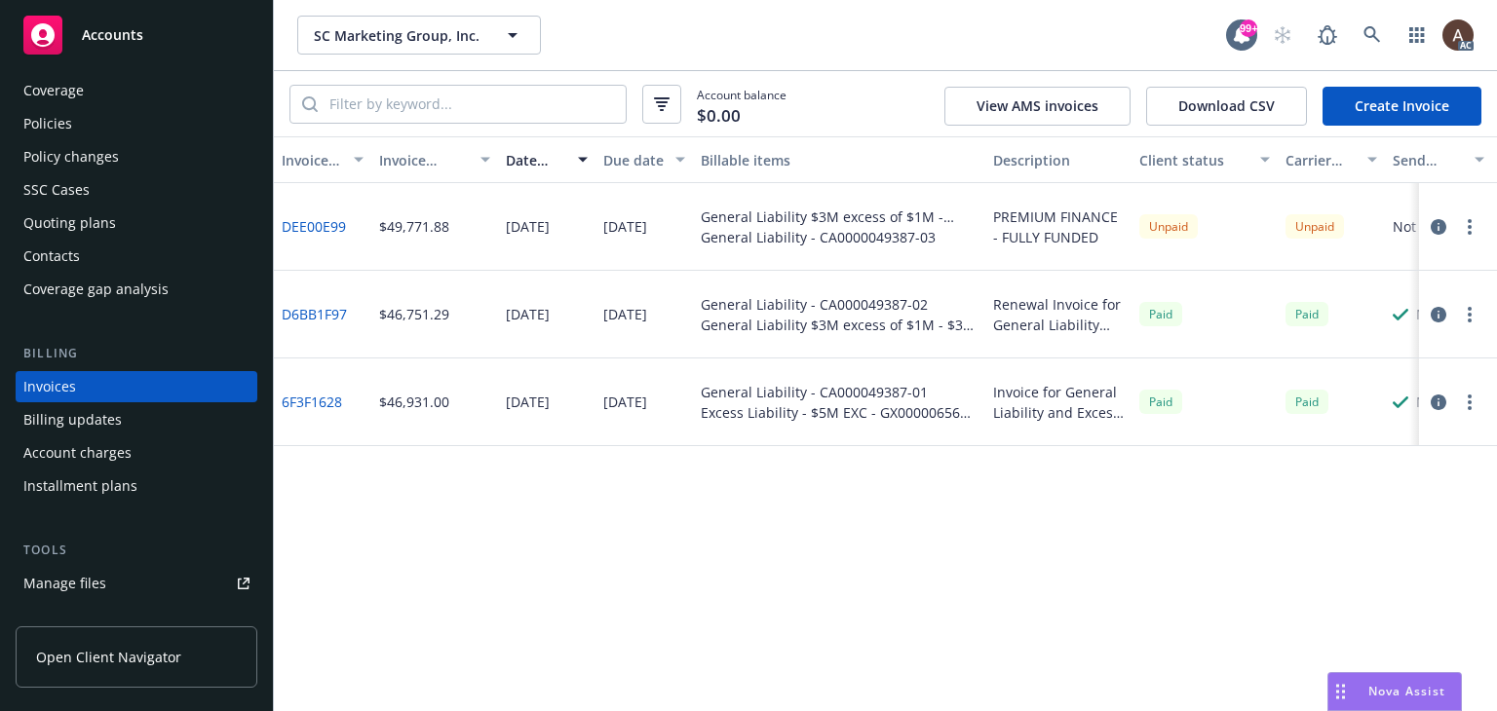
click at [1402, 105] on link "Create Invoice" at bounding box center [1401, 106] width 159 height 39
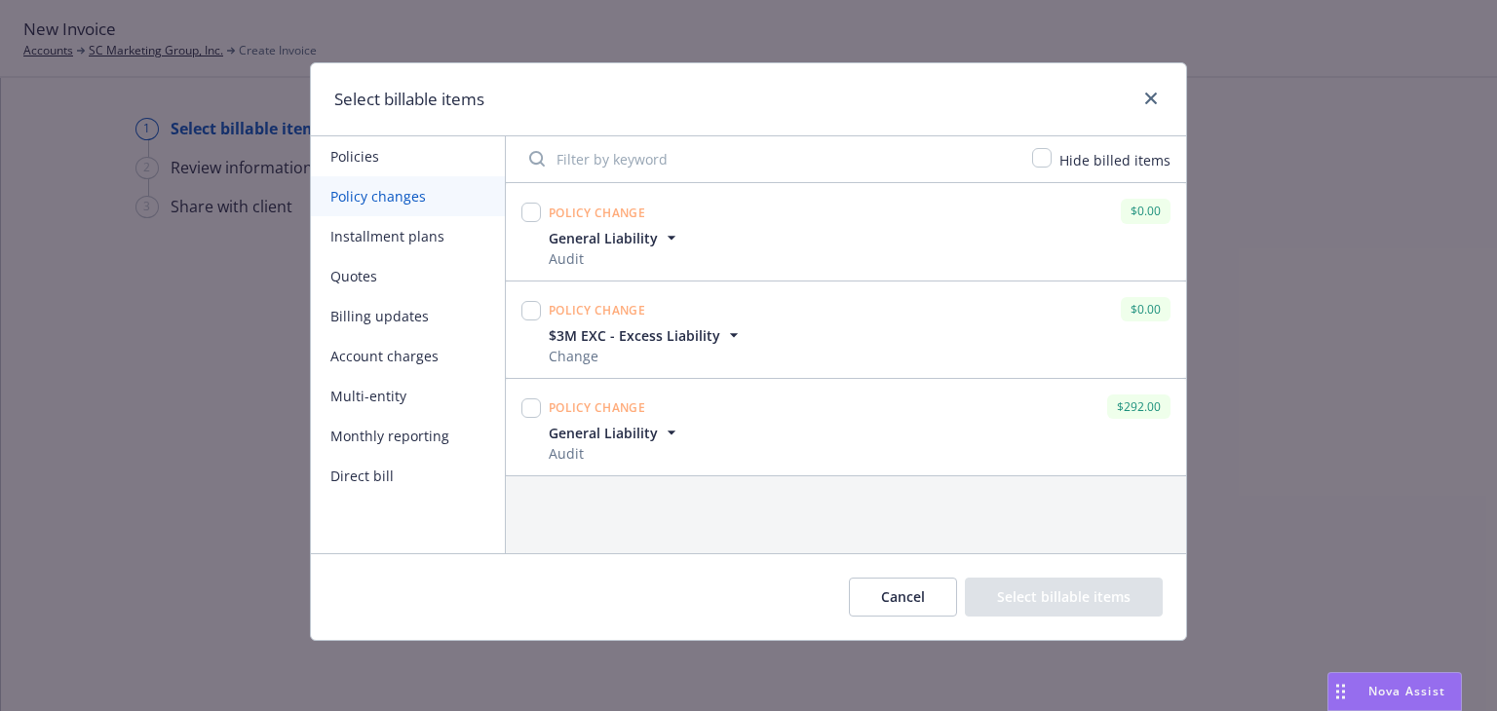
click at [773, 423] on div "General Liability Audit" at bounding box center [859, 443] width 629 height 41
click at [534, 406] on input "checkbox" at bounding box center [530, 408] width 19 height 19
checkbox input "true"
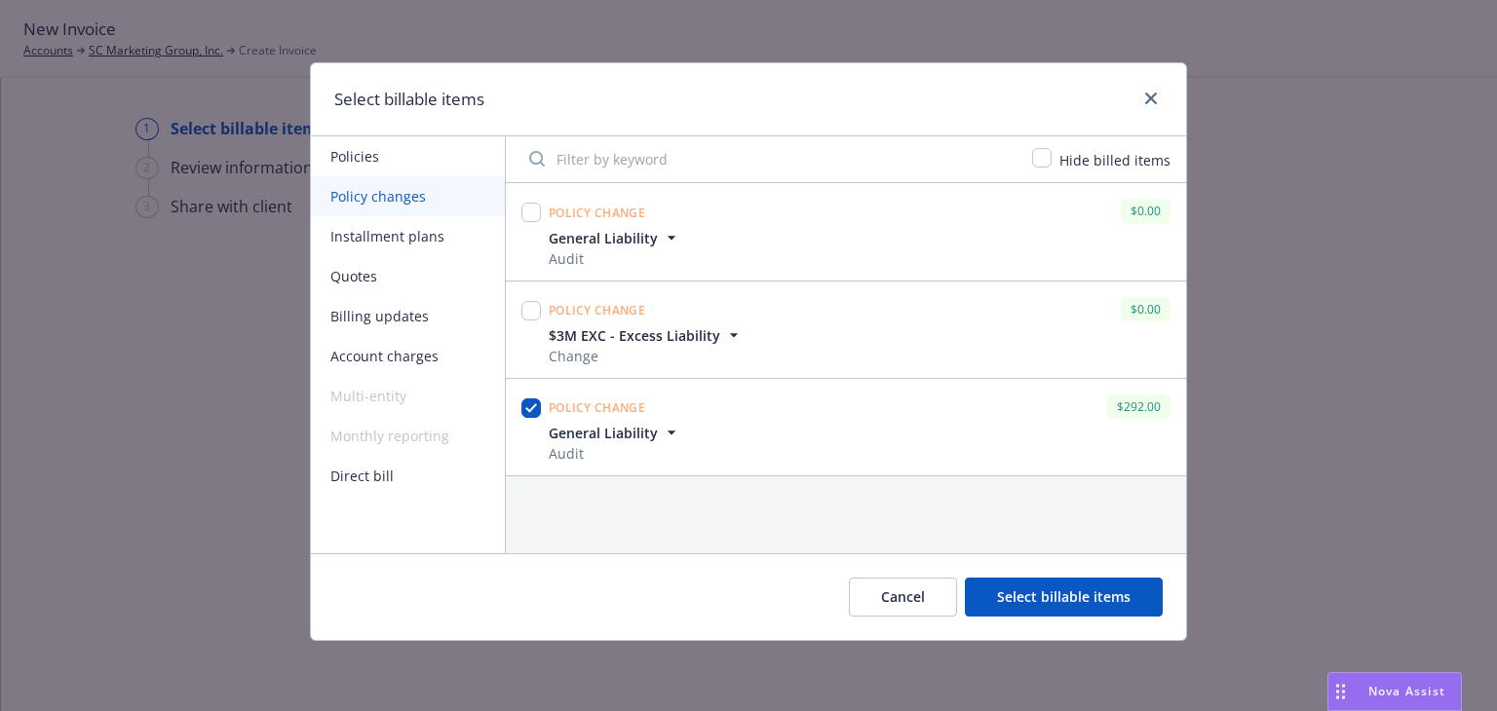
click at [1023, 568] on div "Cancel Select billable items" at bounding box center [748, 596] width 875 height 87
click at [1027, 587] on button "Select billable items" at bounding box center [1064, 597] width 198 height 39
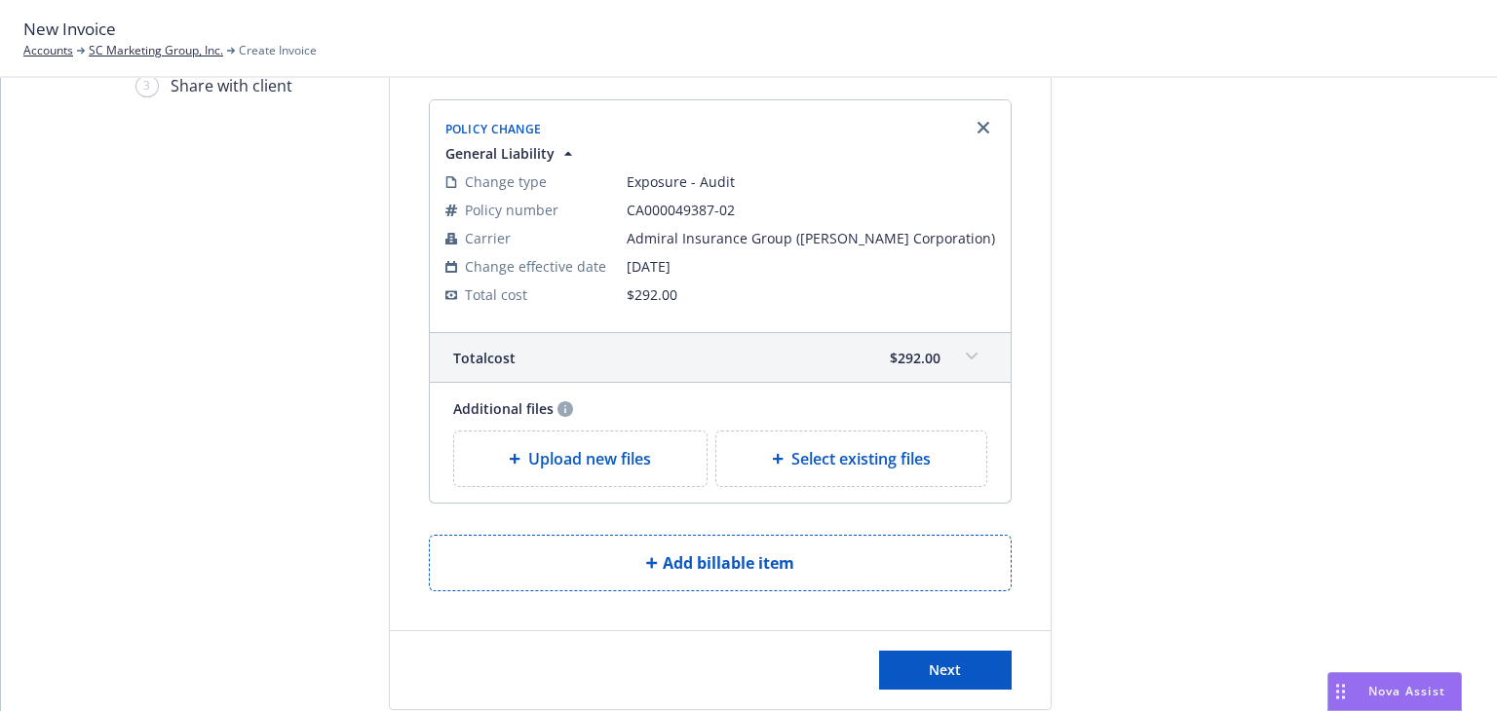
scroll to position [157, 0]
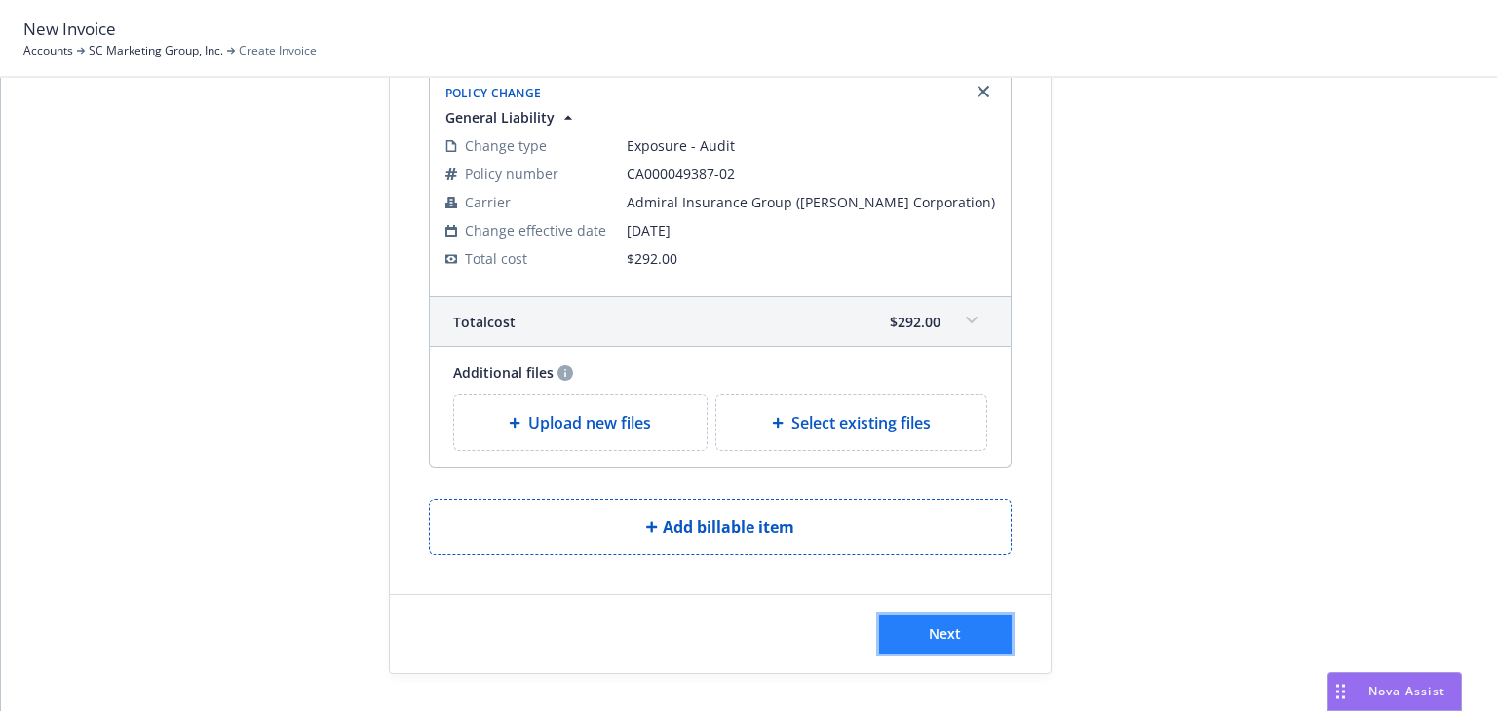
click at [999, 634] on button "Next" at bounding box center [945, 634] width 133 height 39
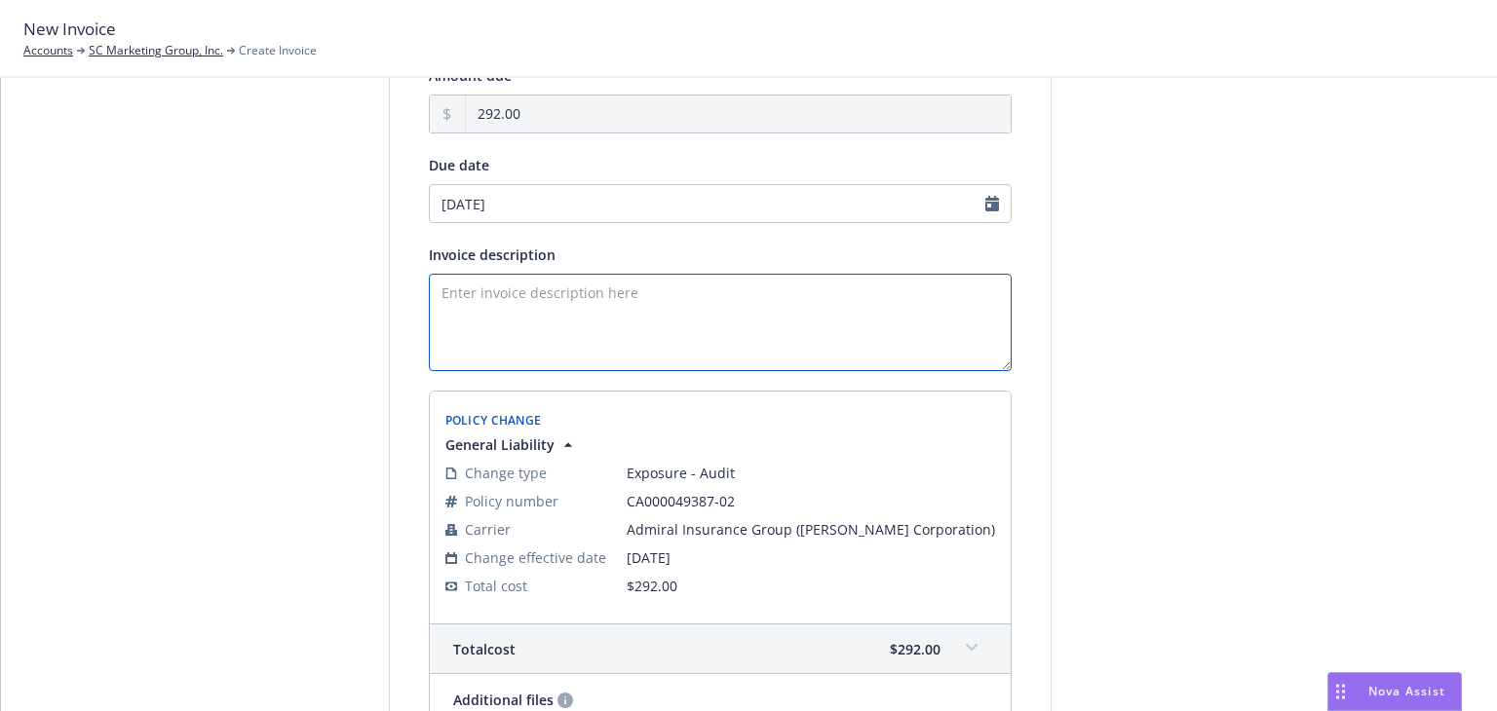
click at [556, 286] on textarea "Invoice description" at bounding box center [720, 322] width 583 height 97
paste textarea "Year-Year Final Audit Results Additional Premium $Amount"
drag, startPoint x: 493, startPoint y: 287, endPoint x: 139, endPoint y: 301, distance: 354.0
click at [139, 301] on div "Select billable items 2 Review information 3 Share with client Add payment deta…" at bounding box center [748, 437] width 1449 height 954
drag, startPoint x: 764, startPoint y: 294, endPoint x: 860, endPoint y: 297, distance: 96.5
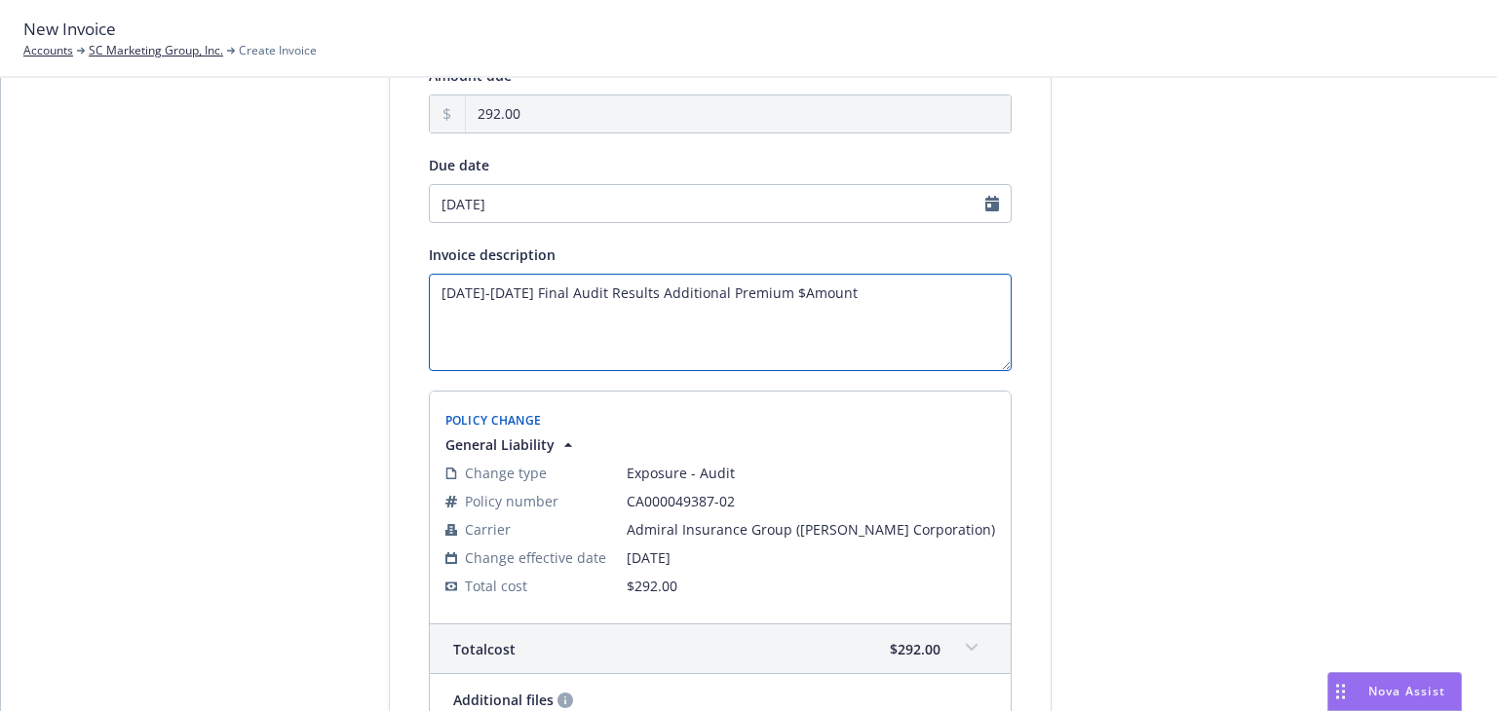
click at [860, 297] on textarea "2024-2025 Final Audit Results Additional Premium $Amount" at bounding box center [720, 322] width 583 height 97
type textarea "2024-2025 Final Audit Results Additional Premium $292"
click at [1259, 354] on div at bounding box center [1226, 437] width 273 height 954
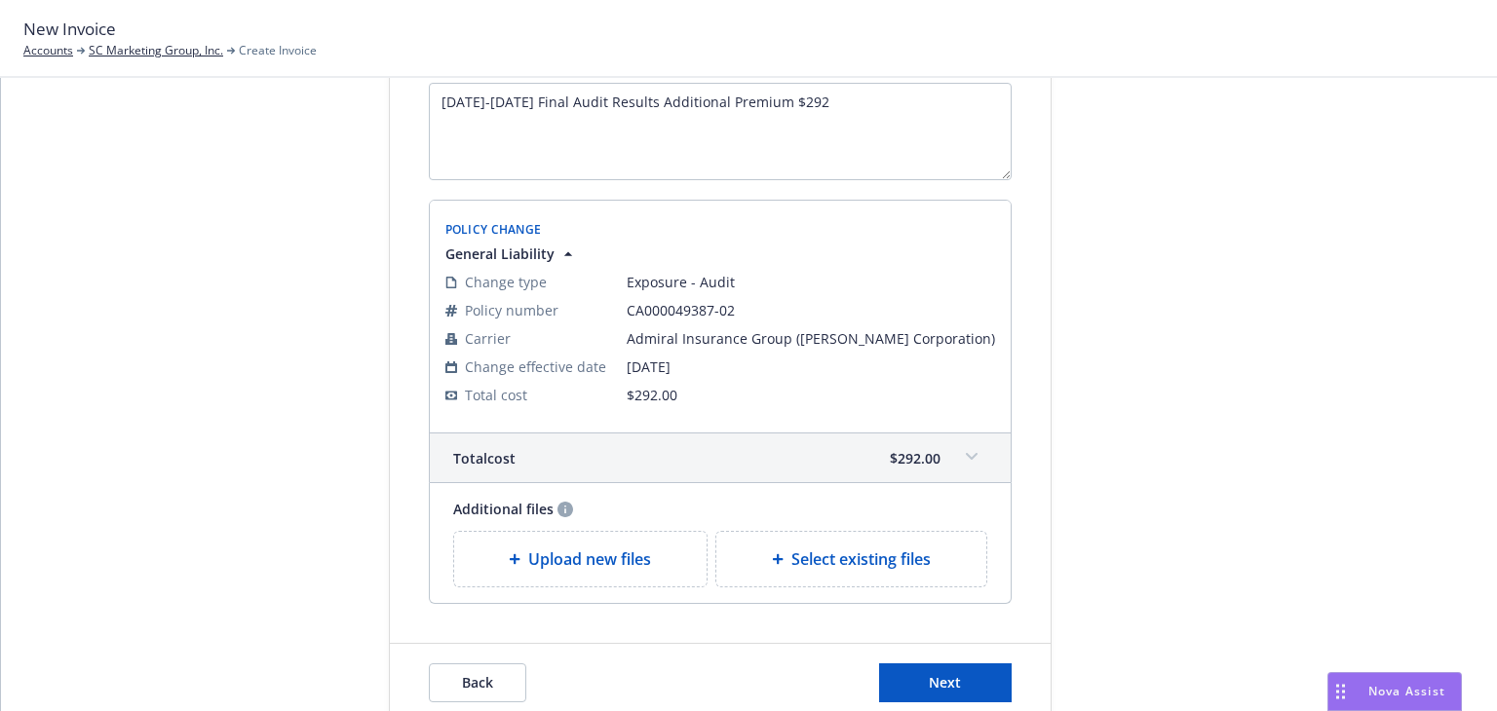
scroll to position [397, 0]
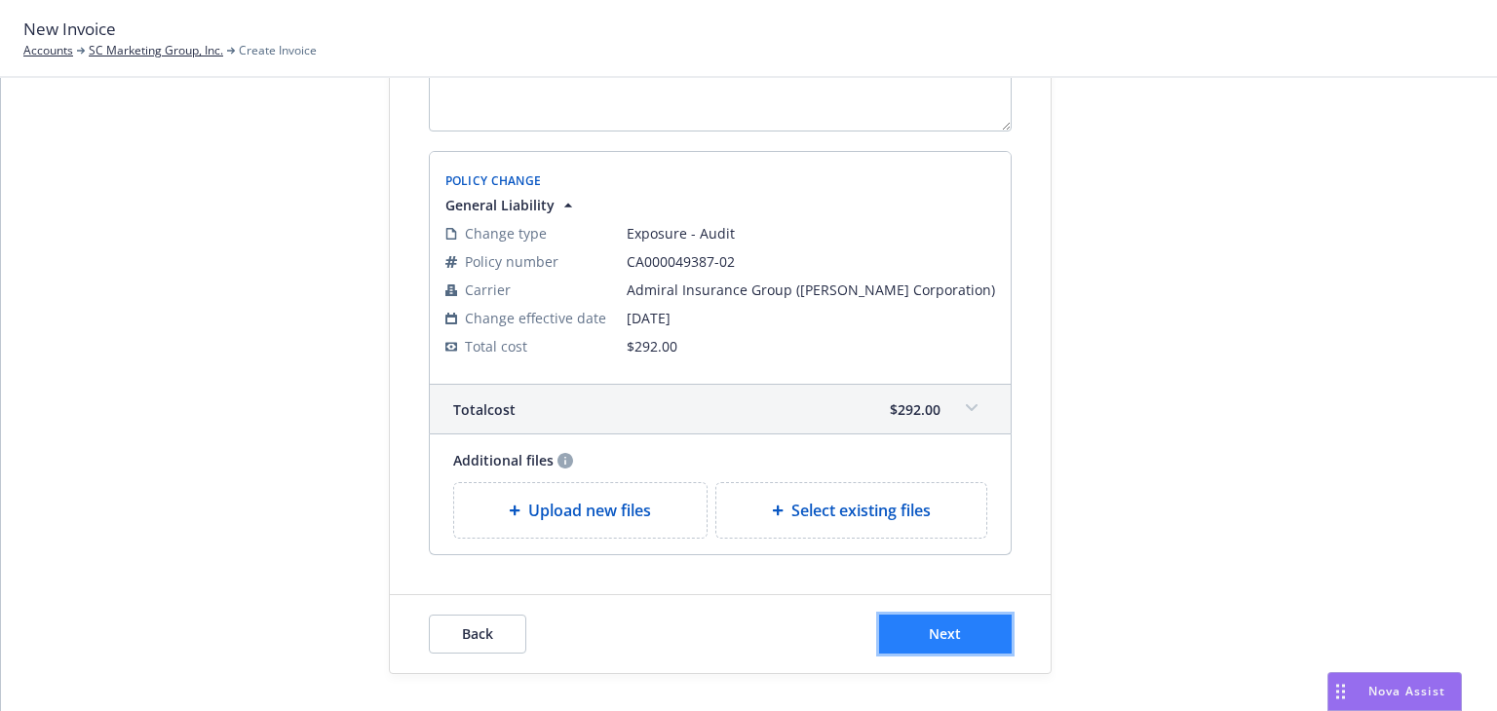
click at [978, 623] on button "Next" at bounding box center [945, 634] width 133 height 39
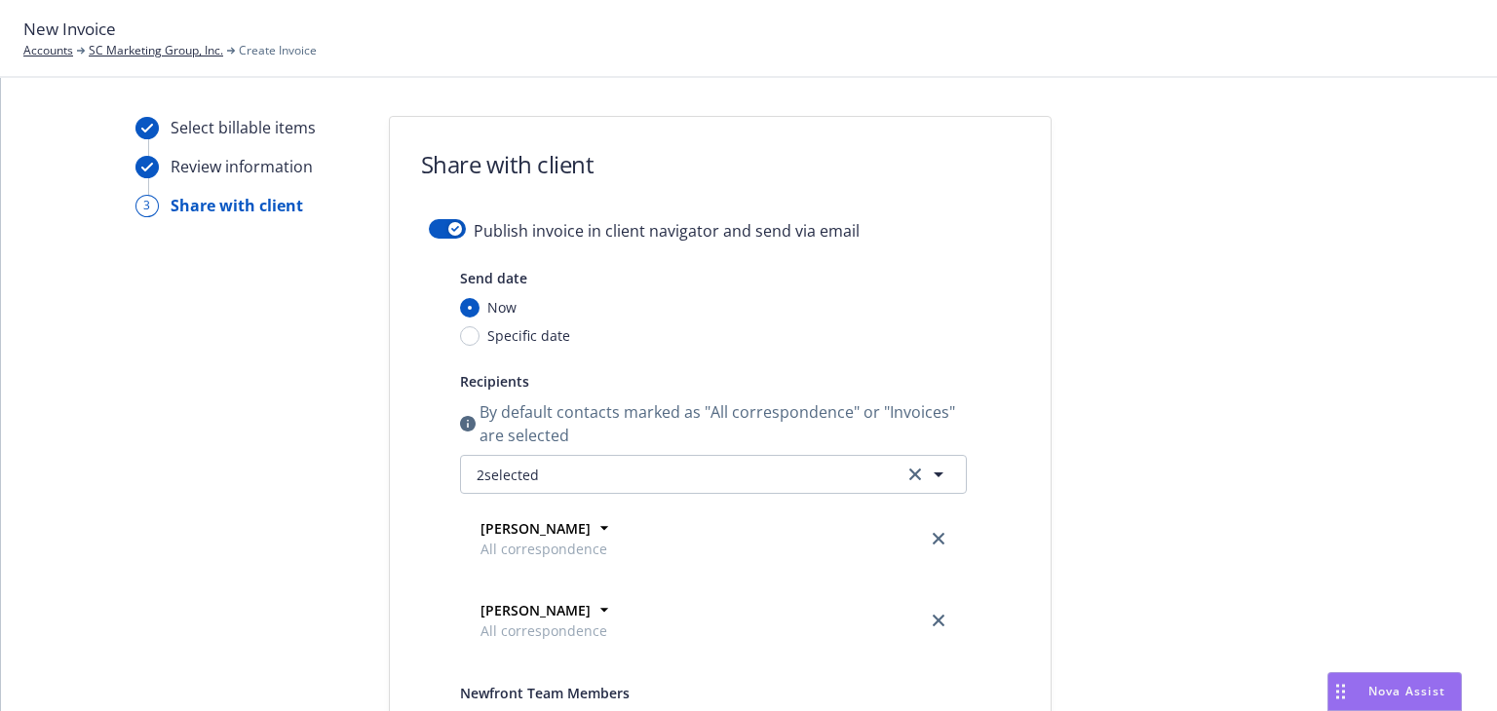
scroll to position [0, 0]
click at [451, 227] on div "button" at bounding box center [455, 230] width 14 height 14
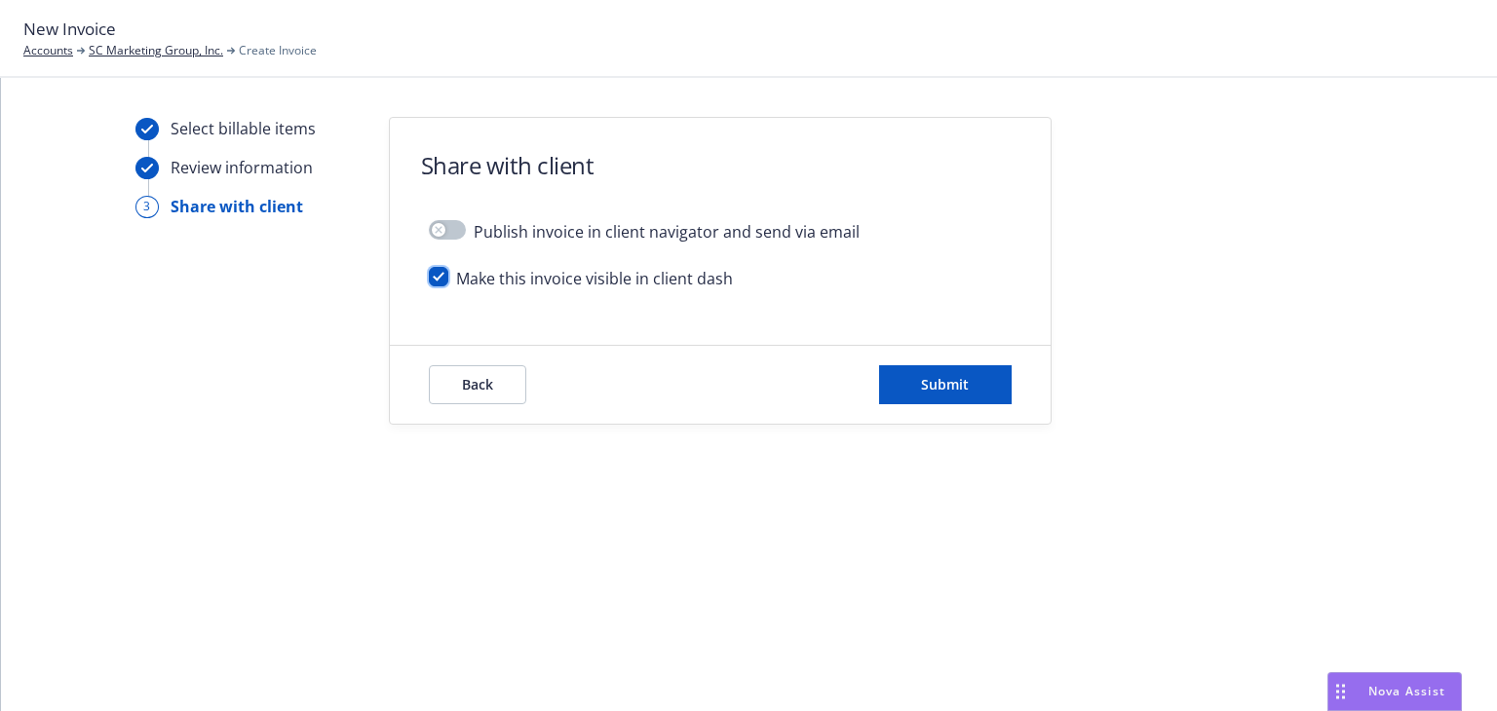
click at [440, 276] on input "checkbox" at bounding box center [438, 276] width 19 height 19
checkbox input "false"
click at [925, 378] on span "Submit" at bounding box center [945, 384] width 48 height 19
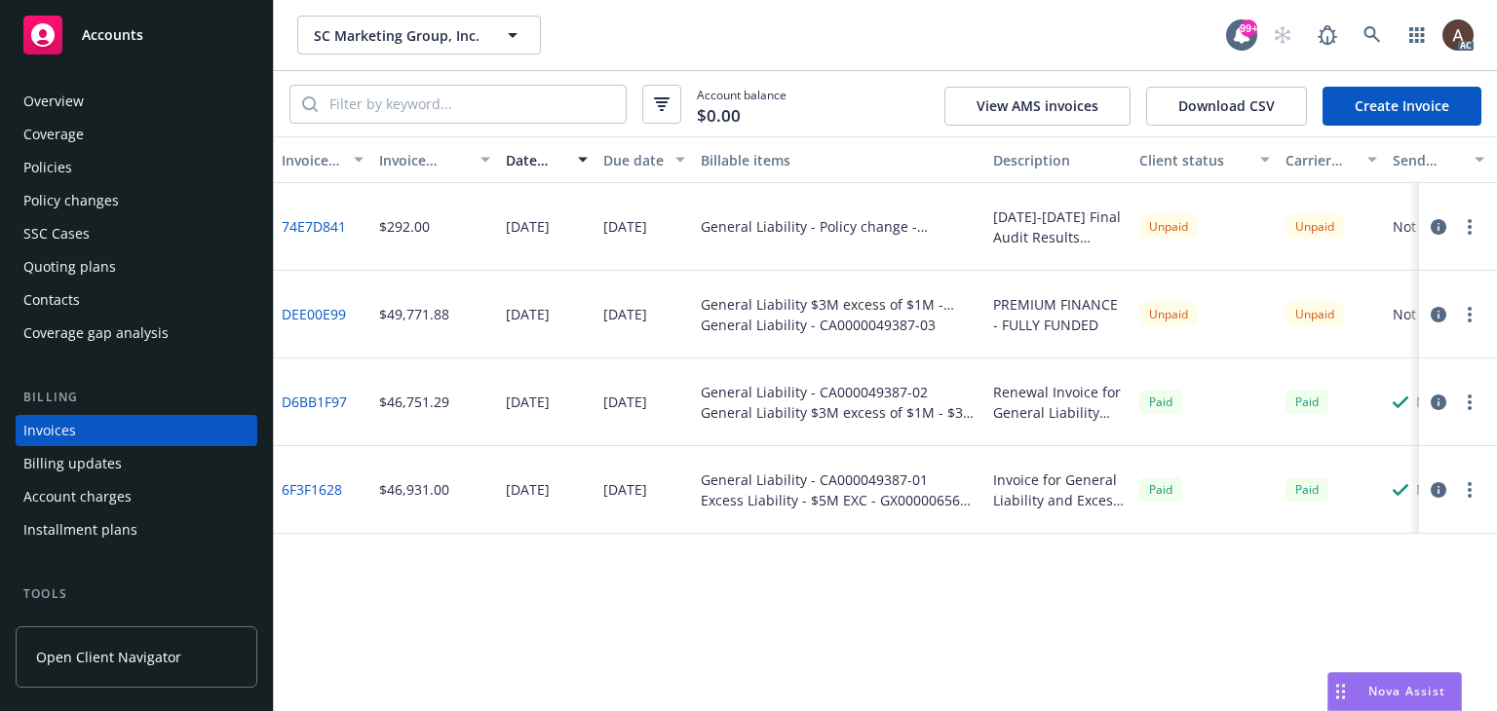
scroll to position [44, 0]
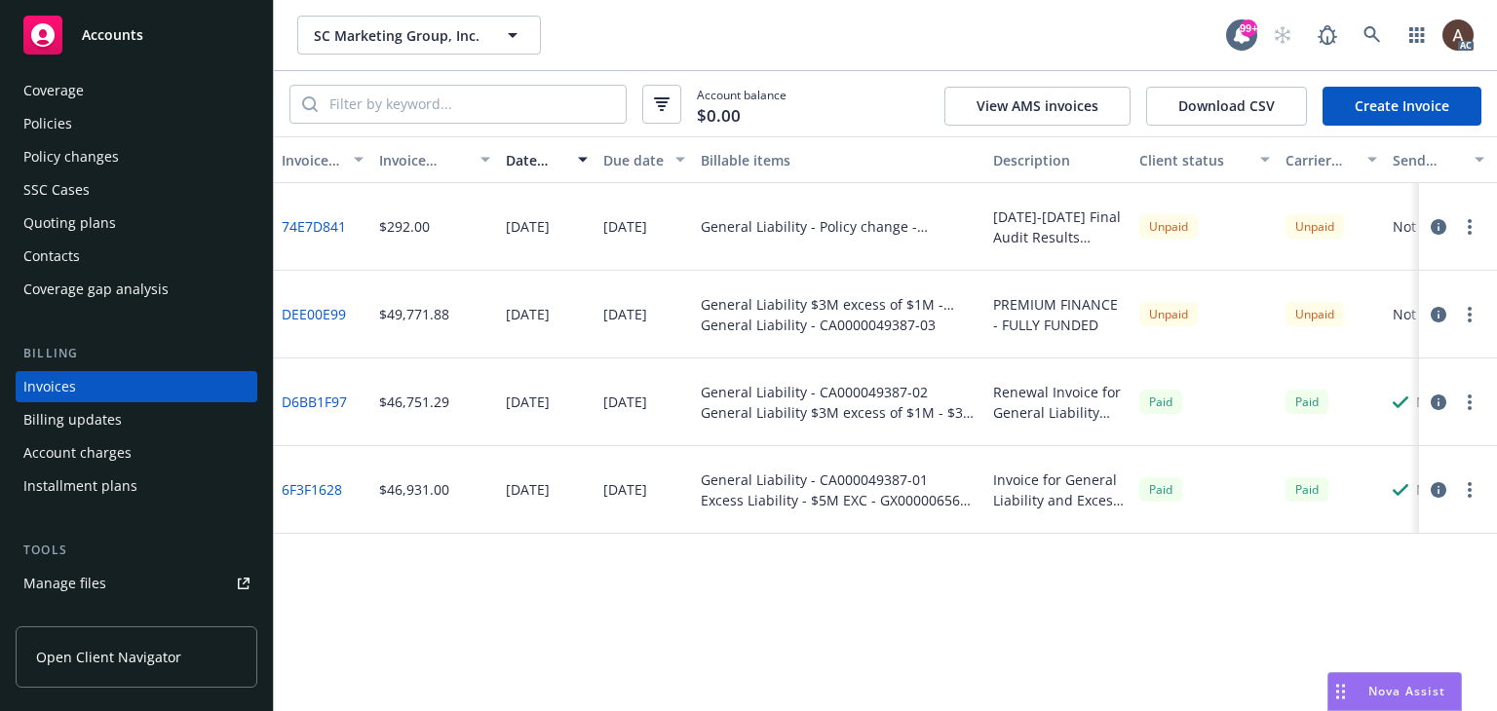
click at [1470, 220] on circle "button" at bounding box center [1470, 221] width 4 height 4
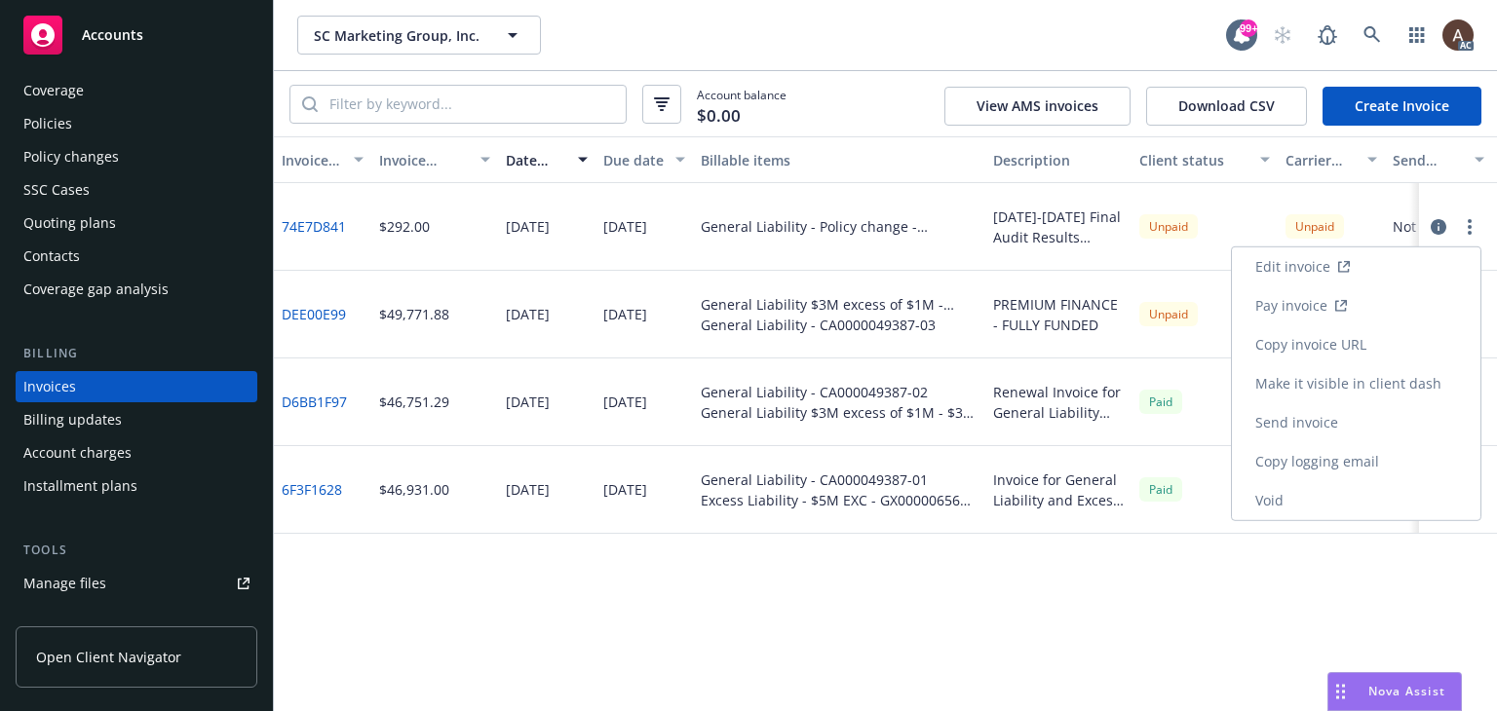
click at [1306, 267] on link "Edit invoice" at bounding box center [1356, 267] width 248 height 39
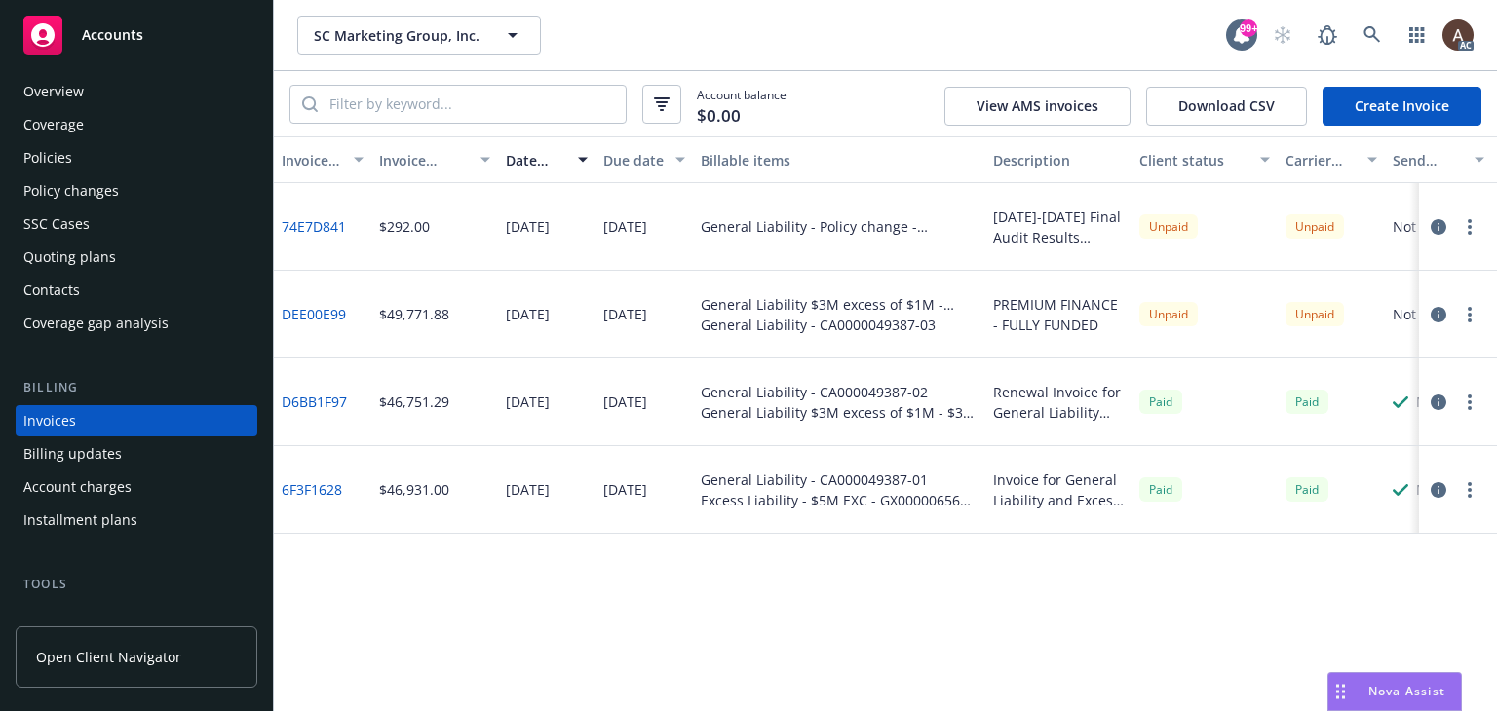
scroll to position [0, 0]
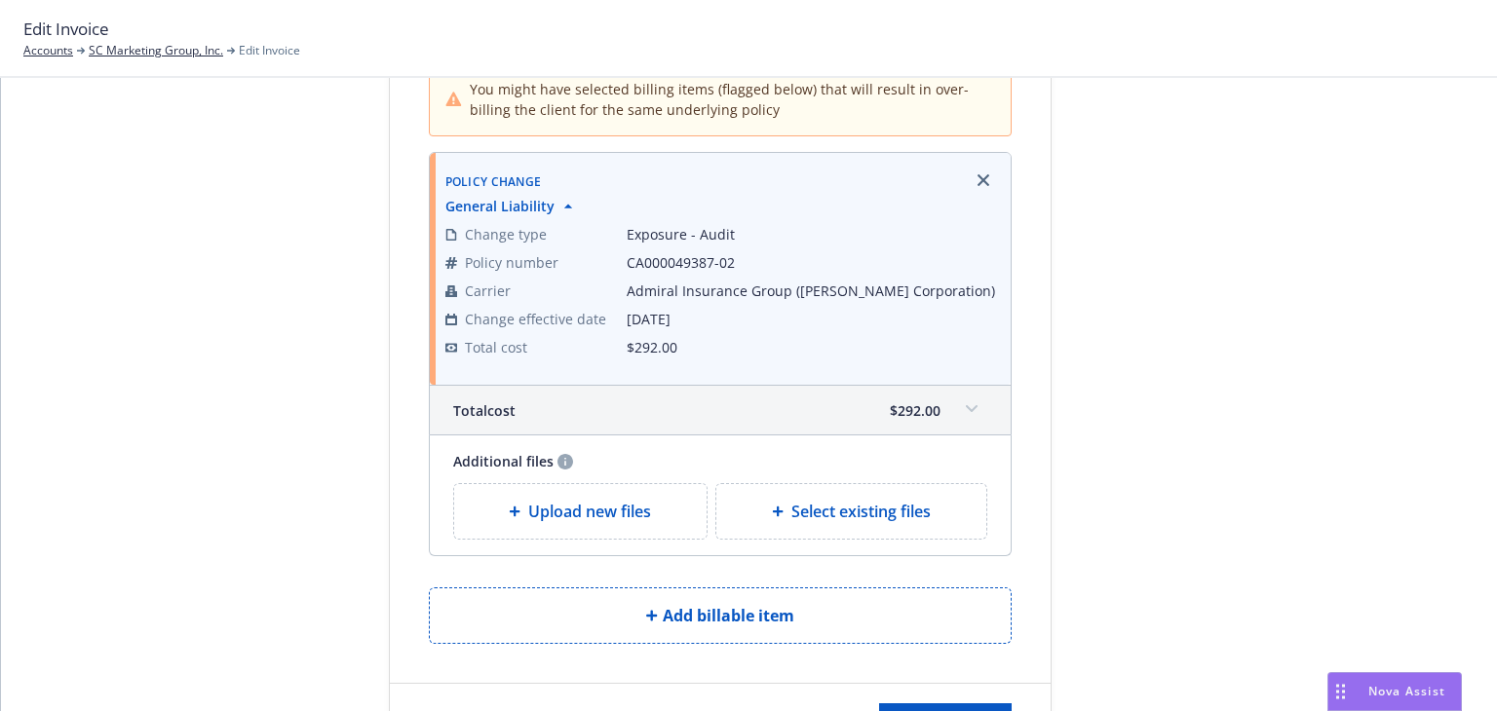
scroll to position [261, 0]
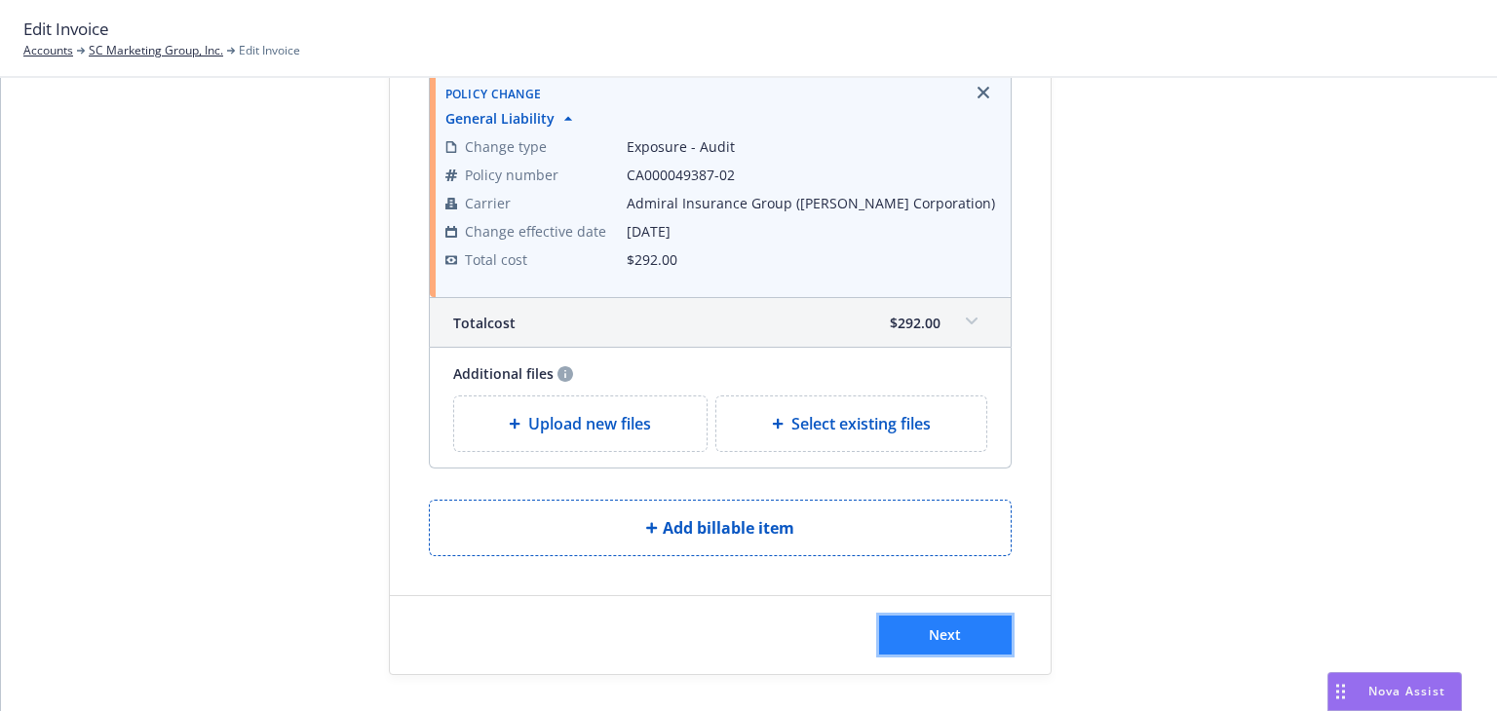
click at [951, 643] on button "Next" at bounding box center [945, 635] width 133 height 39
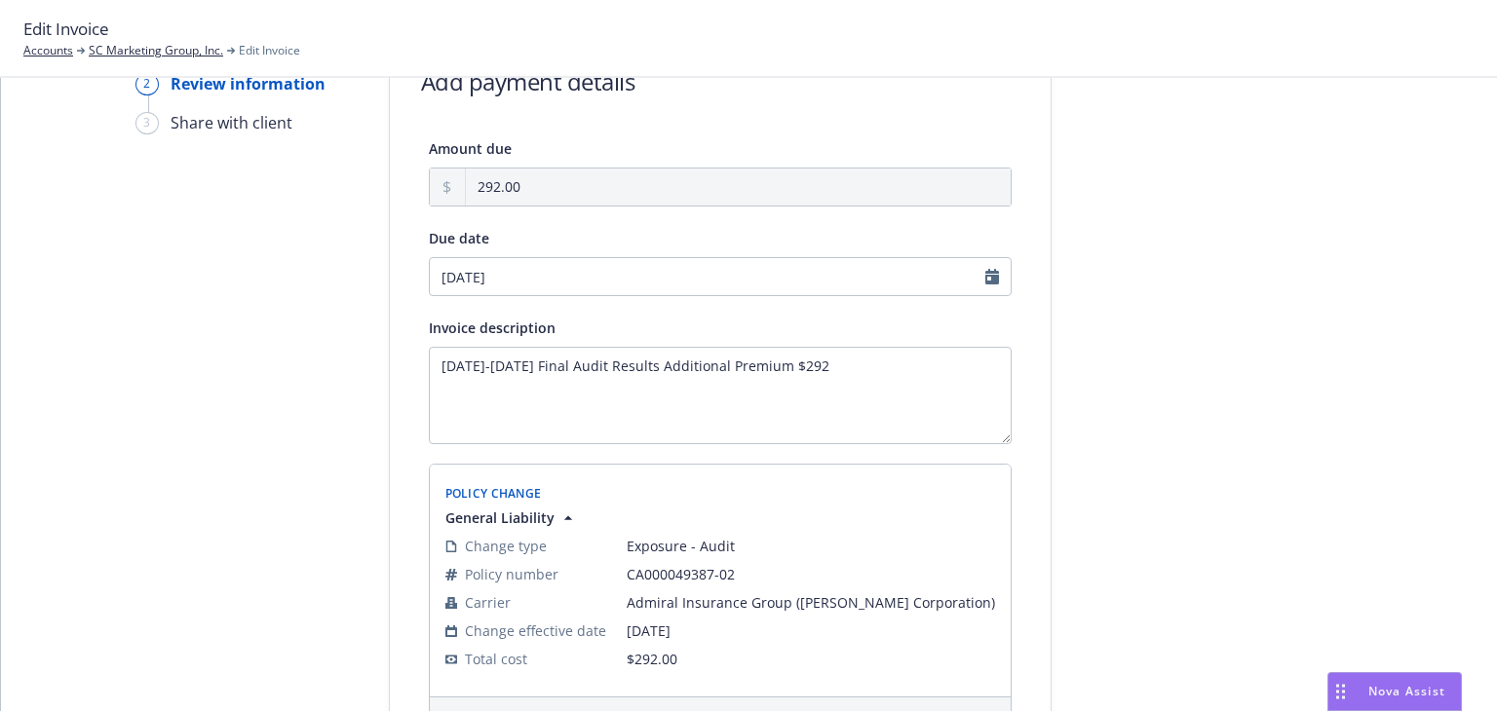
scroll to position [0, 0]
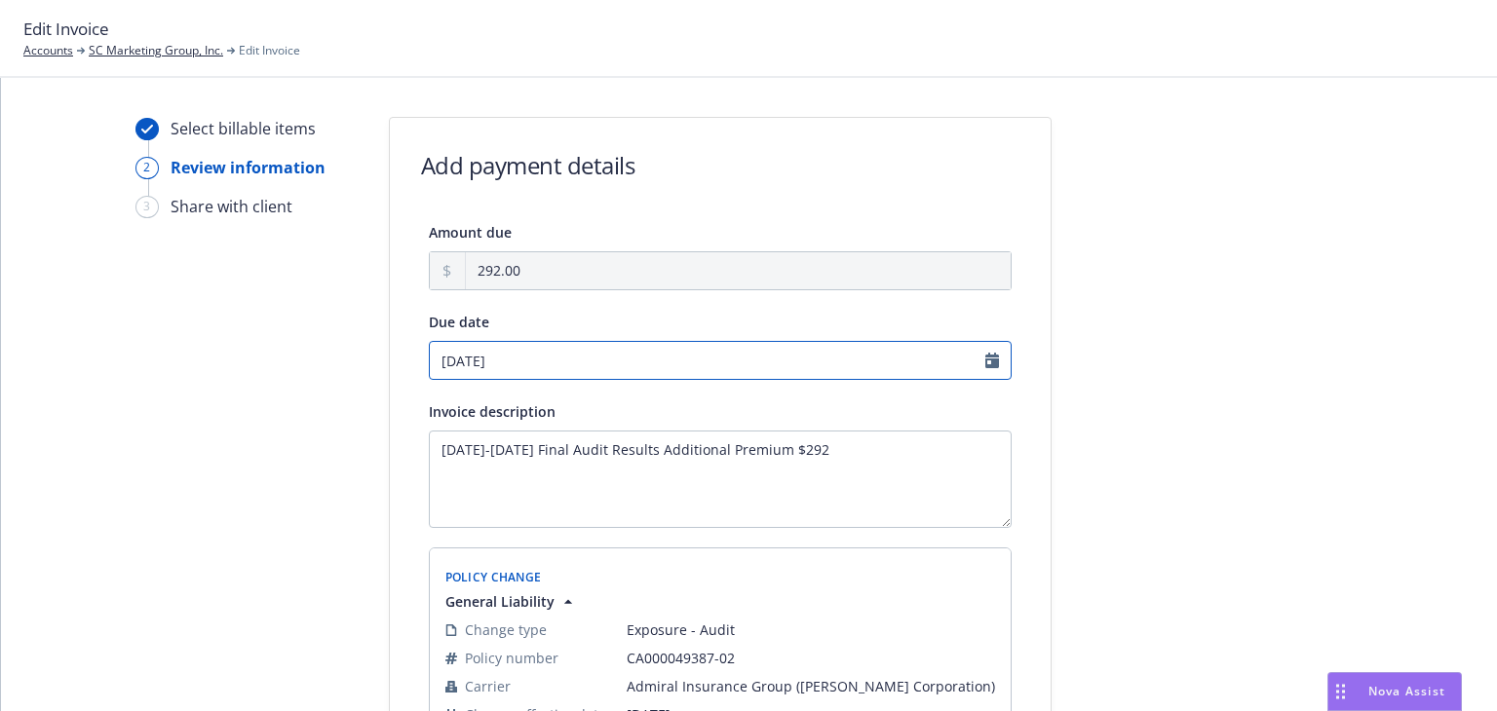
click at [983, 360] on input "[DATE]" at bounding box center [720, 360] width 583 height 39
select select "September"
select select "2025"
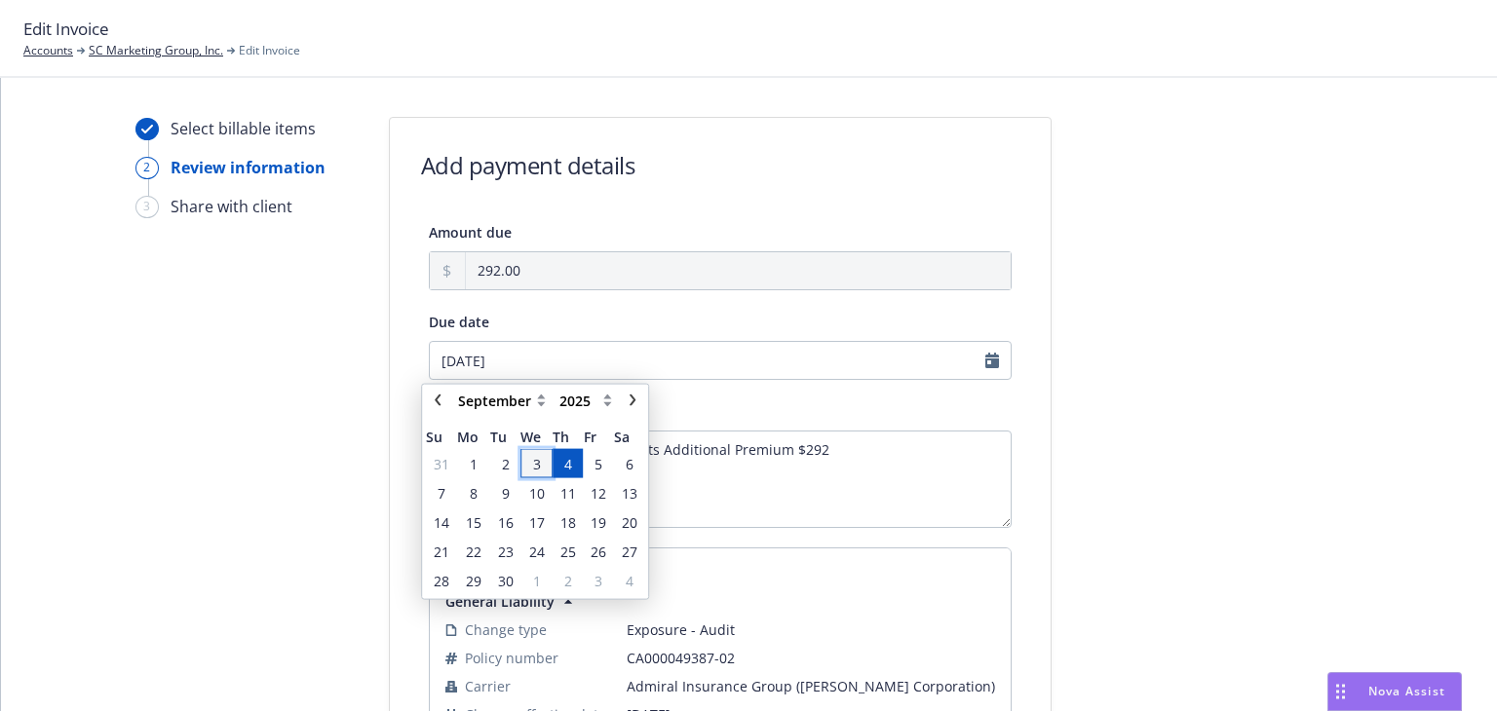
click at [530, 470] on span "3" at bounding box center [536, 463] width 28 height 24
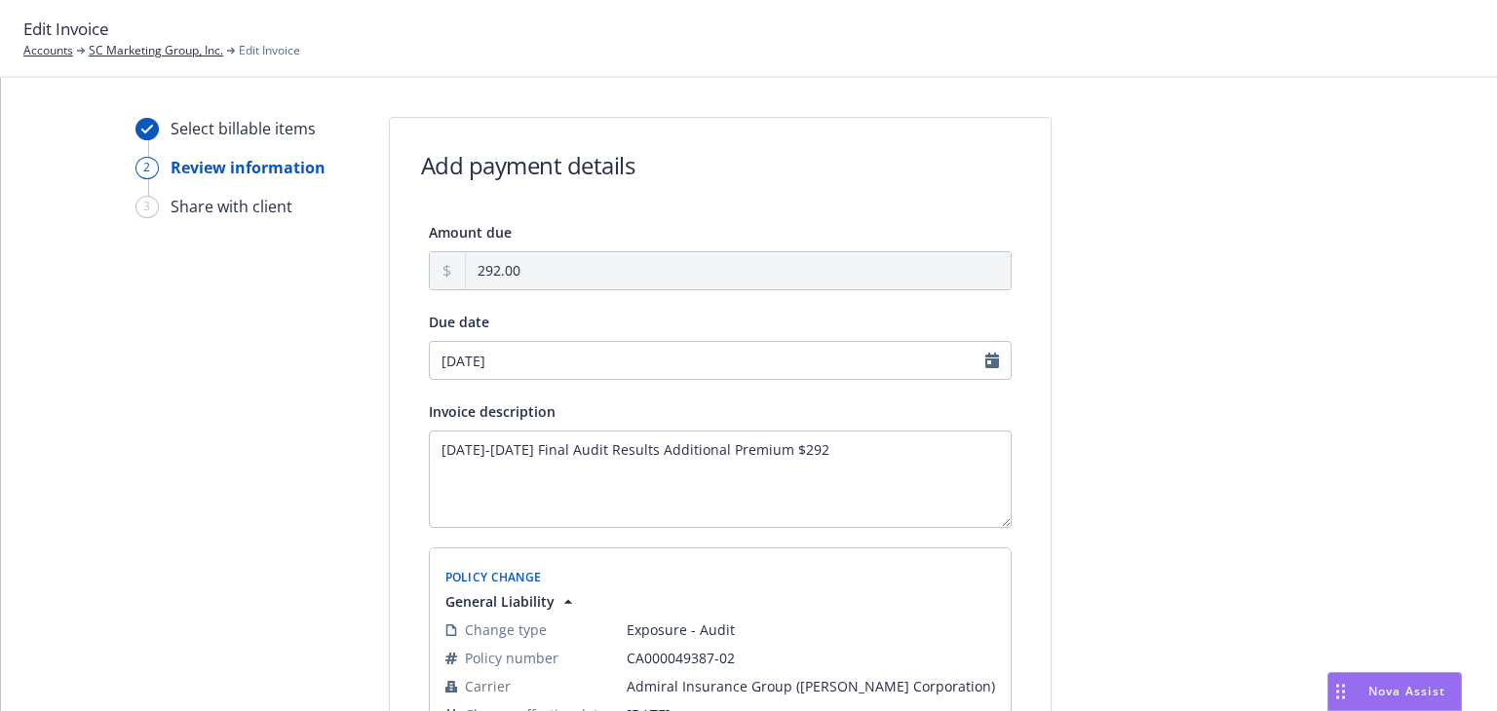
type input "[DATE]"
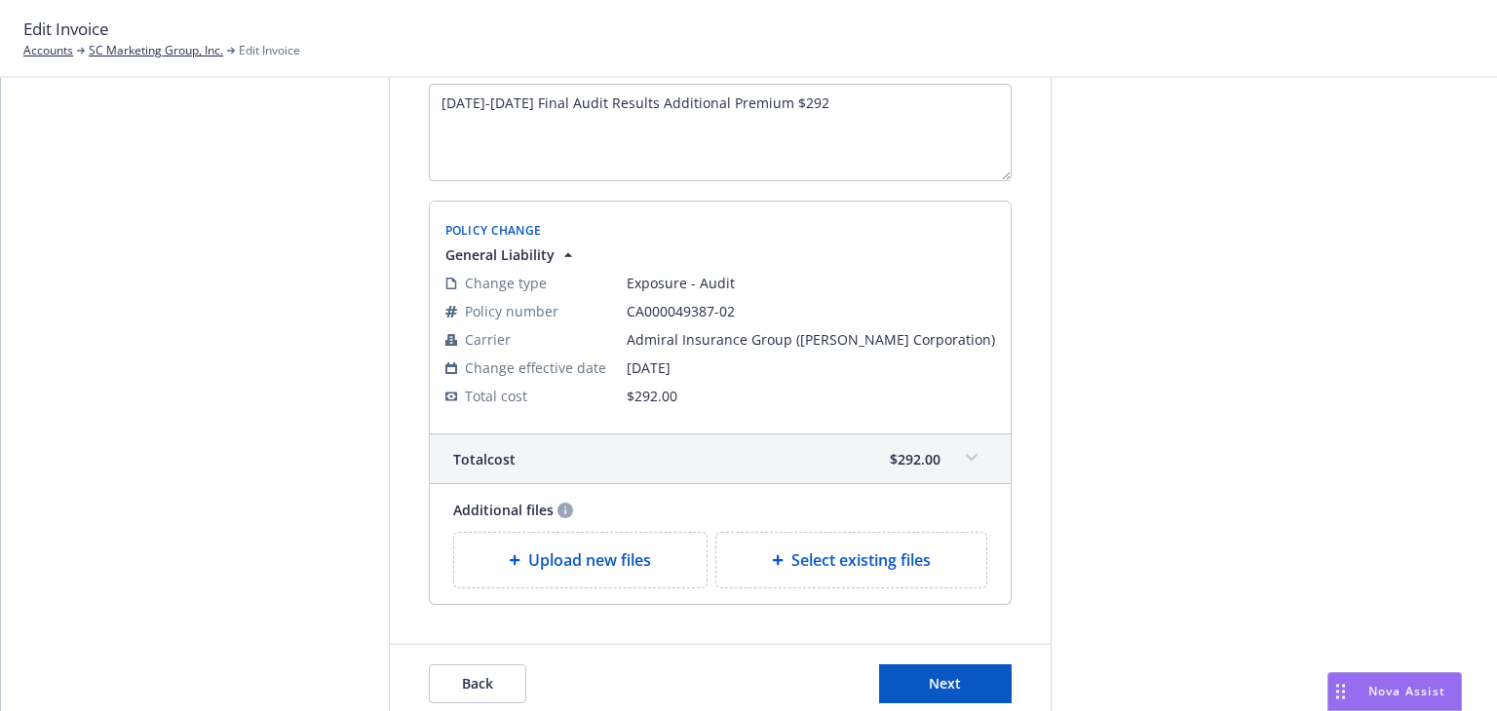
scroll to position [397, 0]
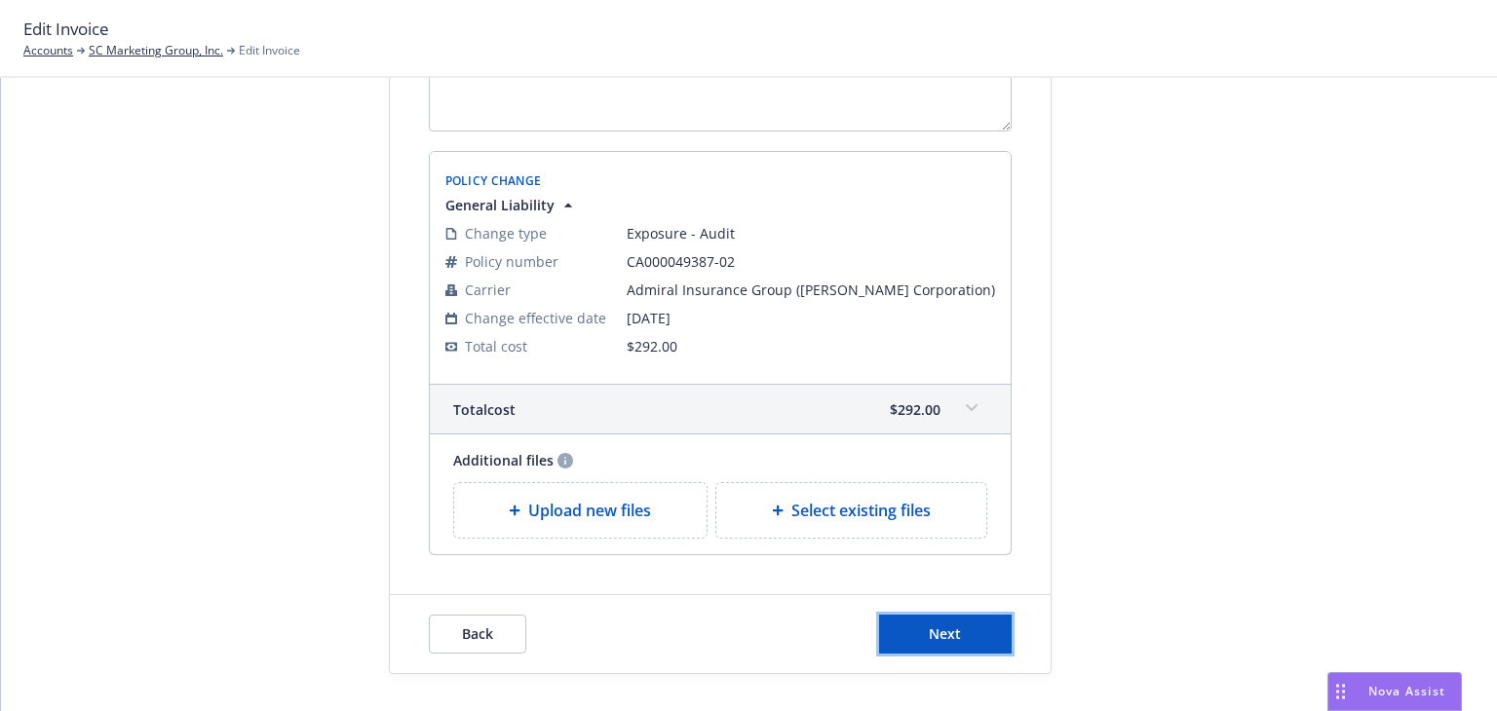
click at [973, 627] on button "Next" at bounding box center [945, 634] width 133 height 39
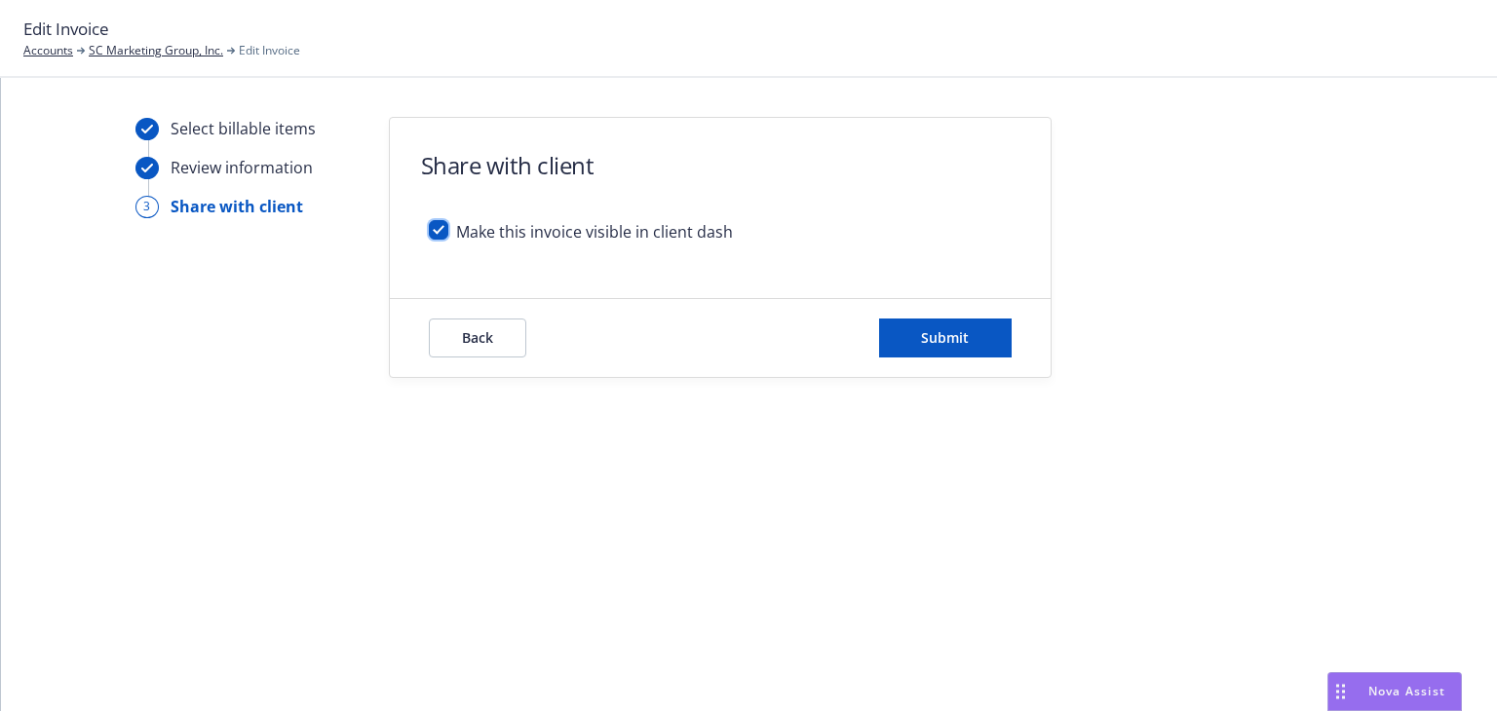
click at [439, 231] on input "checkbox" at bounding box center [438, 229] width 19 height 19
checkbox input "false"
click at [884, 355] on button "Submit" at bounding box center [945, 338] width 133 height 39
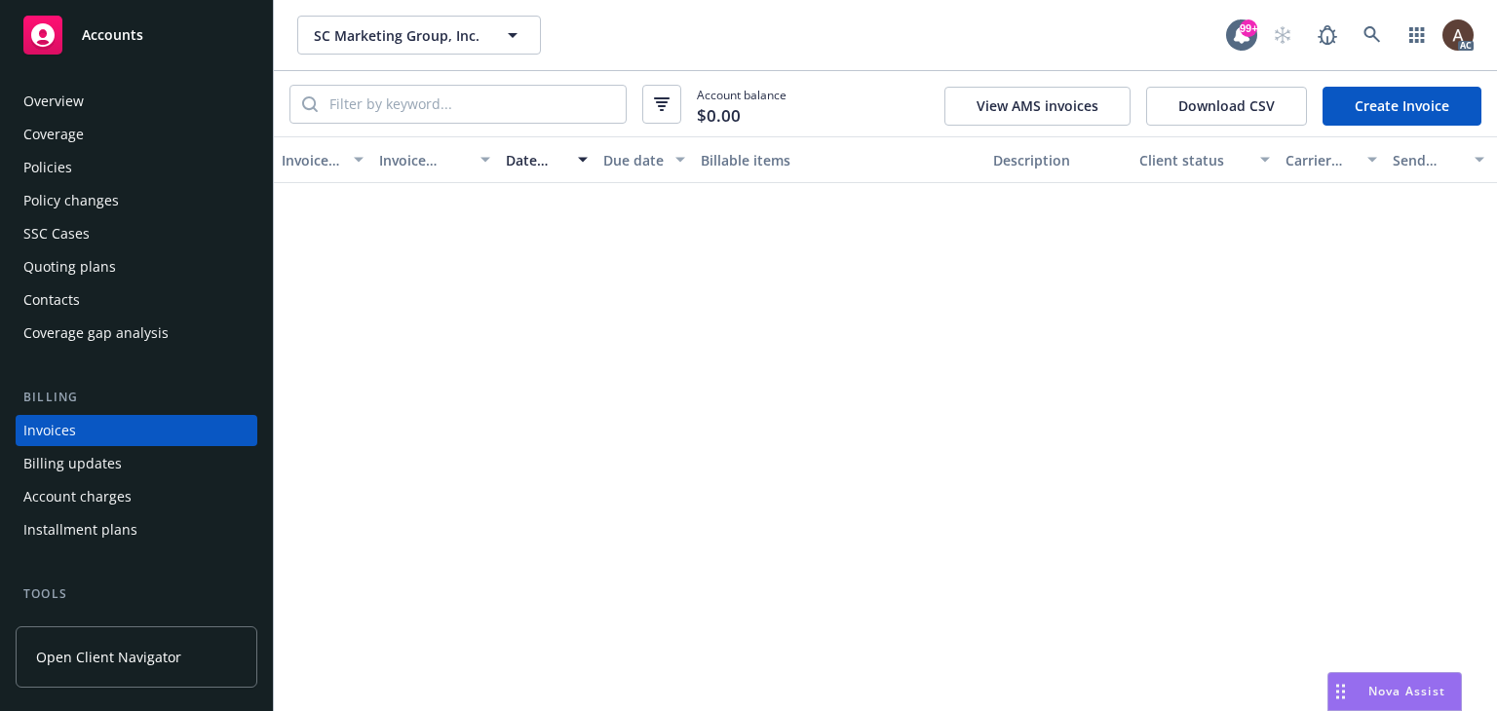
scroll to position [44, 0]
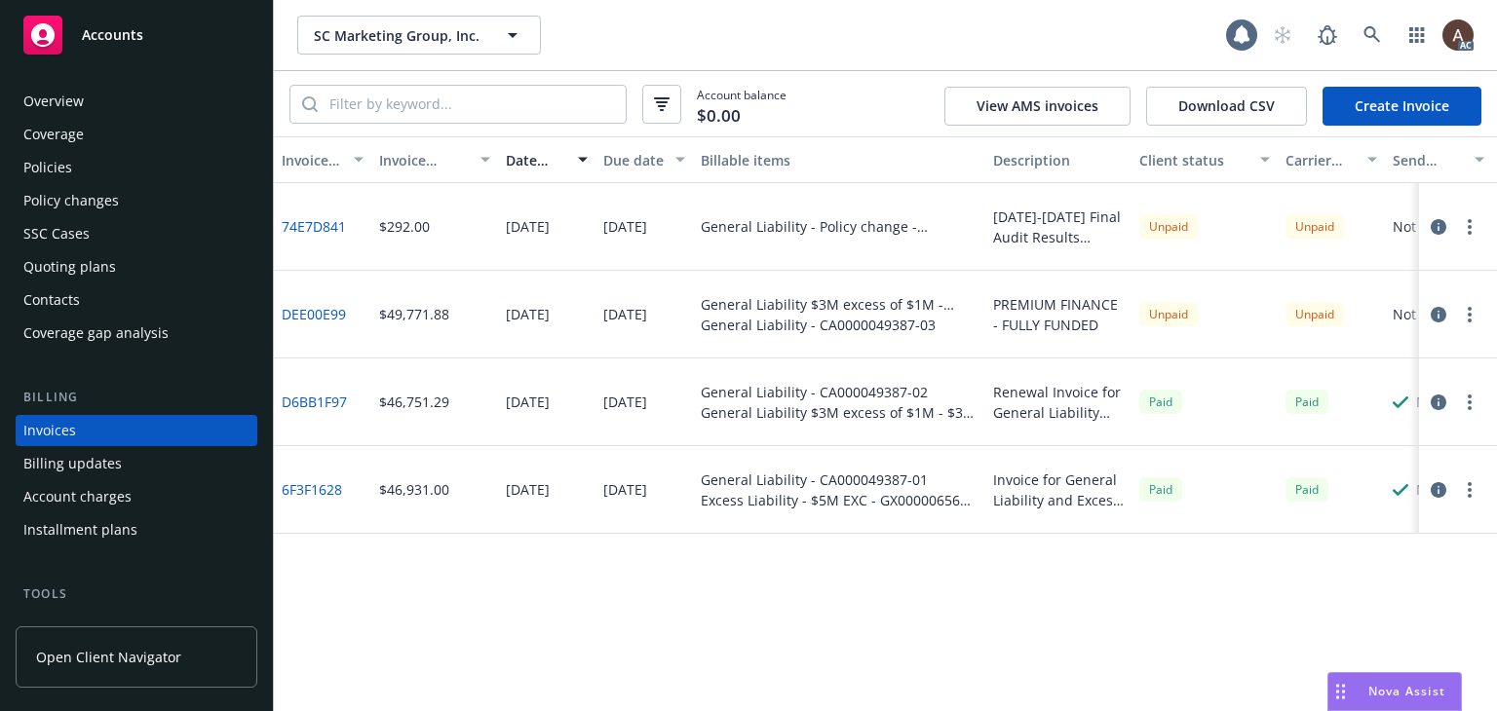
scroll to position [44, 0]
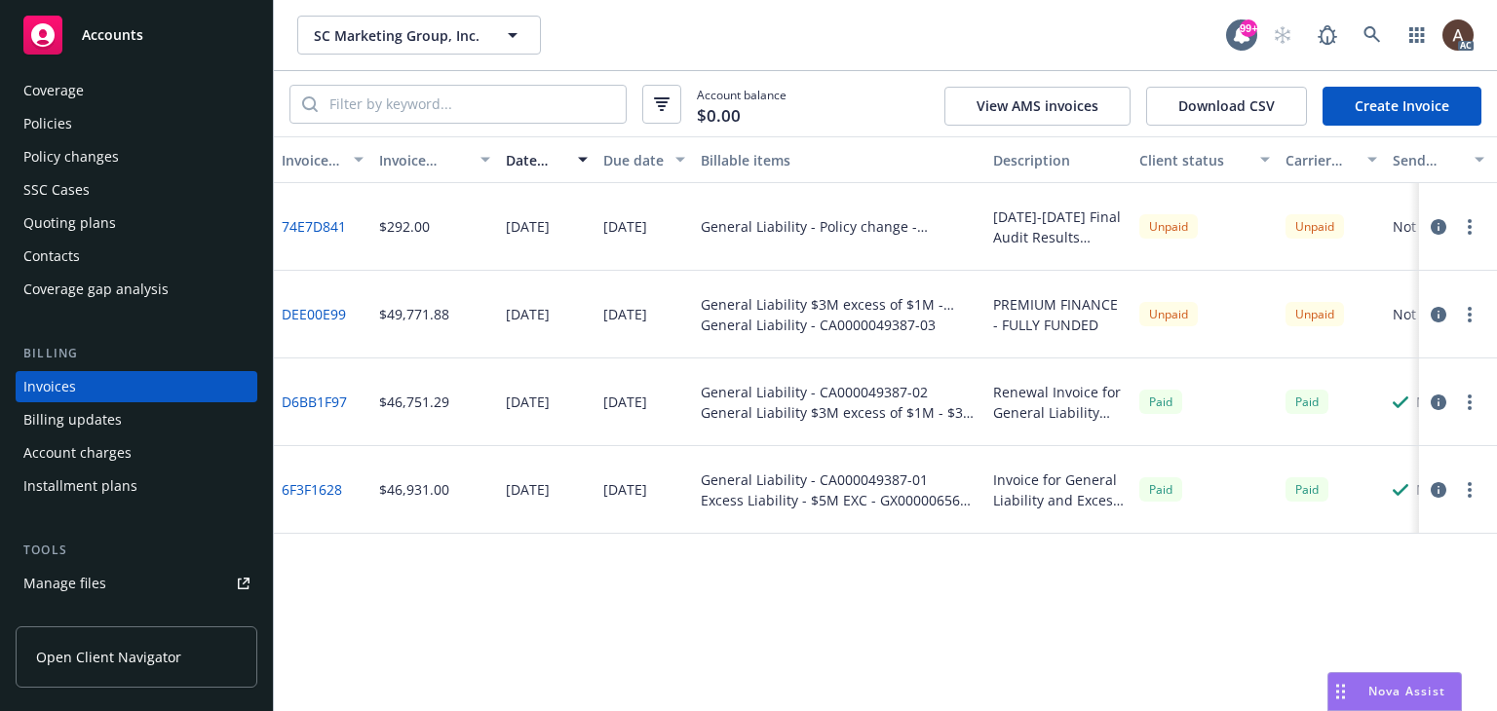
click at [1473, 225] on button "button" at bounding box center [1469, 226] width 23 height 23
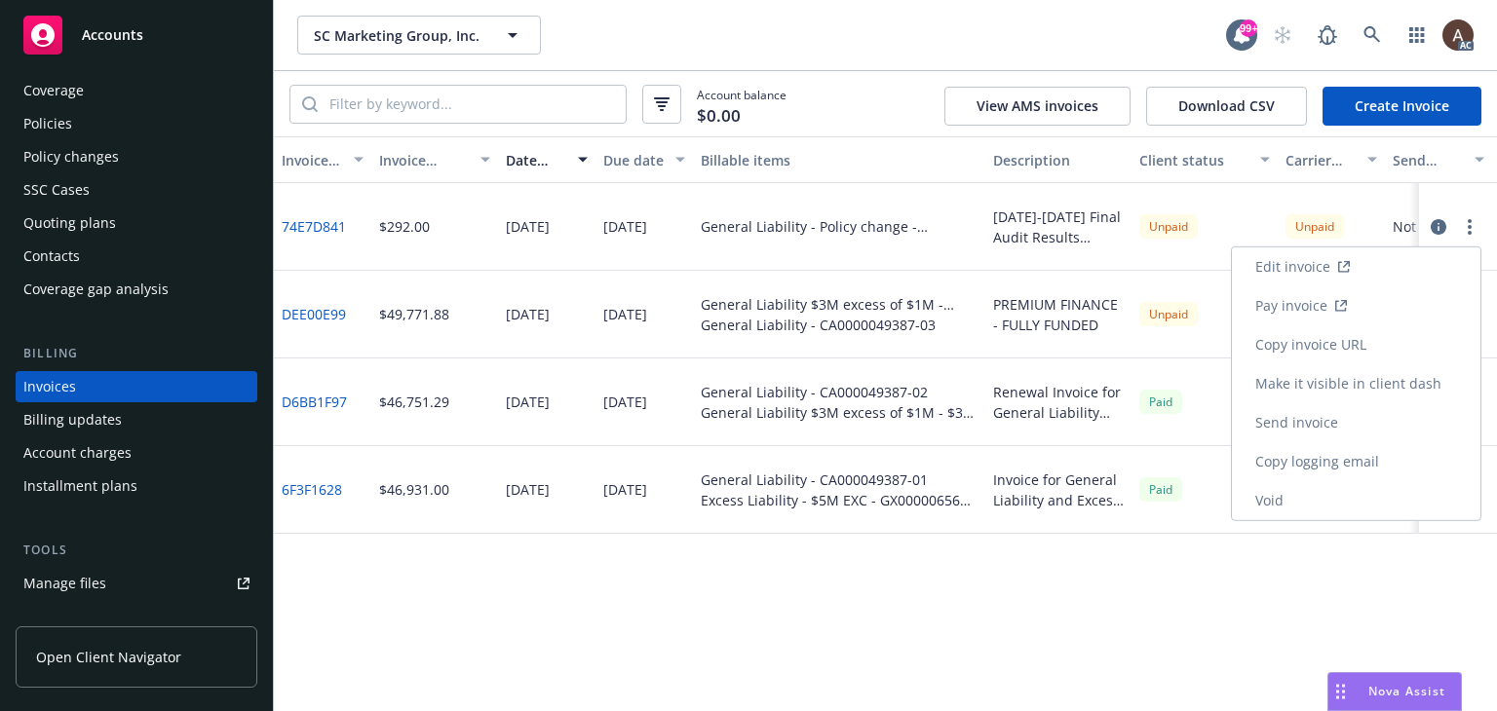
click at [1293, 270] on link "Edit invoice" at bounding box center [1356, 267] width 248 height 39
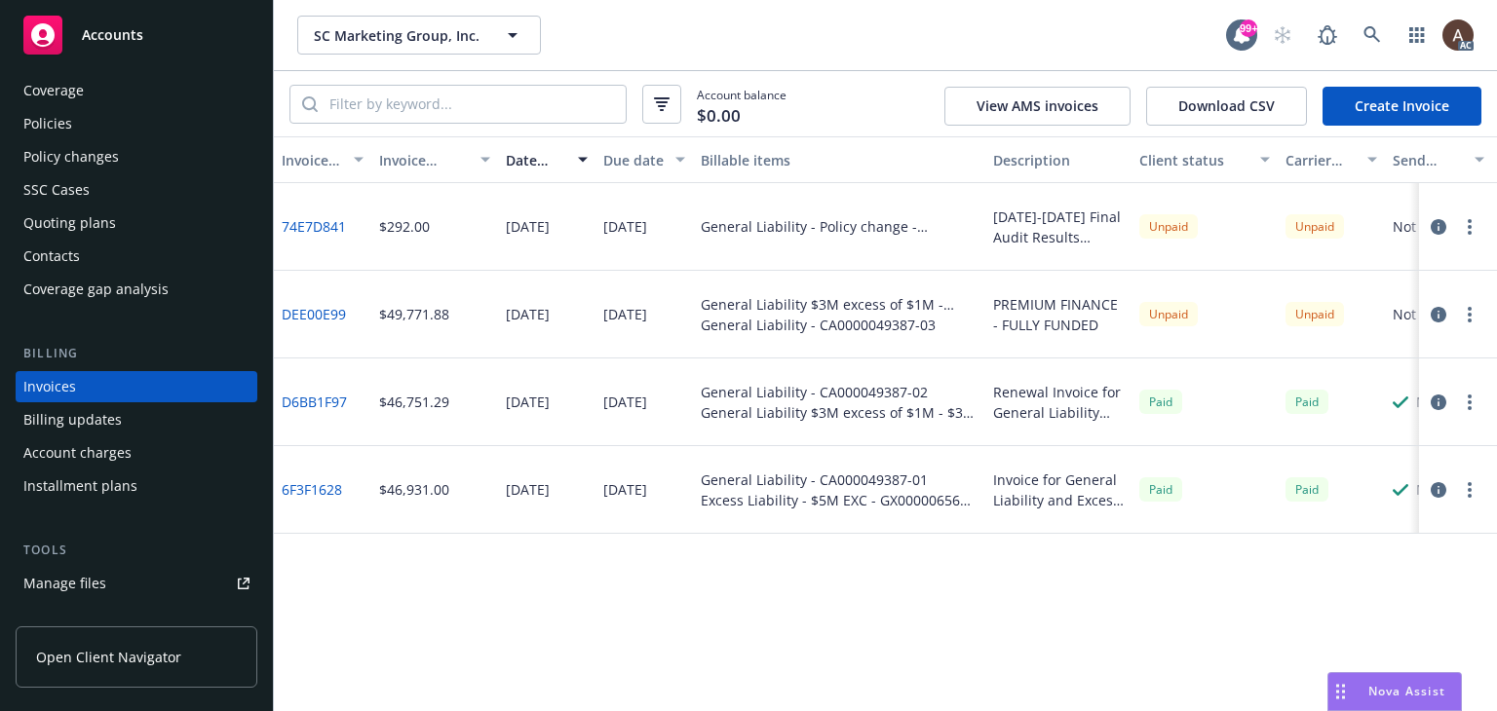
click at [1434, 227] on icon "button" at bounding box center [1439, 227] width 16 height 16
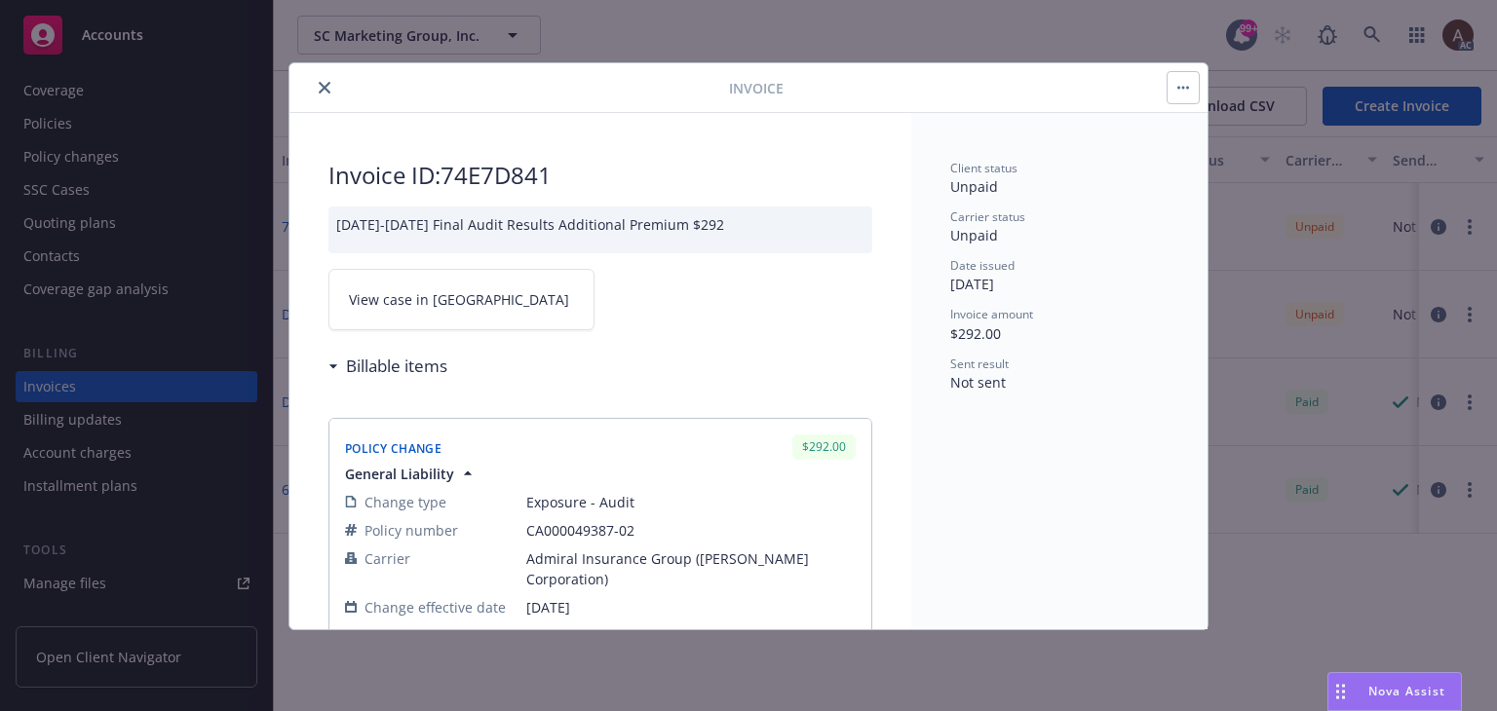
click at [386, 297] on span "View case in SSC" at bounding box center [459, 299] width 220 height 20
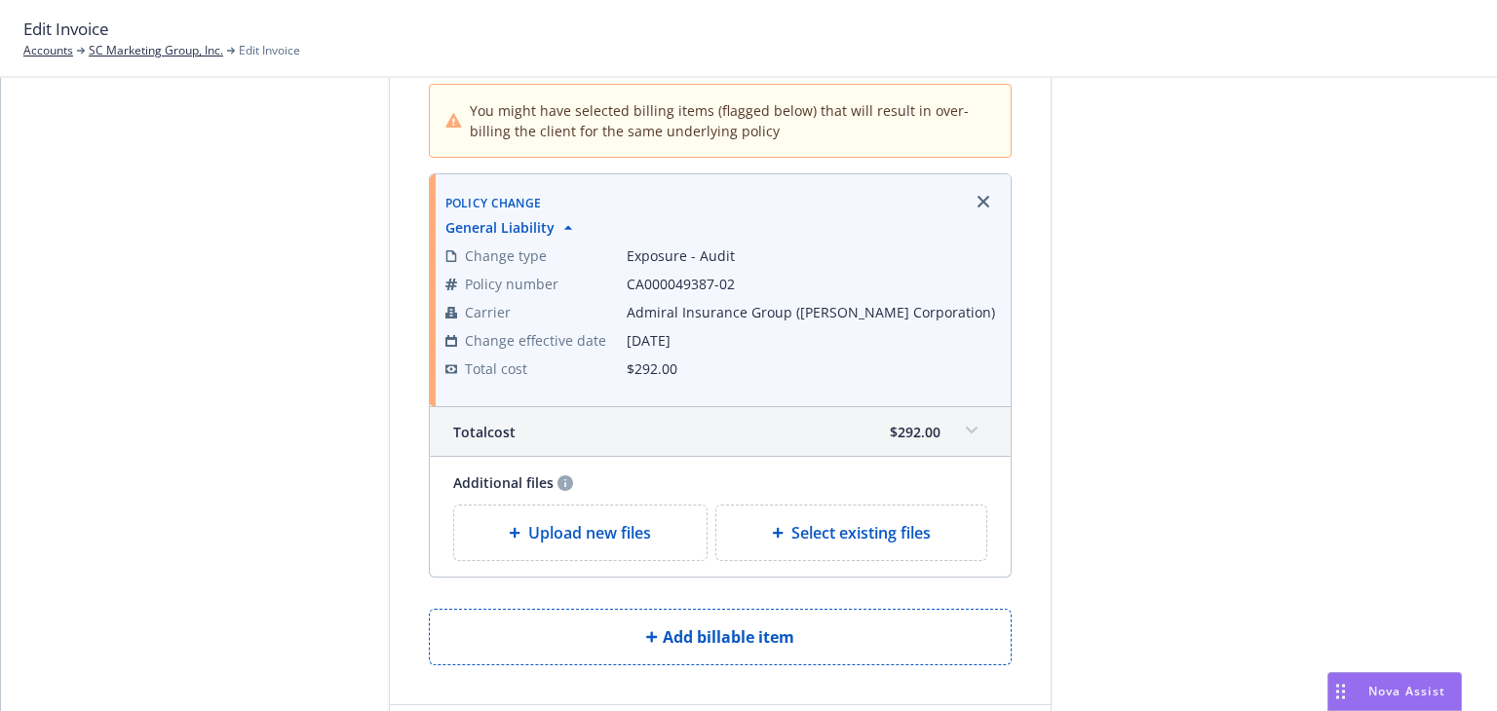
scroll to position [261, 0]
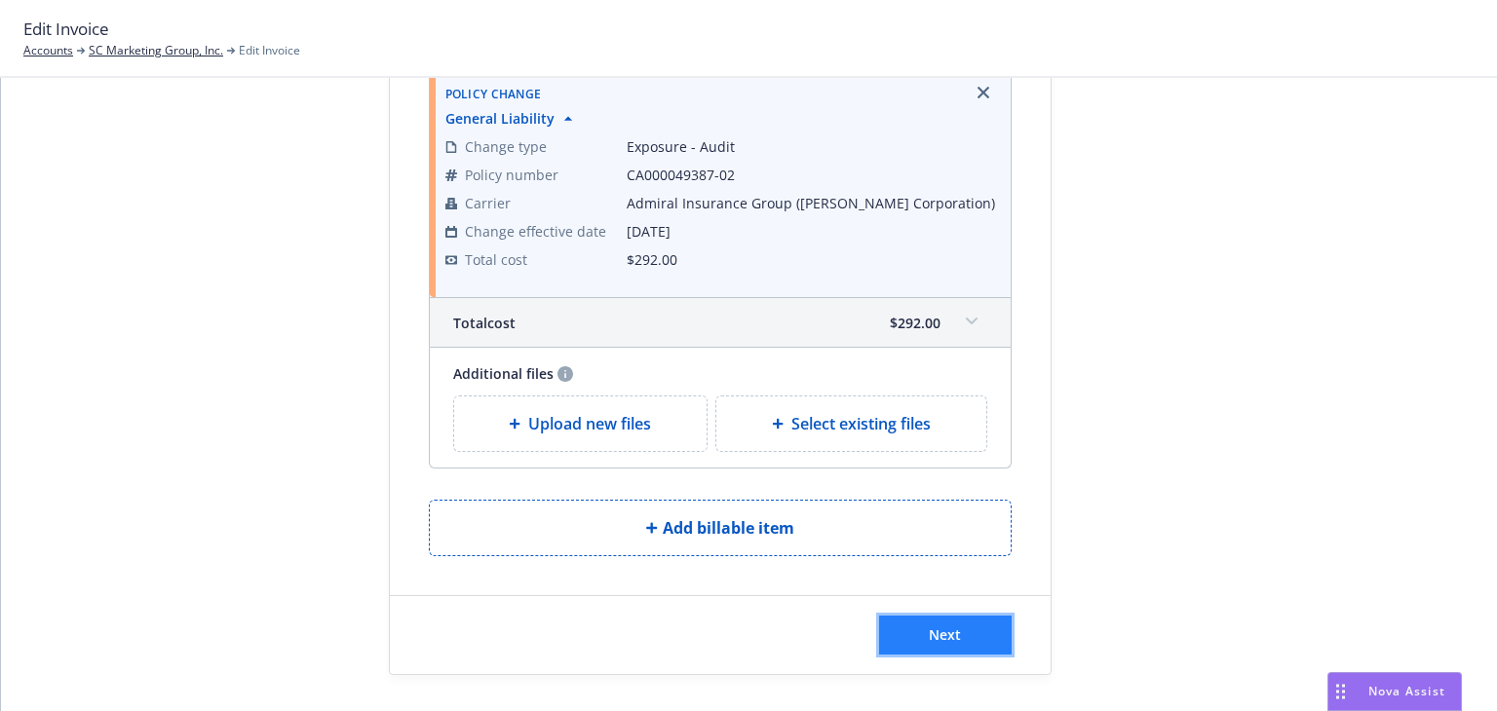
click at [969, 636] on button "Next" at bounding box center [945, 635] width 133 height 39
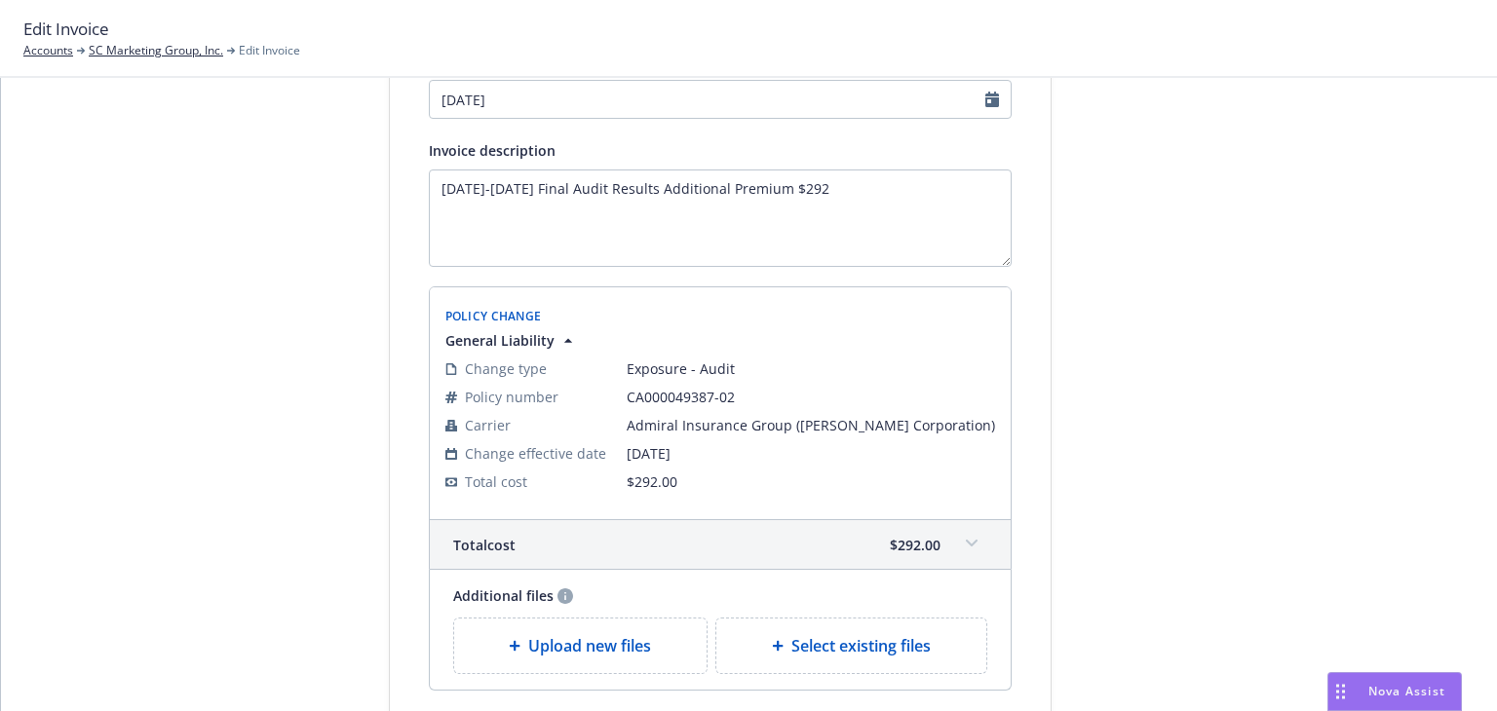
scroll to position [0, 0]
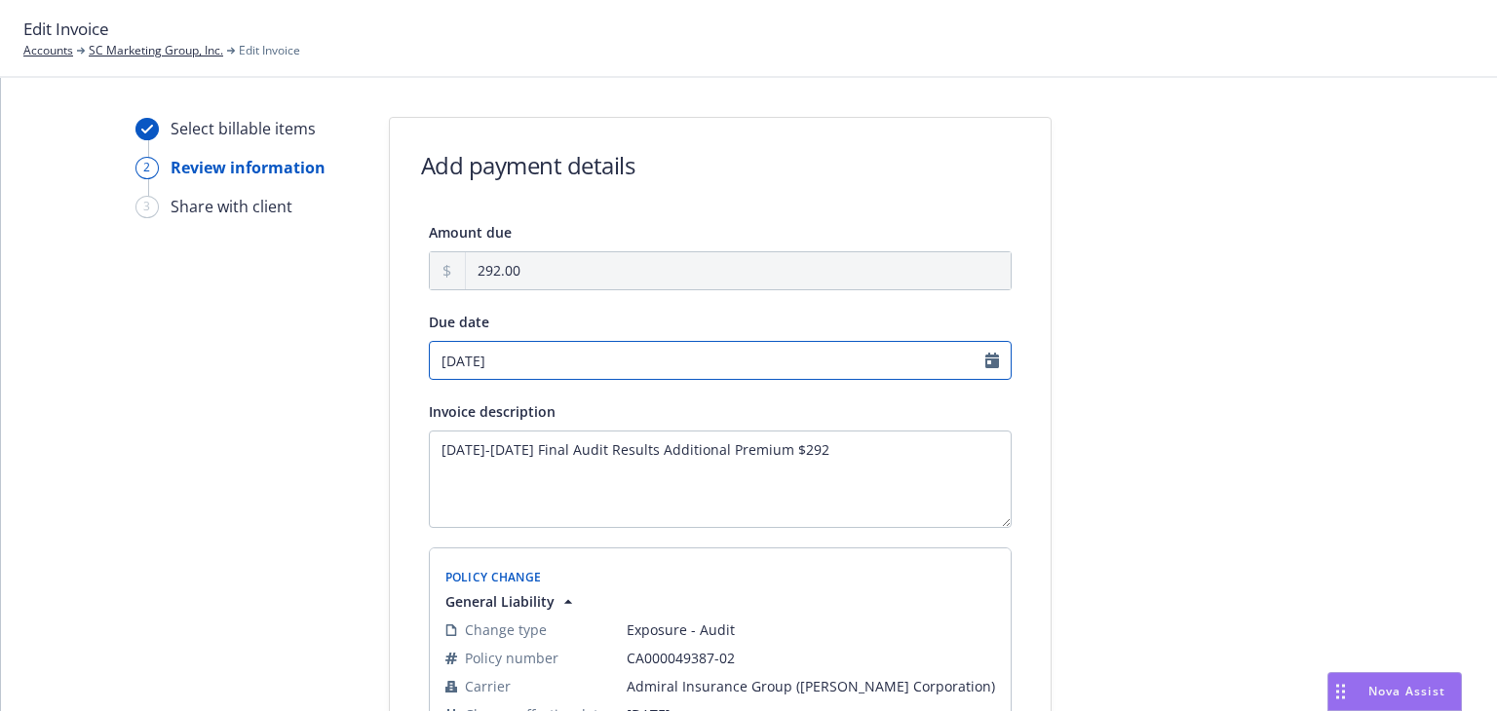
click at [985, 365] on input "[DATE]" at bounding box center [720, 360] width 583 height 39
select select "September"
select select "2025"
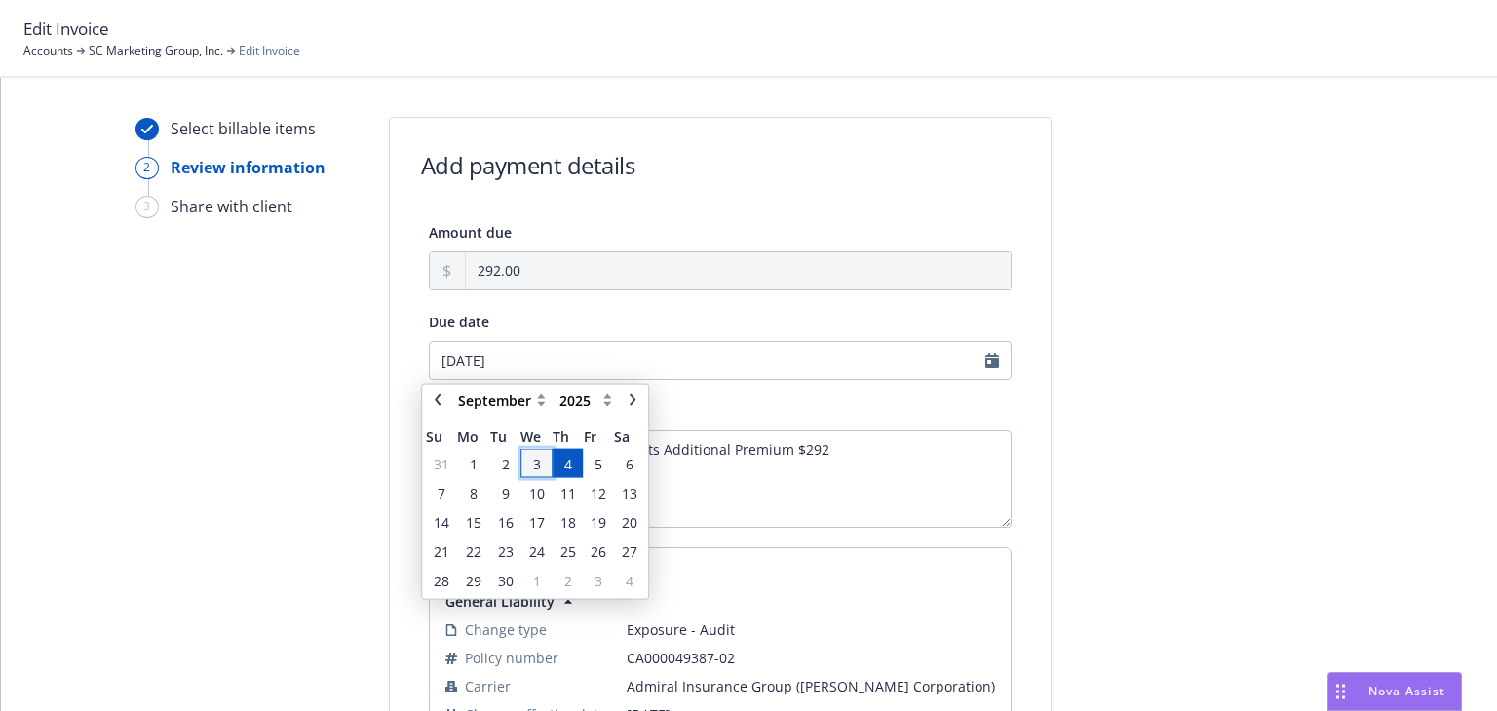
click at [534, 464] on span "3" at bounding box center [537, 463] width 8 height 20
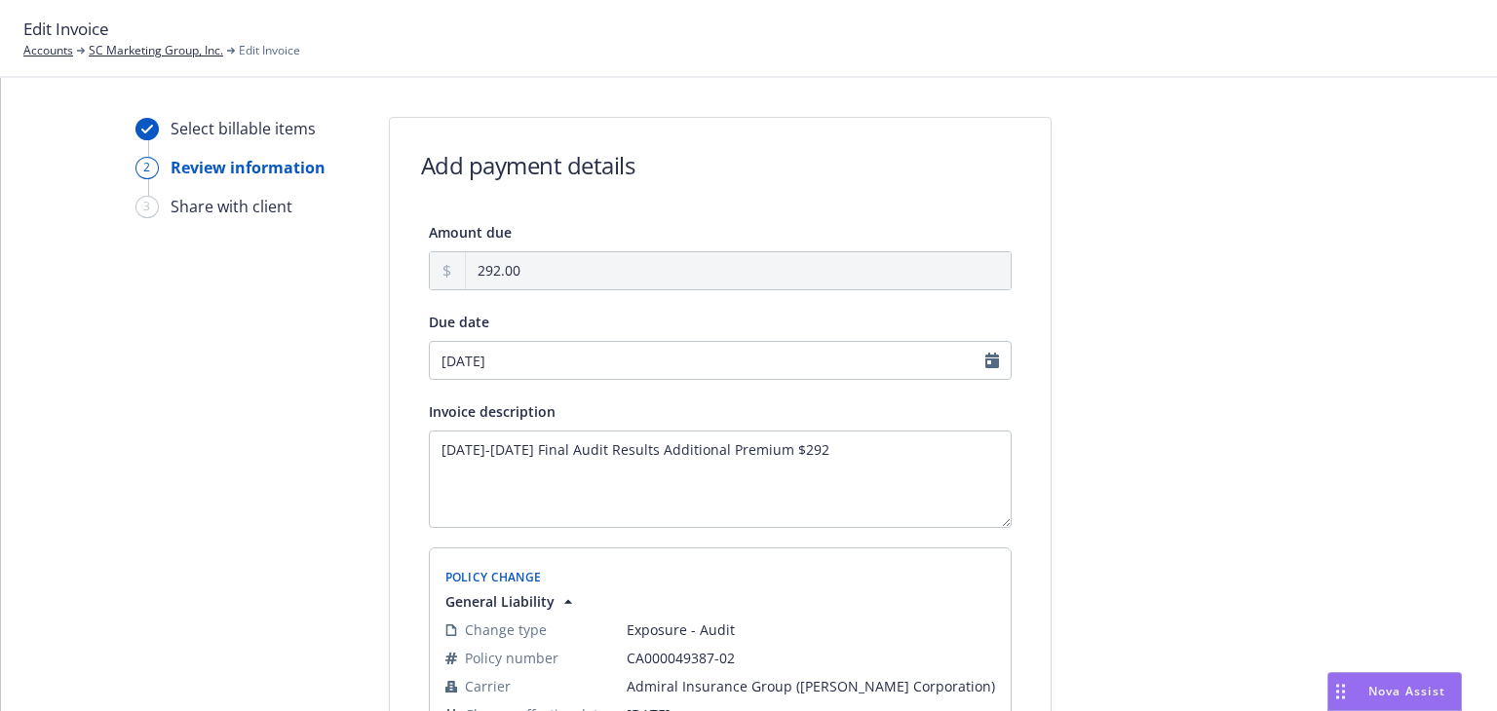
type input "[DATE]"
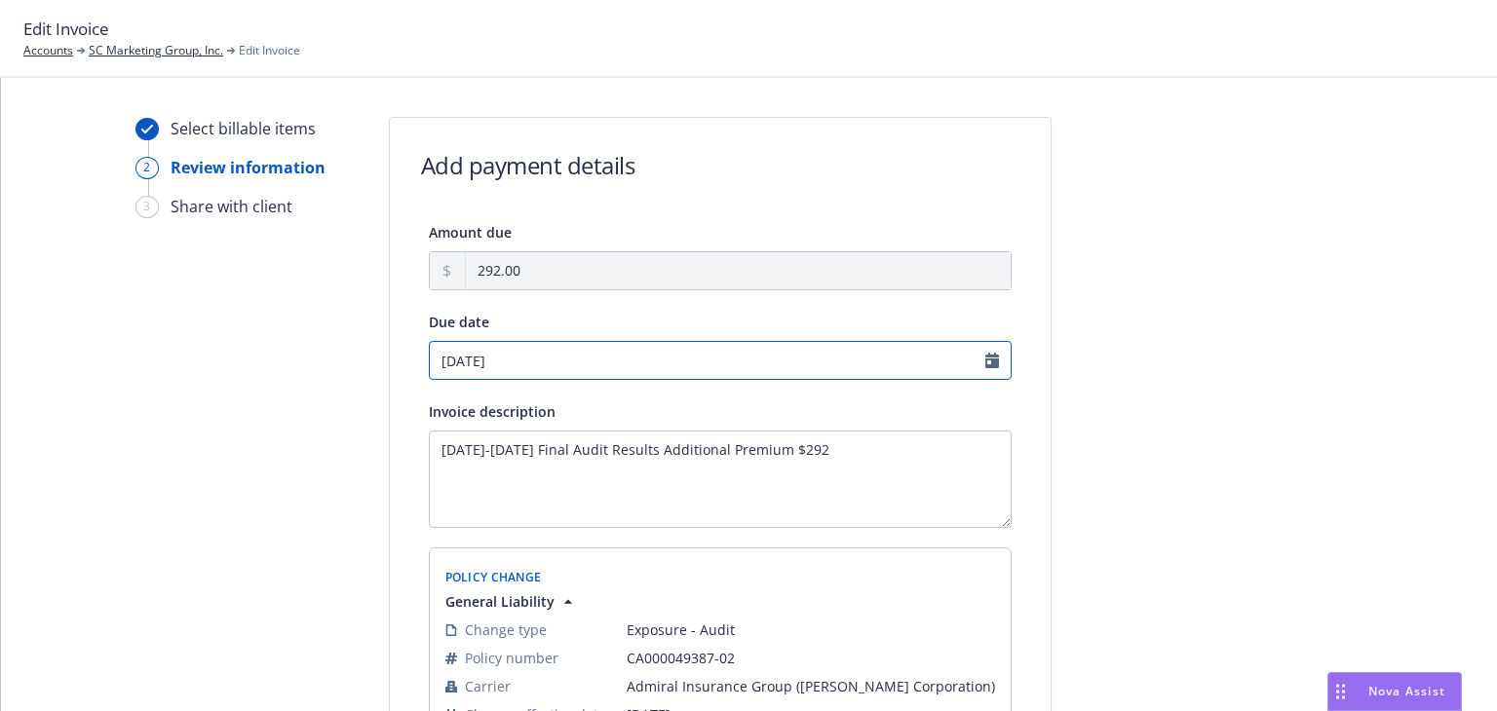
select select "September"
select select "2025"
click at [982, 366] on input "[DATE]" at bounding box center [720, 360] width 583 height 39
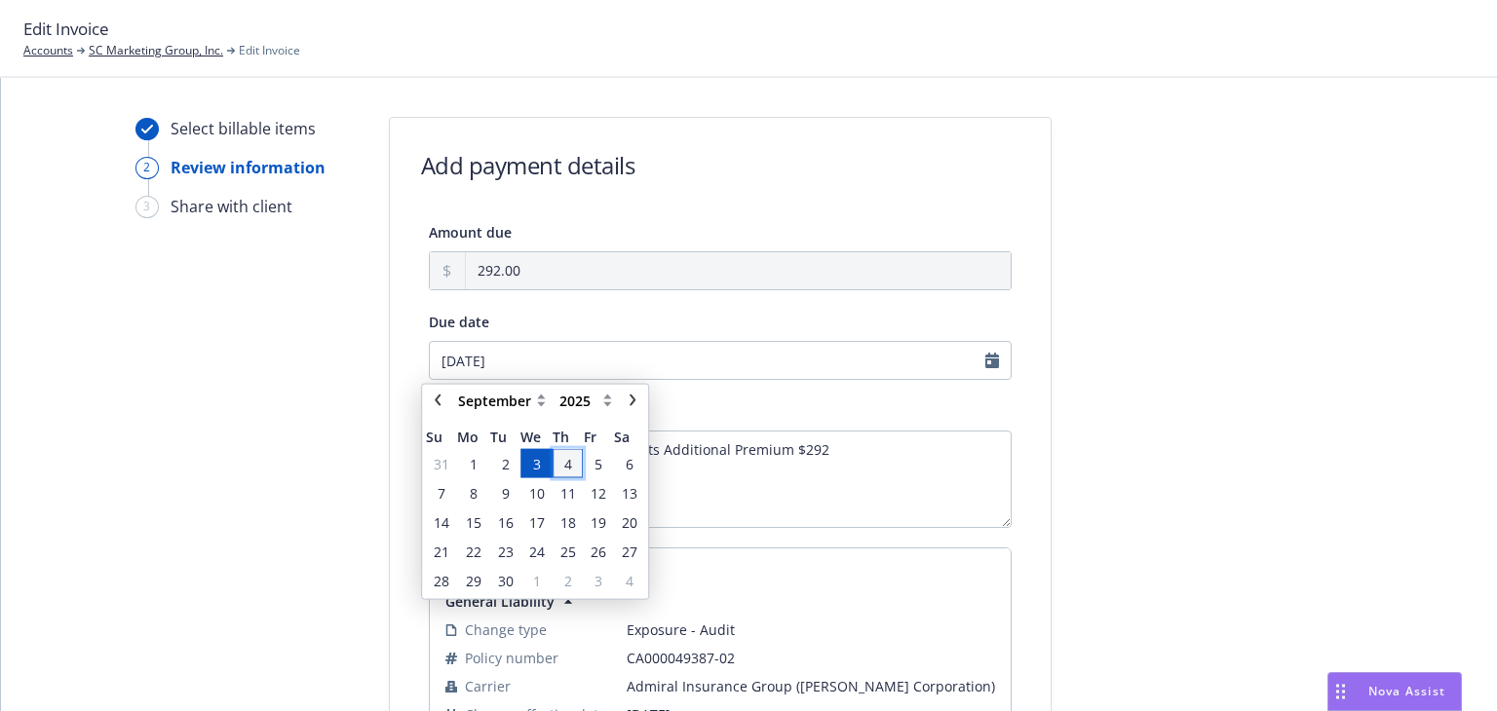
click at [564, 464] on span "4" at bounding box center [568, 463] width 8 height 20
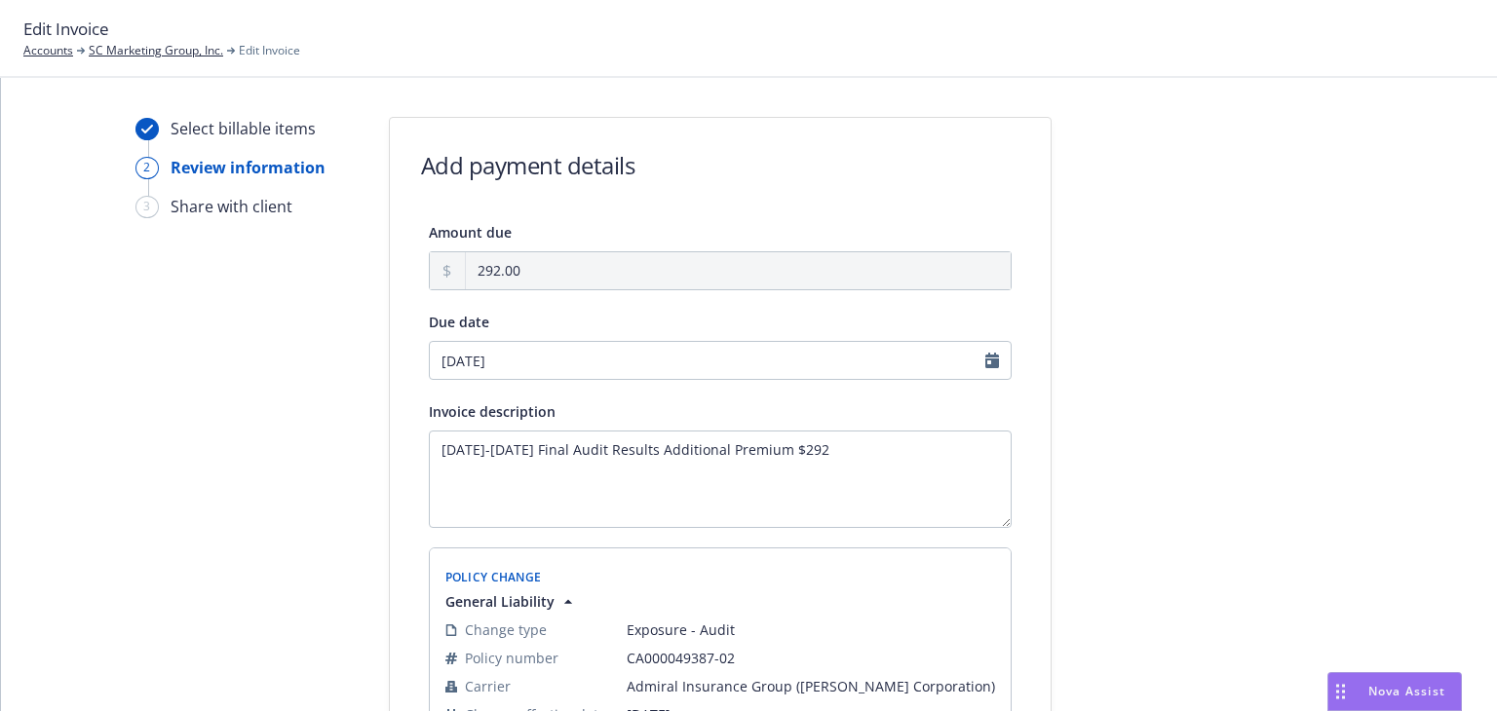
type input "09/04/2025"
click at [1229, 439] on div at bounding box center [1226, 594] width 273 height 954
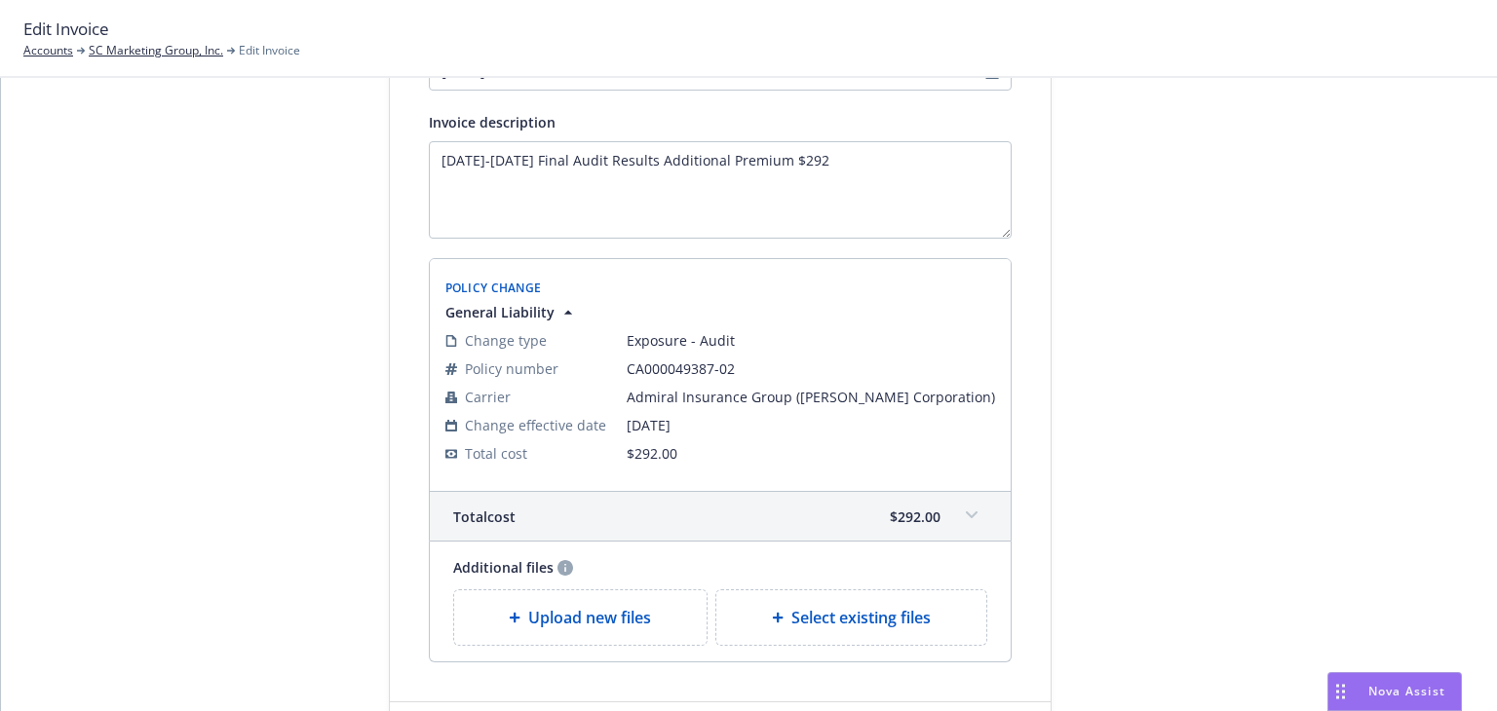
scroll to position [397, 0]
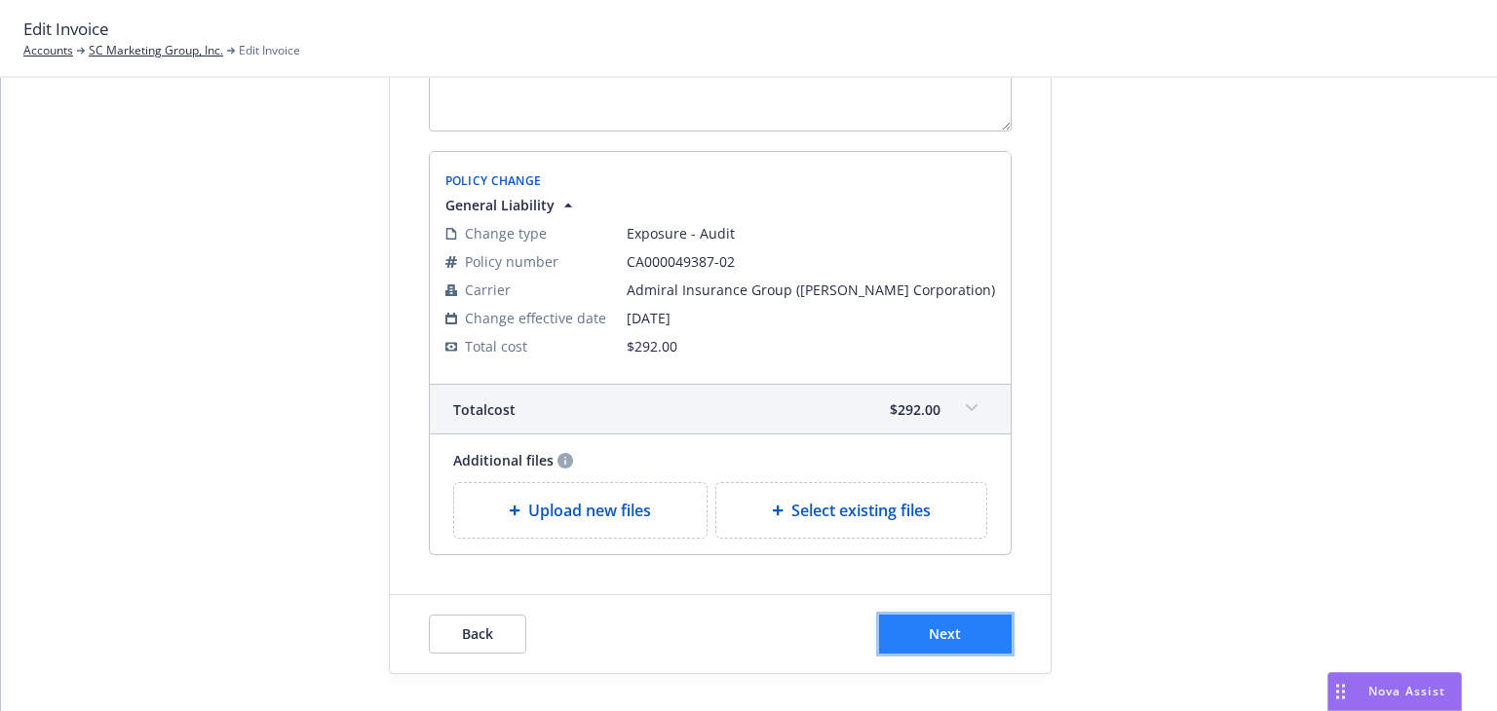
click at [931, 635] on span "Next" at bounding box center [945, 634] width 32 height 19
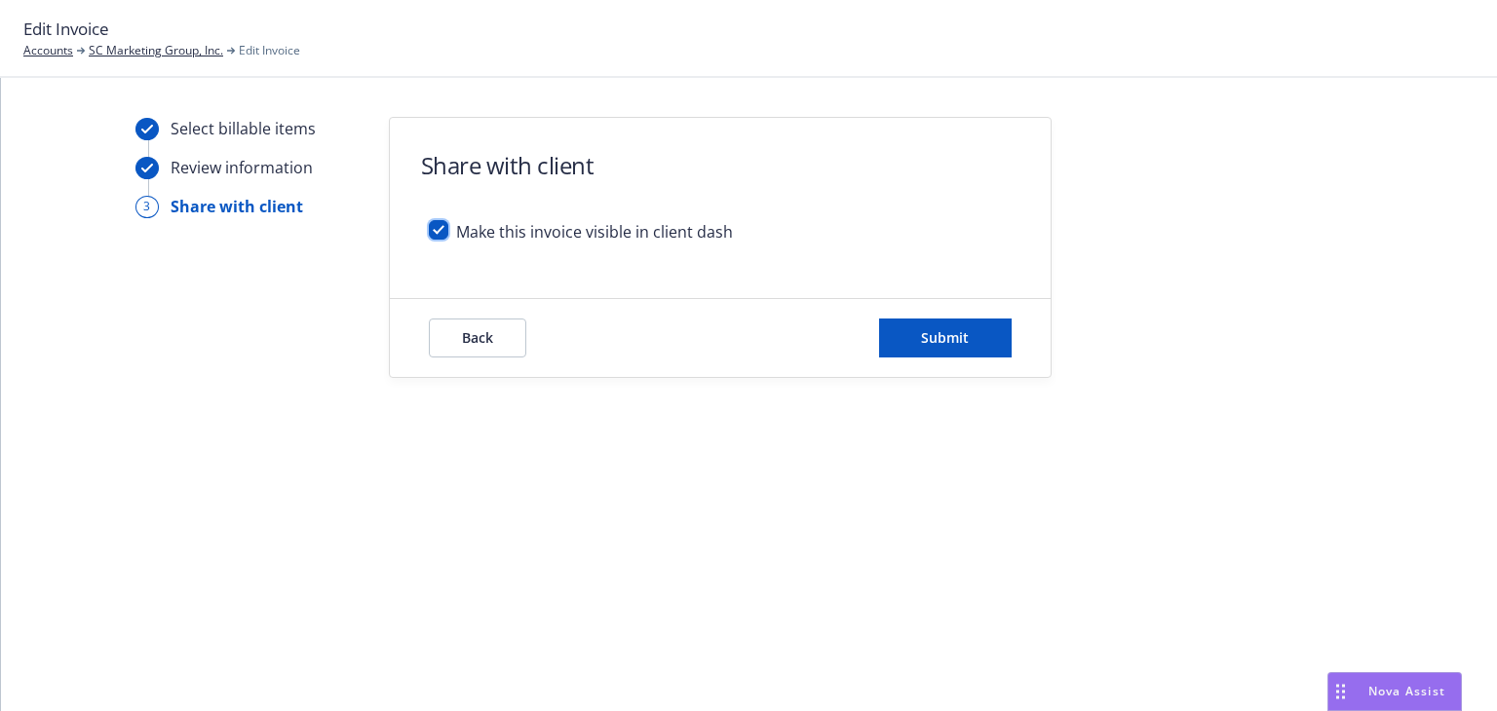
click at [439, 231] on input "checkbox" at bounding box center [438, 229] width 19 height 19
checkbox input "false"
click at [939, 347] on button "Submit" at bounding box center [945, 338] width 133 height 39
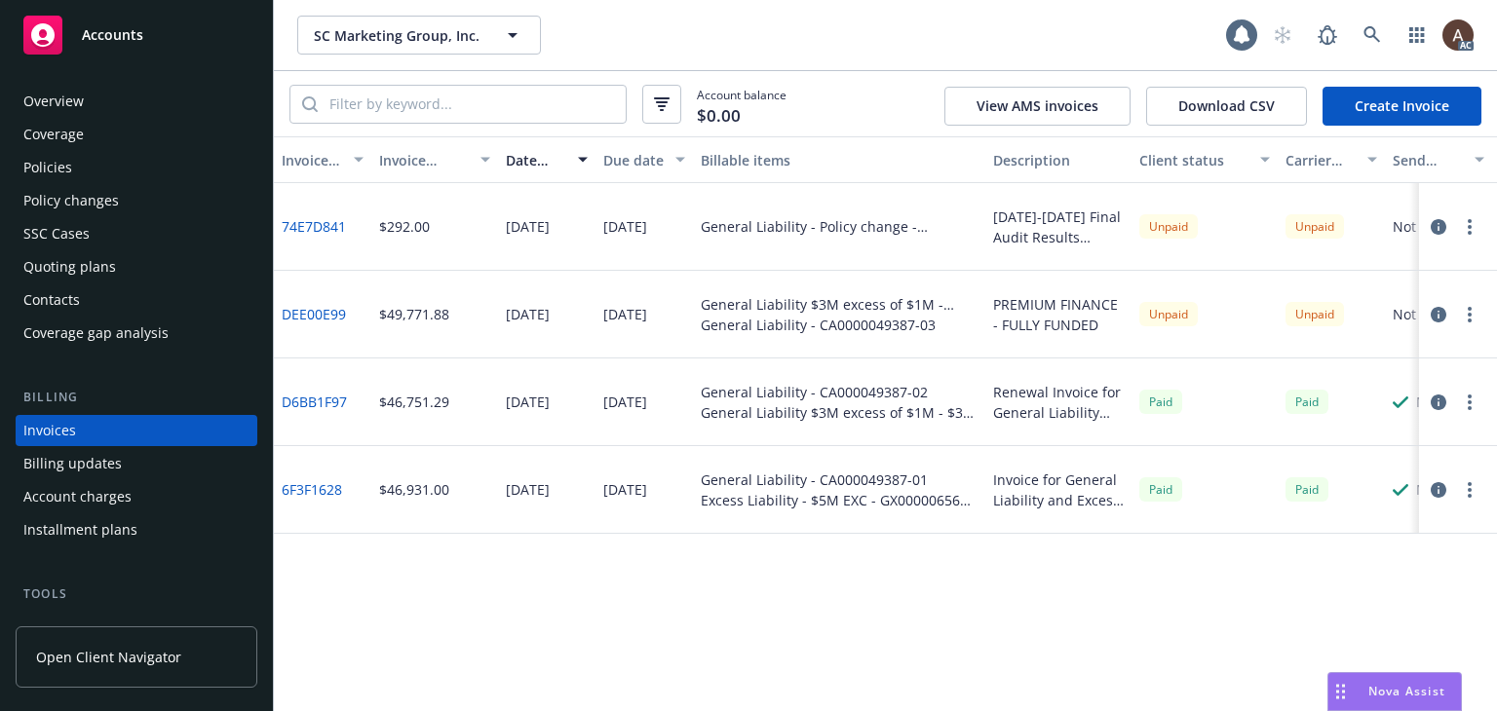
scroll to position [44, 0]
